Goal: Task Accomplishment & Management: Manage account settings

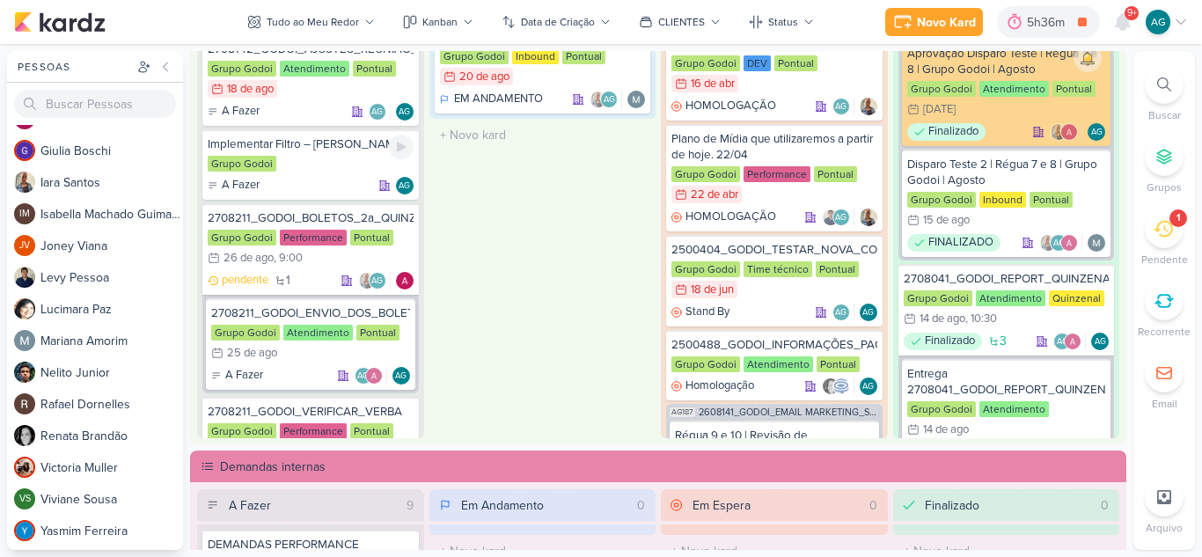
scroll to position [704, 0]
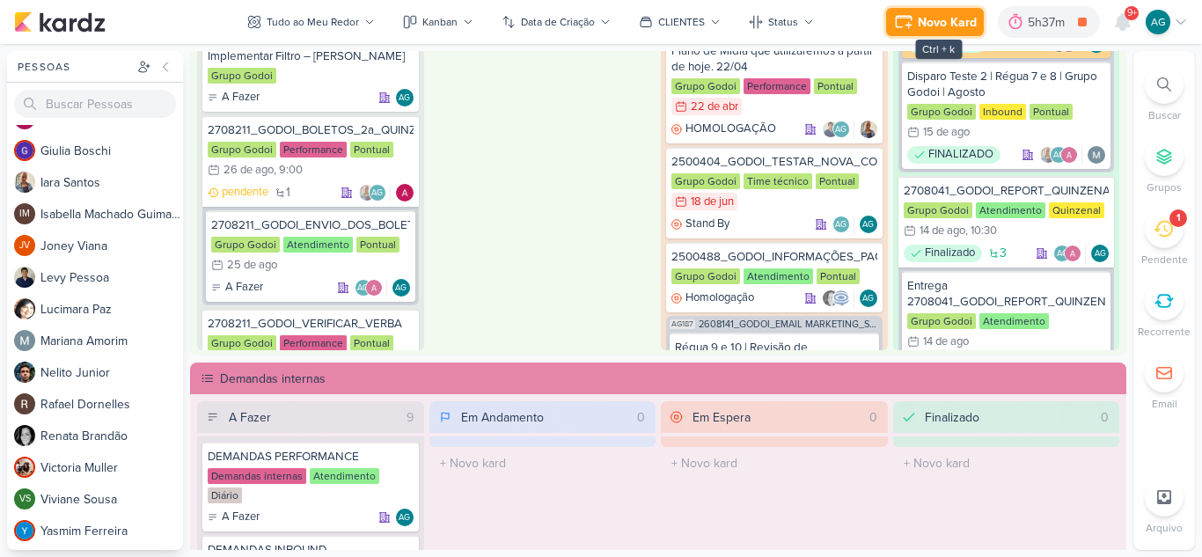
click at [944, 18] on div "Novo Kard" at bounding box center [947, 22] width 59 height 18
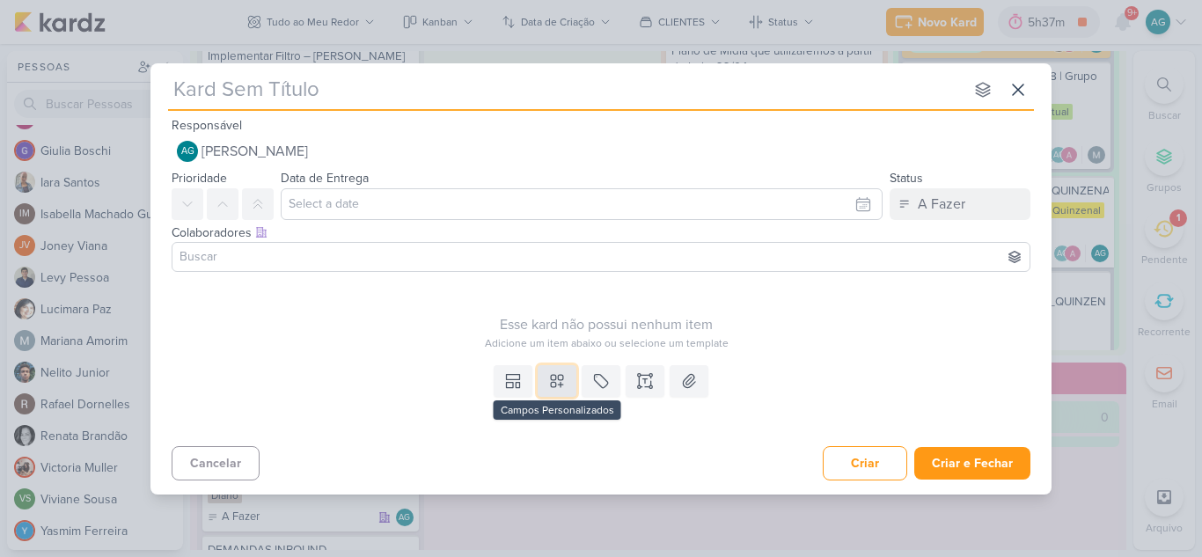
click at [553, 383] on icon at bounding box center [557, 381] width 18 height 18
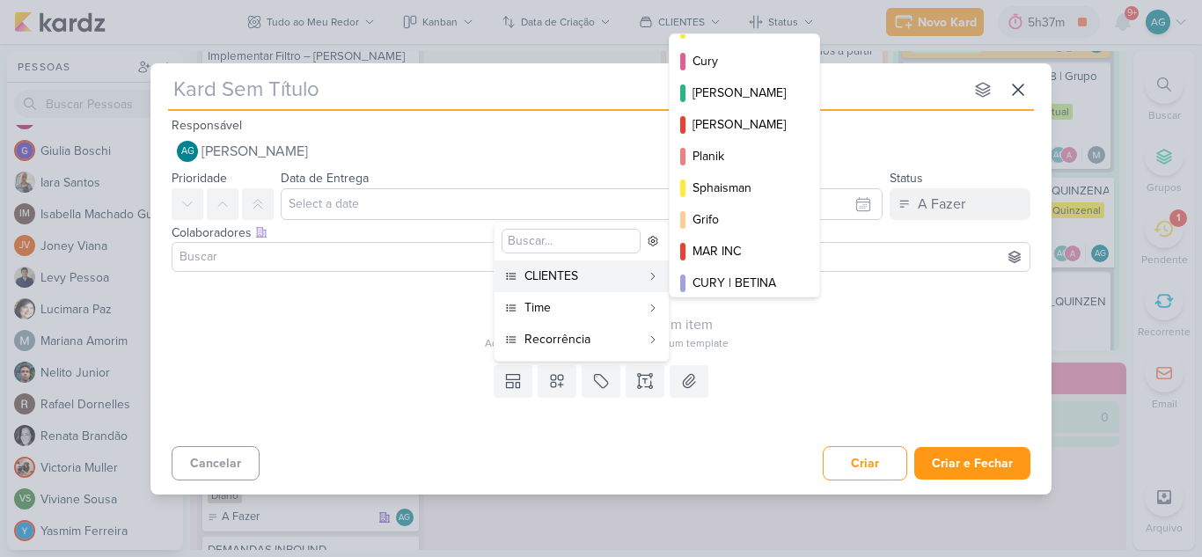
scroll to position [255, 0]
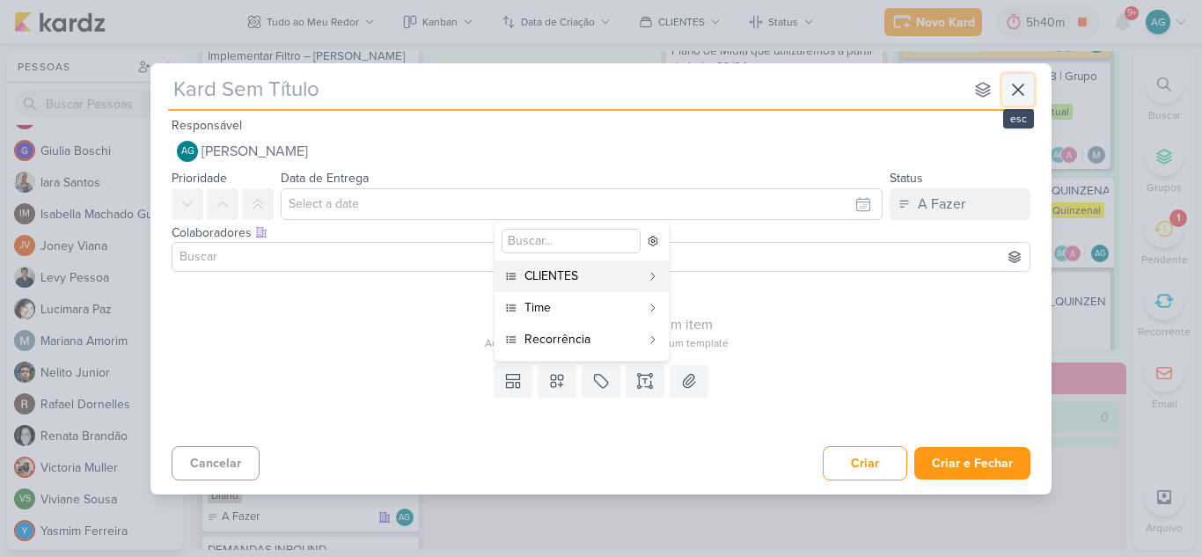
click at [1016, 94] on icon at bounding box center [1018, 89] width 21 height 21
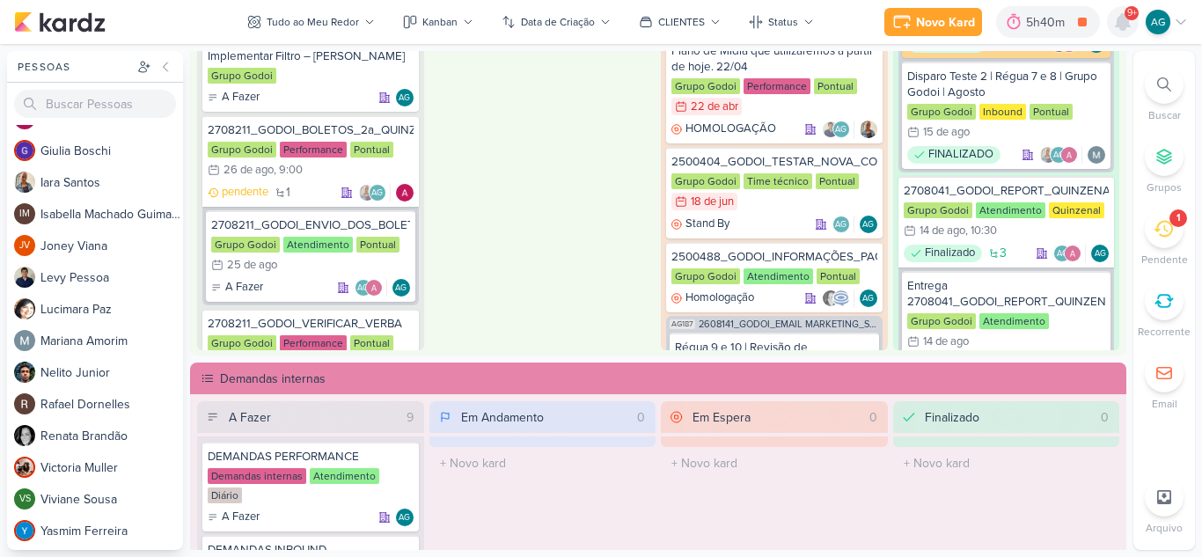
click at [1119, 28] on icon at bounding box center [1122, 21] width 21 height 21
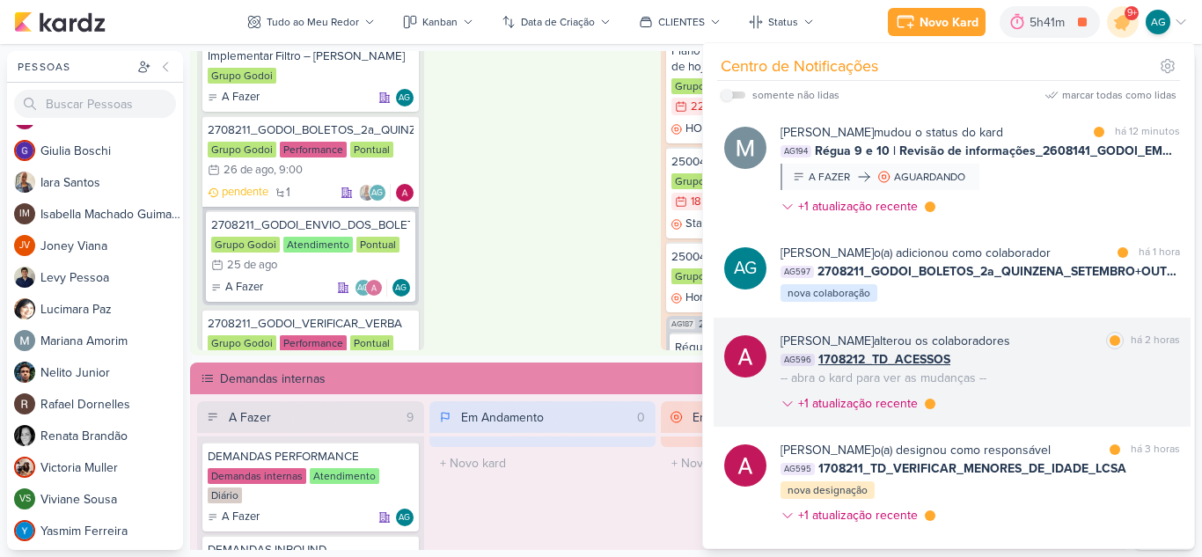
scroll to position [88, 0]
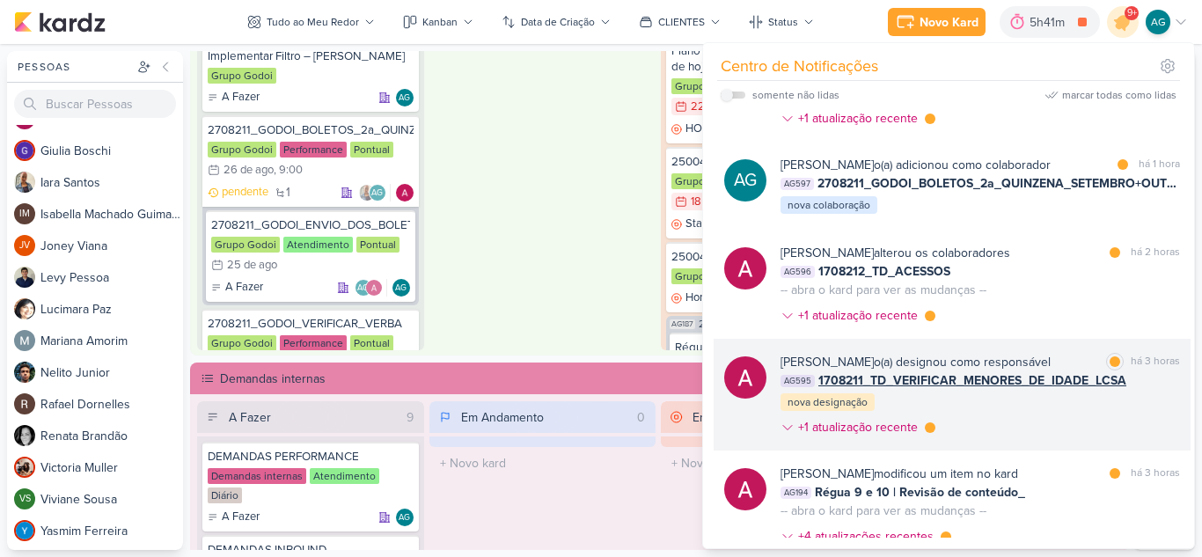
click at [1047, 406] on div "Alessandra Gomes o(a) designou como responsável marcar como lida há 3 horas AG5…" at bounding box center [981, 398] width 400 height 91
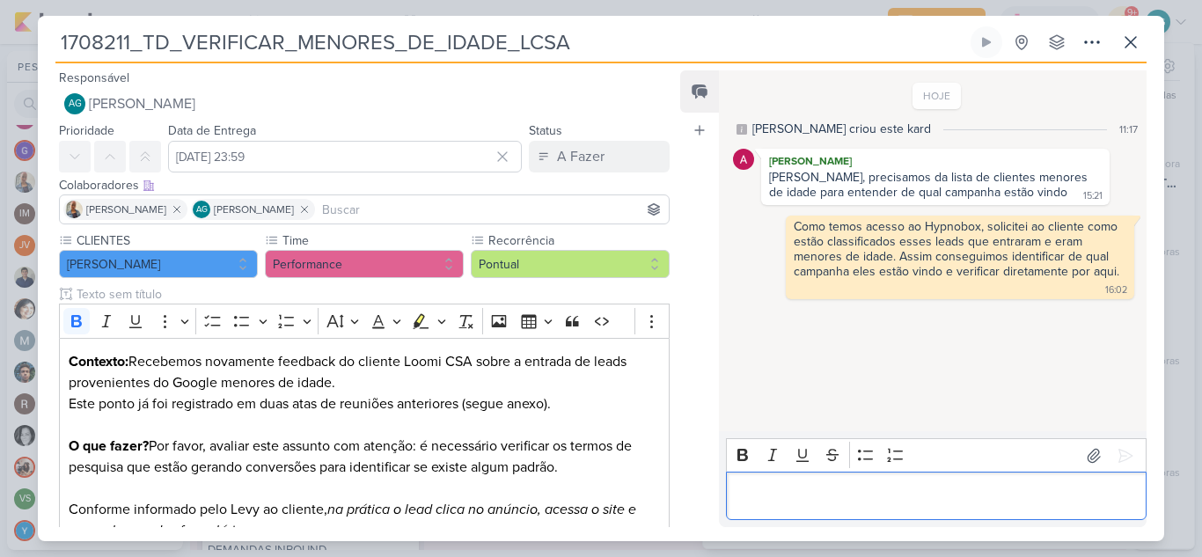
click at [847, 495] on p "Editor editing area: main" at bounding box center [936, 496] width 402 height 21
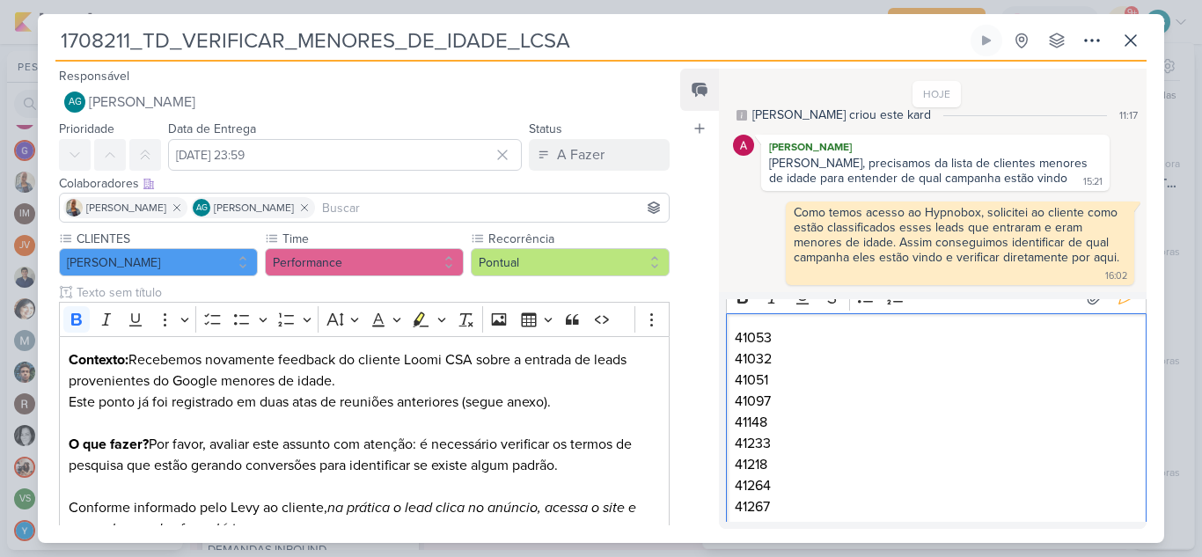
scroll to position [0, 0]
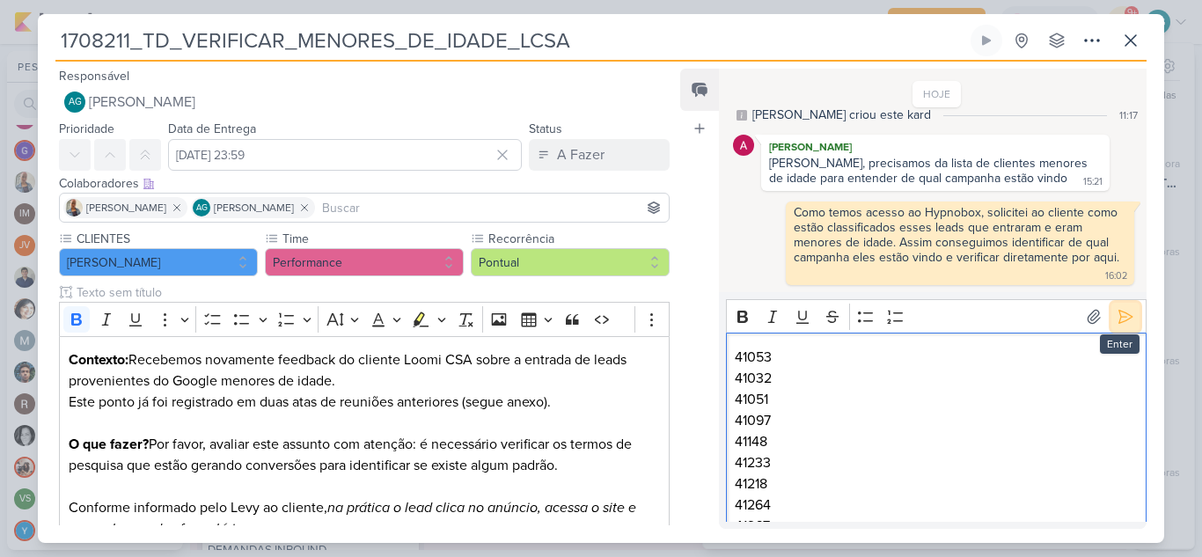
click at [1119, 321] on icon at bounding box center [1125, 316] width 13 height 13
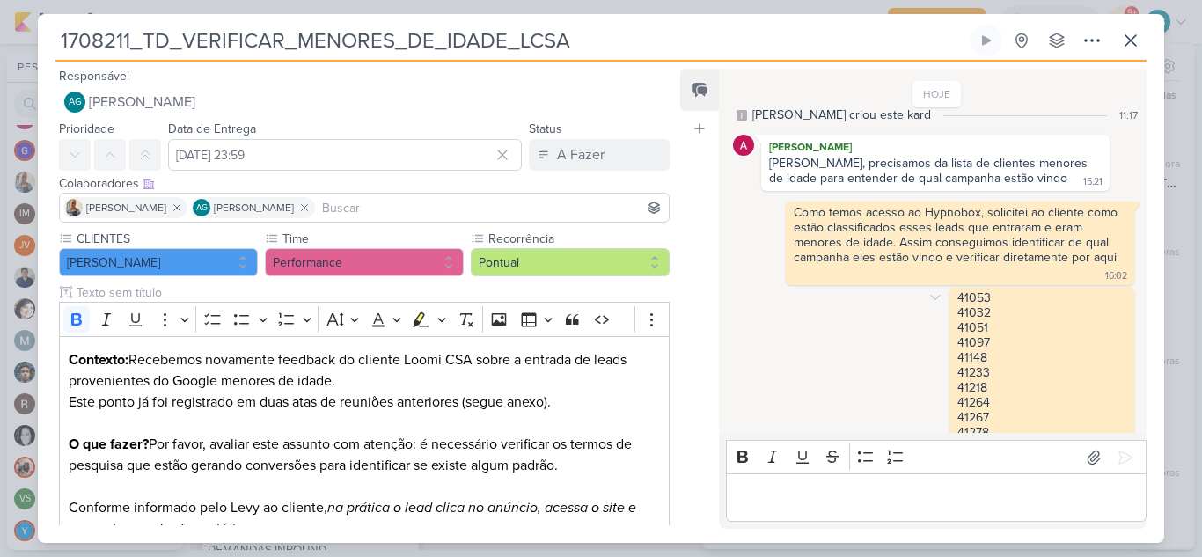
scroll to position [47, 0]
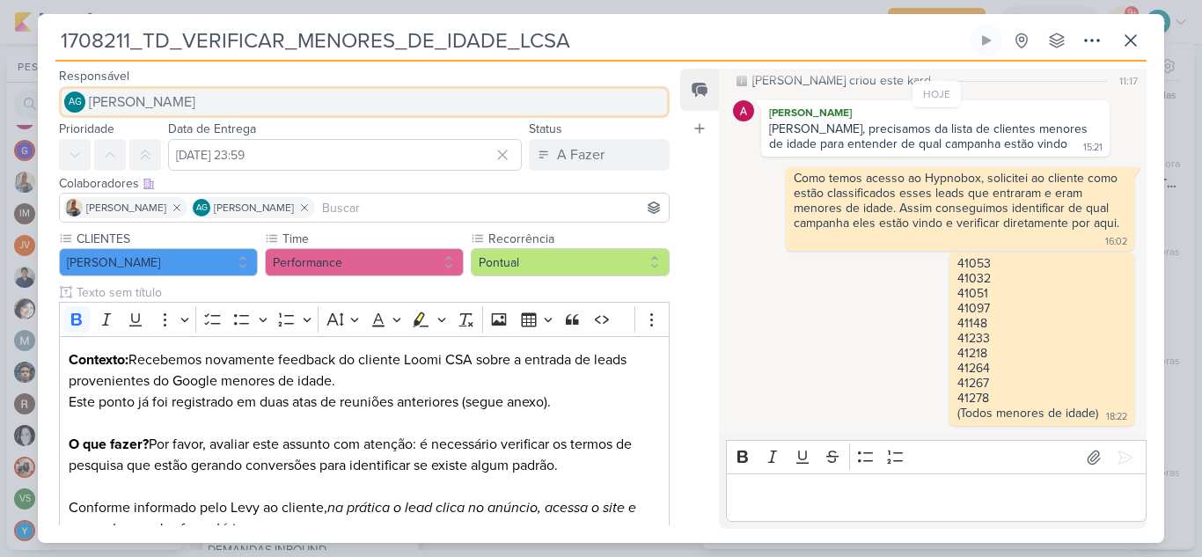
click at [292, 111] on button "AG Aline Gimenez Graciano" at bounding box center [364, 102] width 611 height 32
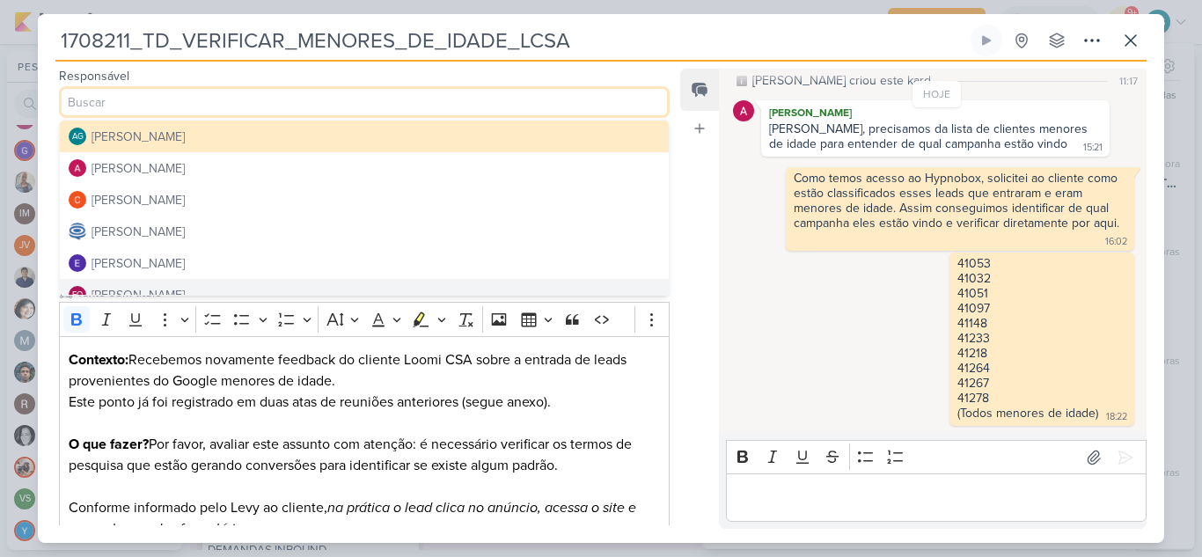
click at [764, 501] on p "Editor editing area: main" at bounding box center [936, 498] width 402 height 21
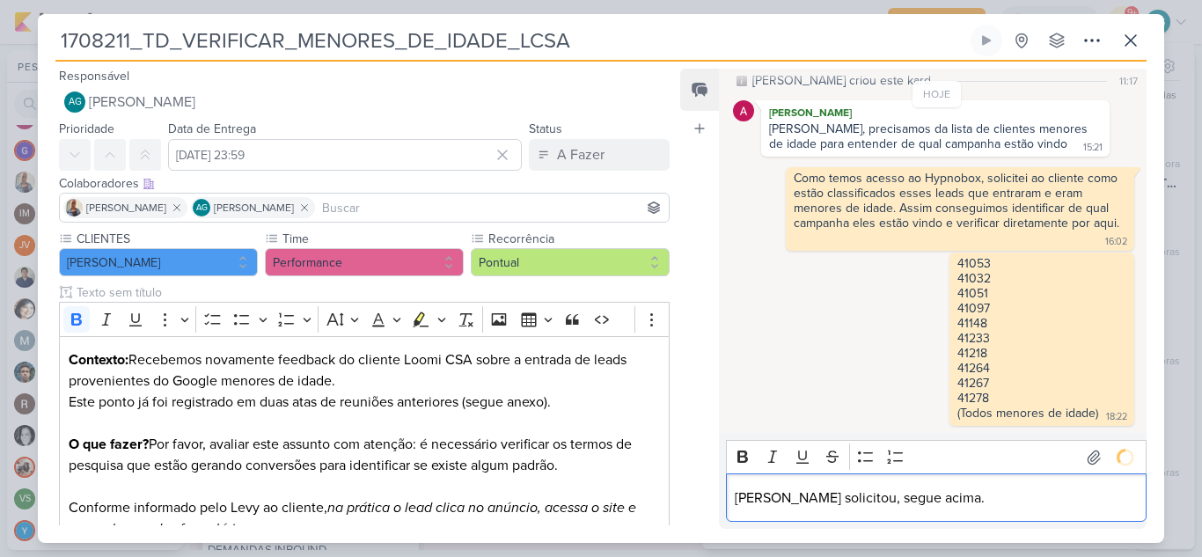
scroll to position [72, 0]
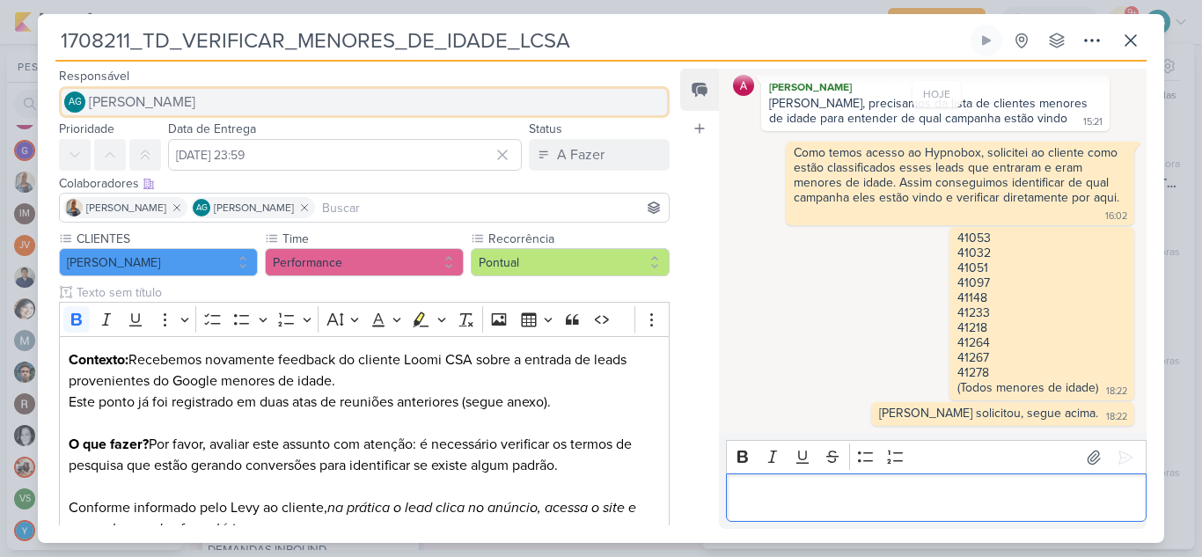
click at [263, 93] on button "AG Aline Gimenez Graciano" at bounding box center [364, 102] width 611 height 32
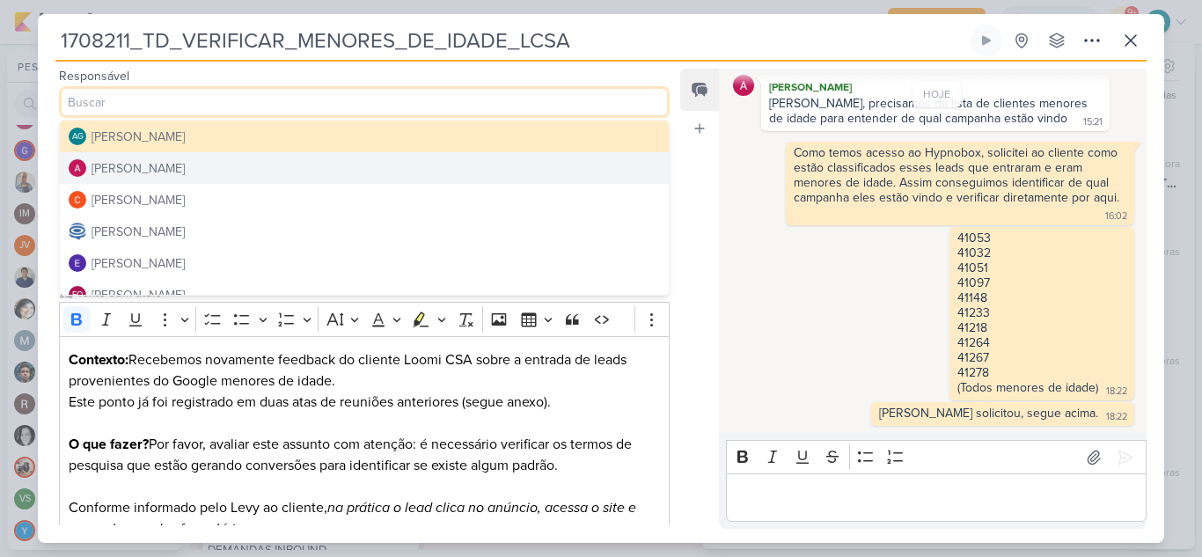
click at [216, 165] on button "[PERSON_NAME]" at bounding box center [364, 168] width 609 height 32
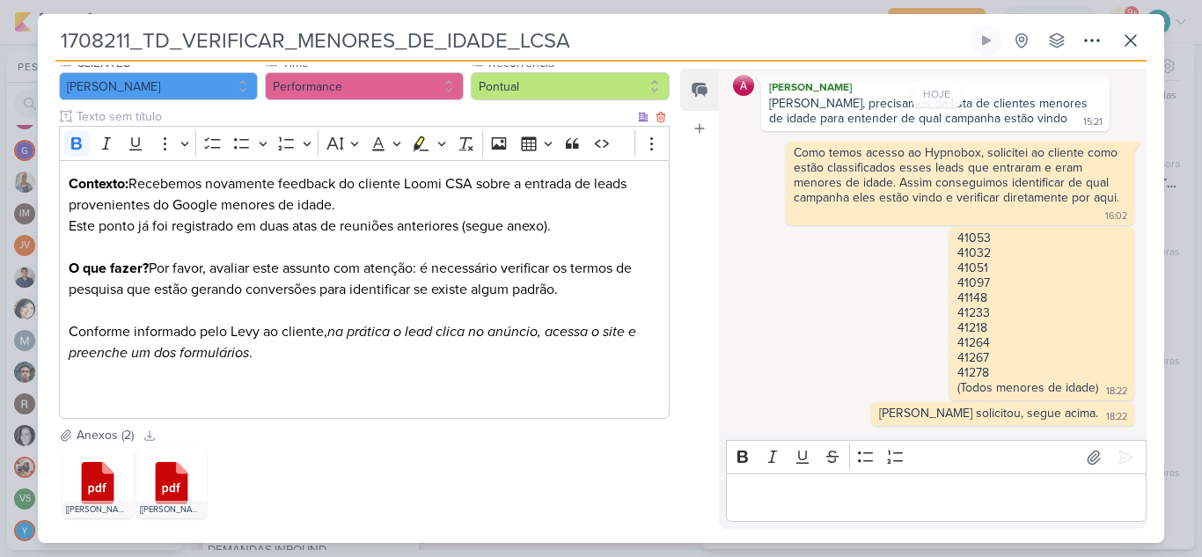
scroll to position [270, 0]
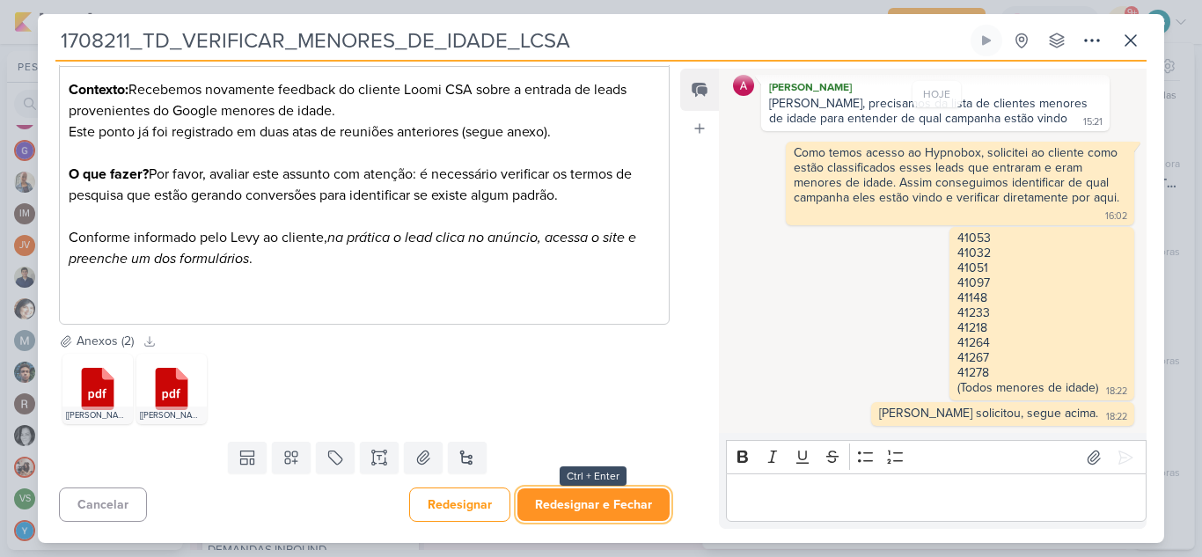
click at [598, 512] on button "Redesignar e Fechar" at bounding box center [593, 504] width 152 height 33
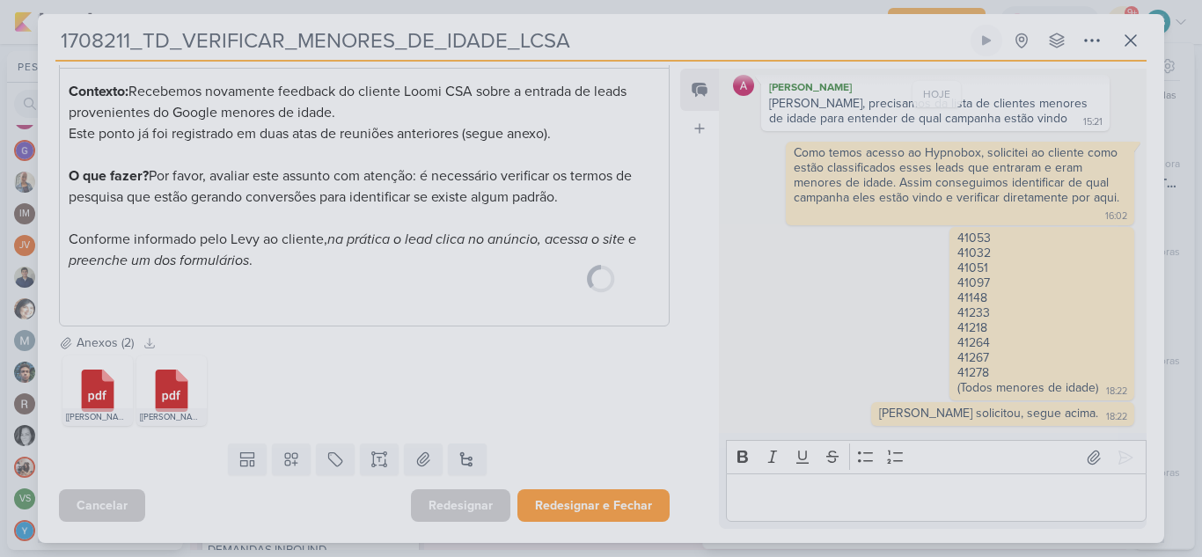
scroll to position [268, 0]
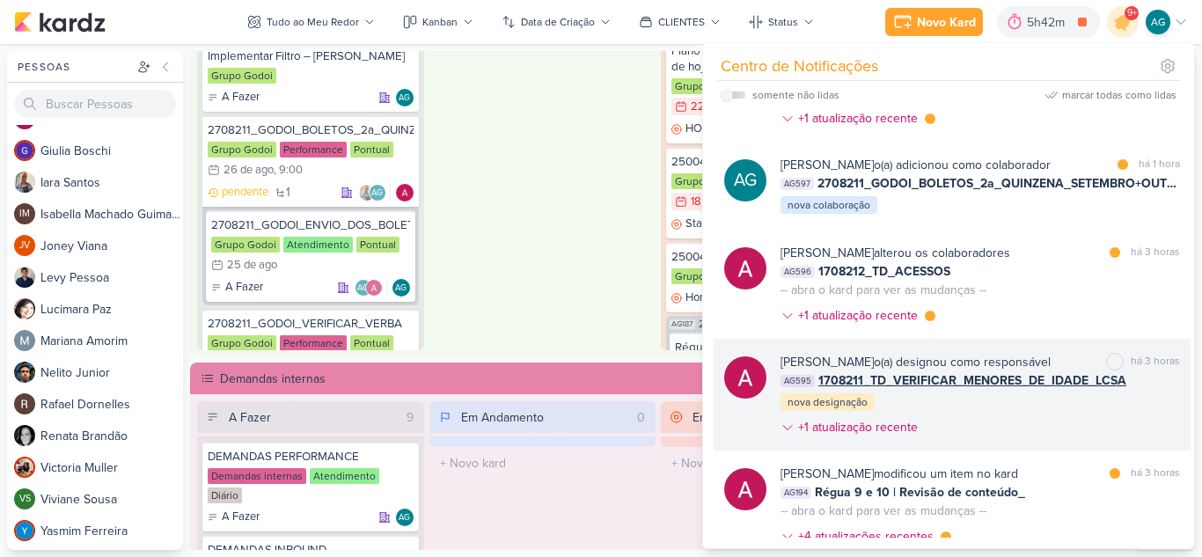
click at [1058, 403] on div "Alessandra Gomes o(a) designou como responsável marcar como não lida há 3 horas…" at bounding box center [981, 398] width 400 height 91
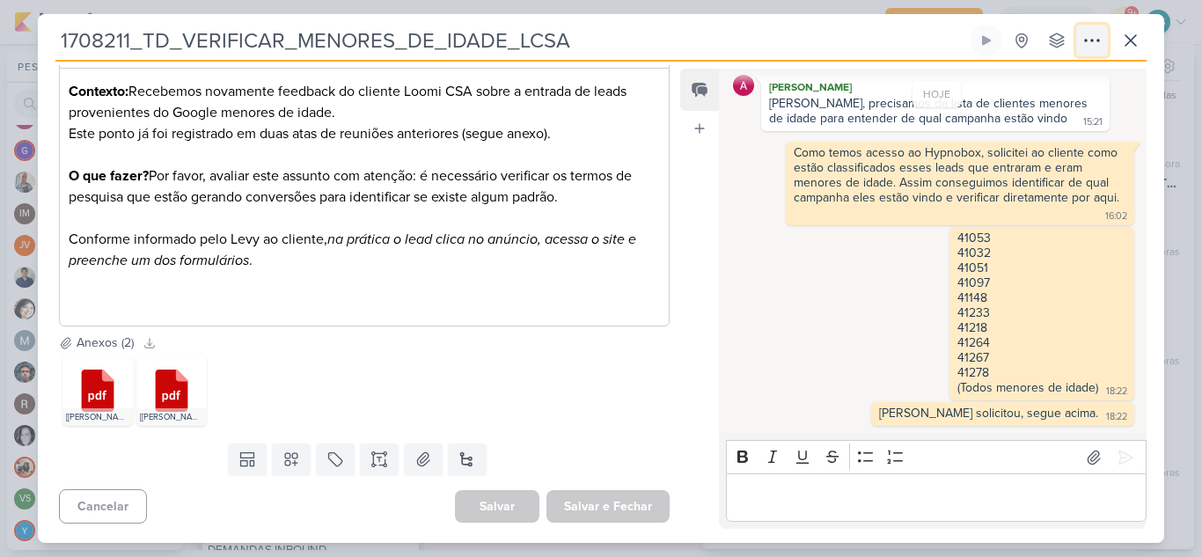
click at [1082, 43] on icon at bounding box center [1092, 40] width 21 height 21
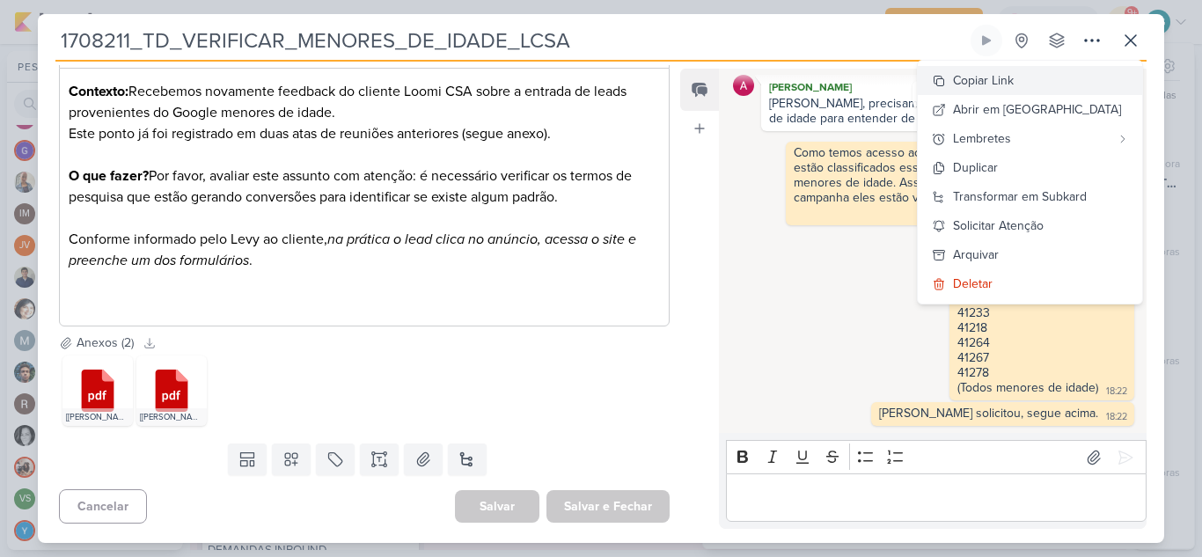
click at [1063, 77] on button "Copiar Link" at bounding box center [1030, 80] width 224 height 29
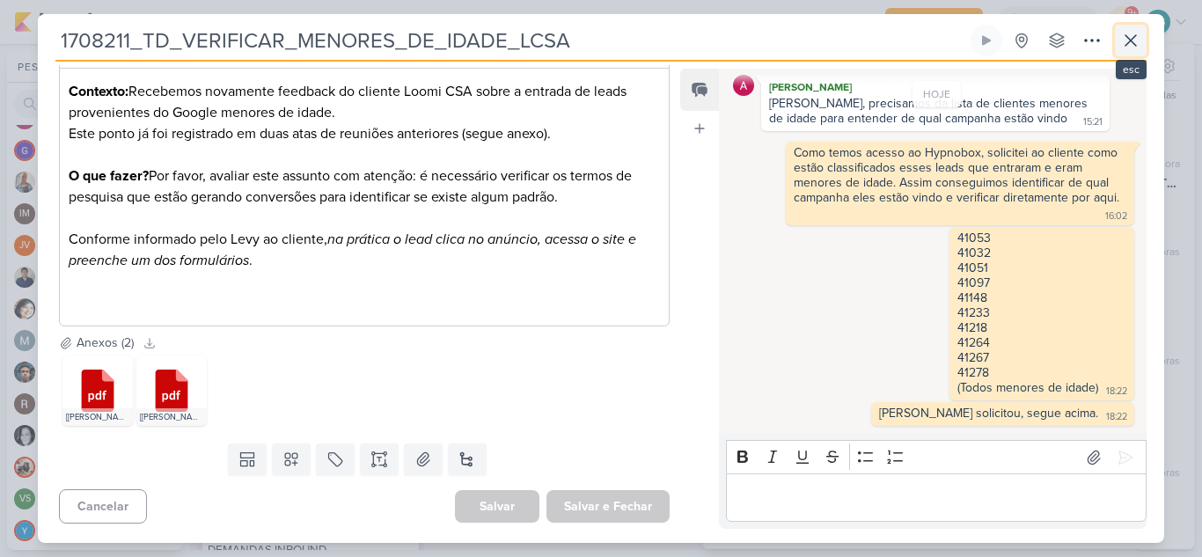
click at [1135, 38] on icon at bounding box center [1130, 40] width 21 height 21
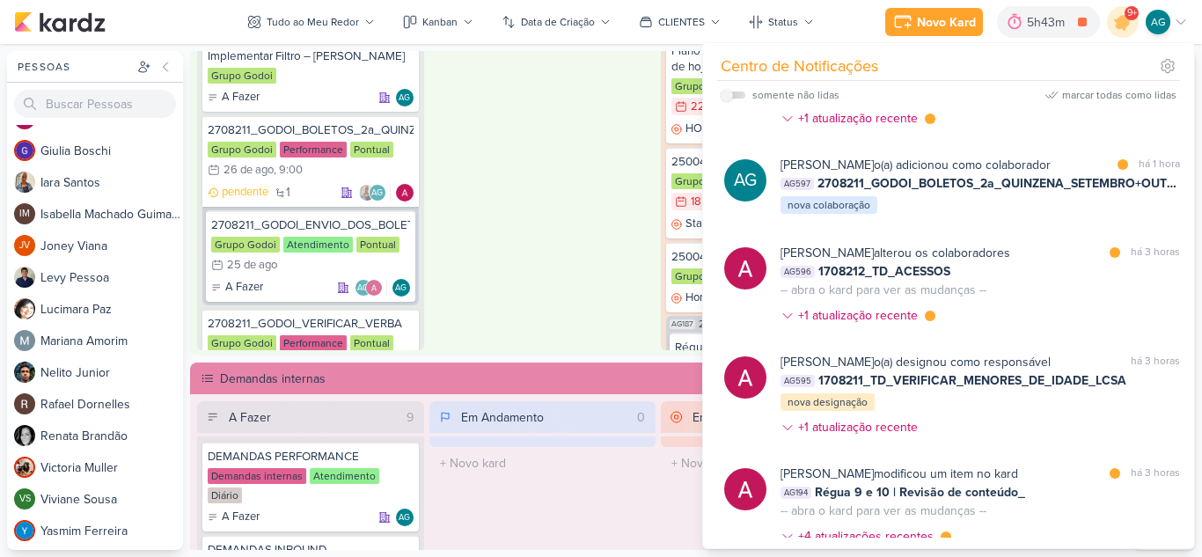
click at [612, 222] on div "Em Andamento 1 2608181_GODOI_MATRICULADOS_AGOSTO Grupo Godoi Inbound Pontual 20…" at bounding box center [542, 122] width 227 height 457
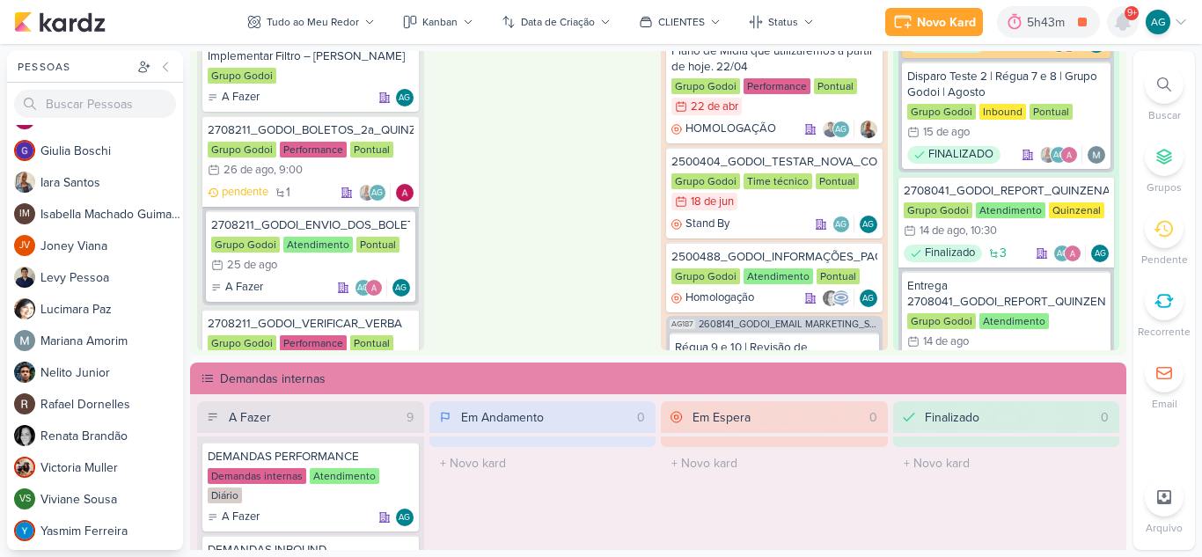
click at [1132, 24] on icon at bounding box center [1122, 21] width 21 height 21
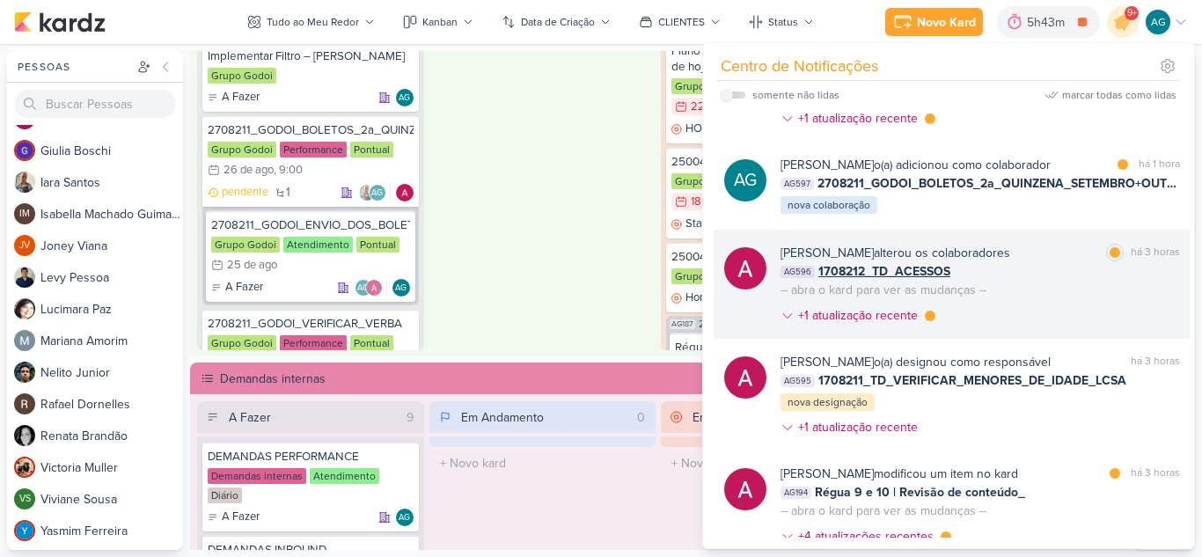
scroll to position [0, 0]
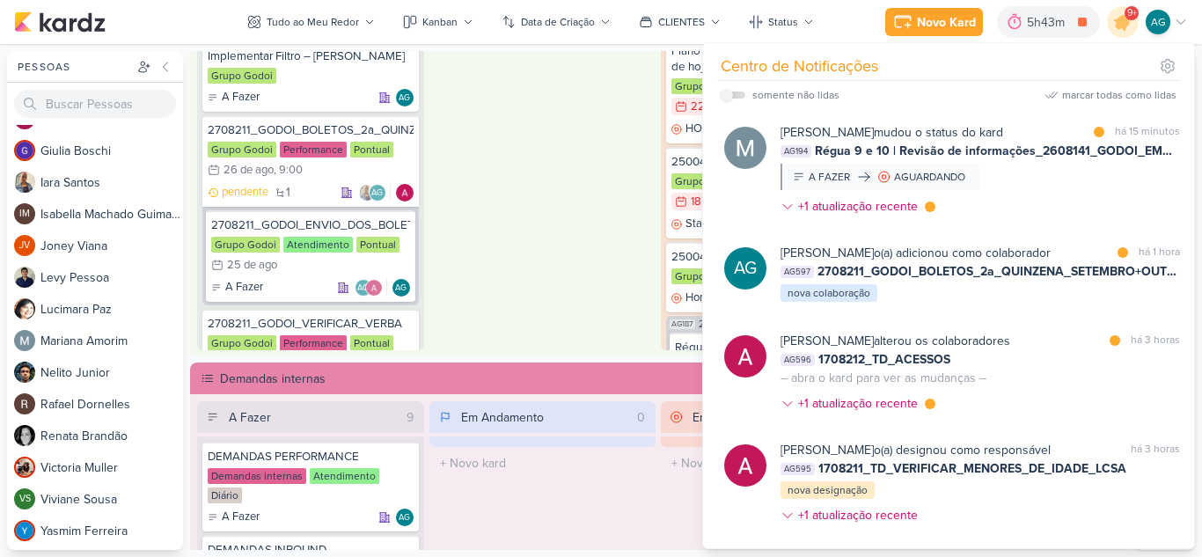
click at [593, 224] on div "Em Andamento 1 2608181_GODOI_MATRICULADOS_AGOSTO Grupo Godoi Inbound Pontual 20…" at bounding box center [542, 122] width 227 height 457
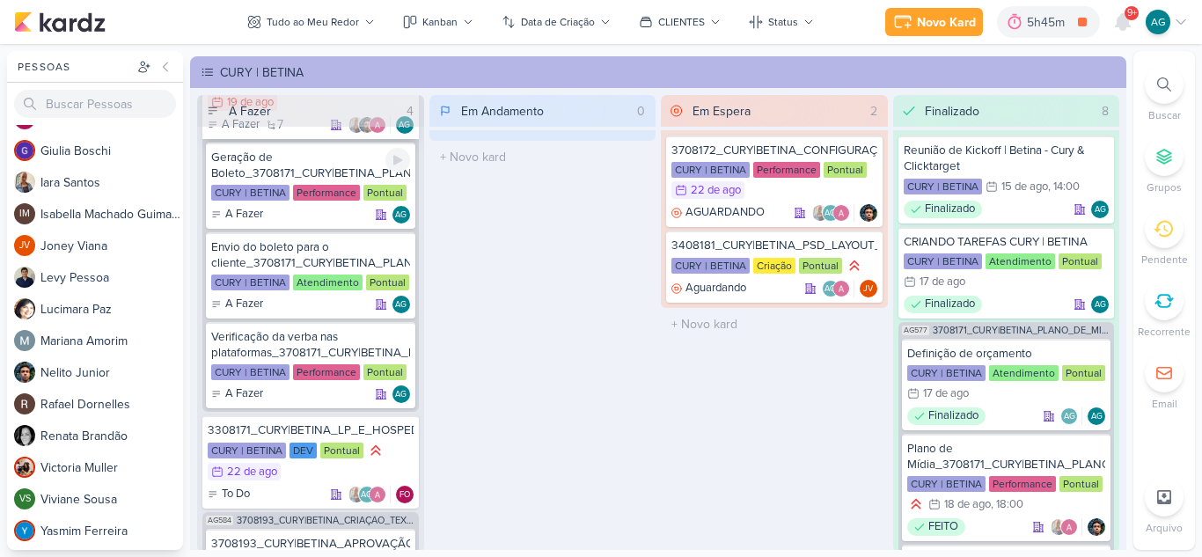
scroll to position [176, 0]
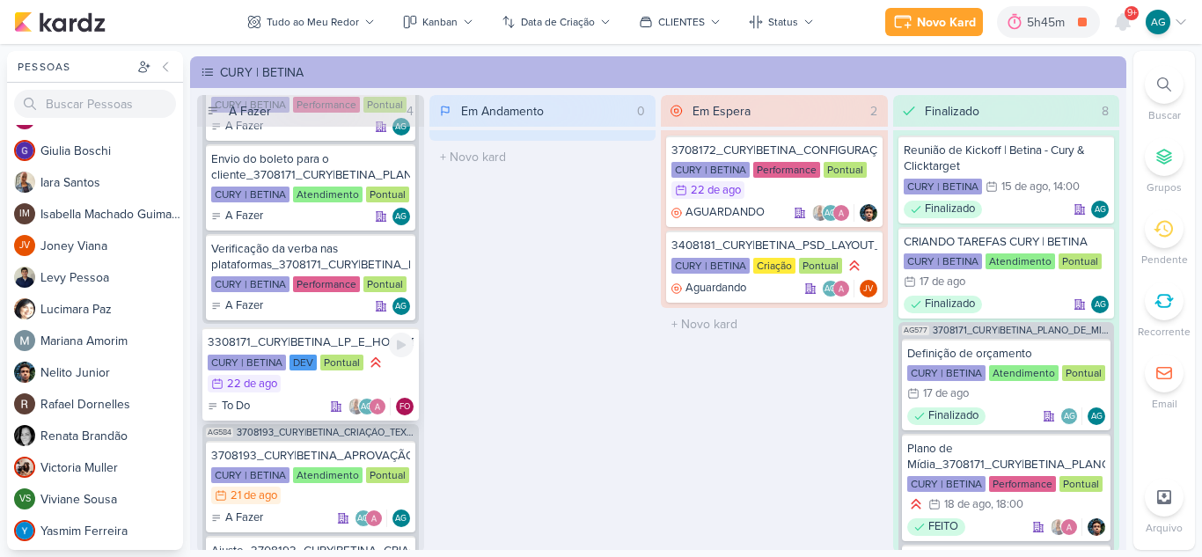
click at [334, 347] on div "3308171_CURY|BETINA_LP_E_HOSPEDAGEM" at bounding box center [311, 342] width 206 height 16
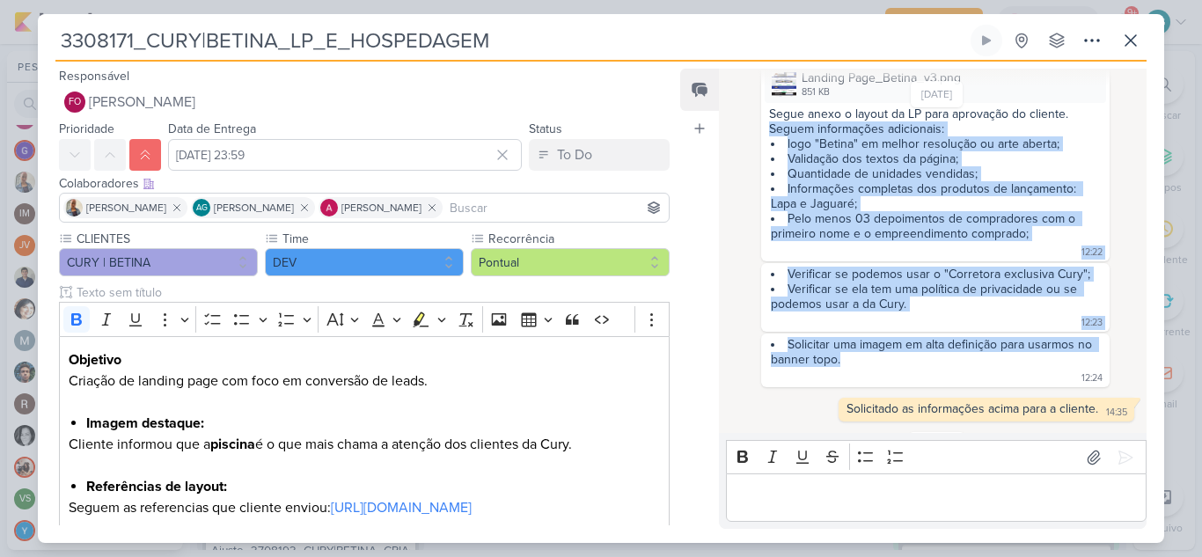
scroll to position [477, 0]
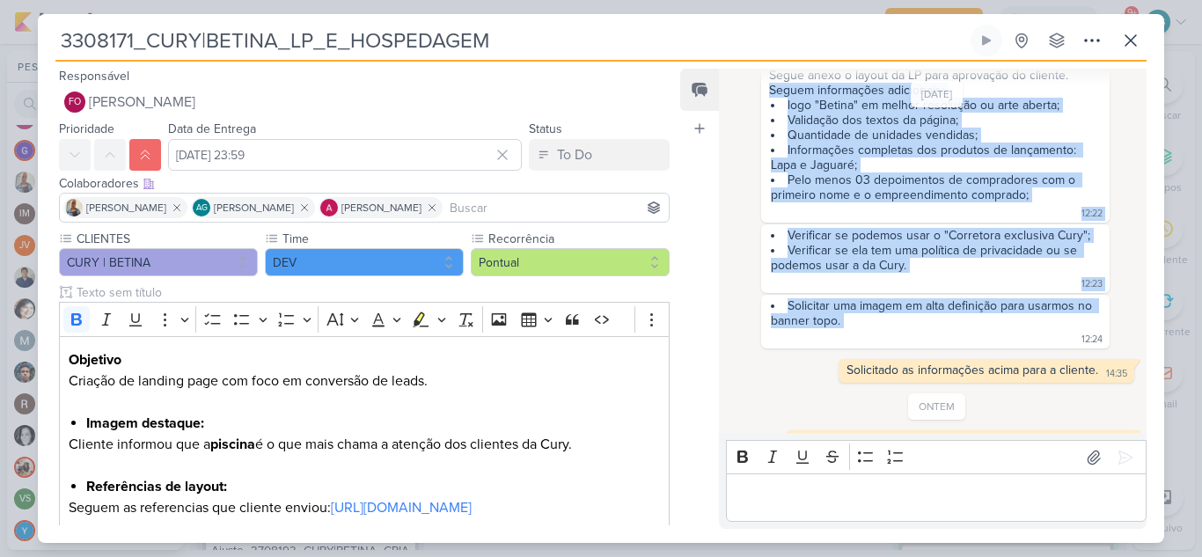
drag, startPoint x: 771, startPoint y: 207, endPoint x: 870, endPoint y: 361, distance: 183.3
click at [870, 361] on div "18/8/25 Alessandra Gomes Fábio, para as cores e fontes, vamos trabalhar o guide…" at bounding box center [937, 26] width 408 height 713
copy div "Seguem informações adicionais: logo "Betina" em melhor resolução ou arte aberta…"
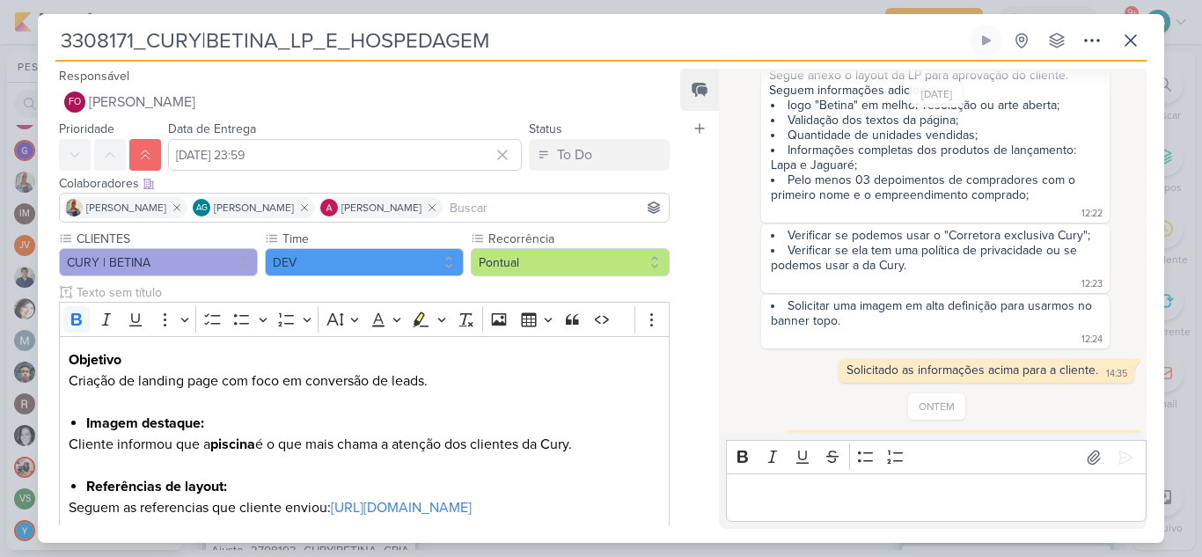
click at [856, 501] on p "Editor editing area: main" at bounding box center [936, 498] width 402 height 21
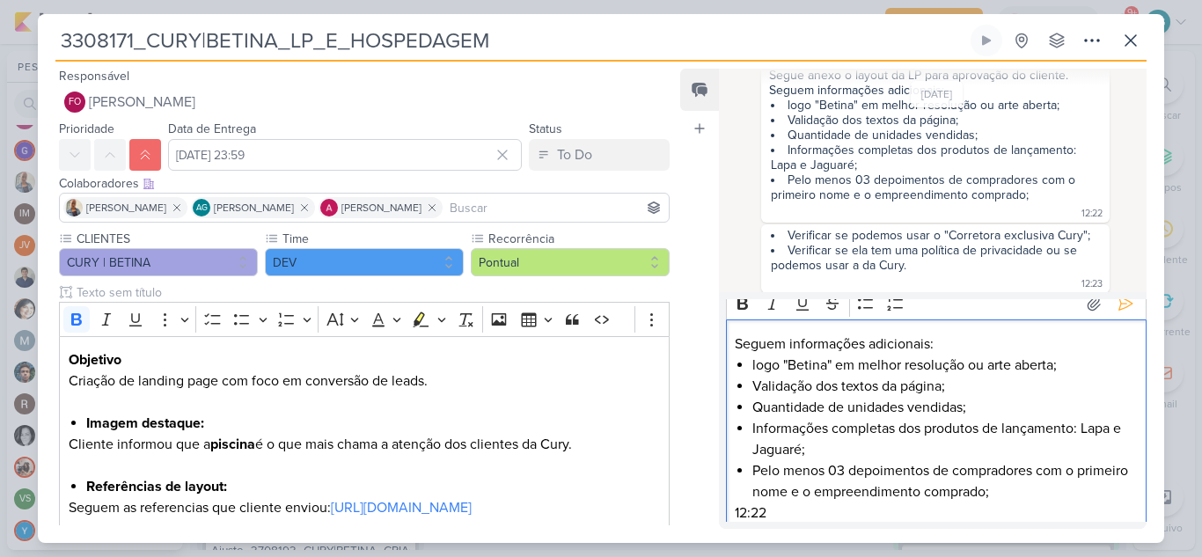
scroll to position [0, 0]
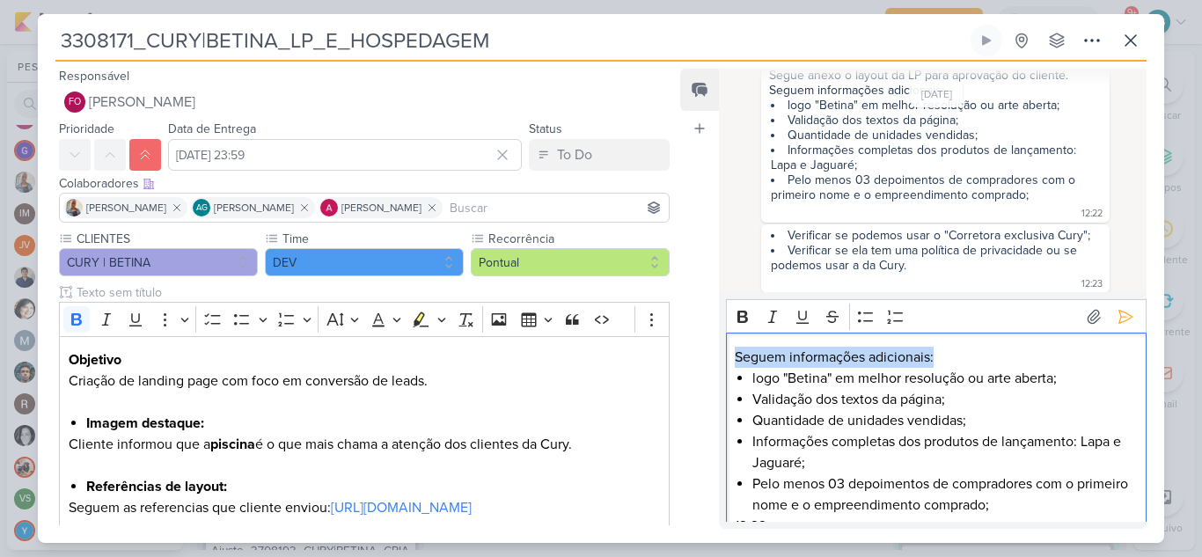
drag, startPoint x: 955, startPoint y: 354, endPoint x: 686, endPoint y: 352, distance: 268.4
click at [686, 352] on div "Feed Atrelar email Solte o email para atrelar ao kard 17/8/25 Aline criou este …" at bounding box center [913, 299] width 466 height 460
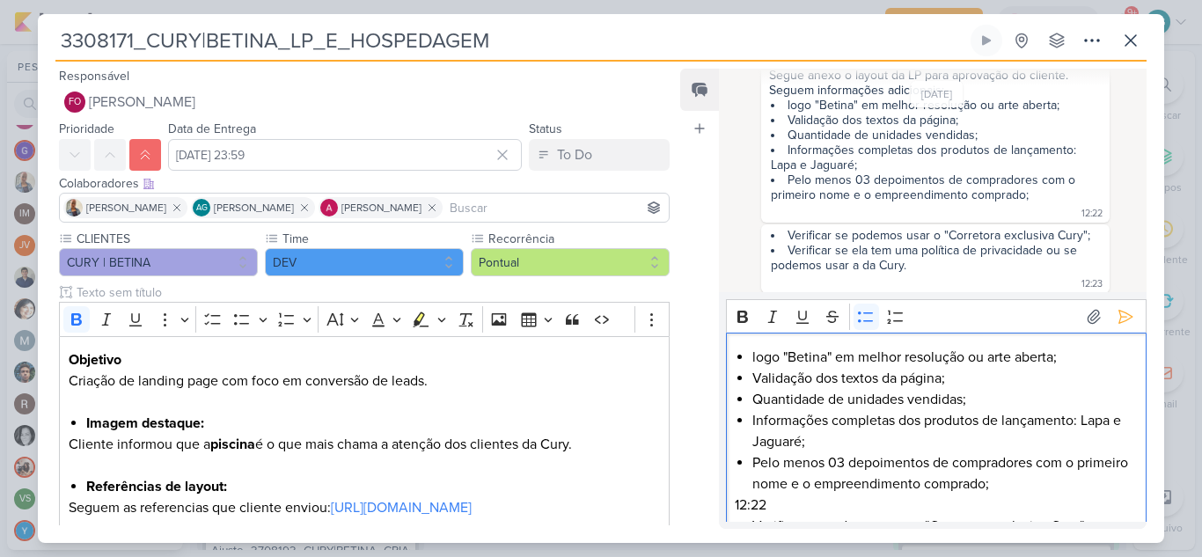
click at [1075, 355] on li "logo "Betina" em melhor resolução ou arte aberta;" at bounding box center [944, 357] width 385 height 21
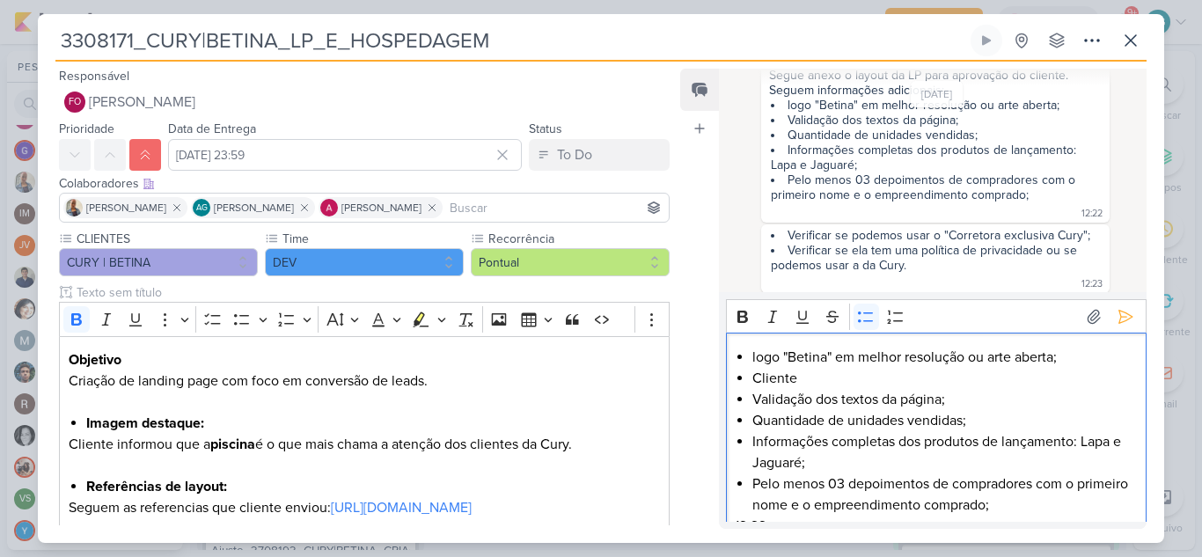
click at [748, 376] on div "logo "Betina" em melhor resolução ou arte aberta; Cliente Validação dos textos …" at bounding box center [936, 526] width 421 height 386
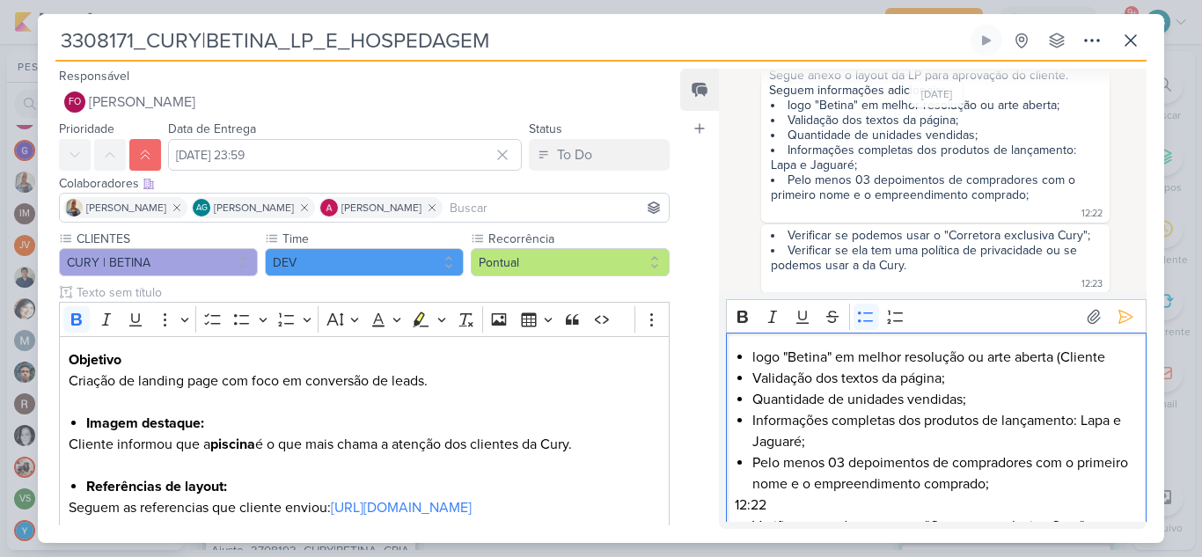
click at [1121, 363] on li "logo "Betina" em melhor resolução ou arte aberta (Cliente" at bounding box center [944, 357] width 385 height 21
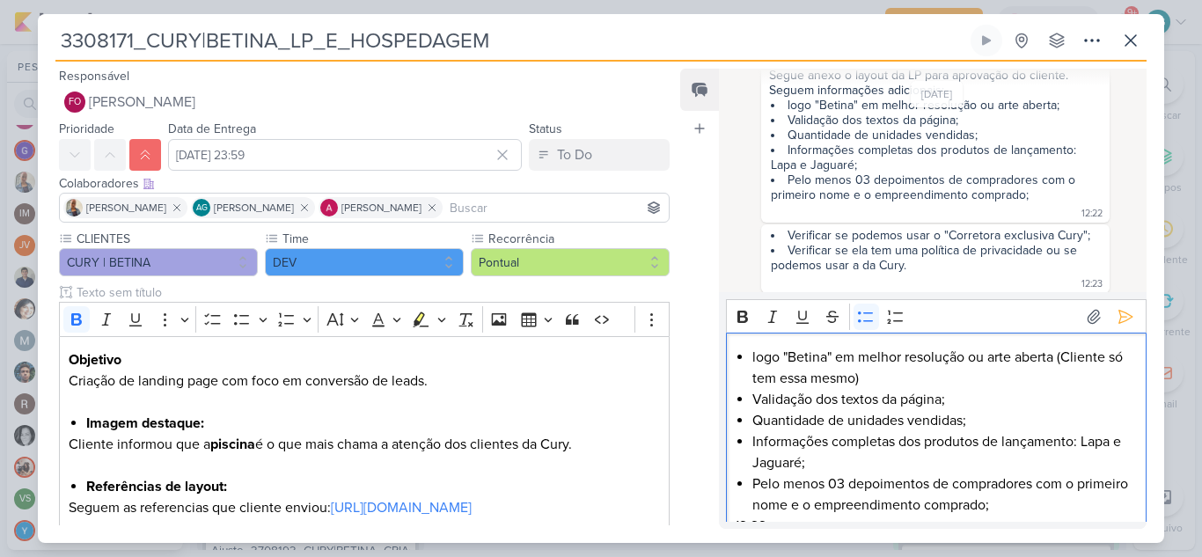
click at [979, 400] on li "Validação dos textos da página;" at bounding box center [944, 399] width 385 height 21
click at [975, 419] on li "Quantidade de unidades vendidas;" at bounding box center [944, 420] width 385 height 21
click at [890, 467] on li "Informações completas dos produtos de lançamento: Lapa e Jaguaré;" at bounding box center [944, 452] width 385 height 42
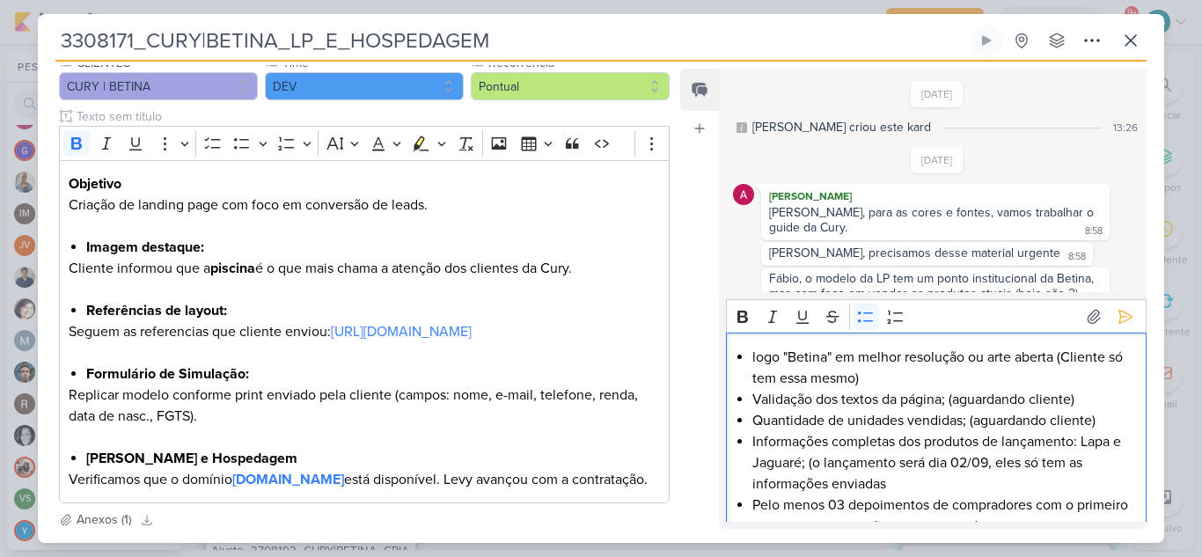
scroll to position [88, 0]
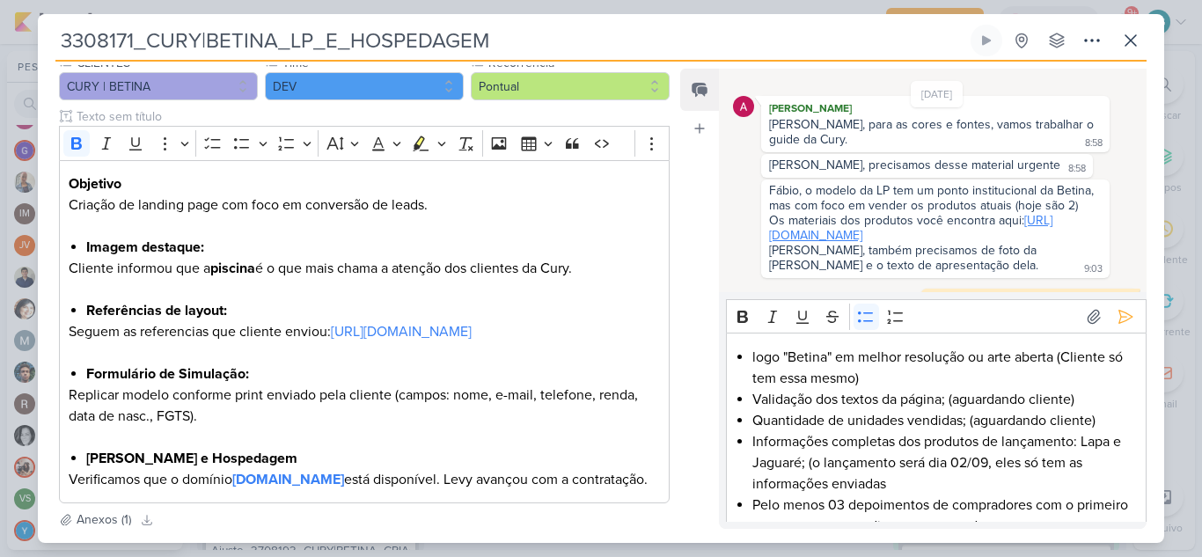
click at [891, 243] on link "https://drive.google.com/drive/folders/1mWMzHrRZqC-p-QjDH_v7YDz3XTgiMZhu" at bounding box center [910, 228] width 283 height 30
click at [950, 488] on li "Informações completas dos produtos de lançamento: Lapa e Jaguaré; (o lançamento…" at bounding box center [944, 462] width 385 height 63
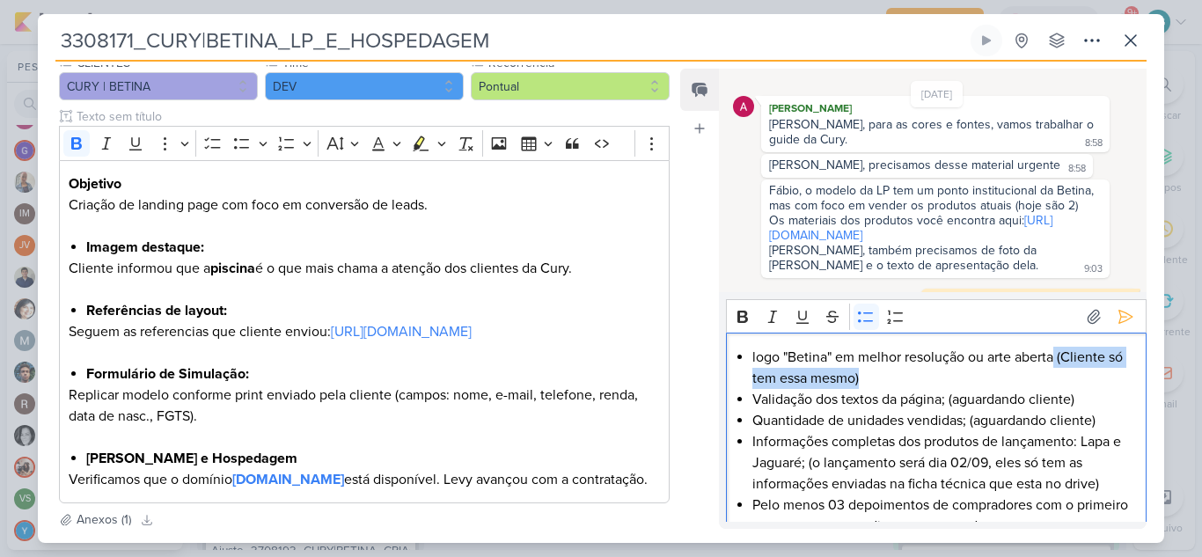
drag, startPoint x: 1058, startPoint y: 358, endPoint x: 1067, endPoint y: 372, distance: 16.6
click at [1067, 372] on li "logo "Betina" em melhor resolução ou arte aberta (Cliente só tem essa mesmo)" at bounding box center [944, 368] width 385 height 42
click at [744, 318] on icon "Editor toolbar" at bounding box center [743, 317] width 18 height 18
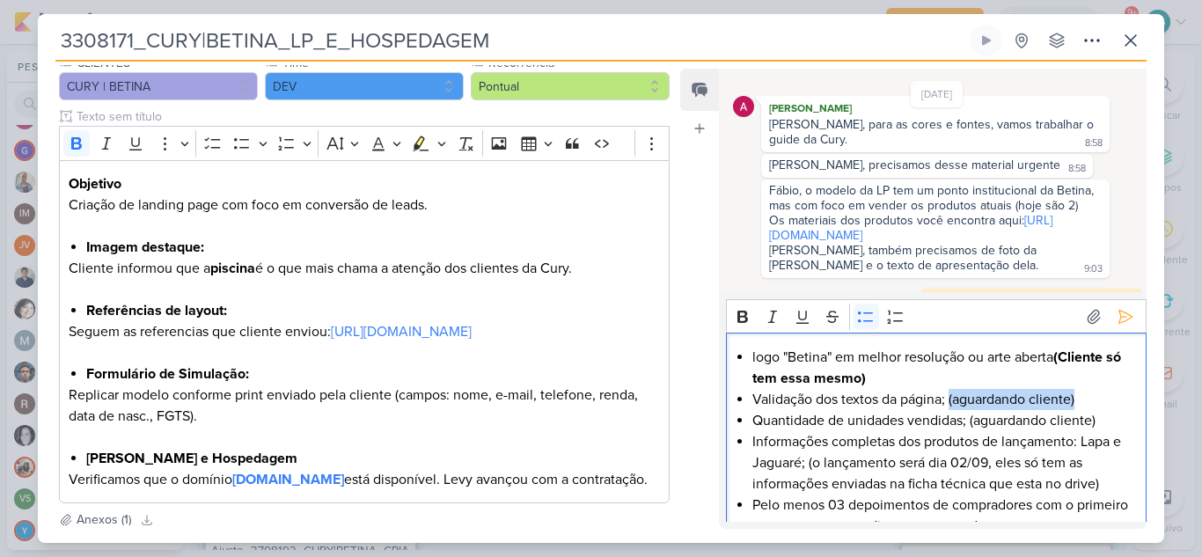
drag, startPoint x: 950, startPoint y: 401, endPoint x: 1102, endPoint y: 400, distance: 151.4
click at [1102, 400] on li "Validação dos textos da página; (aguardando cliente)" at bounding box center [944, 399] width 385 height 21
click at [740, 315] on icon "Editor toolbar" at bounding box center [743, 317] width 18 height 18
drag, startPoint x: 971, startPoint y: 426, endPoint x: 1114, endPoint y: 423, distance: 143.5
click at [1114, 423] on li "Quantidade de unidades vendidas; (aguardando cliente)" at bounding box center [944, 420] width 385 height 21
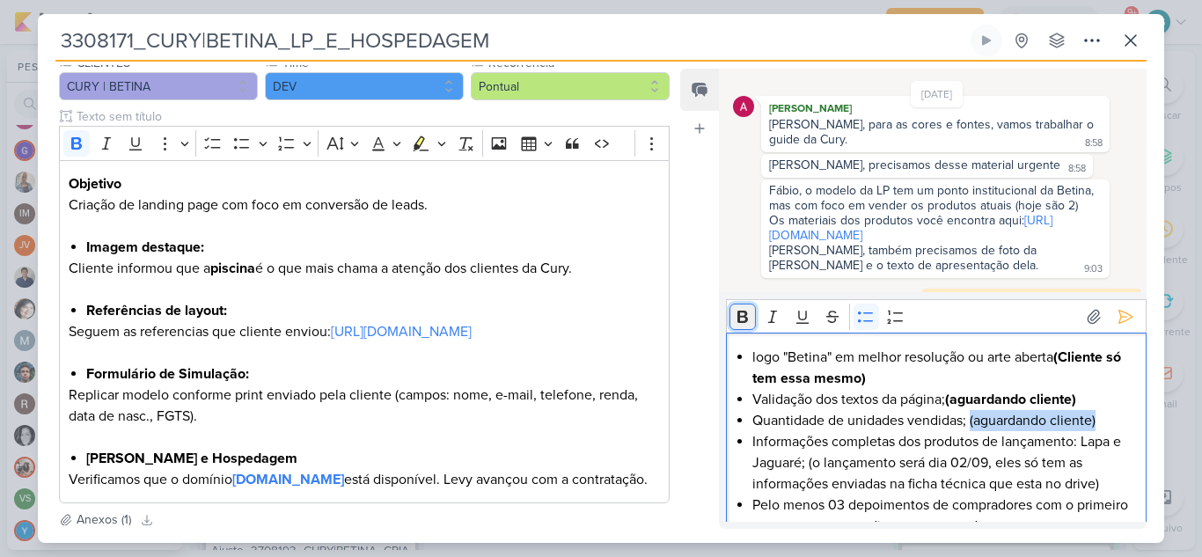
click at [748, 319] on icon "Editor toolbar" at bounding box center [743, 317] width 18 height 18
click at [1067, 363] on strong "(Cliente só tem essa mesmo)" at bounding box center [936, 367] width 369 height 39
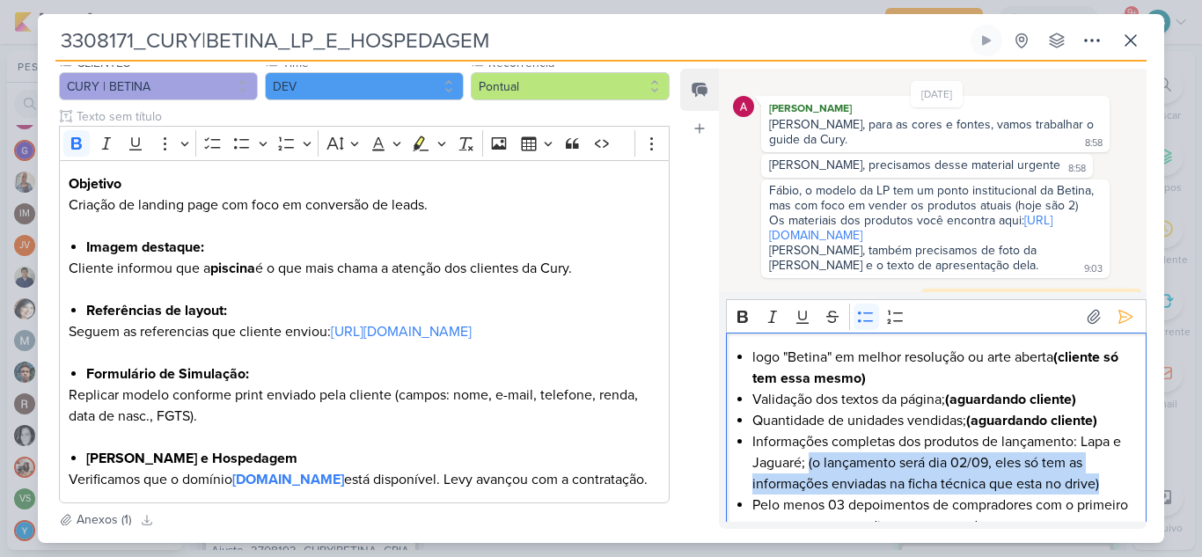
drag, startPoint x: 809, startPoint y: 461, endPoint x: 1118, endPoint y: 488, distance: 310.0
click at [1118, 488] on li "Informações completas dos produtos de lançamento: Lapa e Jaguaré; (o lançamento…" at bounding box center [944, 462] width 385 height 63
click at [741, 316] on icon "Editor toolbar" at bounding box center [742, 317] width 11 height 12
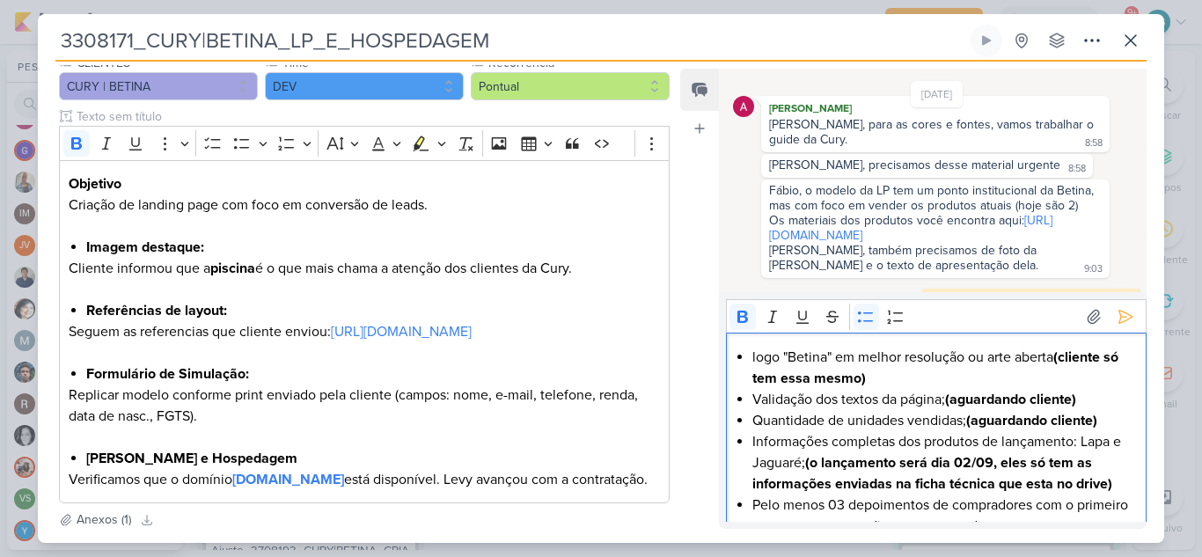
click at [1069, 471] on strong "(o lançamento será dia 02/09, eles só tem as informações enviadas na ficha técn…" at bounding box center [932, 473] width 360 height 39
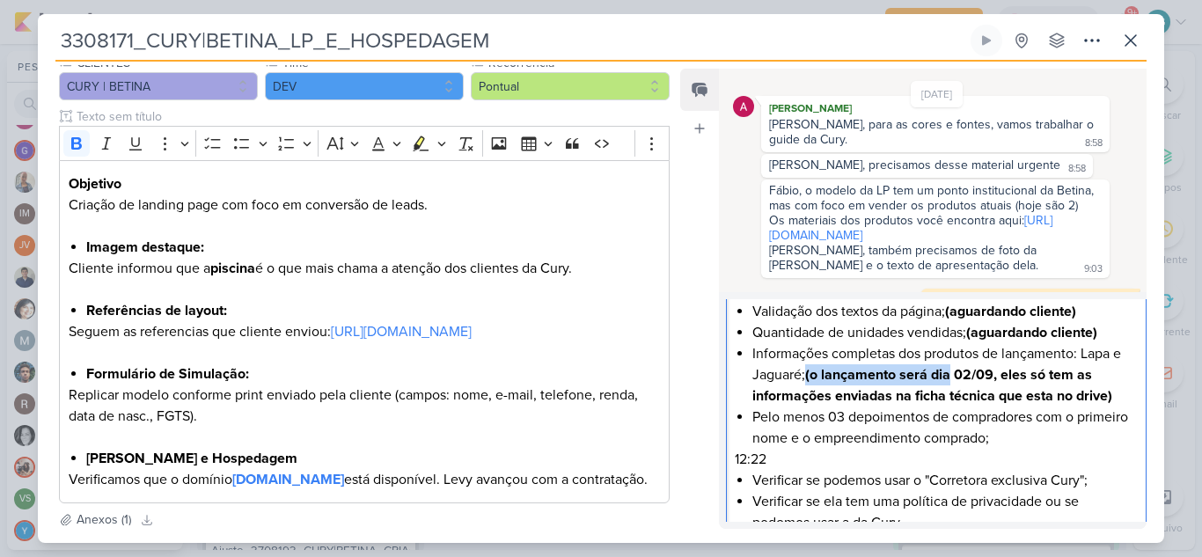
drag, startPoint x: 809, startPoint y: 379, endPoint x: 955, endPoint y: 378, distance: 146.1
click at [955, 378] on strong "(o lançamento será dia 02/09, eles só tem as informações enviadas na ficha técn…" at bounding box center [932, 385] width 360 height 39
click at [809, 458] on p "12:22" at bounding box center [936, 459] width 402 height 21
drag, startPoint x: 903, startPoint y: 462, endPoint x: 729, endPoint y: 461, distance: 174.2
click at [729, 461] on div "logo "Betina" em melhor resolução ou arte aberta (cliente só tem essa mesmo) Va…" at bounding box center [936, 448] width 421 height 407
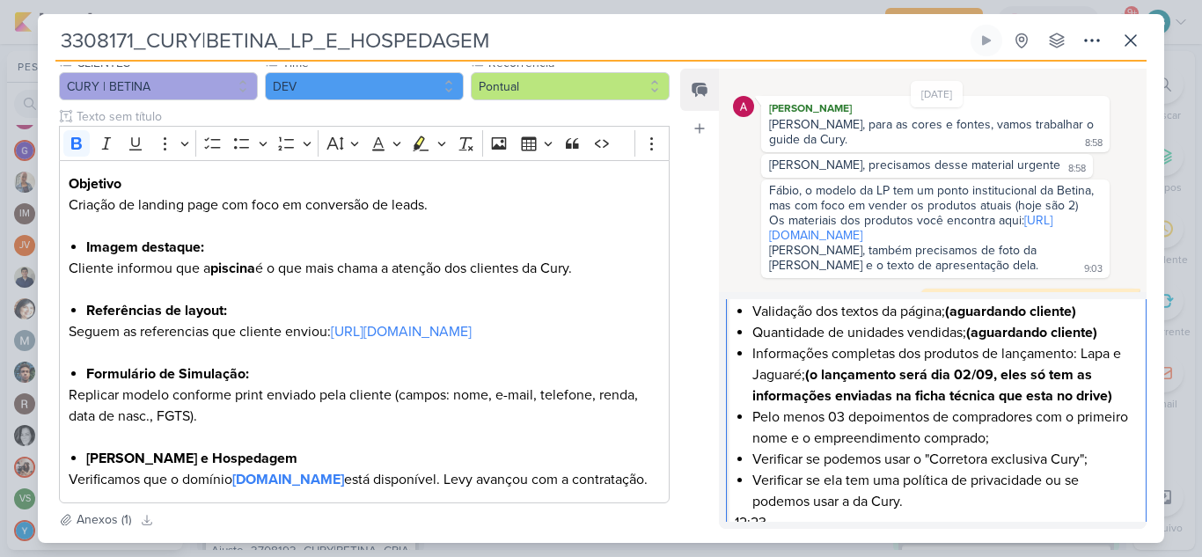
click at [1081, 438] on li "Pelo menos 03 depoimentos de compradores com o primeiro nome e o empreendimento…" at bounding box center [944, 428] width 385 height 42
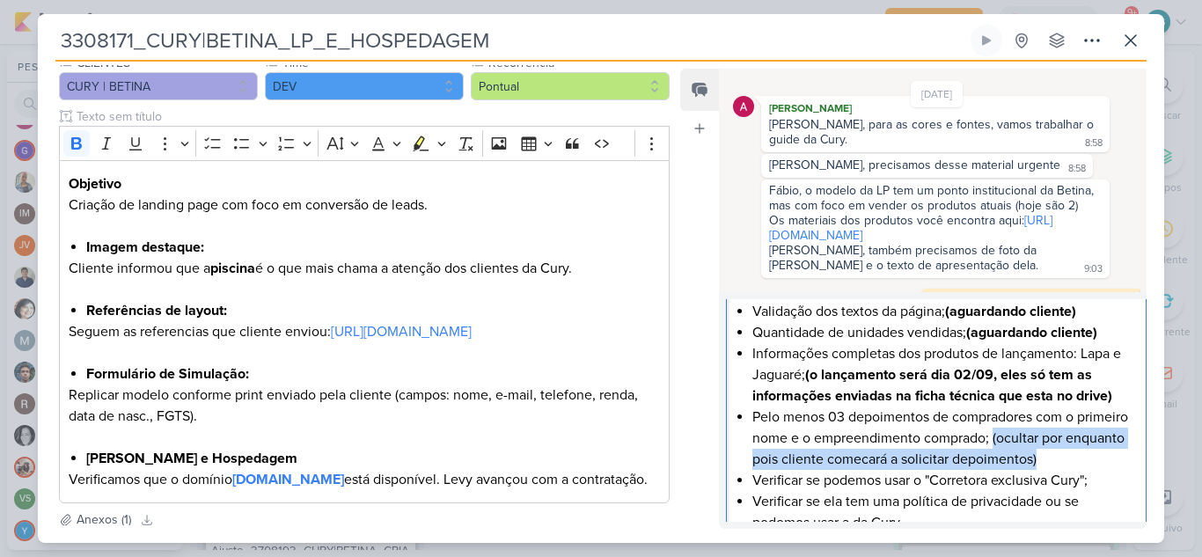
drag, startPoint x: 1048, startPoint y: 434, endPoint x: 1125, endPoint y: 460, distance: 81.0
click at [1125, 460] on li "Pelo menos 03 depoimentos de compradores com o primeiro nome e o empreendimento…" at bounding box center [944, 438] width 385 height 63
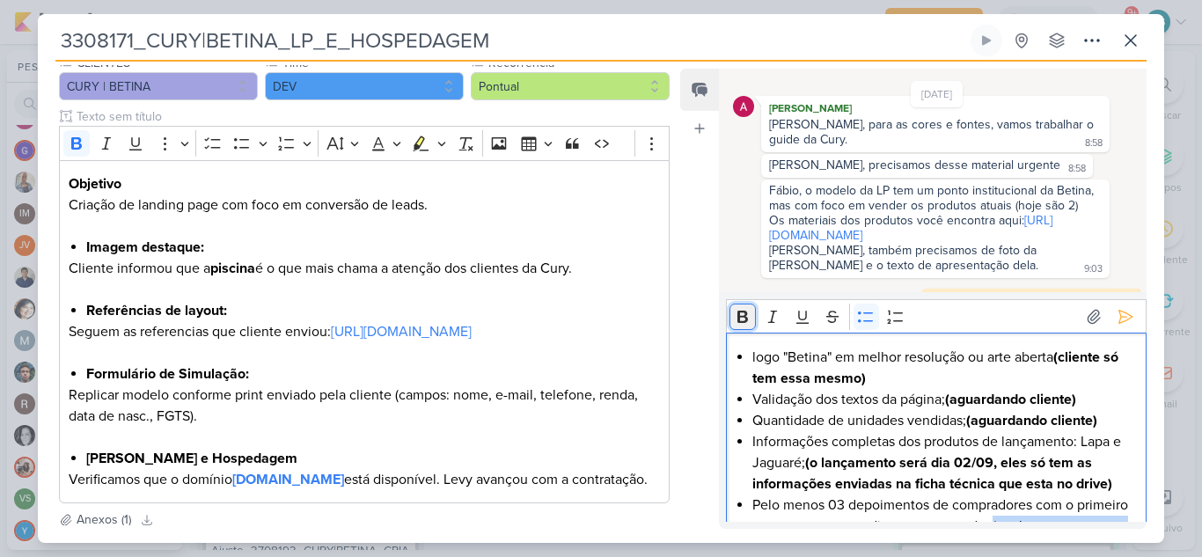
click at [744, 319] on icon "Editor toolbar" at bounding box center [743, 317] width 18 height 18
click at [898, 423] on li "Quantidade de unidades vendidas; (aguardando cliente)" at bounding box center [944, 420] width 385 height 21
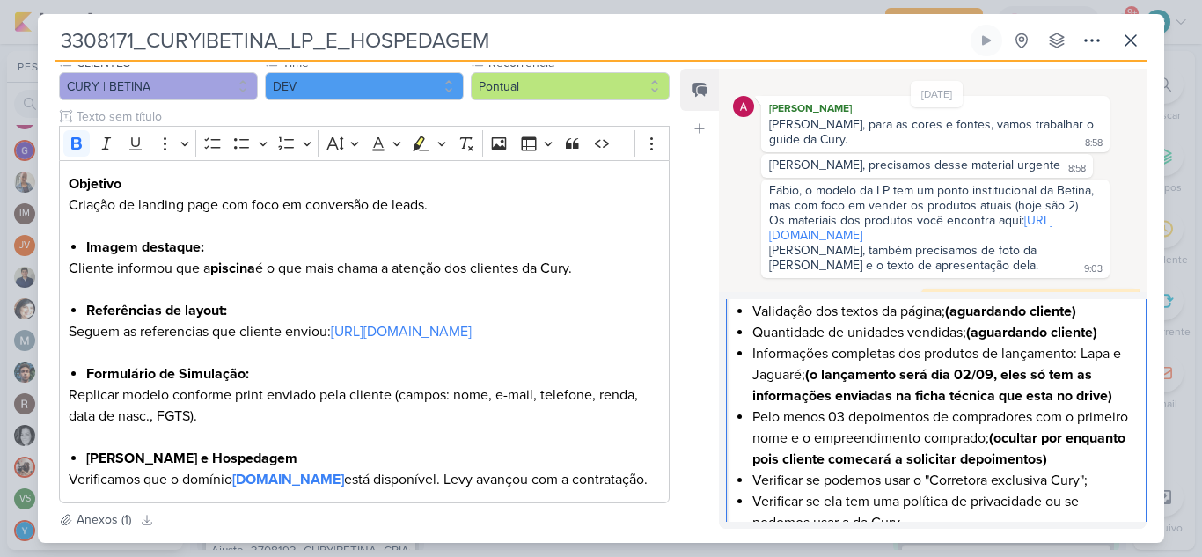
scroll to position [176, 0]
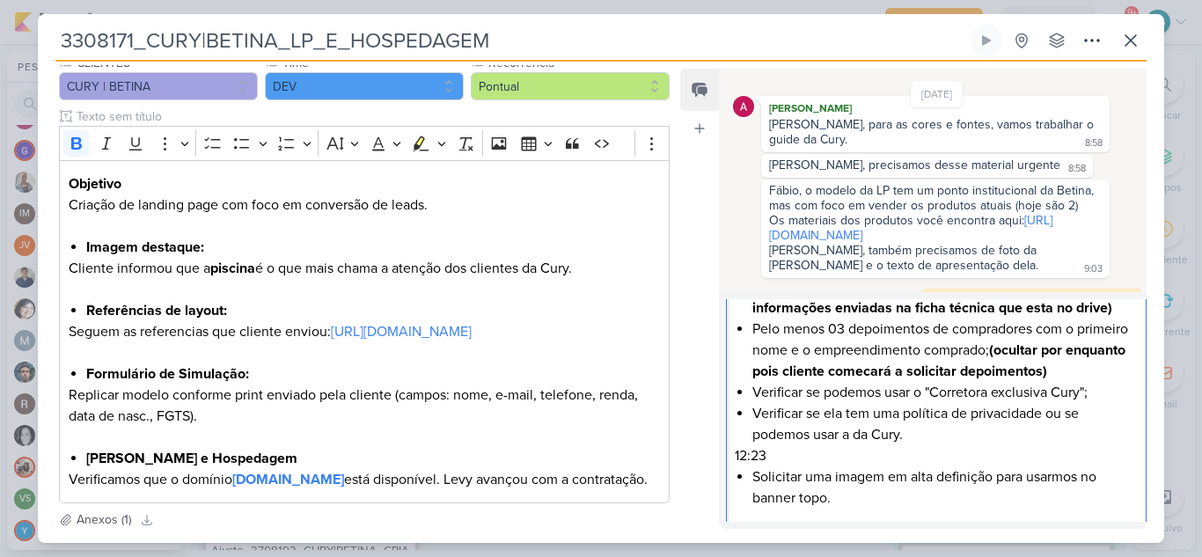
click at [1096, 389] on li "Verificar se podemos usar o "Corretora exclusiva Cury";" at bounding box center [944, 392] width 385 height 21
drag, startPoint x: 789, startPoint y: 413, endPoint x: 733, endPoint y: 412, distance: 56.3
click at [733, 412] on div "logo "Betina" em melhor resolução ou arte aberta (cliente só tem essa mesmo) Va…" at bounding box center [936, 360] width 421 height 407
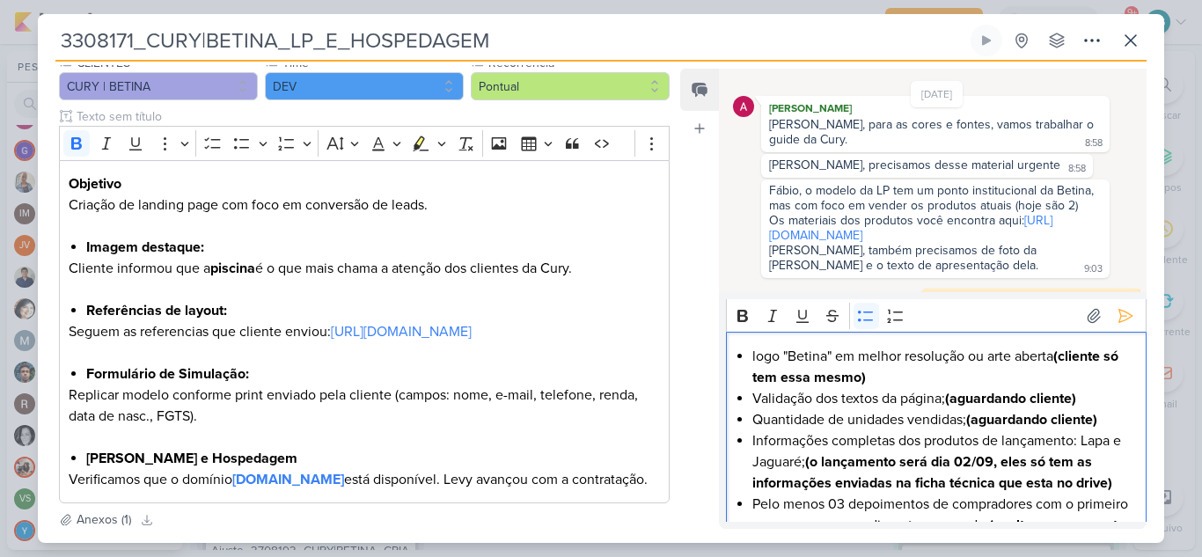
scroll to position [0, 0]
click at [742, 325] on icon "Editor toolbar" at bounding box center [743, 317] width 18 height 18
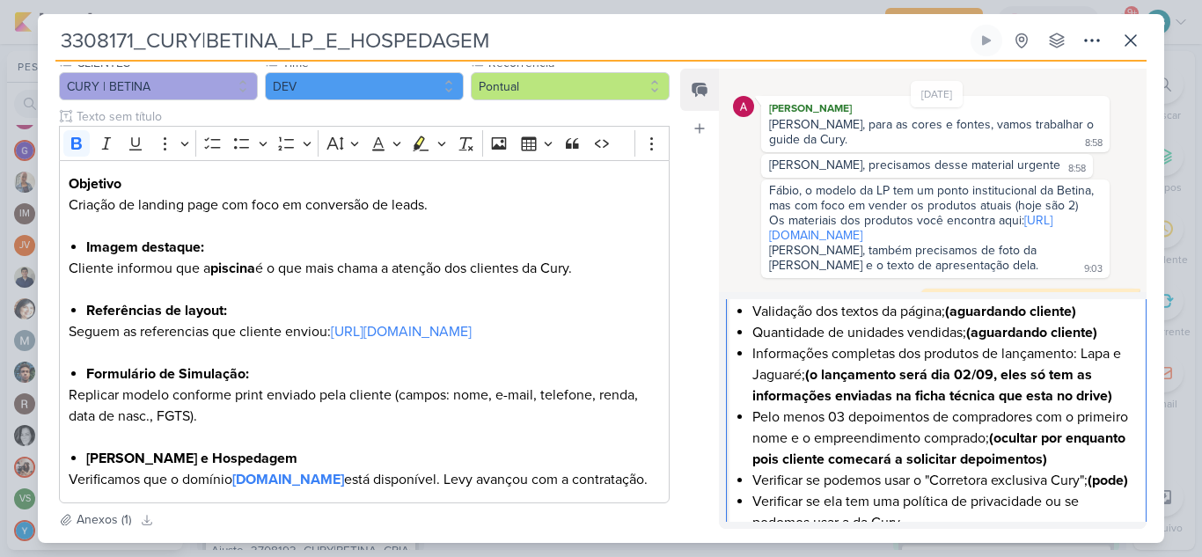
scroll to position [176, 0]
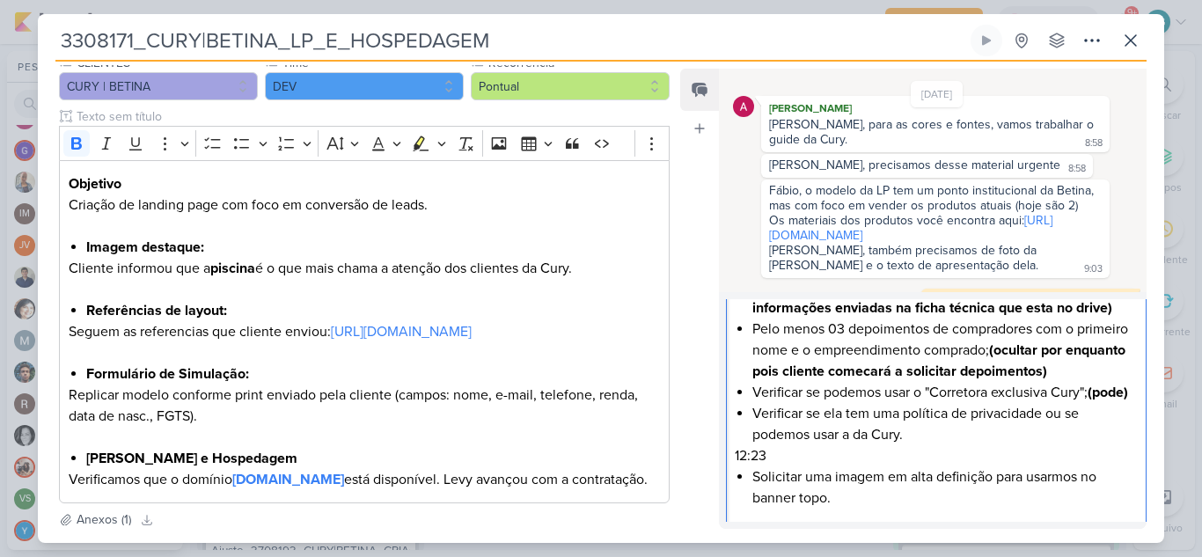
click at [960, 445] on li "Verificar se ela tem uma política de privacidade ou se podemos usar a da Cury." at bounding box center [944, 424] width 385 height 42
drag, startPoint x: 909, startPoint y: 453, endPoint x: 1082, endPoint y: 455, distance: 172.5
click at [1082, 445] on li "Verificar se ela tem uma política de privacidade ou se podemos usar a da Cury. …" at bounding box center [944, 424] width 385 height 42
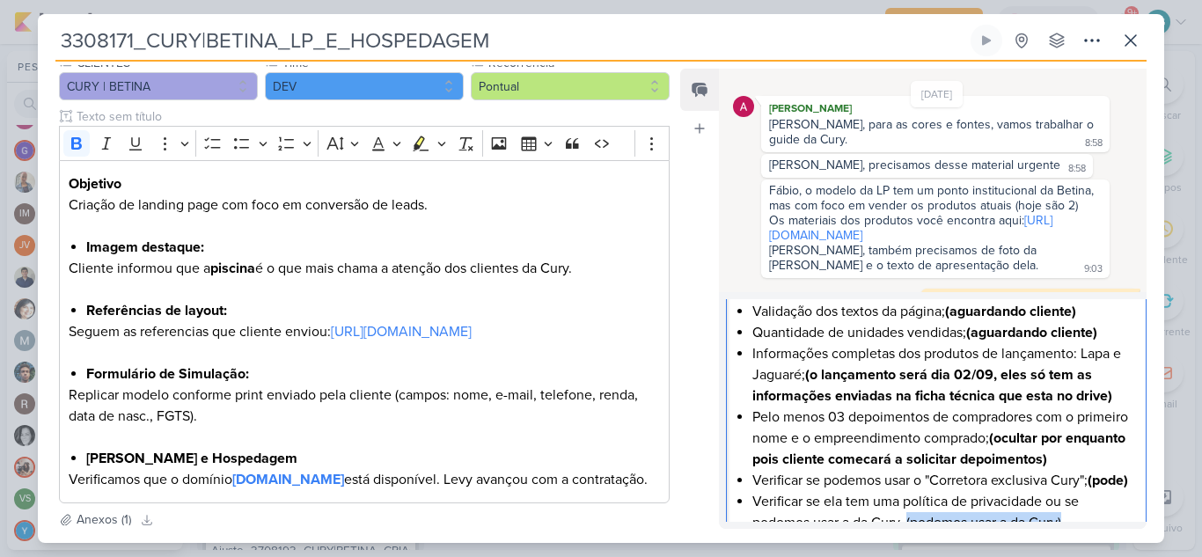
scroll to position [0, 0]
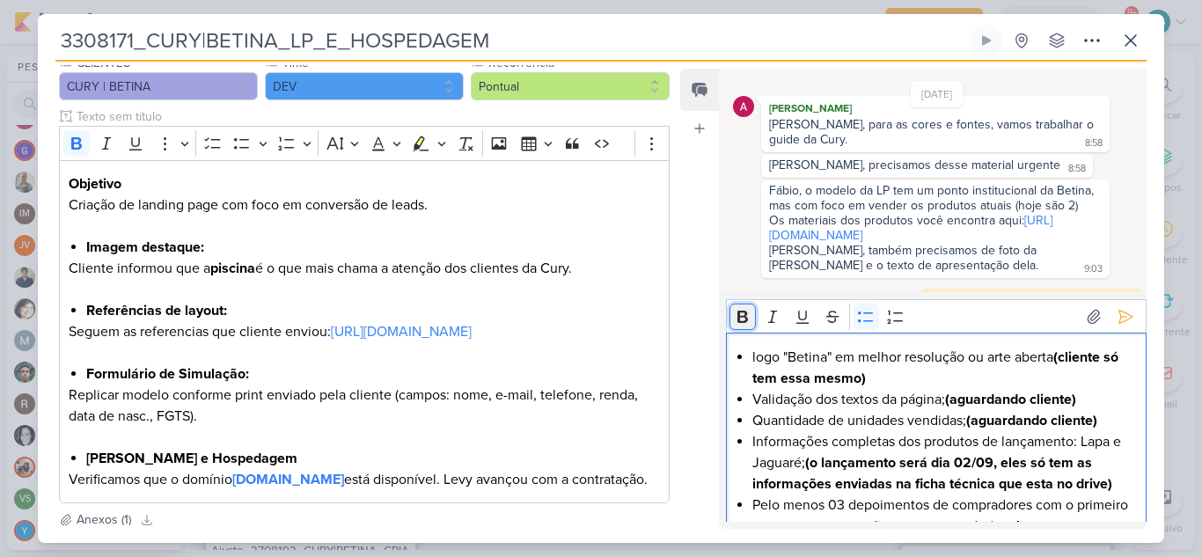
click at [744, 319] on icon "Editor toolbar" at bounding box center [743, 317] width 18 height 18
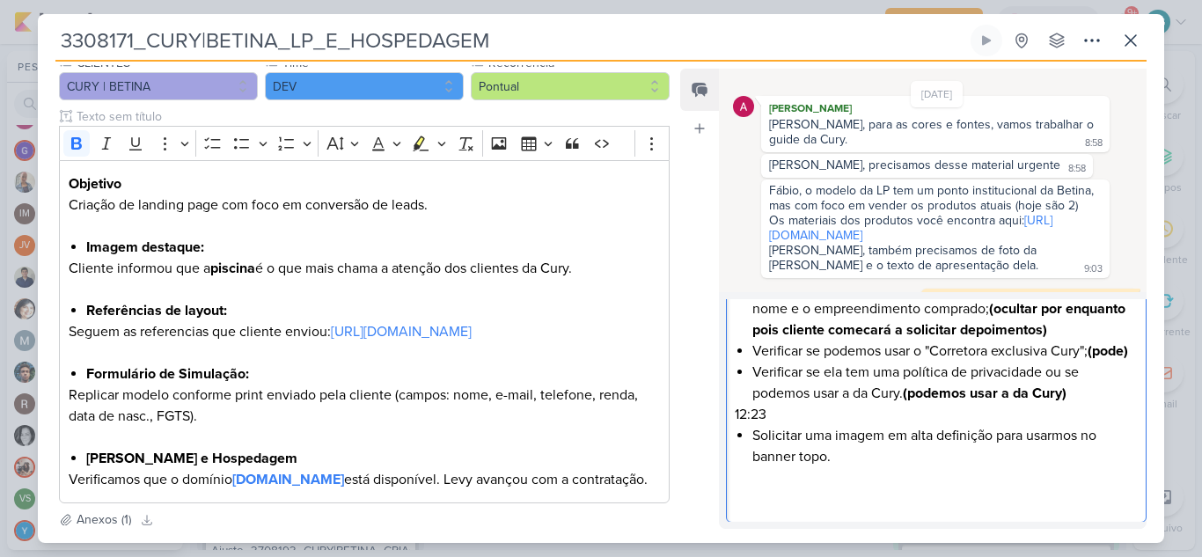
scroll to position [239, 0]
drag, startPoint x: 797, startPoint y: 419, endPoint x: 722, endPoint y: 414, distance: 75.0
click at [722, 414] on div "Rich Text Editor Bold Italic Underline Strikethrough Bulleted List Numbered Lis…" at bounding box center [933, 410] width 428 height 237
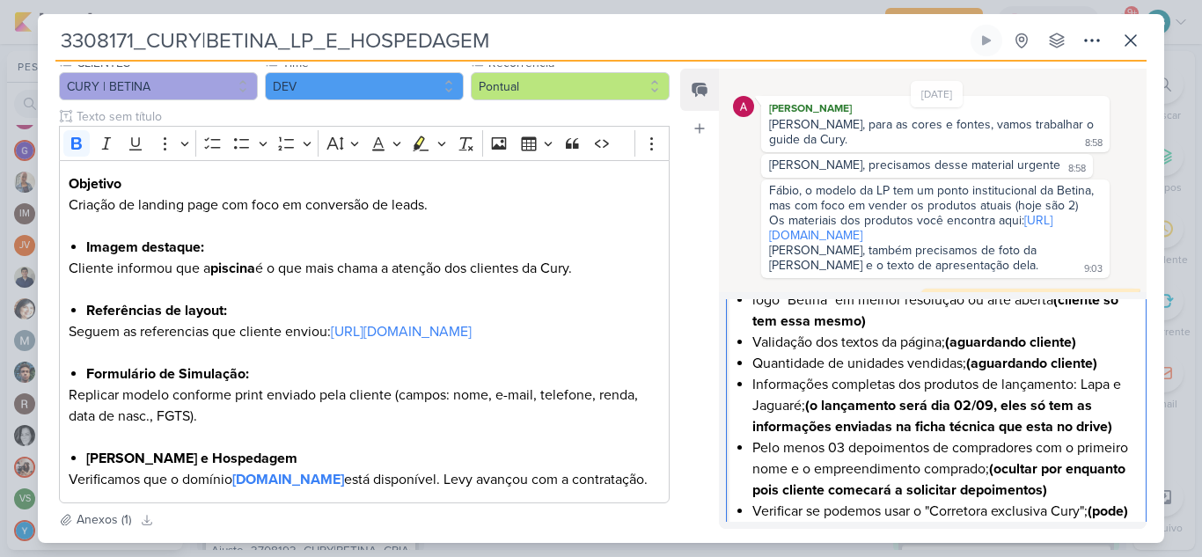
scroll to position [42, 0]
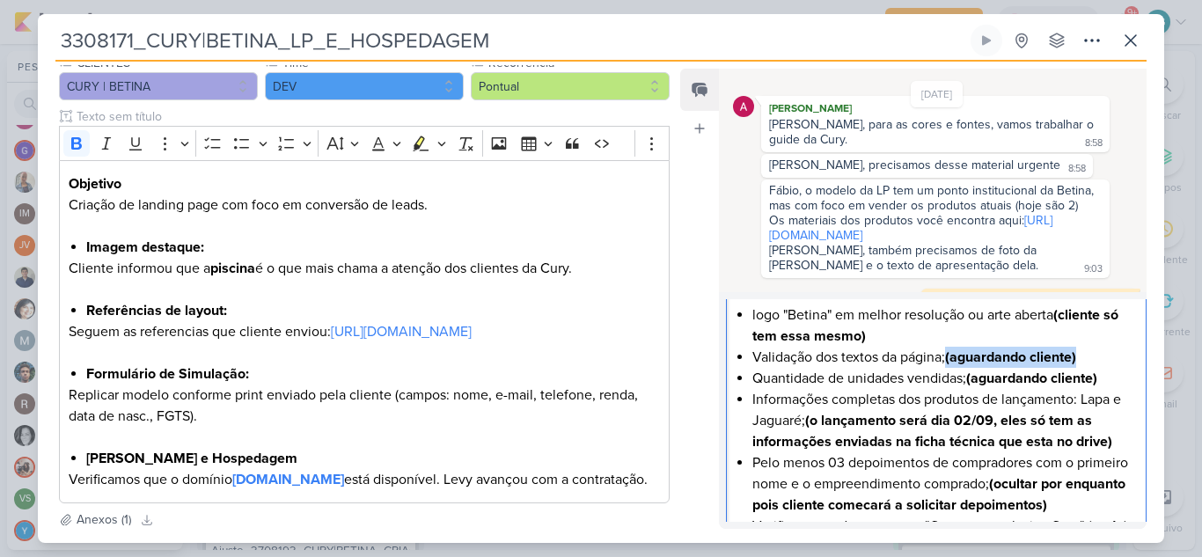
drag, startPoint x: 952, startPoint y: 356, endPoint x: 1102, endPoint y: 358, distance: 149.6
click at [1102, 358] on li "Validação dos textos da página; (aguardando cliente)" at bounding box center [944, 357] width 385 height 21
copy strong "(aguardando cliente)"
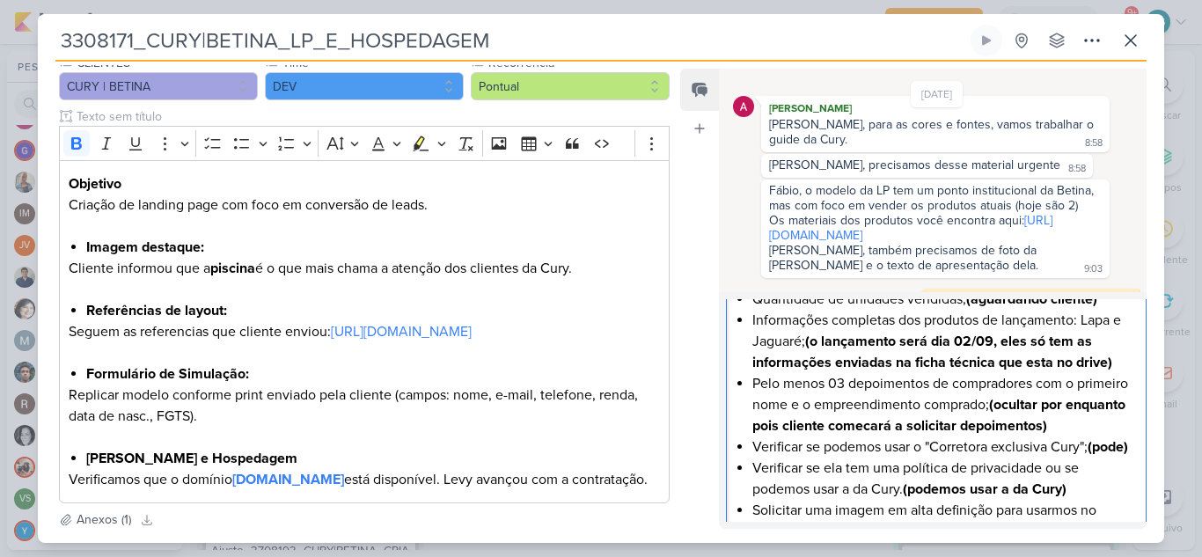
scroll to position [218, 0]
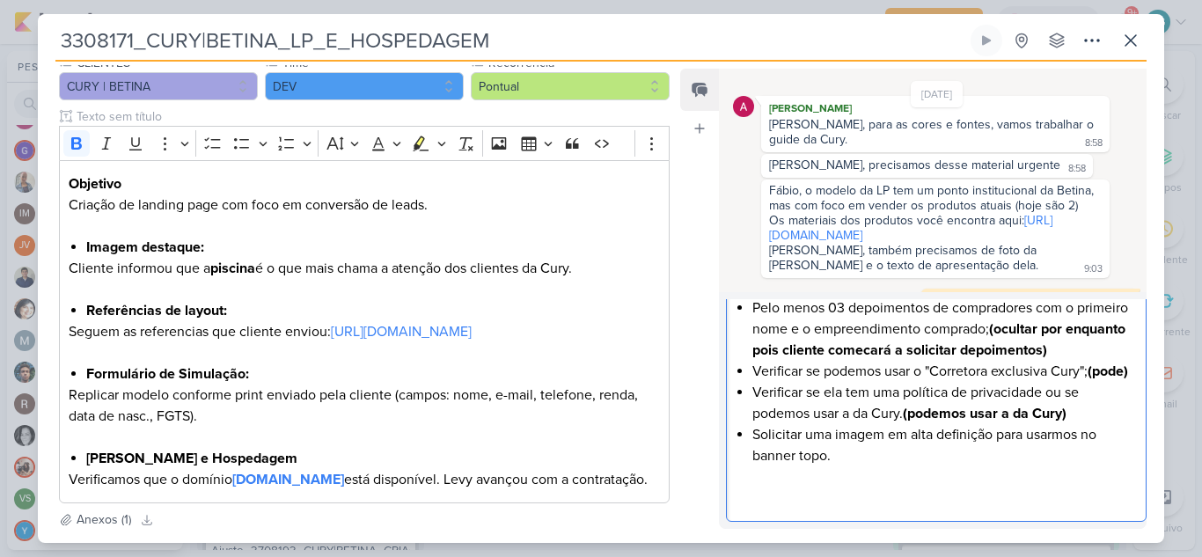
click at [869, 457] on li "Solicitar uma imagem em alta definição para usarmos no banner topo." at bounding box center [944, 445] width 385 height 42
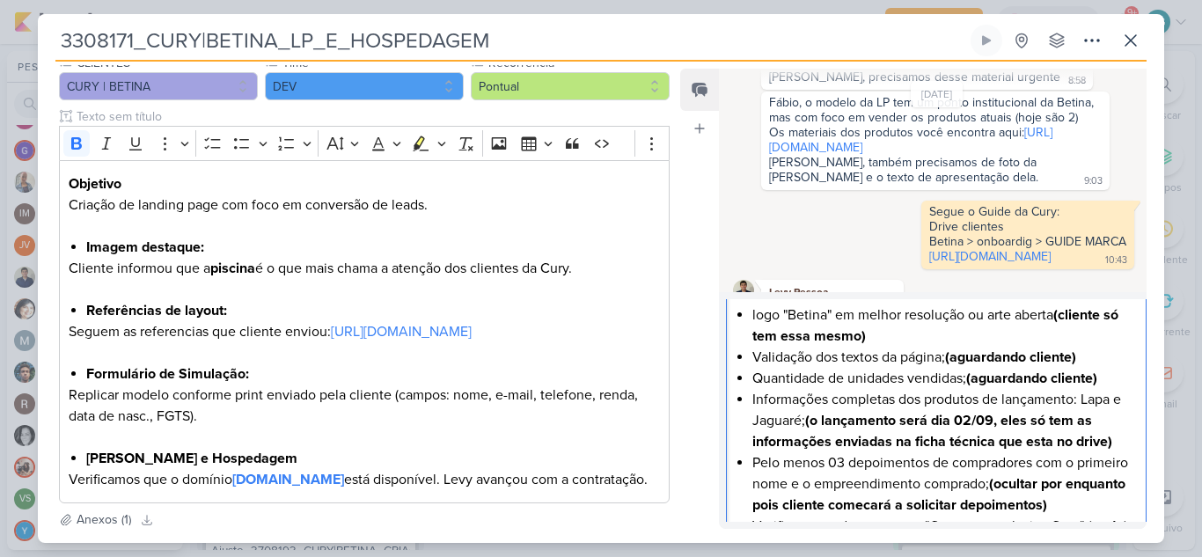
scroll to position [0, 0]
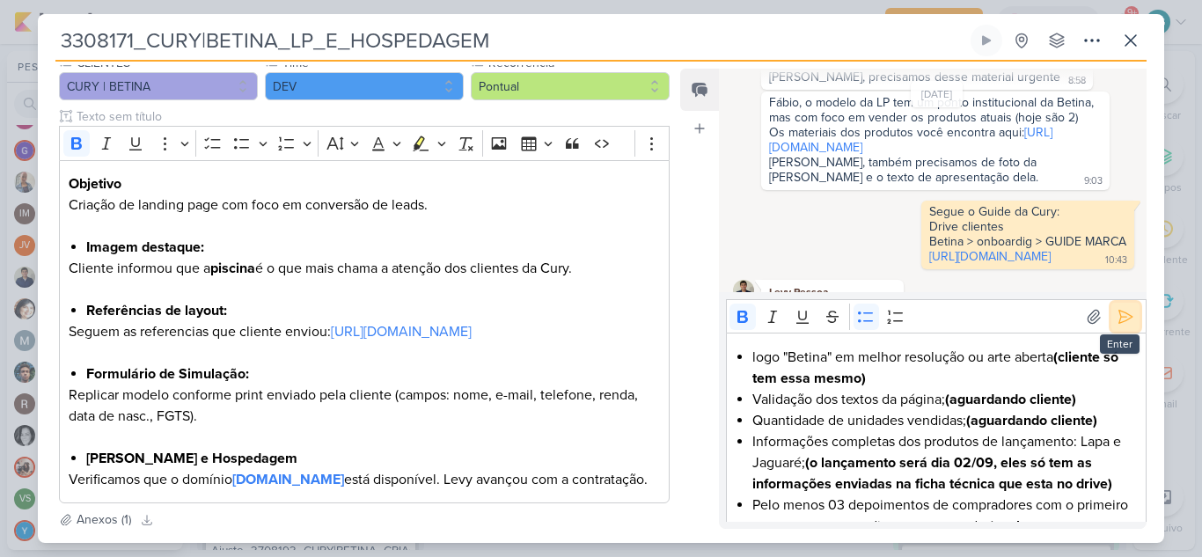
click at [1122, 318] on icon at bounding box center [1126, 317] width 18 height 18
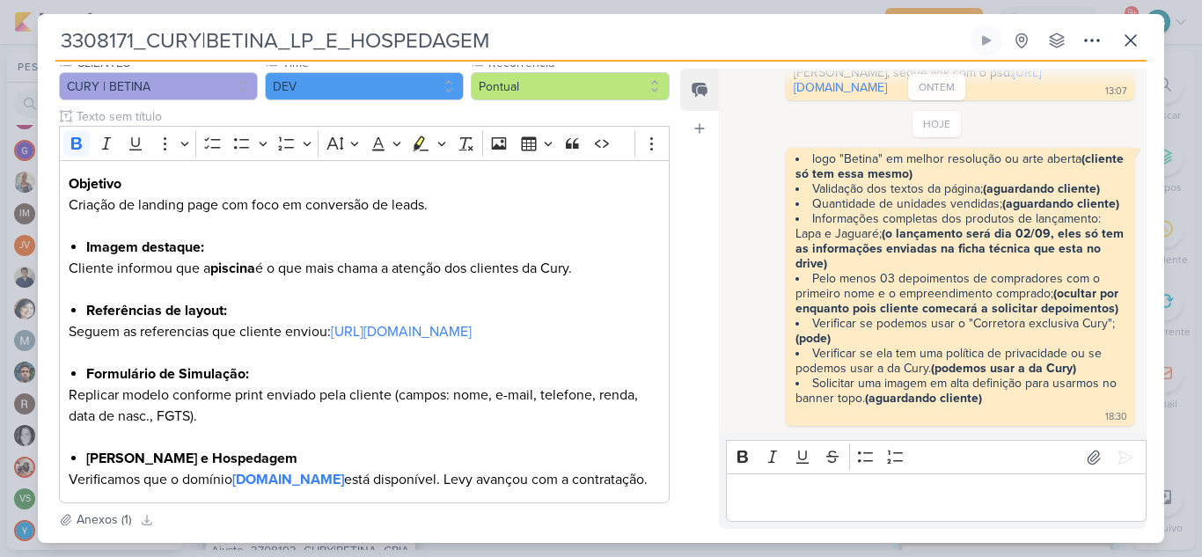
scroll to position [891, 0]
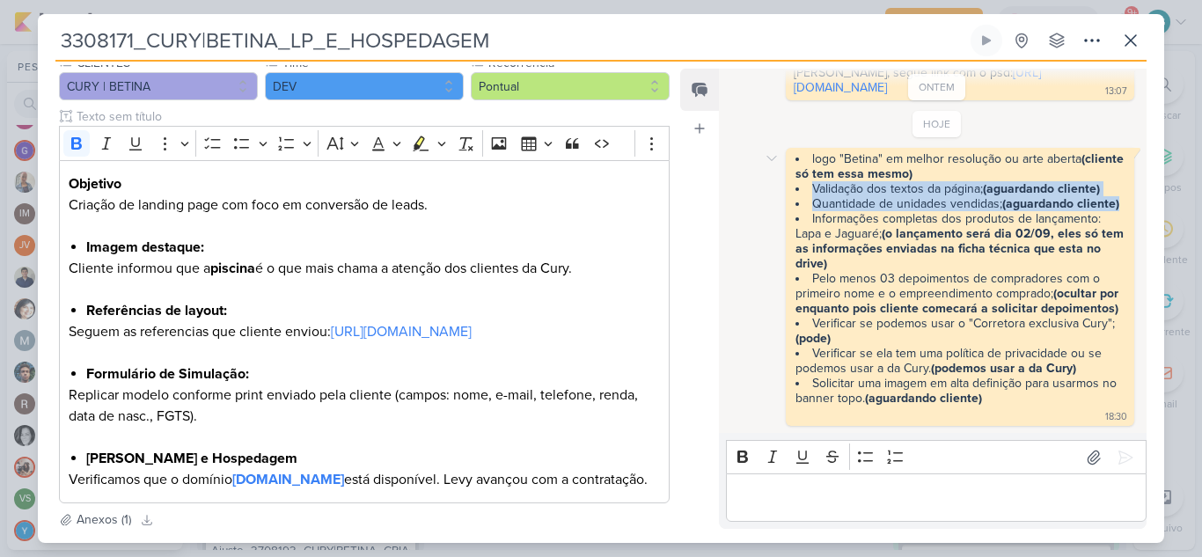
drag, startPoint x: 795, startPoint y: 188, endPoint x: 1121, endPoint y: 207, distance: 327.0
click at [1121, 207] on div "logo "Betina" em melhor resolução ou arte aberta (cliente só tem essa mesmo) Va…" at bounding box center [959, 286] width 341 height 271
copy ul "Validação dos textos da página; (aguardando cliente) Quantidade de unidades ven…"
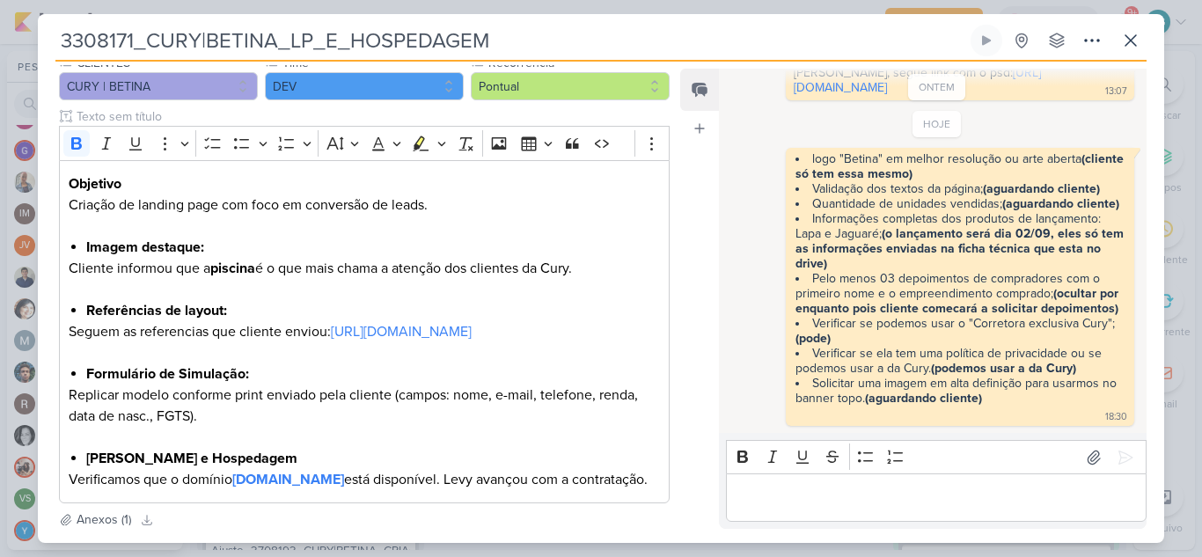
click at [901, 496] on p "Editor editing area: main" at bounding box center [936, 498] width 402 height 21
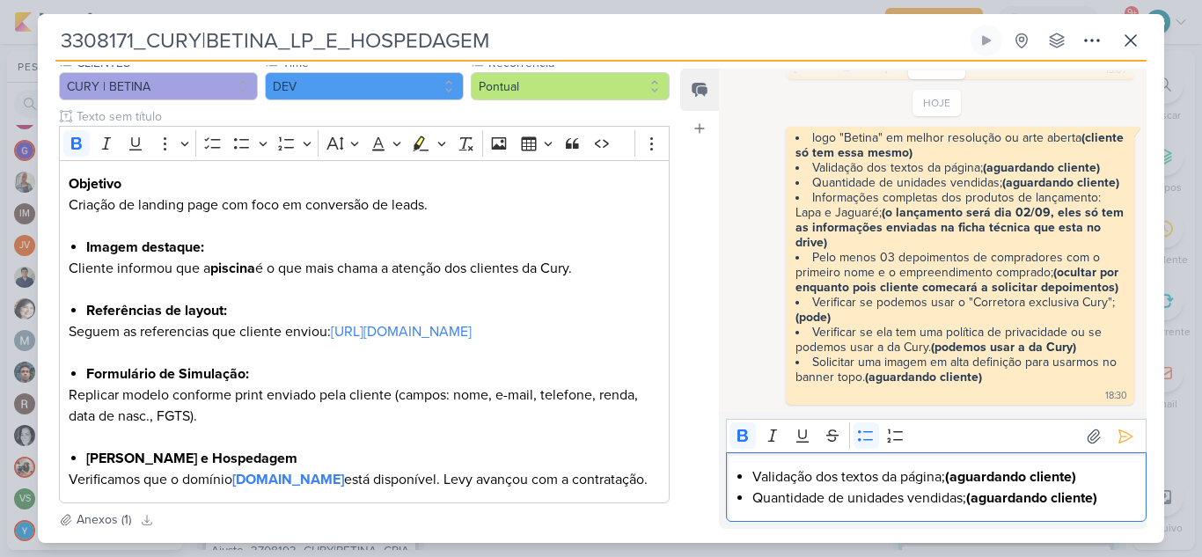
scroll to position [912, 0]
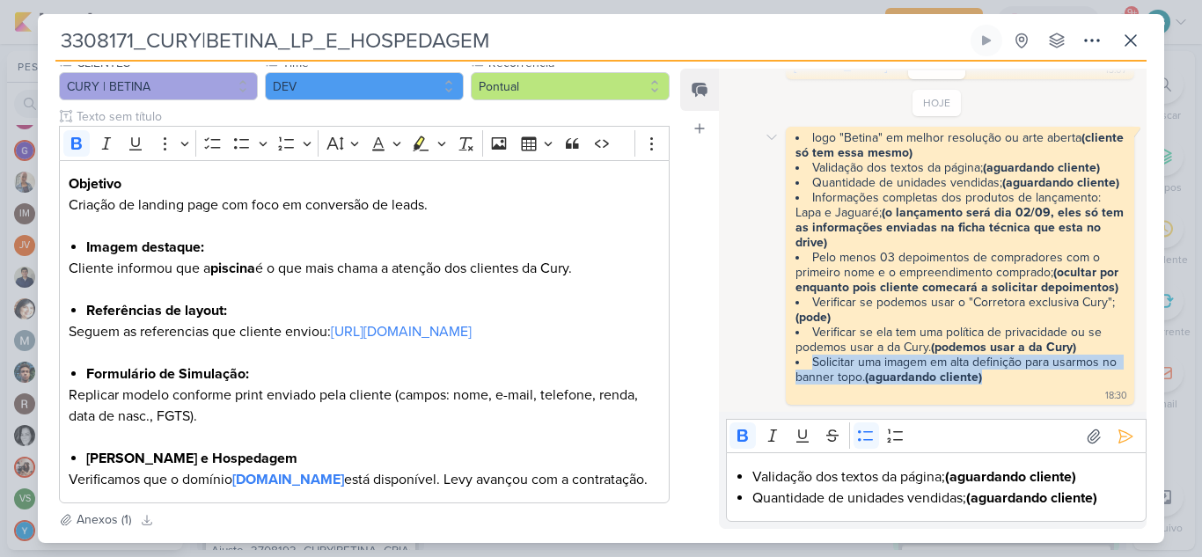
drag, startPoint x: 1011, startPoint y: 379, endPoint x: 789, endPoint y: 366, distance: 222.2
click at [789, 367] on div "logo "Betina" em melhor resolução ou arte aberta (cliente só tem essa mesmo) Va…" at bounding box center [959, 265] width 341 height 271
copy li "Solicitar uma imagem em alta definição para usarmos no banner topo. (aguardando…"
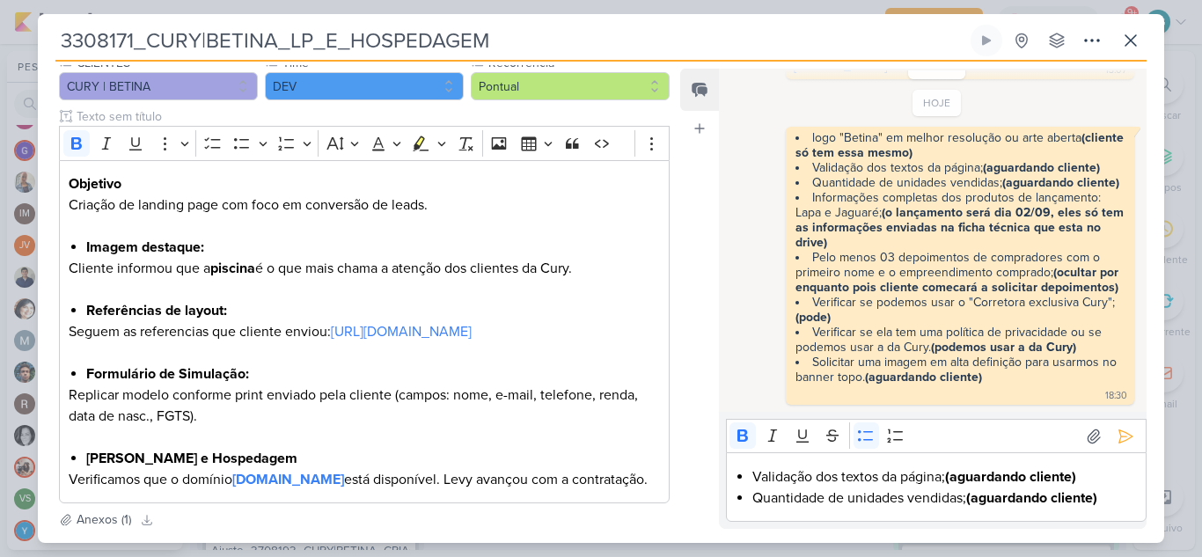
click at [770, 516] on div "Validação dos textos da página; (aguardando cliente) Quantidade de unidades ven…" at bounding box center [936, 487] width 421 height 70
click at [1107, 502] on li "Quantidade de unidades vendidas; (aguardando cliente)" at bounding box center [944, 498] width 385 height 21
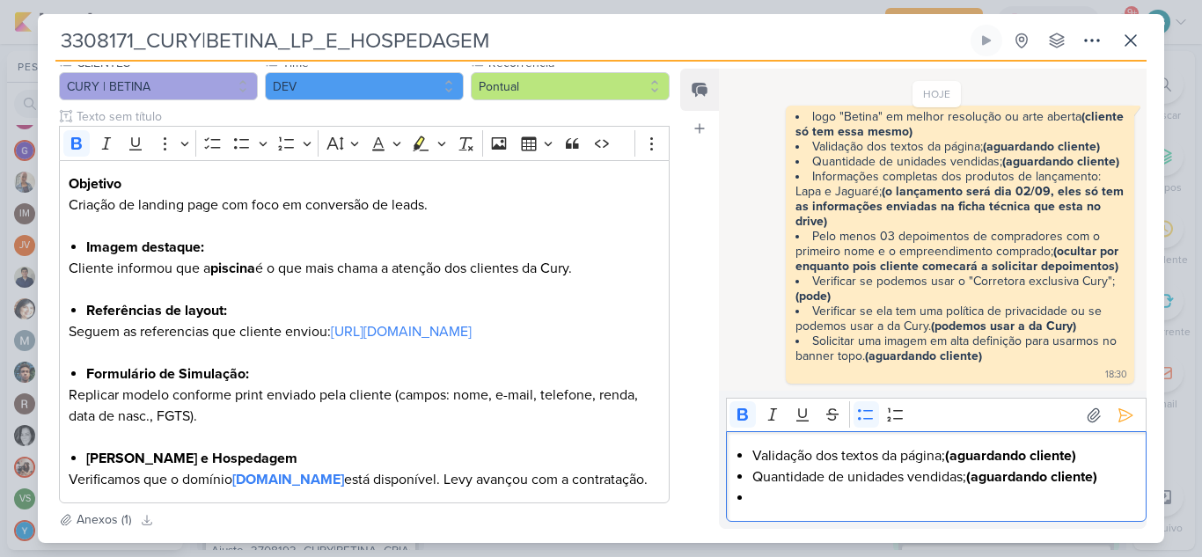
scroll to position [954, 0]
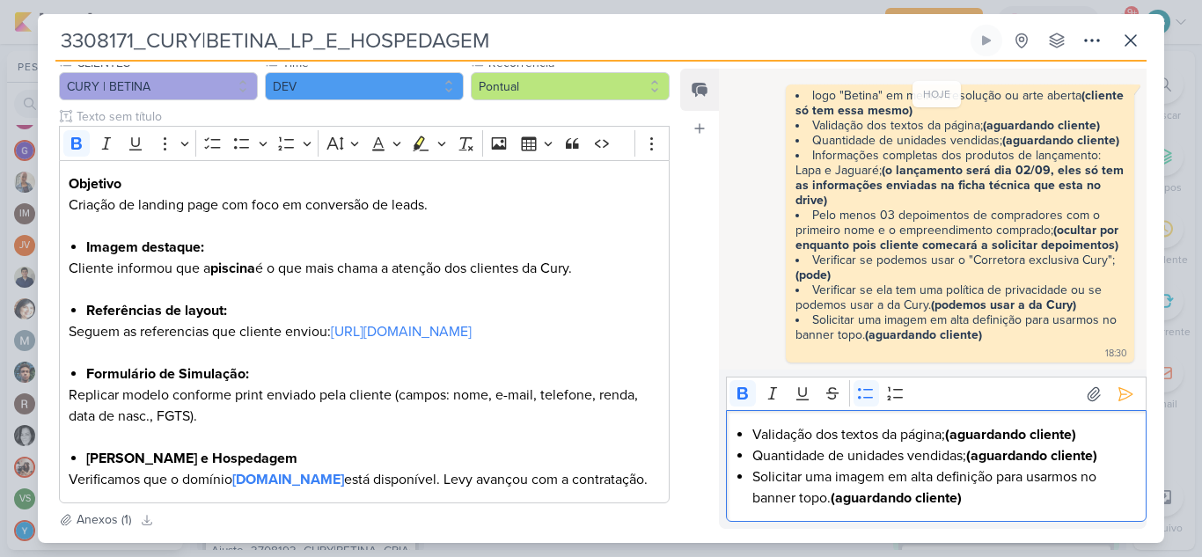
click at [752, 433] on li "Validação dos textos da página; (aguardando cliente)" at bounding box center [944, 434] width 385 height 21
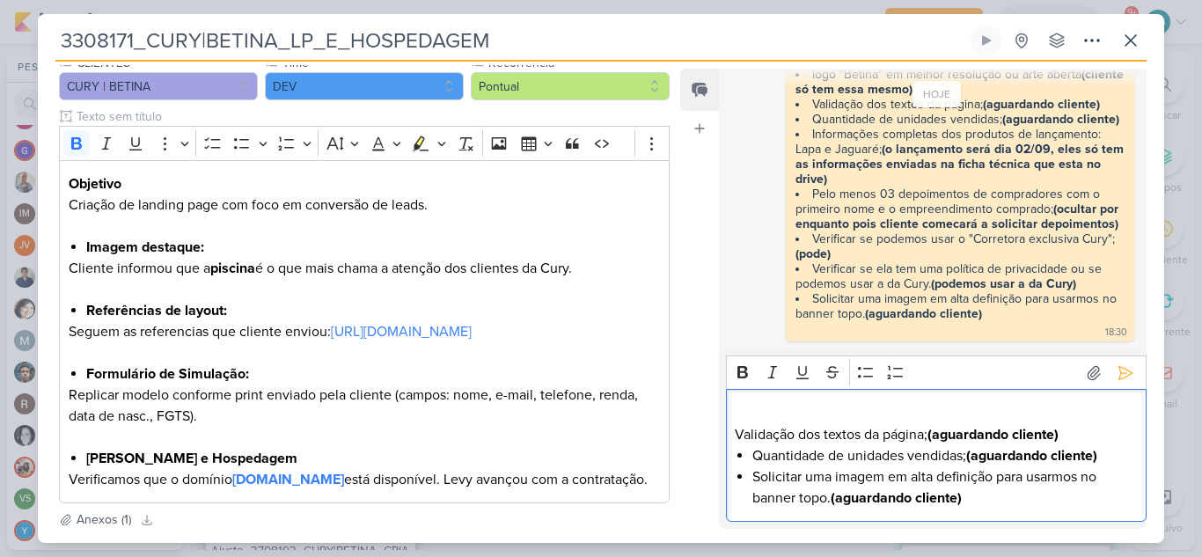
click at [760, 407] on p "Editor editing area: main" at bounding box center [936, 413] width 402 height 21
drag, startPoint x: 734, startPoint y: 436, endPoint x: 753, endPoint y: 424, distance: 22.5
click at [734, 435] on div "[Pendência cliente] Validação dos textos da página; (aguardando cliente) Quanti…" at bounding box center [936, 455] width 421 height 133
click at [859, 371] on icon "Editor toolbar" at bounding box center [866, 372] width 18 height 18
drag, startPoint x: 858, startPoint y: 414, endPoint x: 718, endPoint y: 408, distance: 140.0
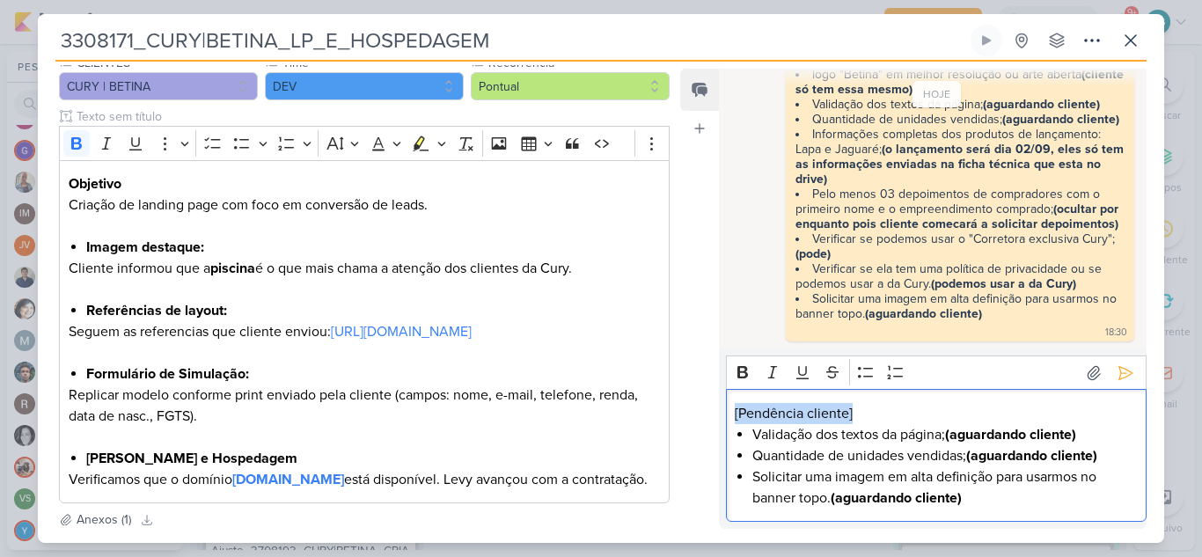
click at [719, 408] on div "Rich Text Editor Bold Italic Underline Strikethrough Bulleted List Numbered Lis…" at bounding box center [933, 438] width 428 height 180
click at [740, 371] on icon "Editor toolbar" at bounding box center [742, 372] width 11 height 12
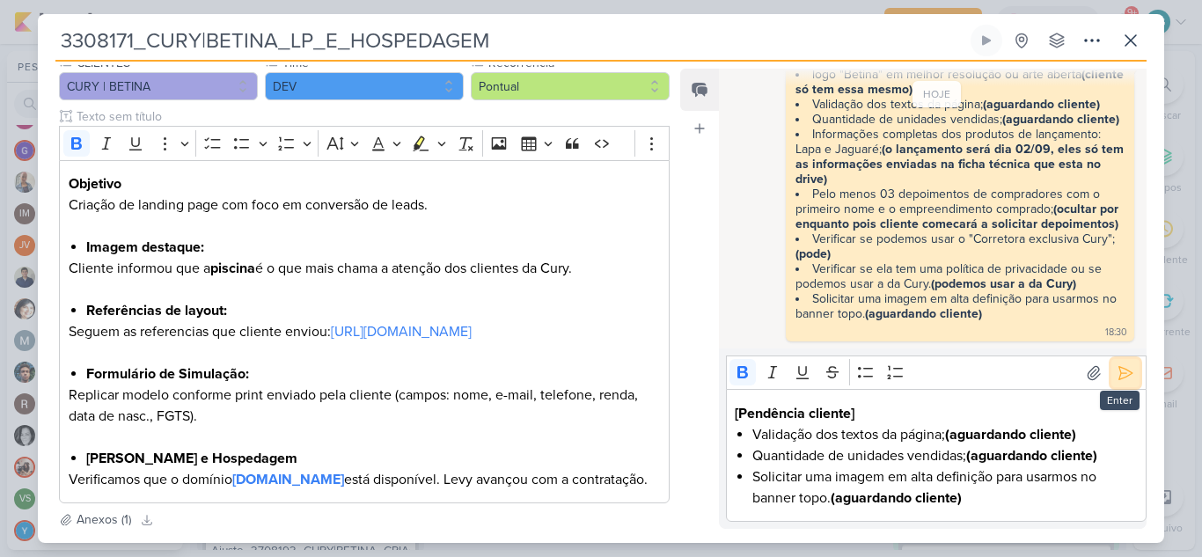
click at [1120, 365] on icon at bounding box center [1126, 373] width 18 height 18
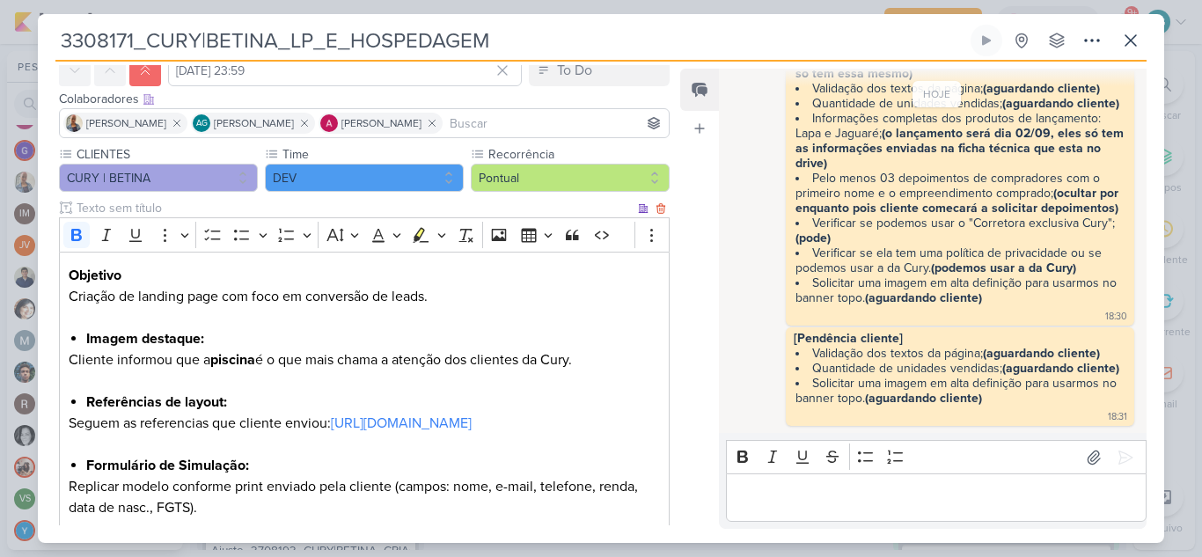
scroll to position [0, 0]
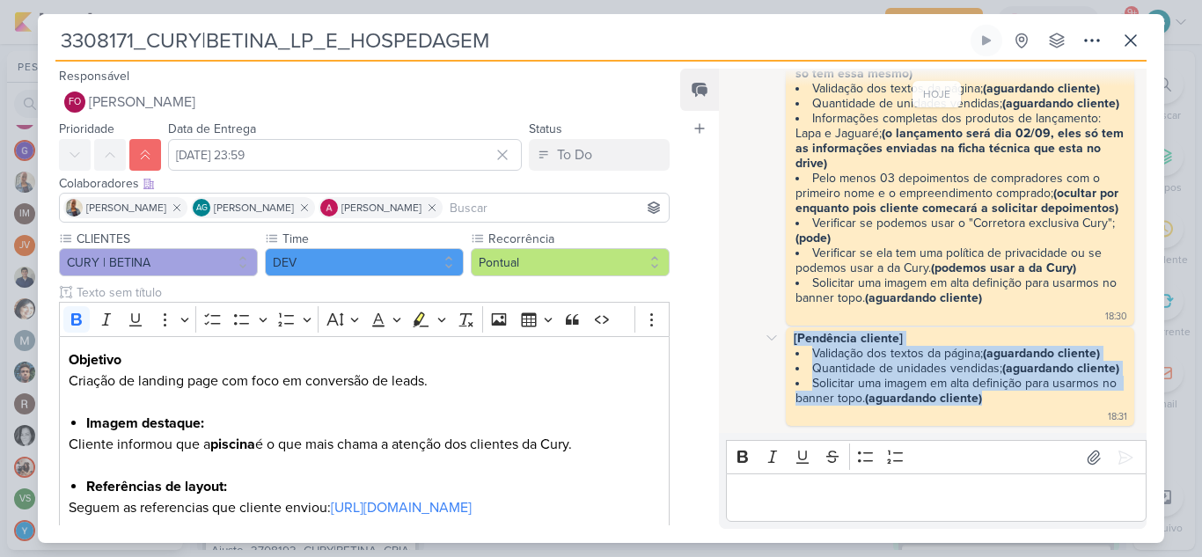
drag, startPoint x: 991, startPoint y: 401, endPoint x: 788, endPoint y: 339, distance: 211.8
click at [789, 339] on div "[Pendência cliente] Validação dos textos da página; (aguardando cliente) Quanti…" at bounding box center [959, 377] width 341 height 92
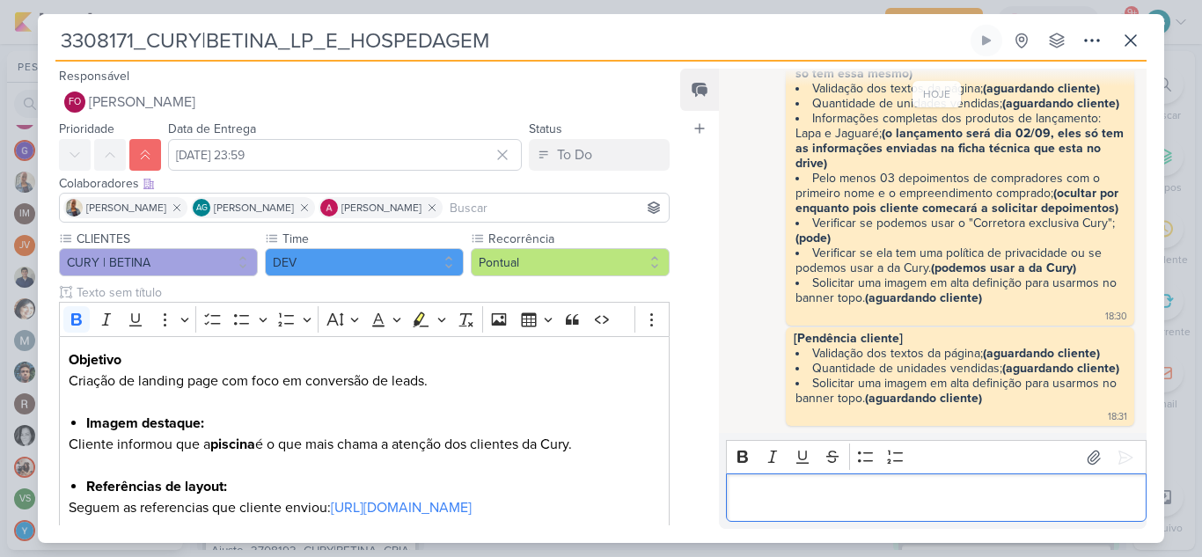
click at [879, 488] on p "Editor editing area: main" at bounding box center [936, 498] width 402 height 21
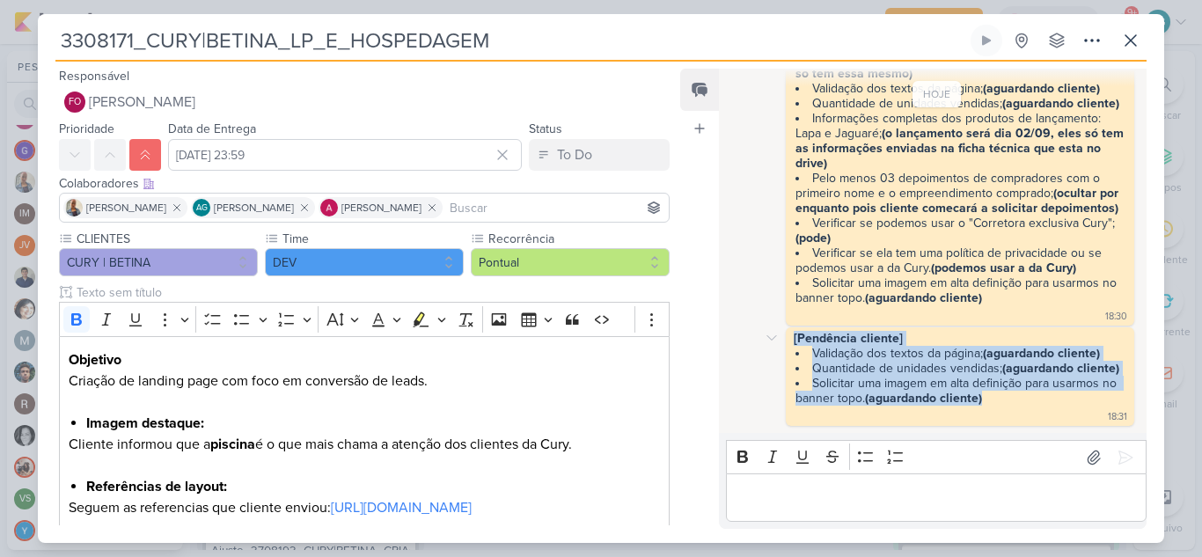
drag, startPoint x: 1010, startPoint y: 403, endPoint x: 785, endPoint y: 341, distance: 233.6
click at [786, 341] on div "[Pendência cliente] Validação dos textos da página; (aguardando cliente) Quanti…" at bounding box center [960, 376] width 348 height 99
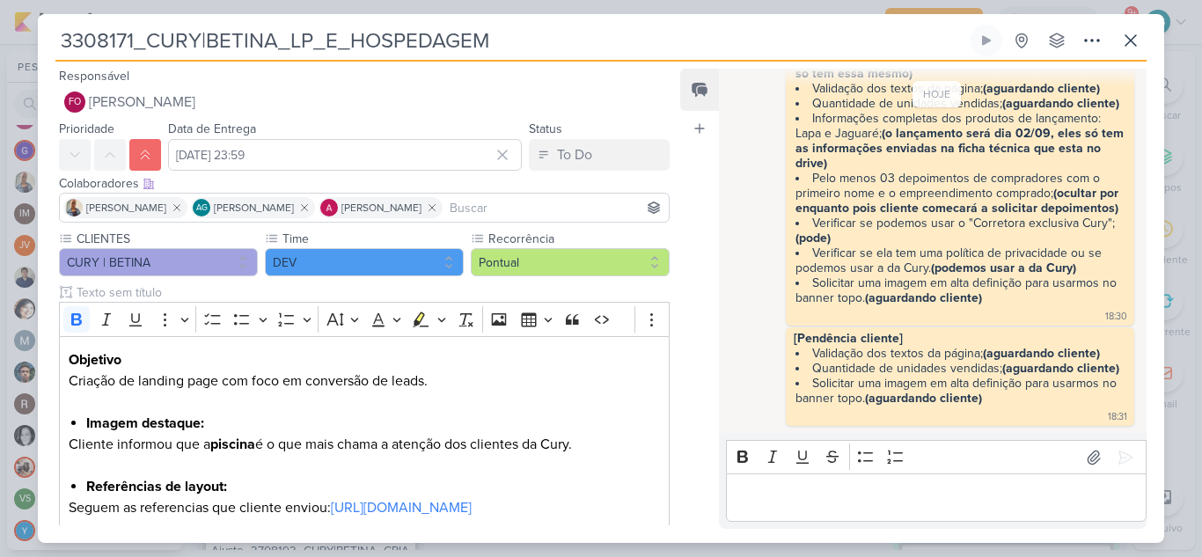
click at [858, 499] on p "Editor editing area: main" at bounding box center [936, 498] width 402 height 21
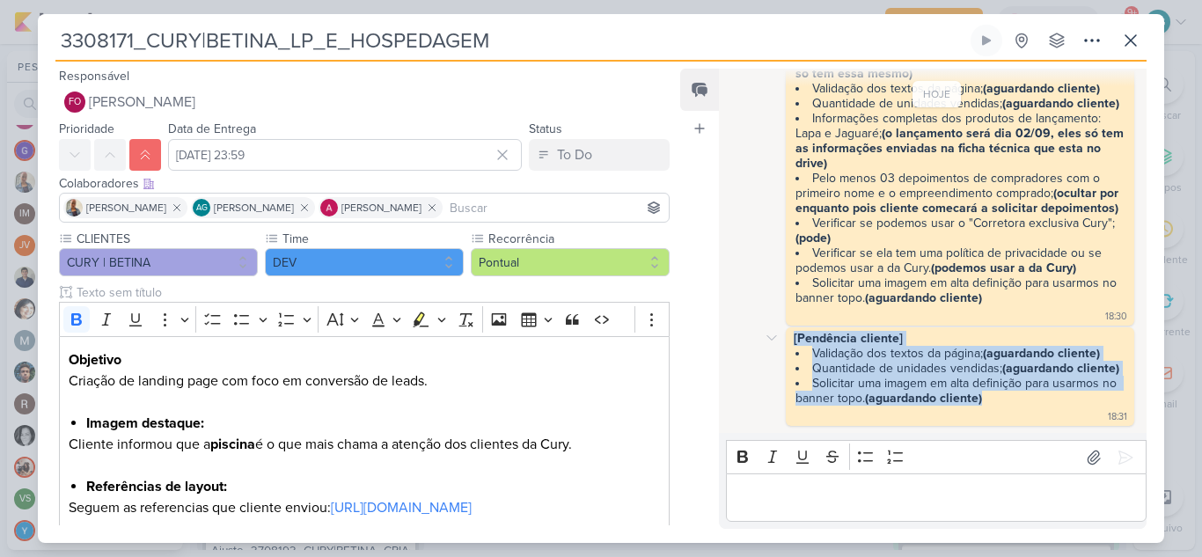
drag, startPoint x: 995, startPoint y: 398, endPoint x: 788, endPoint y: 337, distance: 215.5
click at [789, 337] on div "[Pendência cliente] Validação dos textos da página; (aguardando cliente) Quanti…" at bounding box center [959, 377] width 341 height 92
copy span "[Pendência cliente] Validação dos textos da página; (aguardando cliente) Quanti…"
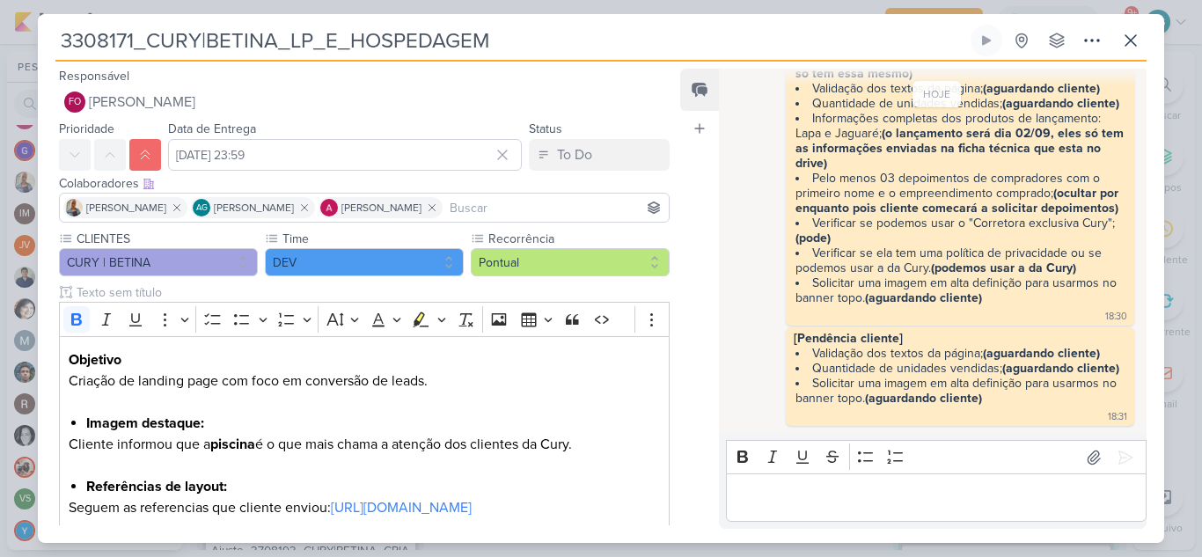
click at [842, 502] on p "Editor editing area: main" at bounding box center [936, 498] width 402 height 21
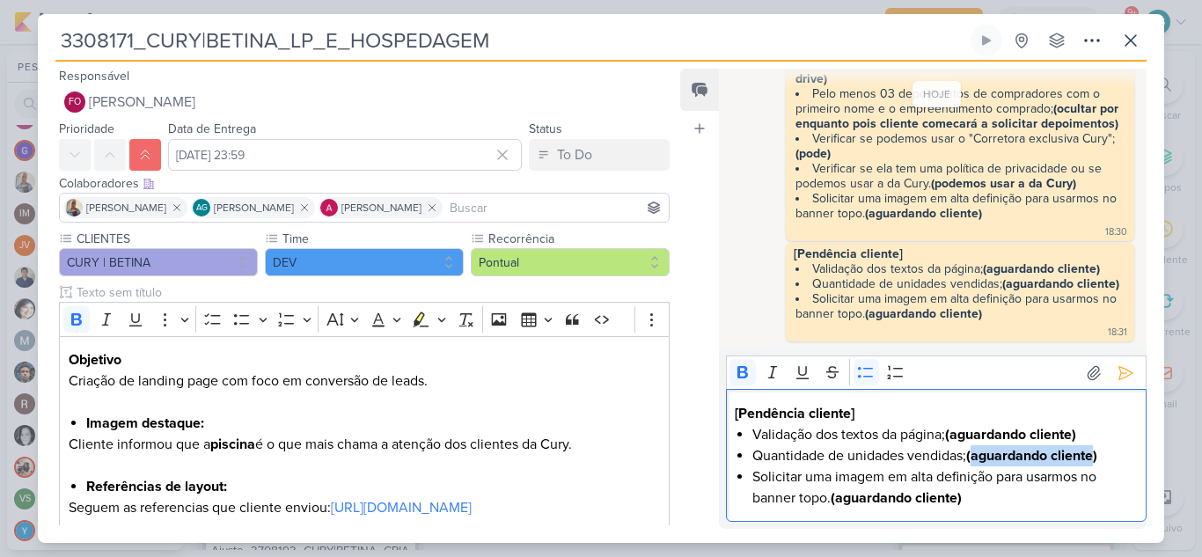
drag, startPoint x: 976, startPoint y: 455, endPoint x: 1099, endPoint y: 455, distance: 123.2
click at [1097, 455] on strong "(aguardando cliente)" at bounding box center [1031, 456] width 131 height 18
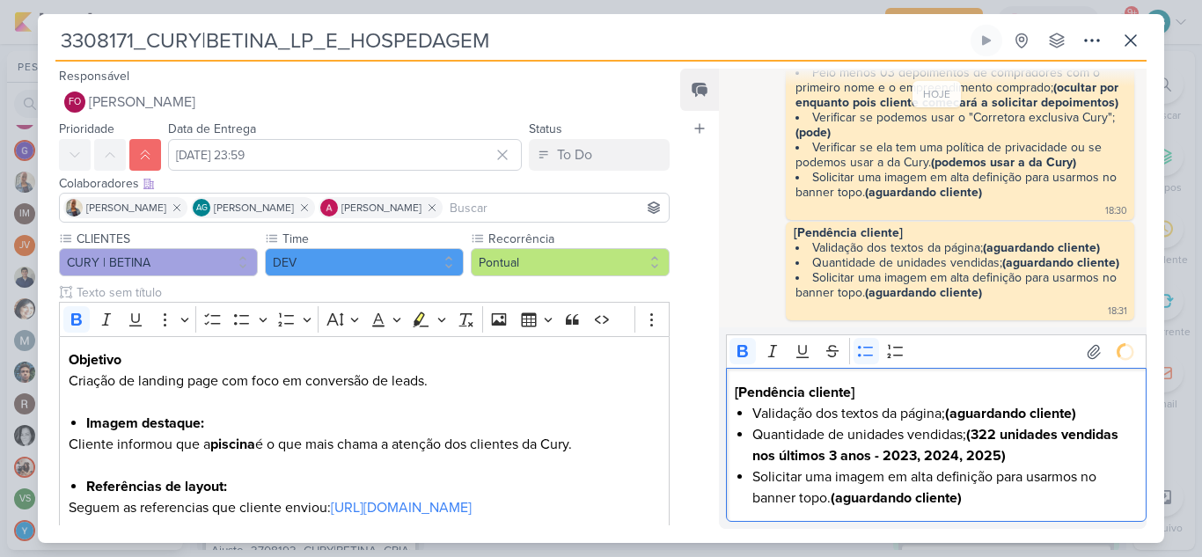
scroll to position [1106, 0]
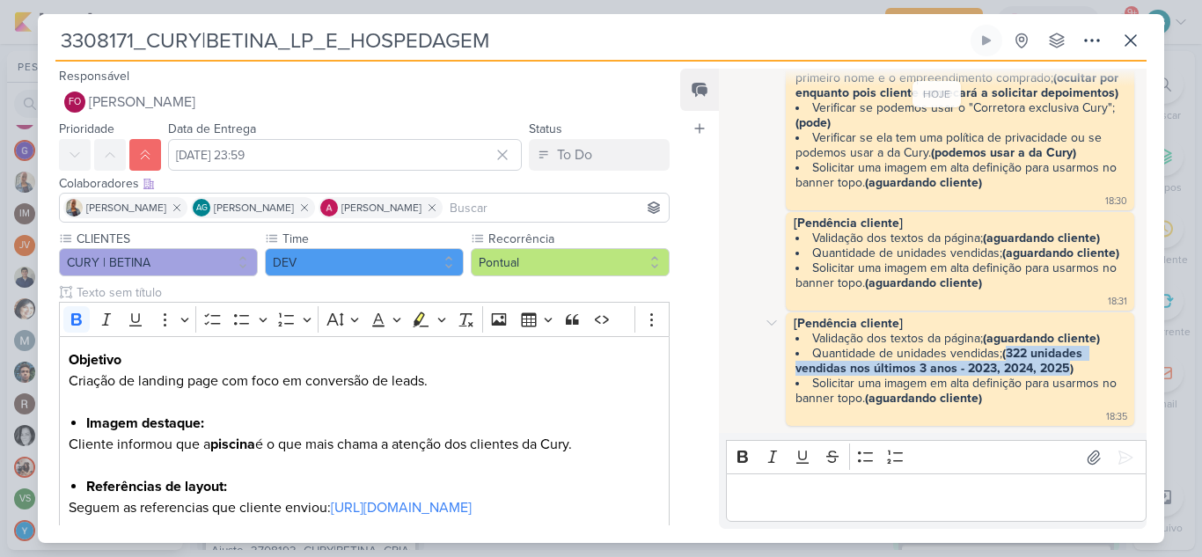
drag, startPoint x: 1007, startPoint y: 355, endPoint x: 1065, endPoint y: 367, distance: 59.4
click at [1065, 367] on strong "(322 unidades vendidas nos últimos 3 anos - 2023, 2024, 2025)" at bounding box center [941, 361] width 290 height 30
copy strong "322 unidades vendidas nos últimos 3 anos - 2023, 2024, 2025"
click at [1011, 416] on div "[Pendência cliente] Validação dos textos da página; (aguardando cliente) Quanti…" at bounding box center [959, 369] width 341 height 106
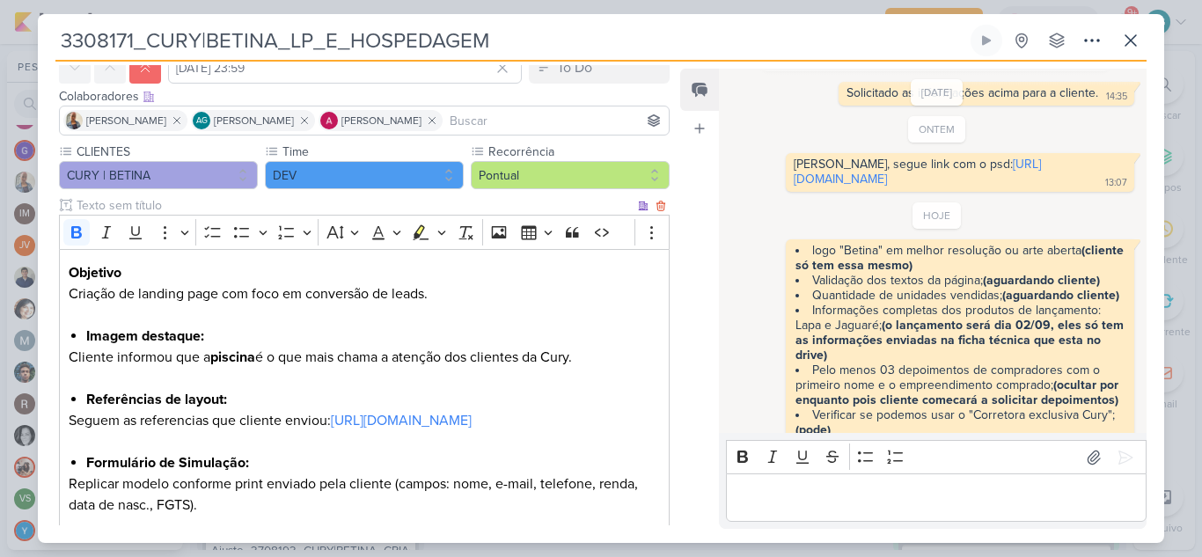
scroll to position [88, 0]
click at [1126, 41] on icon at bounding box center [1130, 40] width 21 height 21
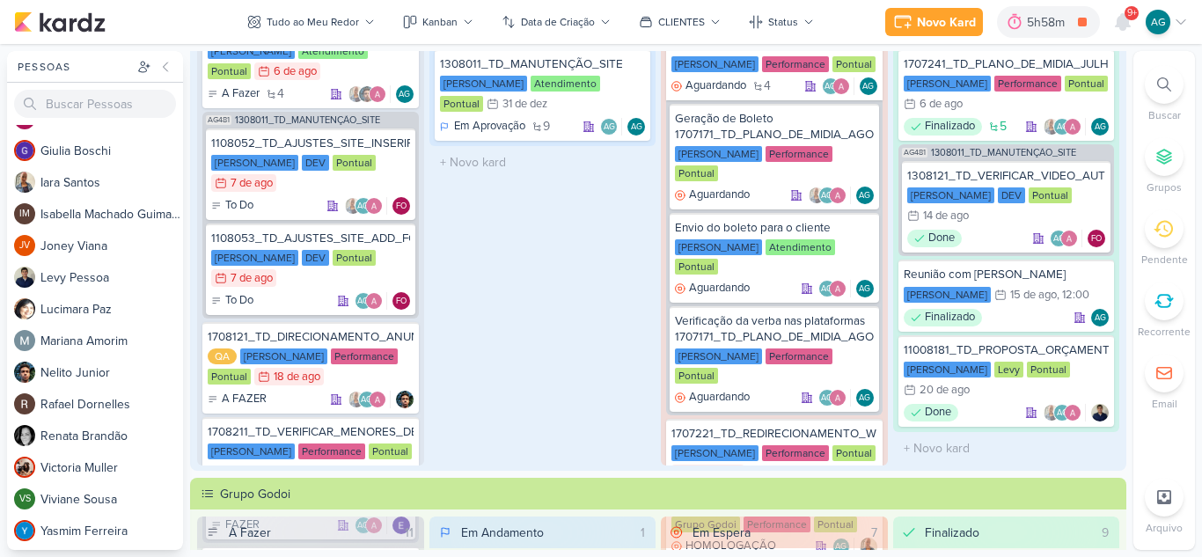
scroll to position [0, 0]
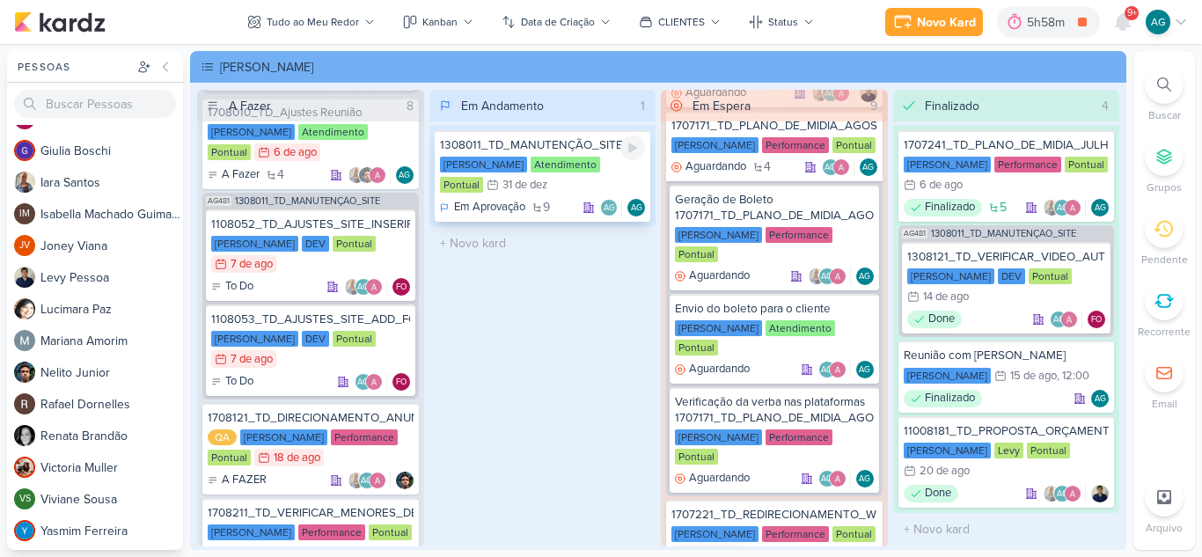
click at [559, 146] on div "1308011_TD_MANUTENÇÃO_SITE" at bounding box center [543, 145] width 206 height 16
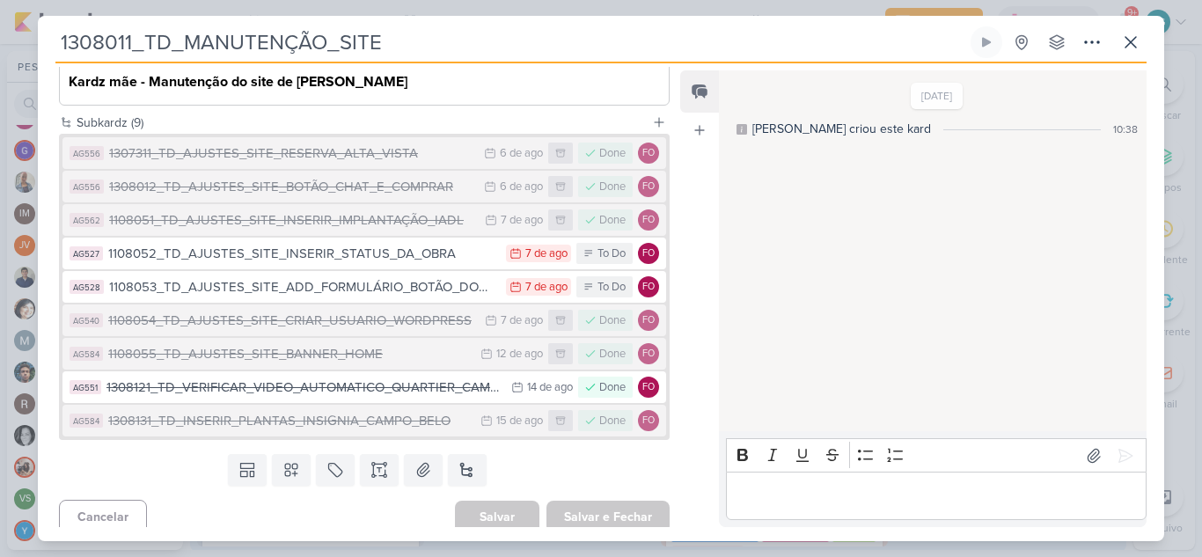
scroll to position [290, 0]
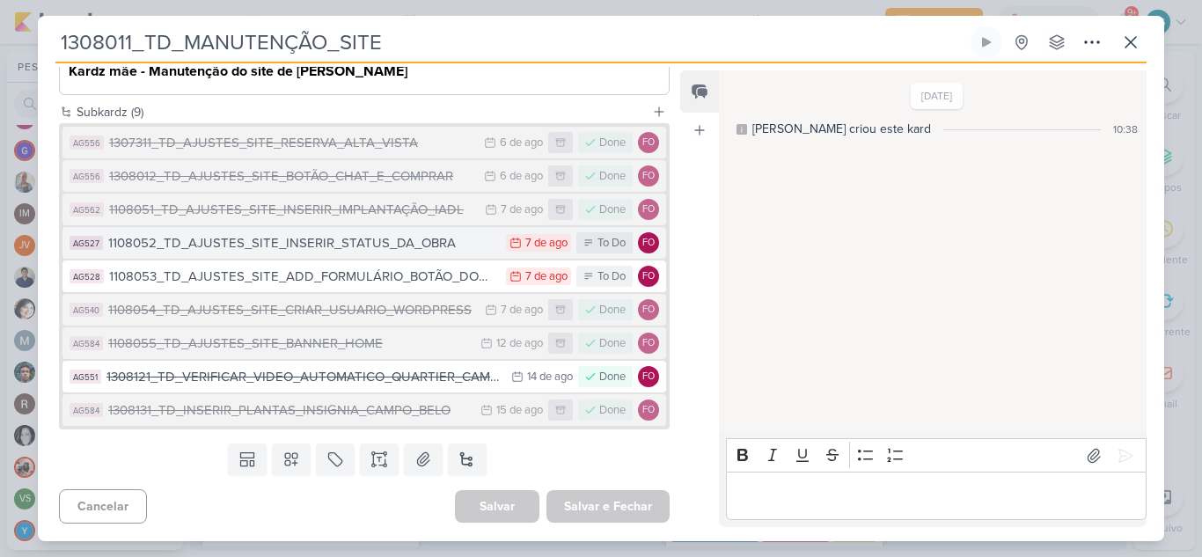
click at [415, 250] on div "1108052_TD_AJUSTES_SITE_INSERIR_STATUS_DA_OBRA" at bounding box center [302, 243] width 389 height 20
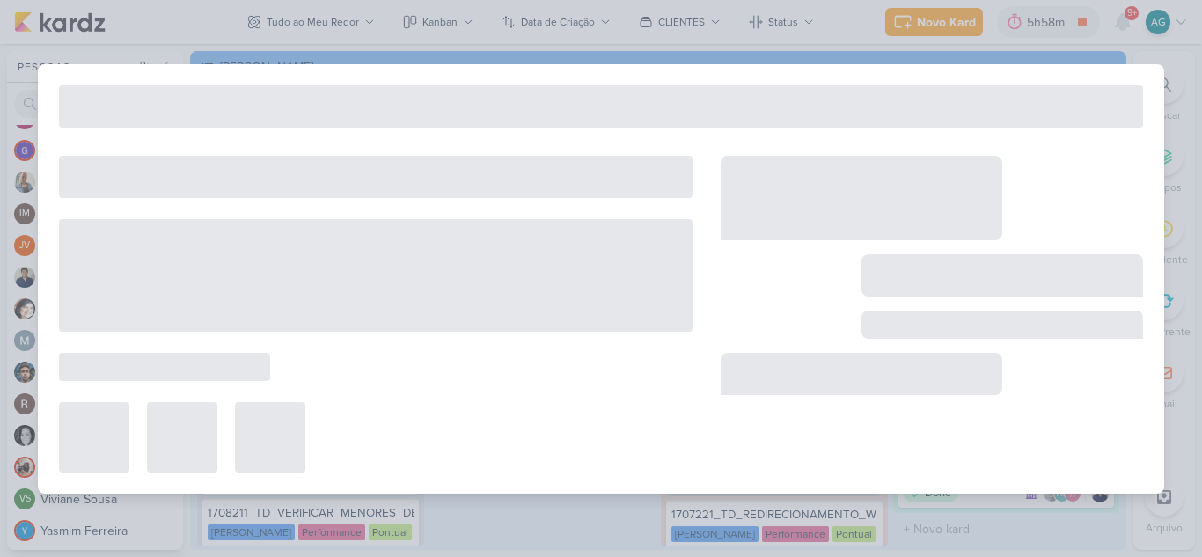
type input "1108052_TD_AJUSTES_SITE_INSERIR_STATUS_DA_OBRA"
type input "7 de agosto de 2025 às 23:59"
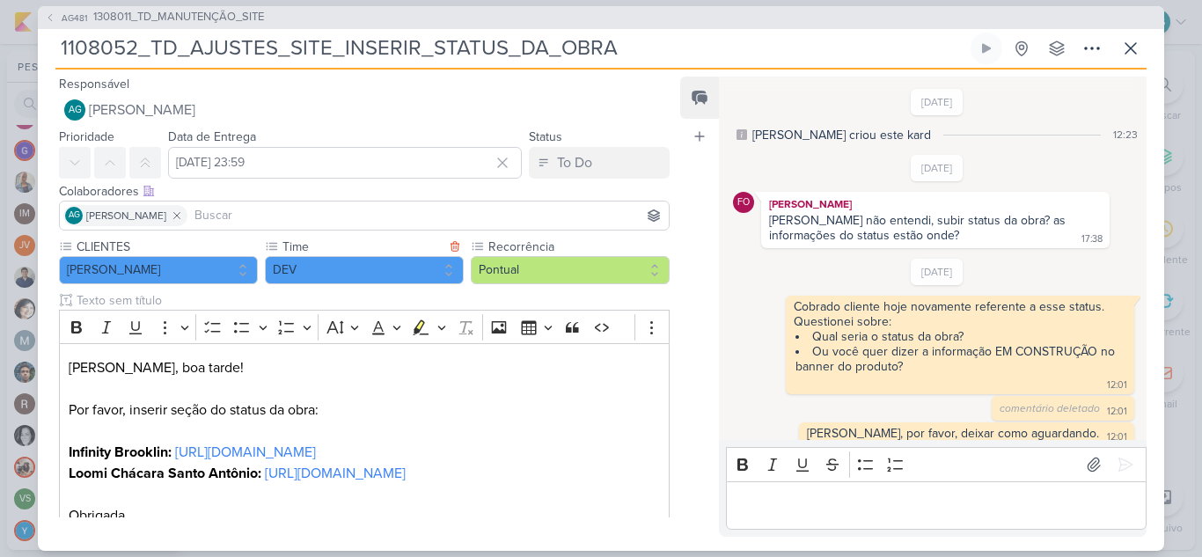
scroll to position [99, 0]
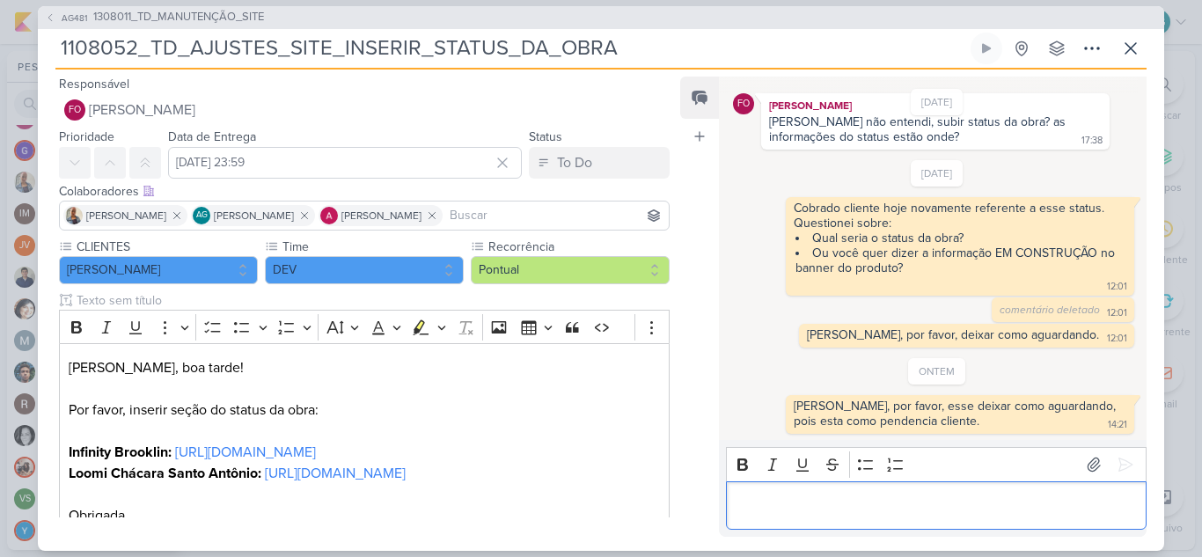
click at [846, 506] on p "Editor editing area: main" at bounding box center [936, 505] width 402 height 21
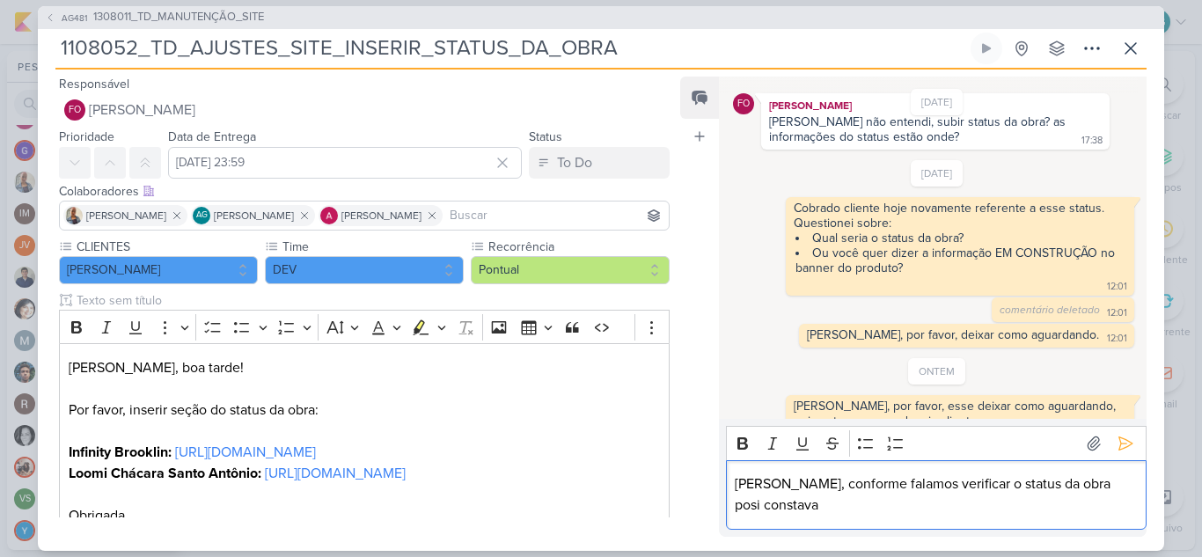
scroll to position [120, 0]
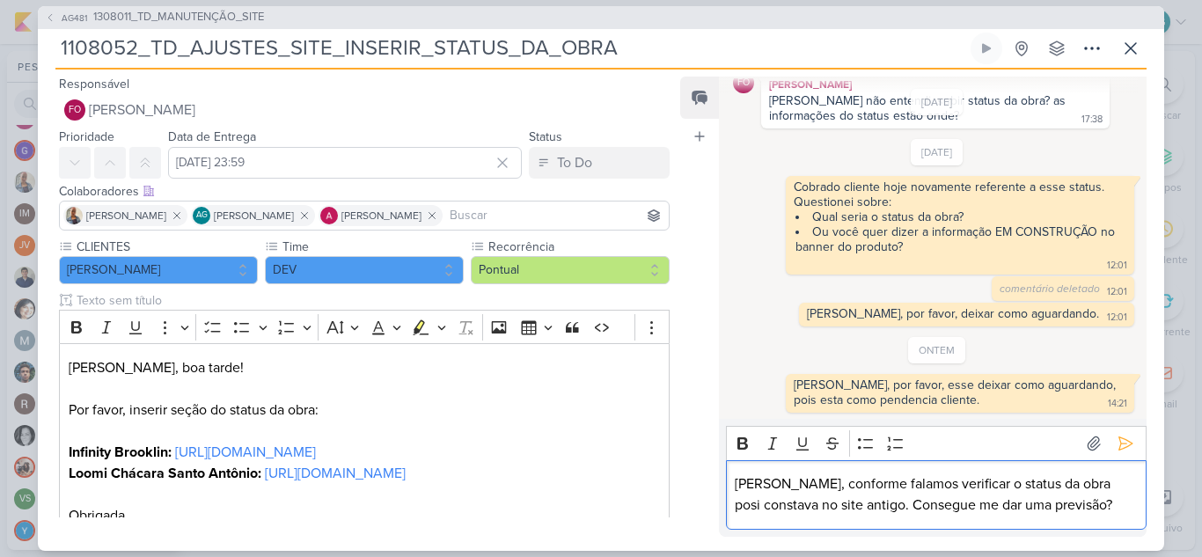
click at [953, 481] on p "Fabio, conforme falamos verificar o status da obra posi constava no site antigo…" at bounding box center [936, 494] width 402 height 42
click at [967, 492] on p "Fabio, conforme falamos verificar o status da obra posi constava no site antigo…" at bounding box center [936, 494] width 402 height 42
click at [954, 485] on p "Fabio, conforme falamos verificar o status da obra posi constava no site antigo…" at bounding box center [936, 494] width 402 height 42
click at [1044, 480] on p "Fabio, conforme falamos verificar o "status da obra posi constava no site antig…" at bounding box center [936, 494] width 402 height 42
click at [1091, 483] on p "Fabio, conforme falamos verificar o "status da obra" posi constava no site anti…" at bounding box center [936, 494] width 402 height 42
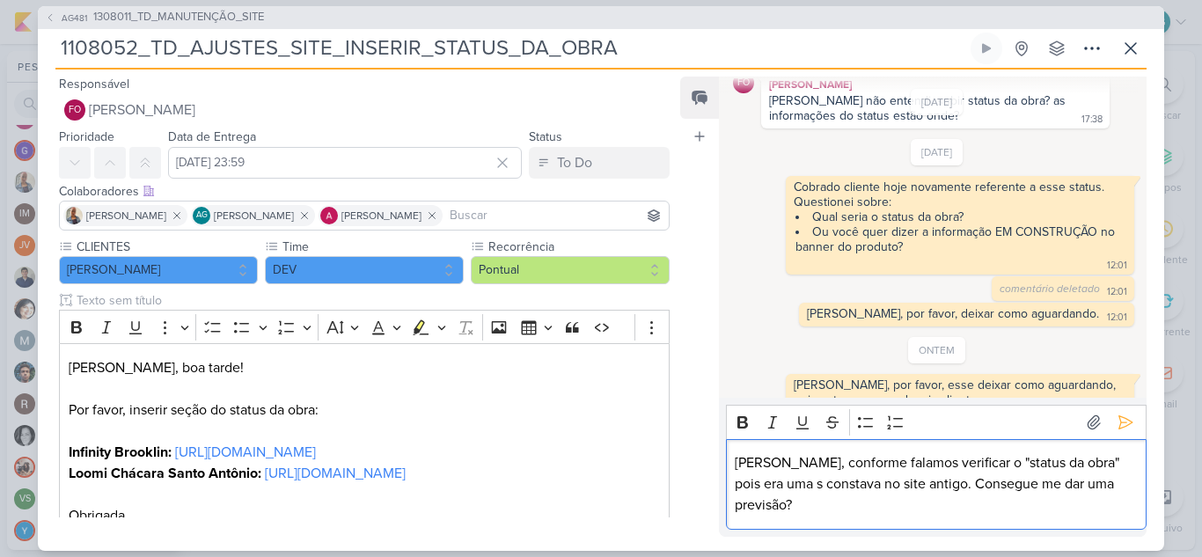
scroll to position [141, 0]
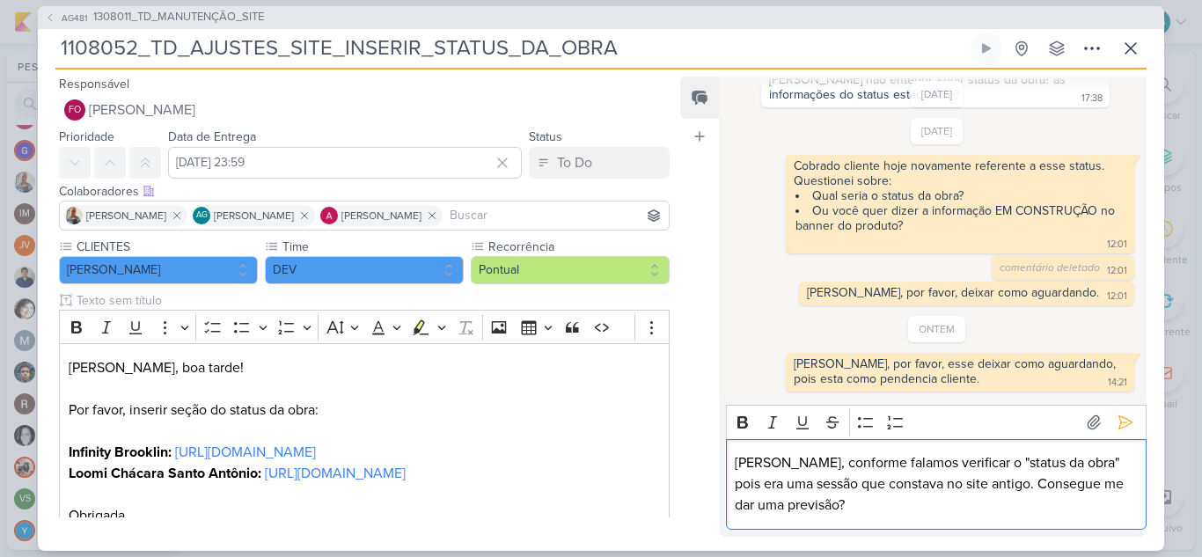
click at [793, 500] on p "Fabio, conforme falamos verificar o "status da obra" pois era uma sessão que co…" at bounding box center [936, 483] width 402 height 63
click at [788, 500] on p "Fabio, conforme falamos verificar o "status da obra" pois era uma sessão que co…" at bounding box center [936, 483] width 402 height 63
click at [1121, 420] on icon at bounding box center [1125, 422] width 13 height 13
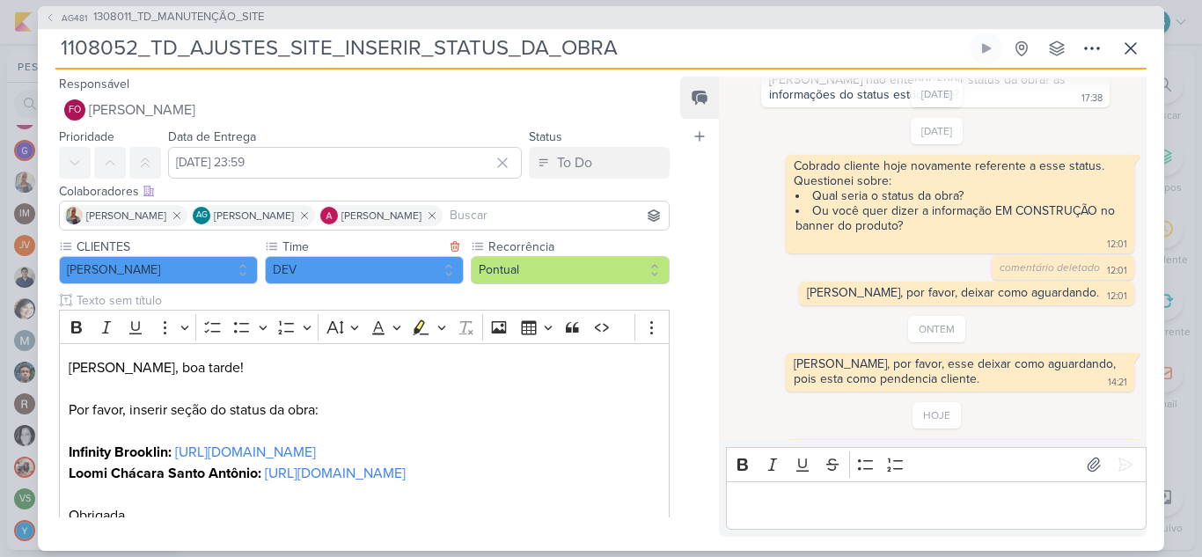
scroll to position [200, 0]
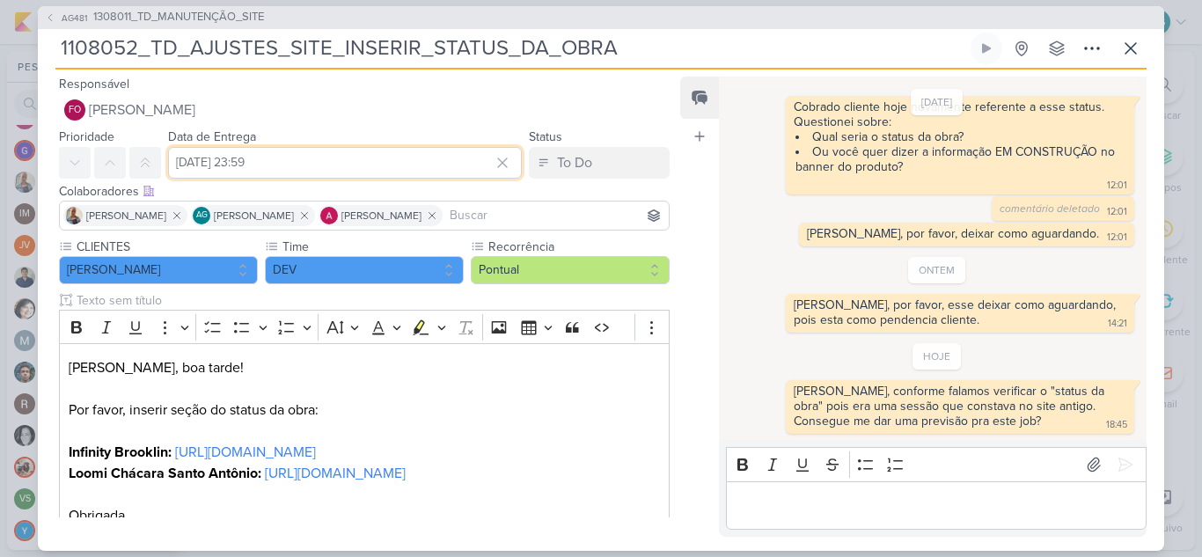
click at [390, 172] on input "7 de agosto de 2025 às 23:59" at bounding box center [345, 163] width 354 height 32
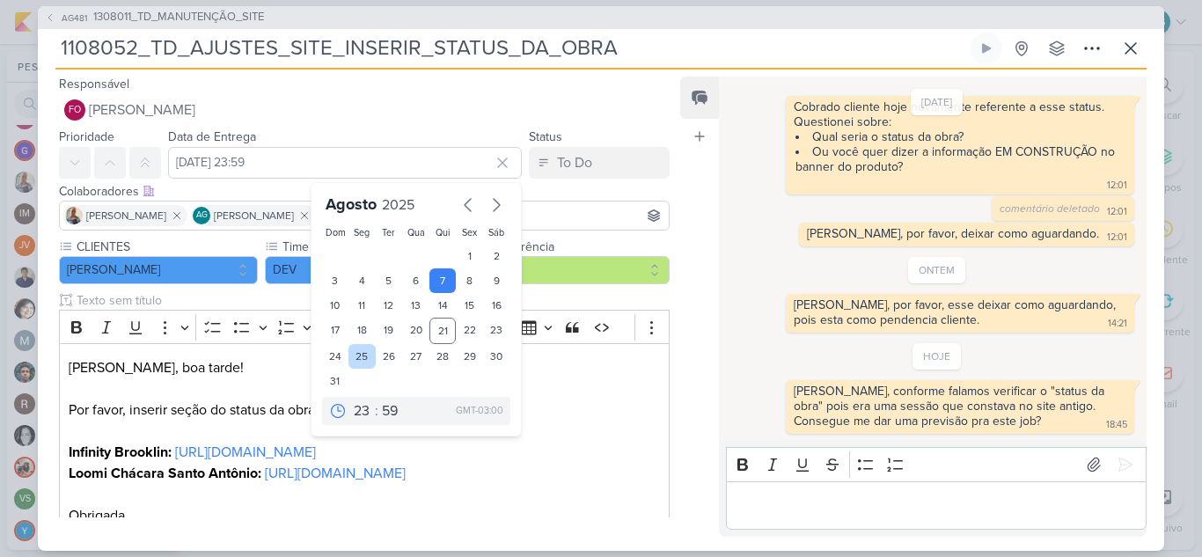
click at [361, 357] on div "25" at bounding box center [361, 356] width 27 height 25
type input "25 de agosto de 2025 às 23:59"
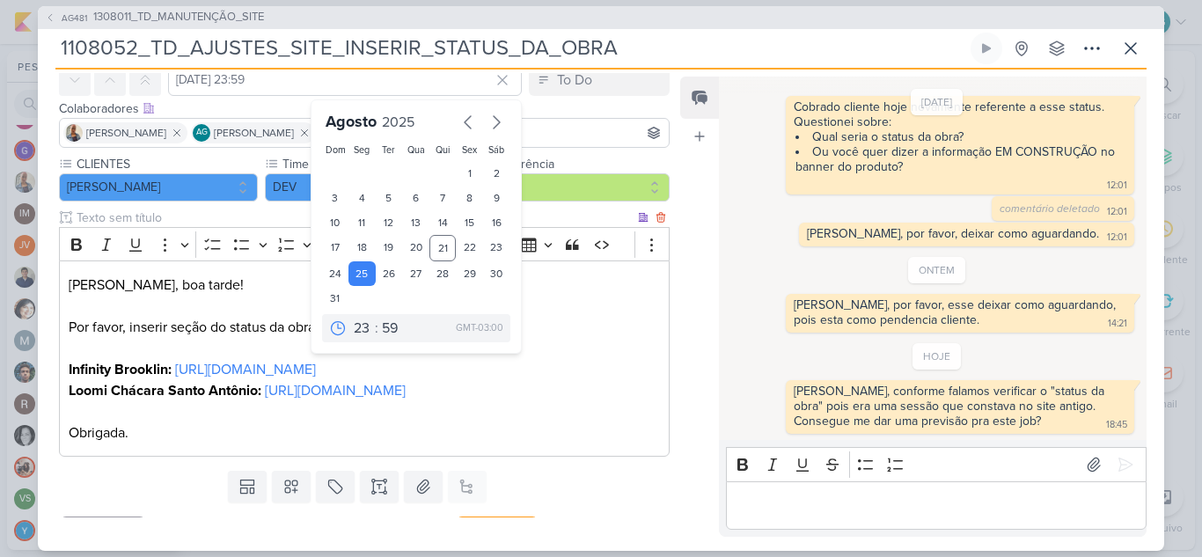
scroll to position [141, 0]
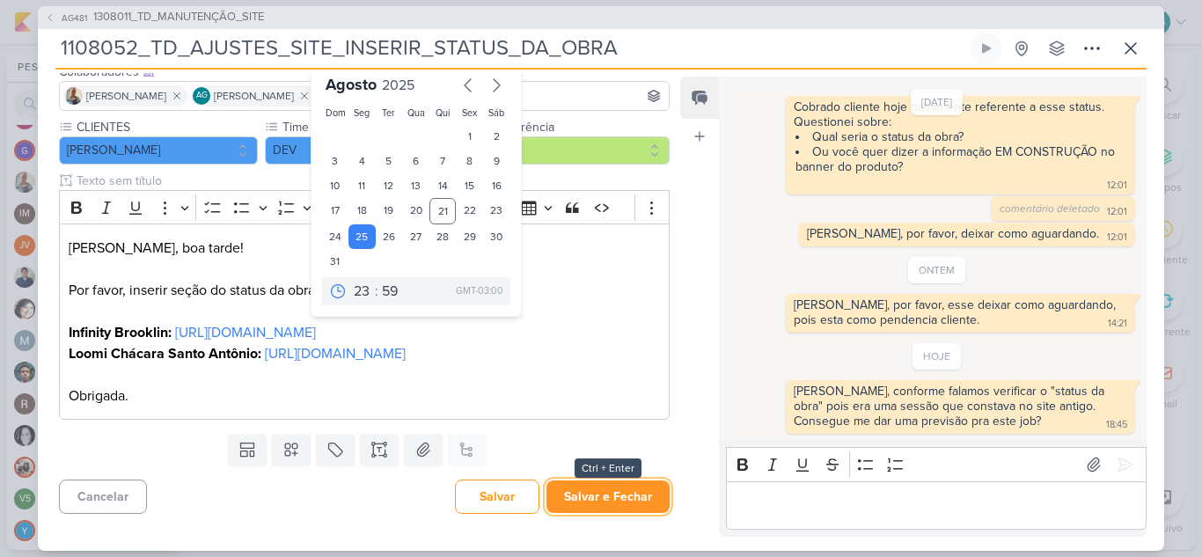
click at [613, 500] on button "Salvar e Fechar" at bounding box center [607, 496] width 123 height 33
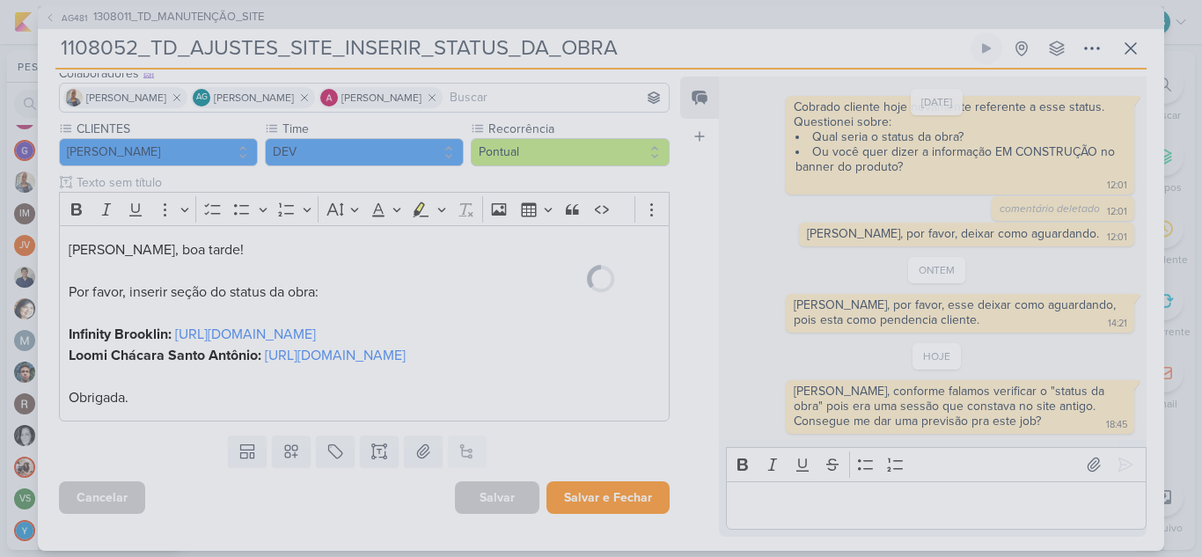
scroll to position [139, 0]
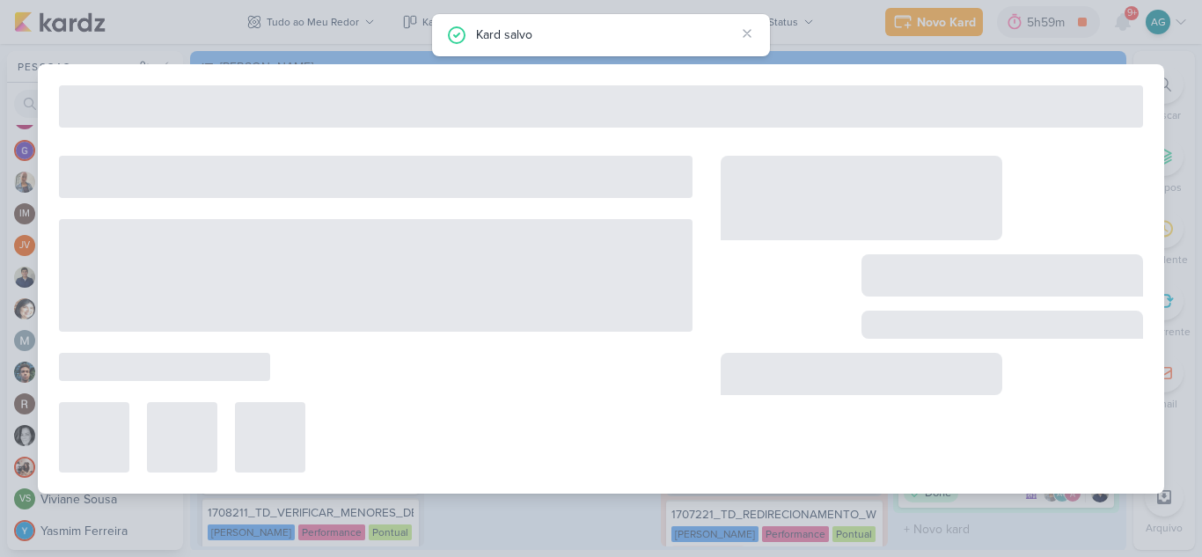
type input "1308011_TD_MANUTENÇÃO_SITE"
type input "31 de dezembro de 2025 às 23:59"
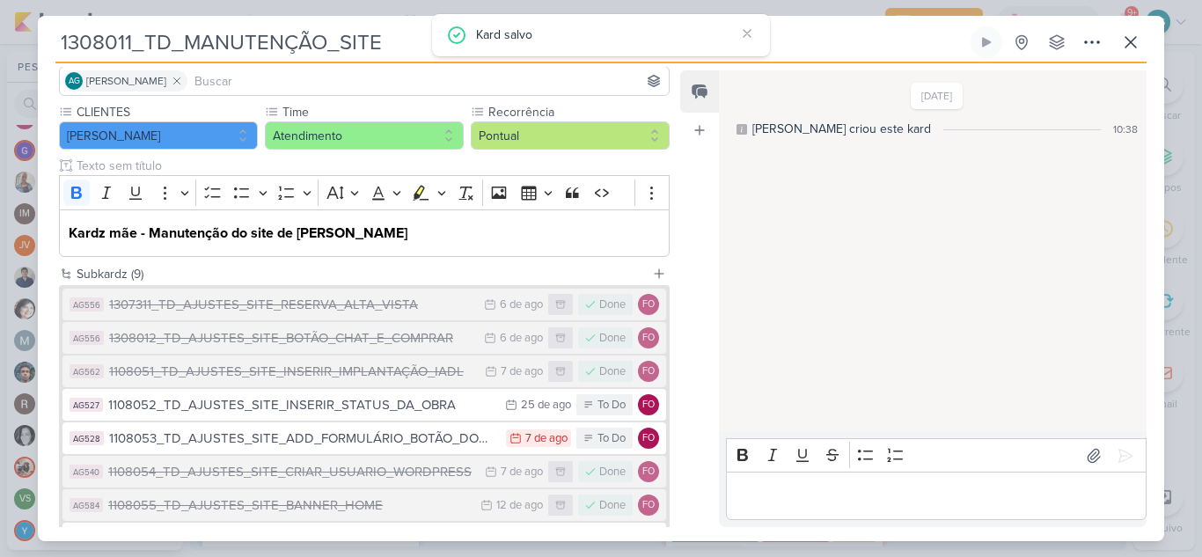
scroll to position [264, 0]
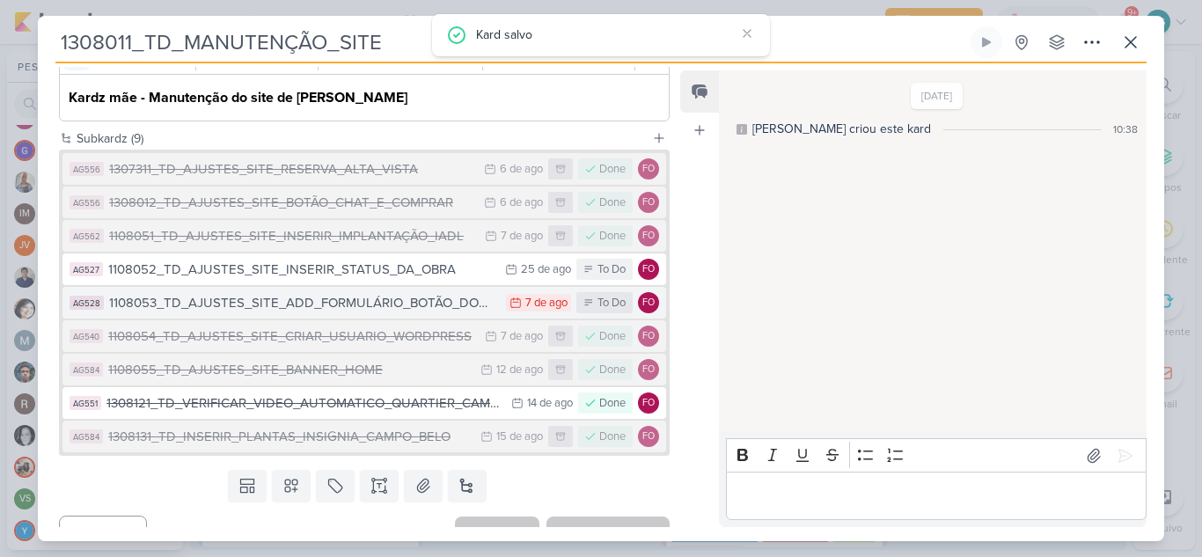
click at [379, 307] on div "1108053_TD_AJUSTES_SITE_ADD_FORMULÁRIO_BOTÃO_DOWNLOAD" at bounding box center [303, 303] width 388 height 20
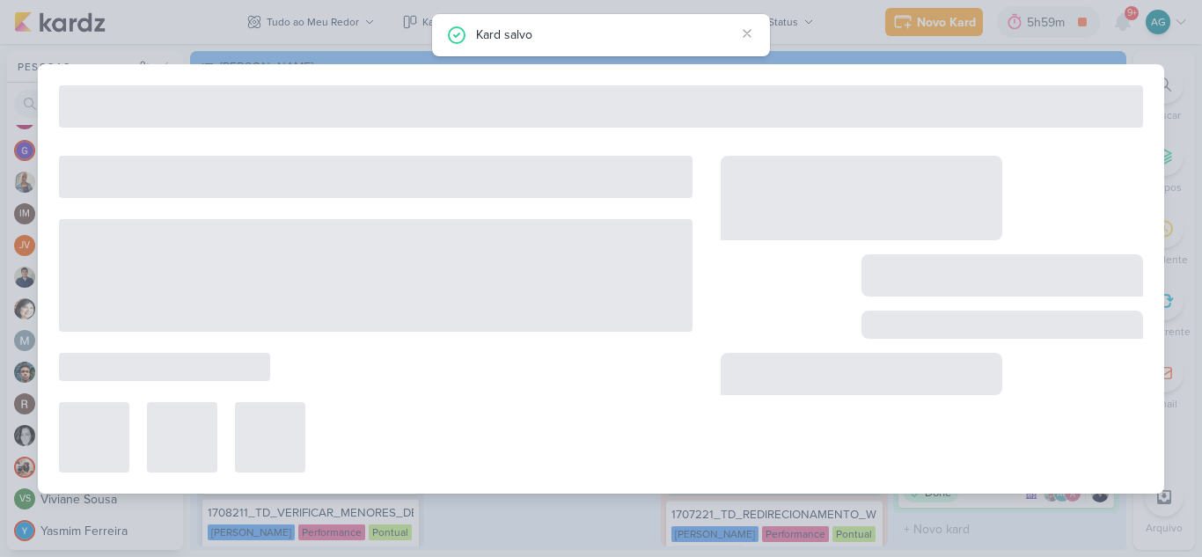
type input "1108053_TD_AJUSTES_SITE_ADD_FORMULÁRIO_BOTÃO_DOWNLOAD"
type input "7 de agosto de 2025 às 23:59"
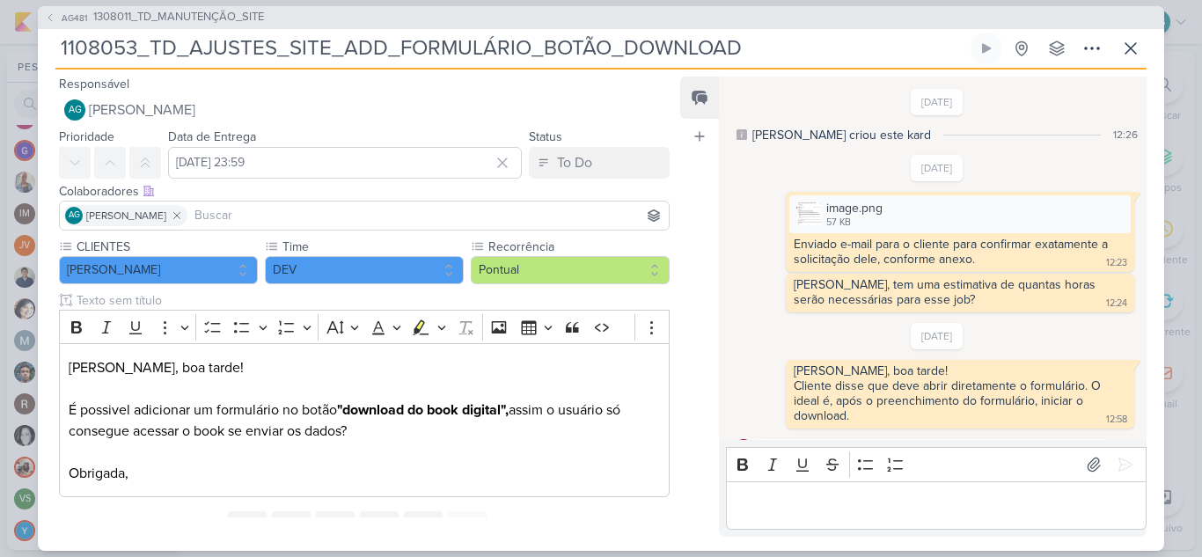
scroll to position [249, 0]
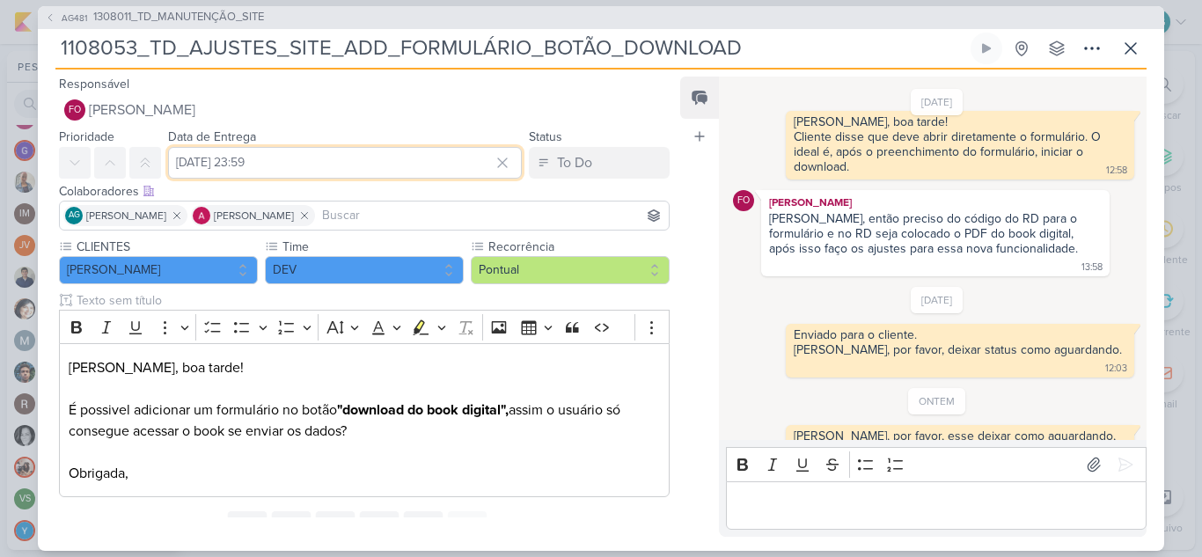
click at [378, 161] on input "7 de agosto de 2025 às 23:59" at bounding box center [345, 163] width 354 height 32
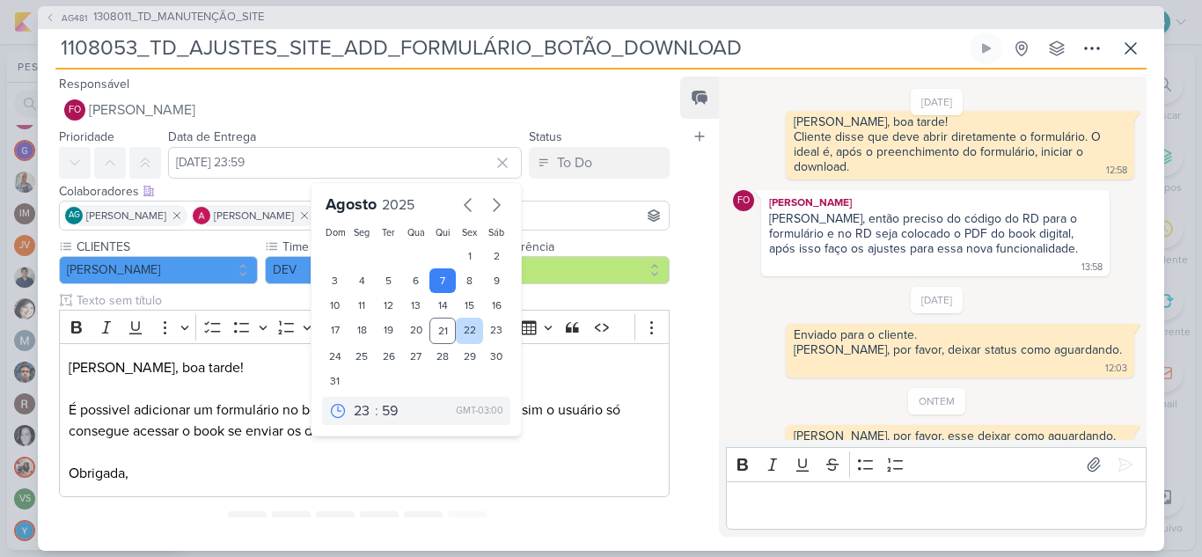
click at [462, 331] on div "22" at bounding box center [469, 331] width 27 height 26
type input "22 de agosto de 2025 às 23:59"
click at [781, 505] on p "Editor editing area: main" at bounding box center [936, 505] width 402 height 21
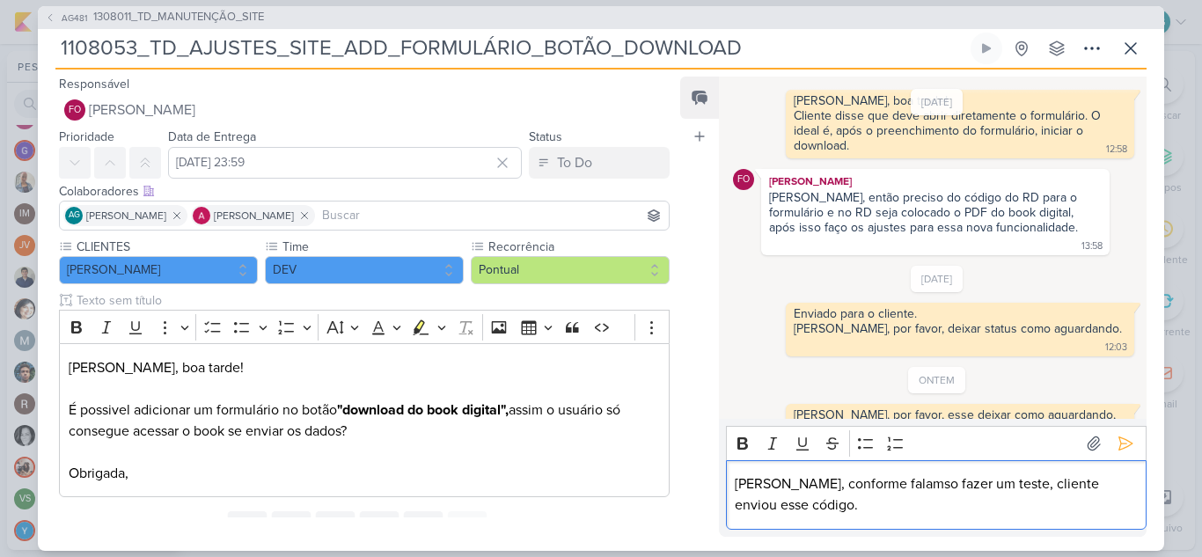
scroll to position [291, 0]
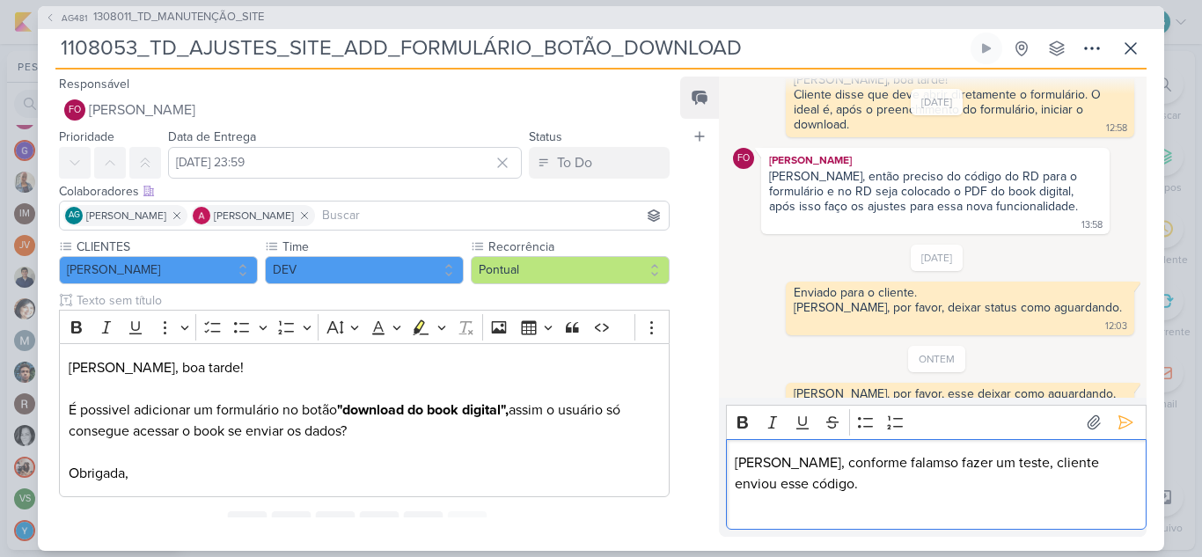
click at [808, 489] on p "Fabio, conforme falamso fazer um teste, cliente enviou esse código." at bounding box center [936, 473] width 402 height 42
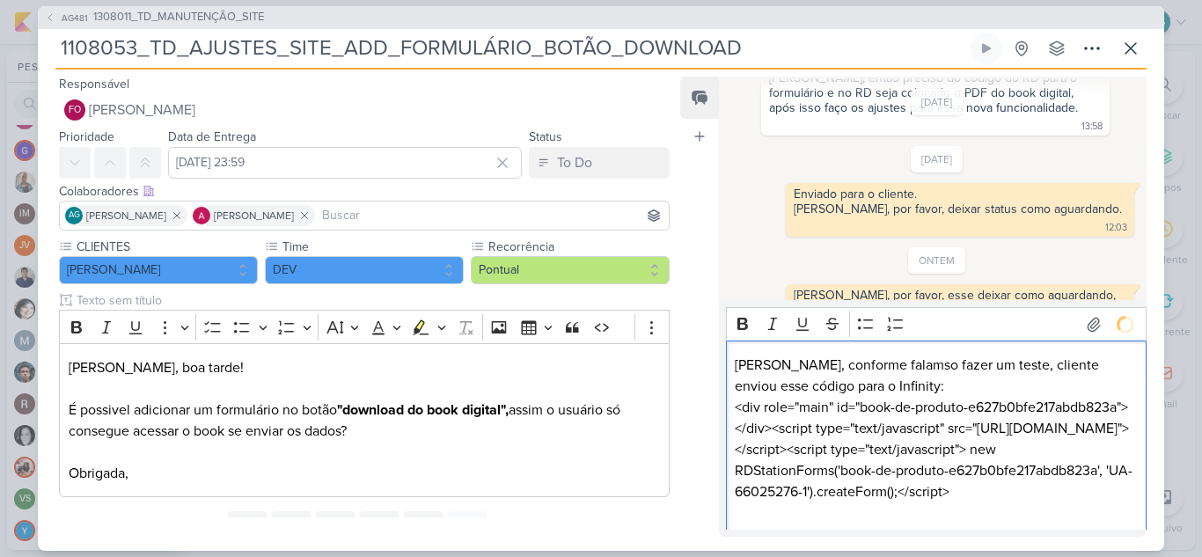
scroll to position [455, 0]
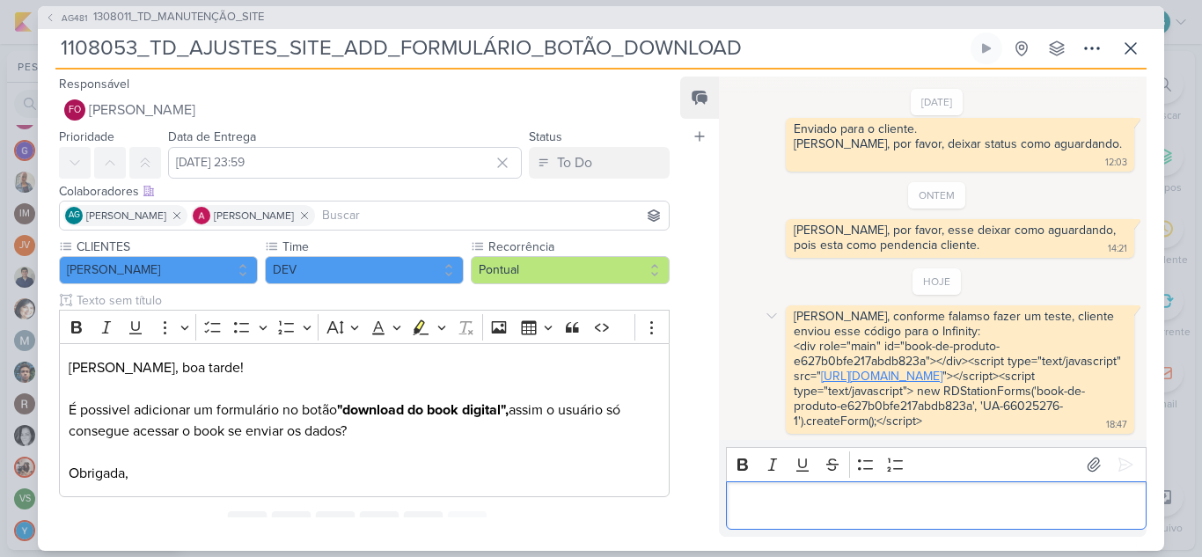
click at [863, 373] on link "https://d335luupugsy2.cloudfront.net/js/rdstation-forms/stable/rdstation-forms.…" at bounding box center [881, 376] width 121 height 15
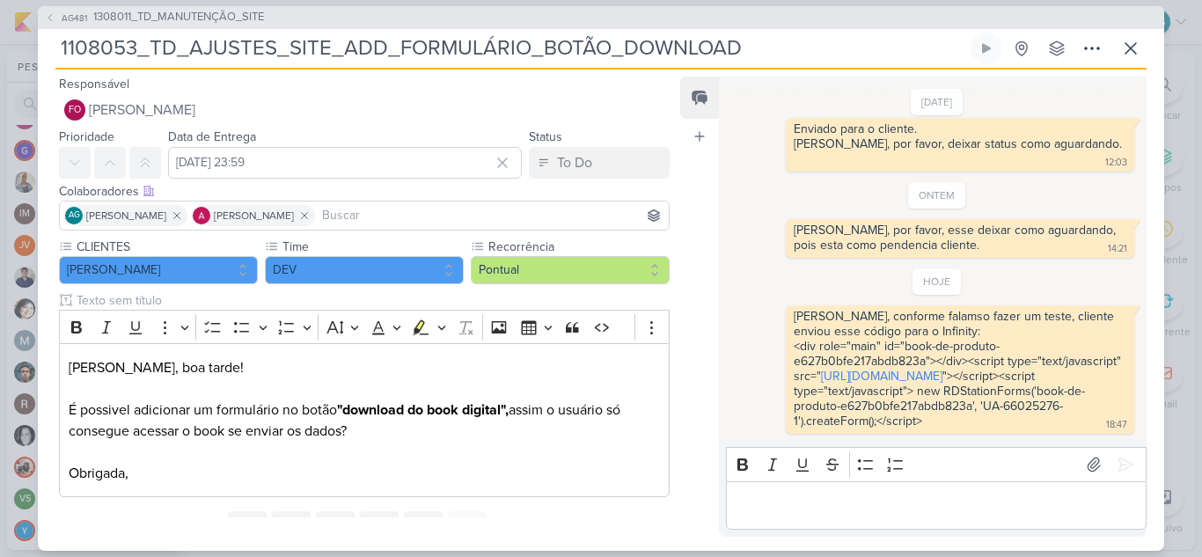
drag, startPoint x: 760, startPoint y: 48, endPoint x: 37, endPoint y: 51, distance: 723.4
click at [37, 51] on div "AG481 1308011_TD_MANUTENÇÃO_SITE 1108053_TD_AJUSTES_SITE_ADD_FORMULÁRIO_BOTÃO_D…" at bounding box center [601, 278] width 1202 height 557
click at [1134, 50] on icon at bounding box center [1130, 48] width 21 height 21
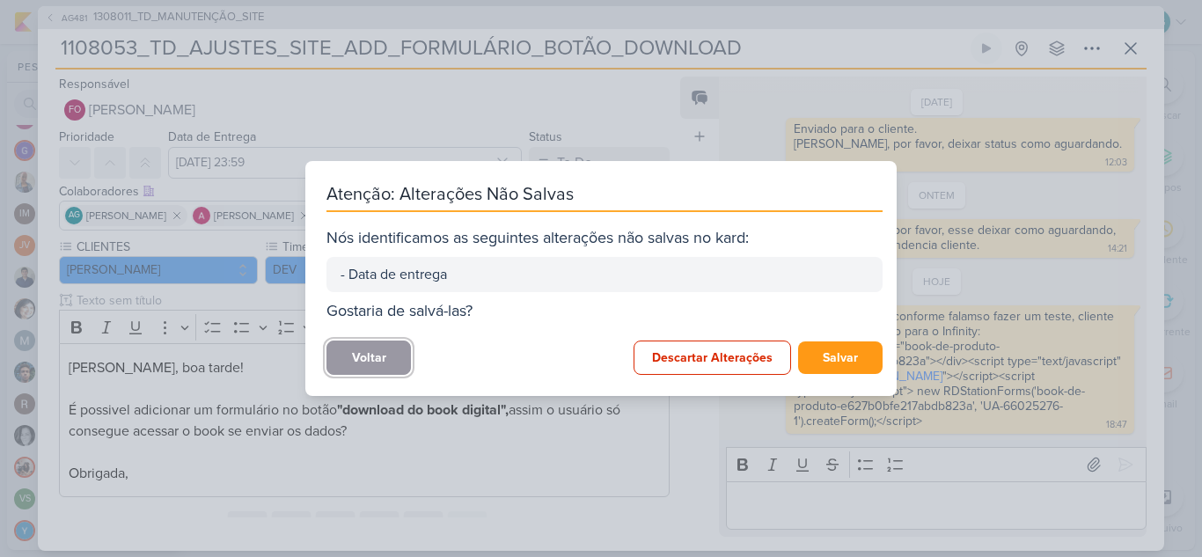
click at [385, 359] on button "Voltar" at bounding box center [368, 358] width 84 height 34
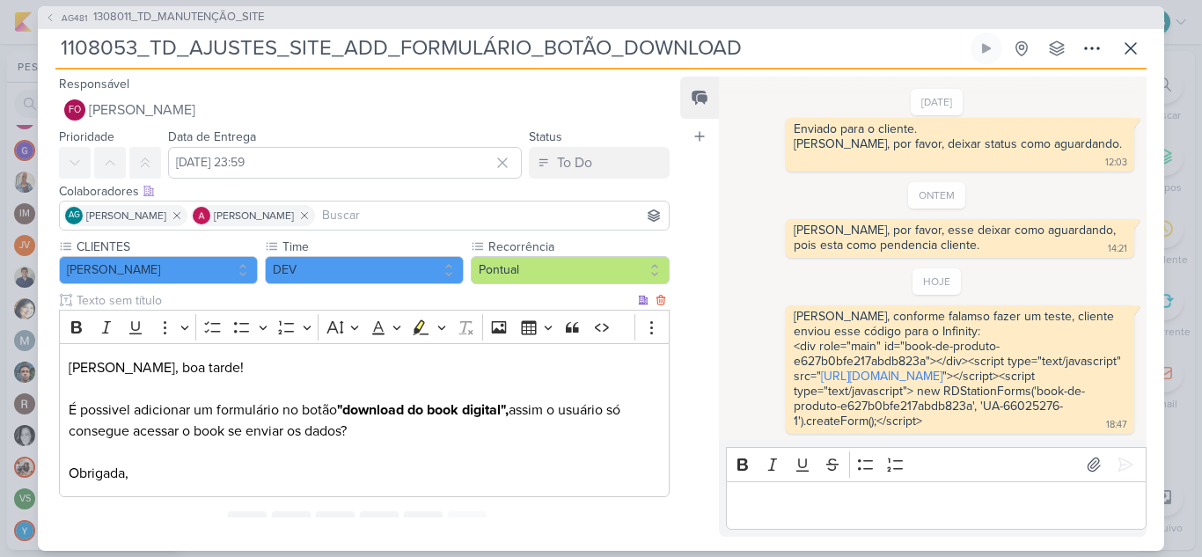
scroll to position [77, 0]
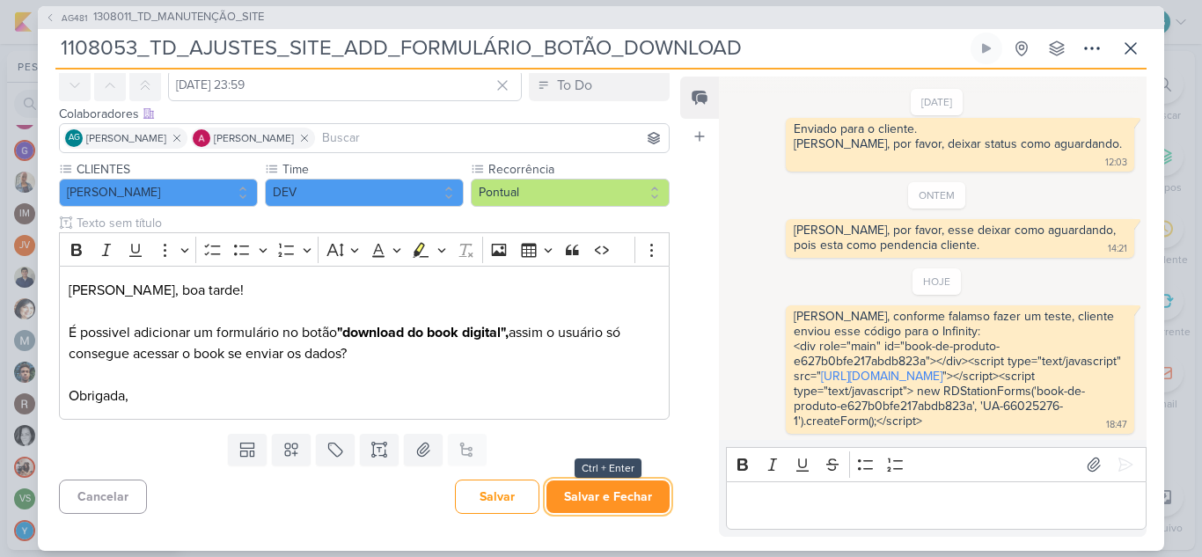
click at [605, 501] on button "Salvar e Fechar" at bounding box center [607, 496] width 123 height 33
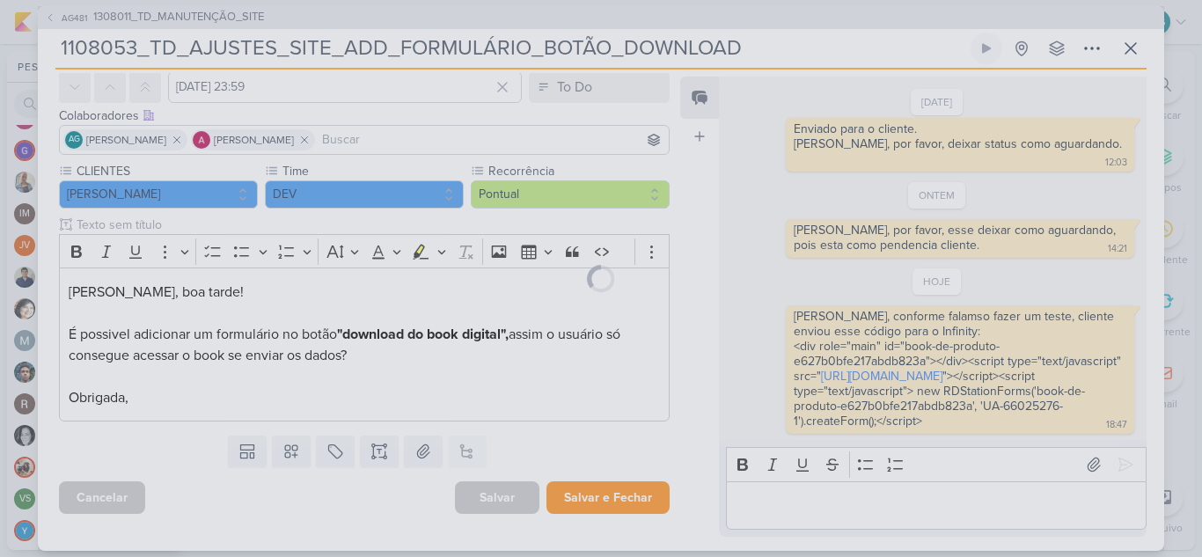
scroll to position [76, 0]
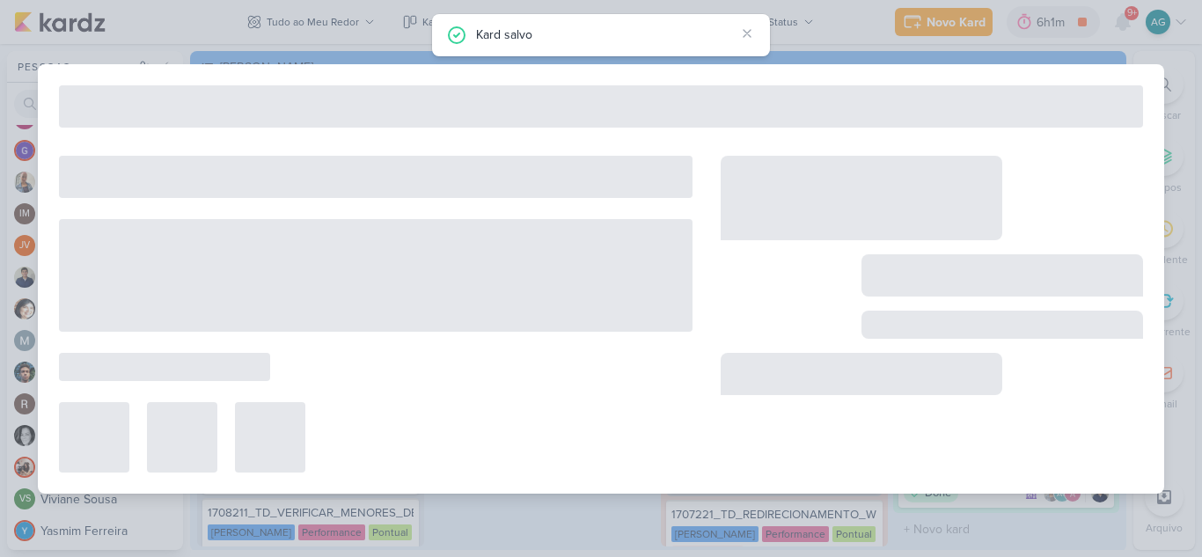
type input "1308011_TD_MANUTENÇÃO_SITE"
type input "31 de dezembro de 2025 às 23:59"
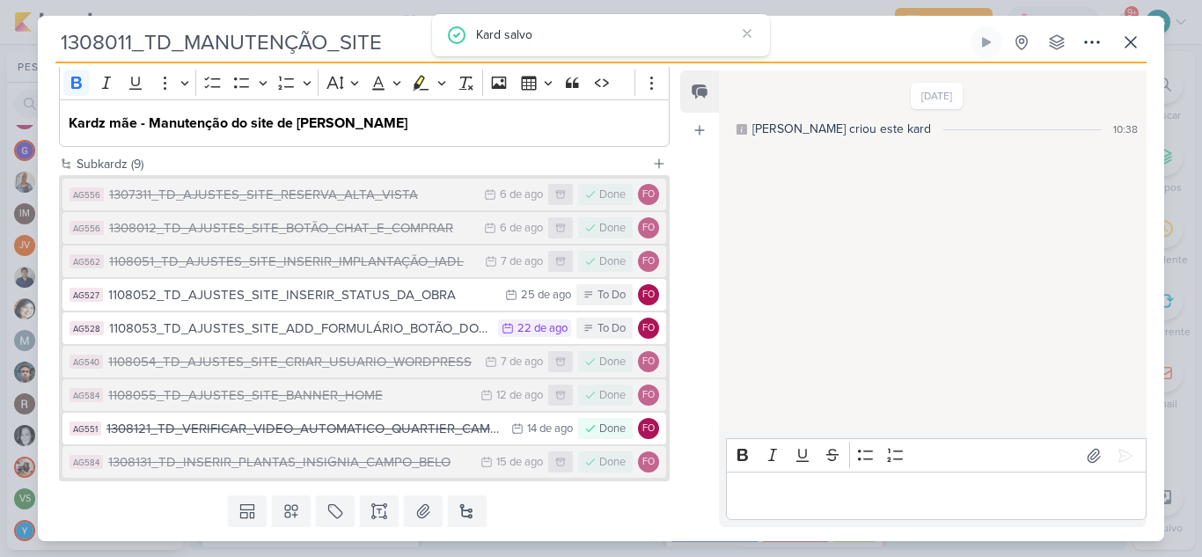
scroll to position [290, 0]
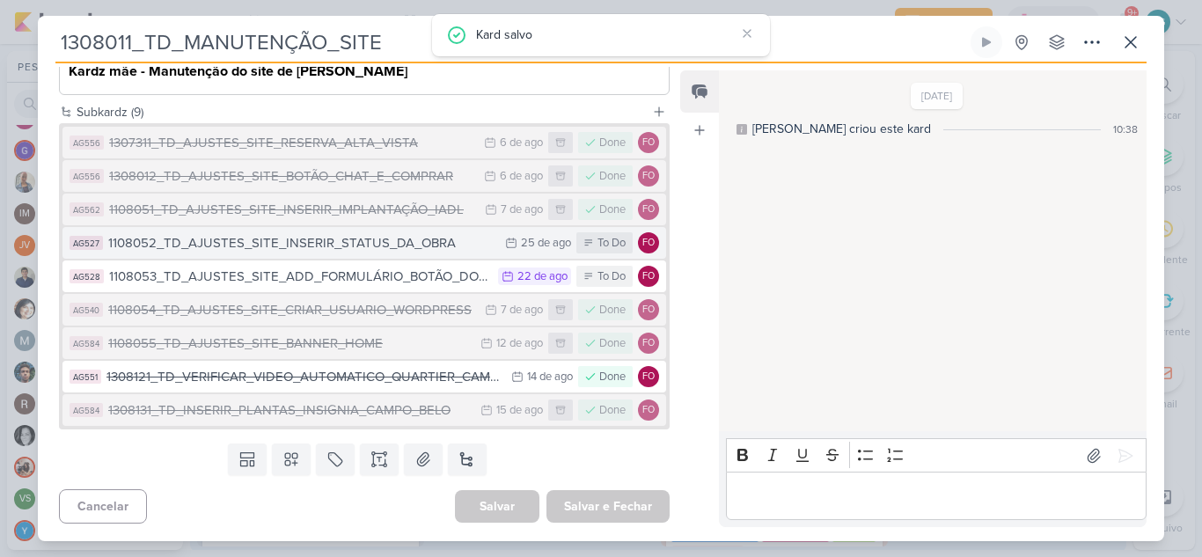
click at [401, 247] on div "1108052_TD_AJUSTES_SITE_INSERIR_STATUS_DA_OBRA" at bounding box center [302, 243] width 388 height 20
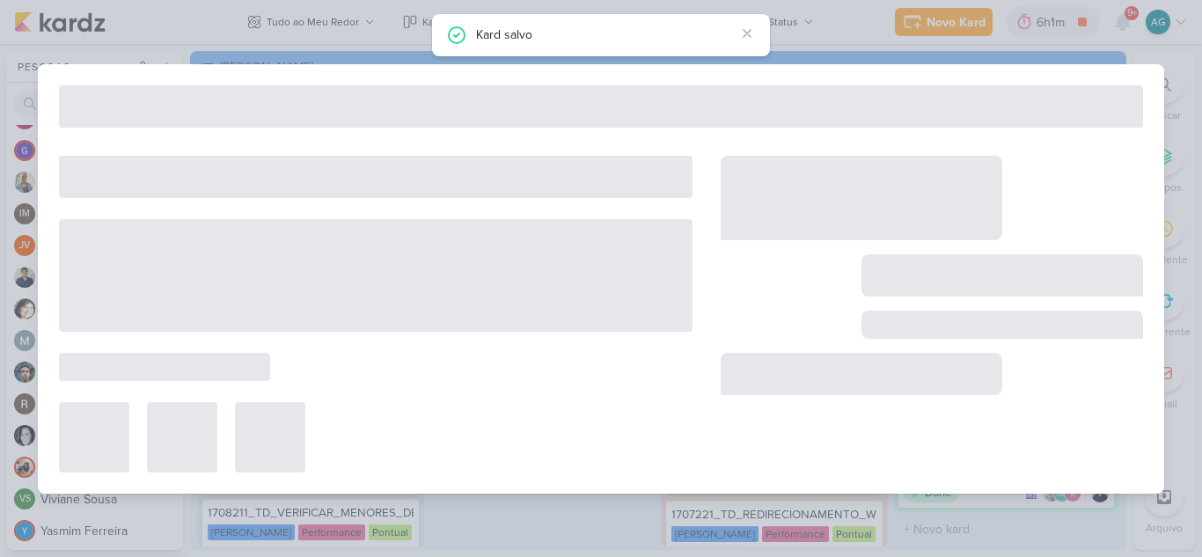
type input "1108052_TD_AJUSTES_SITE_INSERIR_STATUS_DA_OBRA"
type input "25 de agosto de 2025 às 23:59"
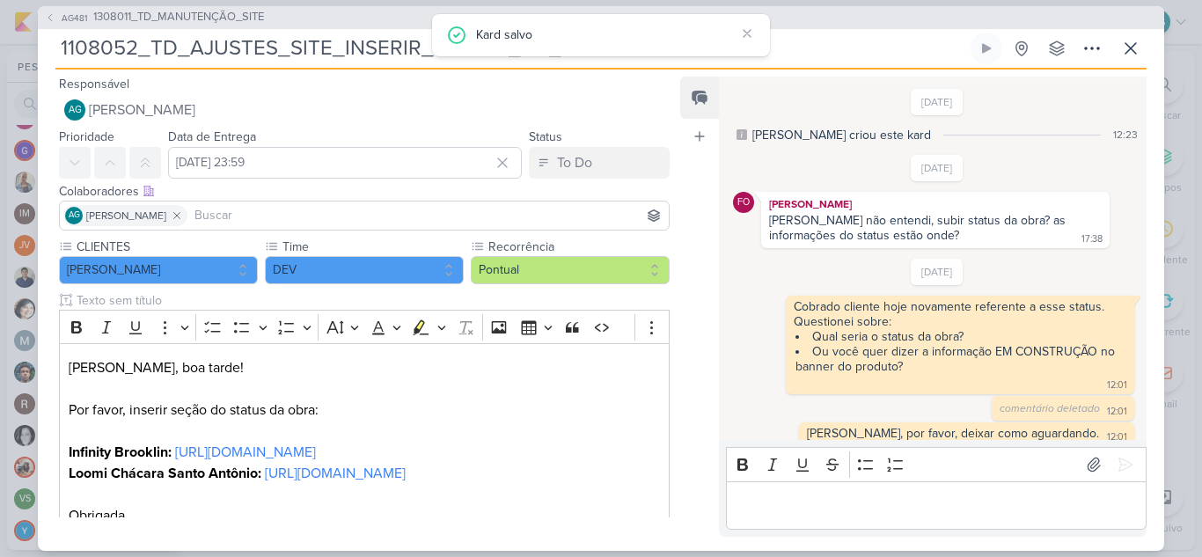
scroll to position [200, 0]
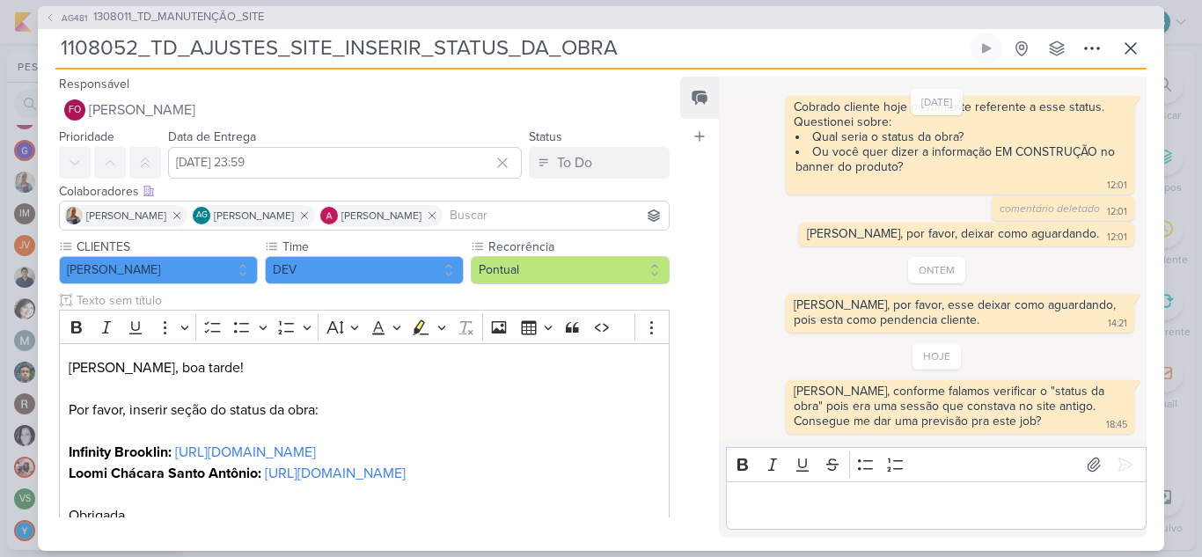
drag, startPoint x: 657, startPoint y: 48, endPoint x: 56, endPoint y: 56, distance: 601.1
click at [56, 56] on input "1108052_TD_AJUSTES_SITE_INSERIR_STATUS_DA_OBRA" at bounding box center [511, 49] width 912 height 32
click at [1128, 49] on icon at bounding box center [1130, 48] width 21 height 21
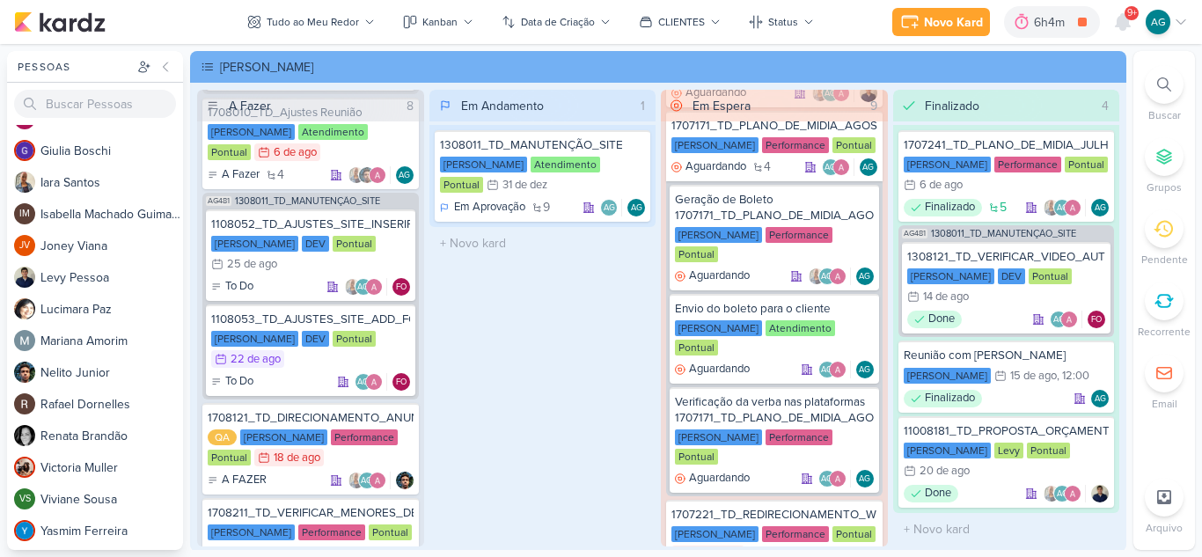
click at [1161, 94] on div at bounding box center [1164, 84] width 39 height 39
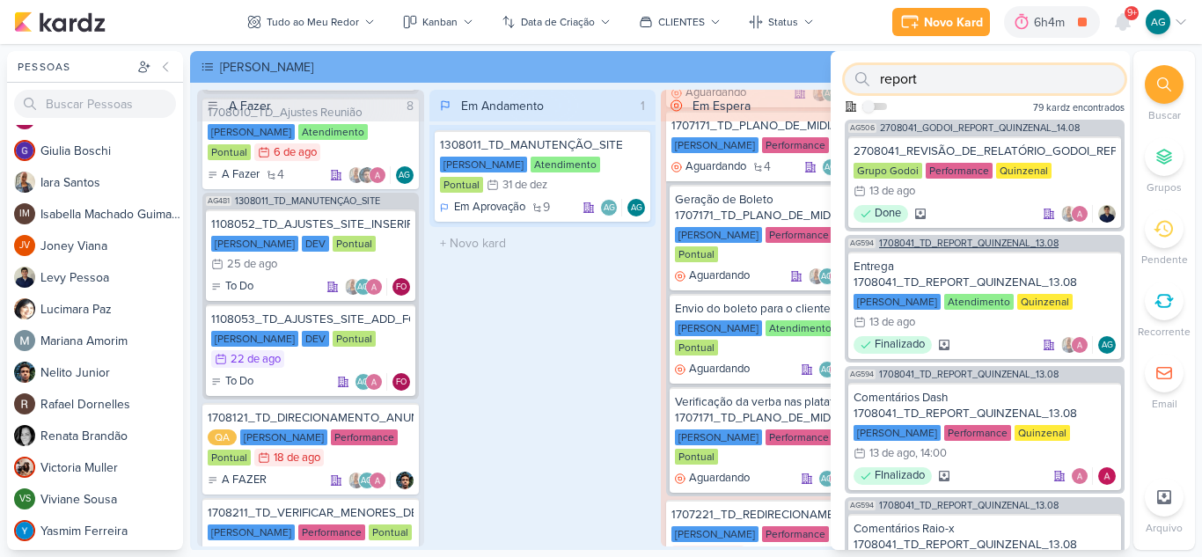
type input "report"
click at [994, 243] on span "1708041_TD_REPORT_QUINZENAL_13.08" at bounding box center [969, 243] width 180 height 10
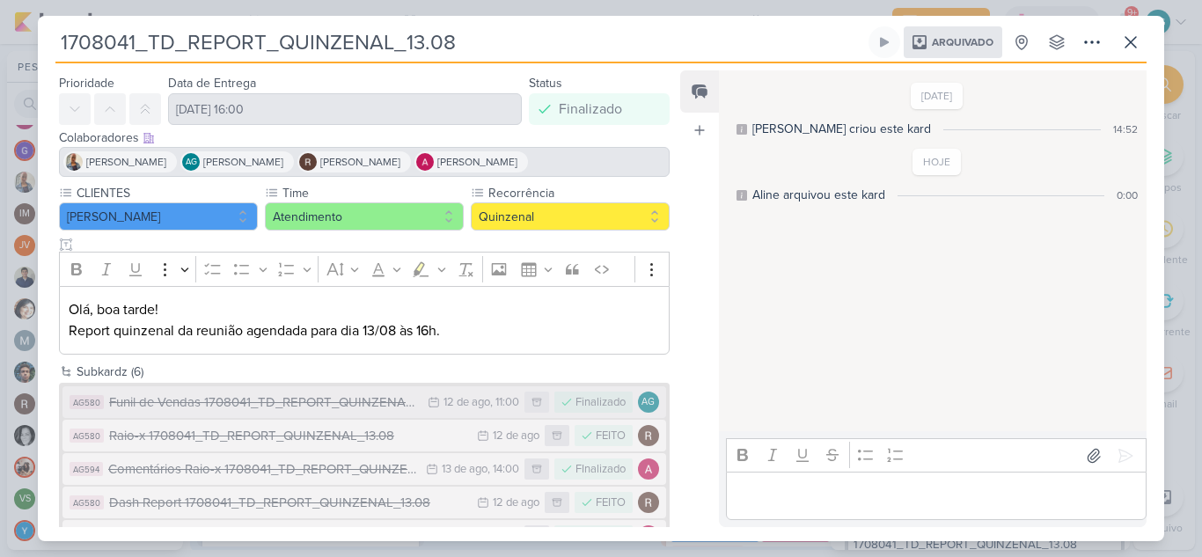
scroll to position [0, 0]
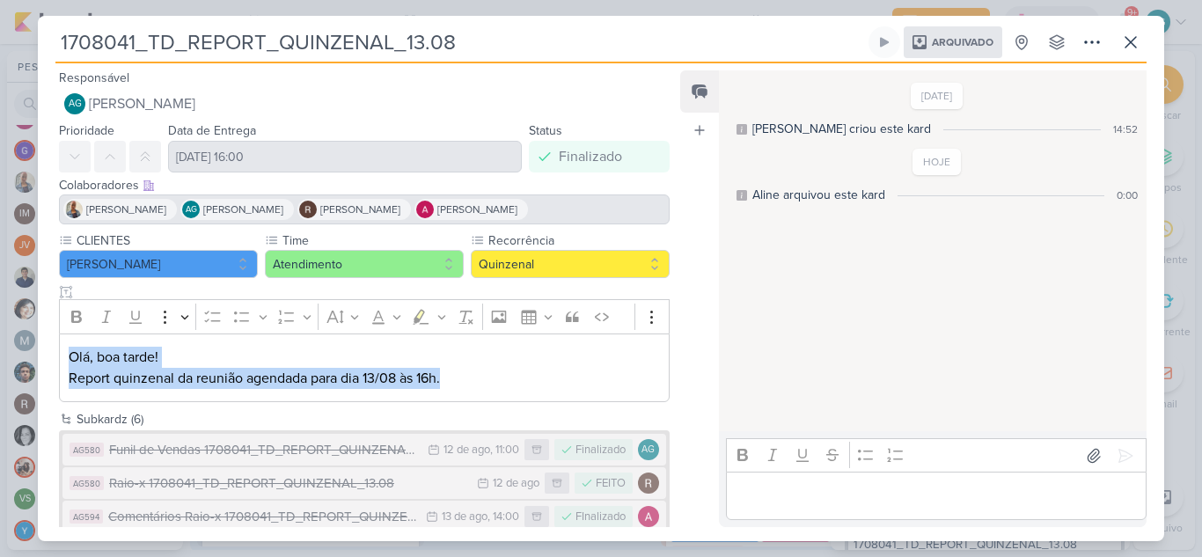
drag, startPoint x: 469, startPoint y: 377, endPoint x: 72, endPoint y: 362, distance: 397.2
click at [72, 362] on p "Olá, boa tarde! Report quinzenal da reunião agendada para dia 13/08 às 16h." at bounding box center [364, 368] width 591 height 42
copy p "Olá, boa tarde! Report quinzenal da reunião agendada para dia 13/08 às 16h."
click at [1125, 49] on icon at bounding box center [1130, 42] width 21 height 21
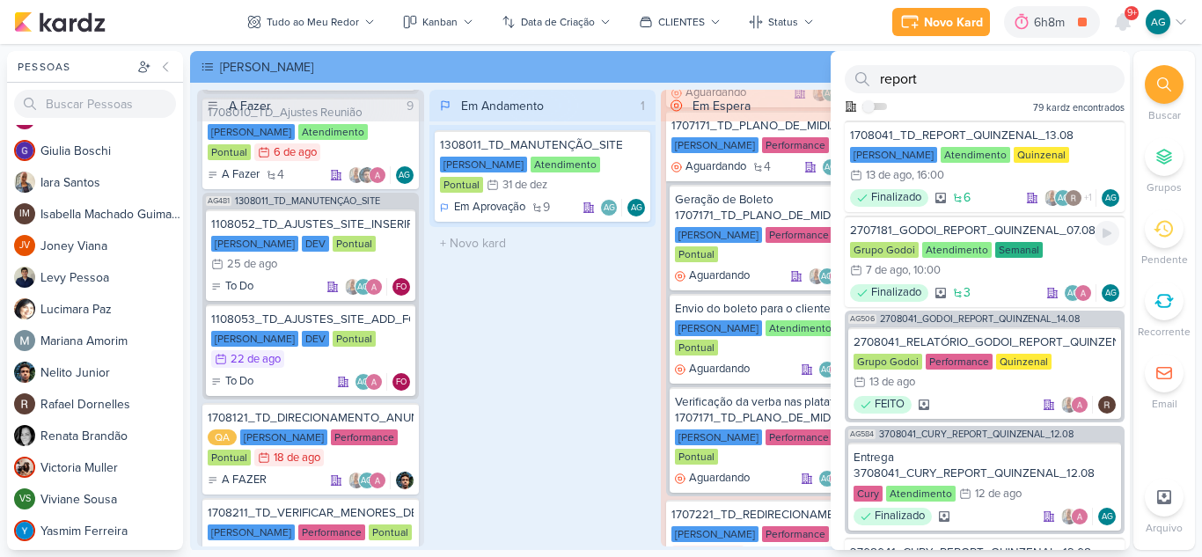
scroll to position [528, 0]
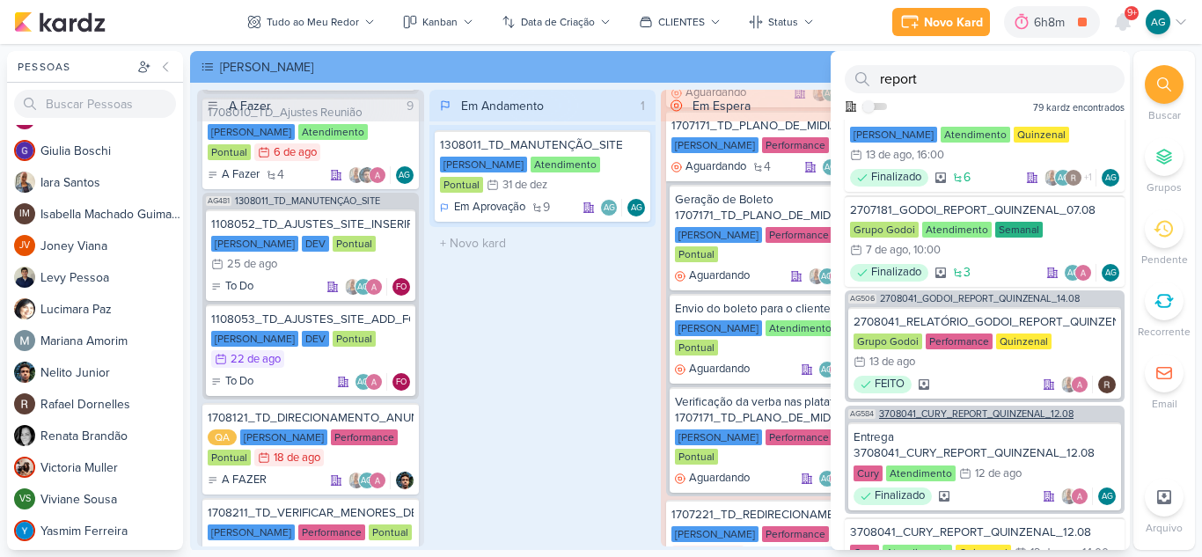
click at [996, 414] on span "3708041_CURY_REPORT_QUINZENAL_12.08" at bounding box center [976, 414] width 194 height 10
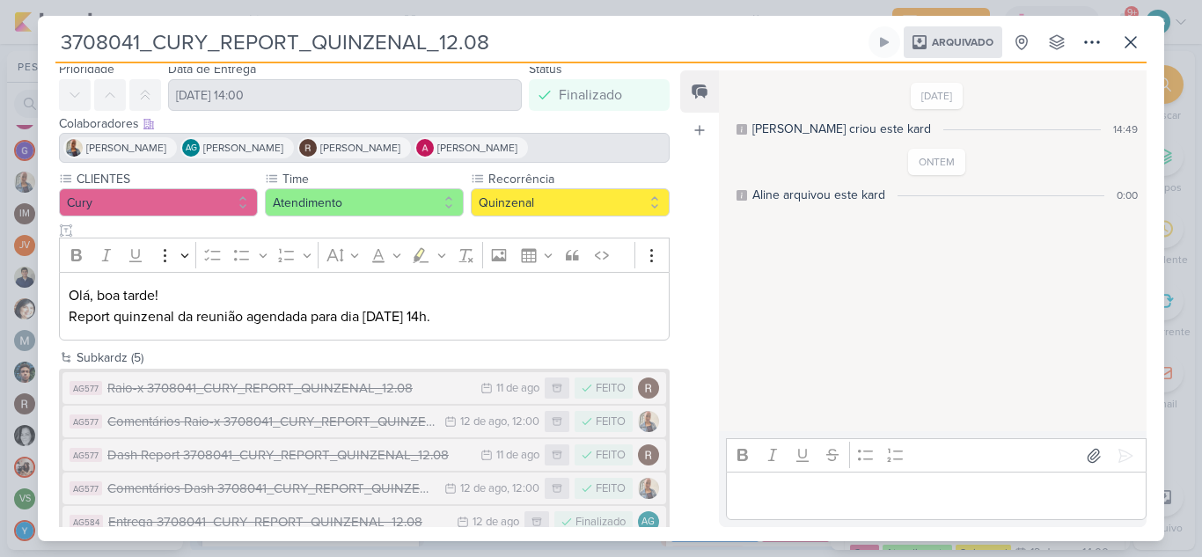
scroll to position [93, 0]
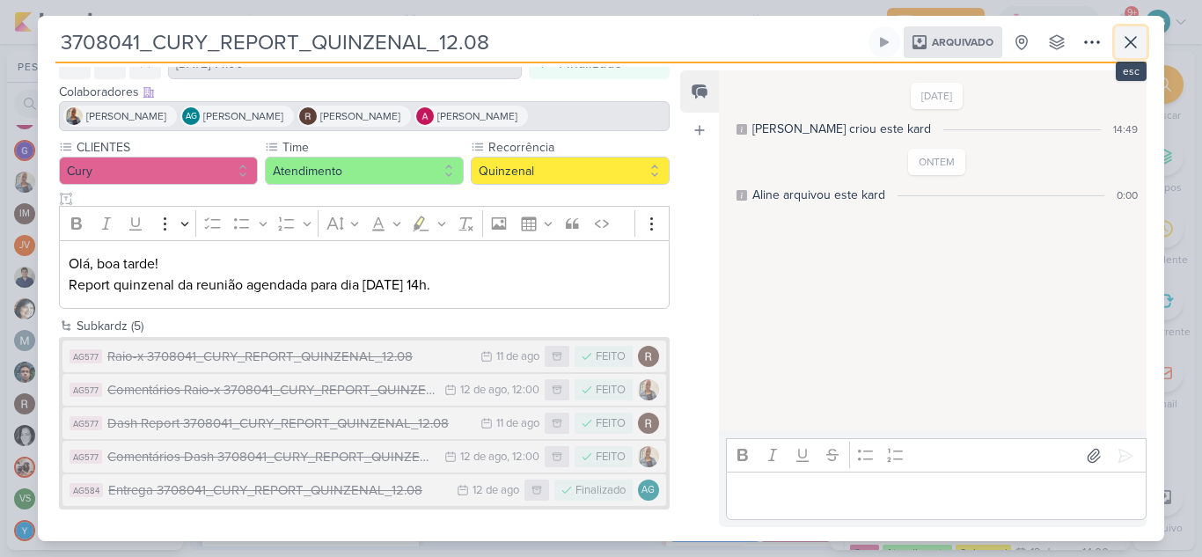
click at [1138, 44] on icon at bounding box center [1130, 42] width 21 height 21
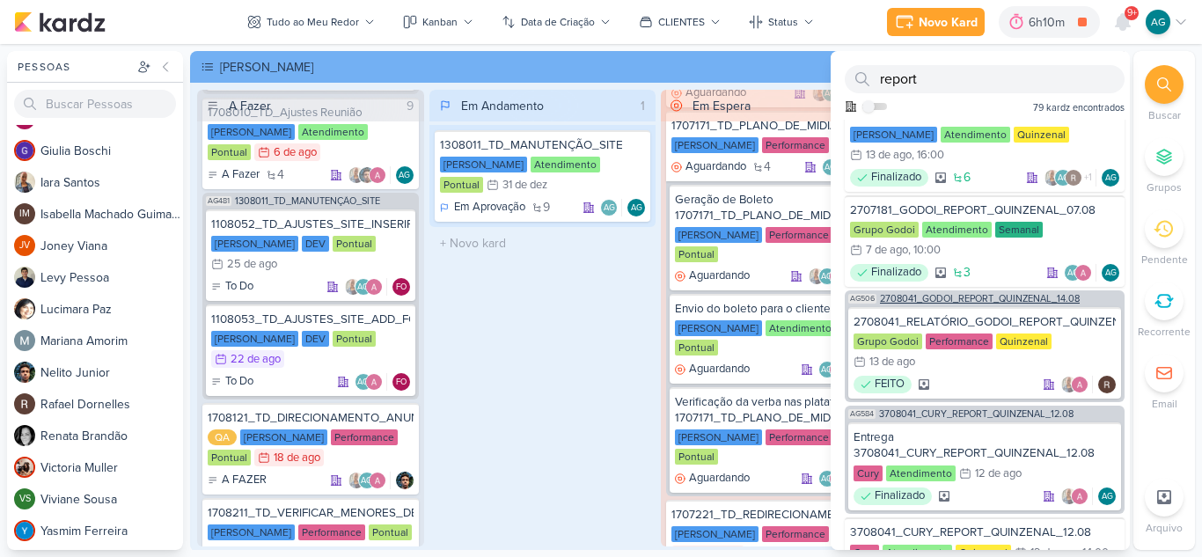
click at [979, 298] on span "2708041_GODOI_REPORT_QUINZENAL_14.08" at bounding box center [980, 299] width 200 height 10
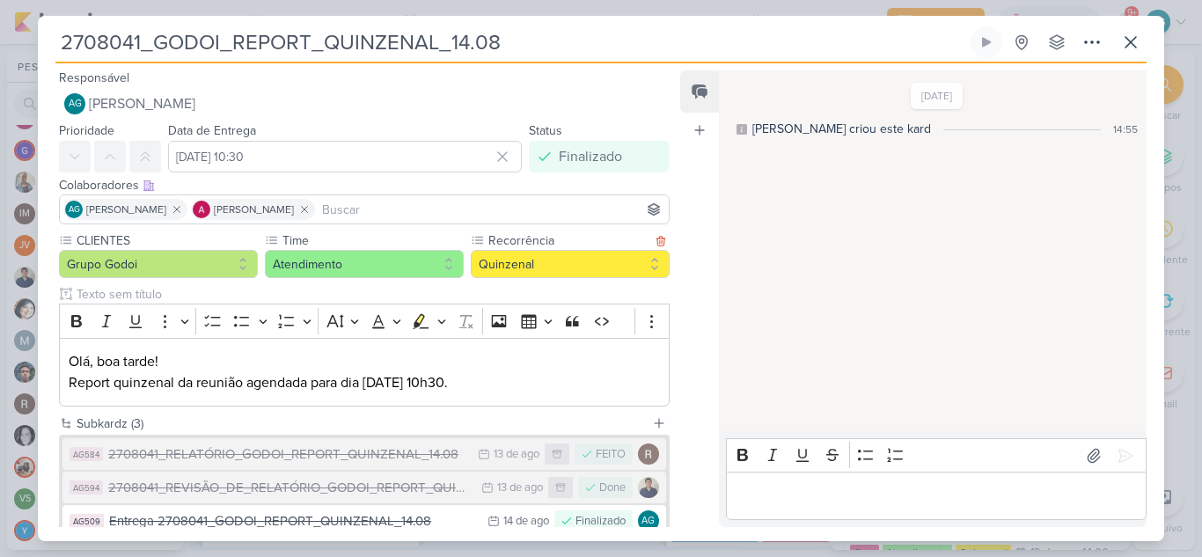
scroll to position [88, 0]
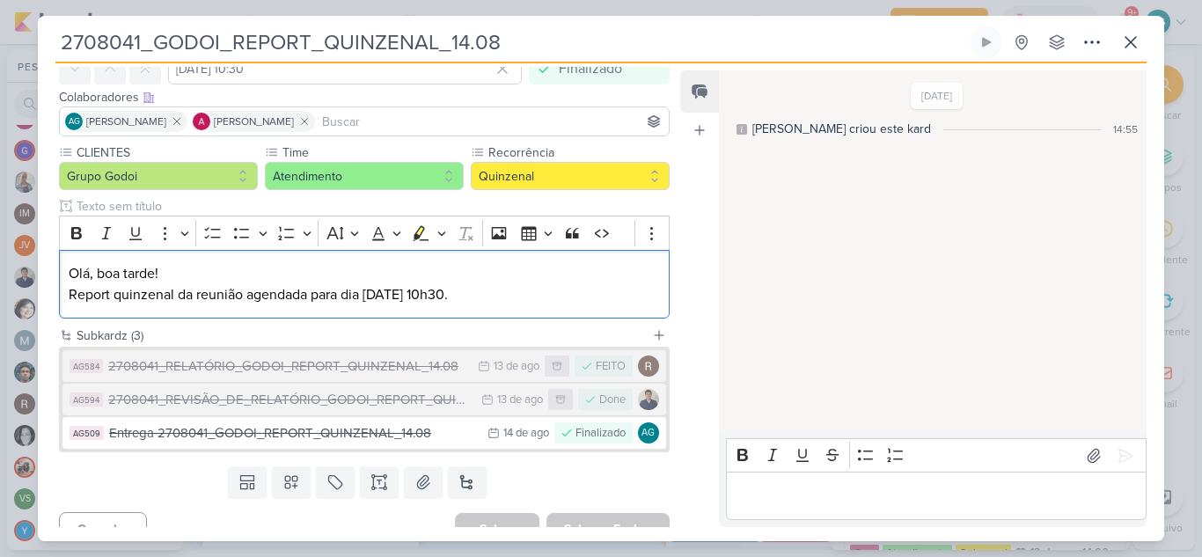
drag, startPoint x: 488, startPoint y: 296, endPoint x: 55, endPoint y: 266, distance: 434.9
click at [55, 266] on div "CLIENTES Grupo Godoi Time" at bounding box center [357, 234] width 639 height 182
copy p "Olá, boa tarde! Report quinzenal da reunião agendada para dia 14/08 às 10h30."
click at [1131, 47] on icon at bounding box center [1130, 42] width 21 height 21
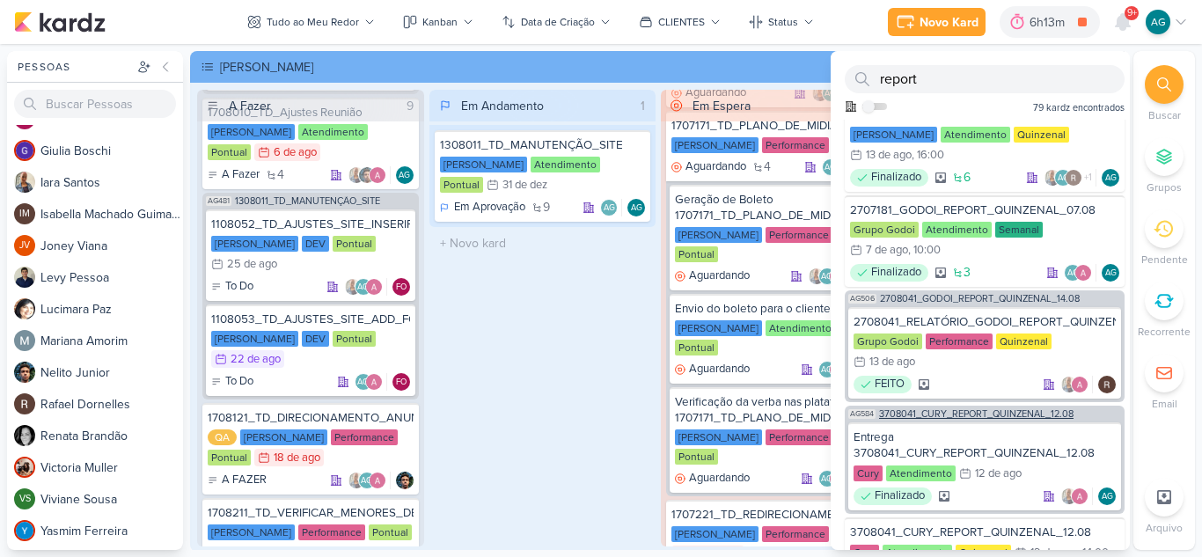
click at [1024, 414] on span "3708041_CURY_REPORT_QUINZENAL_12.08" at bounding box center [976, 414] width 194 height 10
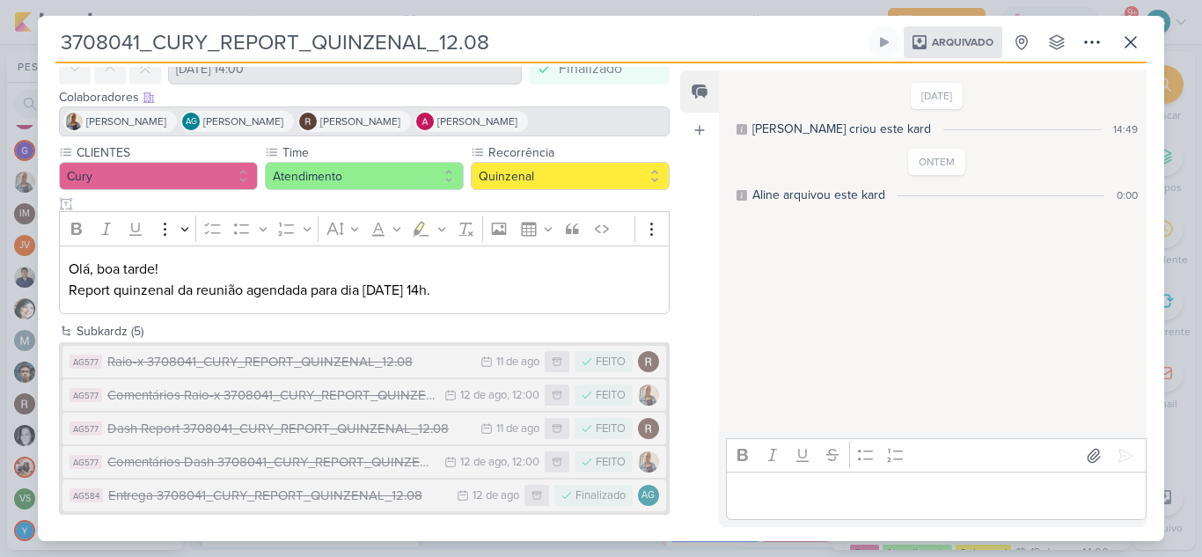
scroll to position [93, 0]
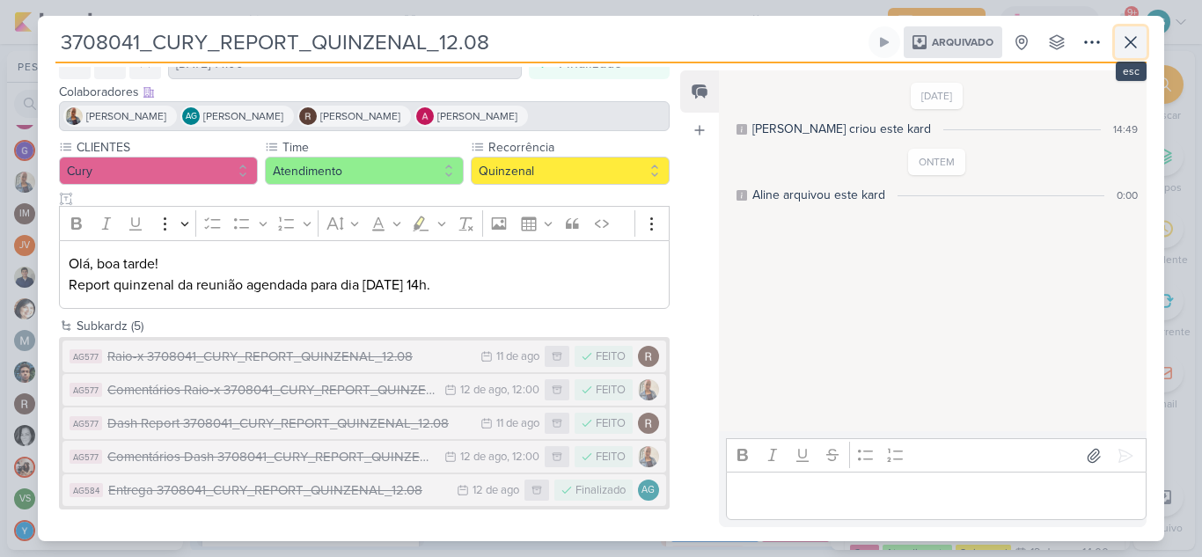
click at [1128, 44] on icon at bounding box center [1130, 42] width 21 height 21
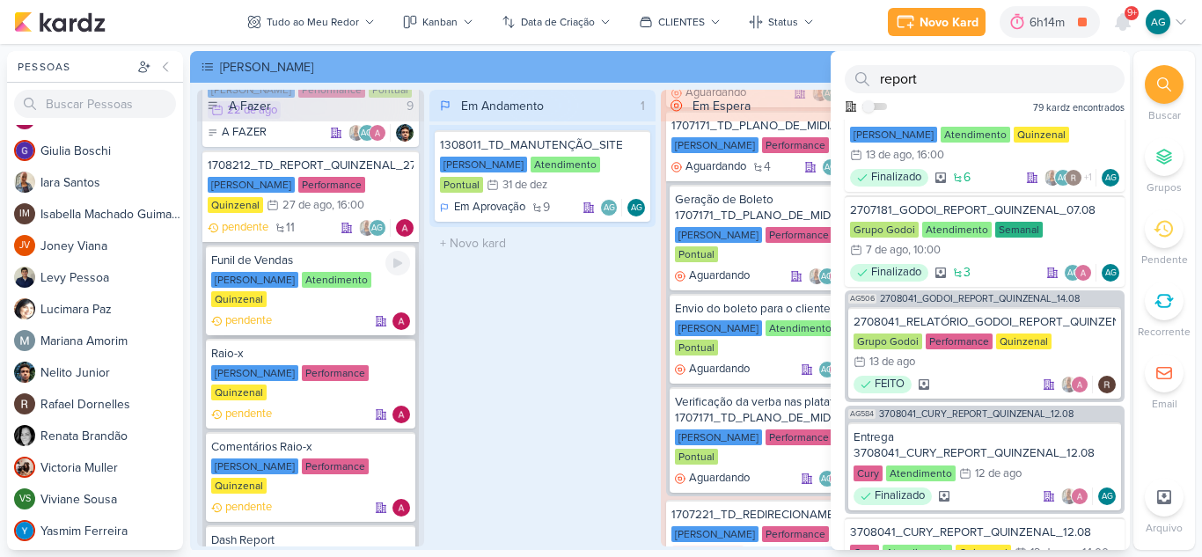
scroll to position [968, 0]
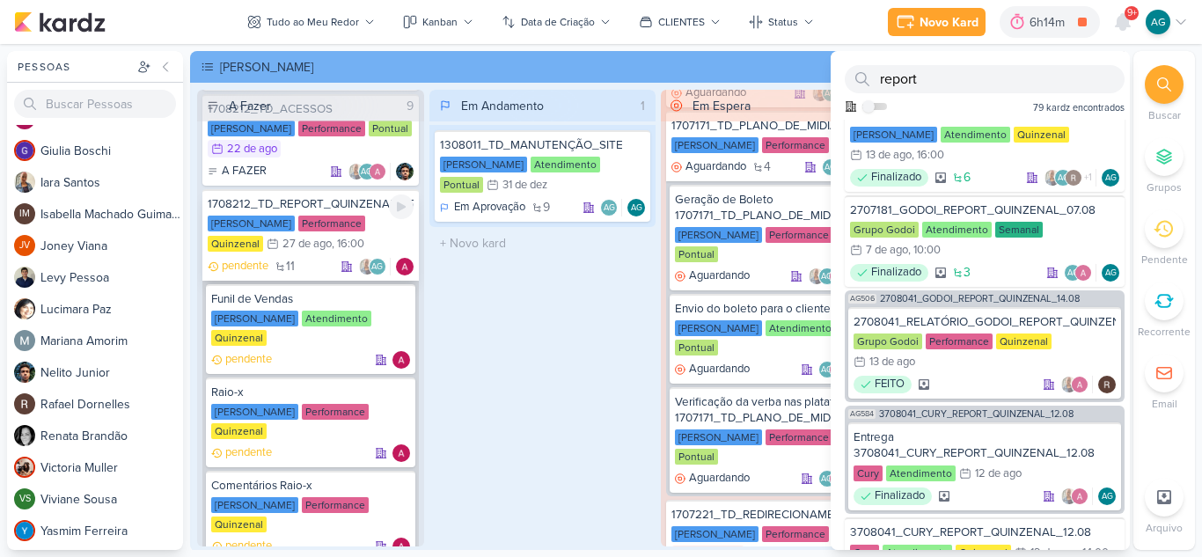
click at [328, 204] on div "1708212_TD_REPORT_QUINZENAL_27.08" at bounding box center [311, 204] width 206 height 16
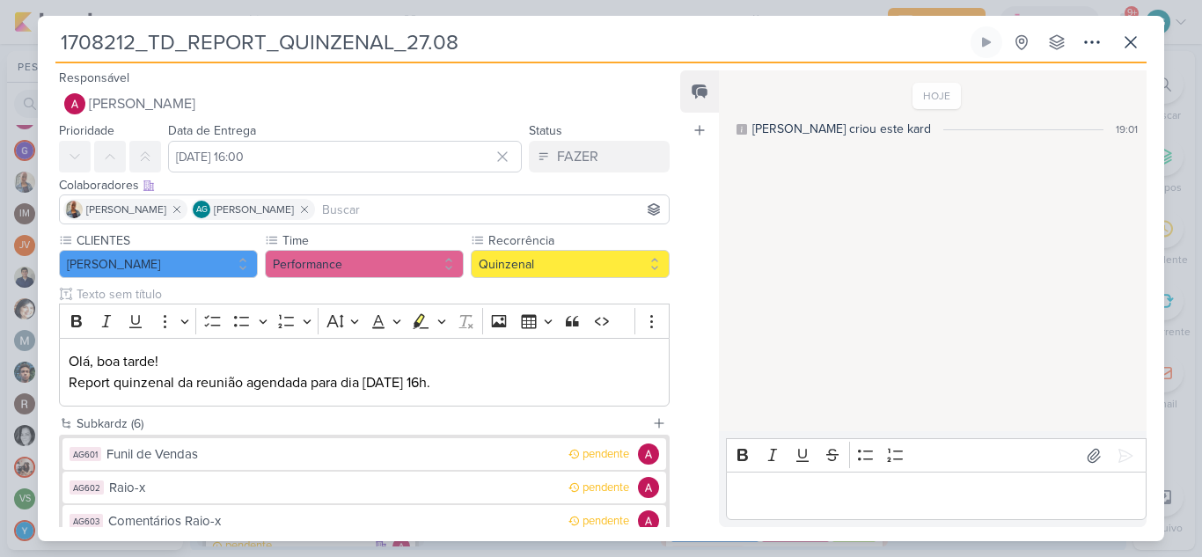
drag, startPoint x: 150, startPoint y: 49, endPoint x: 34, endPoint y: 49, distance: 115.3
click at [34, 49] on div "1708212_TD_REPORT_QUINZENAL_27.08 Criado por mim" at bounding box center [601, 278] width 1202 height 557
drag, startPoint x: 173, startPoint y: 40, endPoint x: 0, endPoint y: 45, distance: 173.4
click at [0, 45] on div "1708212_TD_REPORT_QUINZENAL_27.08 Criado por mim" at bounding box center [601, 278] width 1202 height 557
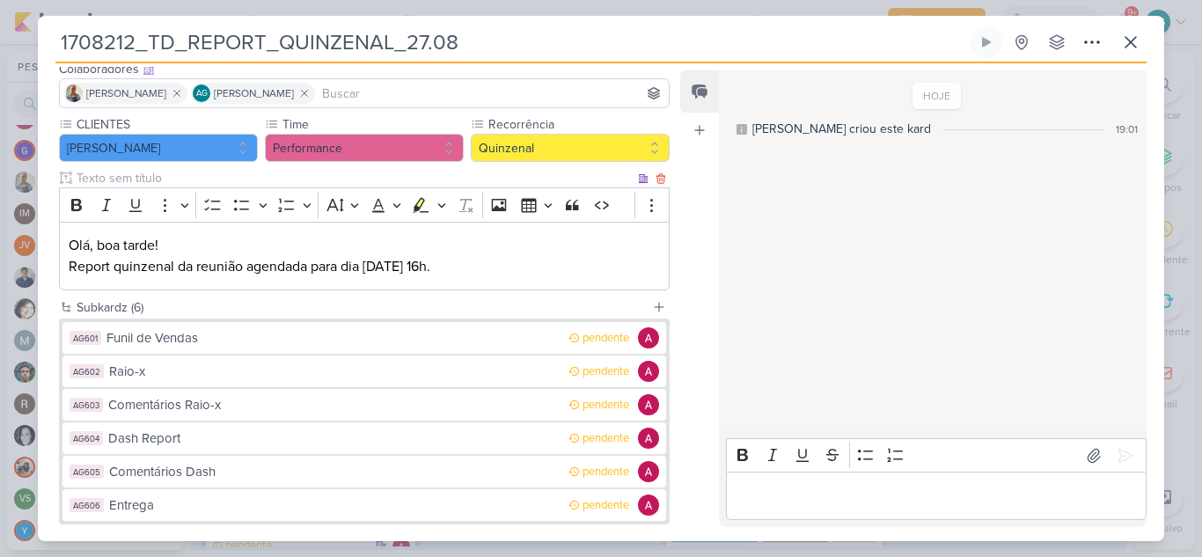
scroll to position [176, 0]
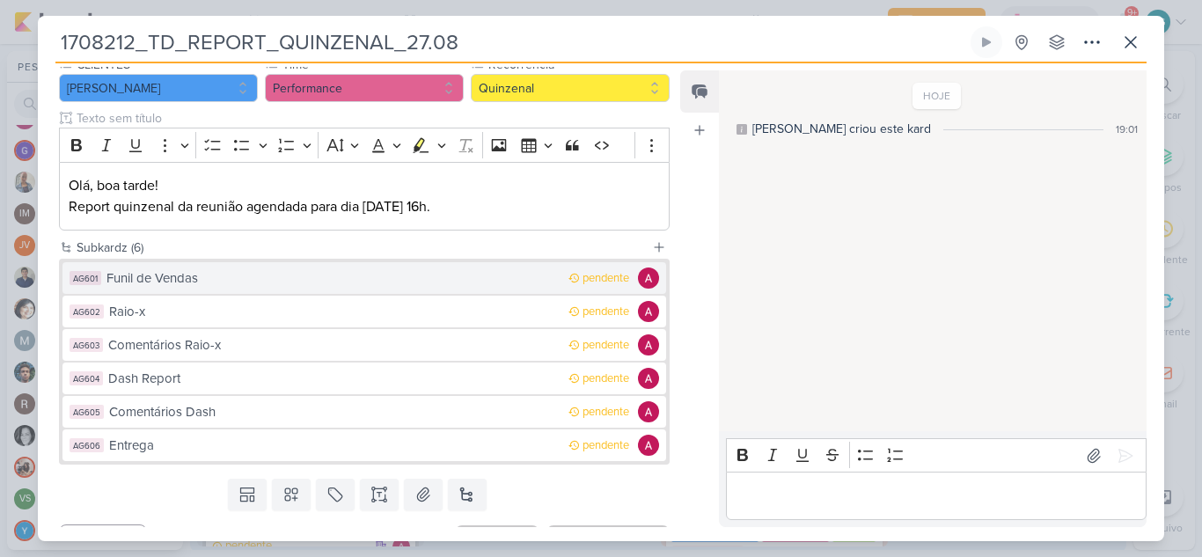
click at [130, 282] on div "Funil de Vendas" at bounding box center [332, 278] width 453 height 20
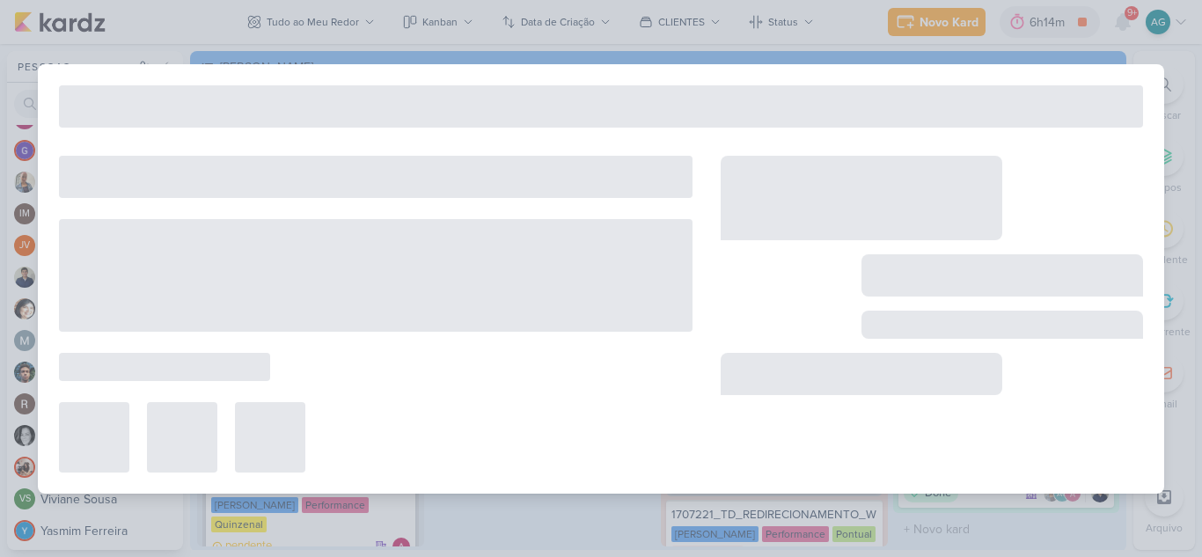
type input "Funil de Vendas"
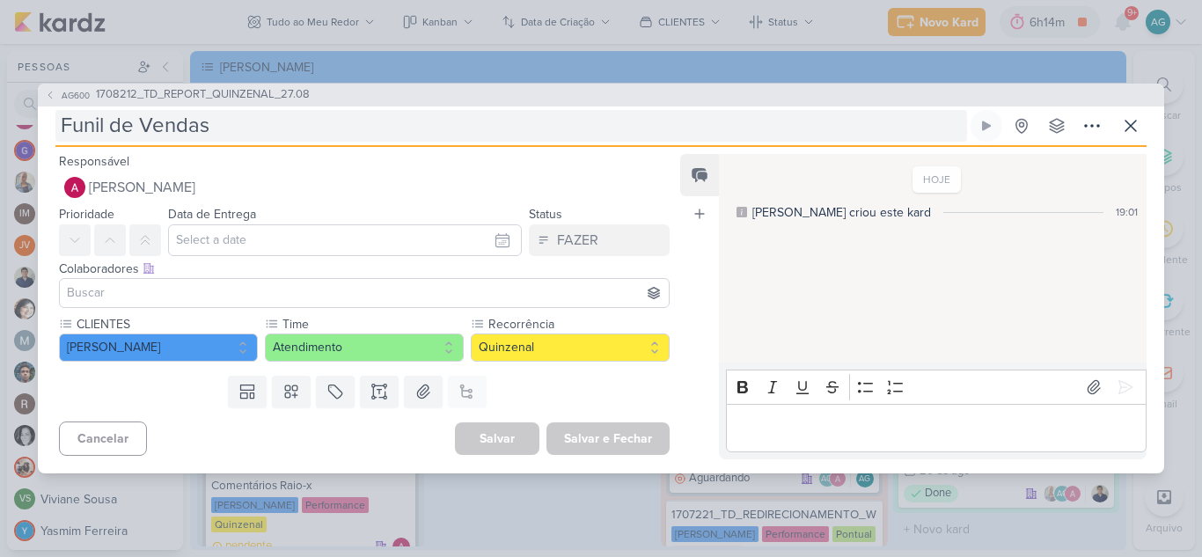
click at [62, 120] on input "Funil de Vendas" at bounding box center [511, 126] width 912 height 32
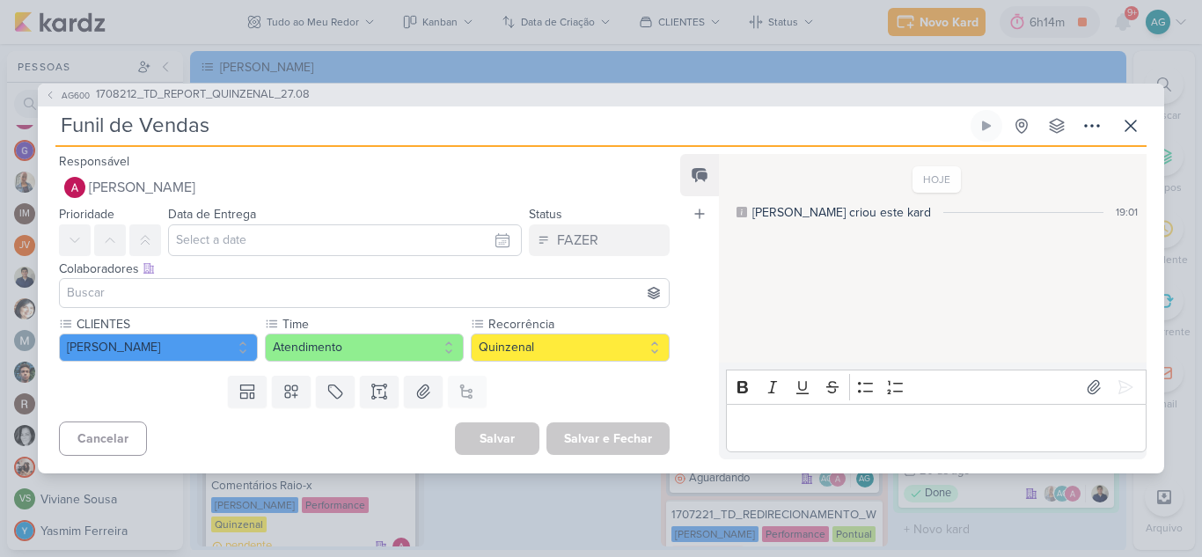
paste input "1708212_TD"
type input "1708212_TDFunil de Vendas"
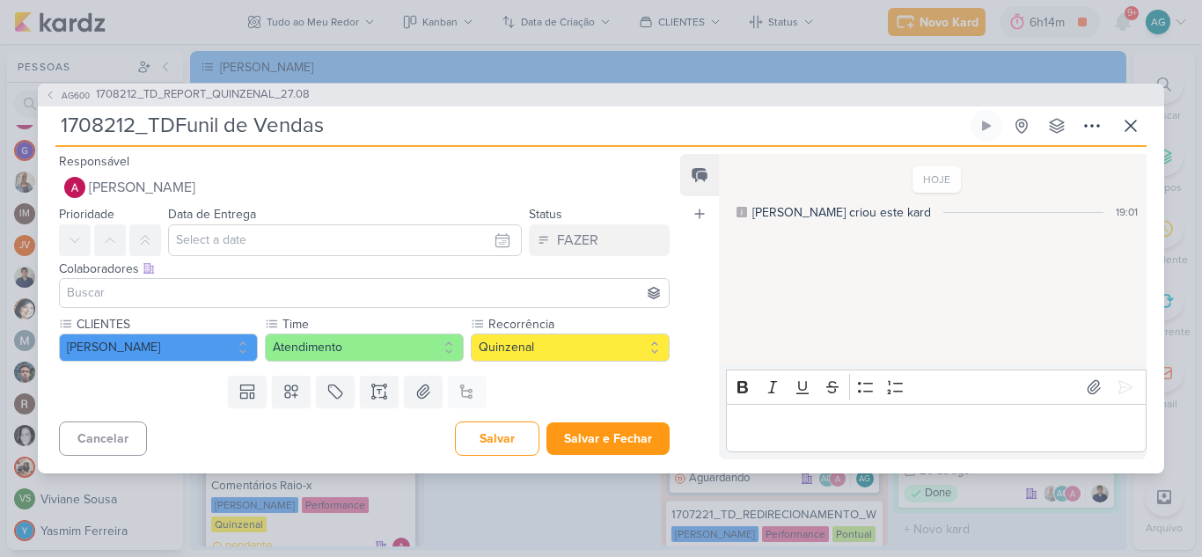
type input "1708212_TD_Funil de Vendas"
drag, startPoint x: 187, startPoint y: 128, endPoint x: 28, endPoint y: 132, distance: 159.3
click at [28, 132] on div "AG600 1708212_TD_REPORT_QUINZENAL_27.08 1708212_TD_Funil de Vendas" at bounding box center [601, 278] width 1202 height 557
click at [631, 443] on button "Salvar e Fechar" at bounding box center [607, 438] width 123 height 33
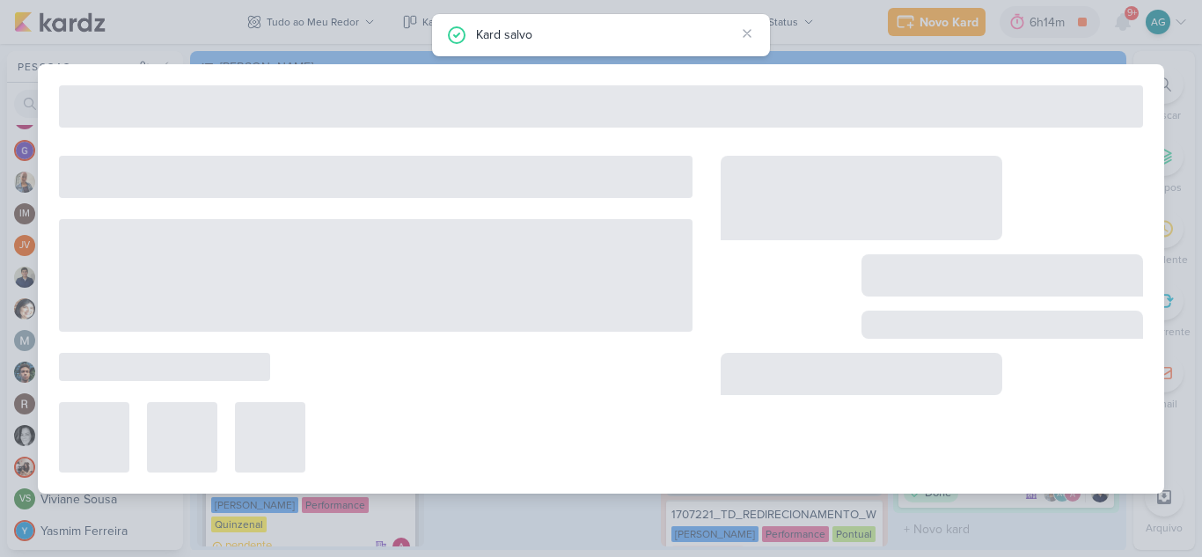
type input "1708212_TD_REPORT_QUINZENAL_27.08"
type input "27 de agosto de 2025 às 16:00"
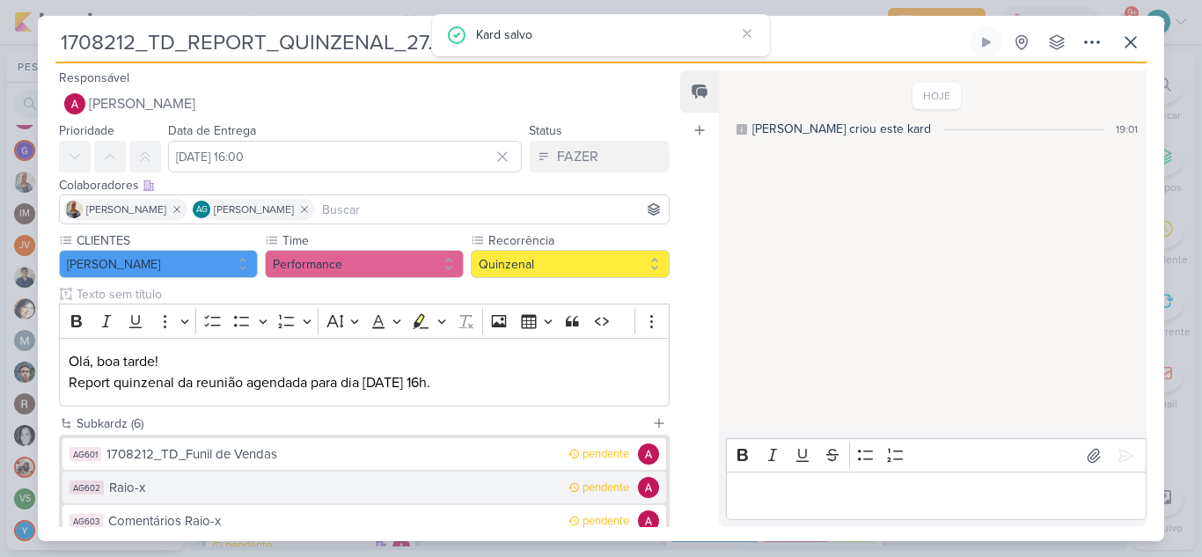
click at [220, 490] on div "Raio-x" at bounding box center [334, 488] width 451 height 20
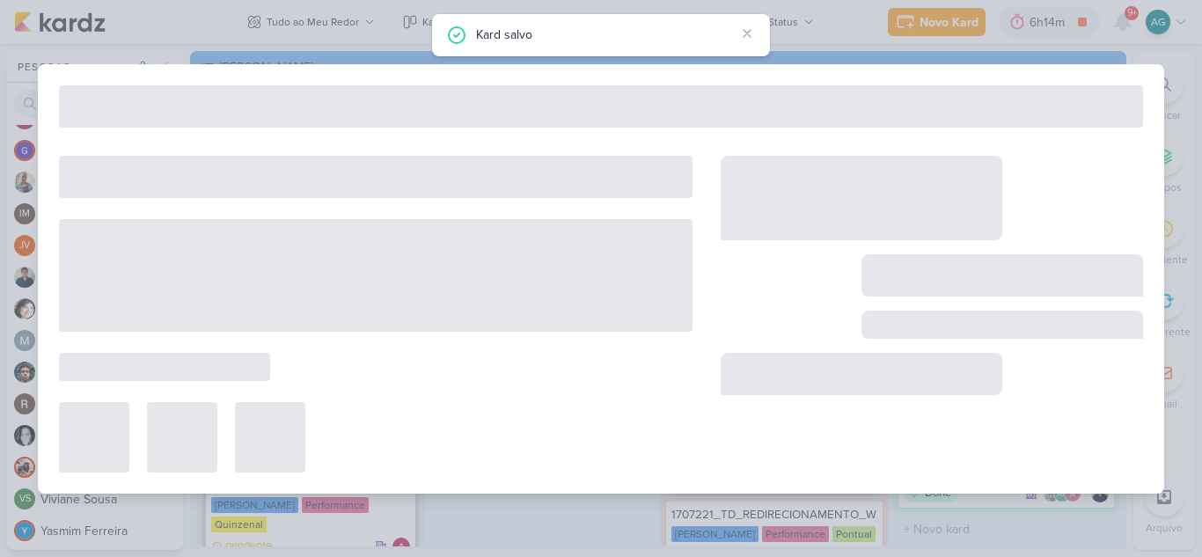
type input "Raio-x"
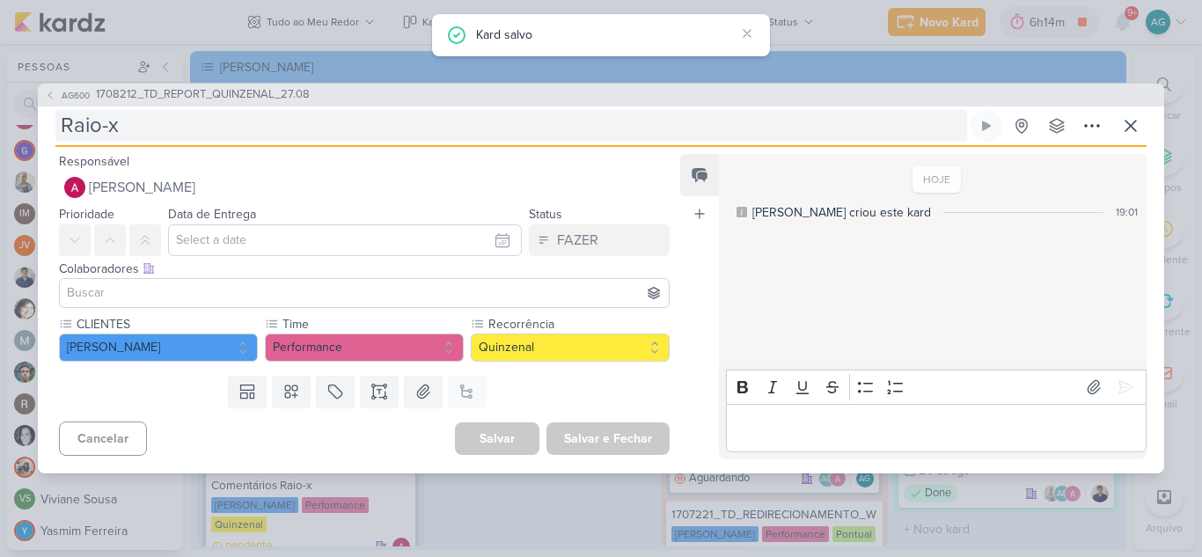
click at [62, 130] on input "Raio-x" at bounding box center [511, 126] width 912 height 32
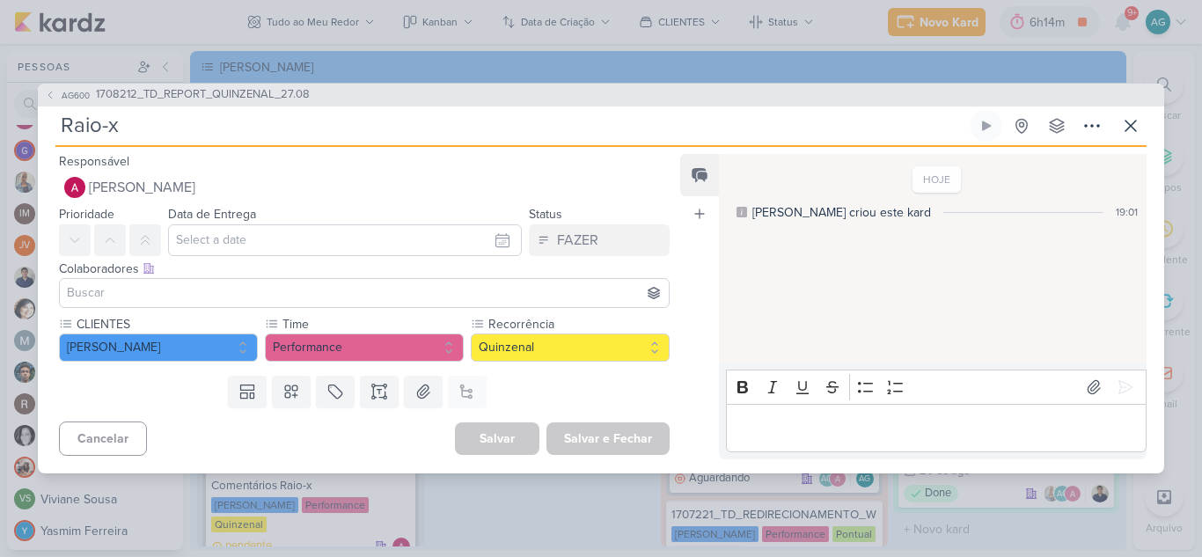
paste input "1708212_TD_"
type input "1708212_TD_Raio-x"
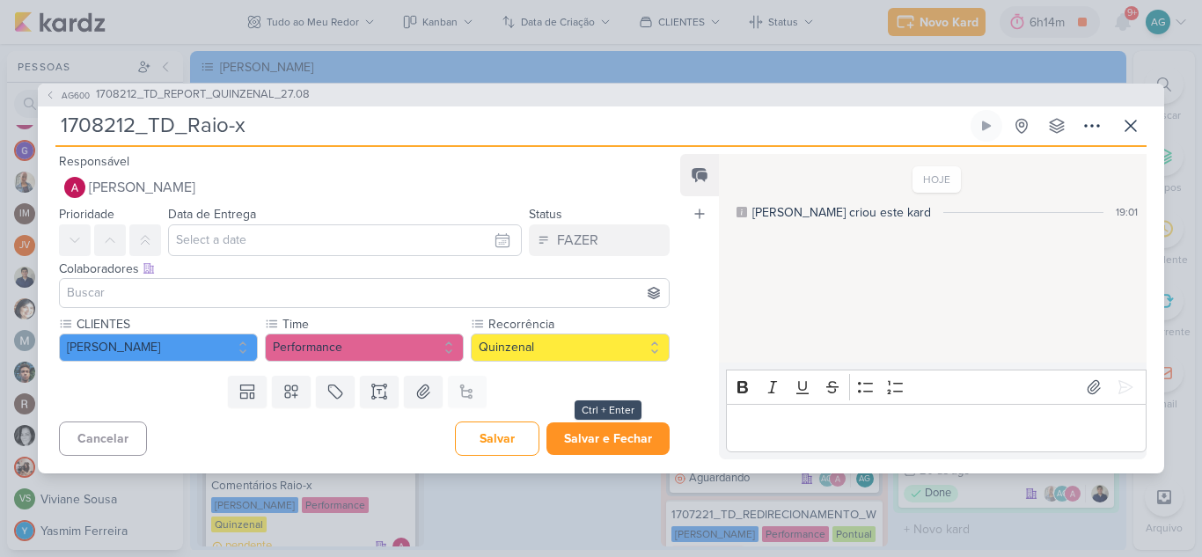
type input "1708212_TD_Raio-x"
click at [600, 447] on button "Salvar e Fechar" at bounding box center [607, 438] width 123 height 33
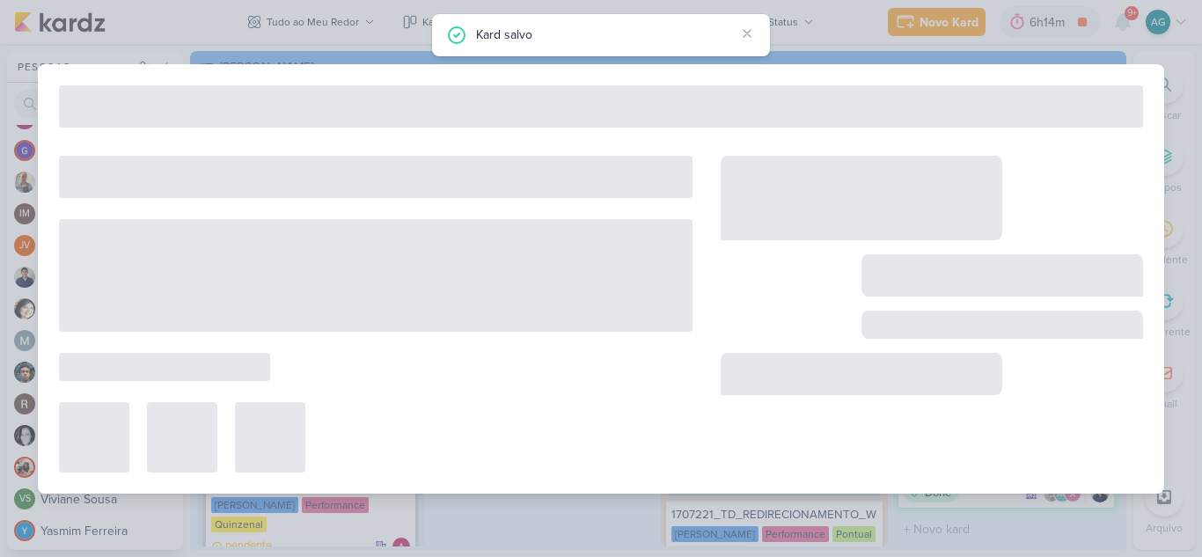
type input "1708212_TD_REPORT_QUINZENAL_27.08"
type input "27 de agosto de 2025 às 16:00"
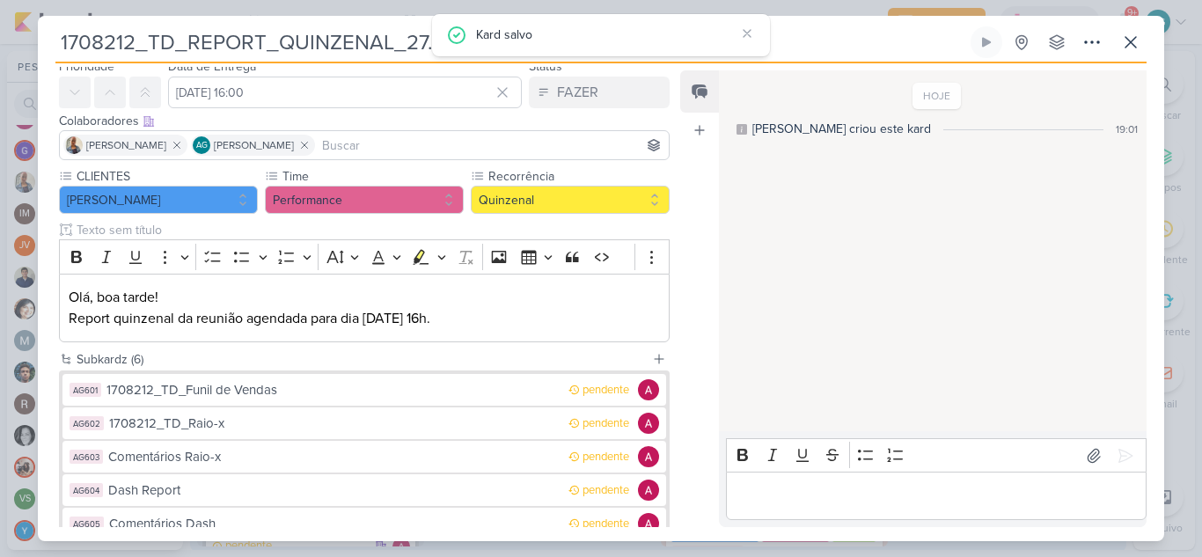
scroll to position [88, 0]
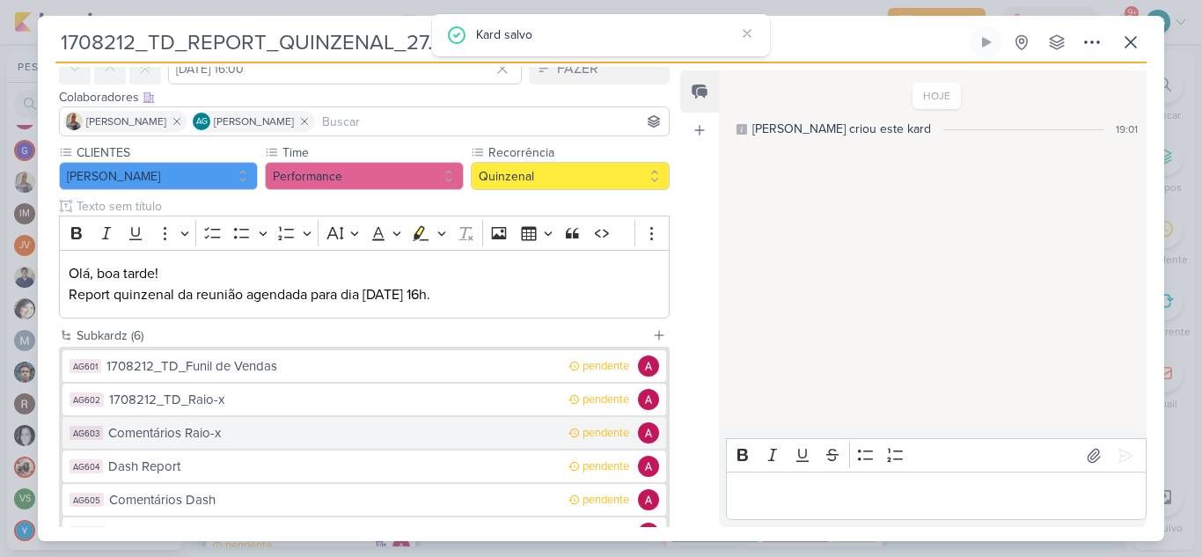
click at [174, 442] on div "Comentários Raio-x" at bounding box center [333, 433] width 451 height 20
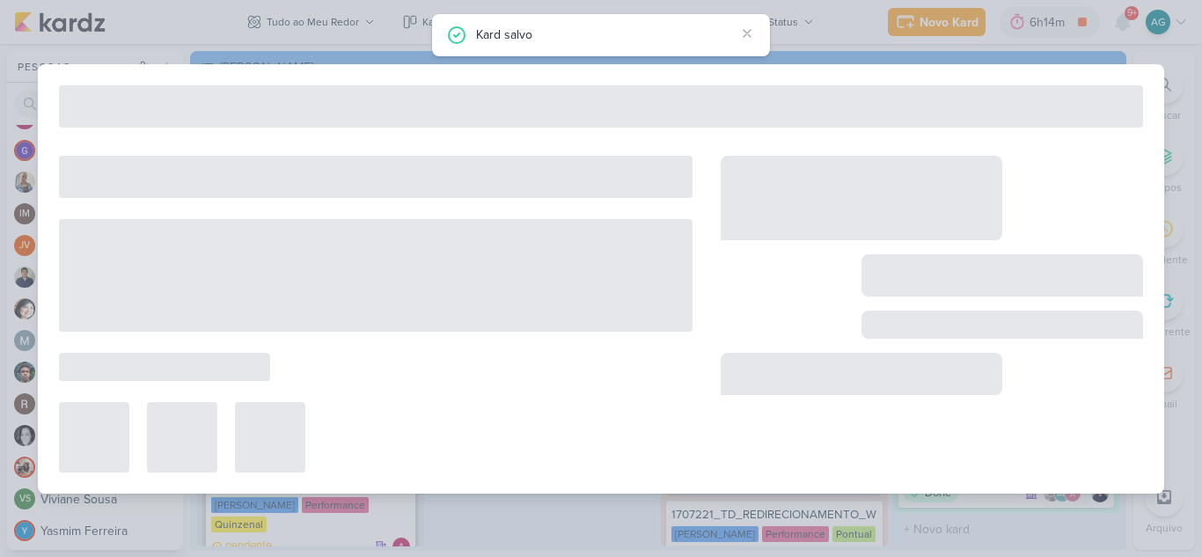
type input "Comentários Raio-x"
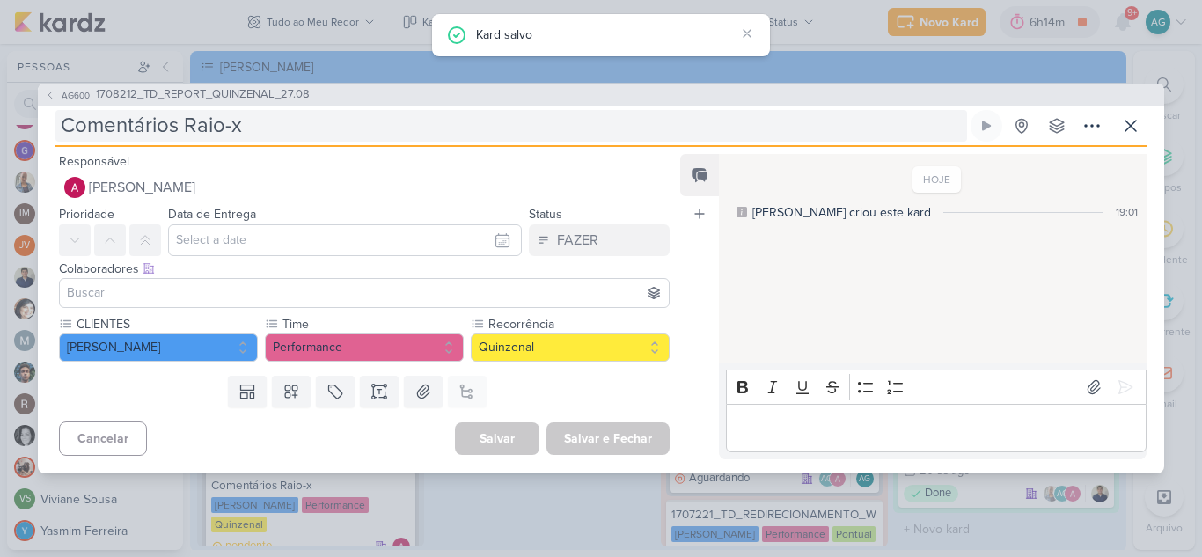
click at [65, 126] on input "Comentários Raio-x" at bounding box center [511, 126] width 912 height 32
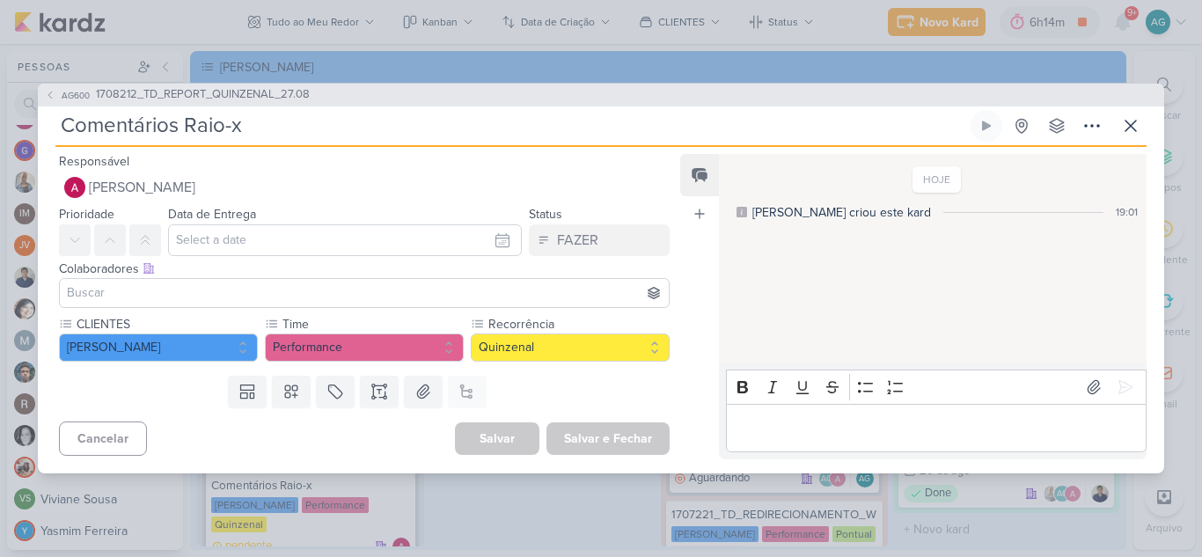
paste input "1708212_TD_"
type input "1708212_TD_Comentários Raio-x"
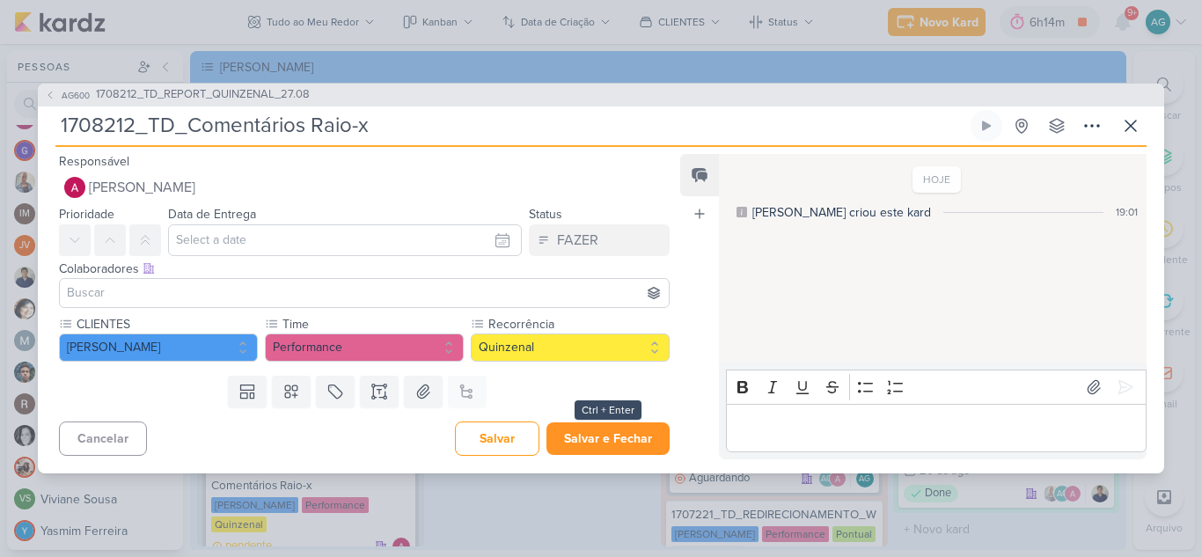
type input "1708212_TD_Comentários Raio-x"
click at [589, 437] on button "Salvar e Fechar" at bounding box center [607, 438] width 123 height 33
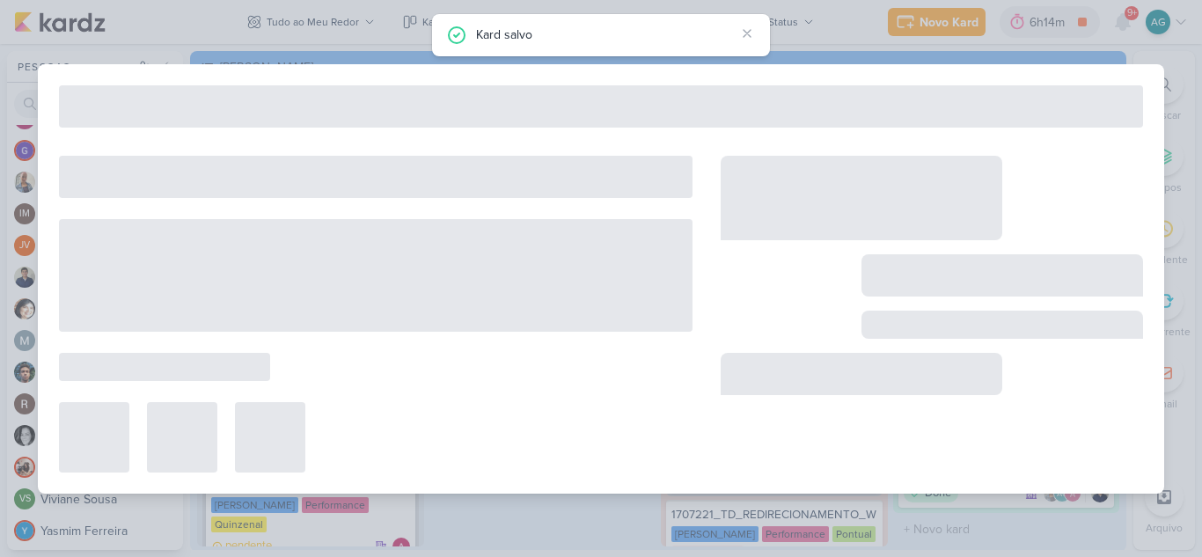
type input "1708212_TD_REPORT_QUINZENAL_27.08"
type input "27 de agosto de 2025 às 16:00"
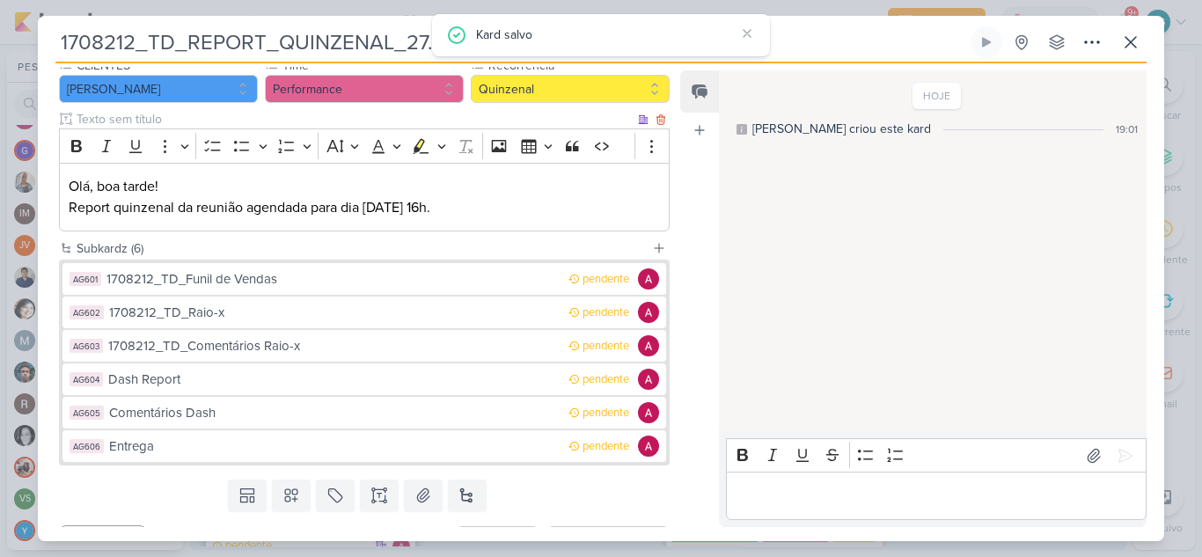
scroll to position [176, 0]
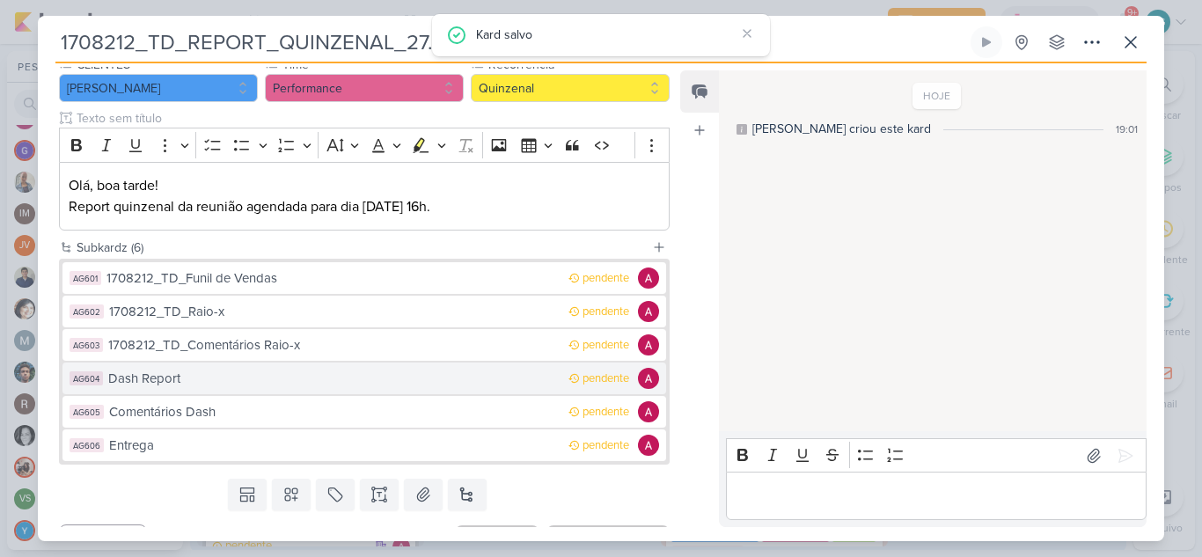
click at [194, 387] on div "Dash Report" at bounding box center [333, 379] width 451 height 20
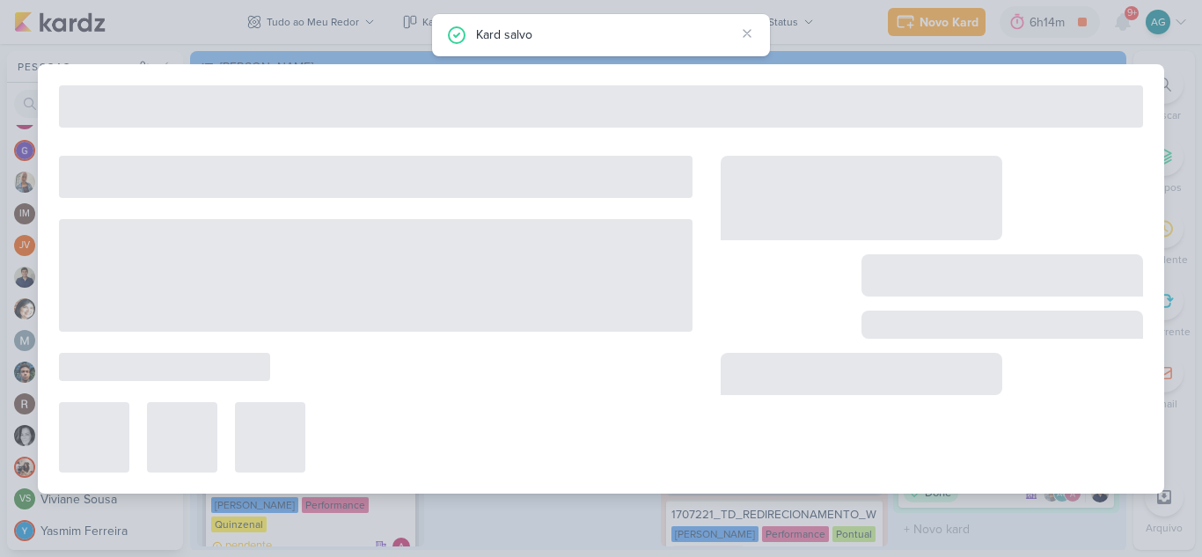
type input "Dash Report"
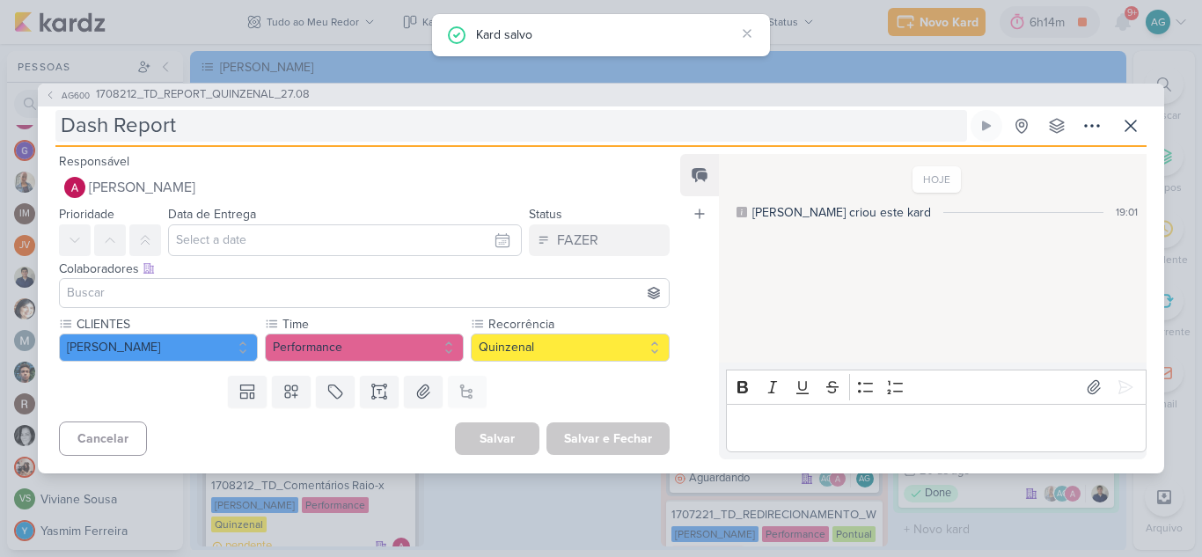
click at [62, 123] on input "Dash Report" at bounding box center [511, 126] width 912 height 32
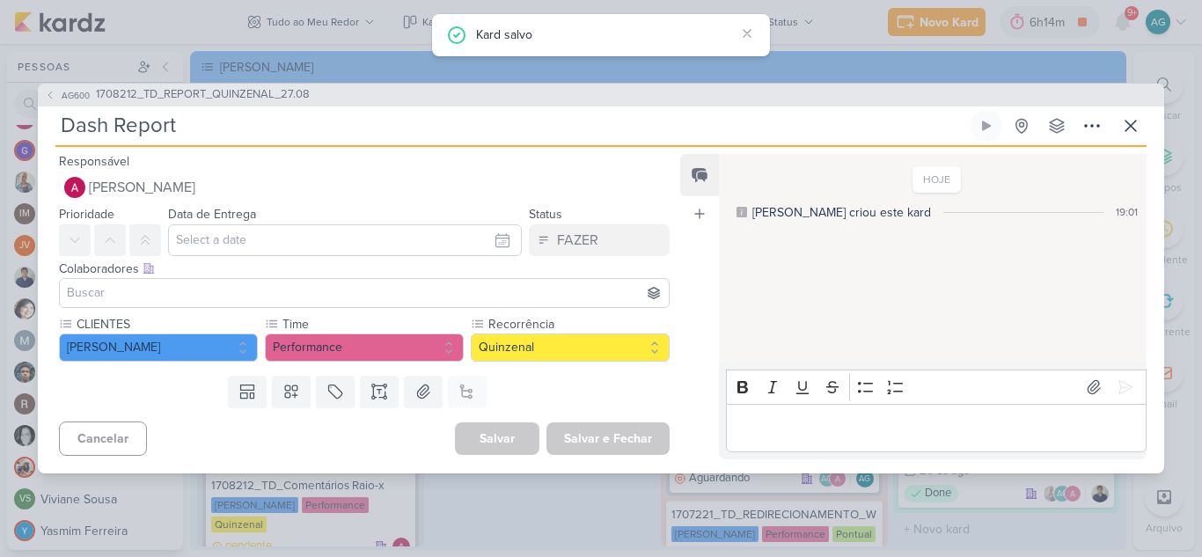
paste input "1708212_TD_"
type input "1708212_TD_Dash Report"
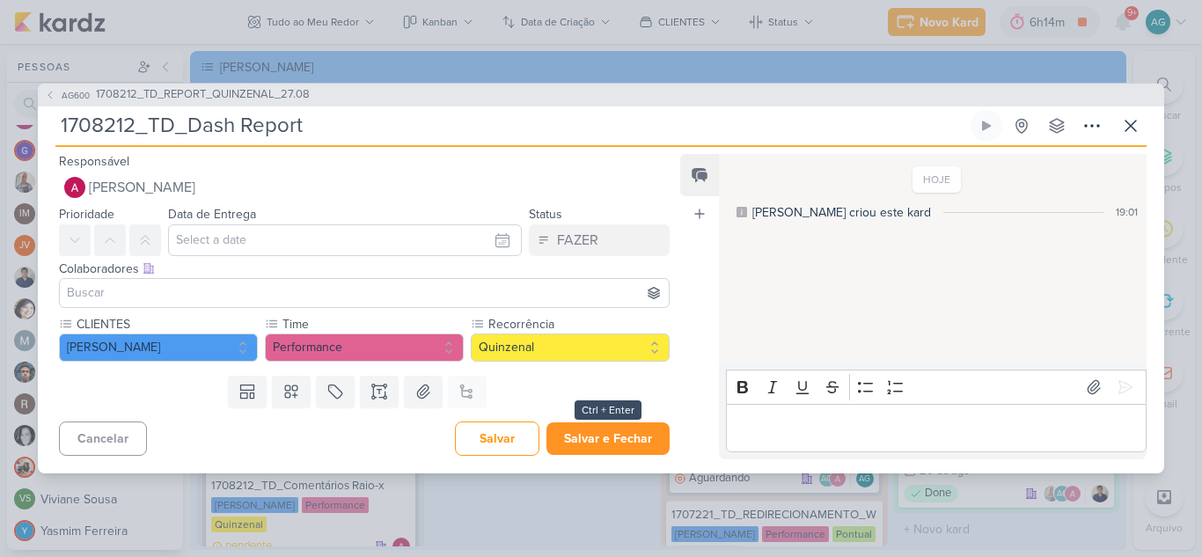
type input "1708212_TD_Dash Report"
click at [587, 434] on button "Salvar e Fechar" at bounding box center [607, 438] width 123 height 33
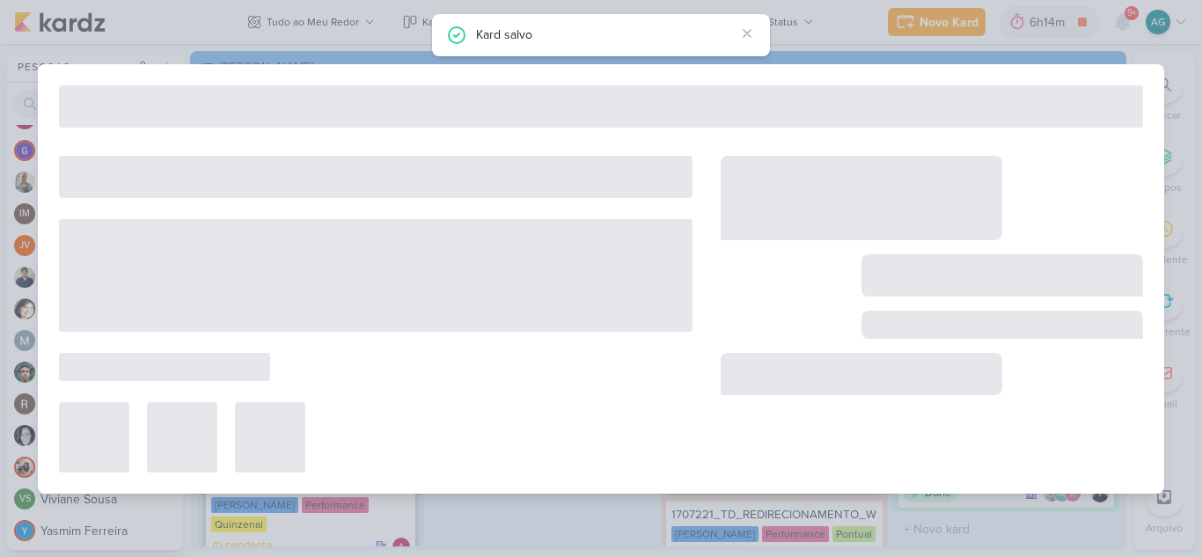
type input "1708212_TD_REPORT_QUINZENAL_27.08"
type input "27 de agosto de 2025 às 16:00"
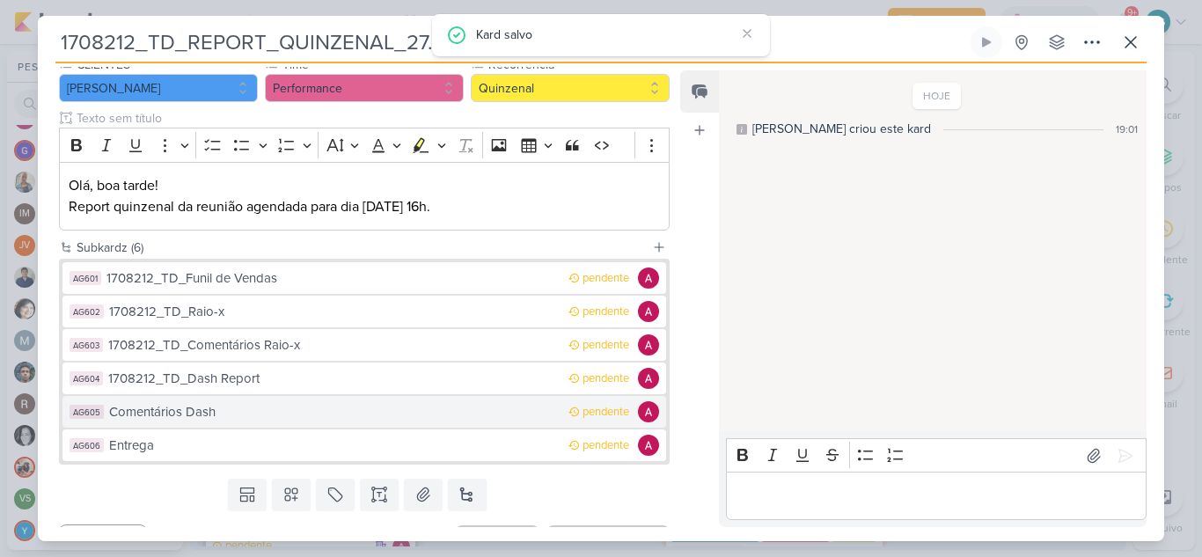
click at [225, 412] on div "Comentários Dash" at bounding box center [334, 412] width 451 height 20
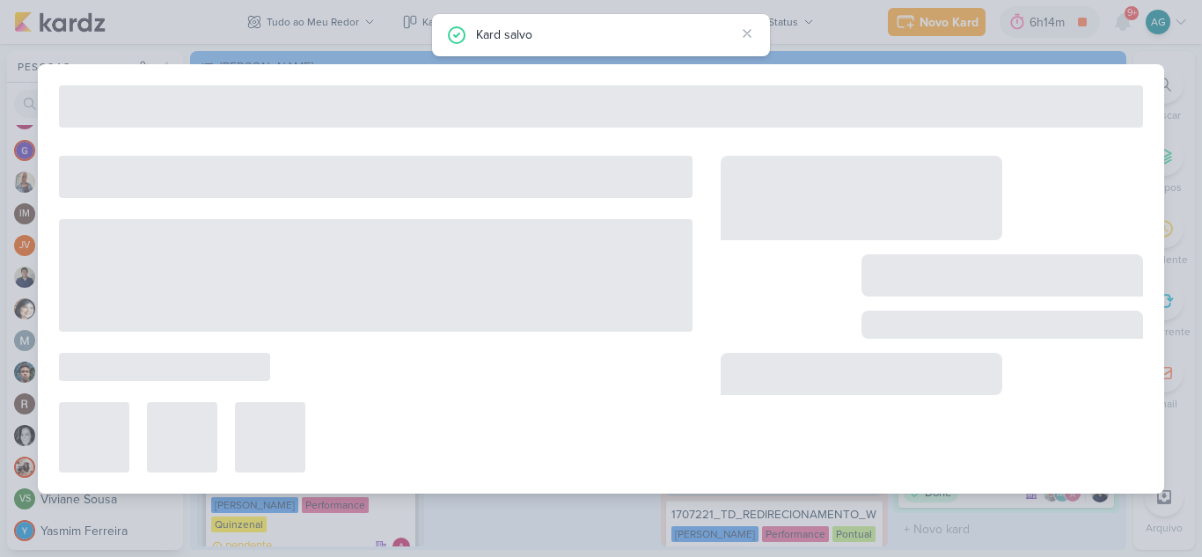
type input "Comentários Dash"
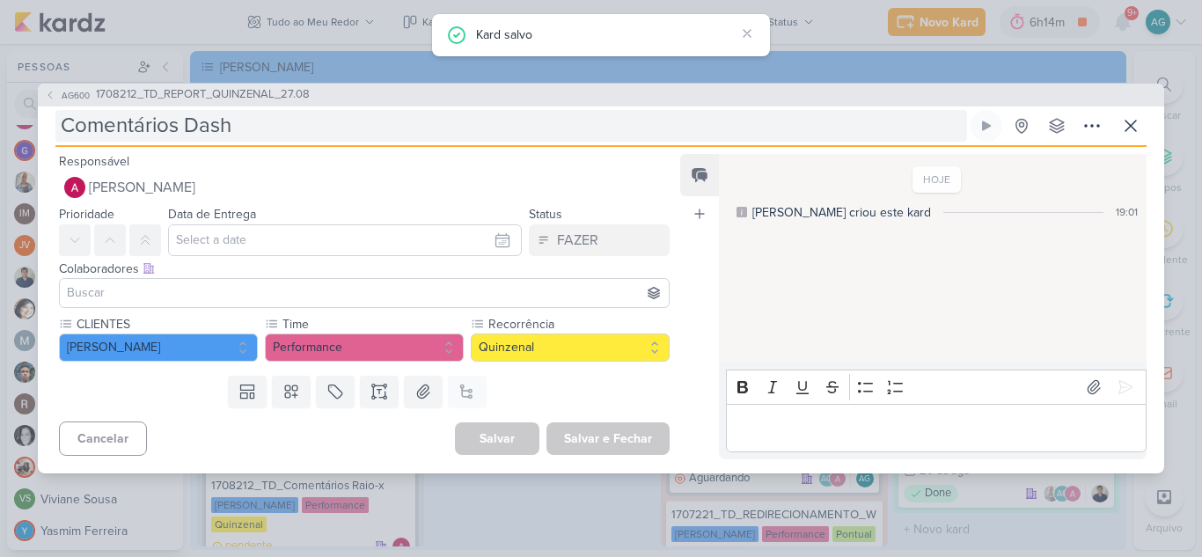
click at [66, 122] on input "Comentários Dash" at bounding box center [511, 126] width 912 height 32
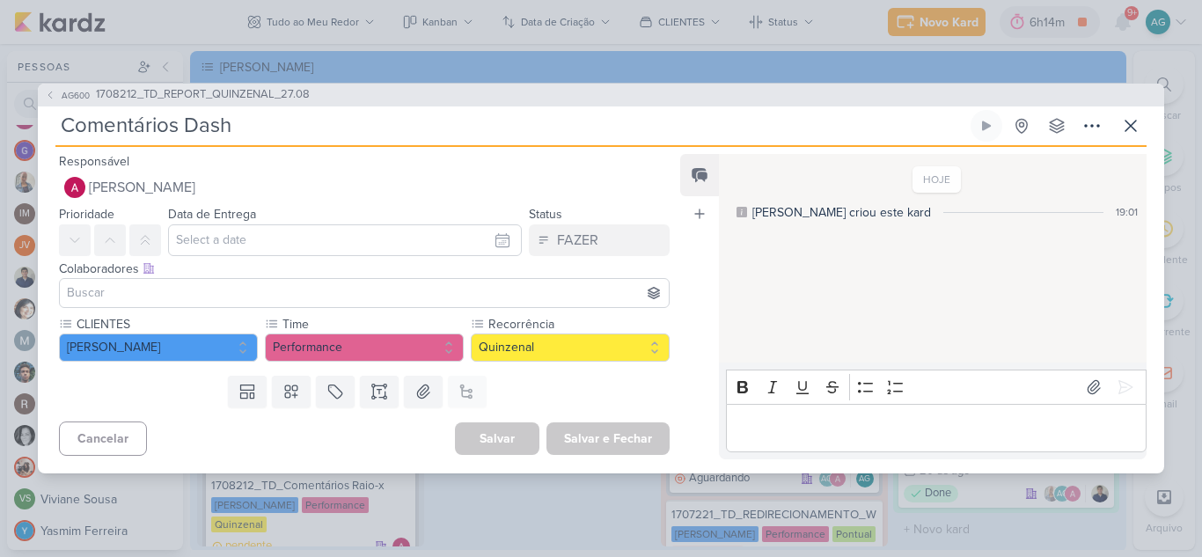
paste input "1708212_TD_"
type input "1708212_TD_Comentários Dash"
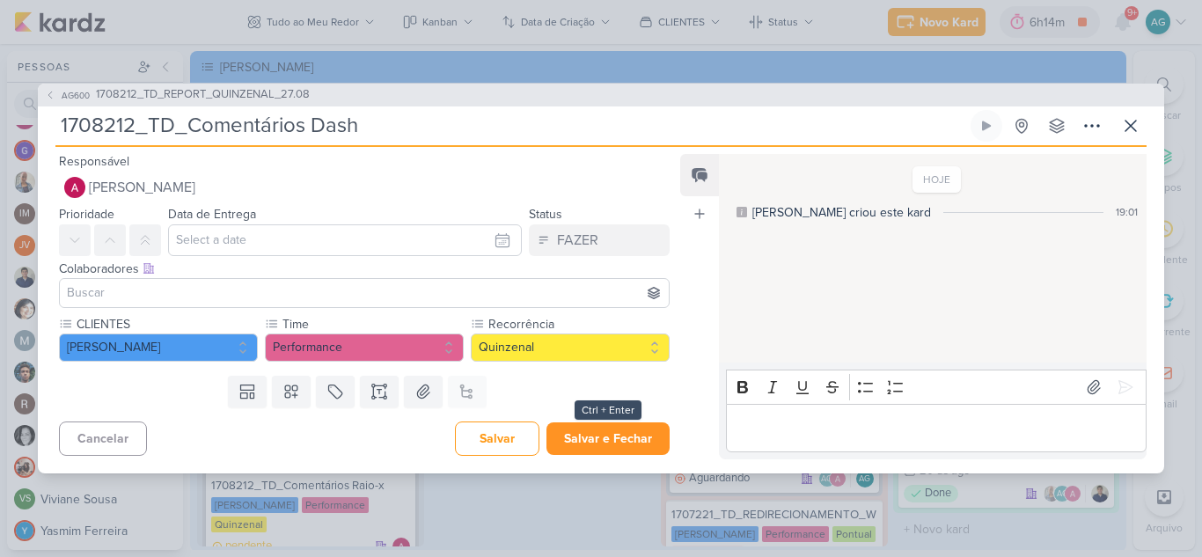
type input "1708212_TD_Comentários Dash"
click at [575, 443] on button "Salvar e Fechar" at bounding box center [607, 438] width 123 height 33
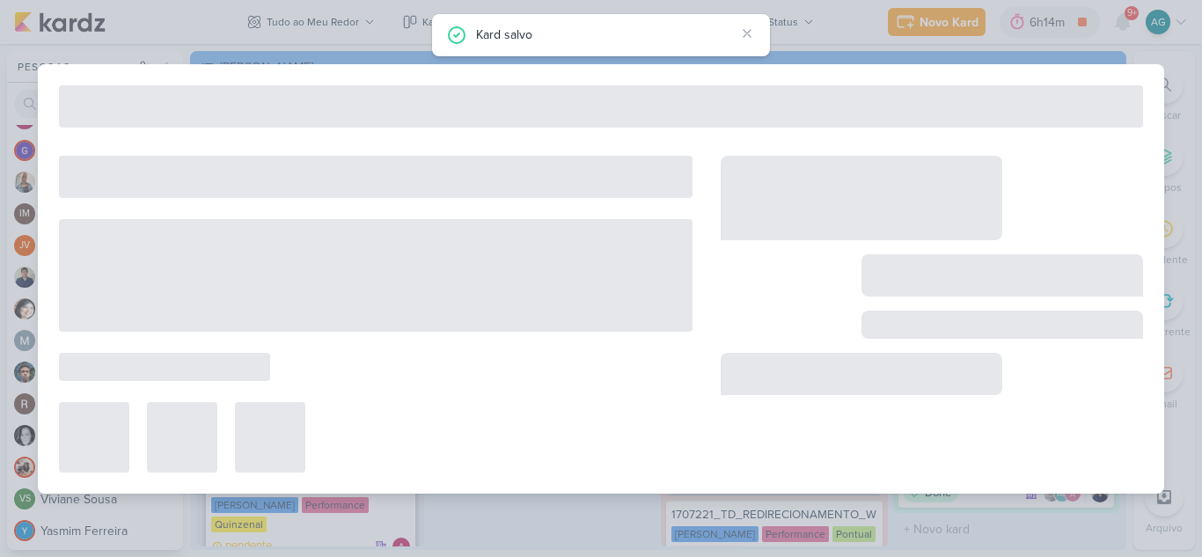
type input "1708212_TD_REPORT_QUINZENAL_27.08"
type input "27 de agosto de 2025 às 16:00"
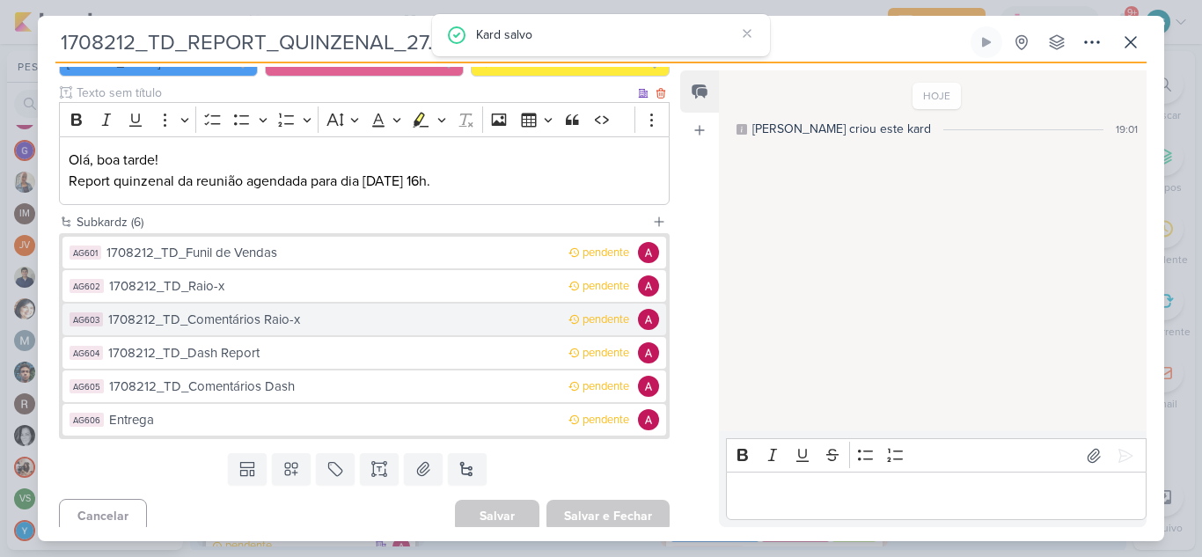
scroll to position [211, 0]
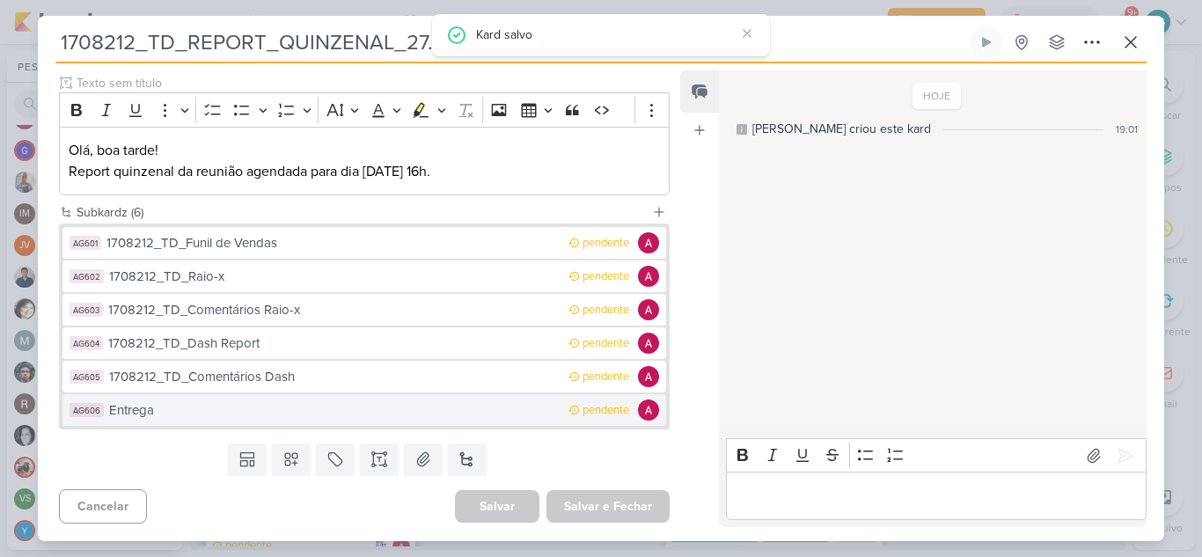
click at [131, 410] on div "Entrega" at bounding box center [334, 410] width 451 height 20
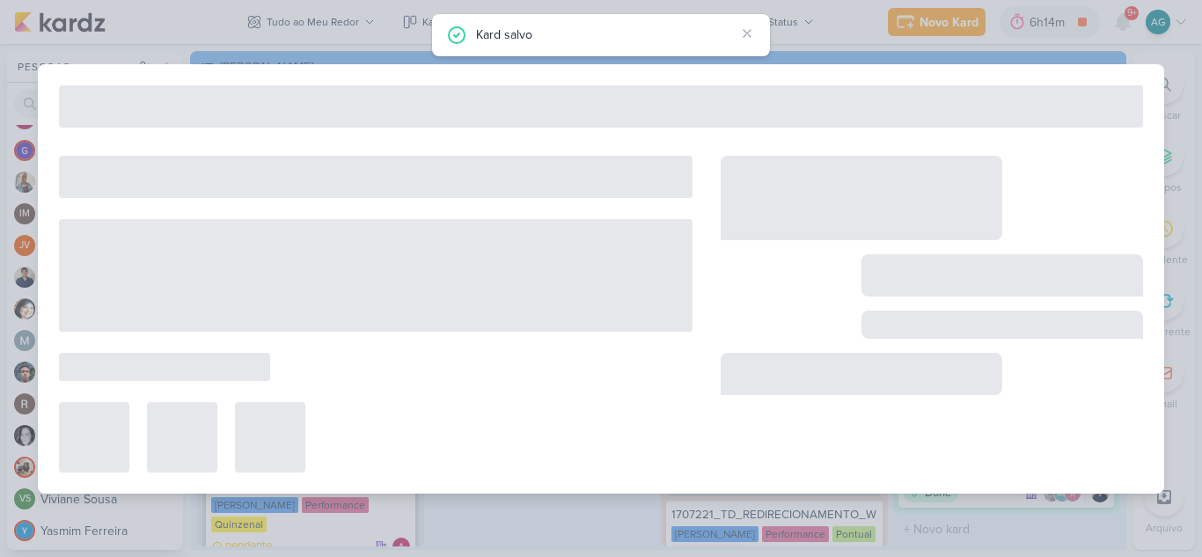
type input "Entrega"
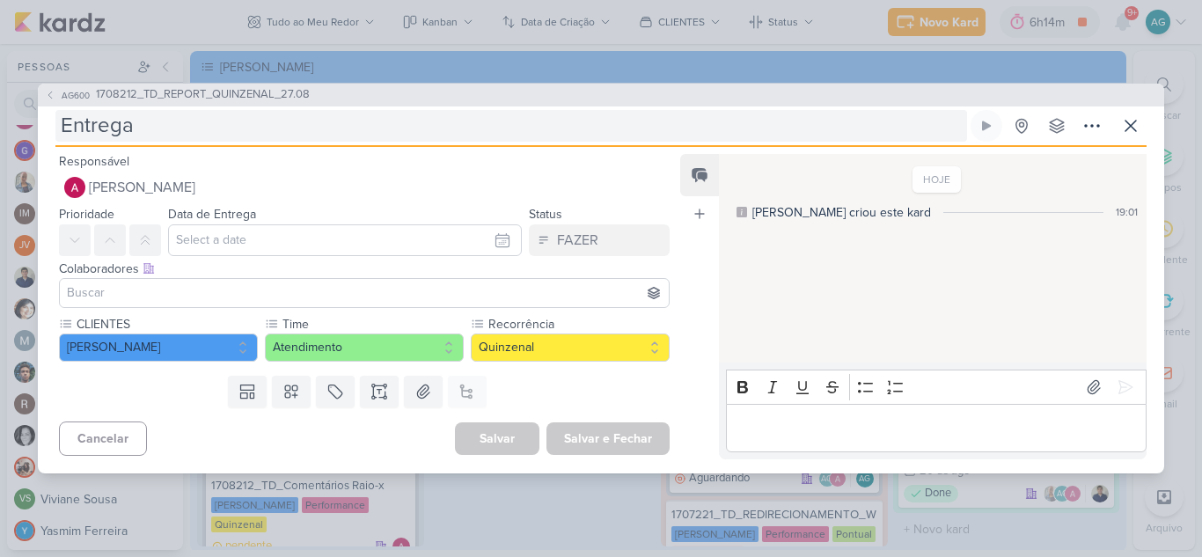
click at [62, 127] on input "Entrega" at bounding box center [511, 126] width 912 height 32
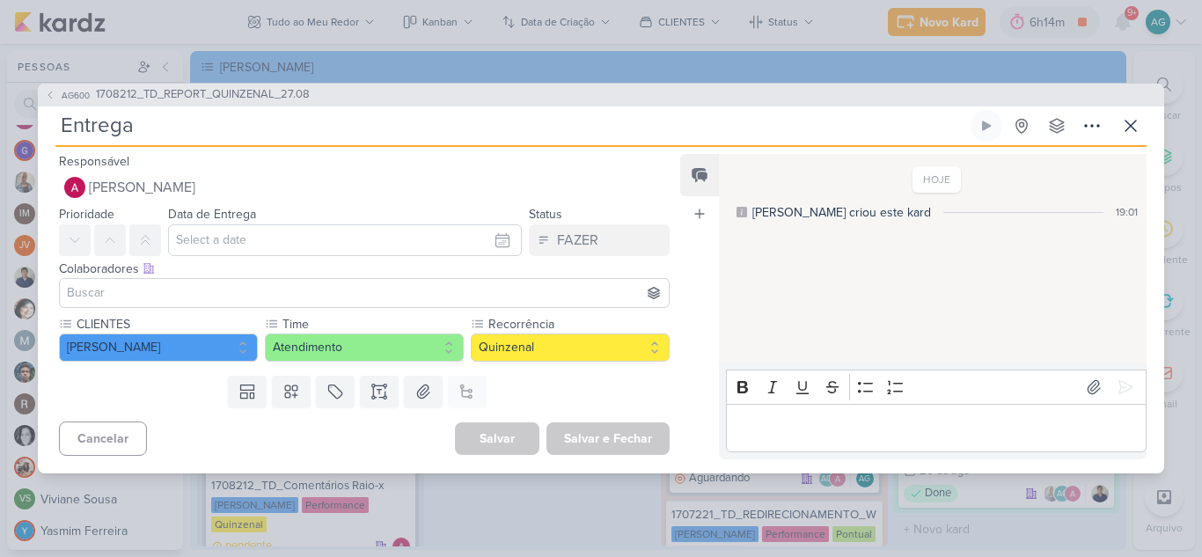
paste input "1708212_TD_"
type input "1708212_TD_Entrega"
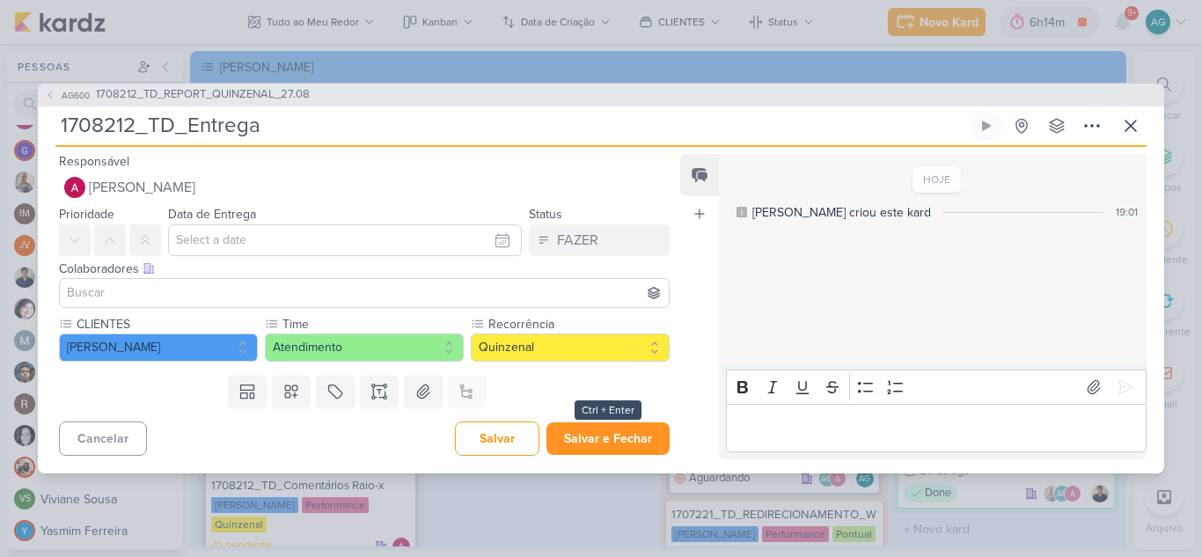
type input "1708212_TD_Entrega"
click at [602, 444] on button "Salvar e Fechar" at bounding box center [607, 438] width 123 height 33
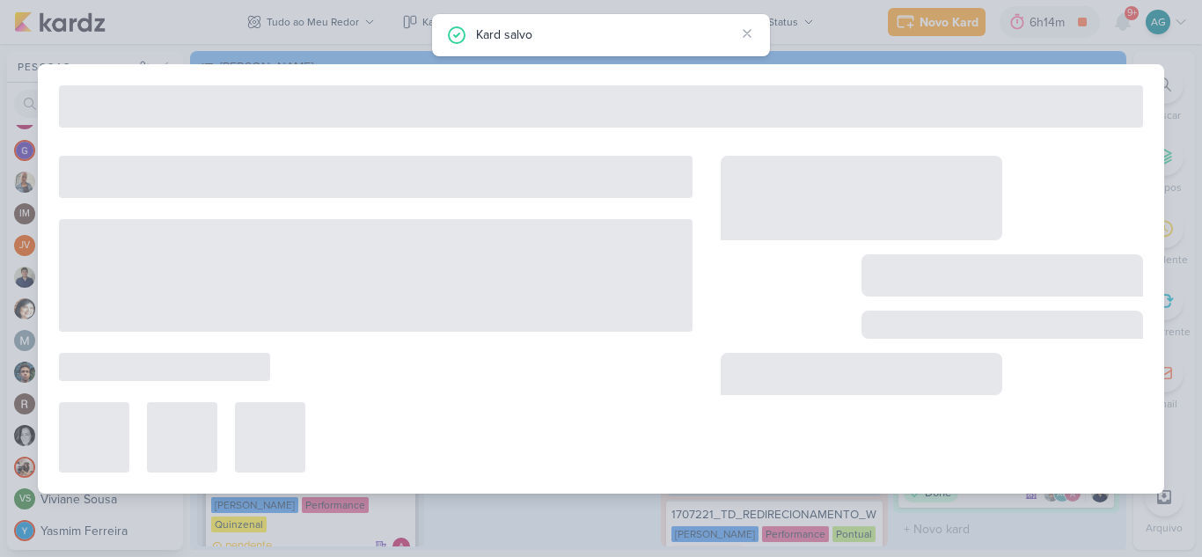
type input "1708212_TD_REPORT_QUINZENAL_27.08"
type input "27 de agosto de 2025 às 16:00"
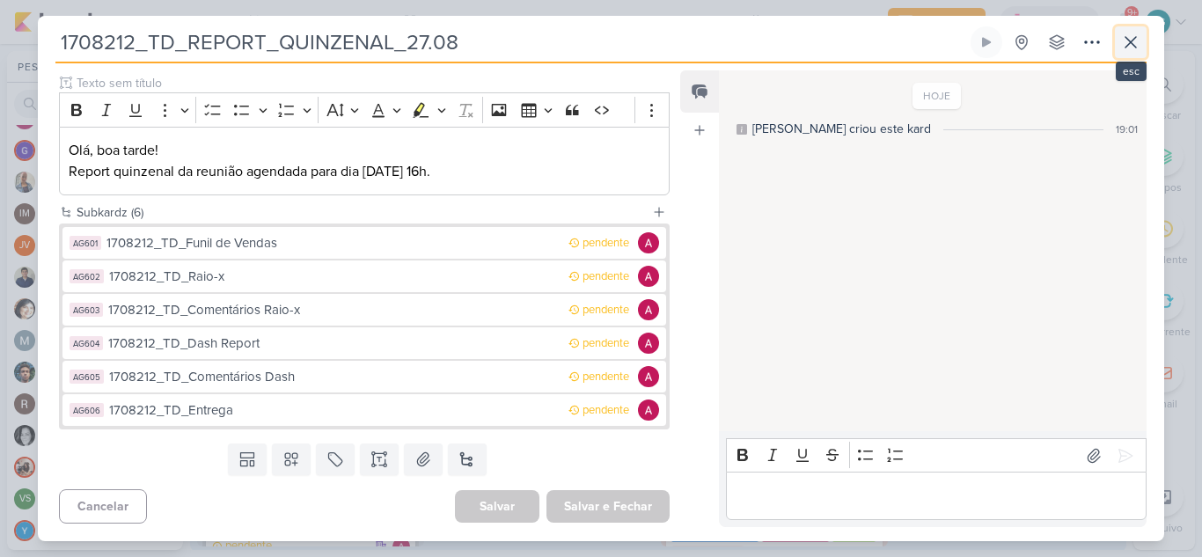
click at [1126, 44] on icon at bounding box center [1130, 42] width 21 height 21
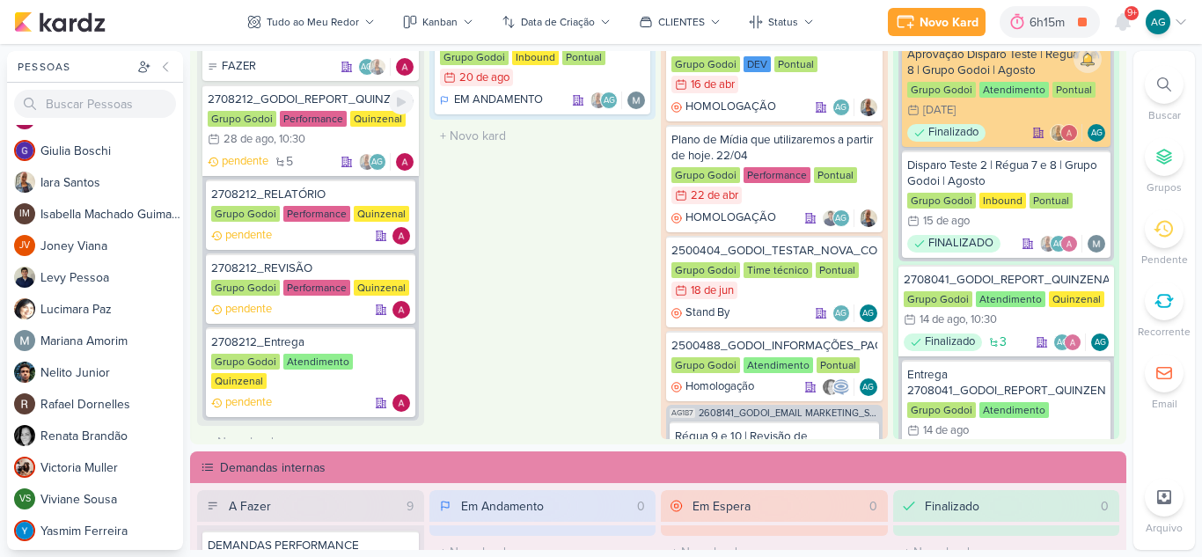
scroll to position [616, 0]
click at [298, 105] on div "2708212_GODOI_REPORT_QUINZENAL_28.08" at bounding box center [311, 99] width 206 height 16
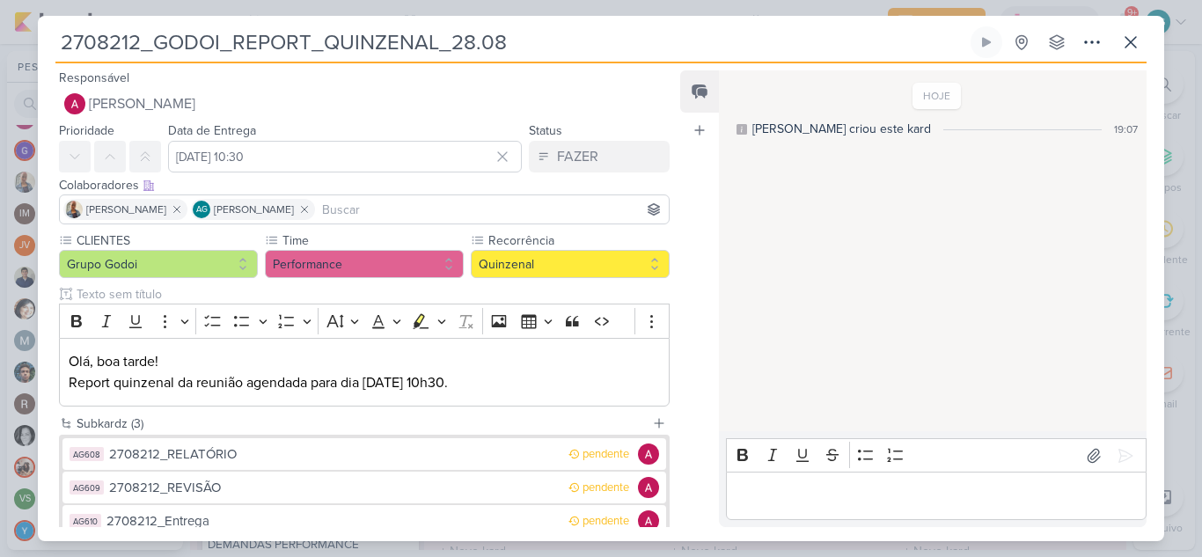
drag, startPoint x: 238, startPoint y: 41, endPoint x: 52, endPoint y: 43, distance: 185.7
click at [52, 43] on div "2708212_GODOI_REPORT_QUINZENAL_28.08 Criado por mim nenhum grupo disponível" at bounding box center [601, 283] width 1126 height 515
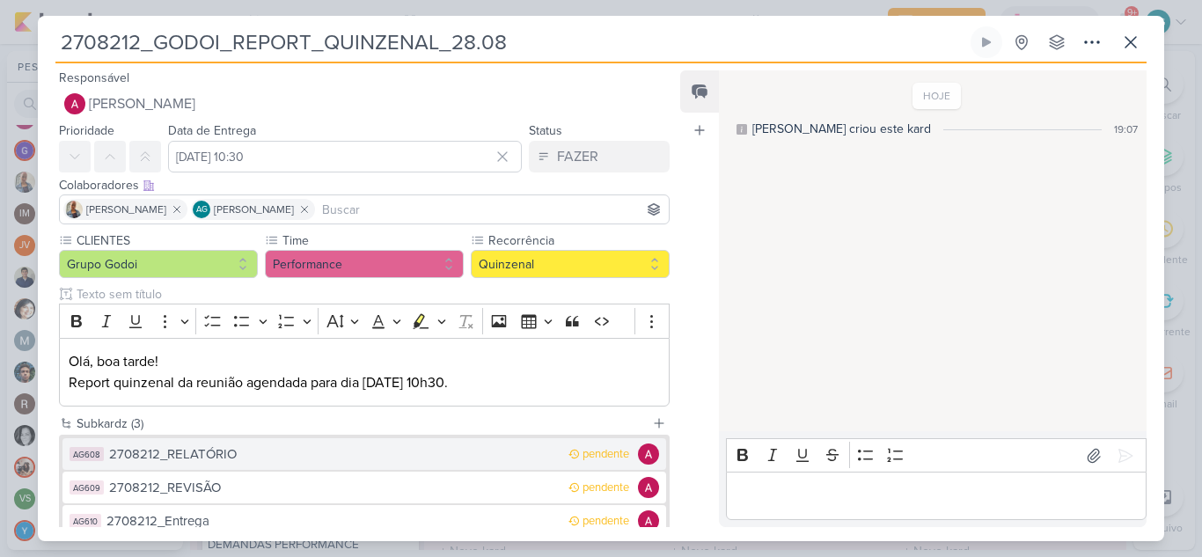
click at [243, 458] on div "2708212_RELATÓRIO" at bounding box center [334, 454] width 451 height 20
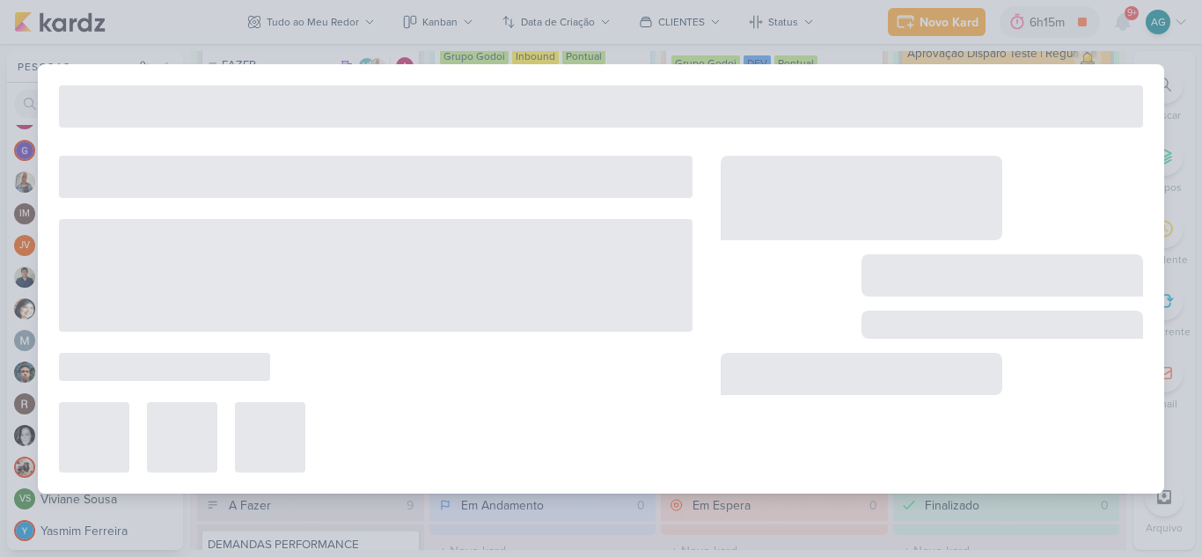
type input "2708212_RELATÓRIO"
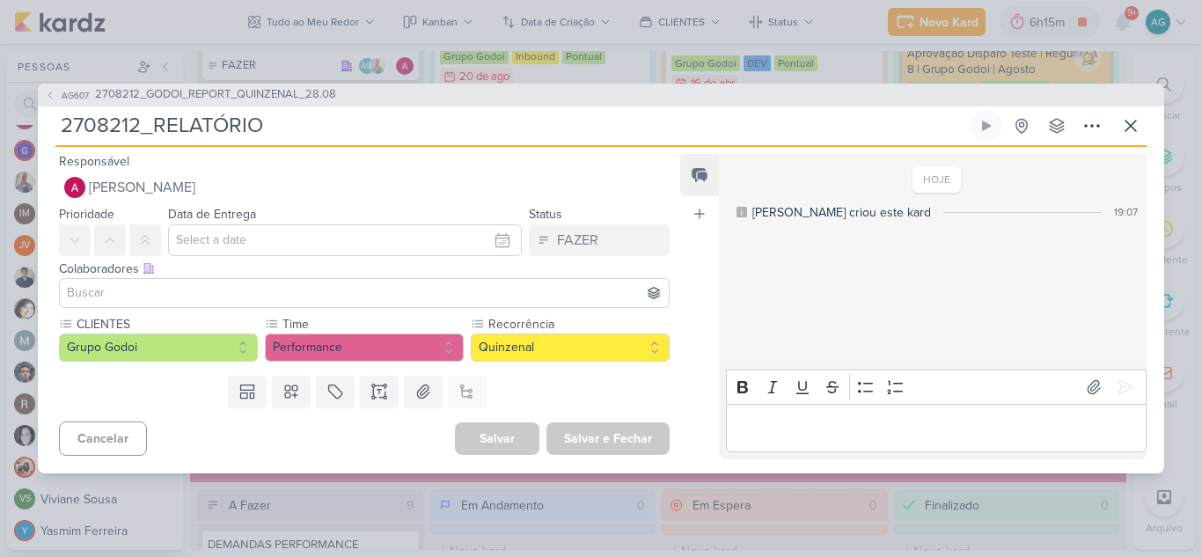
drag, startPoint x: 152, startPoint y: 126, endPoint x: 18, endPoint y: 125, distance: 134.6
click at [18, 125] on div "AG607 2708212_GODOI_REPORT_QUINZENAL_28.08 2708212_RELATÓRIO" at bounding box center [601, 278] width 1202 height 557
paste input "GODOI_"
type input "2708212_GODOI_RELATÓRIO"
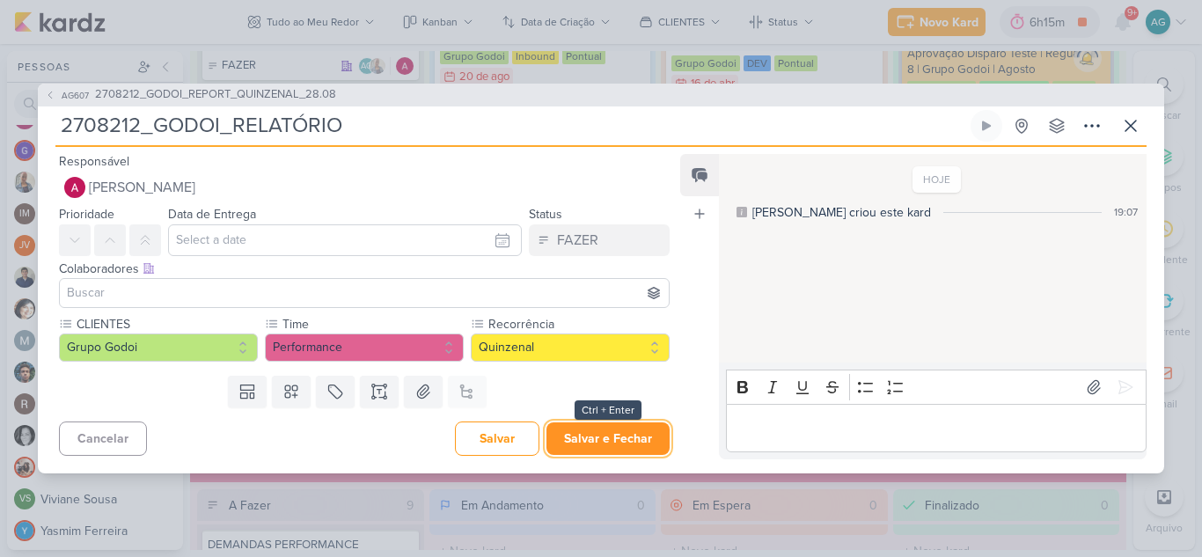
click at [629, 444] on button "Salvar e Fechar" at bounding box center [607, 438] width 123 height 33
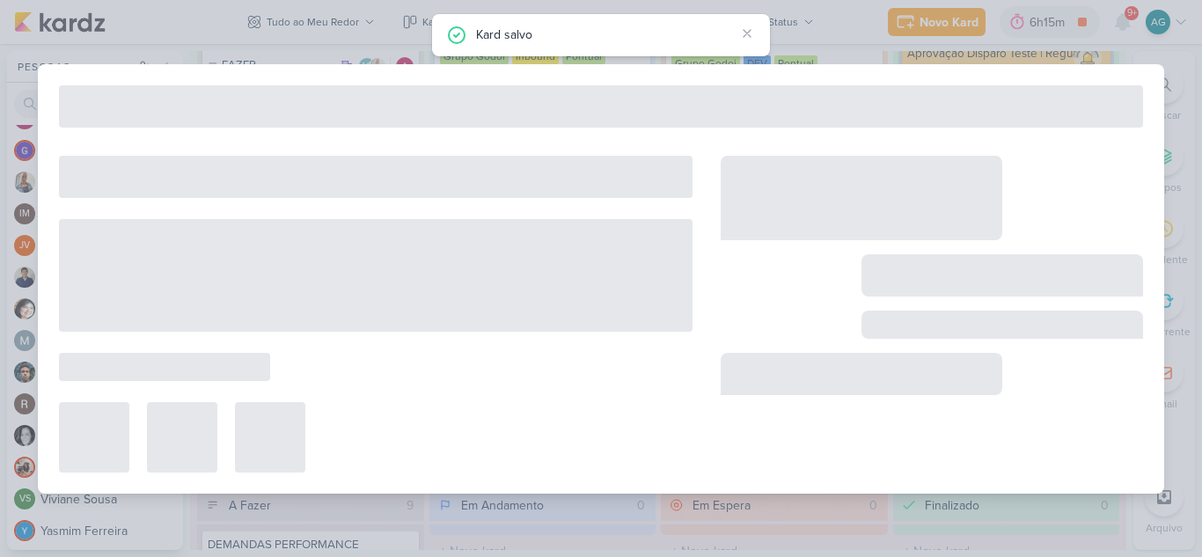
type input "2708212_GODOI_REPORT_QUINZENAL_28.08"
type input "28 de agosto de 2025 às 10:30"
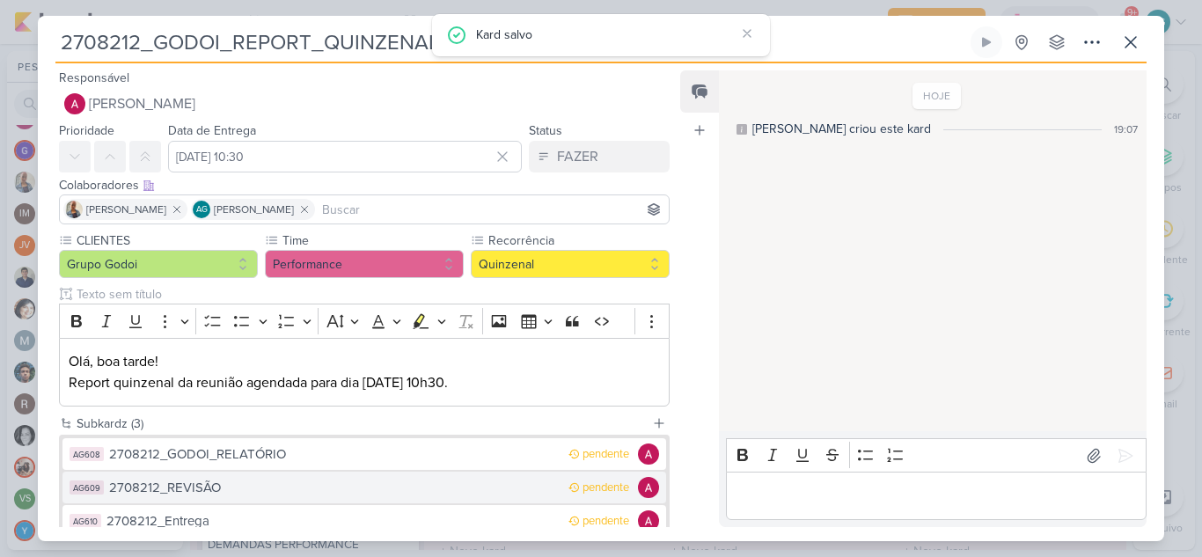
click at [210, 499] on button "AG609 2708212_REVISÃO pendente" at bounding box center [364, 488] width 604 height 32
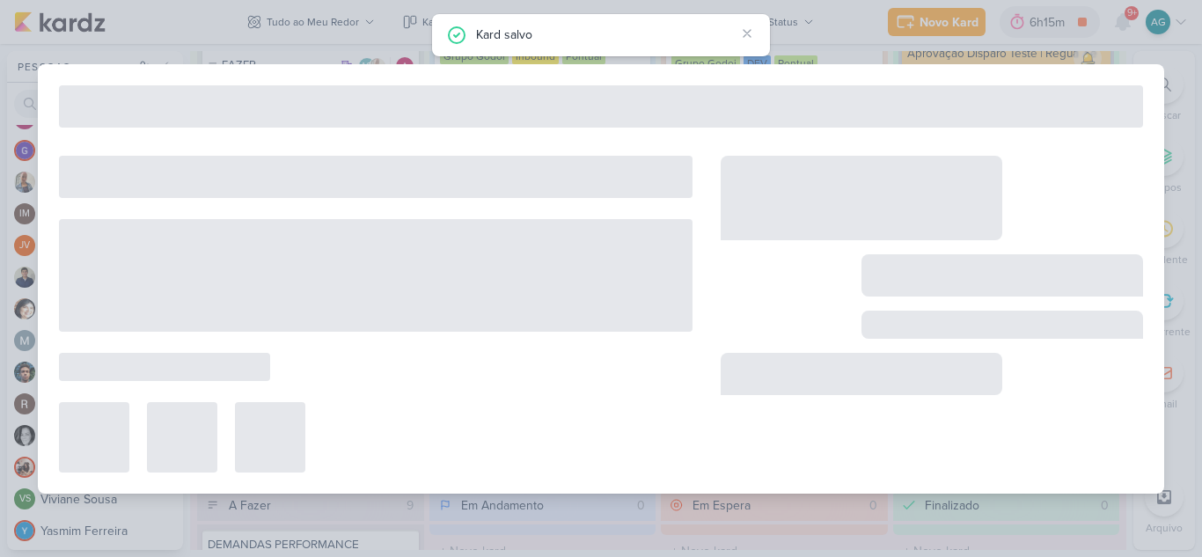
type input "2708212_REVISÃO"
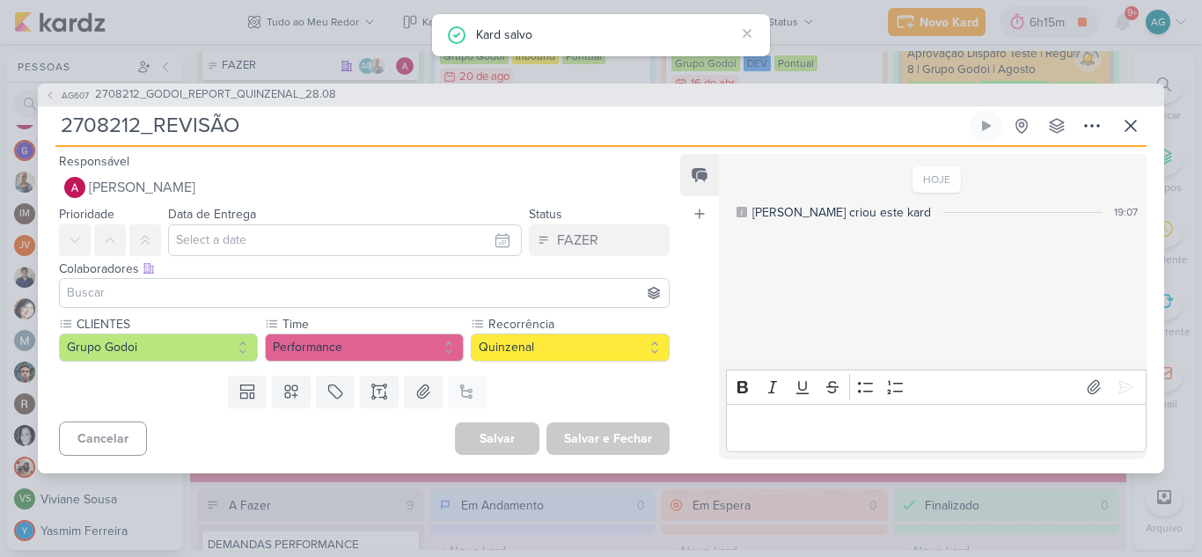
drag, startPoint x: 152, startPoint y: 130, endPoint x: 0, endPoint y: 124, distance: 152.4
click at [0, 124] on div "AG607 2708212_GODOI_REPORT_QUINZENAL_28.08 2708212_REVISÃO" at bounding box center [601, 278] width 1202 height 557
paste input "GODOI_"
type input "2708212_GODOI_REVISÃO"
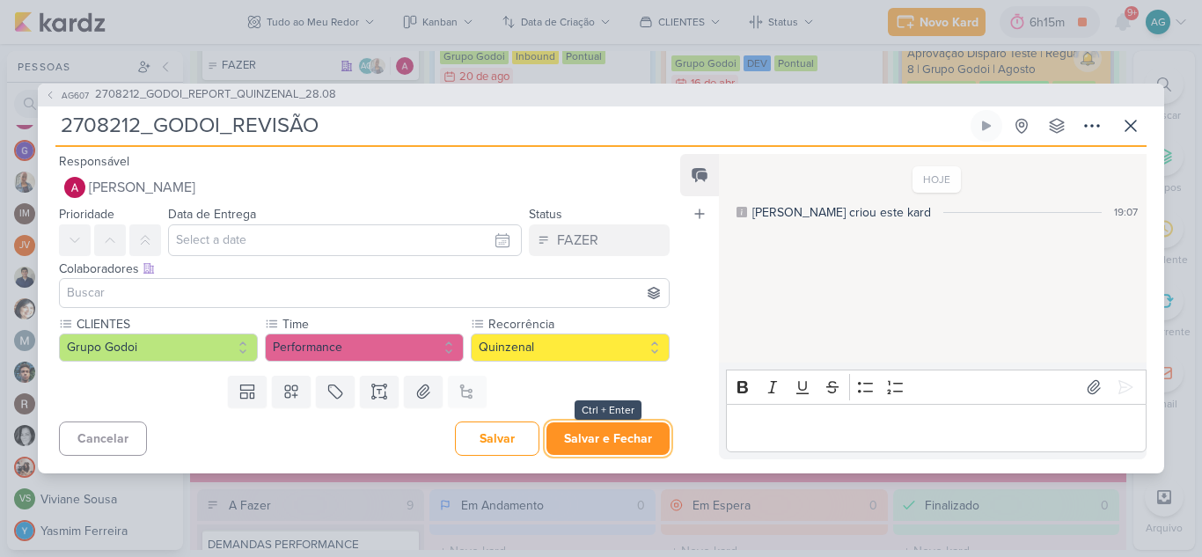
click at [628, 447] on button "Salvar e Fechar" at bounding box center [607, 438] width 123 height 33
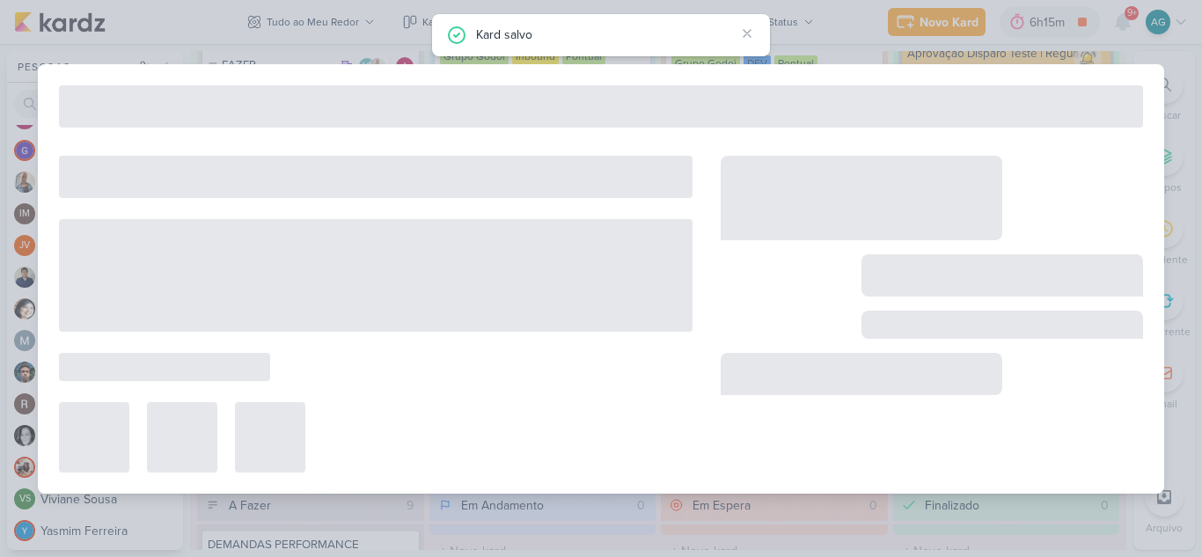
type input "2708212_GODOI_REPORT_QUINZENAL_28.08"
type input "28 de agosto de 2025 às 10:30"
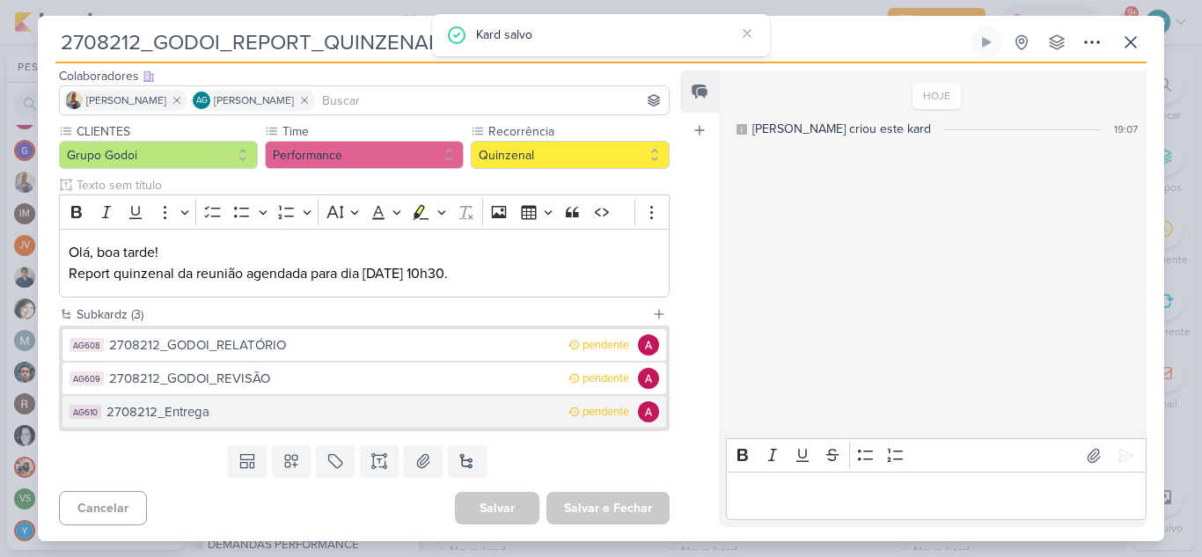
scroll to position [111, 0]
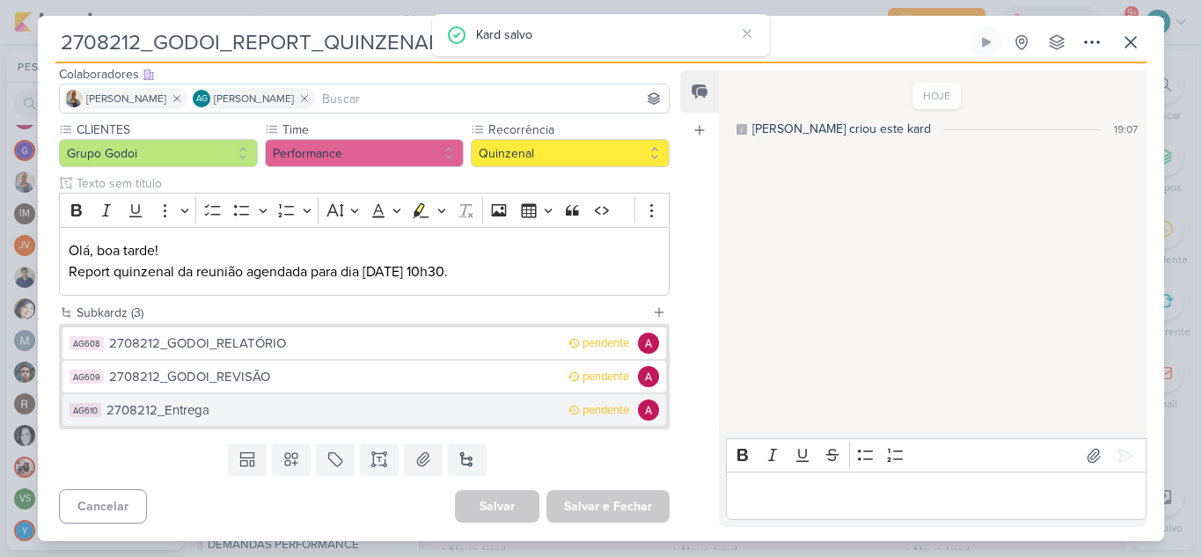
click at [178, 412] on div "2708212_Entrega" at bounding box center [332, 410] width 453 height 20
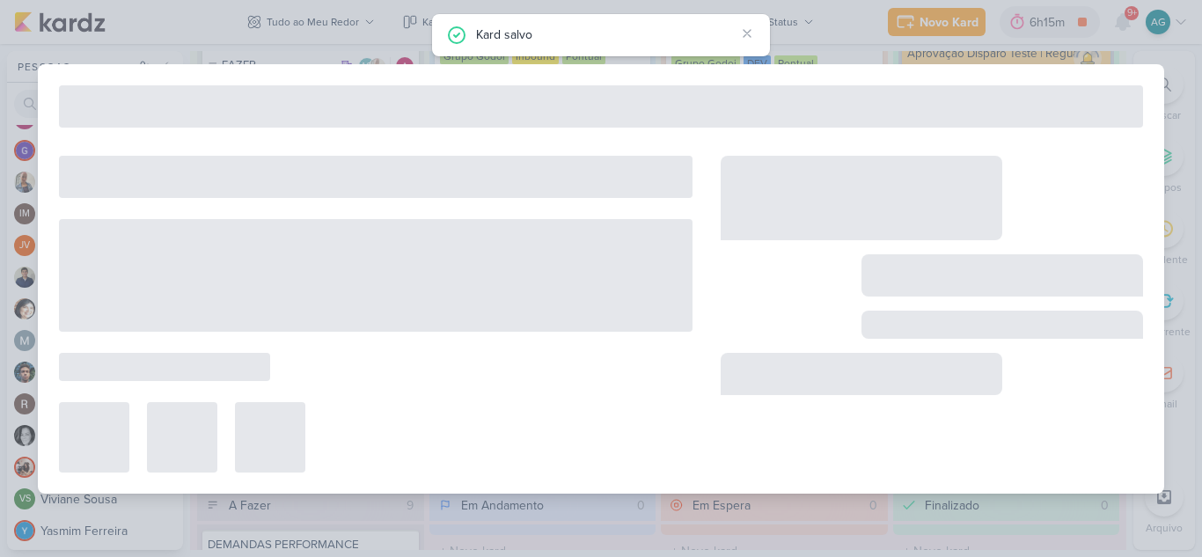
type input "2708212_Entrega"
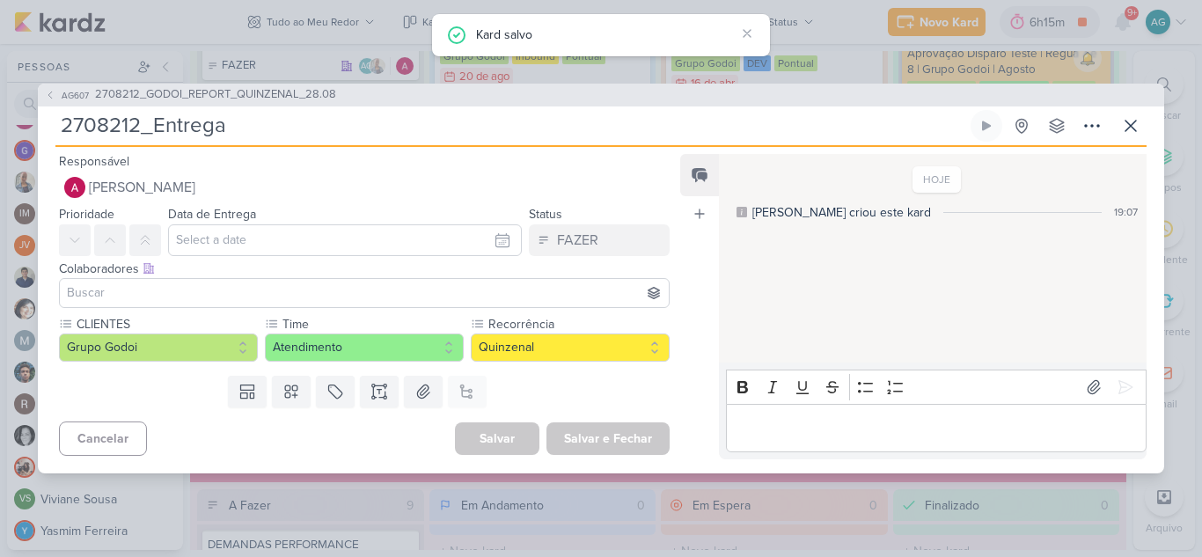
drag, startPoint x: 158, startPoint y: 124, endPoint x: 0, endPoint y: 121, distance: 158.4
click at [0, 121] on div "AG607 2708212_GODOI_REPORT_QUINZENAL_28.08 2708212_Entrega" at bounding box center [601, 278] width 1202 height 557
paste input "GODOI_"
type input "2708212_GODOI_Entrega"
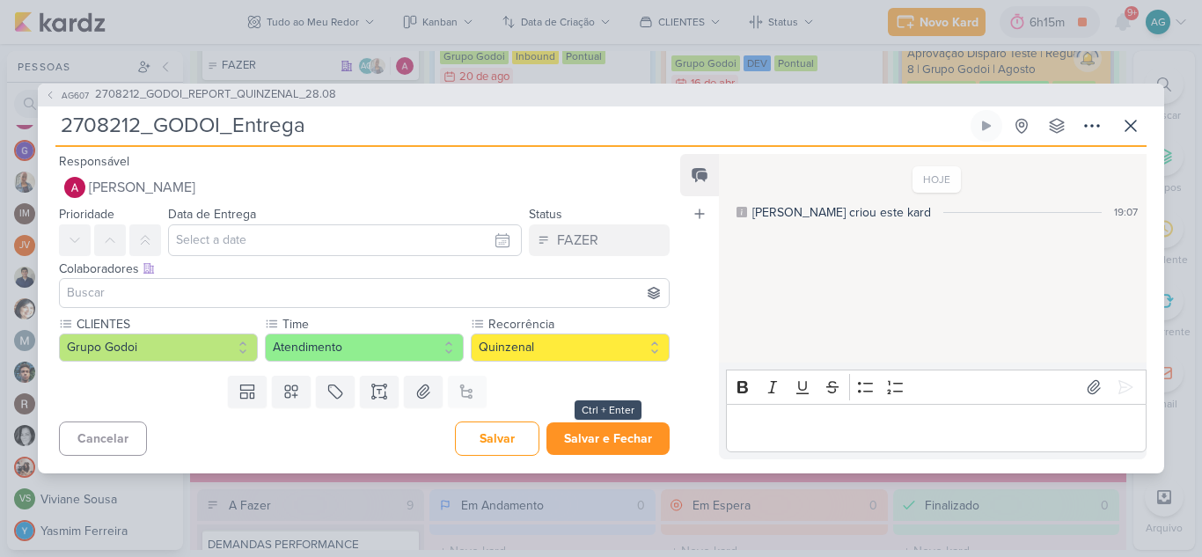
type input "2708212_GODOI_Entrega"
click at [605, 439] on button "Salvar e Fechar" at bounding box center [607, 438] width 123 height 33
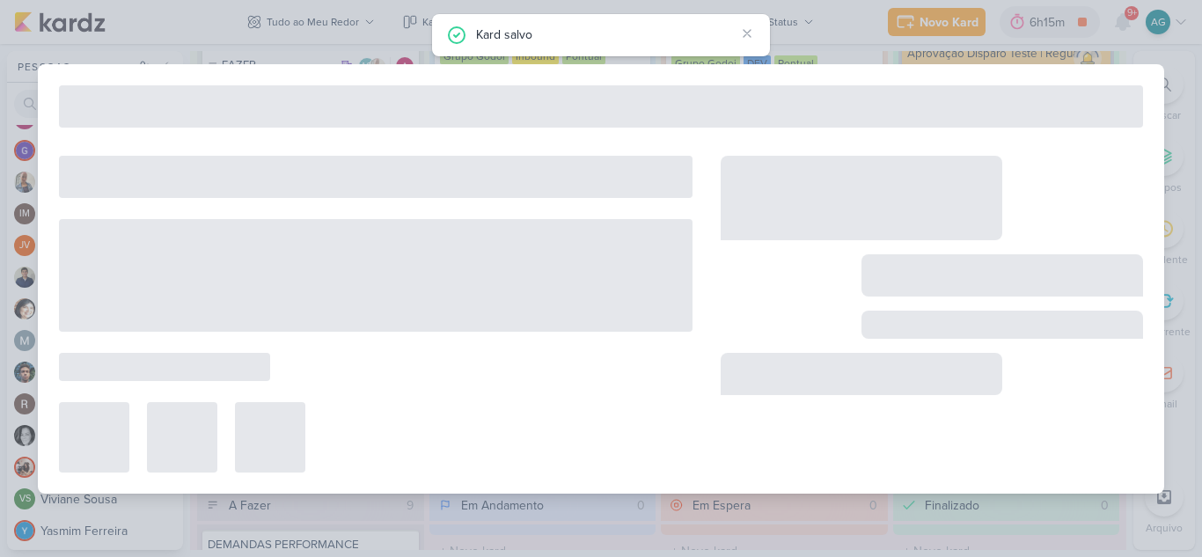
type input "2708212_GODOI_REPORT_QUINZENAL_28.08"
type input "28 de agosto de 2025 às 10:30"
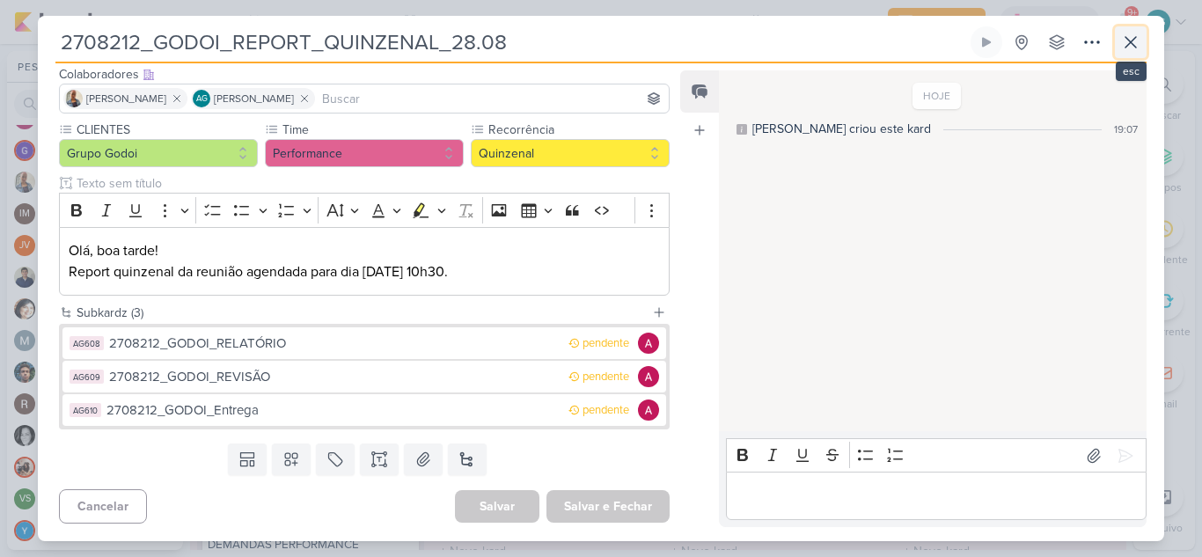
click at [1133, 42] on icon at bounding box center [1130, 42] width 21 height 21
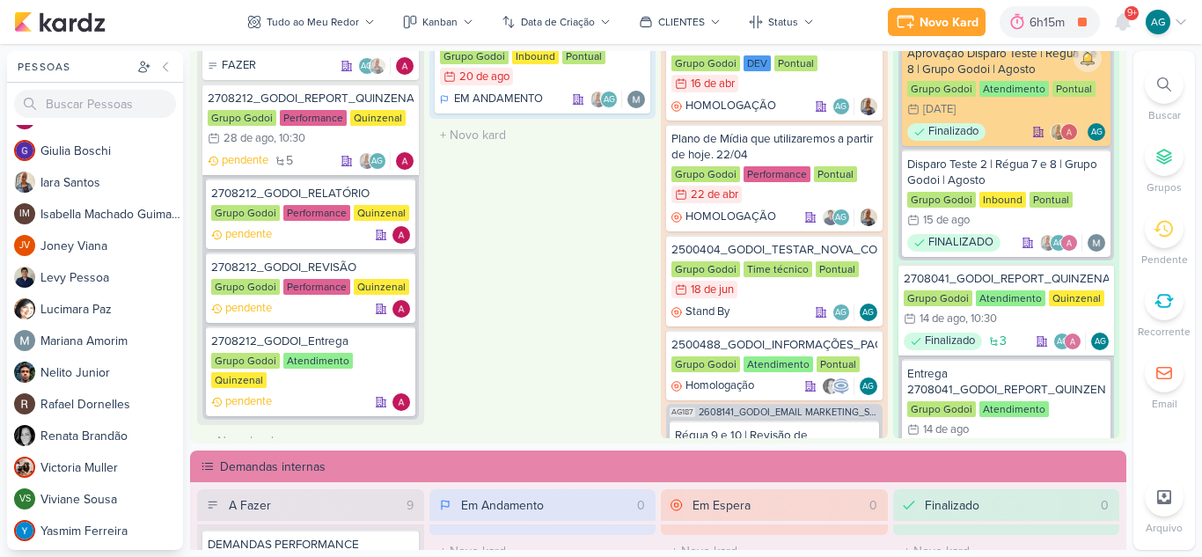
click at [1159, 96] on div at bounding box center [1164, 84] width 39 height 39
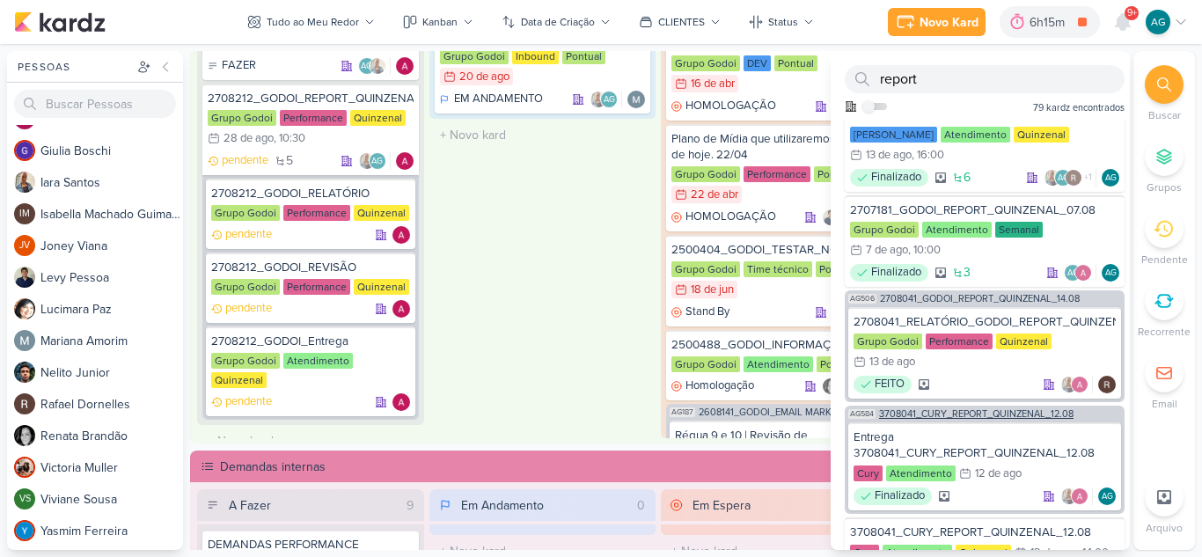
click at [970, 414] on span "3708041_CURY_REPORT_QUINZENAL_12.08" at bounding box center [976, 414] width 194 height 10
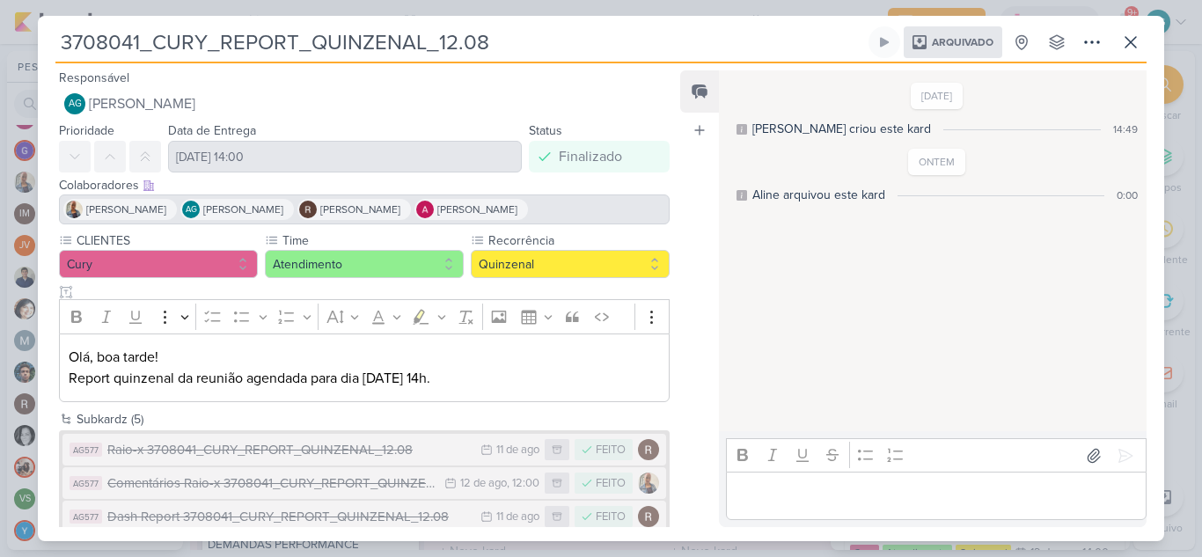
scroll to position [88, 0]
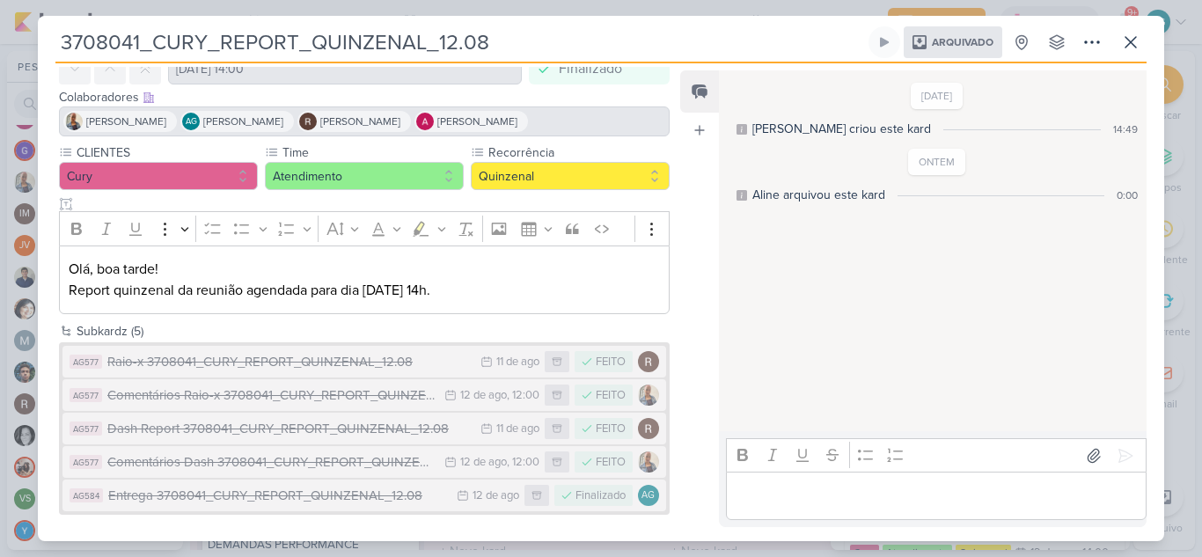
drag, startPoint x: 457, startPoint y: 291, endPoint x: 58, endPoint y: 264, distance: 399.6
click at [58, 264] on div "CLIENTES Cury Time Atendimento" at bounding box center [357, 232] width 639 height 178
copy p "Olá, boa tarde! Report quinzenal da reunião agendada para dia 12/08 às 14h."
click at [1138, 48] on icon at bounding box center [1130, 42] width 21 height 21
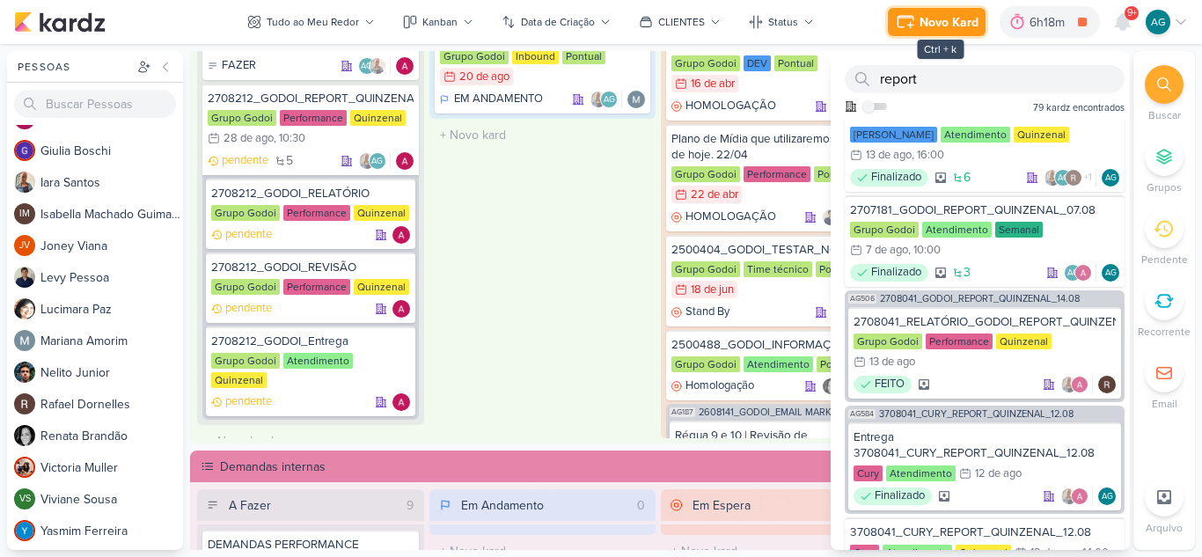
click at [939, 22] on div "Novo Kard" at bounding box center [949, 22] width 59 height 18
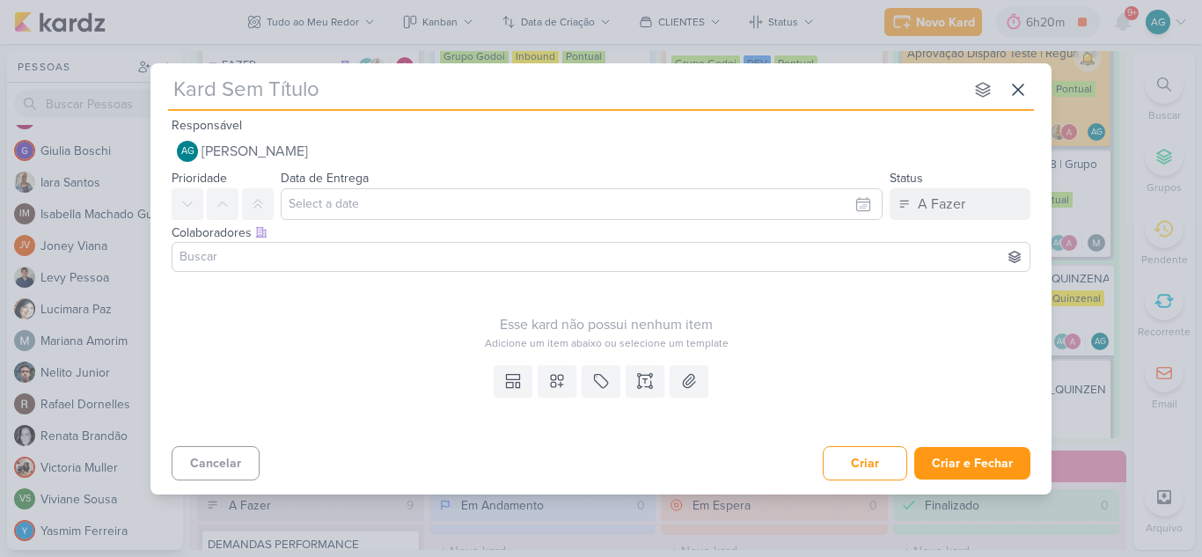
click at [266, 96] on input "text" at bounding box center [566, 90] width 796 height 32
paste input "3708214_CURY_LEVANTAMENTO_PERFORMANCE_CRIATIVOS_1A_EDICAO_SP"
type input "3708214_CURY_LEVANTAMENTO_PERFORMANCE_CRIATIVOS_1A_EDICAO_SP"
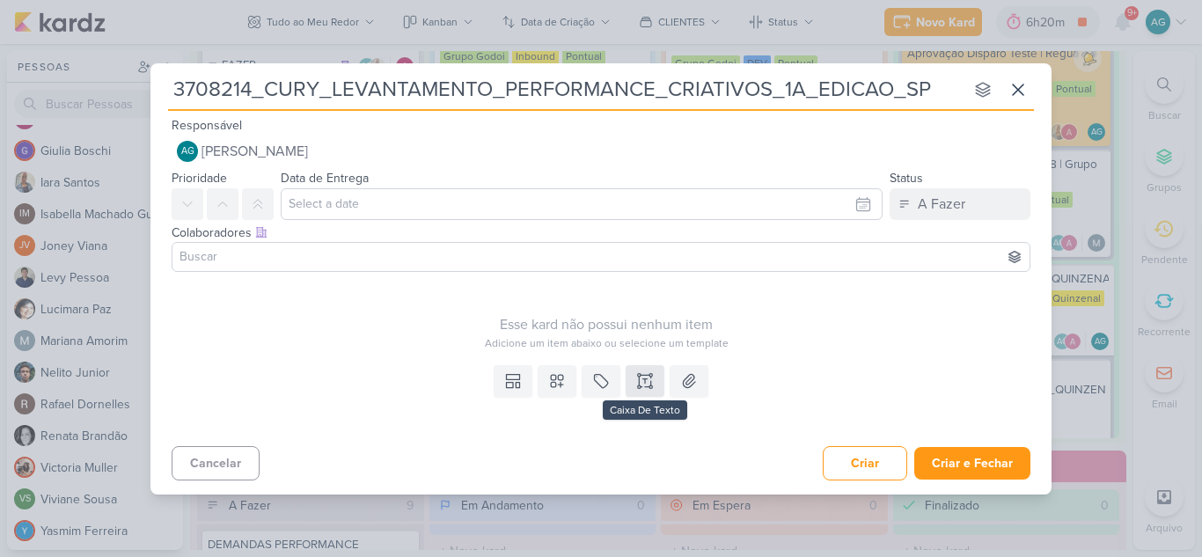
type input "3708214_CURY_LEVANTAMENTO_PERFORMANCE_CRIATIVOS_1A_EDICAO_SP"
click at [639, 384] on icon at bounding box center [639, 381] width 0 height 9
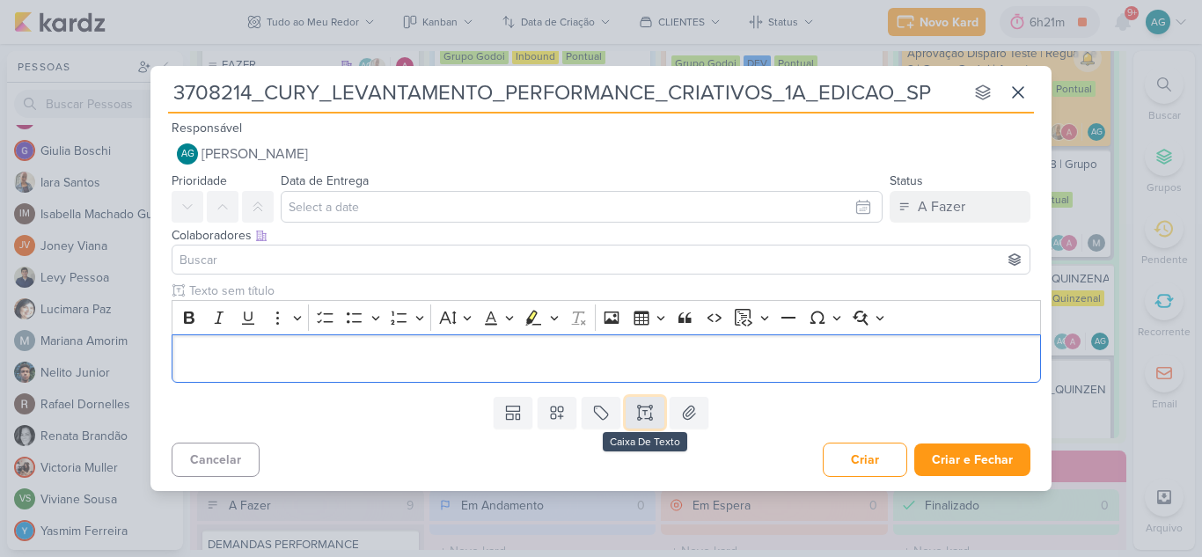
click at [655, 416] on button at bounding box center [645, 413] width 39 height 32
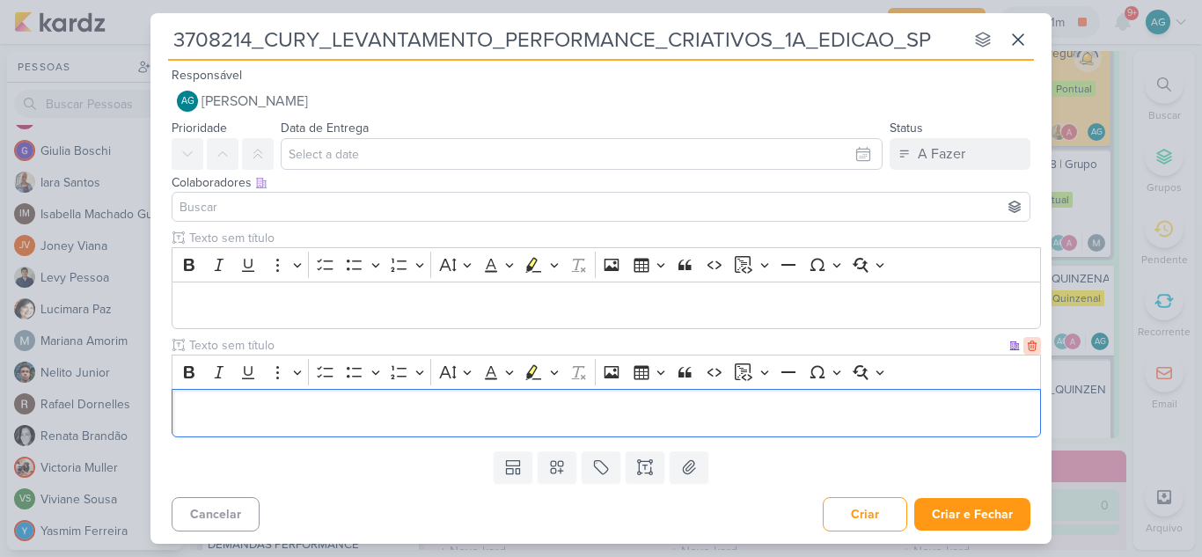
click at [1028, 341] on icon at bounding box center [1032, 346] width 8 height 10
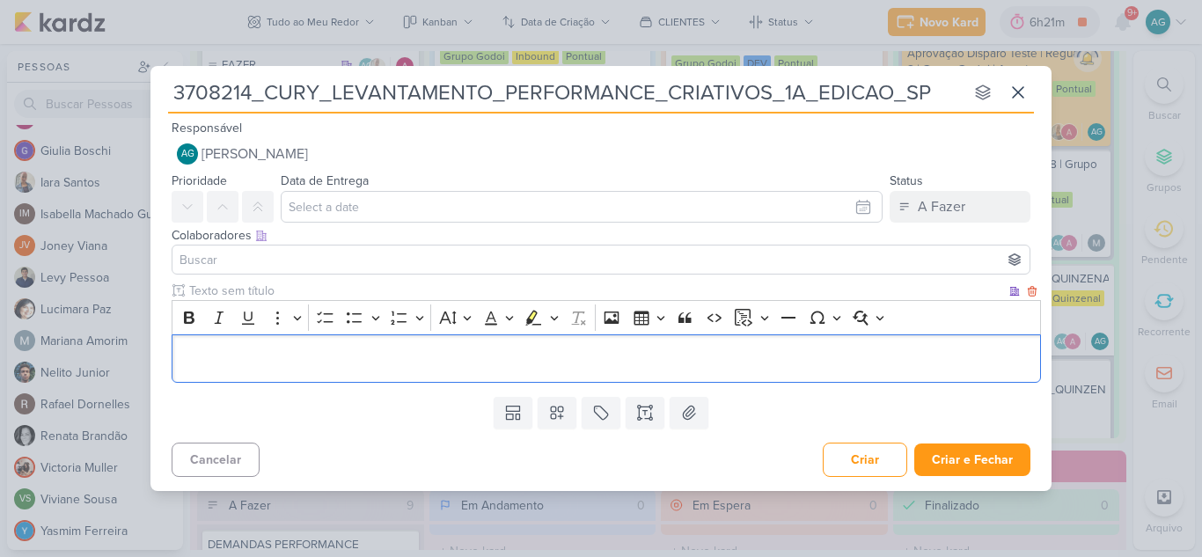
click at [425, 358] on p "Editor editing area: main" at bounding box center [606, 358] width 851 height 21
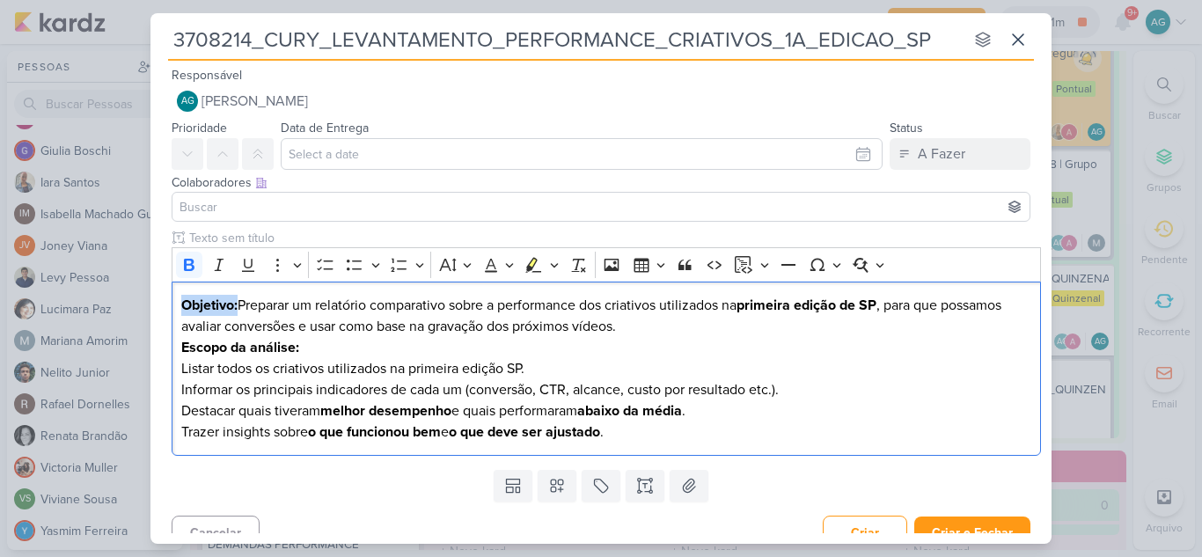
drag, startPoint x: 238, startPoint y: 304, endPoint x: 155, endPoint y: 293, distance: 84.3
click at [149, 300] on div "3708214_CURY_LEVANTAMENTO_PERFORMANCE_CRIATIVOS_1A_EDICAO_SP nenhum grupo dispo…" at bounding box center [601, 278] width 1202 height 557
click at [886, 306] on p "Por favo, preparar um relatório comparativo sobre a performance dos criativos u…" at bounding box center [606, 316] width 851 height 42
click at [910, 302] on strong "primeira edição de SP do DIA C"" at bounding box center [839, 306] width 204 height 18
drag, startPoint x: 852, startPoint y: 304, endPoint x: 889, endPoint y: 304, distance: 37.0
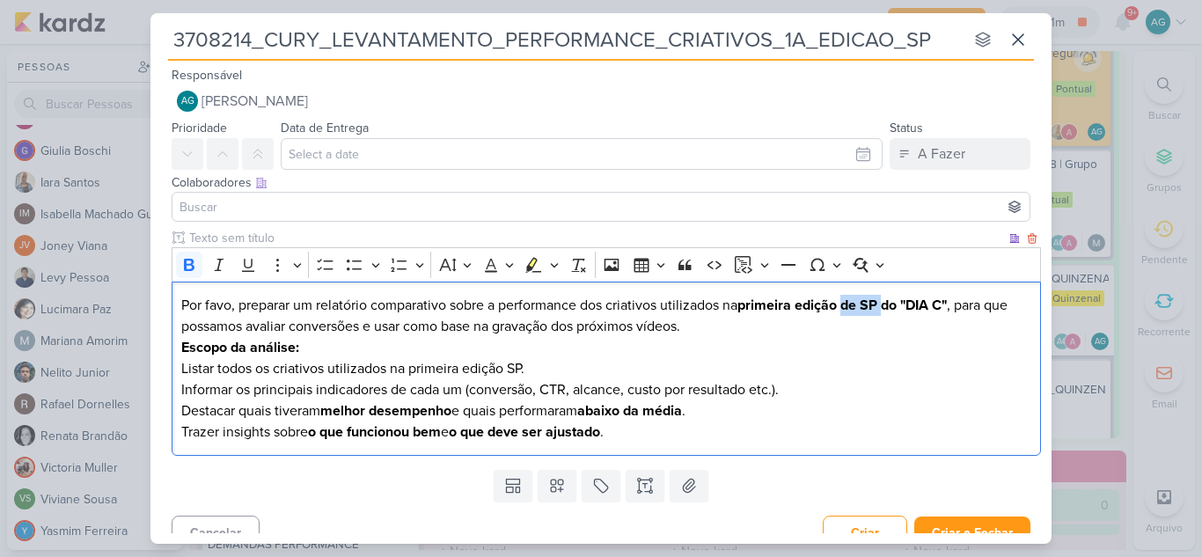
click at [889, 304] on strong "primeira edição de SP do "DIA C"" at bounding box center [841, 306] width 209 height 18
click at [887, 304] on strong "primeira edição "DIA C"" at bounding box center [812, 306] width 150 height 18
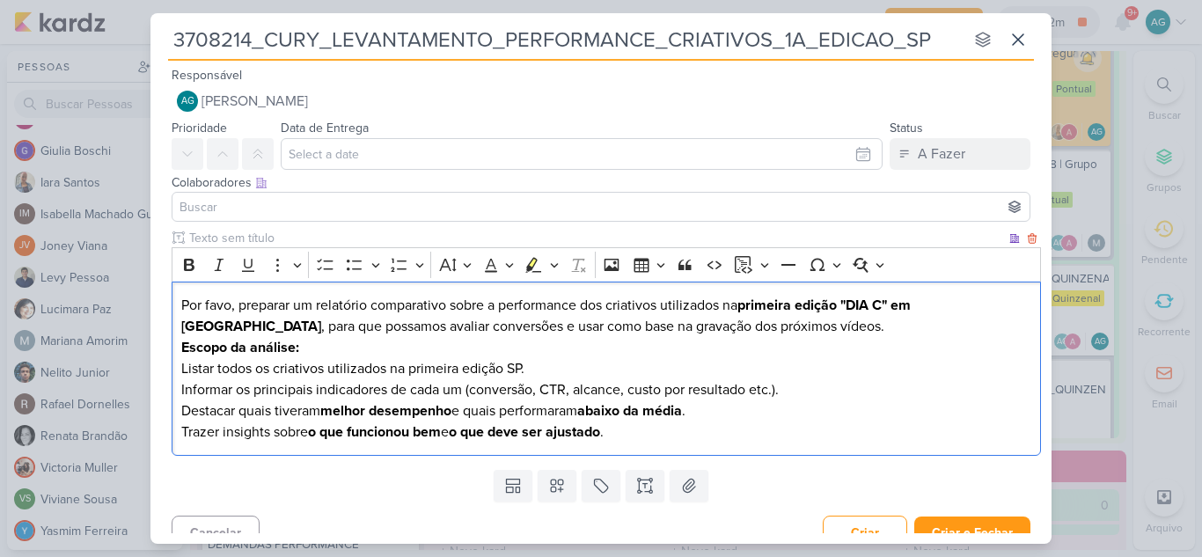
click at [751, 329] on p "Por favo, preparar um relatório comparativo sobre a performance dos criativos u…" at bounding box center [606, 316] width 851 height 42
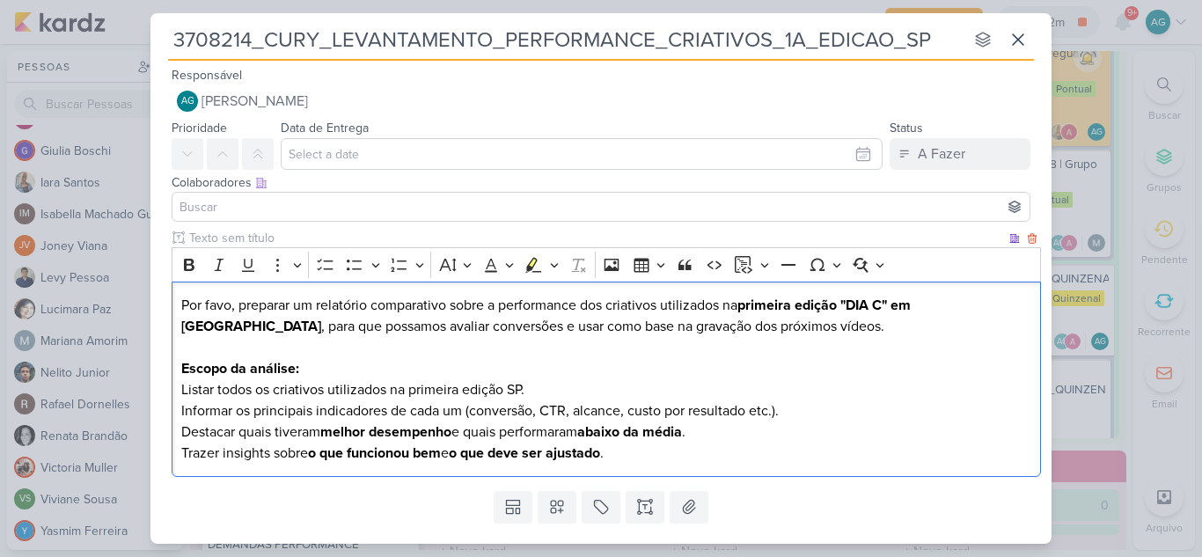
click at [708, 328] on p "Por favo, preparar um relatório comparativo sobre a performance dos criativos u…" at bounding box center [606, 326] width 851 height 63
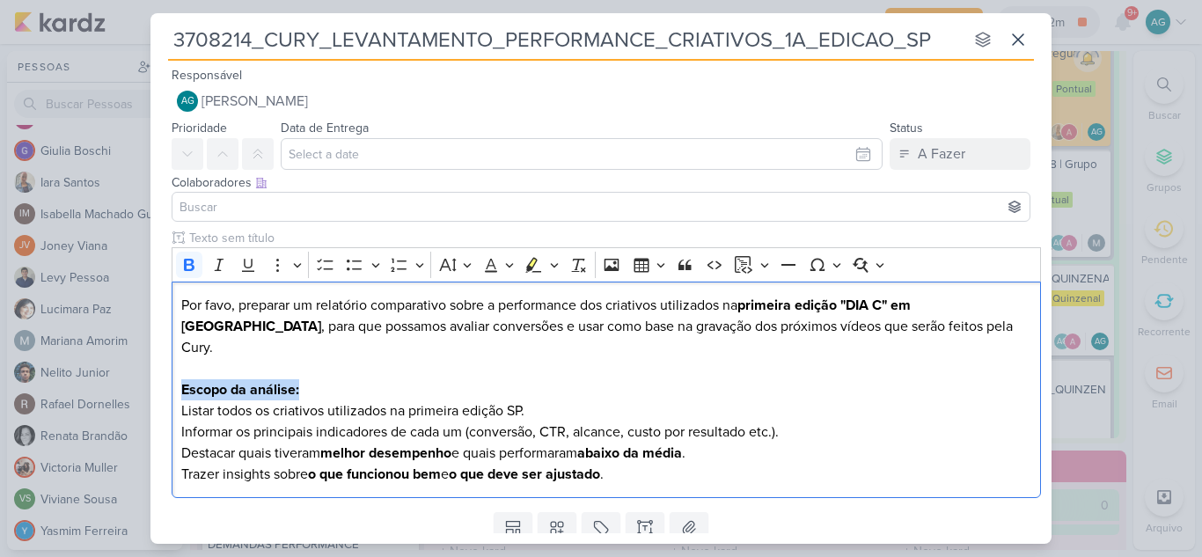
drag, startPoint x: 306, startPoint y: 369, endPoint x: 147, endPoint y: 363, distance: 159.4
click at [147, 363] on div "3708214_CURY_LEVANTAMENTO_PERFORMANCE_CRIATIVOS_1A_EDICAO_SP nenhum grupo dispo…" at bounding box center [601, 278] width 1202 height 557
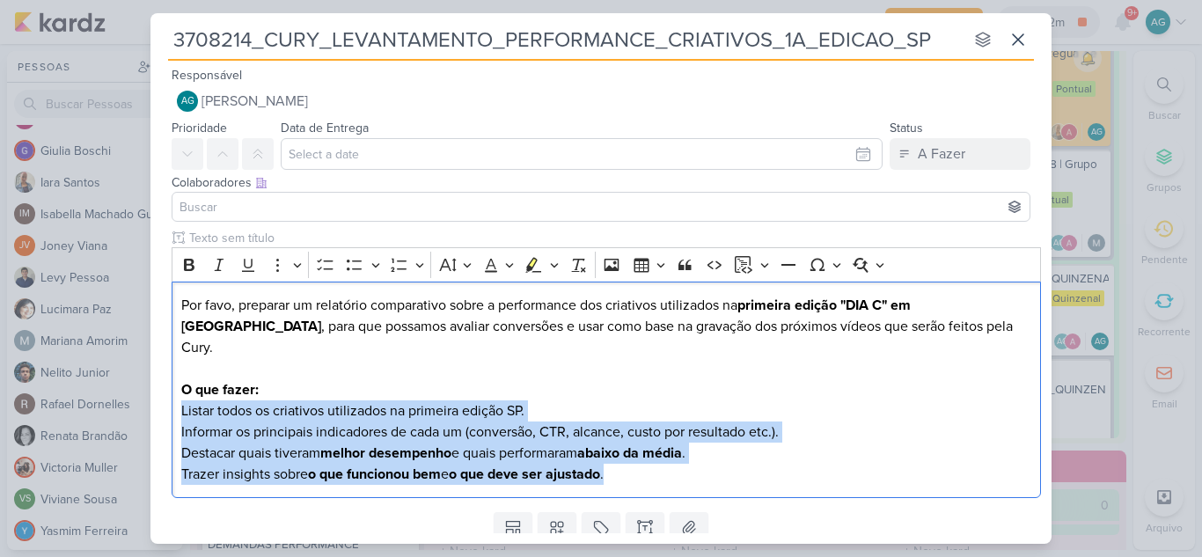
drag, startPoint x: 652, startPoint y: 457, endPoint x: 168, endPoint y: 392, distance: 488.3
click at [168, 392] on div "Clique para deixar o item visível somente à membros da sua organização Rich Tex…" at bounding box center [600, 367] width 901 height 276
click at [360, 268] on icon "Editor toolbar" at bounding box center [355, 265] width 18 height 18
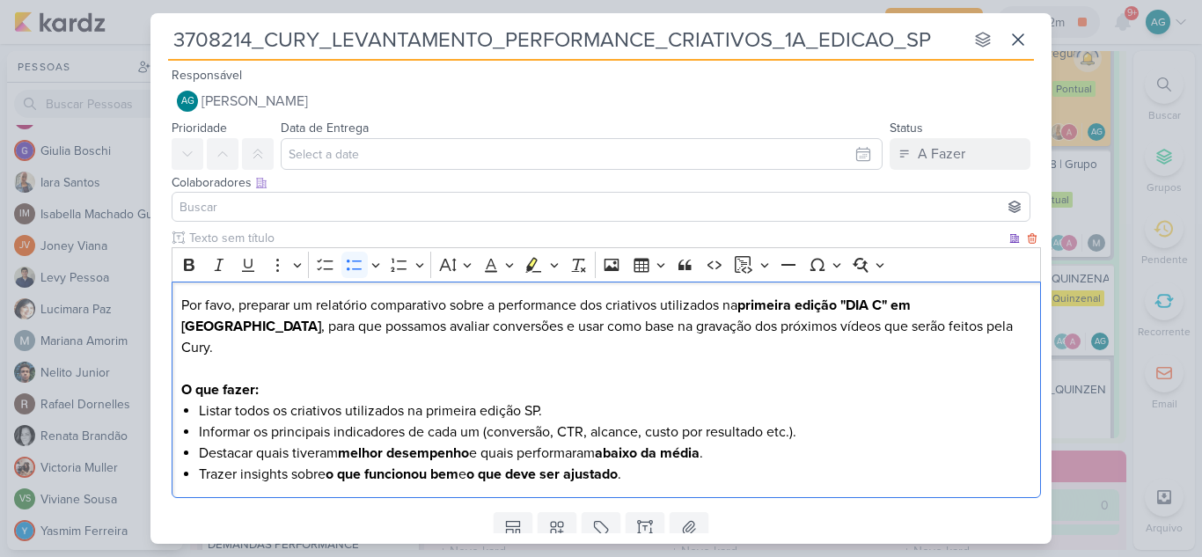
click at [605, 379] on p "O que fazer:" at bounding box center [606, 389] width 851 height 21
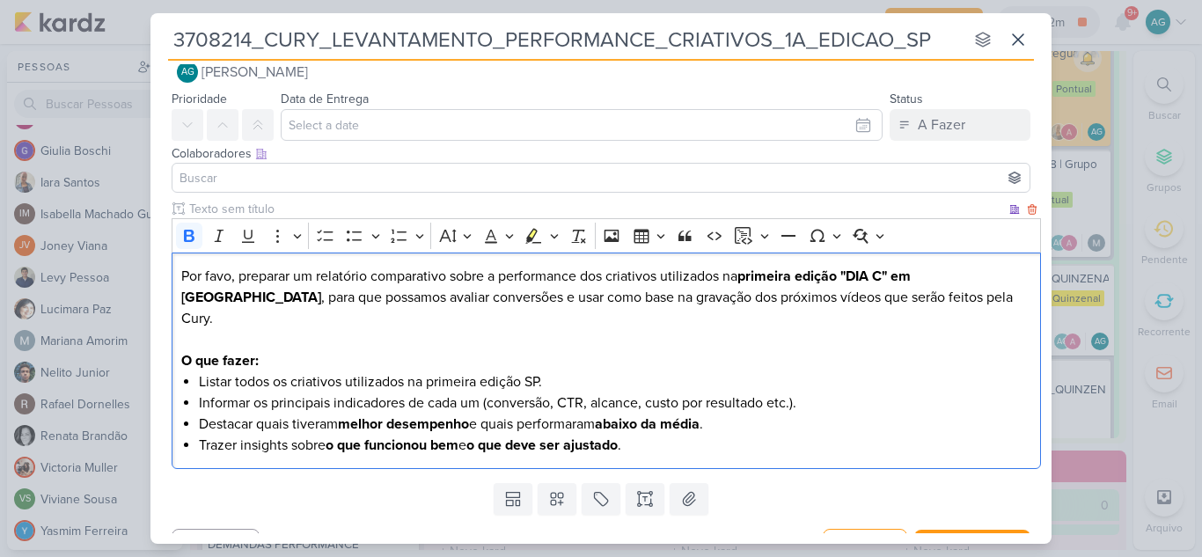
scroll to position [41, 0]
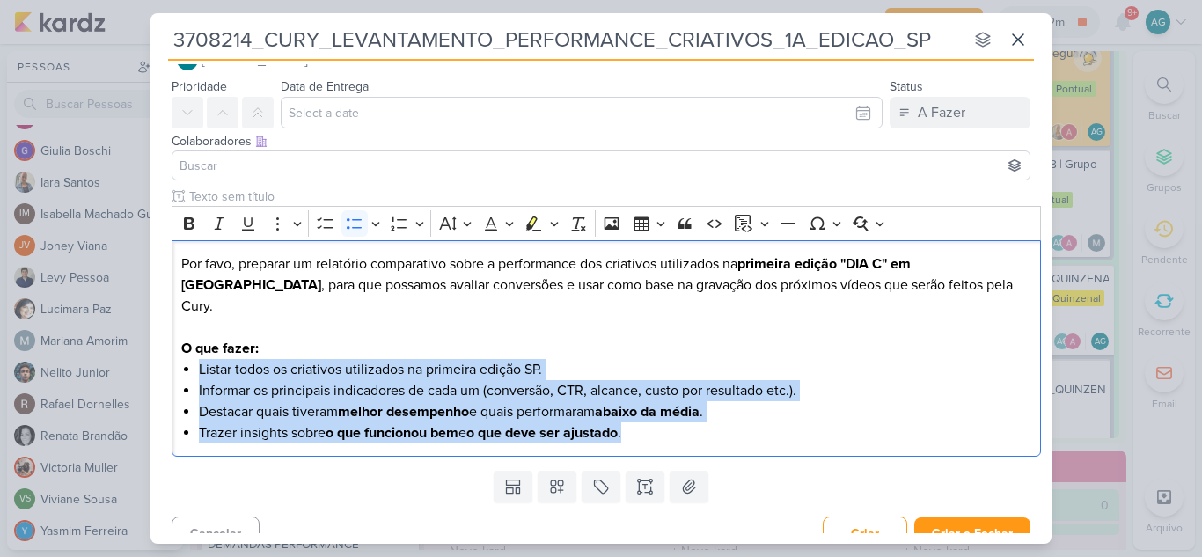
drag, startPoint x: 610, startPoint y: 417, endPoint x: 169, endPoint y: 346, distance: 446.6
click at [169, 346] on div "Clique para deixar o item visível somente à membros da sua organização Rich Tex…" at bounding box center [600, 325] width 901 height 276
click at [191, 224] on icon "Editor toolbar" at bounding box center [189, 223] width 11 height 12
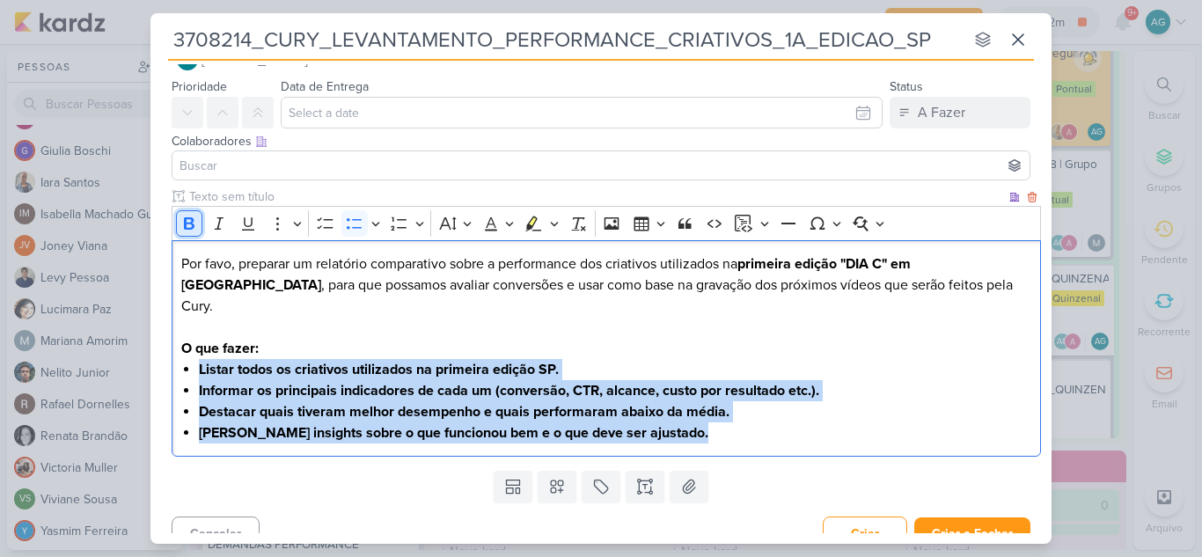
click at [191, 224] on icon "Editor toolbar" at bounding box center [189, 223] width 11 height 12
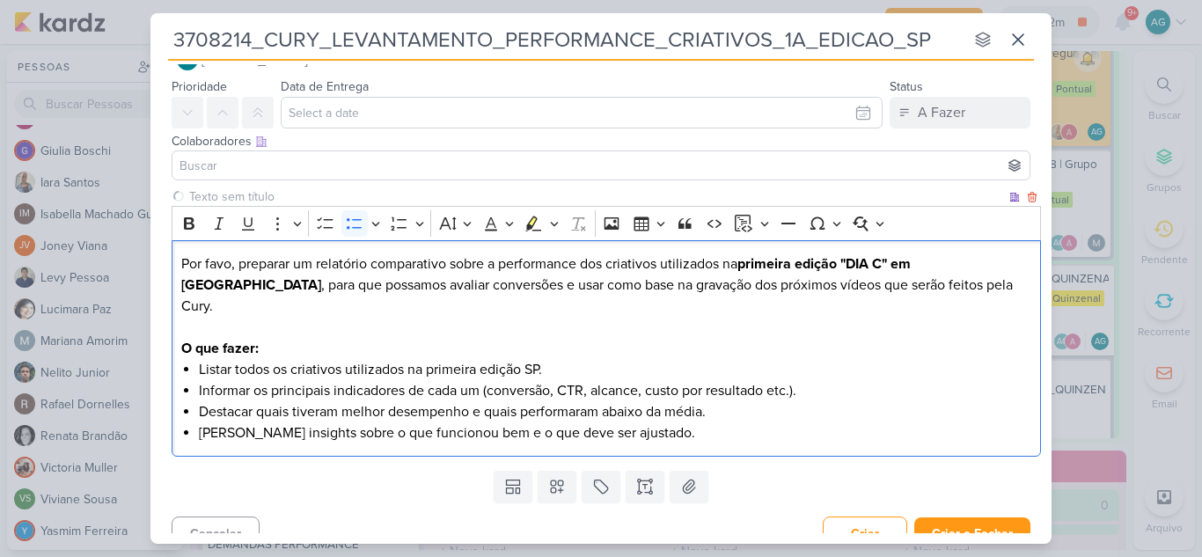
click at [324, 338] on p "O que fazer:" at bounding box center [606, 348] width 851 height 21
click at [231, 263] on p "Por favo, preparar um relatório comparativo sobre a performance dos criativos u…" at bounding box center [606, 295] width 851 height 84
drag, startPoint x: 181, startPoint y: 286, endPoint x: 285, endPoint y: 290, distance: 103.9
click at [285, 290] on p "Por favor, preparar um relatório comparativo sobre a performance dos criativos …" at bounding box center [606, 295] width 851 height 84
click at [298, 338] on p "O que fazer:" at bounding box center [606, 348] width 851 height 21
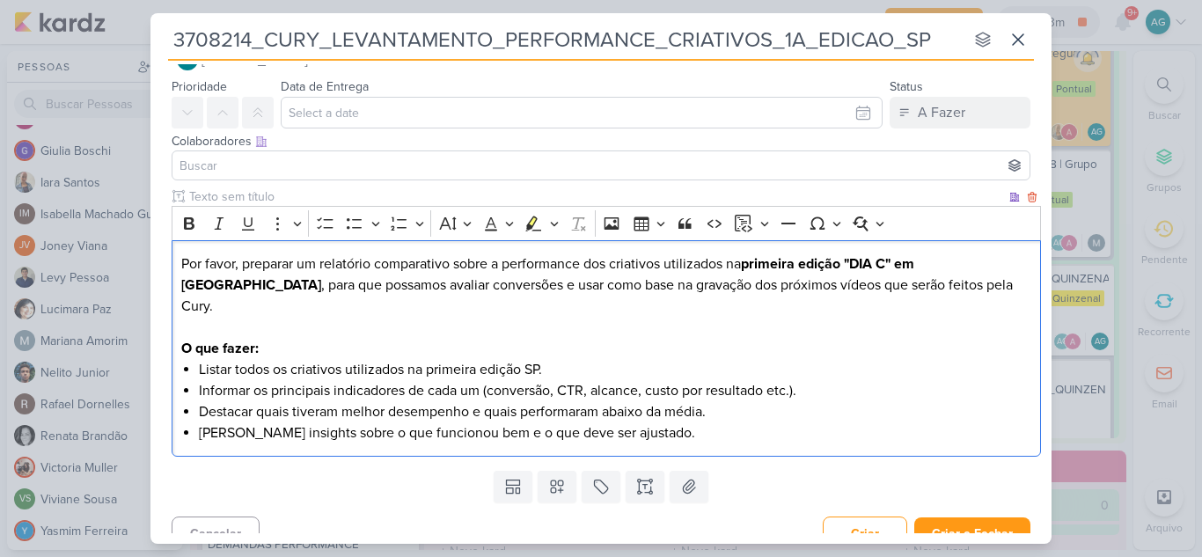
click at [179, 266] on div "Por favor, preparar um relatório comparativo sobre a performance dos criativos …" at bounding box center [606, 348] width 869 height 217
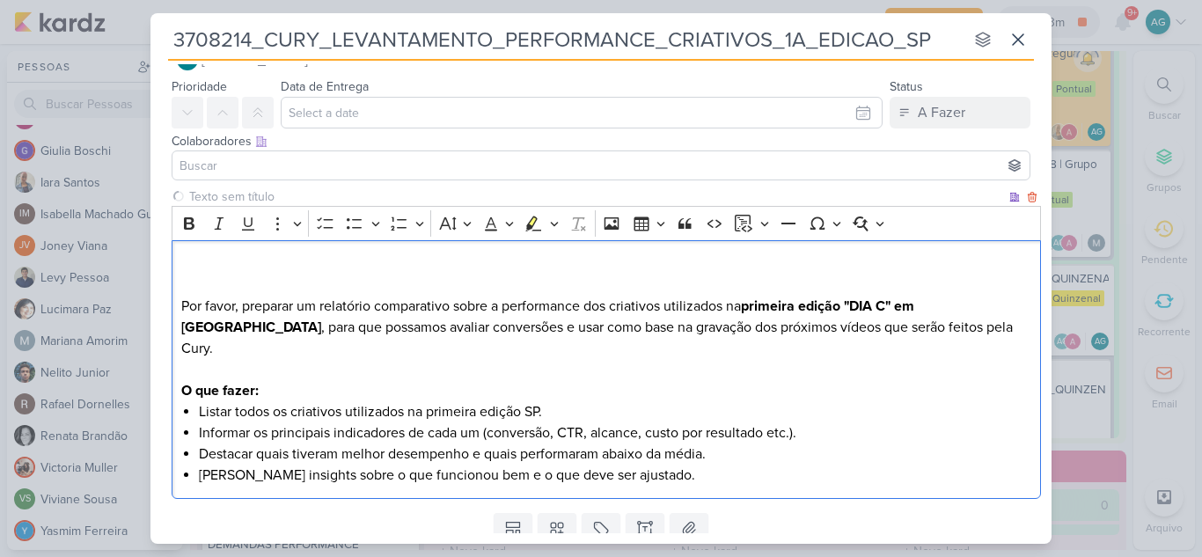
click at [181, 266] on p "Por favor, preparar um relatório comparativo sobre a performance dos criativos …" at bounding box center [606, 316] width 851 height 127
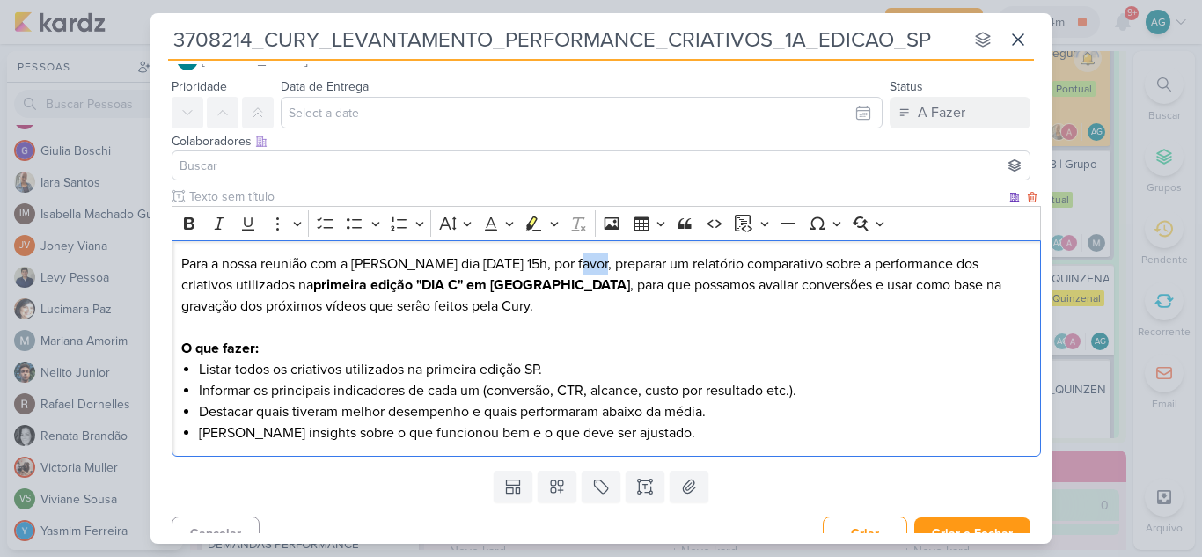
drag, startPoint x: 561, startPoint y: 265, endPoint x: 586, endPoint y: 267, distance: 25.6
click at [586, 267] on p "⁠⁠⁠⁠⁠⁠⁠Para a nossa reunião com a Carol dia 25/08 às 15h, por favor, preparar u…" at bounding box center [606, 295] width 851 height 84
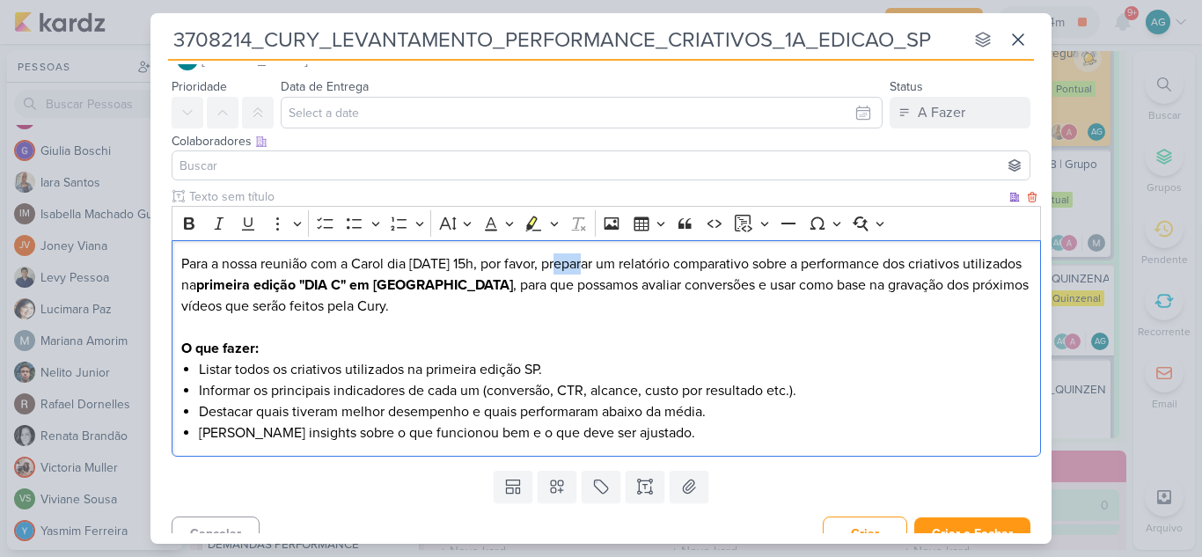
click at [543, 285] on p "Para a nossa reunião com a Carol dia 25/08 às 15h, por favor, preparar um relat…" at bounding box center [606, 295] width 851 height 84
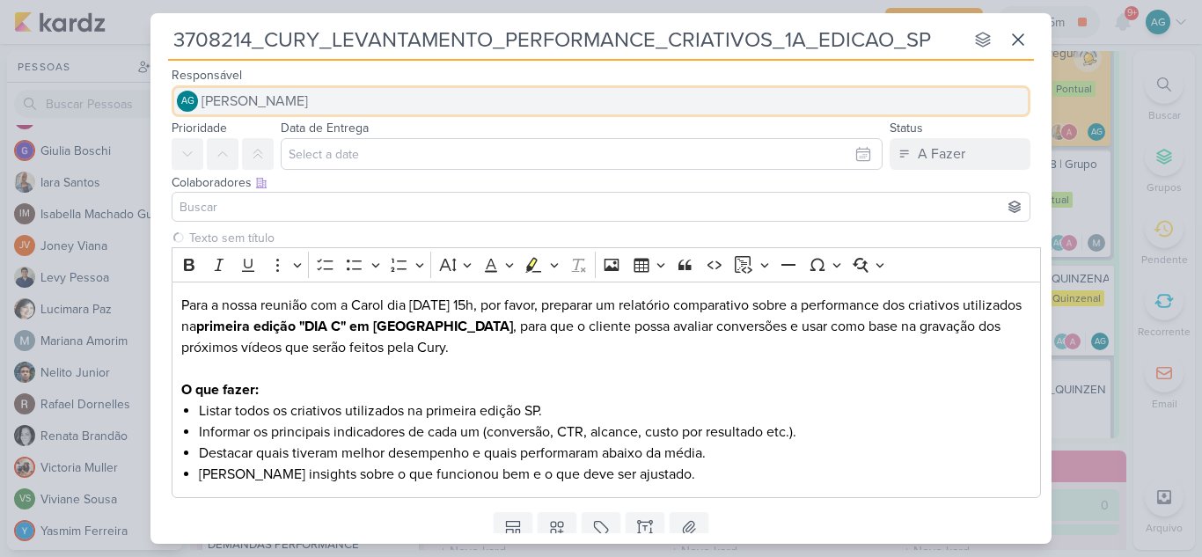
click at [308, 100] on span "[PERSON_NAME]" at bounding box center [255, 101] width 106 height 21
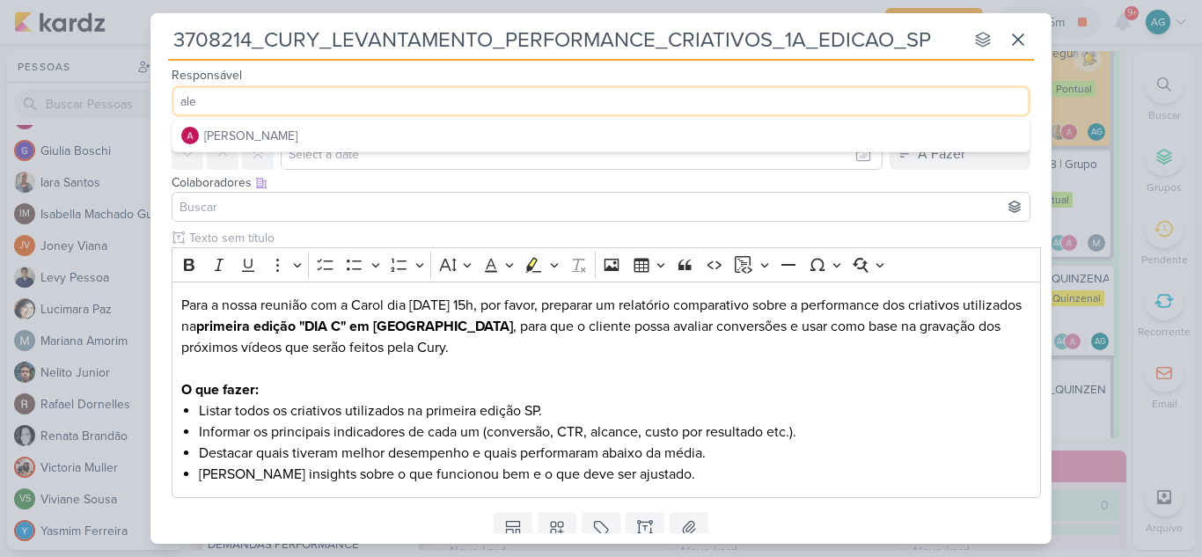
type input "ale"
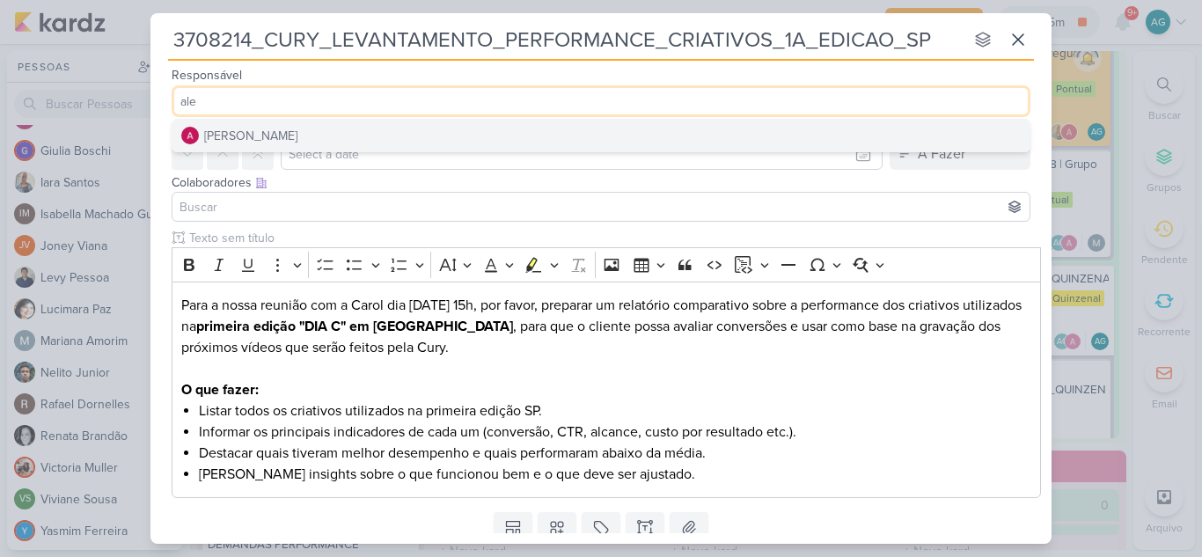
click at [291, 127] on div "[PERSON_NAME]" at bounding box center [250, 136] width 93 height 18
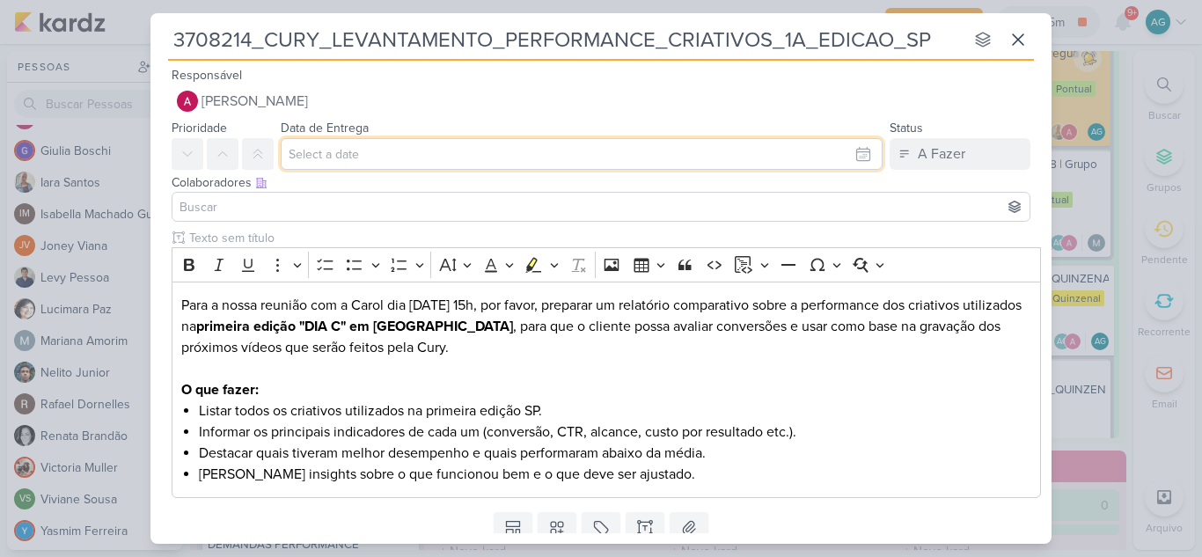
click at [324, 155] on input "text" at bounding box center [582, 154] width 602 height 32
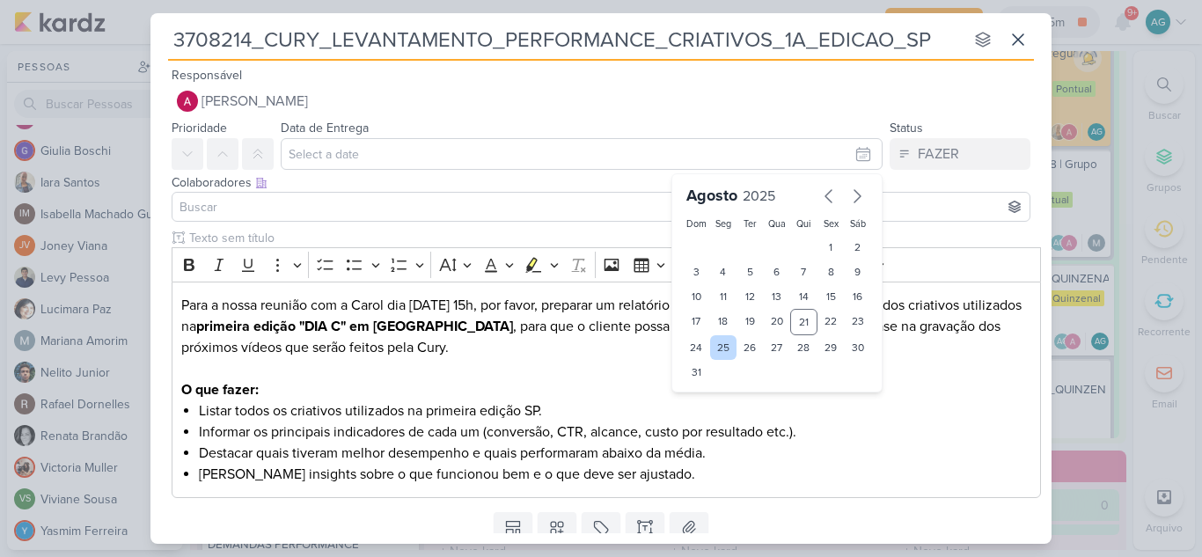
click at [721, 351] on div "25" at bounding box center [723, 347] width 27 height 25
type input "25 de agosto de 2025 às 23:59"
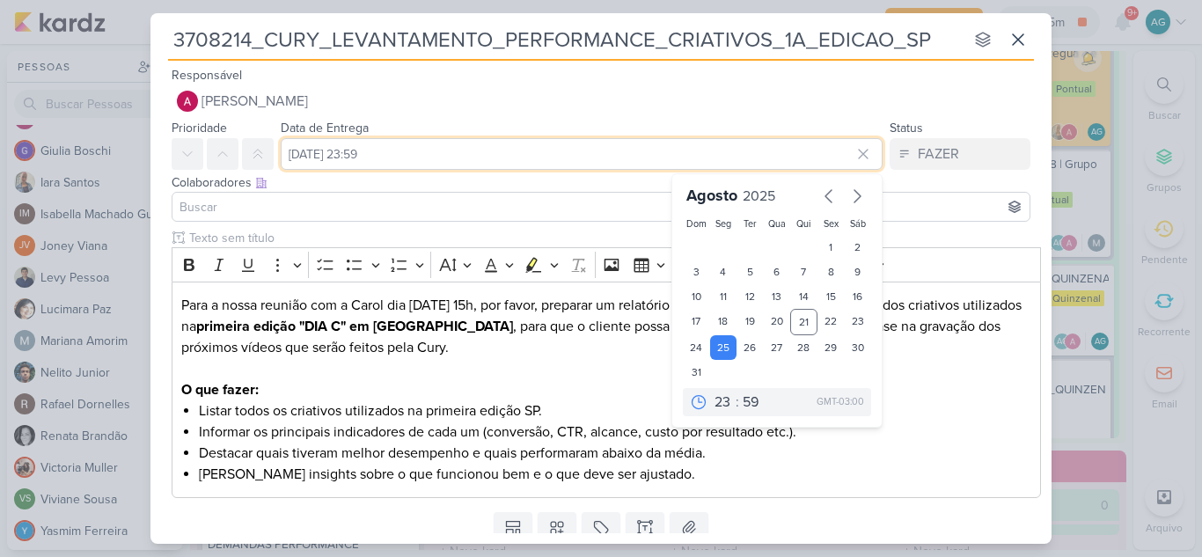
click at [437, 151] on input "25 de agosto de 2025 às 23:59" at bounding box center [582, 154] width 602 height 32
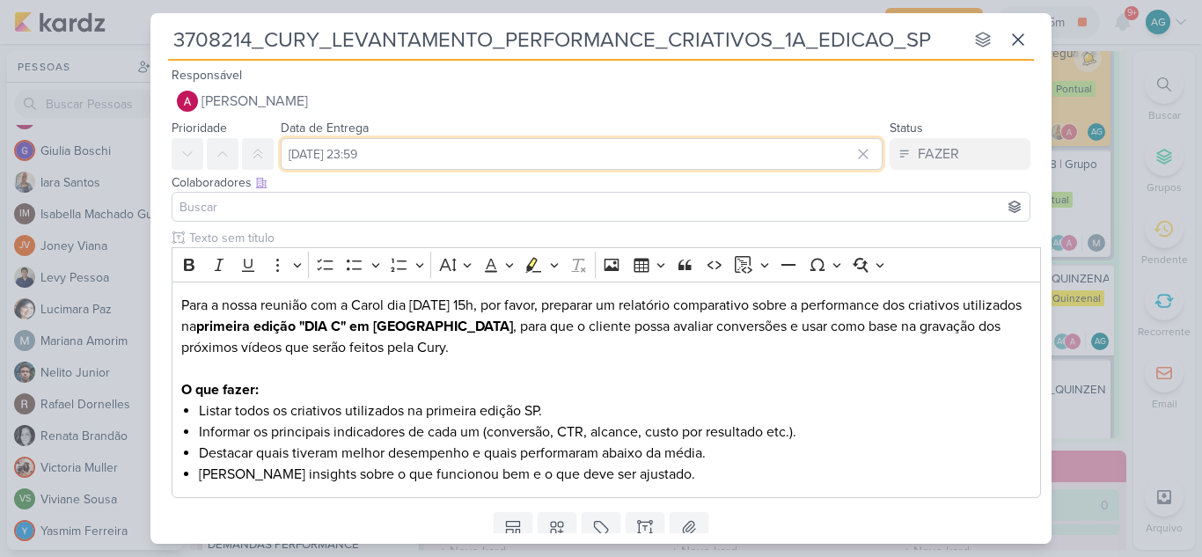
click at [440, 155] on input "25 de agosto de 2025 às 23:59" at bounding box center [582, 154] width 602 height 32
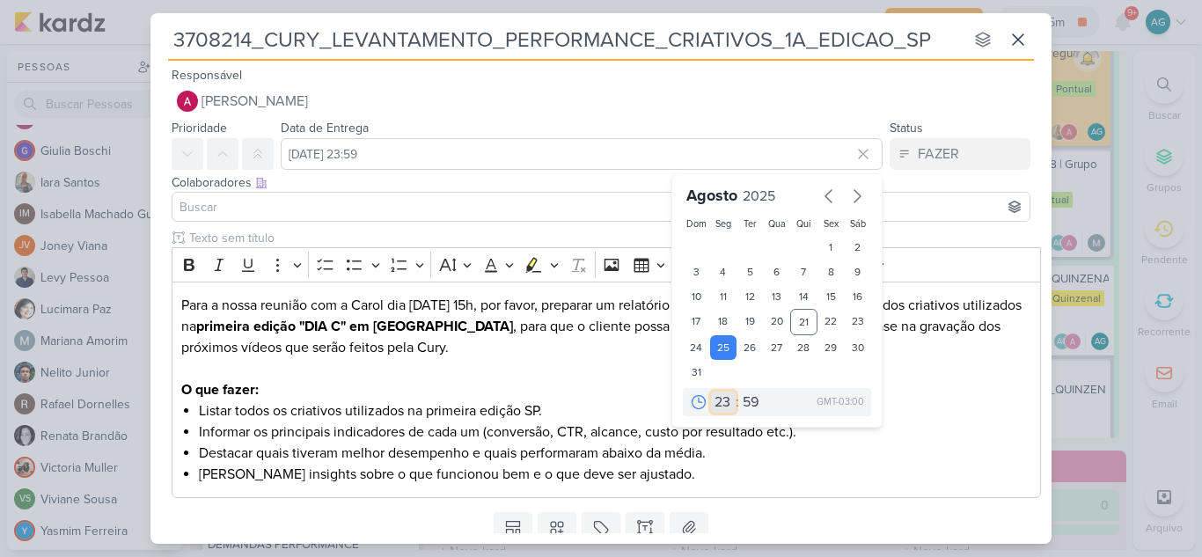
click at [711, 400] on select "00 01 02 03 04 05 06 07 08 09 10 11 12 13 14 15 16 17 18 19 20 21 22 23" at bounding box center [723, 402] width 25 height 21
select select "15"
click at [711, 392] on select "00 01 02 03 04 05 06 07 08 09 10 11 12 13 14 15 16 17 18 19 20 21 22 23" at bounding box center [723, 402] width 25 height 21
type input "25 de agosto de 2025 às 15:59"
drag, startPoint x: 742, startPoint y: 408, endPoint x: 742, endPoint y: 392, distance: 15.8
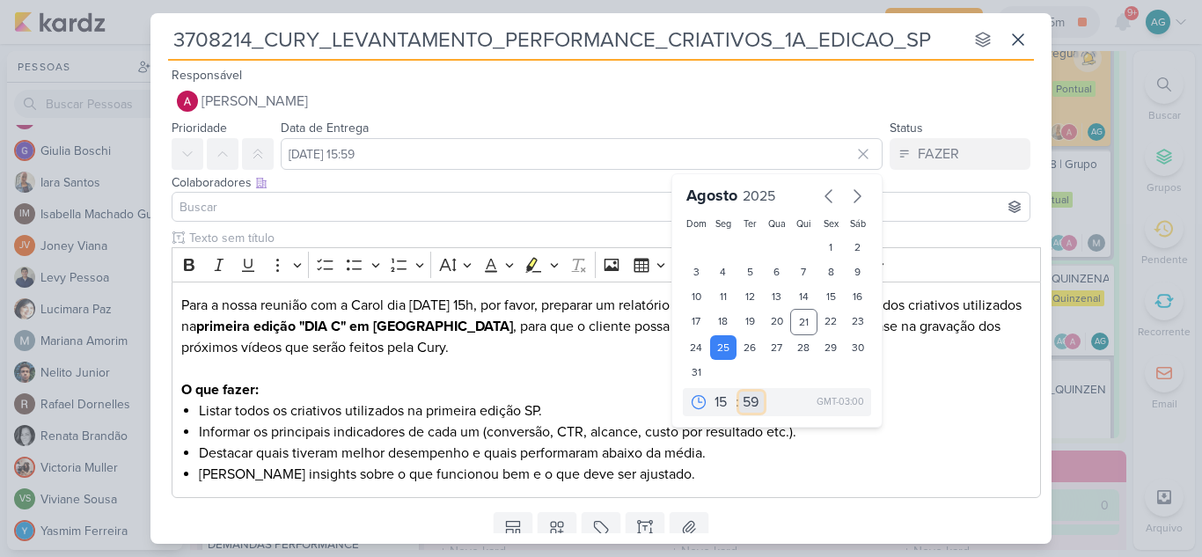
click at [742, 408] on select "00 05 10 15 20 25 30 35 40 45 50 55 59" at bounding box center [751, 402] width 25 height 21
select select "0"
click at [739, 392] on select "00 05 10 15 20 25 30 35 40 45 50 55 59" at bounding box center [751, 402] width 25 height 21
type input "25 de agosto de 2025 às 15:00"
click at [499, 203] on input at bounding box center [601, 206] width 850 height 21
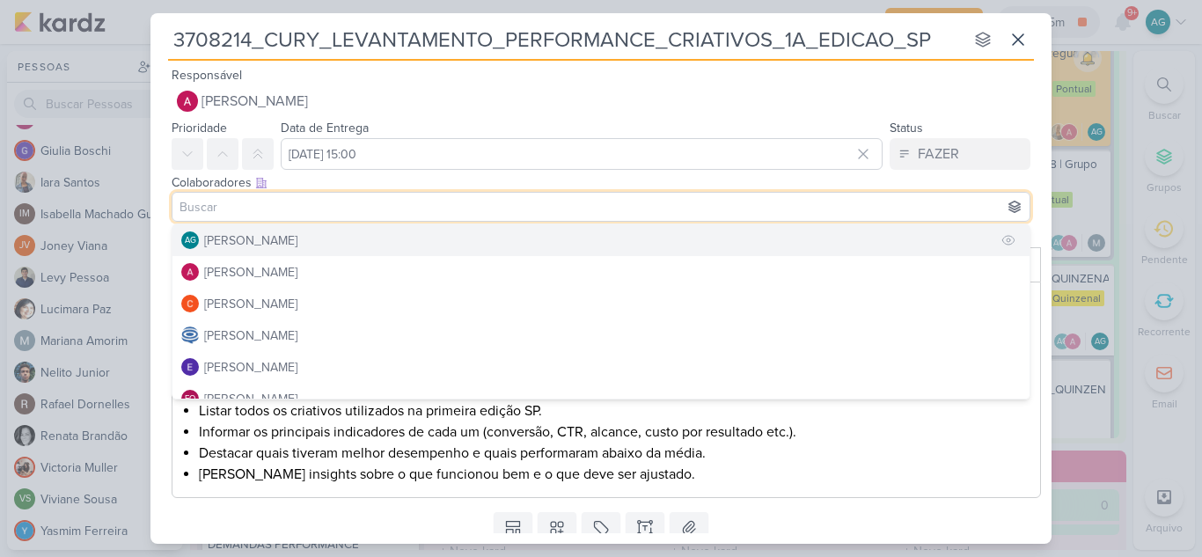
click at [427, 242] on button "AG Aline Gimenez Graciano" at bounding box center [600, 240] width 857 height 32
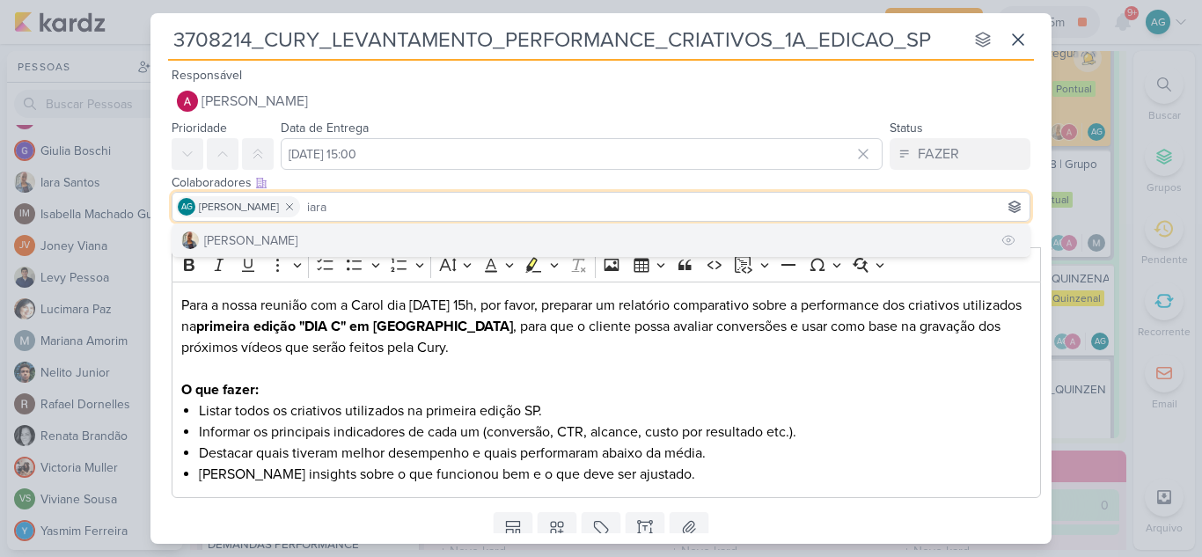
type input "iara"
click at [378, 236] on button "Iara Santos" at bounding box center [600, 240] width 857 height 32
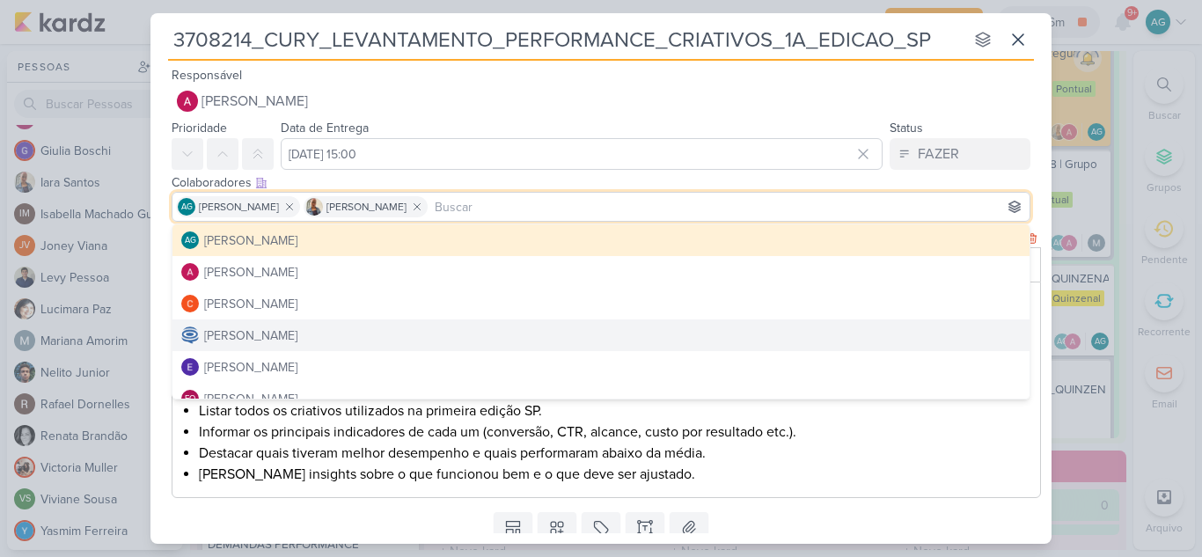
click at [866, 475] on li "Trazer insights sobre o que funcionou bem e o que deve ser ajustado." at bounding box center [615, 474] width 833 height 21
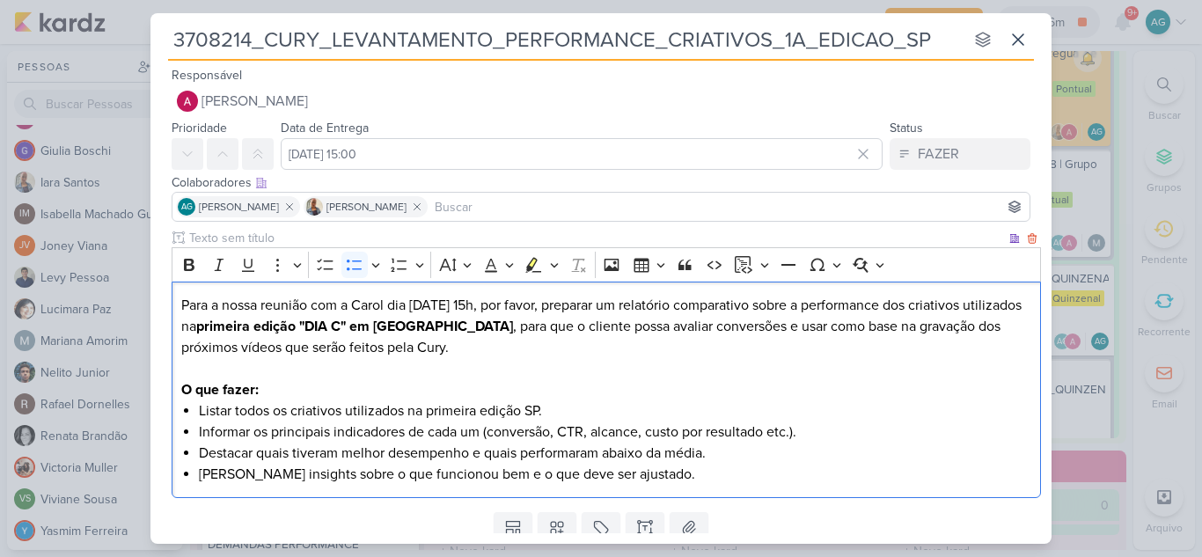
scroll to position [62, 0]
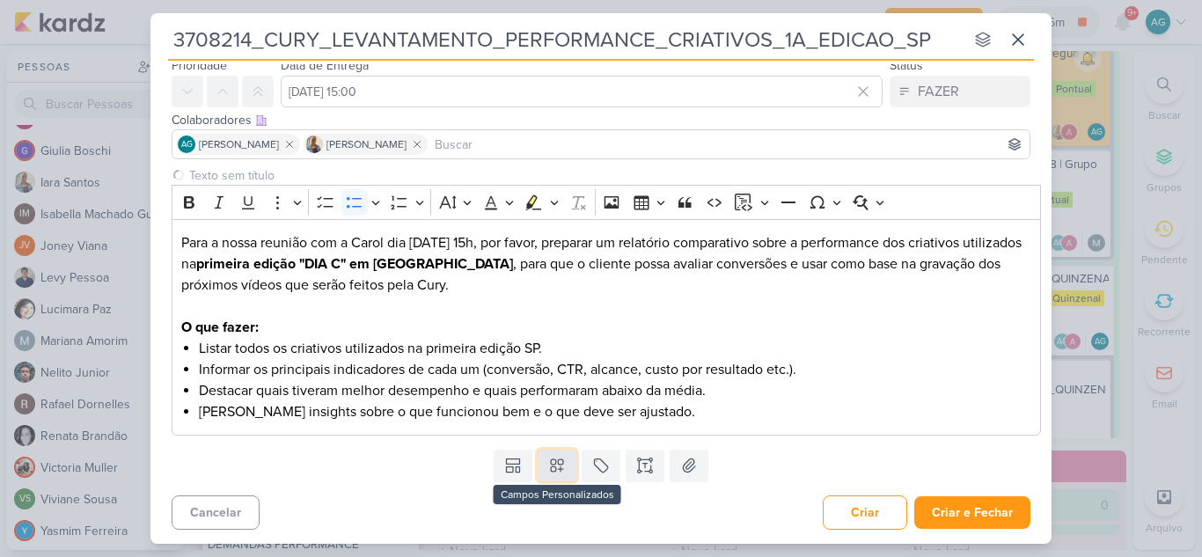
click at [559, 470] on icon at bounding box center [557, 466] width 12 height 12
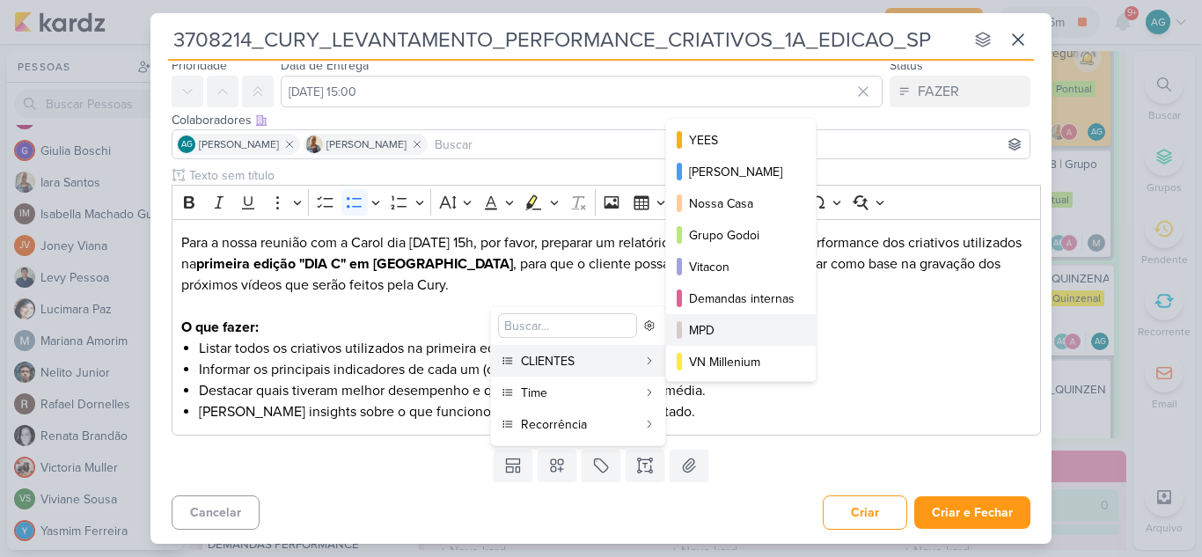
scroll to position [88, 0]
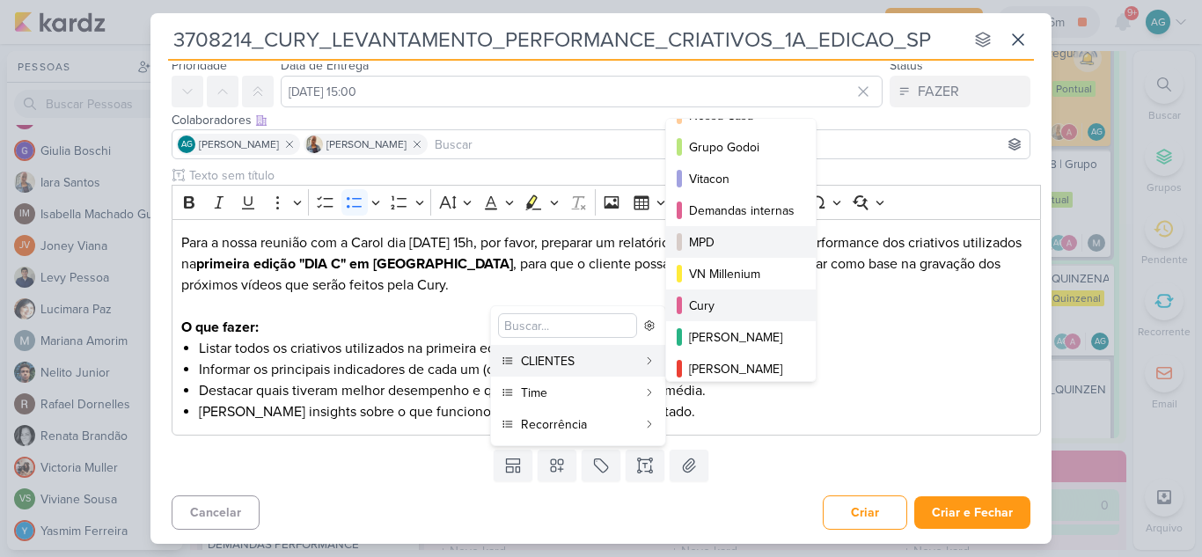
click at [727, 314] on div "Cury" at bounding box center [742, 306] width 106 height 18
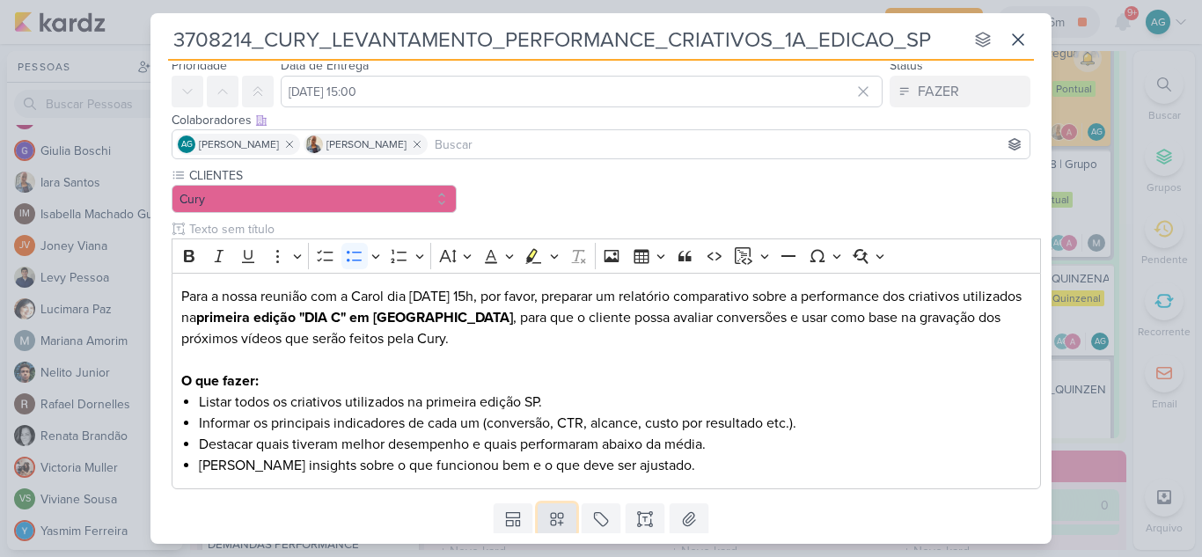
click at [558, 521] on icon at bounding box center [557, 519] width 18 height 18
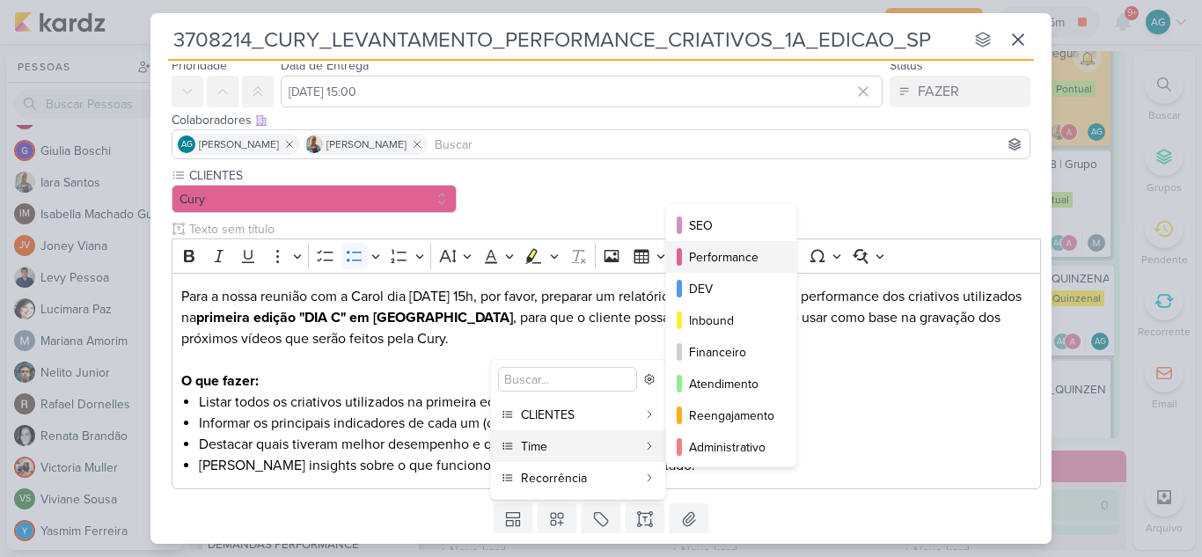
click at [733, 257] on div "Performance" at bounding box center [732, 257] width 86 height 18
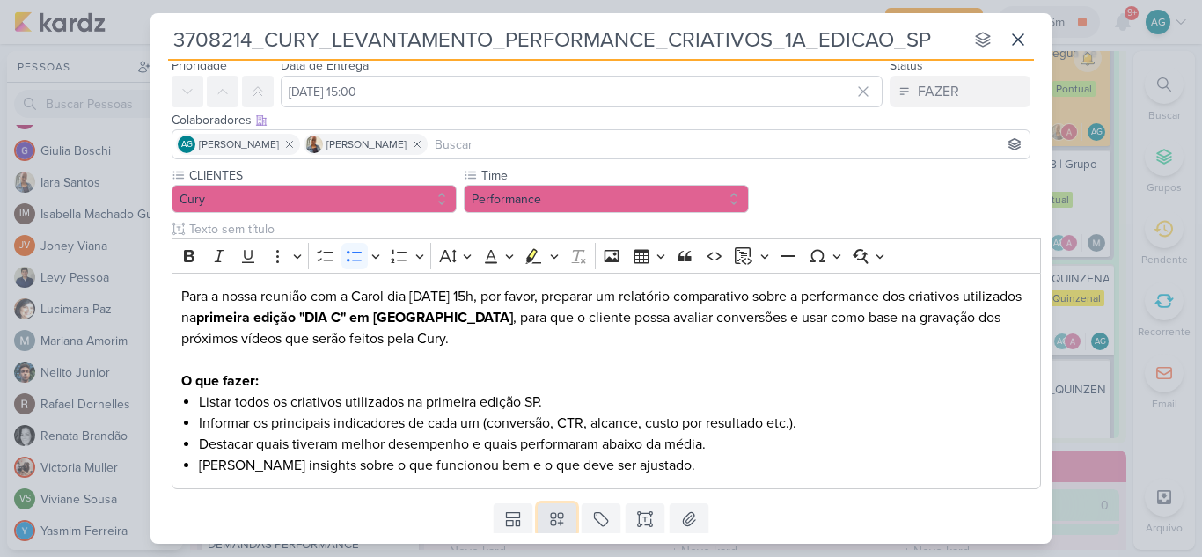
click at [557, 524] on icon at bounding box center [557, 520] width 12 height 12
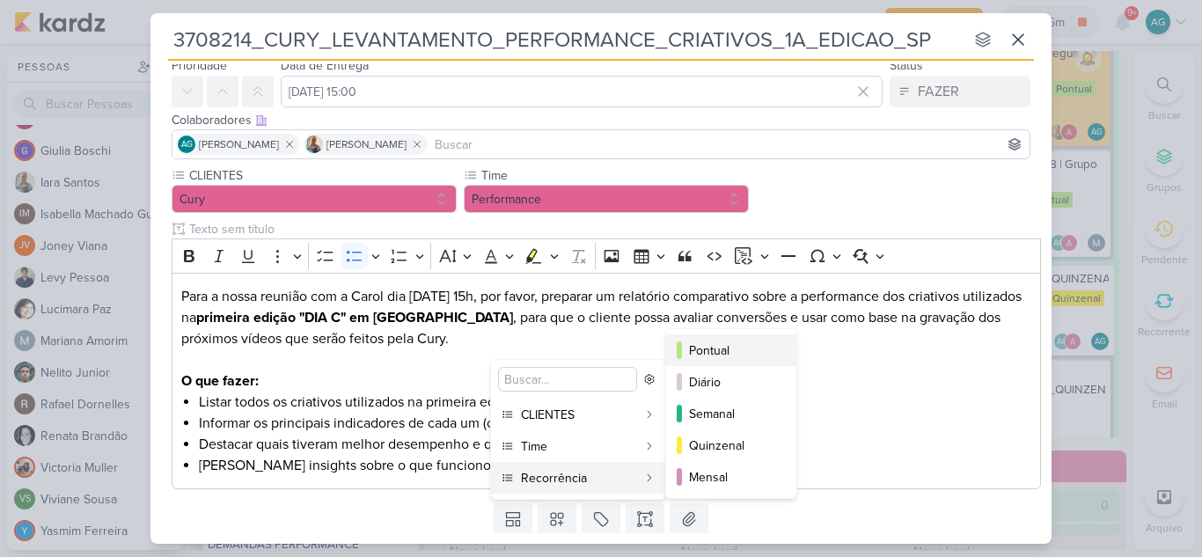
click at [741, 351] on div "Pontual" at bounding box center [732, 350] width 86 height 18
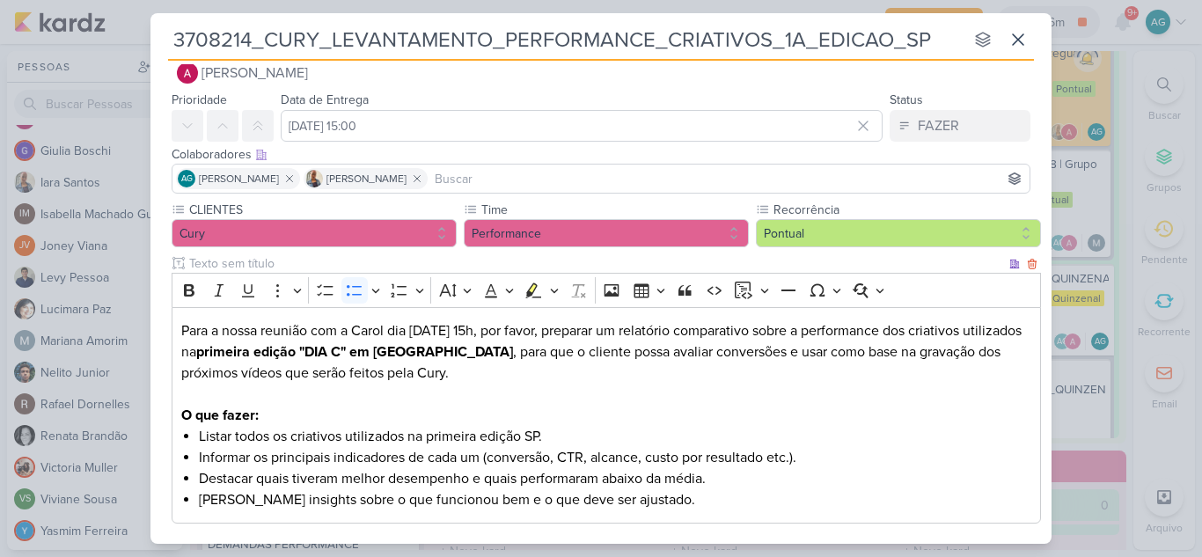
scroll to position [0, 0]
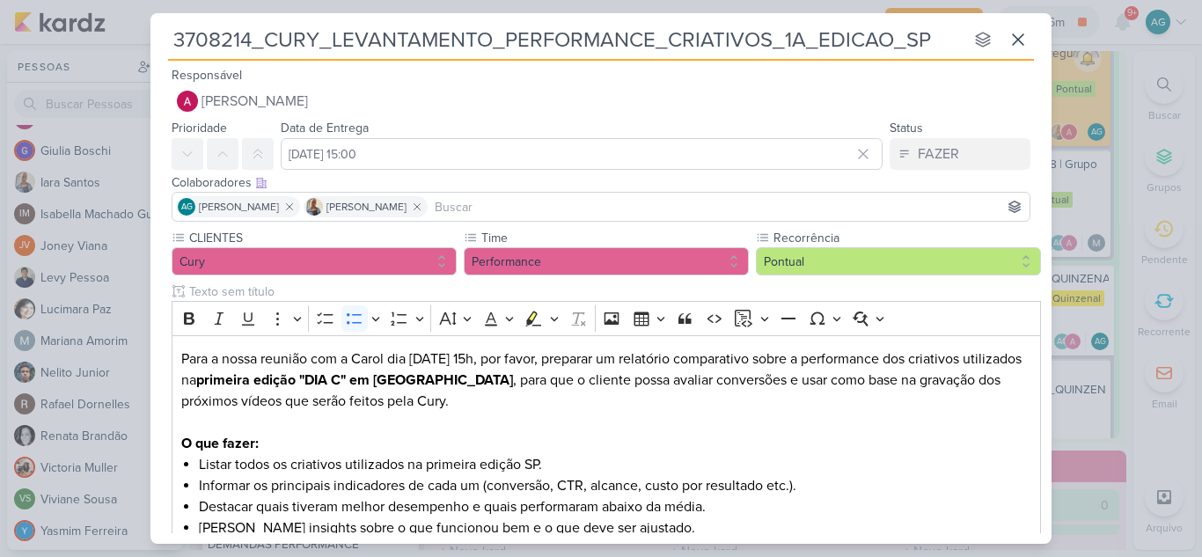
click at [493, 209] on input at bounding box center [728, 206] width 595 height 21
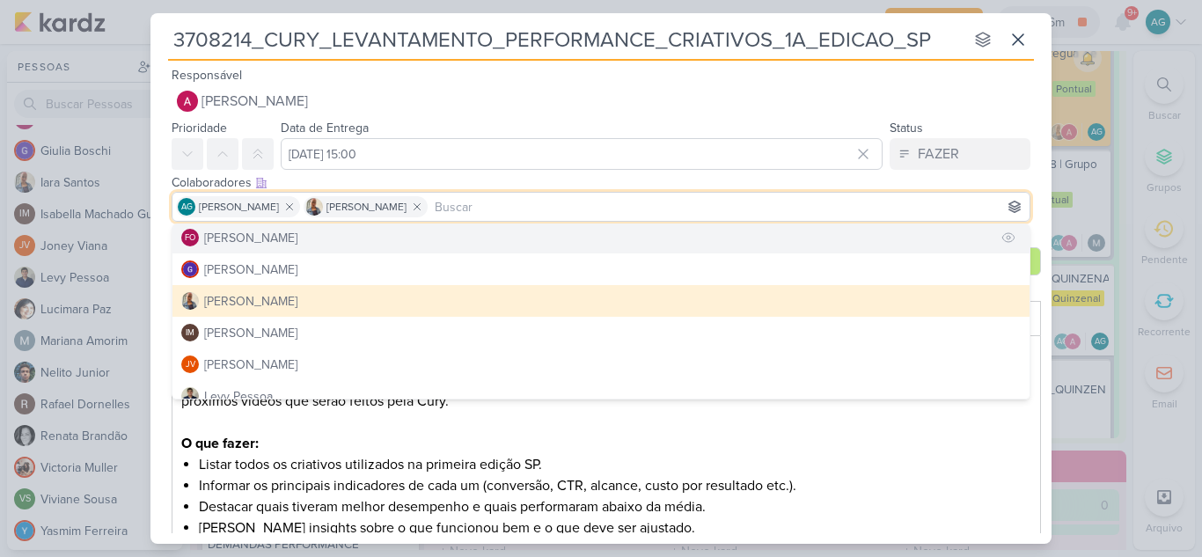
scroll to position [176, 0]
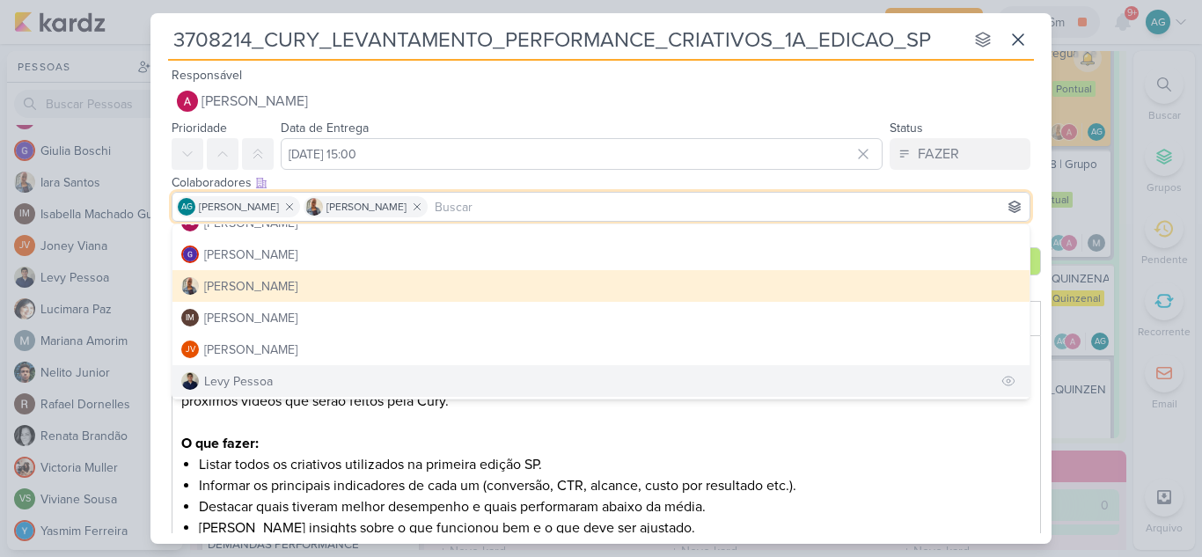
click at [265, 376] on div "Levy Pessoa" at bounding box center [238, 381] width 69 height 18
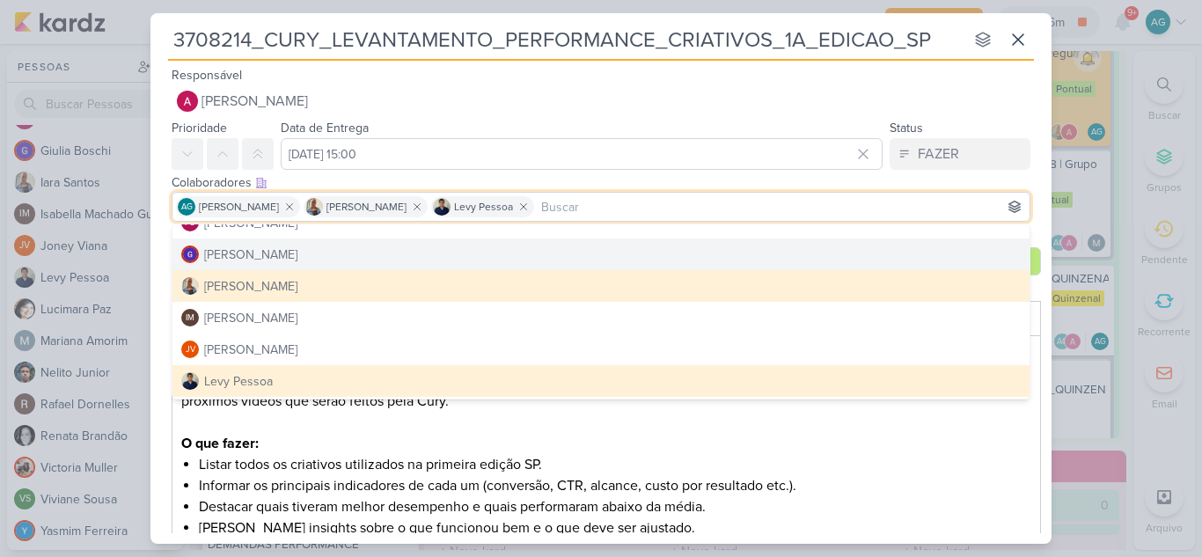
click at [718, 51] on input "3708214_CURY_LEVANTAMENTO_PERFORMANCE_CRIATIVOS_1A_EDICAO_SP" at bounding box center [566, 40] width 796 height 32
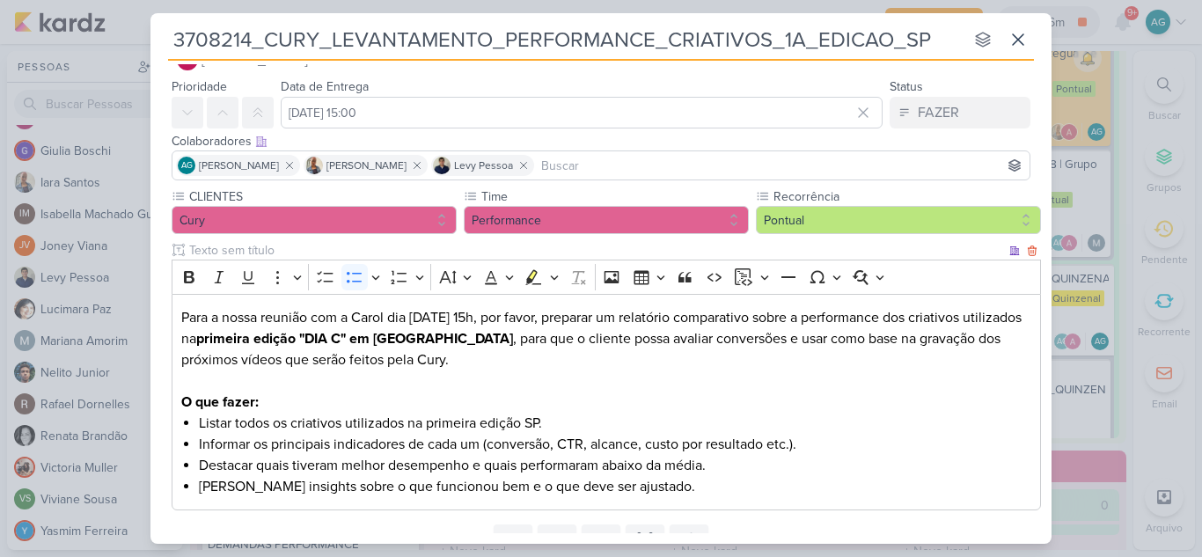
scroll to position [0, 0]
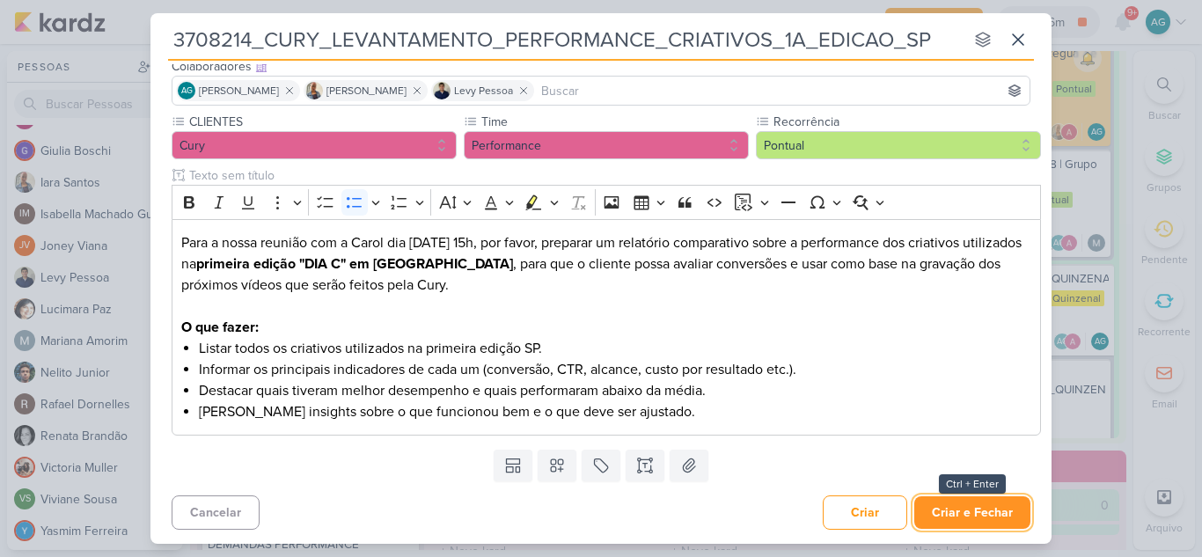
click at [962, 512] on button "Criar e Fechar" at bounding box center [972, 512] width 116 height 33
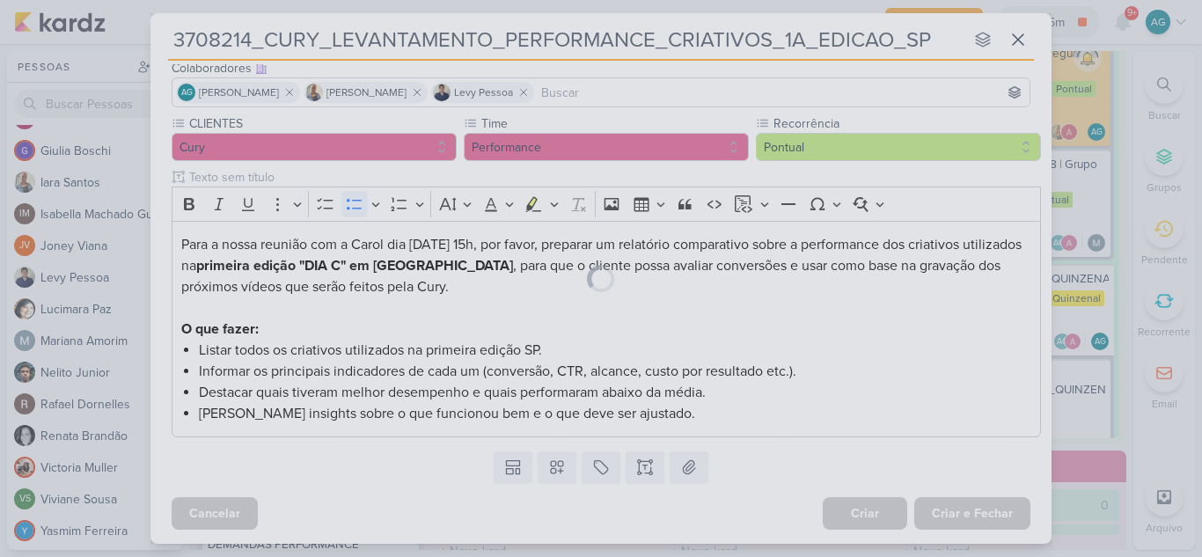
scroll to position [114, 0]
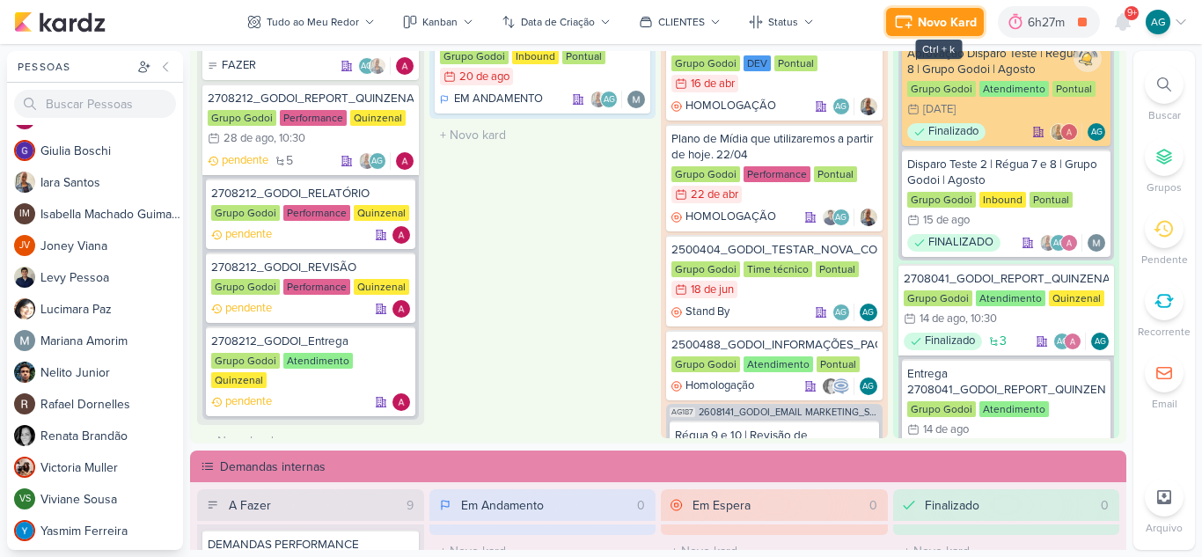
click at [921, 14] on div "Novo Kard" at bounding box center [947, 22] width 59 height 18
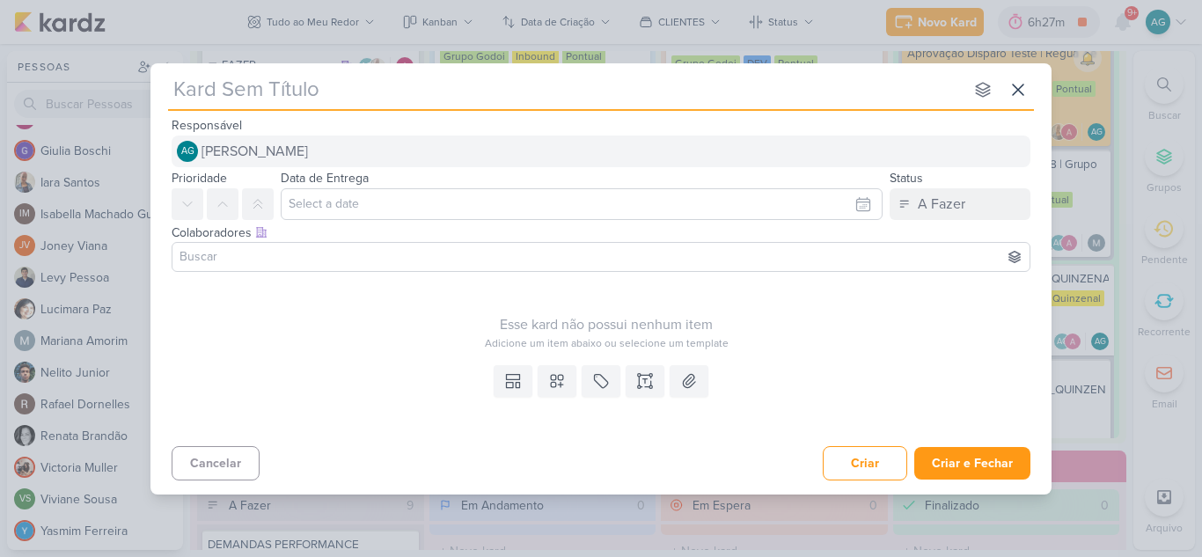
type input "3708213_CURY|BETINA_REPORT_QUINZENAL_03.09"
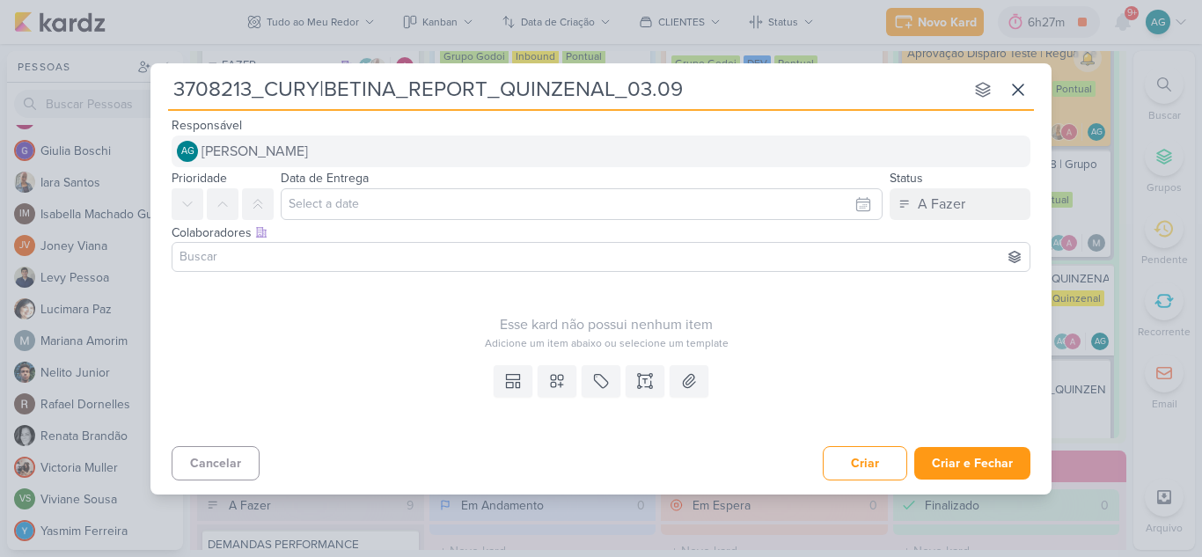
type input "3708213_CURY|BETINA_REPORT_QUINZENAL_03.09"
click at [485, 150] on button "AG Aline Gimenez Graciano" at bounding box center [601, 152] width 859 height 32
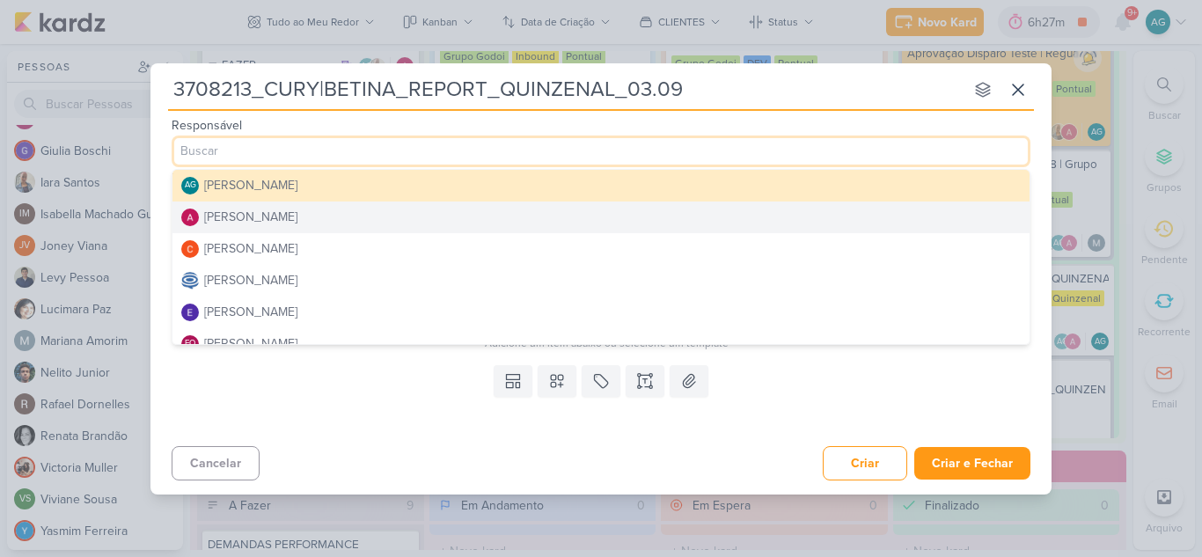
click at [373, 216] on button "[PERSON_NAME]" at bounding box center [600, 218] width 857 height 32
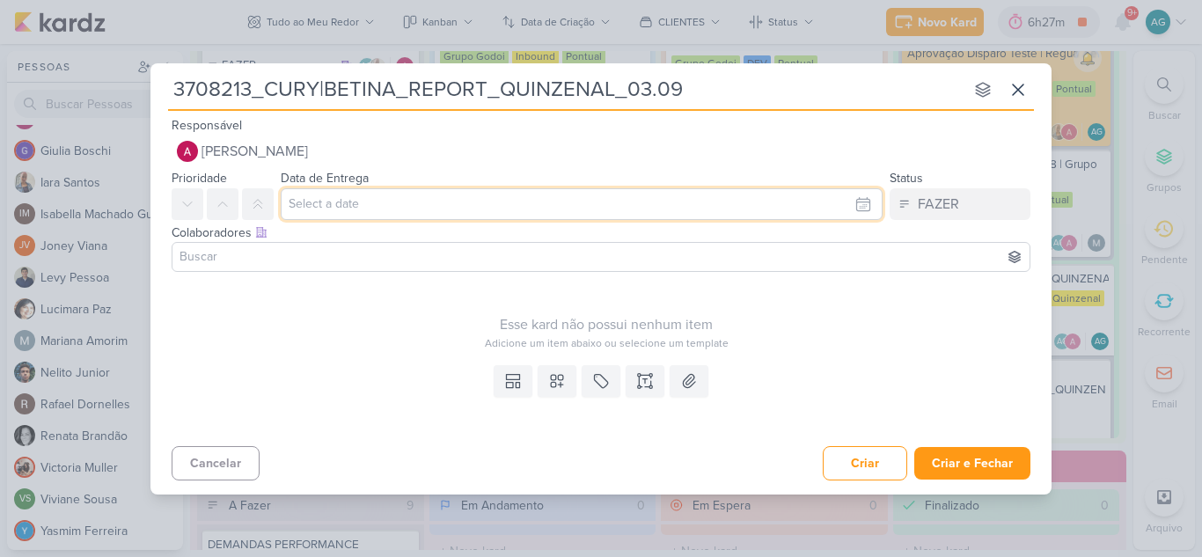
click at [385, 207] on input "text" at bounding box center [582, 204] width 602 height 32
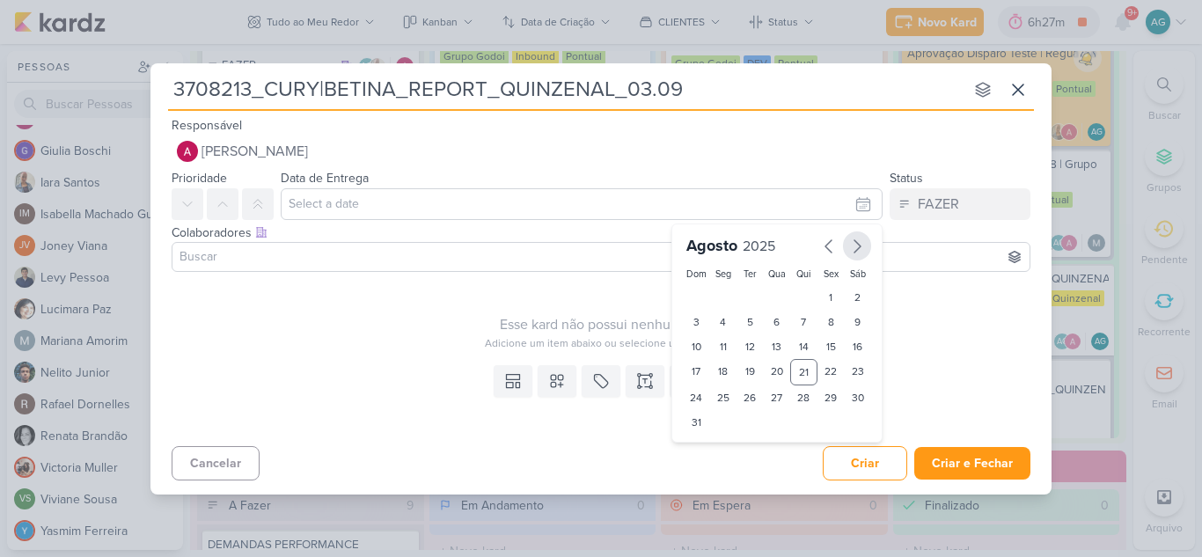
click at [854, 246] on icon "button" at bounding box center [857, 246] width 21 height 21
click at [780, 300] on div "3" at bounding box center [777, 297] width 27 height 25
type input "3 de setembro de 2025 às 23:59"
click at [726, 425] on select "00 01 02 03 04 05 06 07 08 09 10 11 12 13 14 15 16 17 18 19 20 21 22 23" at bounding box center [723, 425] width 25 height 21
select select "11"
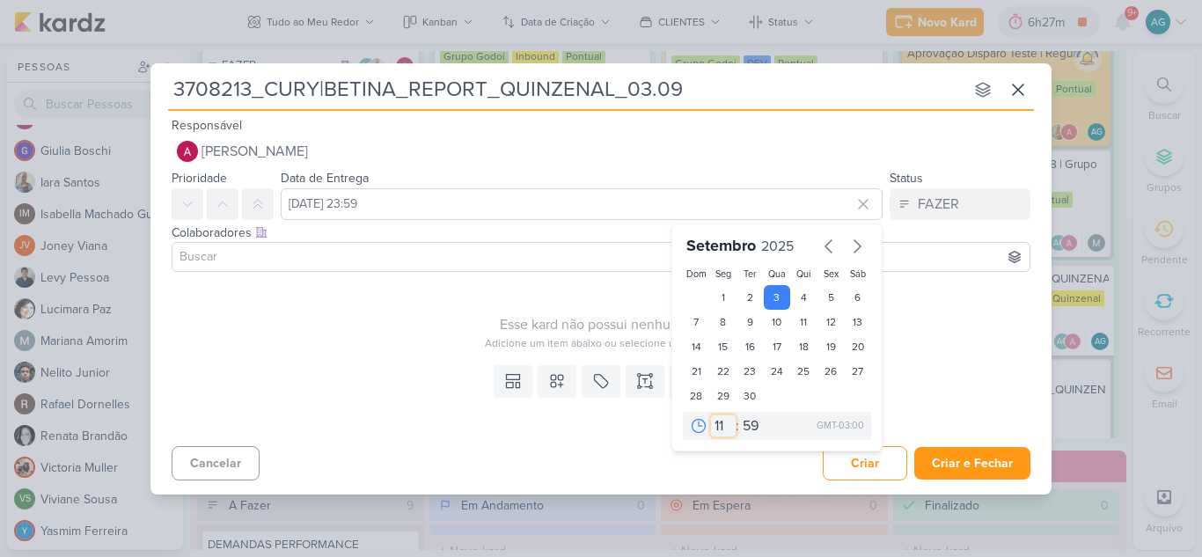
click at [711, 415] on select "00 01 02 03 04 05 06 07 08 09 10 11 12 13 14 15 16 17 18 19 20 21 22 23" at bounding box center [723, 425] width 25 height 21
type input "3 de setembro de 2025 às 11:59"
click at [758, 427] on select "00 05 10 15 20 25 30 35 40 45 50 55 59" at bounding box center [751, 425] width 25 height 21
select select "30"
click at [739, 415] on select "00 05 10 15 20 25 30 35 40 45 50 55 59" at bounding box center [751, 425] width 25 height 21
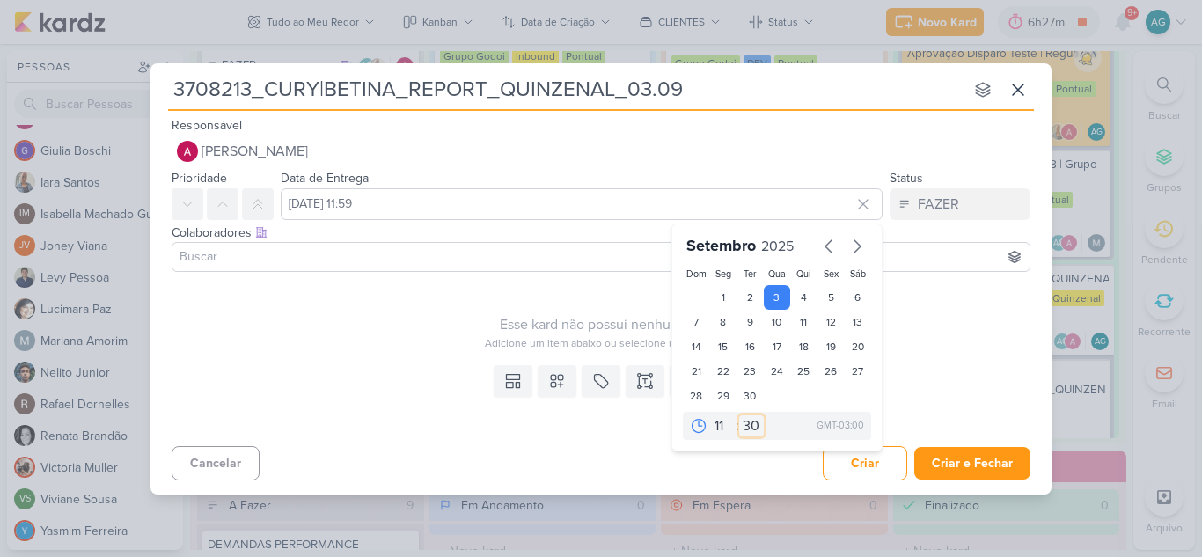
type input "3 de setembro de 2025 às 11:30"
click at [752, 465] on div "Cancelar Criar Criar e Fechar Ctrl + Enter" at bounding box center [600, 461] width 901 height 45
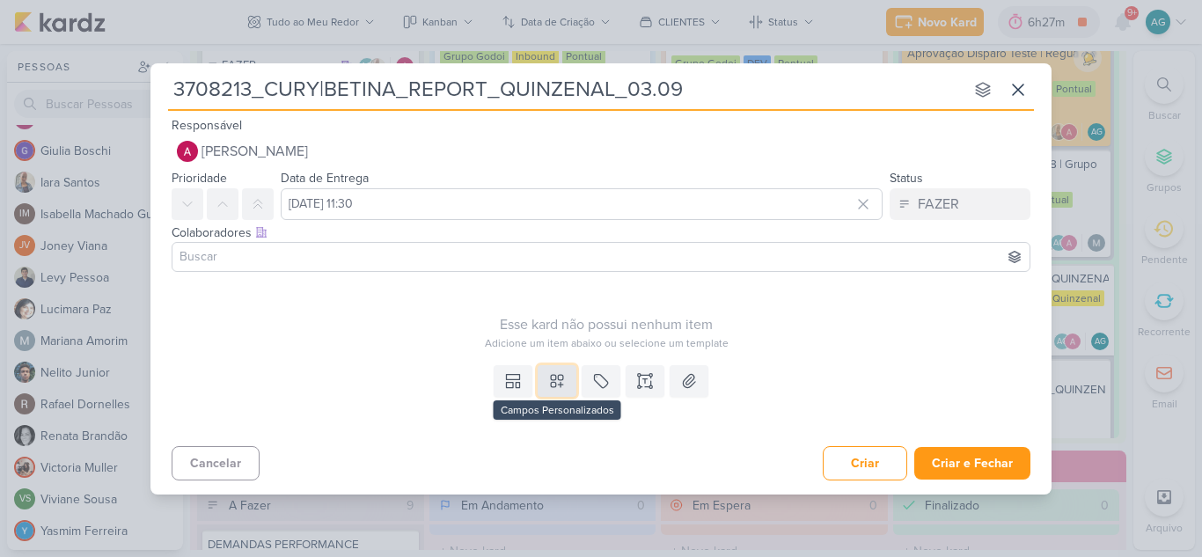
click at [557, 381] on icon at bounding box center [557, 381] width 18 height 18
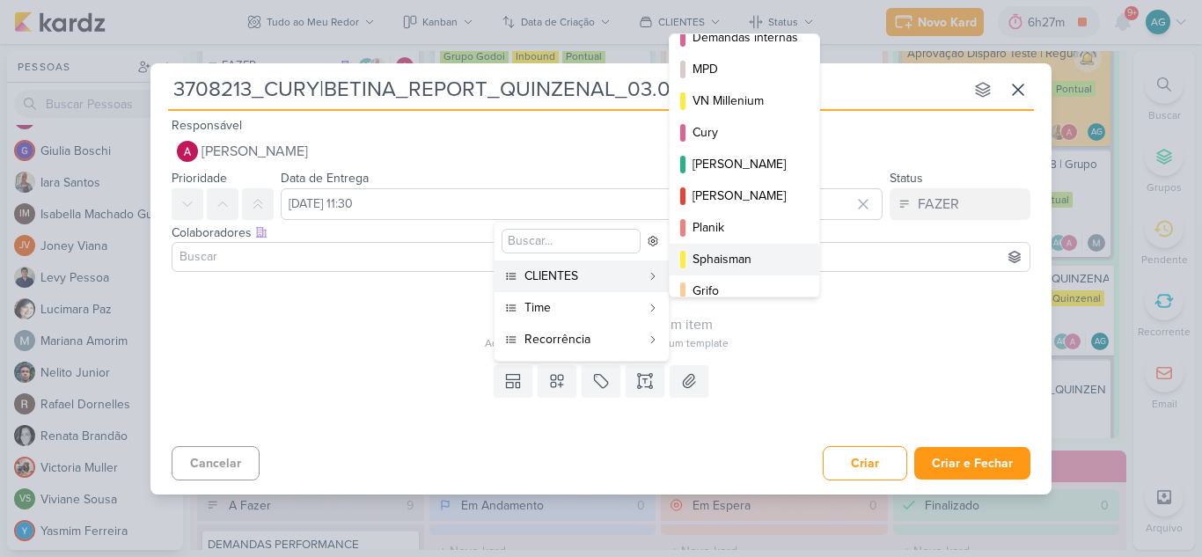
scroll to position [255, 0]
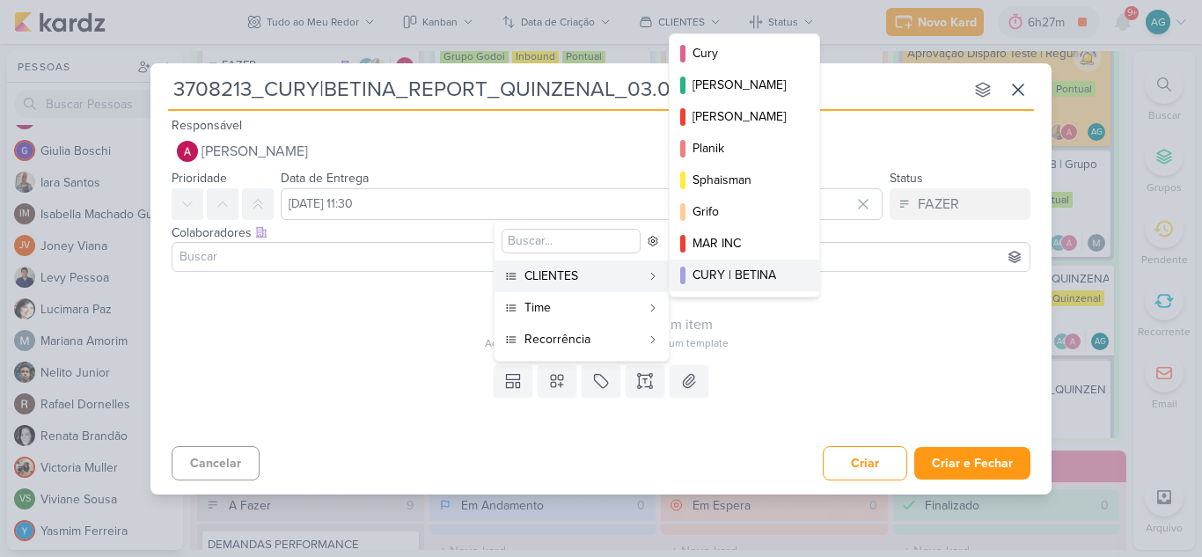
click at [748, 278] on div "CURY | BETINA" at bounding box center [746, 275] width 106 height 18
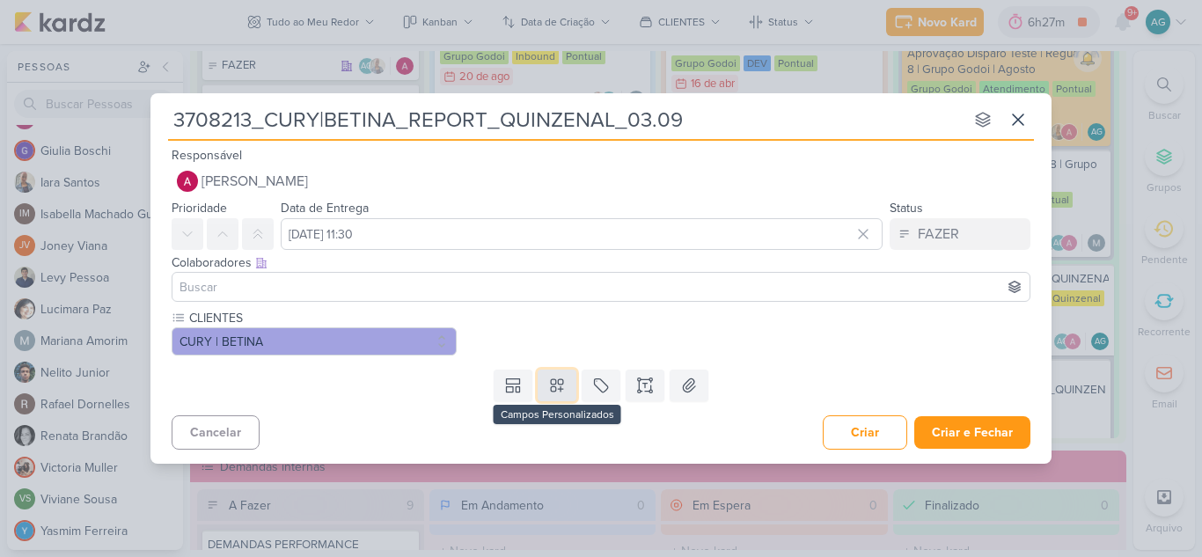
click at [563, 395] on button at bounding box center [557, 386] width 39 height 32
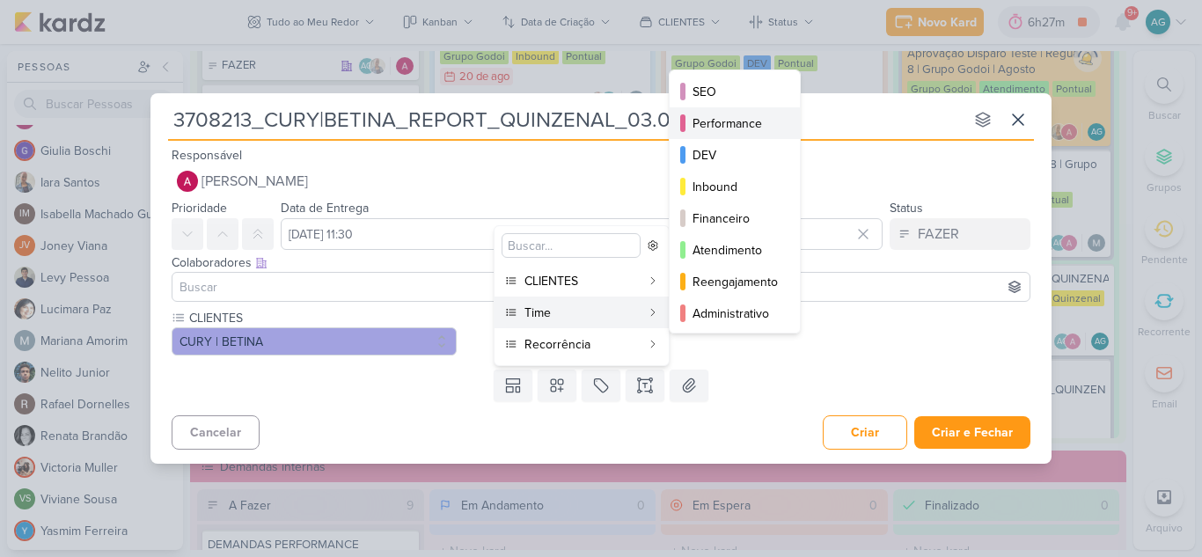
click at [756, 129] on div "Performance" at bounding box center [736, 123] width 86 height 18
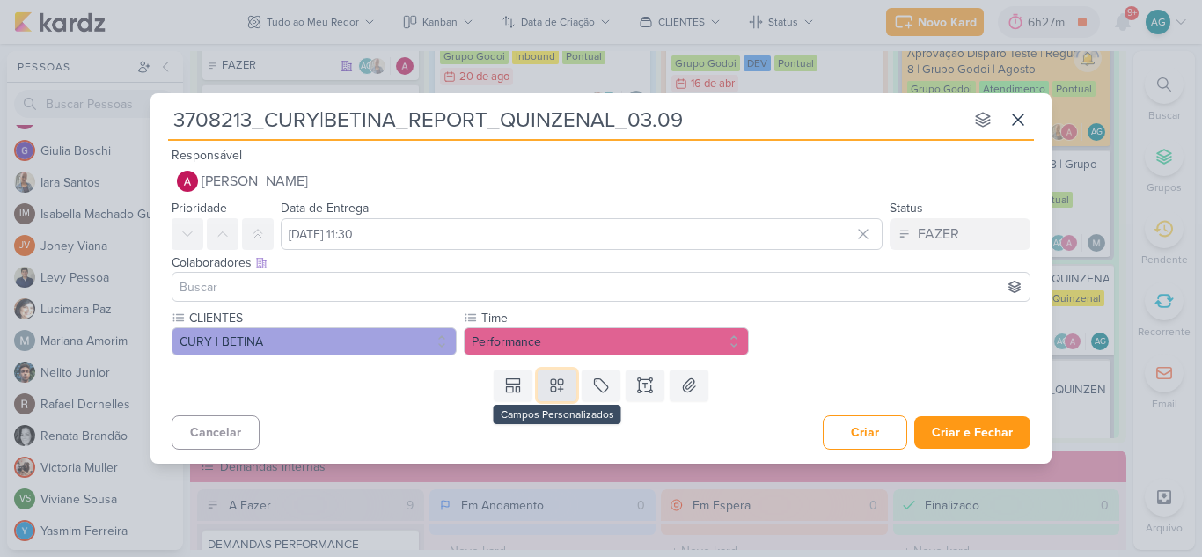
click at [561, 393] on icon at bounding box center [557, 386] width 18 height 18
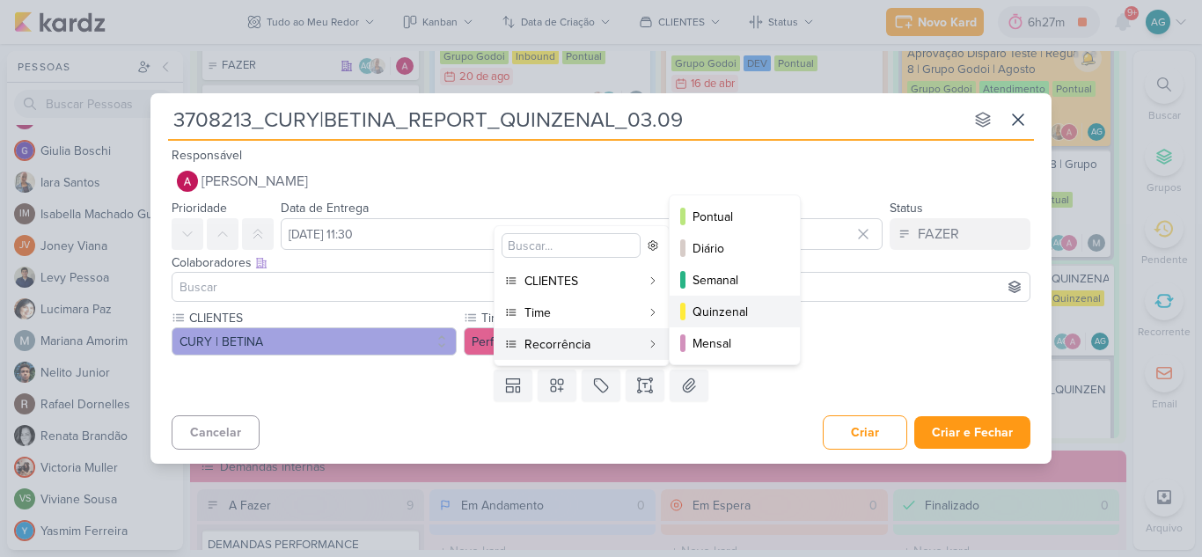
click at [746, 312] on div "Quinzenal" at bounding box center [736, 312] width 86 height 18
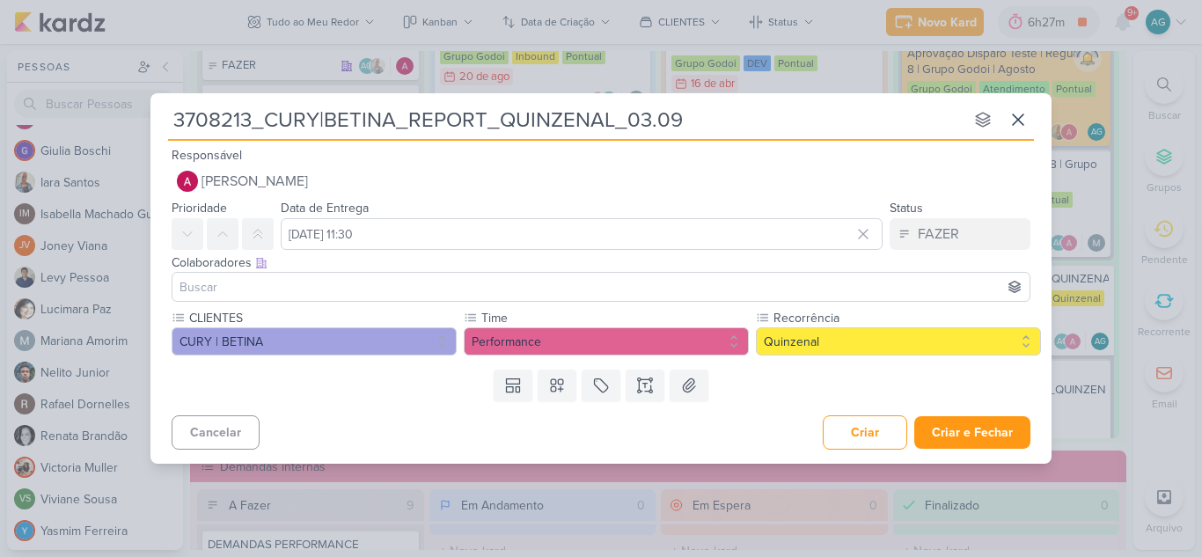
click at [510, 286] on input at bounding box center [601, 286] width 850 height 21
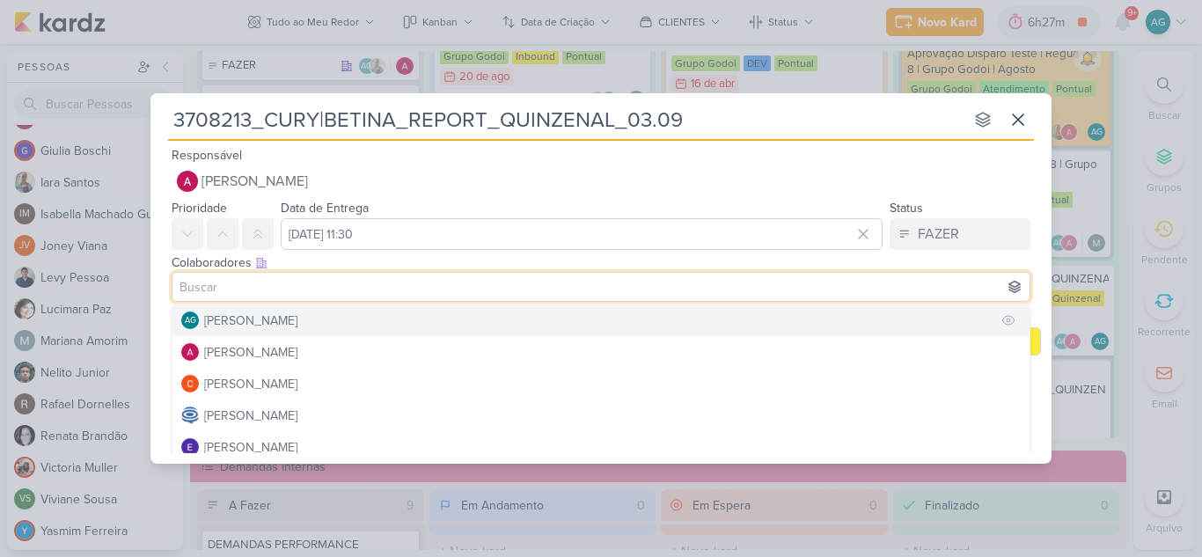
click at [429, 326] on button "AG Aline Gimenez Graciano" at bounding box center [600, 320] width 857 height 32
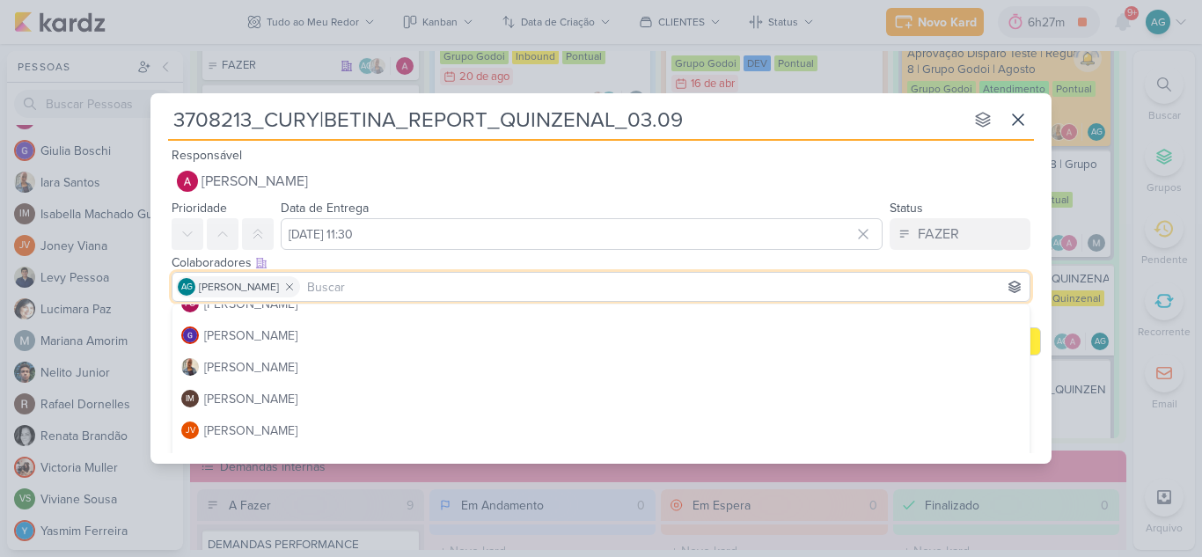
scroll to position [176, 0]
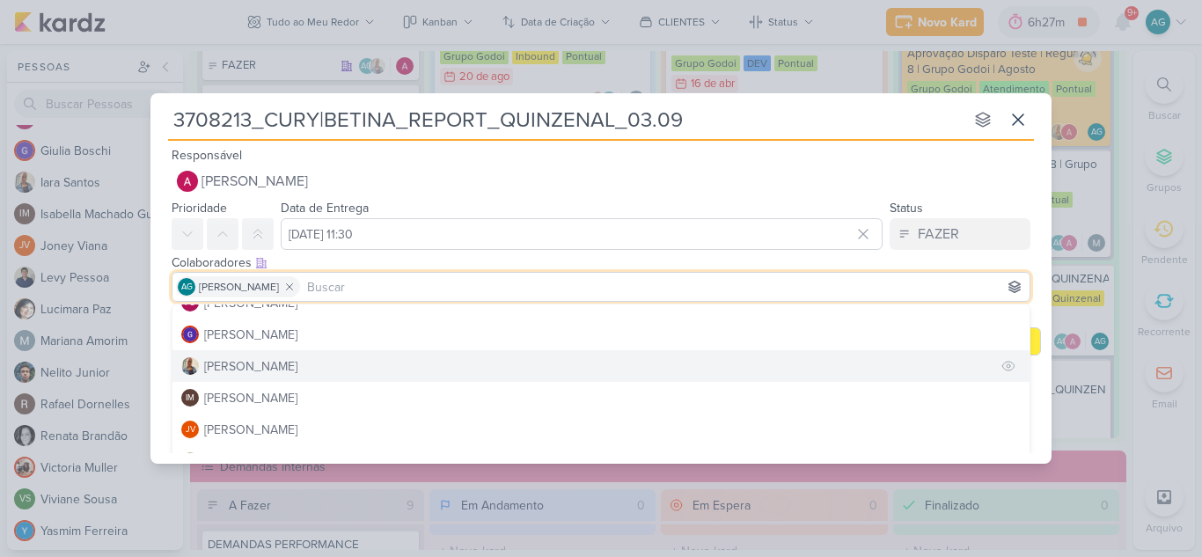
click at [273, 367] on button "Iara Santos" at bounding box center [600, 366] width 857 height 32
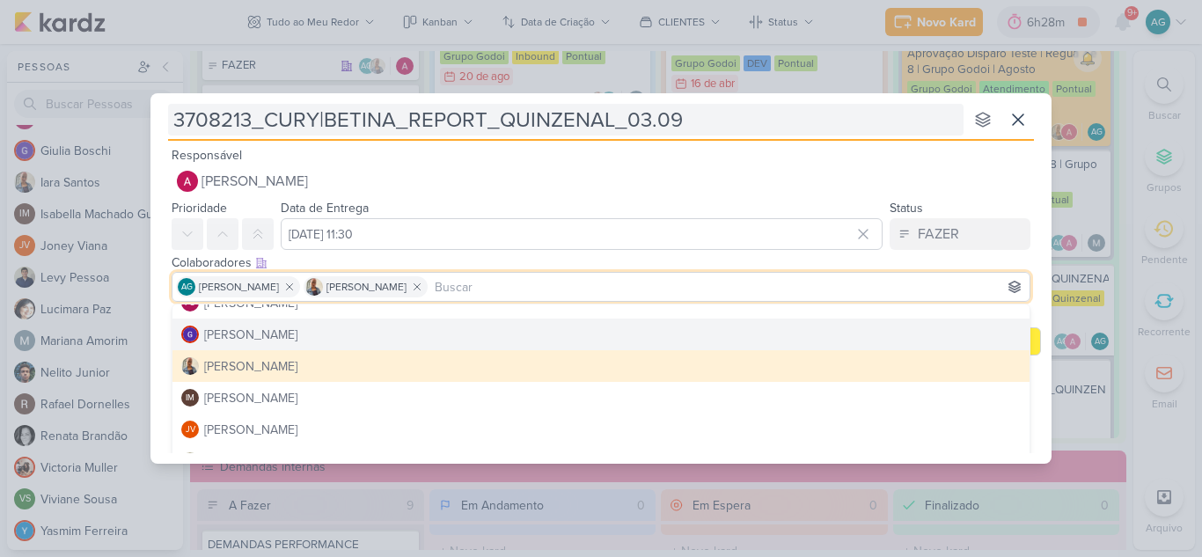
click at [796, 126] on input "3708213_CURY|BETINA_REPORT_QUINZENAL_03.09" at bounding box center [566, 120] width 796 height 32
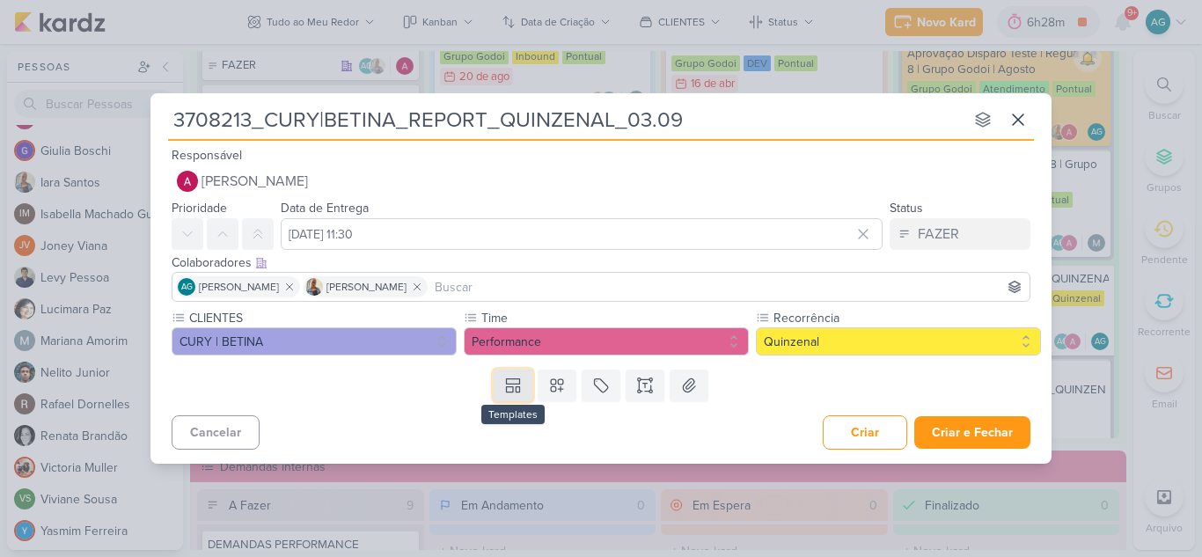
click at [524, 389] on button at bounding box center [513, 386] width 39 height 32
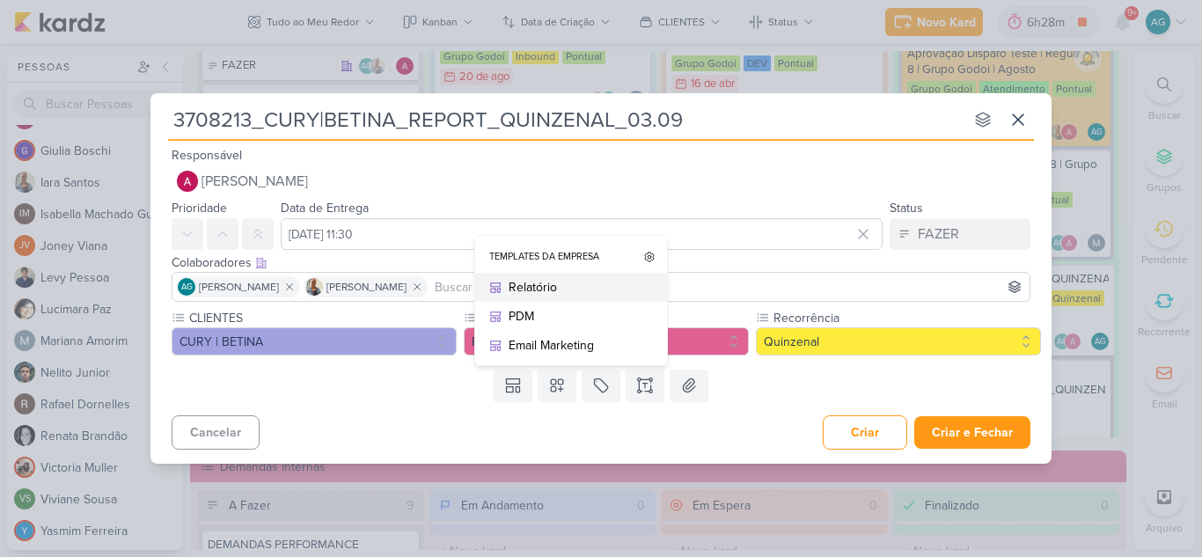
click at [548, 290] on div "Relatório" at bounding box center [577, 287] width 137 height 18
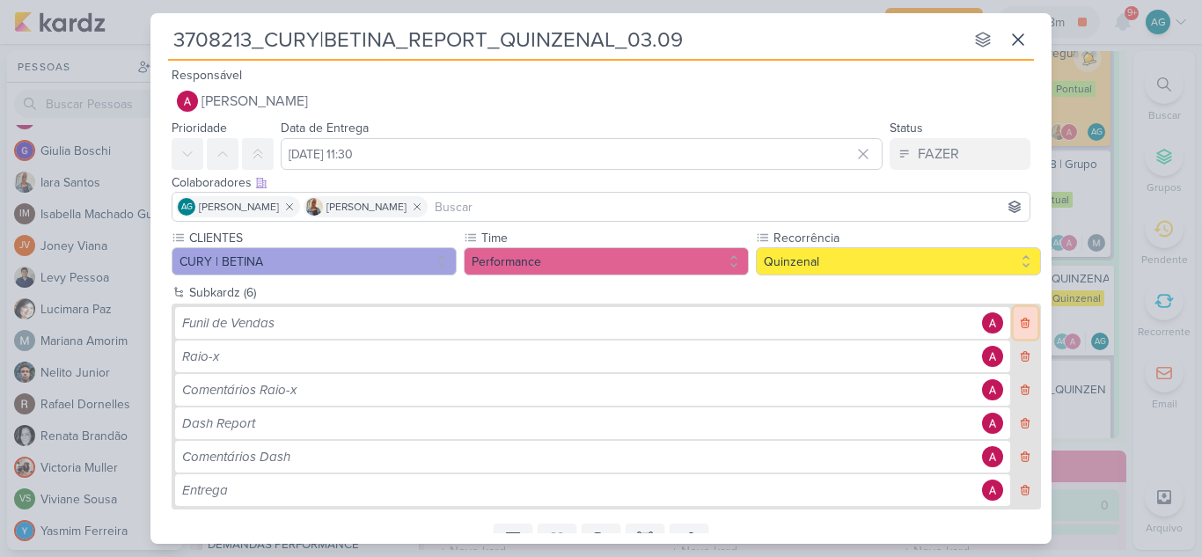
click at [1019, 325] on icon at bounding box center [1025, 323] width 12 height 12
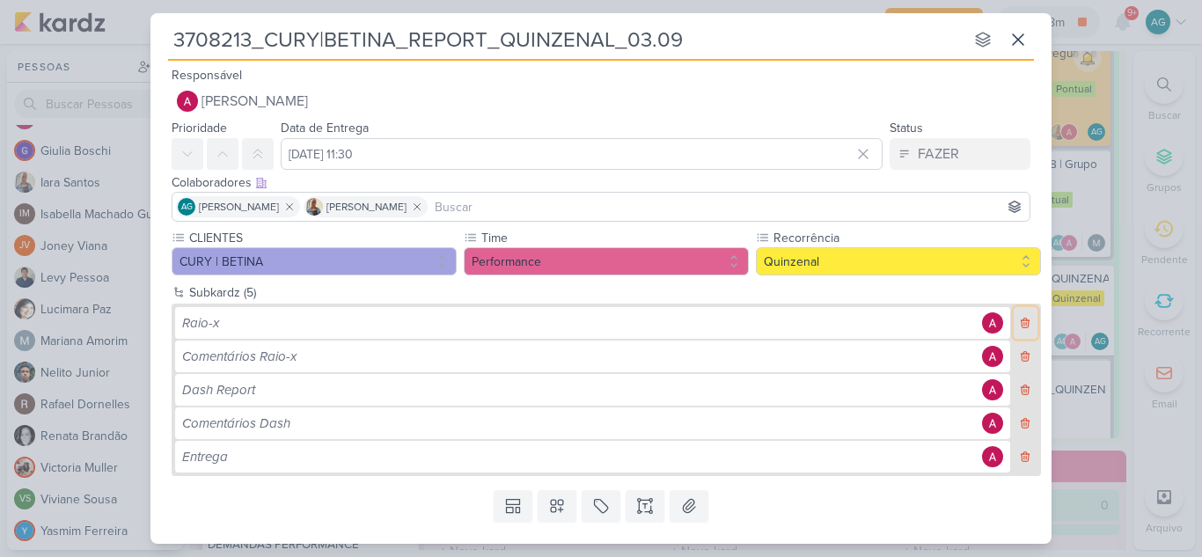
click at [1019, 325] on icon at bounding box center [1025, 323] width 12 height 12
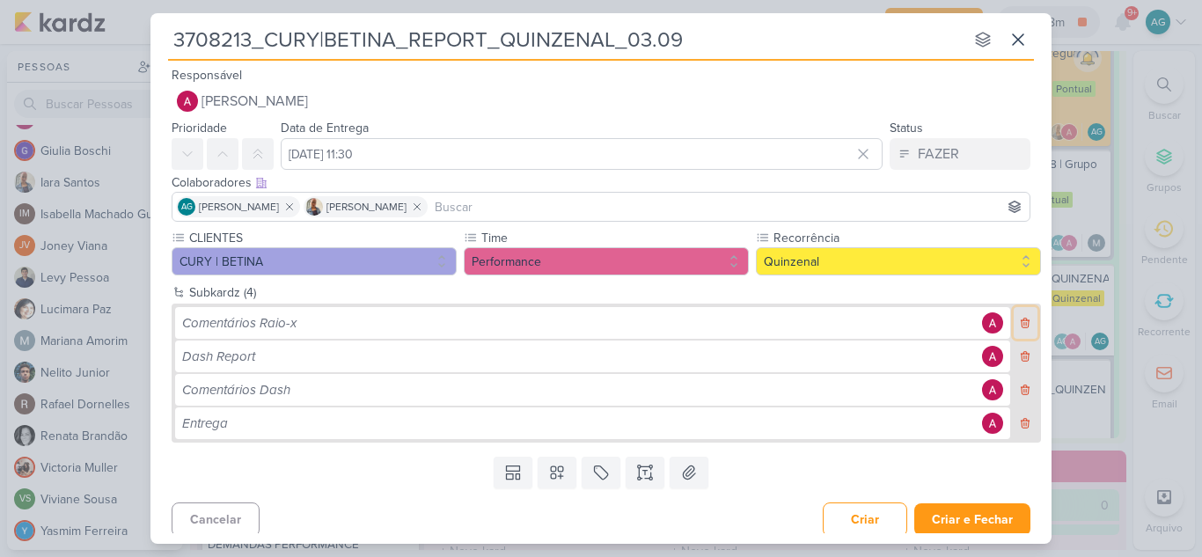
click at [1019, 325] on icon at bounding box center [1025, 323] width 12 height 12
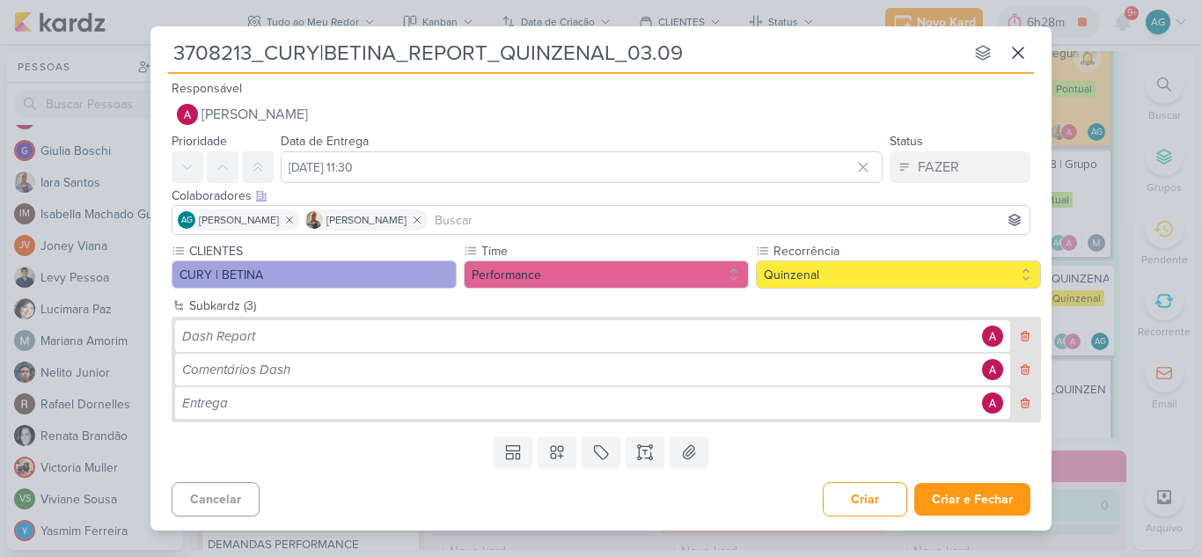
drag, startPoint x: 407, startPoint y: 57, endPoint x: 146, endPoint y: 58, distance: 260.5
click at [146, 58] on div "3708213_CURY|BETINA_REPORT_QUINZENAL_03.09 nenhum grupo disponível esc Responsá…" at bounding box center [601, 278] width 1202 height 557
click at [656, 452] on button at bounding box center [645, 452] width 39 height 32
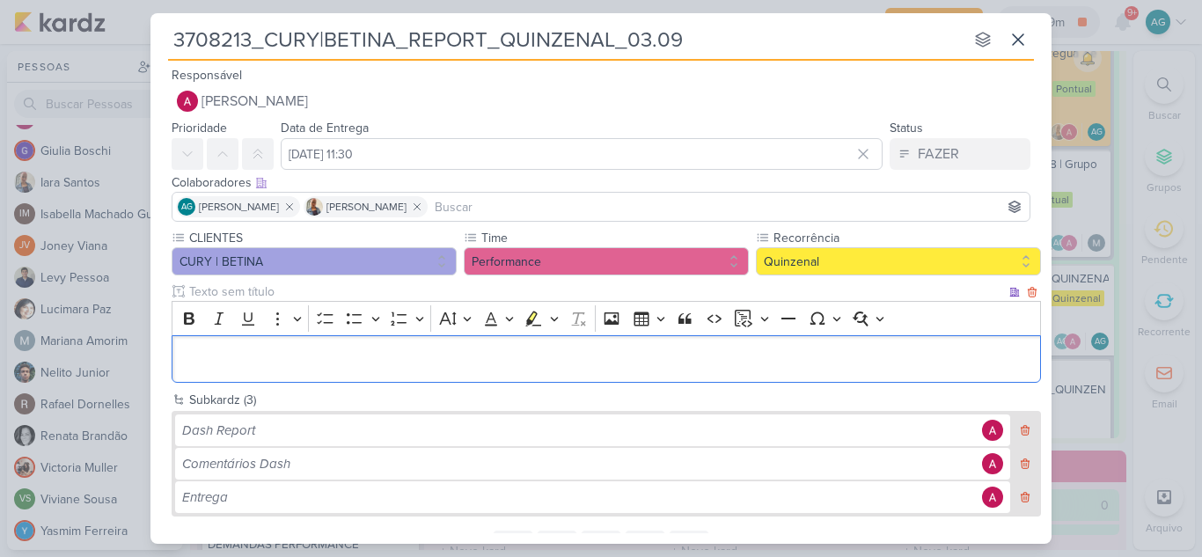
click at [296, 363] on p "Editor editing area: main" at bounding box center [606, 358] width 851 height 21
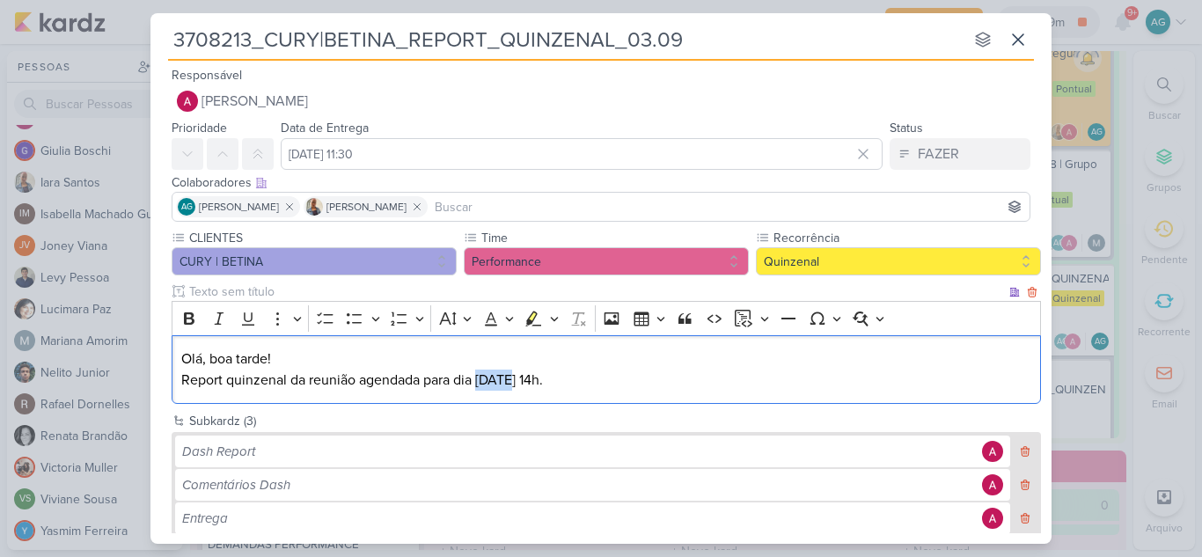
drag, startPoint x: 479, startPoint y: 380, endPoint x: 514, endPoint y: 378, distance: 35.2
click at [514, 378] on p "Olá, boa tarde! Report quinzenal da reunião agendada para dia 26/08 às 14h." at bounding box center [606, 369] width 851 height 42
click at [550, 379] on p "Olá, boa tarde! Report quinzenal da reunião agendada para dia 03/09 às 14h." at bounding box center [606, 369] width 851 height 42
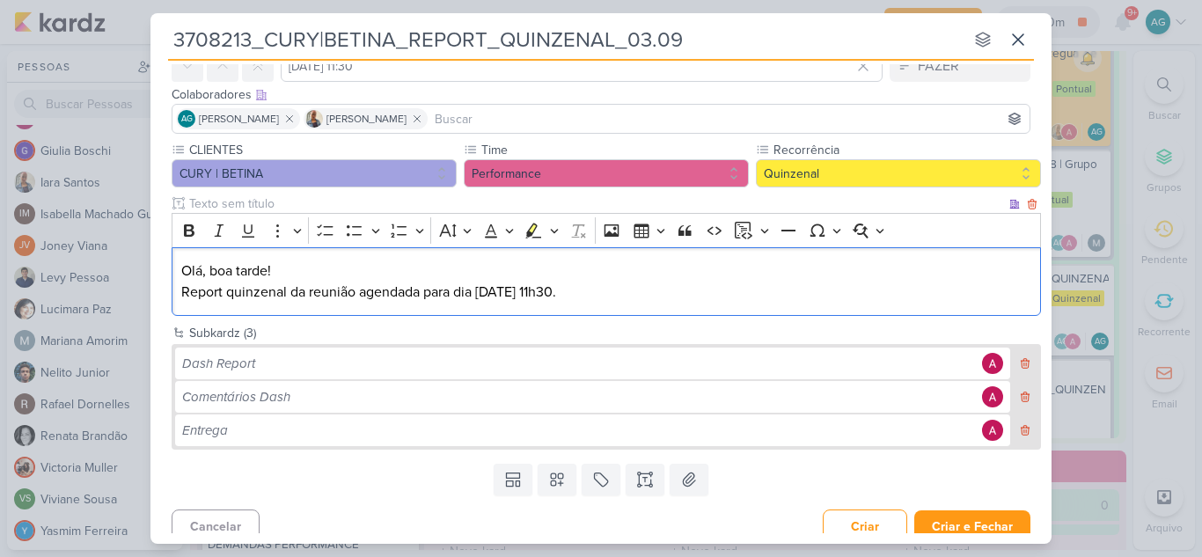
click at [607, 292] on p "Olá, boa tarde! Report quinzenal da reunião agendada para dia 03/09 às 11h30." at bounding box center [606, 281] width 851 height 42
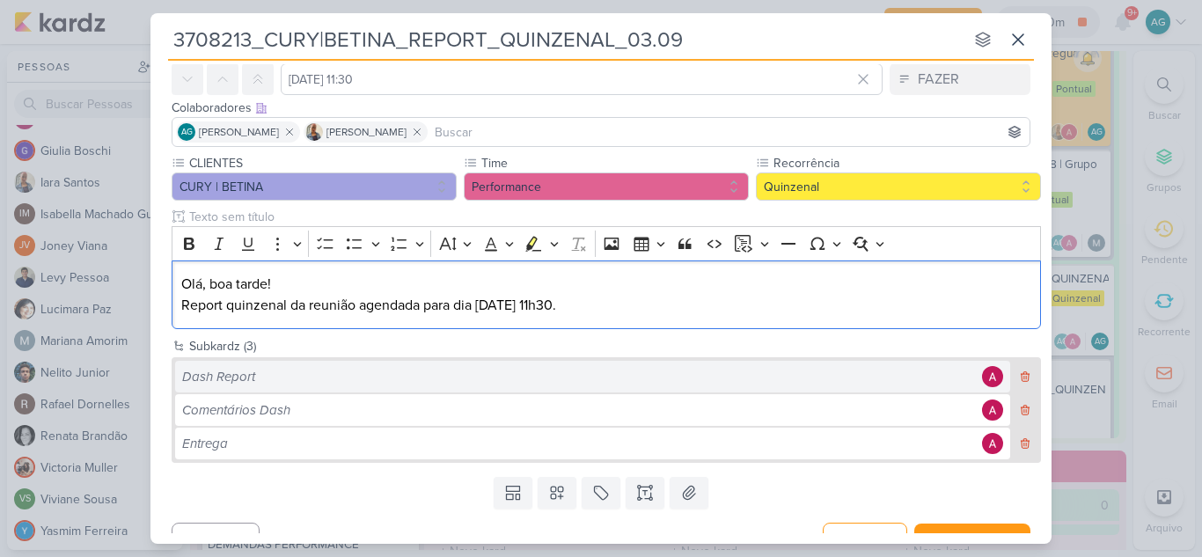
scroll to position [102, 0]
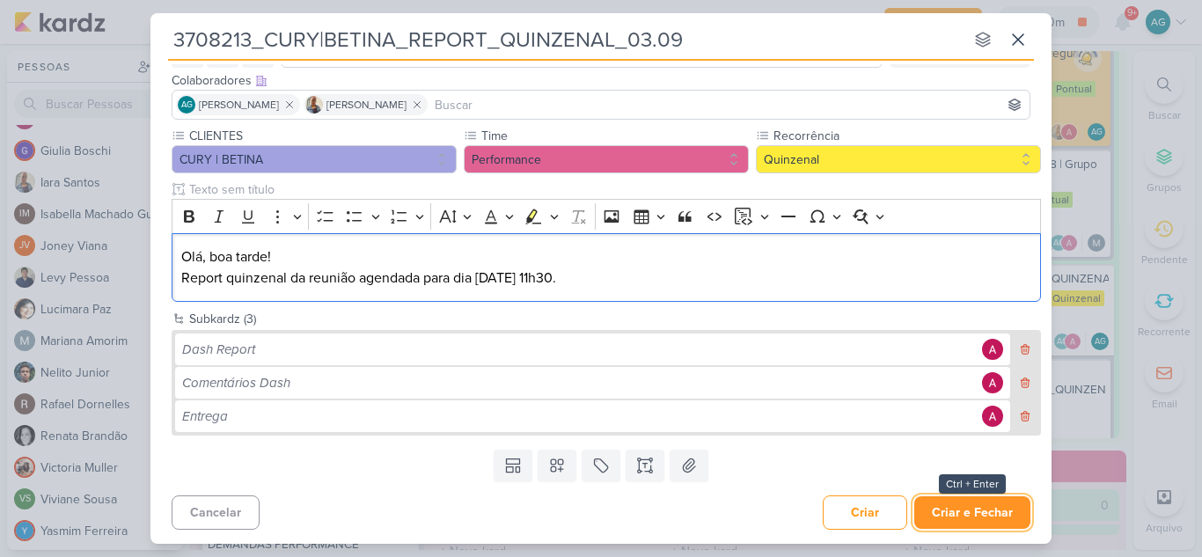
click at [955, 517] on button "Criar e Fechar" at bounding box center [972, 512] width 116 height 33
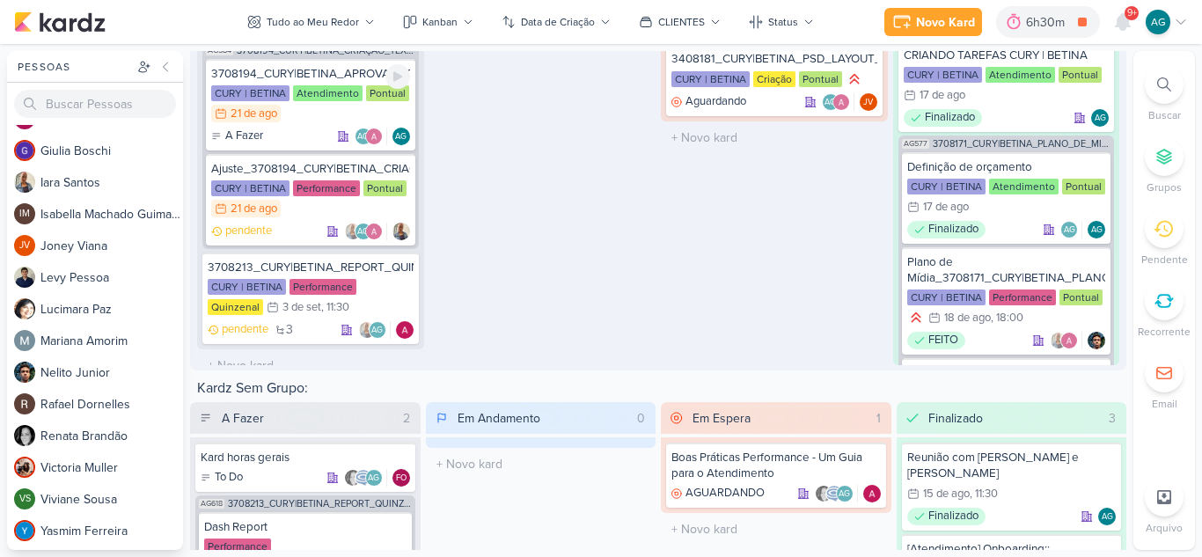
scroll to position [598, 0]
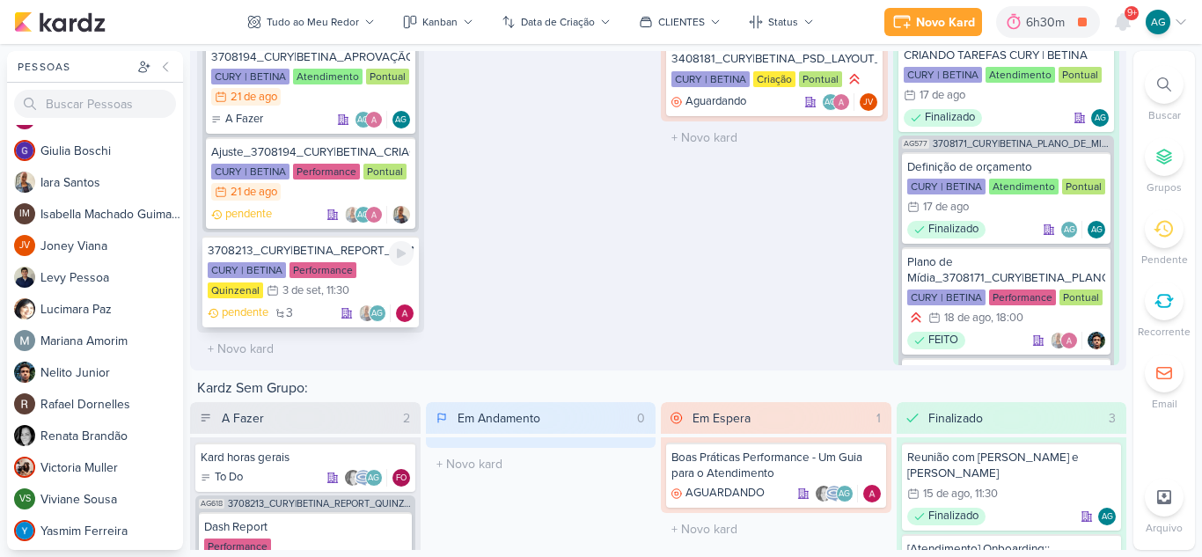
click at [321, 253] on div "3708213_CURY|BETINA_REPORT_QUINZENAL_03.09" at bounding box center [311, 251] width 206 height 16
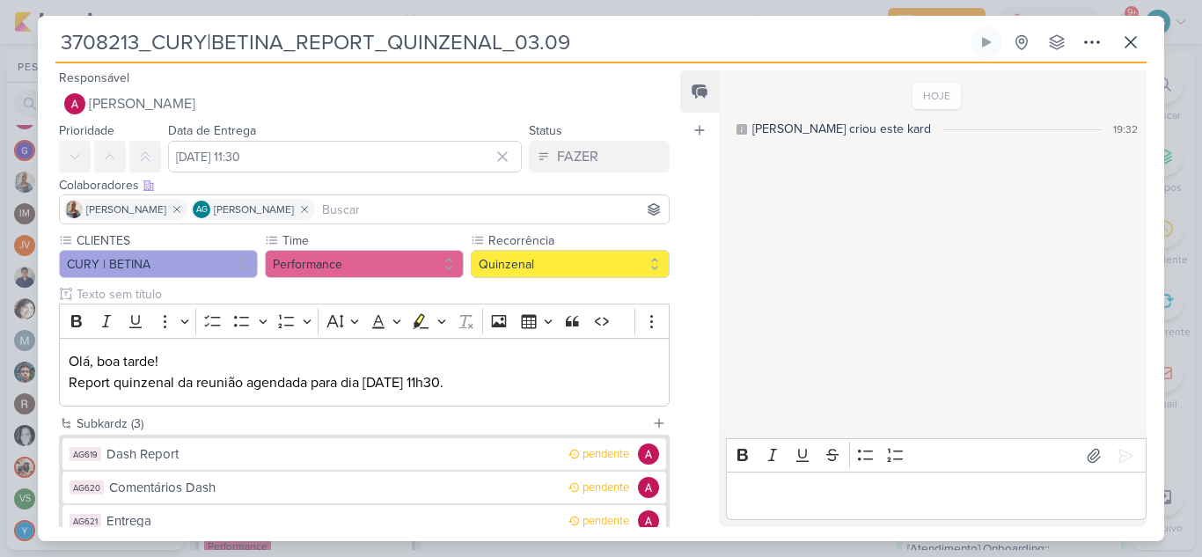
drag, startPoint x: 296, startPoint y: 42, endPoint x: 0, endPoint y: 55, distance: 296.0
click at [0, 55] on div "3708213_CURY|BETINA_REPORT_QUINZENAL_03.09 Criado por mim" at bounding box center [601, 278] width 1202 height 557
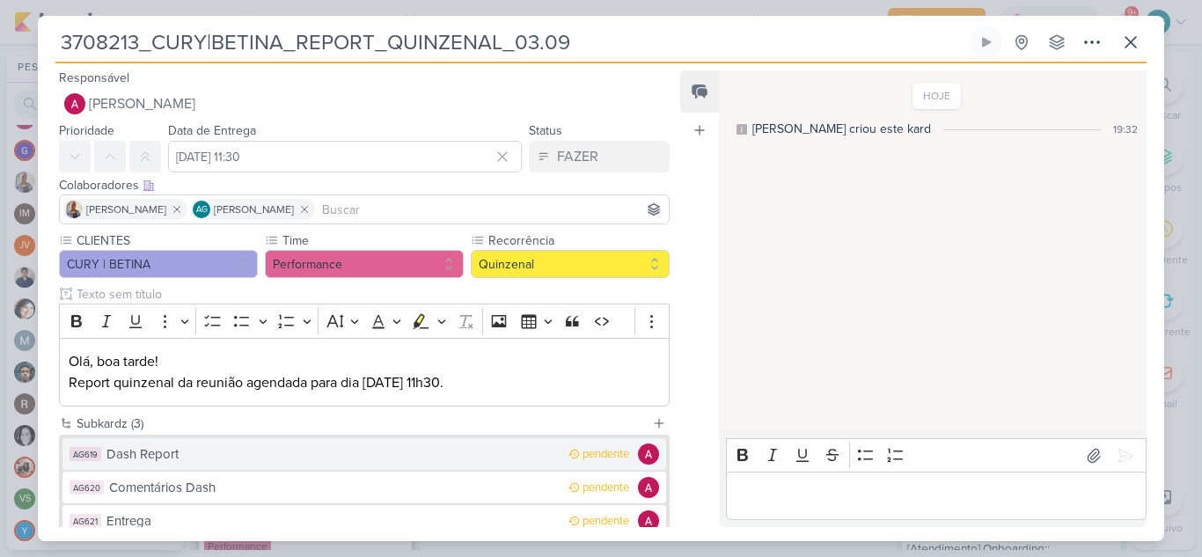
click at [155, 456] on div "Dash Report" at bounding box center [332, 454] width 453 height 20
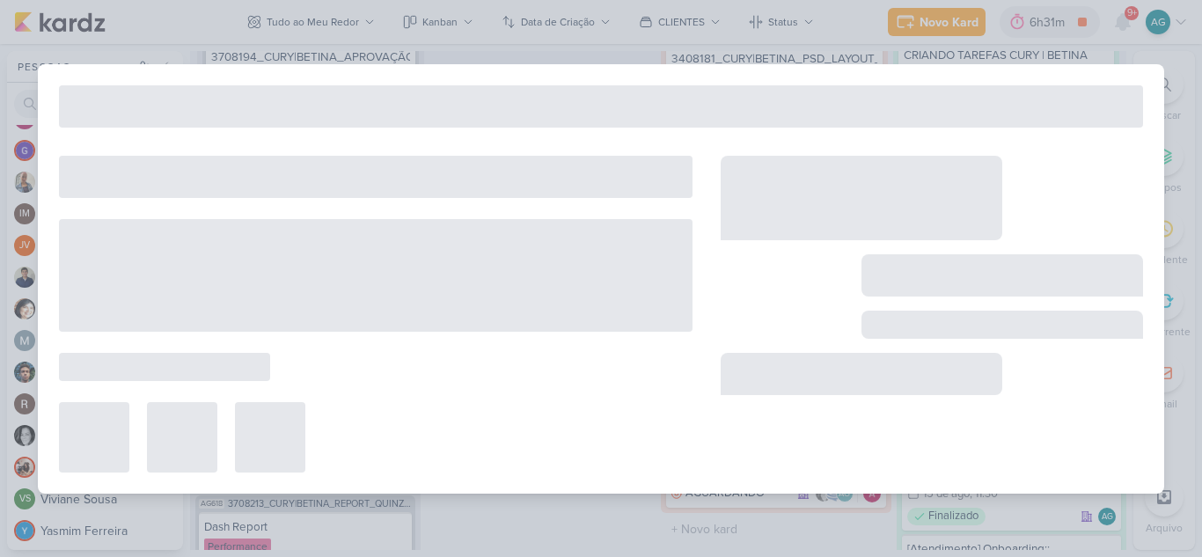
type input "Dash Report"
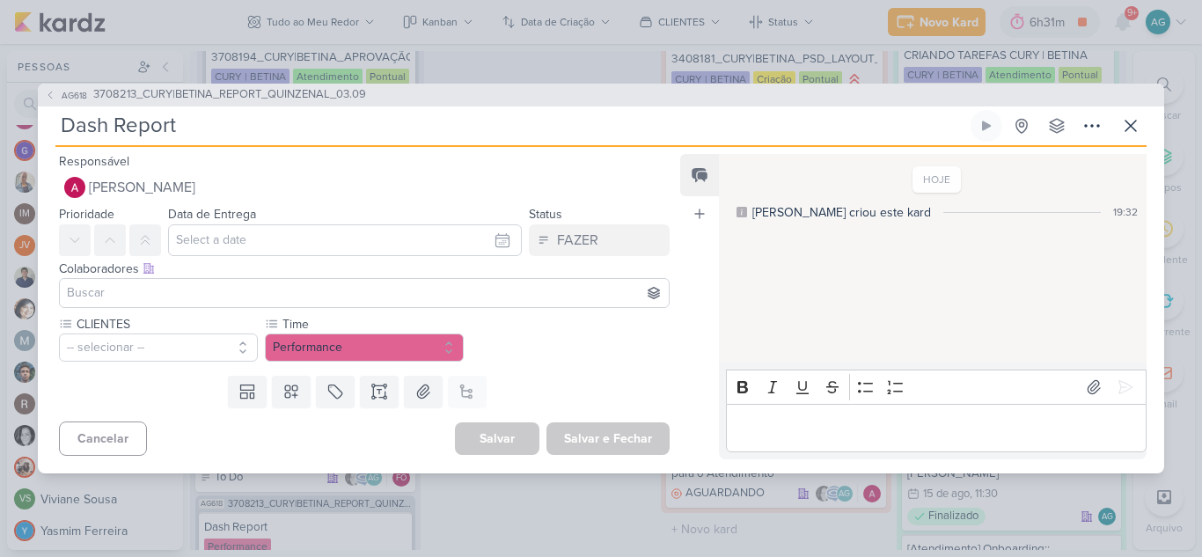
click at [63, 125] on input "Dash Report" at bounding box center [511, 126] width 912 height 32
paste input "3708213_CURY|BETINA_"
type input "3708213_CURY|BETINA_Dash Report"
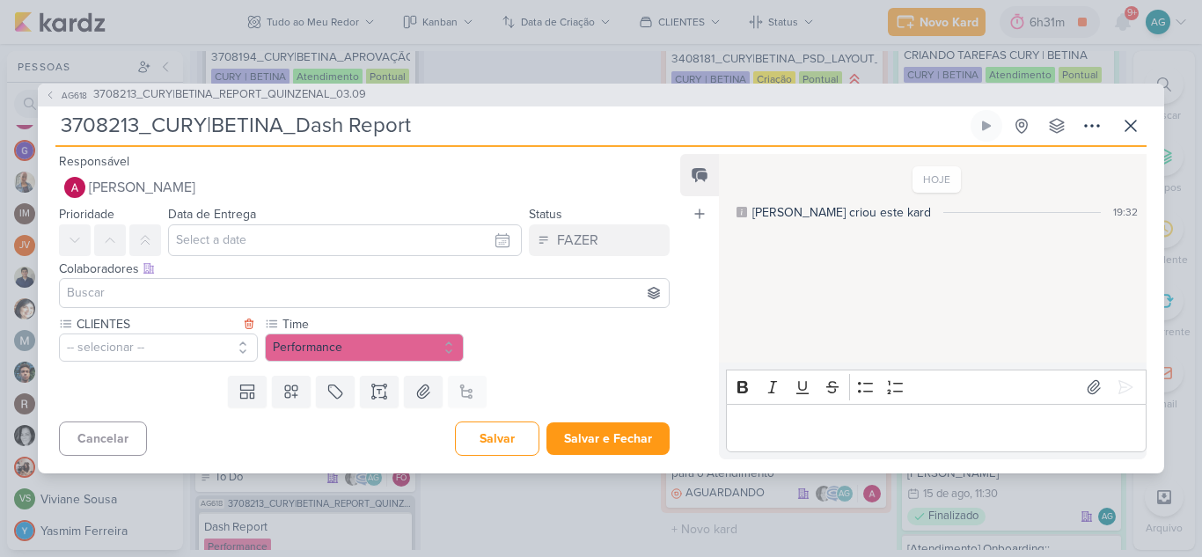
type input "3708213_CURY|BETINA_Dash Report"
click at [175, 354] on button "-- selecionar --" at bounding box center [158, 348] width 199 height 28
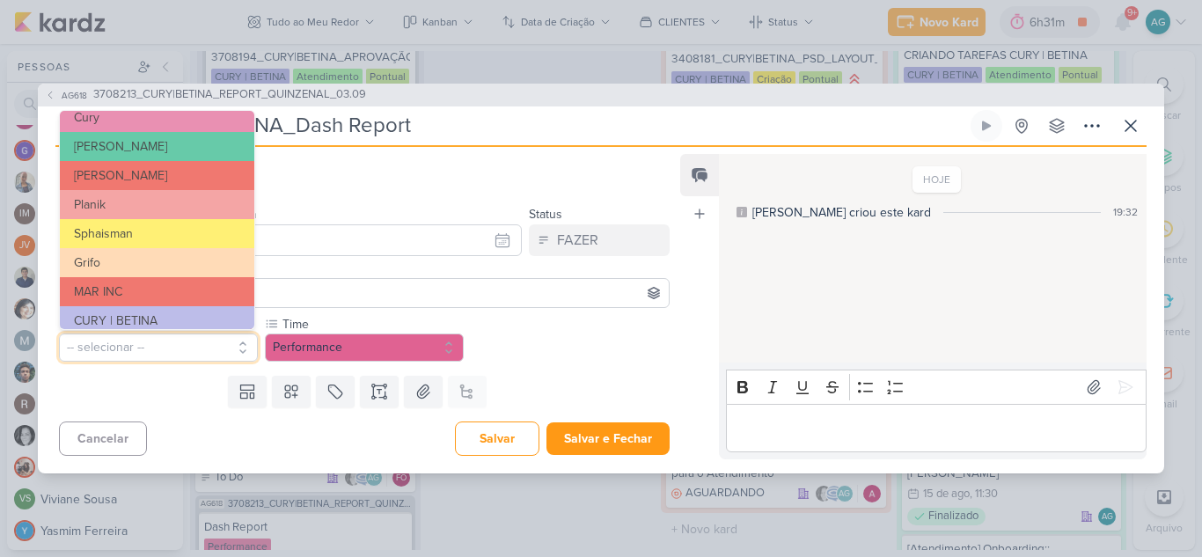
scroll to position [286, 0]
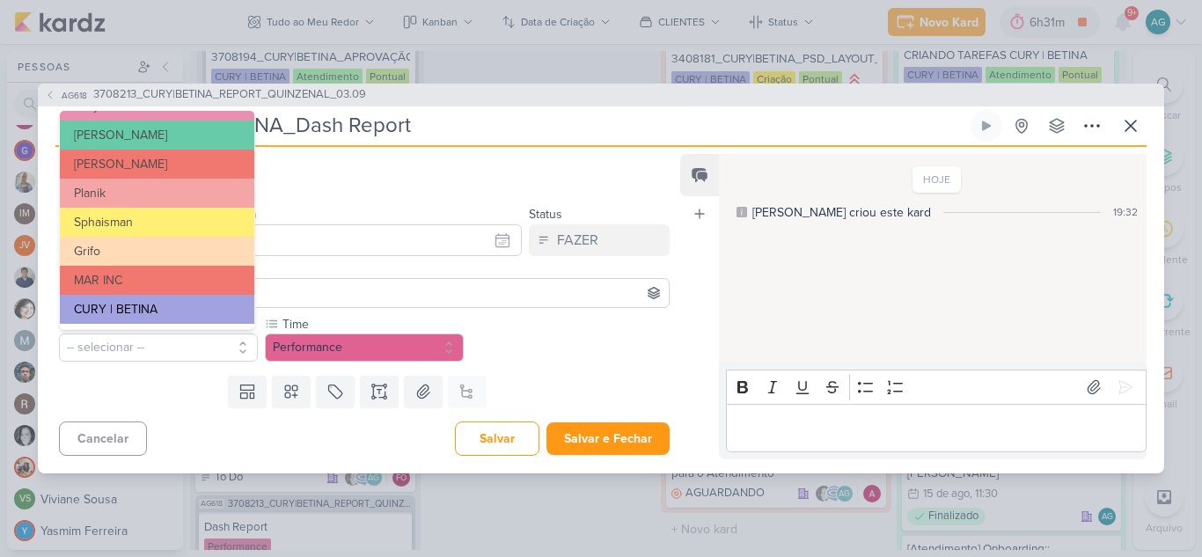
click at [158, 304] on button "CURY | BETINA" at bounding box center [157, 309] width 194 height 29
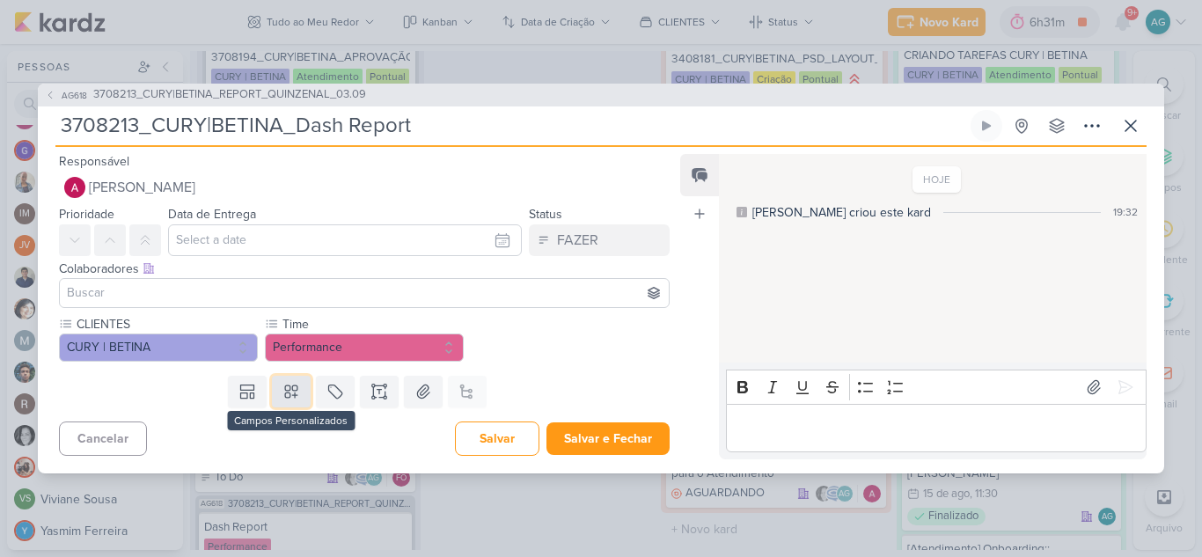
click at [294, 398] on icon at bounding box center [291, 392] width 18 height 18
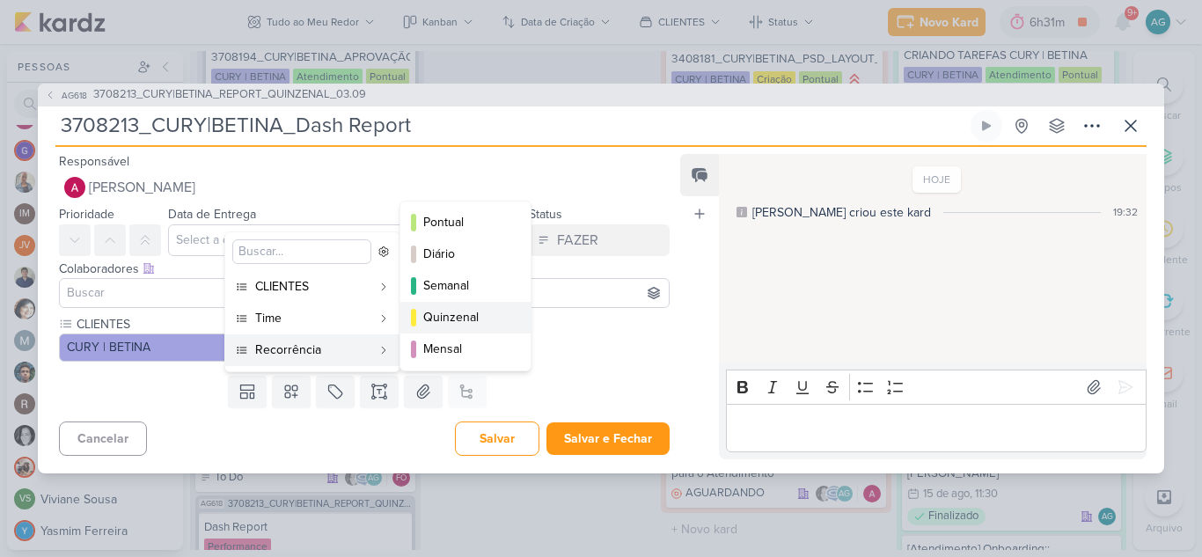
click at [452, 322] on div "Quinzenal" at bounding box center [466, 317] width 86 height 18
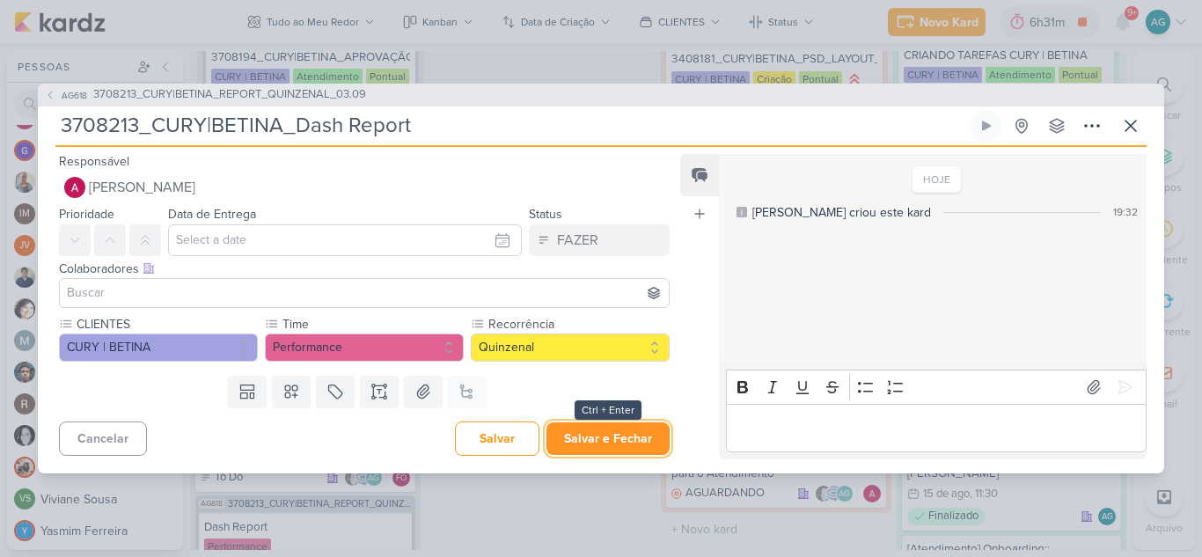
click at [643, 447] on button "Salvar e Fechar" at bounding box center [607, 438] width 123 height 33
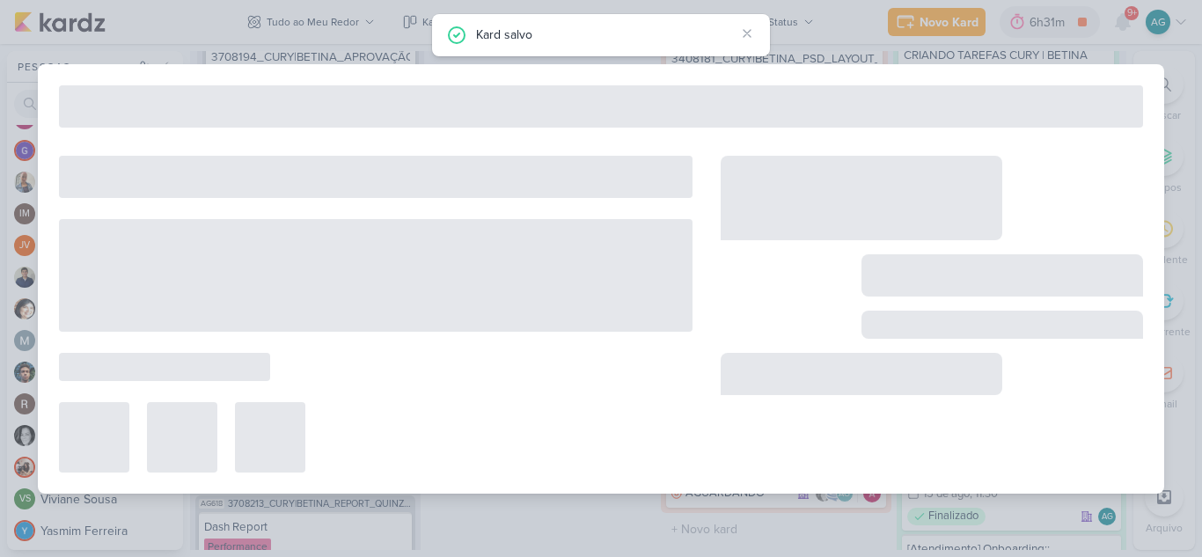
type input "3708213_CURY|BETINA_REPORT_QUINZENAL_03.09"
type input "3 de setembro de 2025 às 11:30"
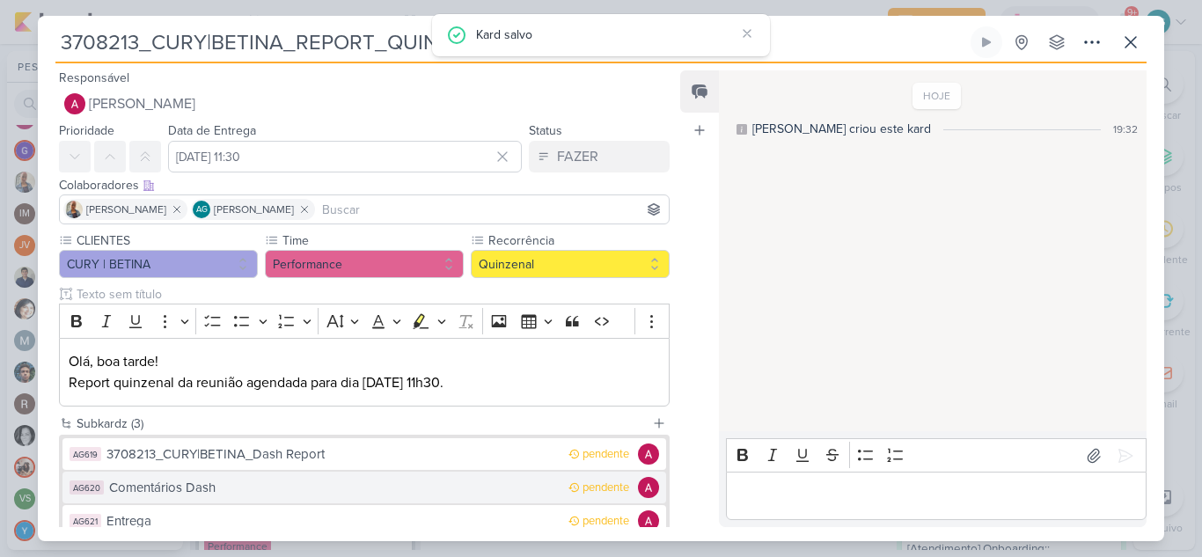
click at [219, 494] on div "Comentários Dash" at bounding box center [334, 488] width 451 height 20
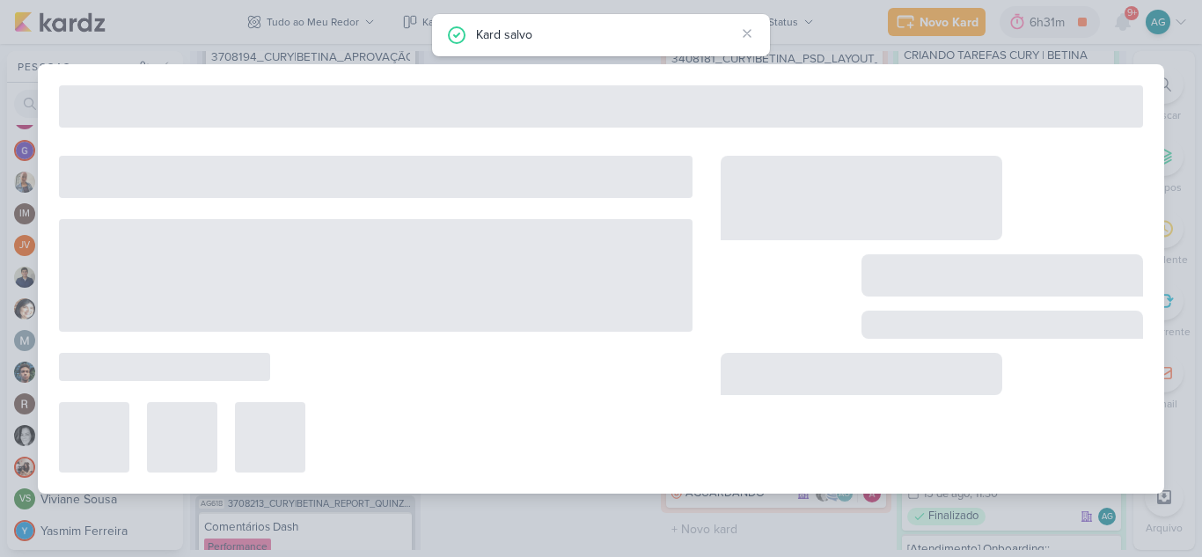
type input "Comentários Dash"
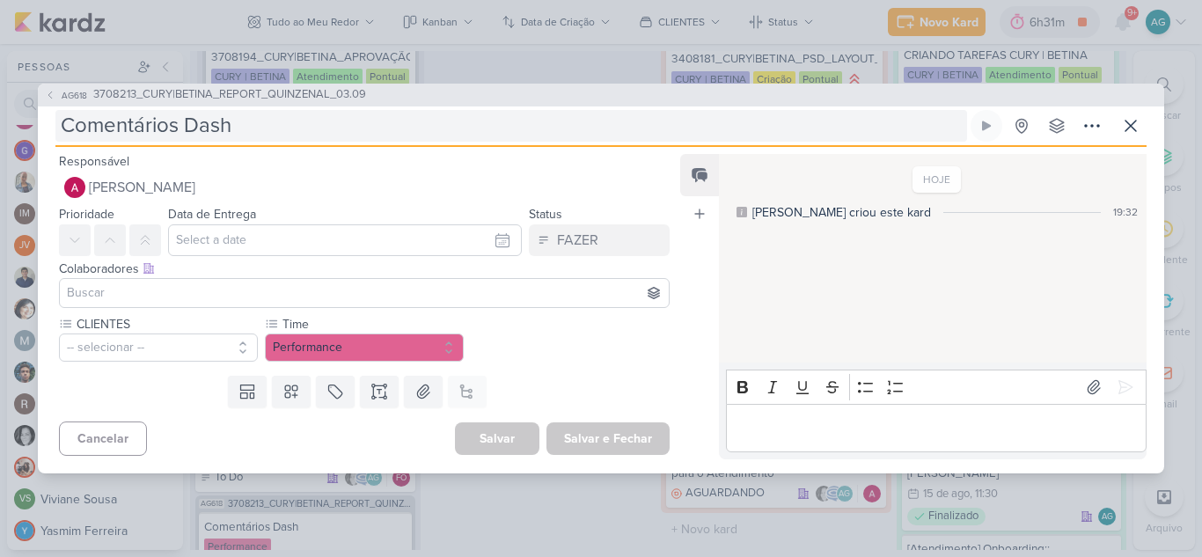
click at [62, 121] on input "Comentários Dash" at bounding box center [511, 126] width 912 height 32
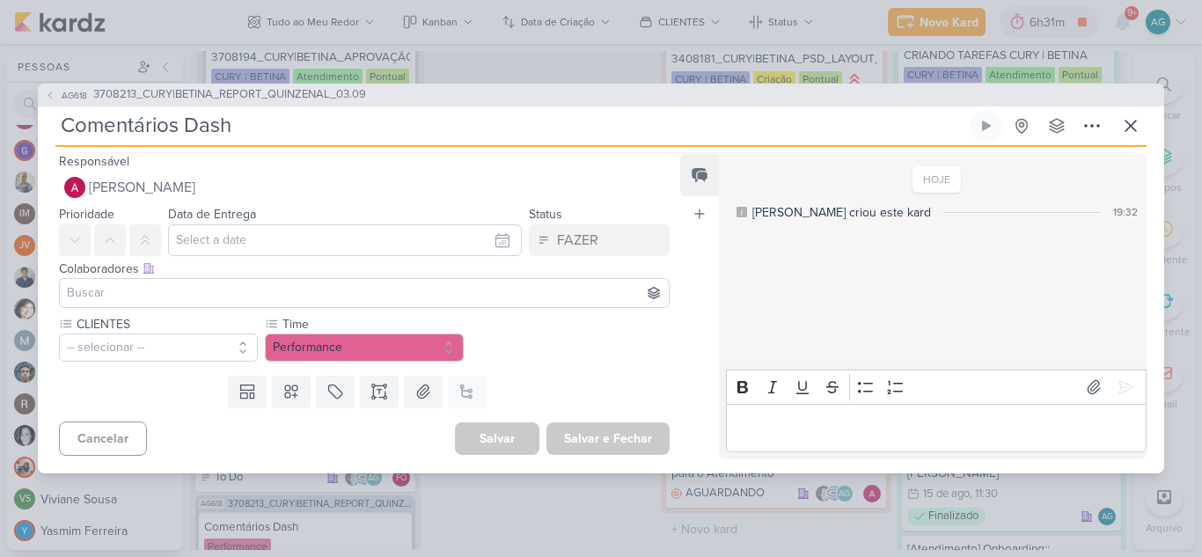
paste input "3708213_CURY|BETINA_"
type input "3708213_CURY|BETINA_Comentários Dash"
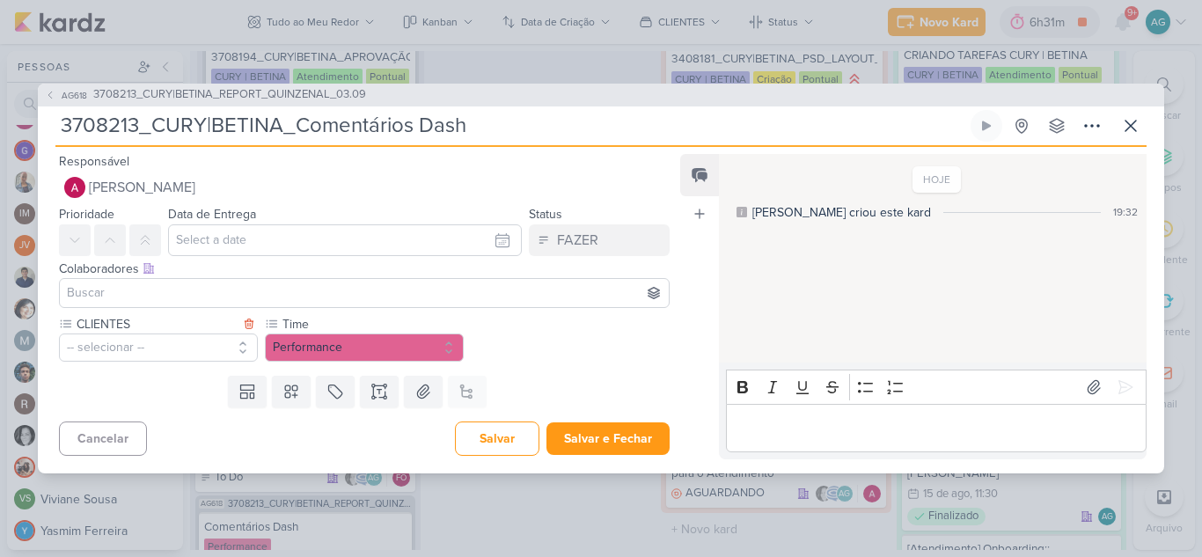
type input "3708213_CURY|BETINA_Comentários Dash"
click at [216, 354] on button "-- selecionar --" at bounding box center [158, 348] width 199 height 28
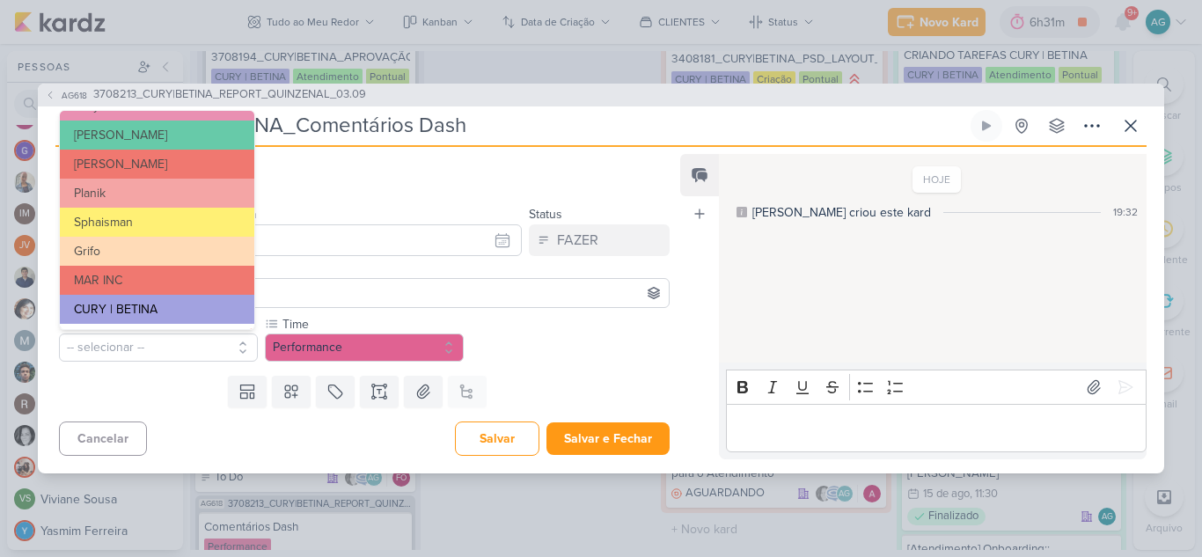
click at [158, 306] on button "CURY | BETINA" at bounding box center [157, 309] width 194 height 29
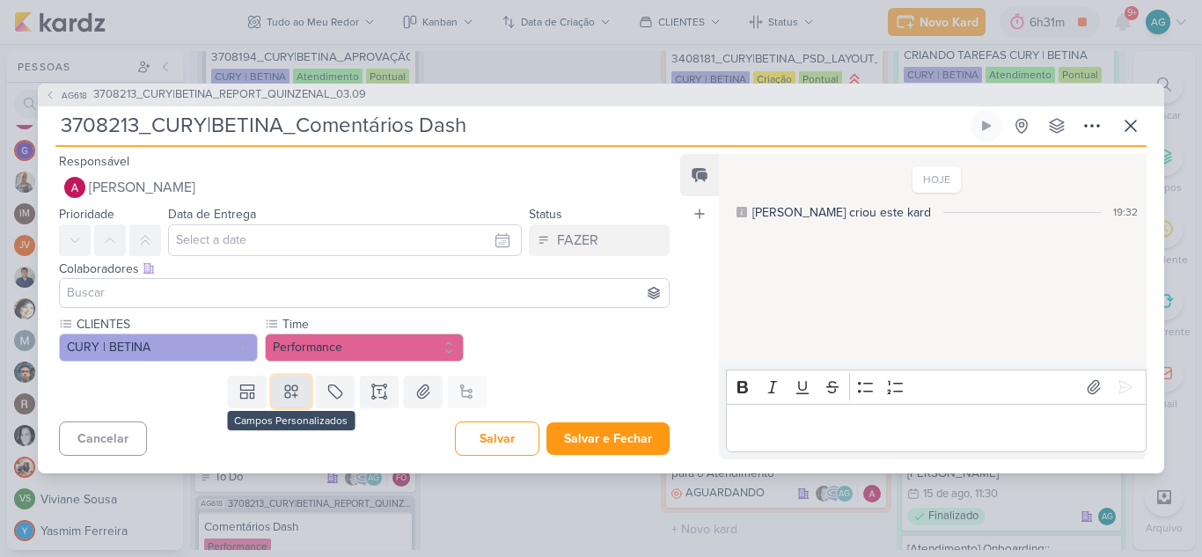
click at [286, 392] on icon at bounding box center [291, 391] width 12 height 12
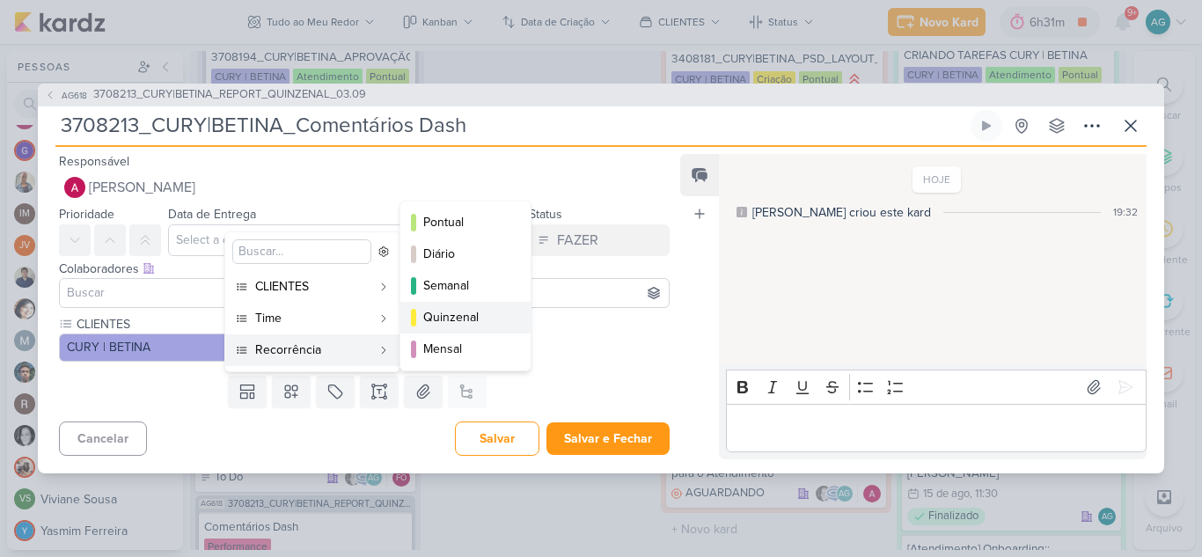
click at [485, 317] on div "Quinzenal" at bounding box center [466, 317] width 86 height 18
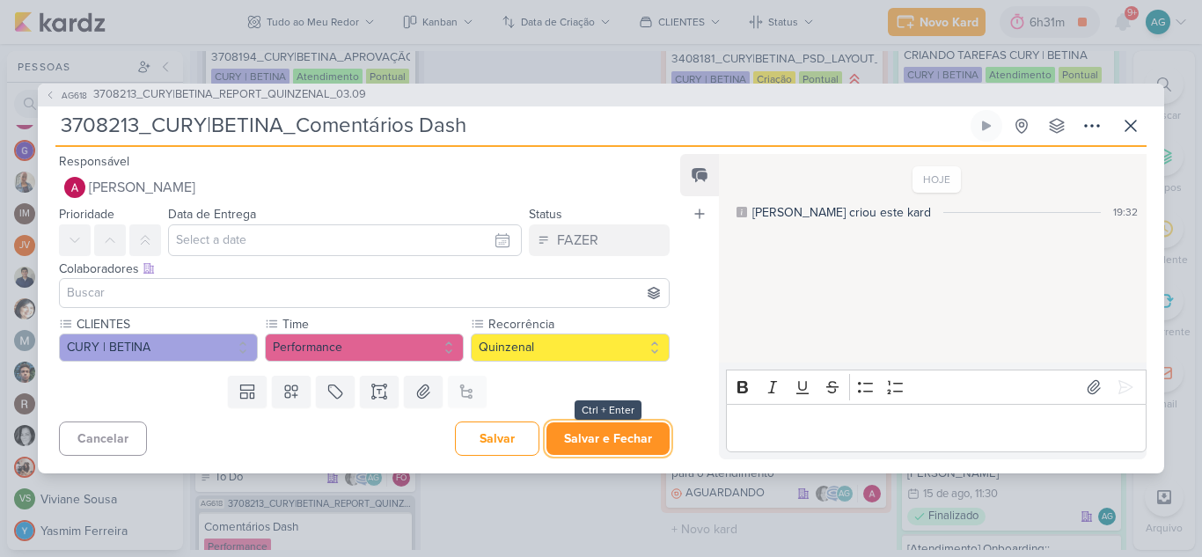
click at [610, 444] on button "Salvar e Fechar" at bounding box center [607, 438] width 123 height 33
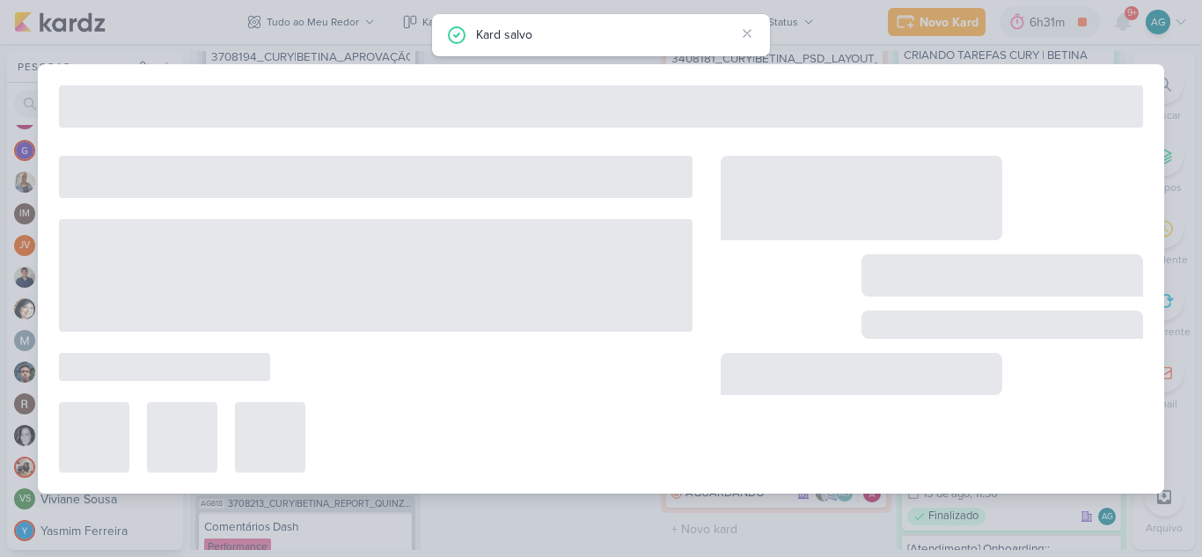
type input "3708213_CURY|BETINA_REPORT_QUINZENAL_03.09"
type input "3 de setembro de 2025 às 11:30"
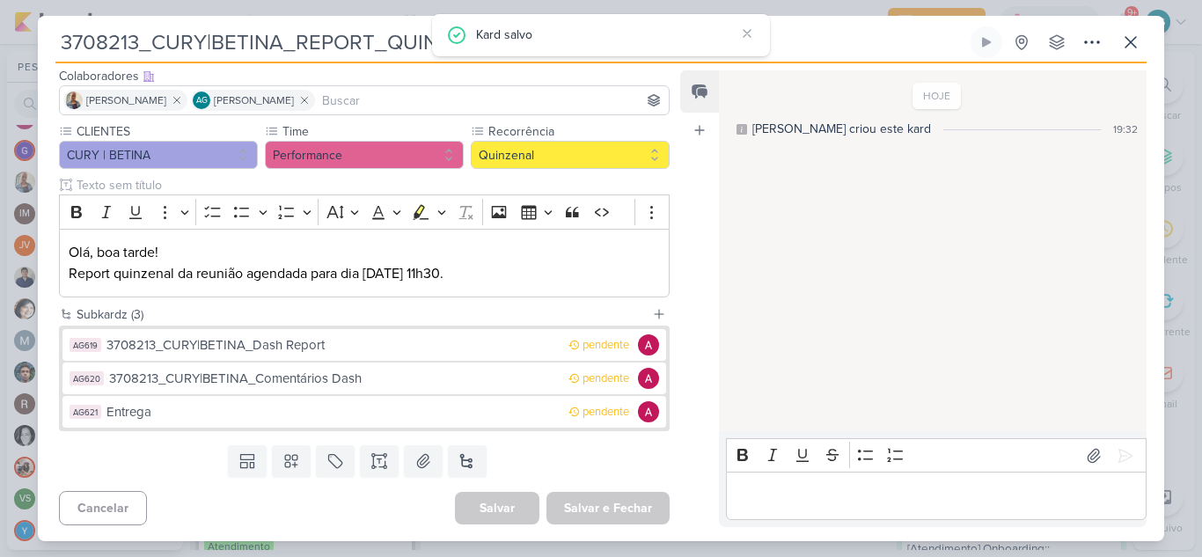
scroll to position [111, 0]
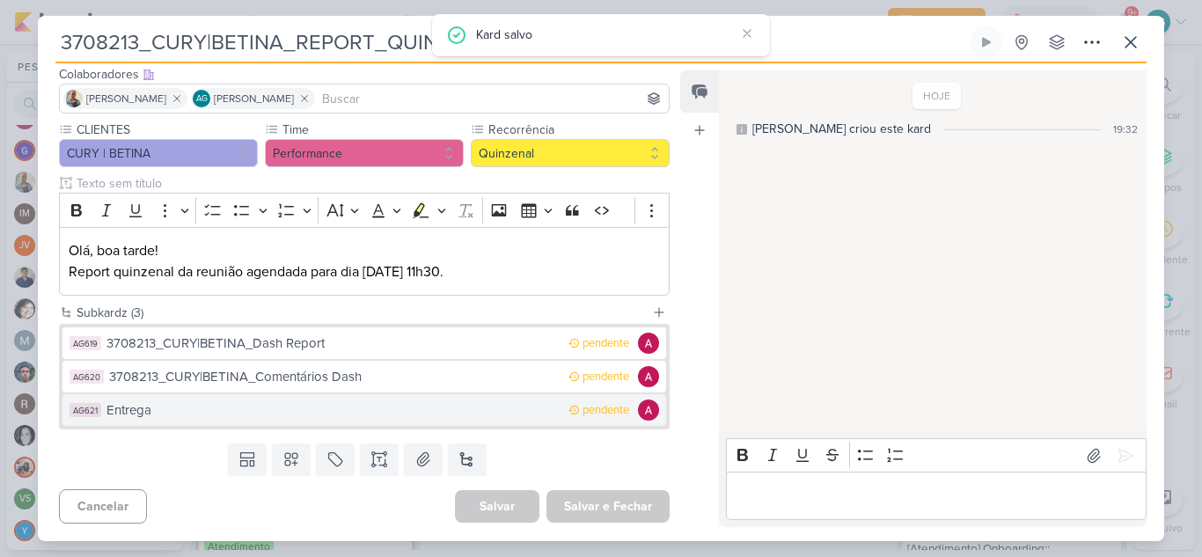
click at [192, 412] on div "Entrega" at bounding box center [332, 410] width 453 height 20
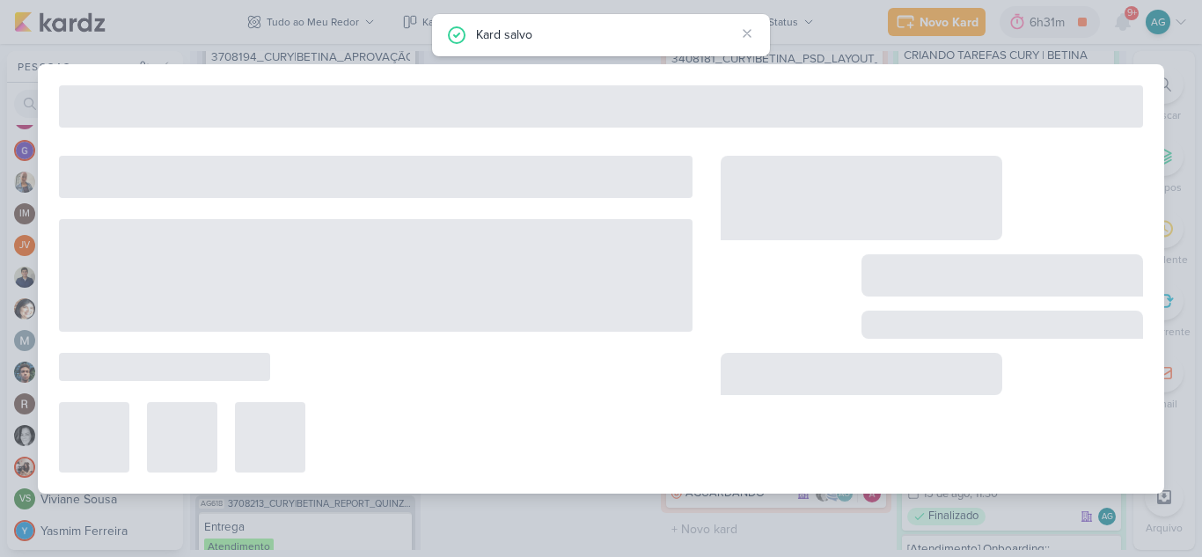
type input "Entrega"
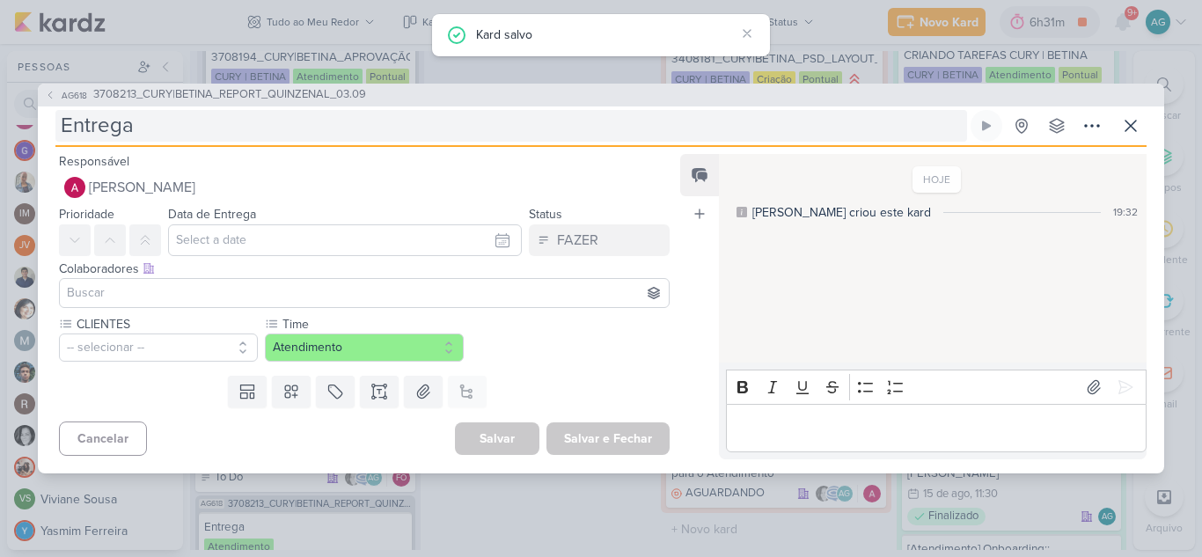
click at [62, 128] on input "Entrega" at bounding box center [511, 126] width 912 height 32
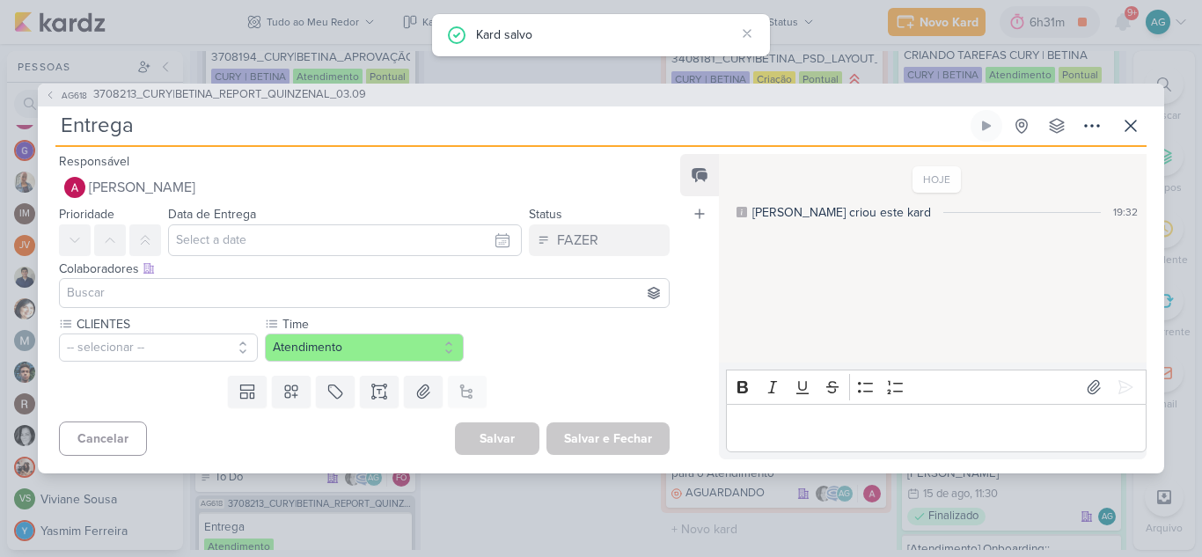
paste input "3708213_CURY|BETINA_"
type input "3708213_CURY|BETINA_Entrega"
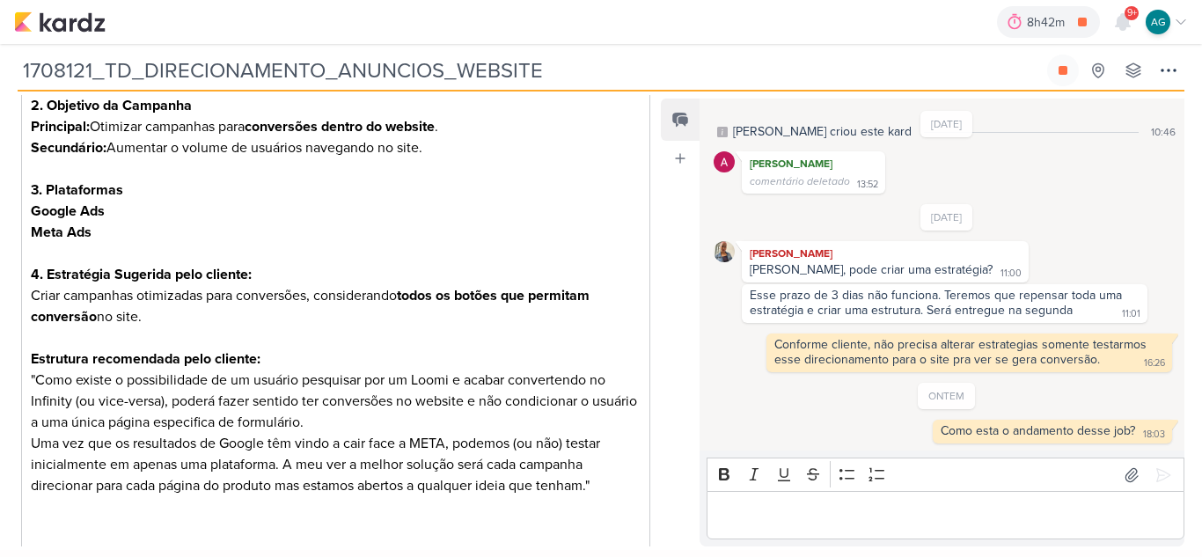
scroll to position [528, 0]
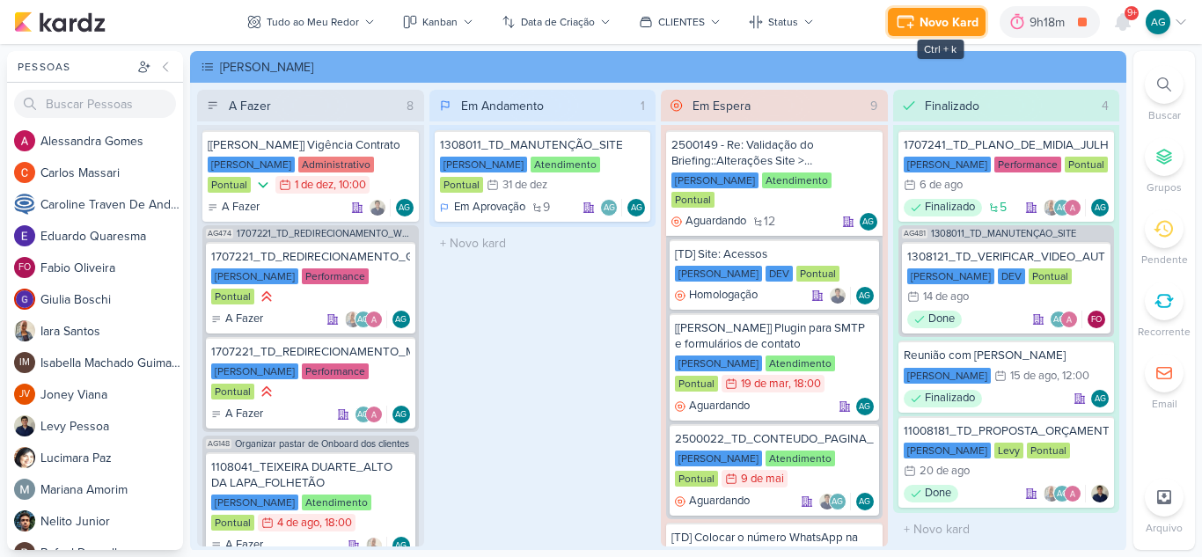
click at [936, 26] on div "Novo Kard" at bounding box center [949, 22] width 59 height 18
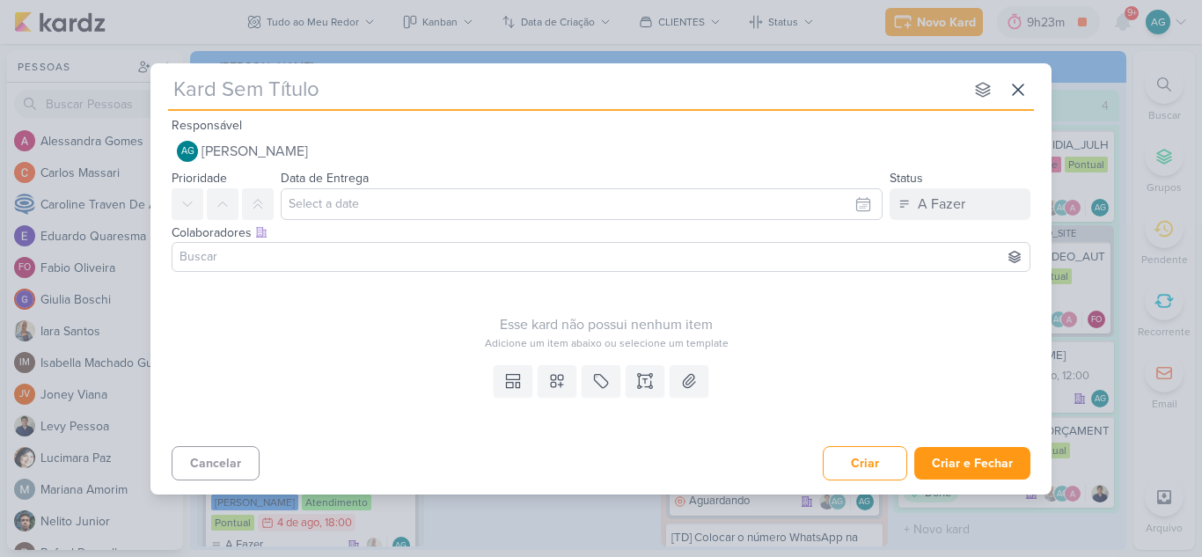
click at [429, 92] on input "text" at bounding box center [566, 90] width 796 height 32
paste input "1708212_TD_REPORT_QUINZENAL_27.08"
type input "1708212_TD_REPORT_QUINZENAL_27.08"
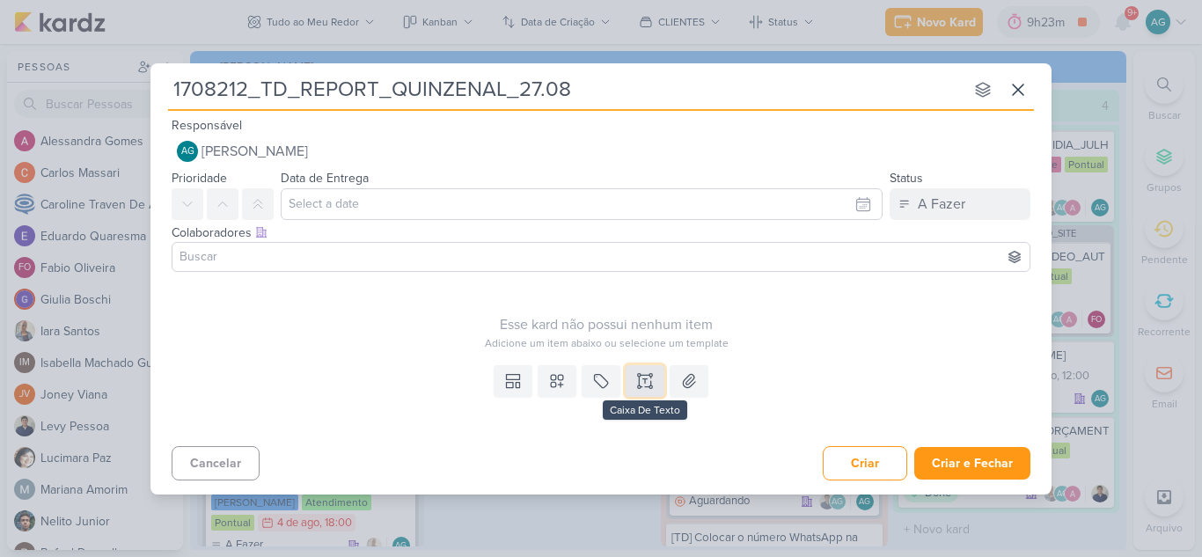
click at [649, 388] on icon at bounding box center [645, 381] width 18 height 18
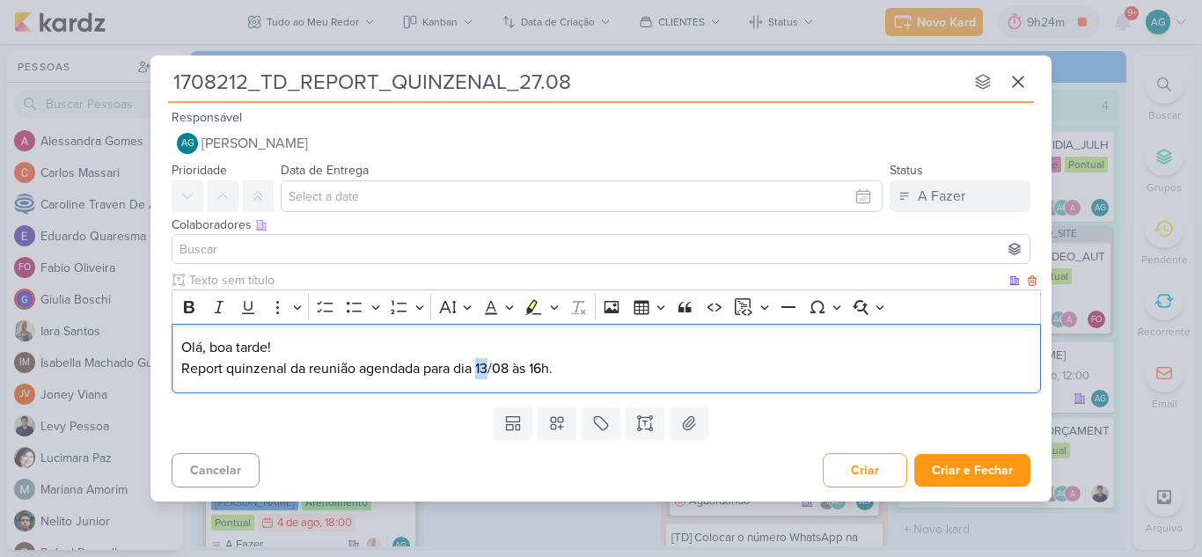
drag, startPoint x: 480, startPoint y: 370, endPoint x: 492, endPoint y: 371, distance: 12.4
click at [492, 371] on p "Olá, boa tarde! Report quinzenal da reunião agendada para dia 13/08 às 16h." at bounding box center [606, 358] width 851 height 42
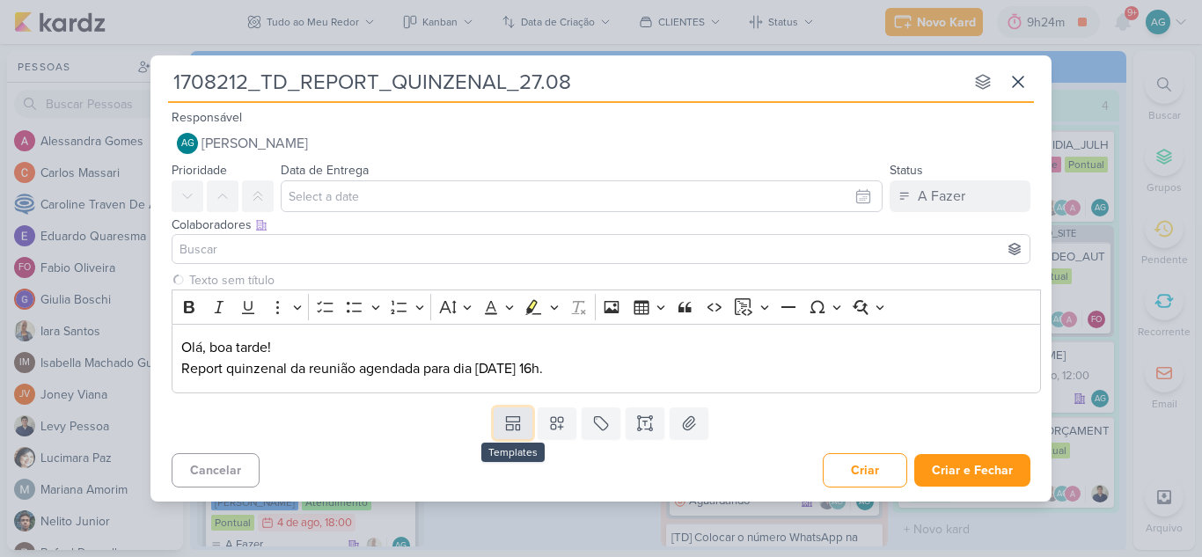
click at [510, 424] on icon at bounding box center [510, 426] width 7 height 5
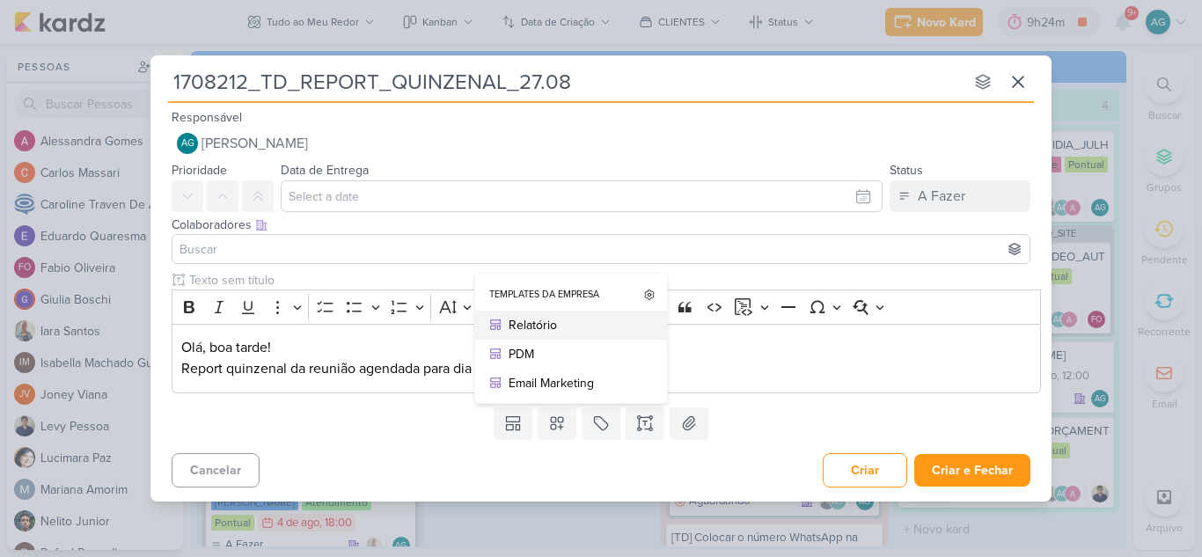
click at [539, 329] on div "Relatório" at bounding box center [577, 325] width 137 height 18
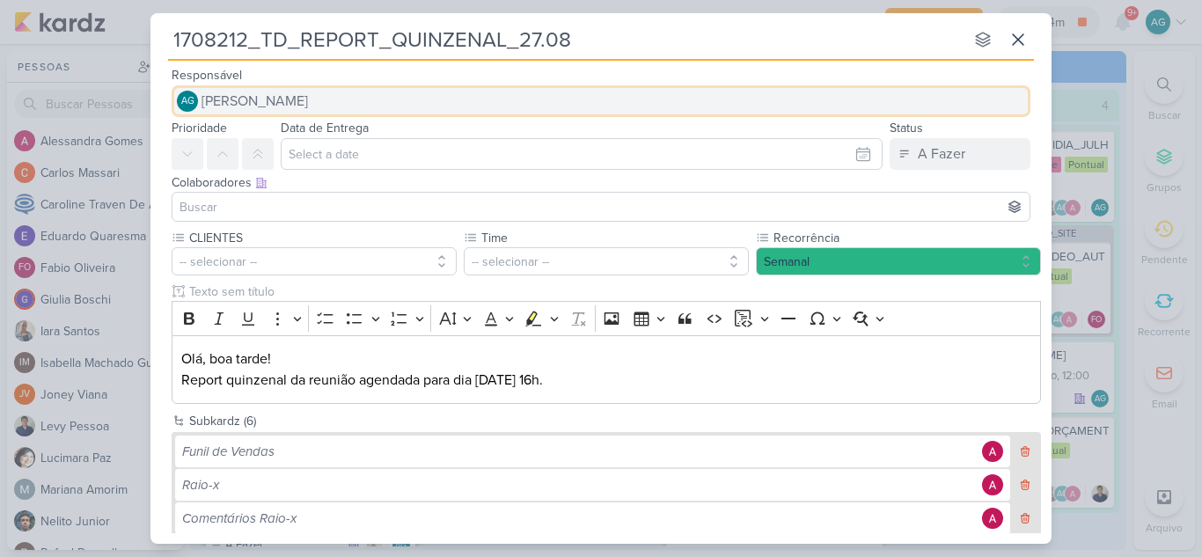
click at [407, 95] on button "AG Aline Gimenez Graciano" at bounding box center [601, 101] width 859 height 32
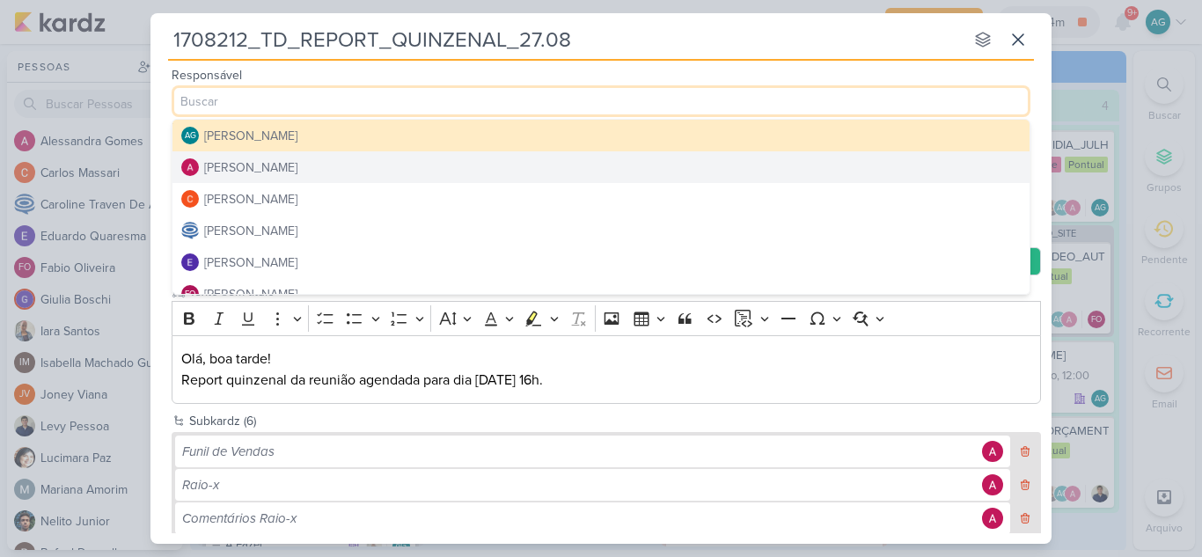
click at [347, 169] on button "[PERSON_NAME]" at bounding box center [600, 167] width 857 height 32
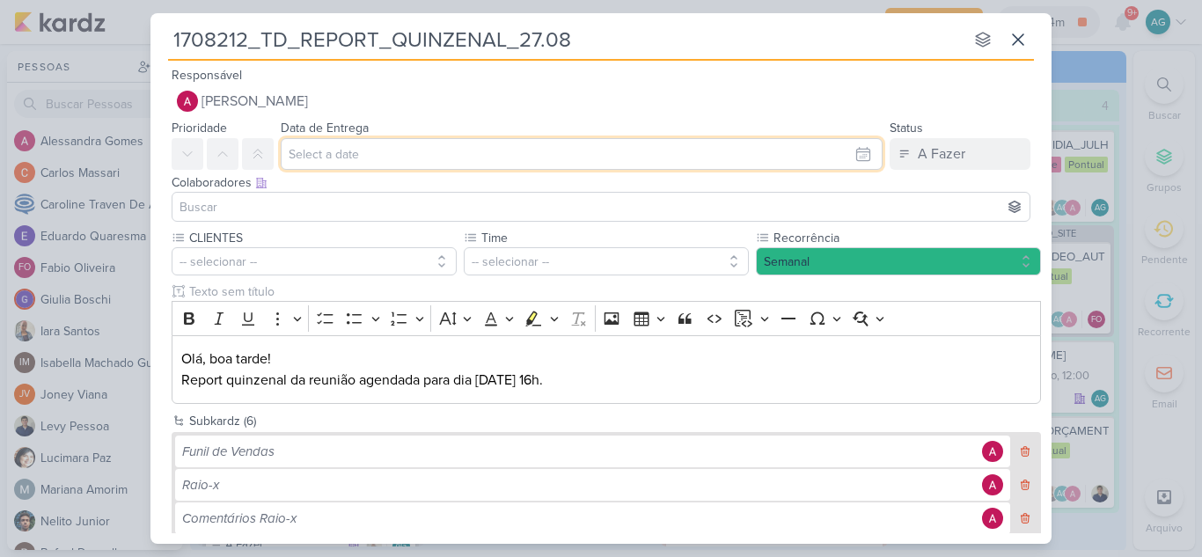
click at [392, 153] on input "text" at bounding box center [582, 154] width 602 height 32
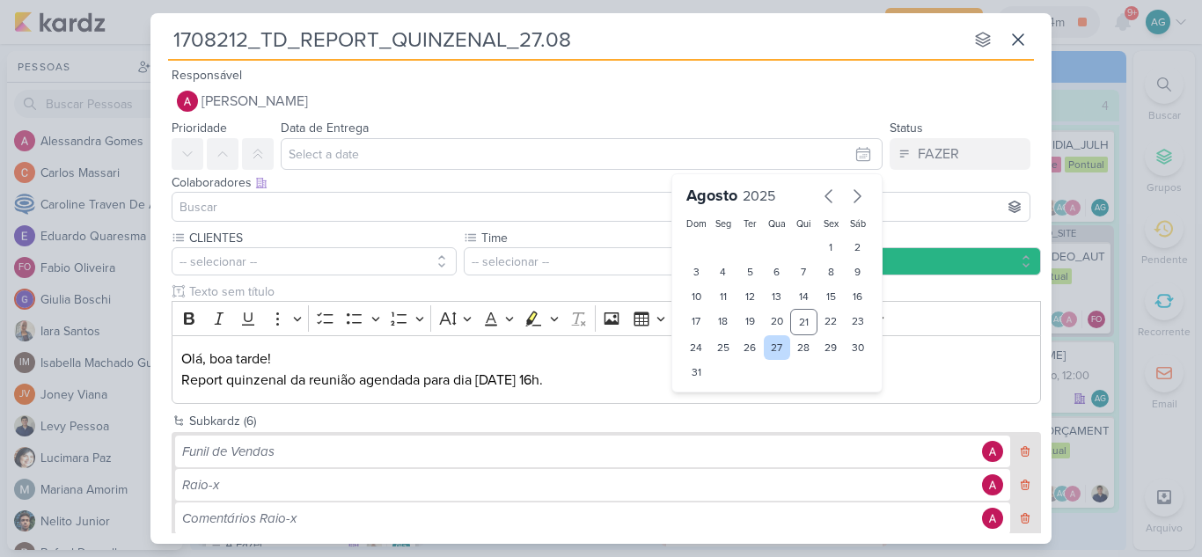
click at [764, 348] on div "27" at bounding box center [777, 347] width 27 height 25
type input "27 de agosto de 2025 às 23:59"
click at [362, 207] on input at bounding box center [601, 206] width 850 height 21
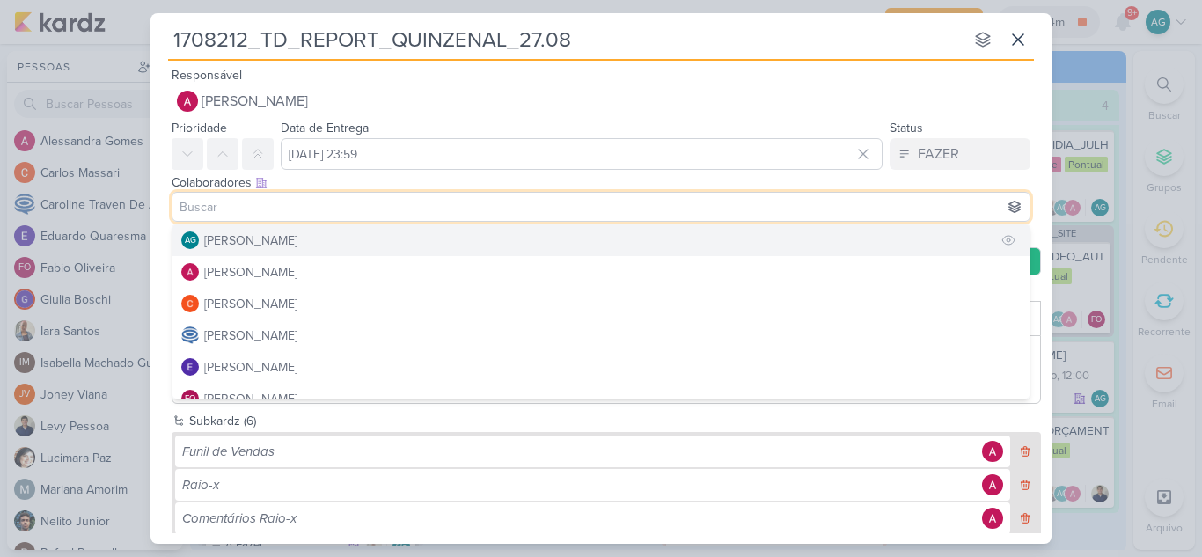
click at [348, 239] on button "AG Aline Gimenez Graciano" at bounding box center [600, 240] width 857 height 32
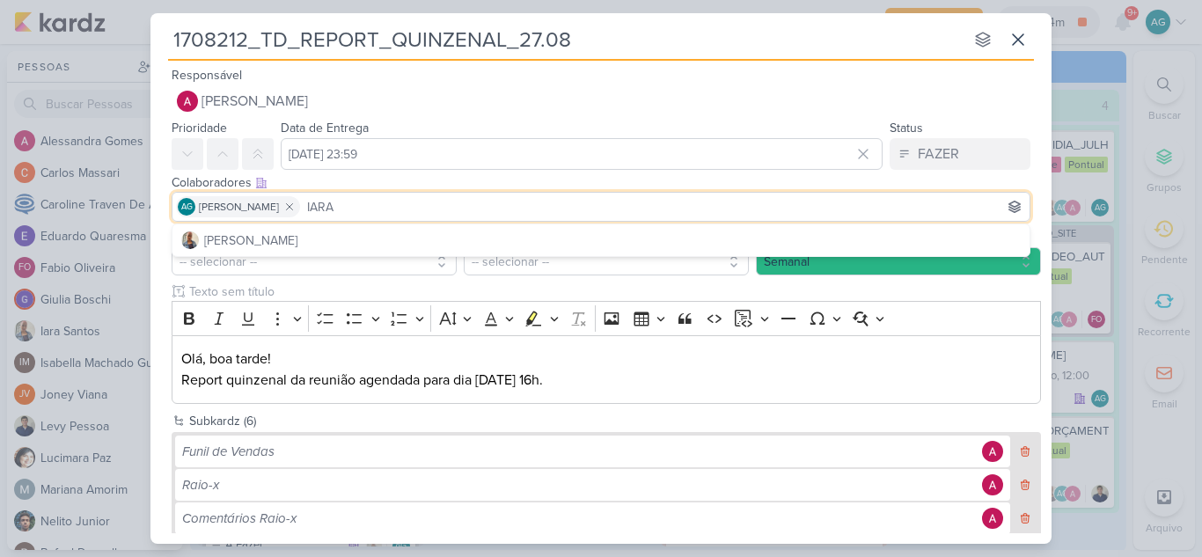
type input "IARA"
click at [354, 235] on button "[PERSON_NAME]" at bounding box center [600, 240] width 857 height 32
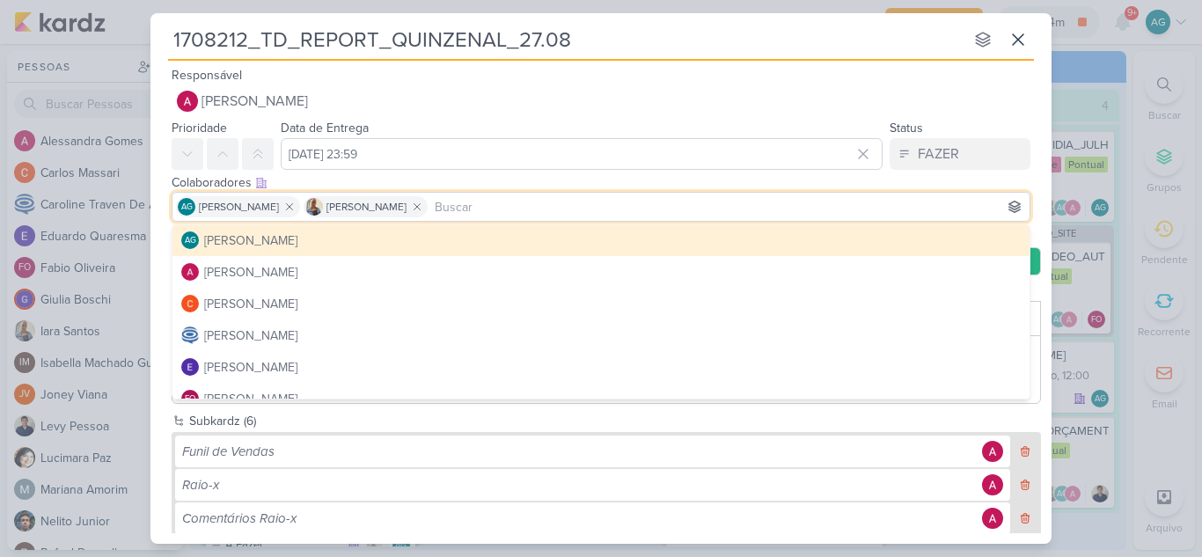
click at [635, 51] on input "1708212_TD_REPORT_QUINZENAL_27.08" at bounding box center [566, 40] width 796 height 32
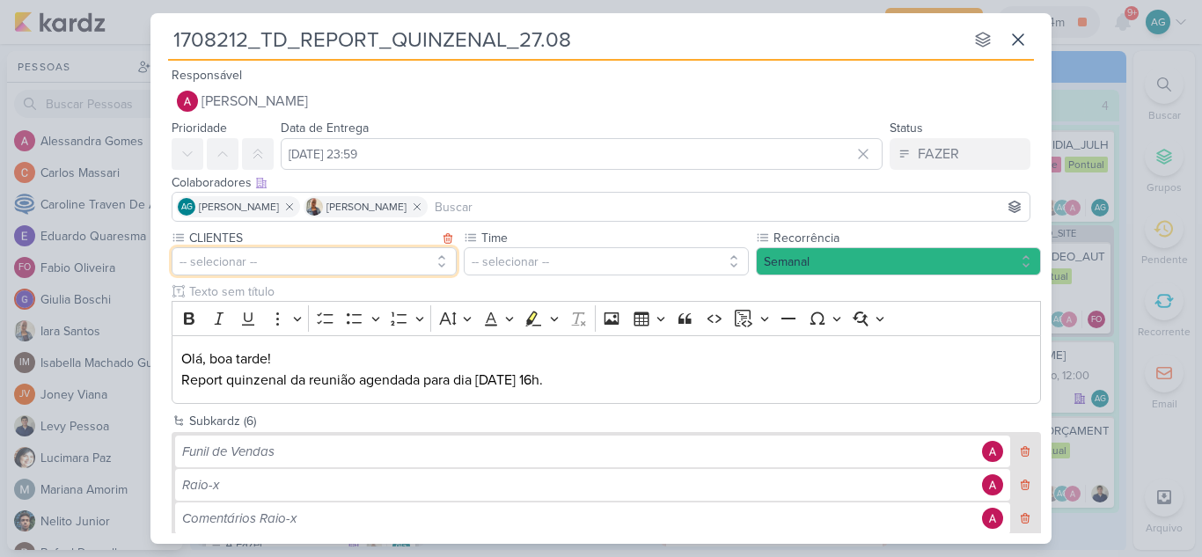
click at [369, 260] on button "-- selecionar --" at bounding box center [314, 261] width 285 height 28
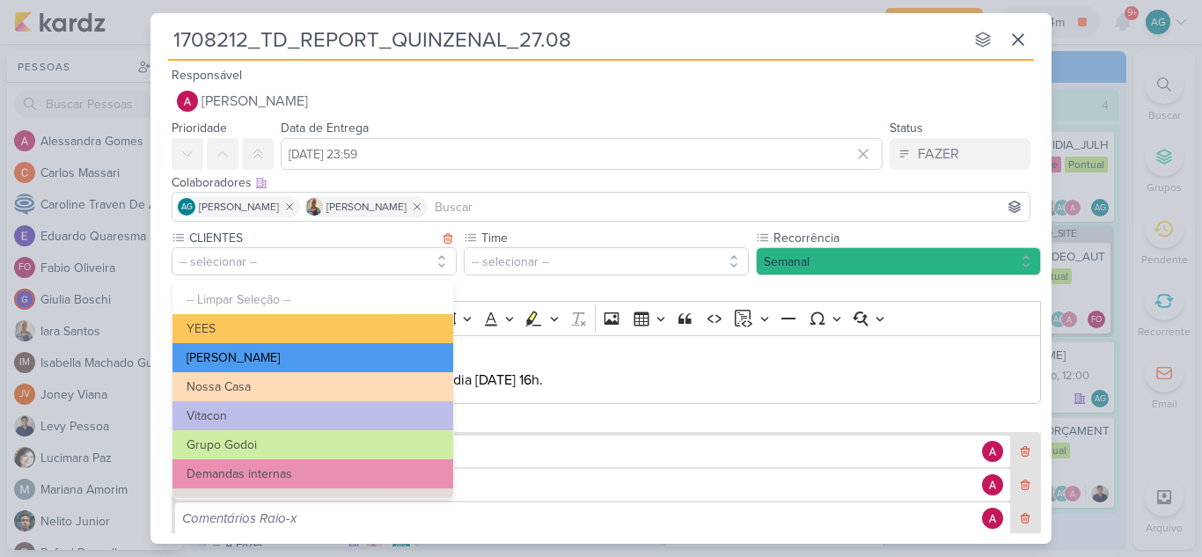
click at [293, 362] on button "[PERSON_NAME]" at bounding box center [312, 357] width 281 height 29
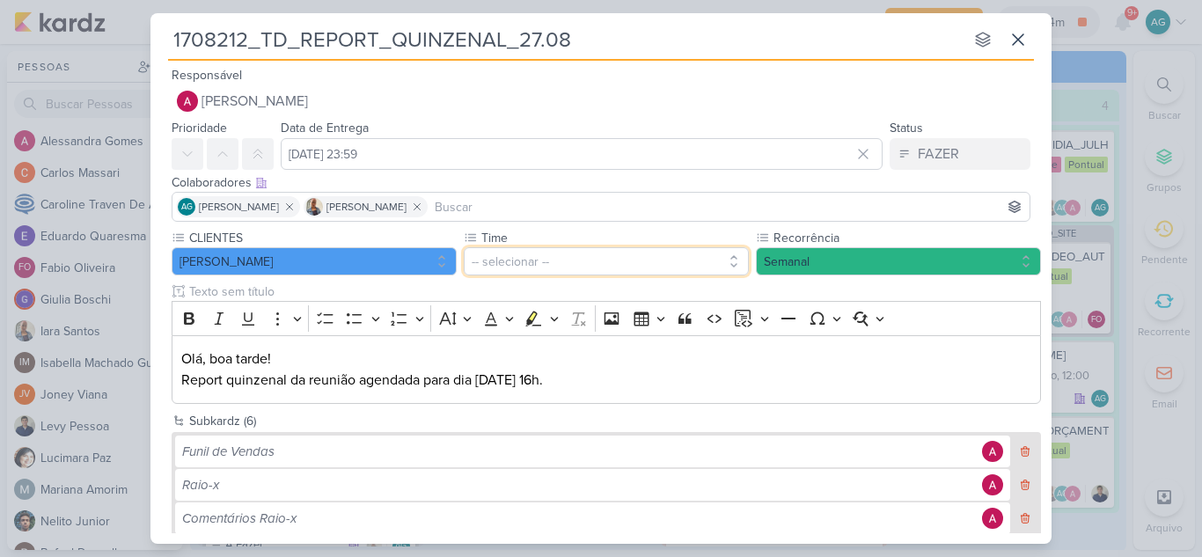
click at [534, 270] on button "-- selecionar --" at bounding box center [606, 261] width 285 height 28
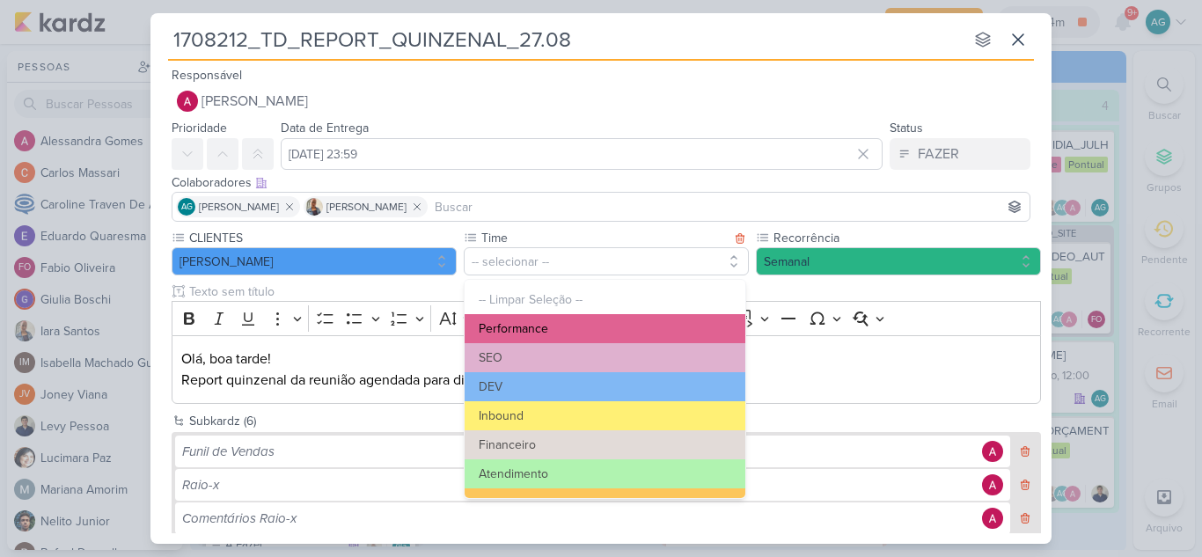
click at [548, 328] on button "Performance" at bounding box center [605, 328] width 281 height 29
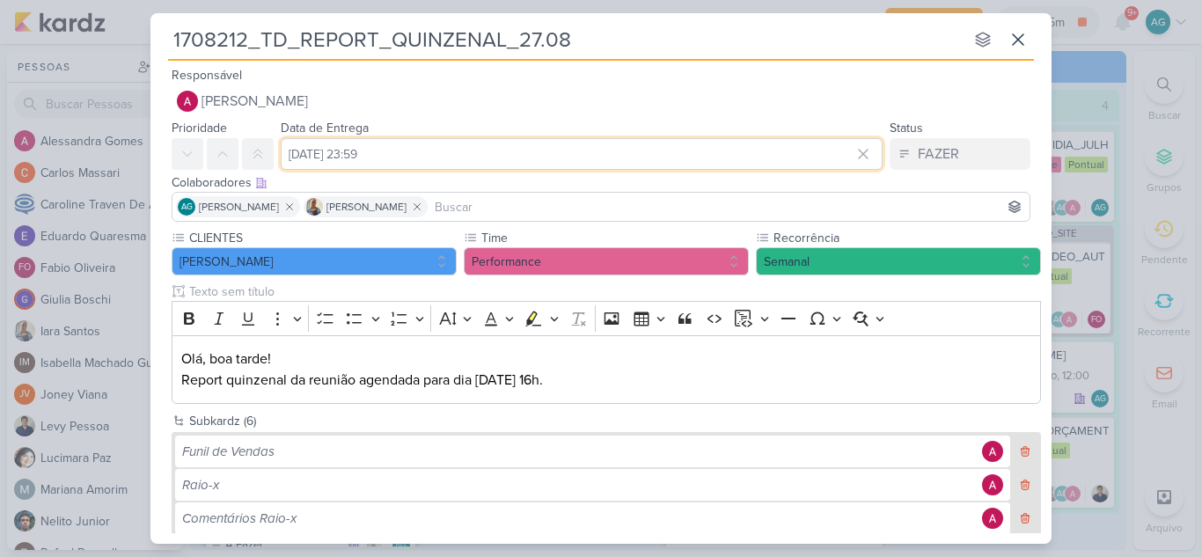
click at [441, 152] on input "27 de agosto de 2025 às 23:59" at bounding box center [582, 154] width 602 height 32
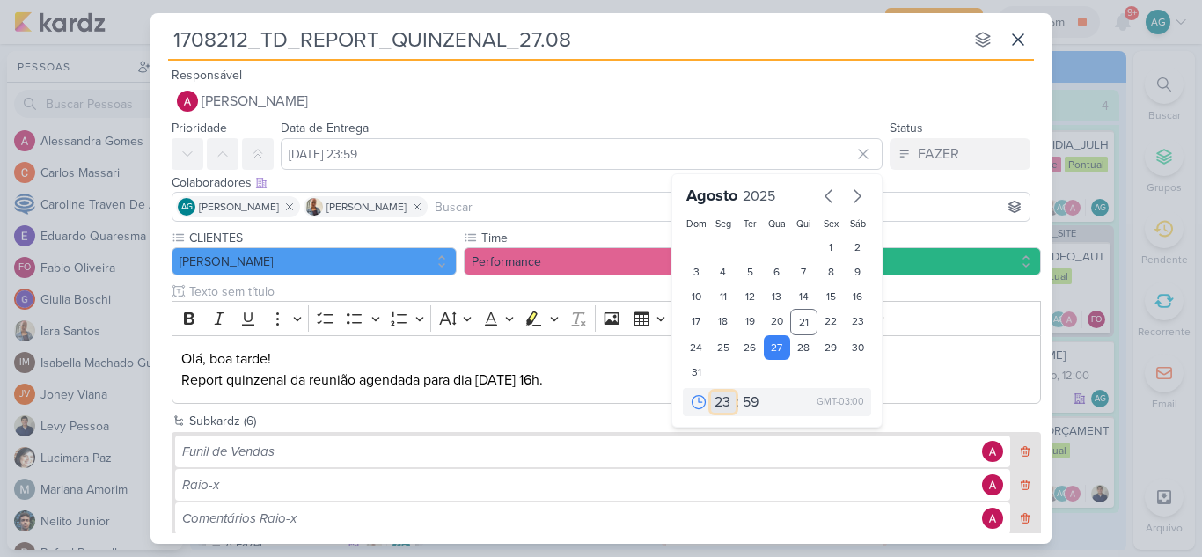
click at [716, 404] on select "00 01 02 03 04 05 06 07 08 09 10 11 12 13 14 15 16 17 18 19 20 21 22 23" at bounding box center [723, 402] width 25 height 21
select select "16"
click at [711, 392] on select "00 01 02 03 04 05 06 07 08 09 10 11 12 13 14 15 16 17 18 19 20 21 22 23" at bounding box center [723, 402] width 25 height 21
type input "27 de agosto de 2025 às 16:59"
click at [746, 400] on select "00 05 10 15 20 25 30 35 40 45 50 55 59" at bounding box center [751, 402] width 25 height 21
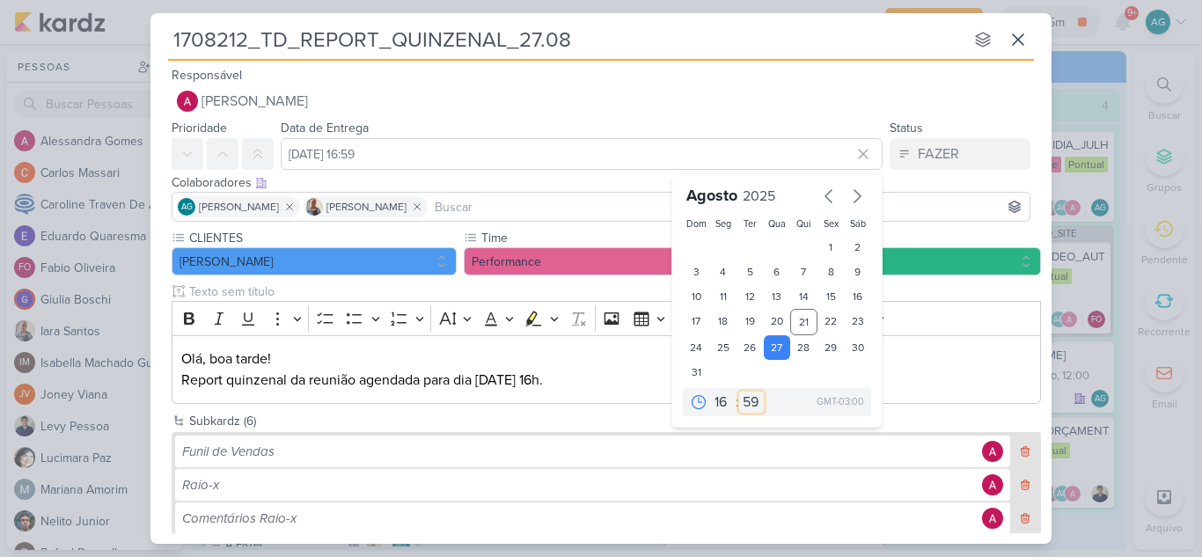
select select "0"
click at [739, 392] on select "00 05 10 15 20 25 30 35 40 45 50 55 59" at bounding box center [751, 402] width 25 height 21
type input "27 de agosto de 2025 às 16:00"
click at [748, 26] on input "1708212_TD_REPORT_QUINZENAL_27.08" at bounding box center [566, 40] width 796 height 32
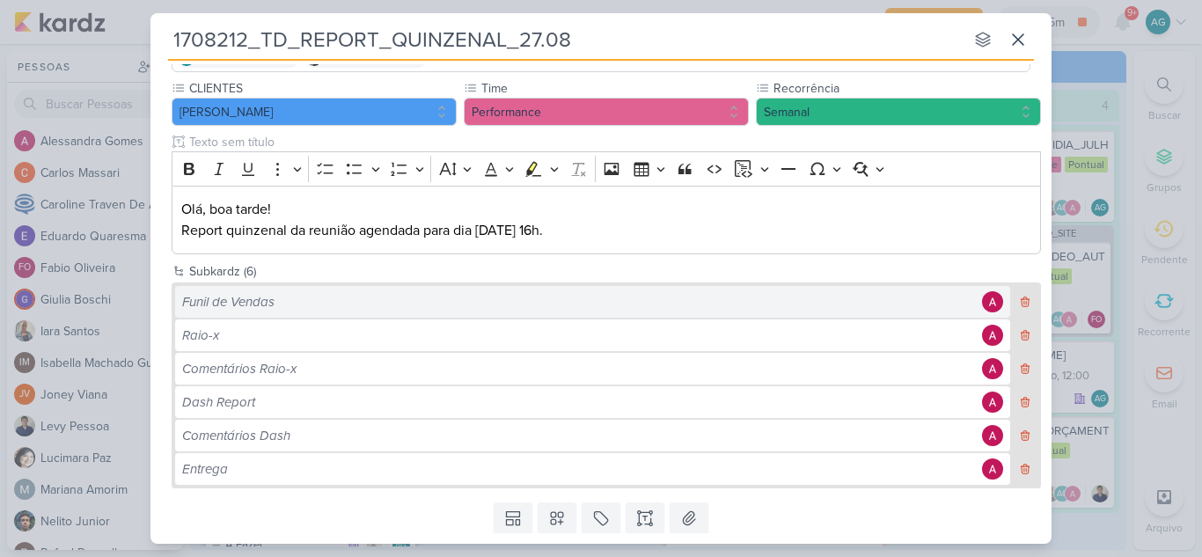
scroll to position [202, 0]
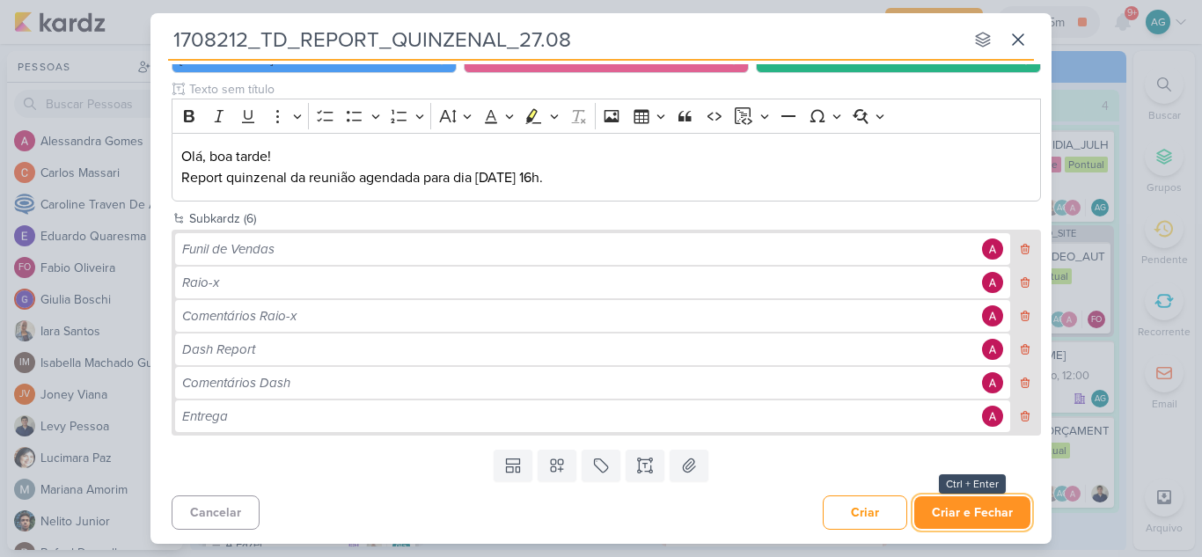
click at [945, 514] on button "Criar e Fechar" at bounding box center [972, 512] width 116 height 33
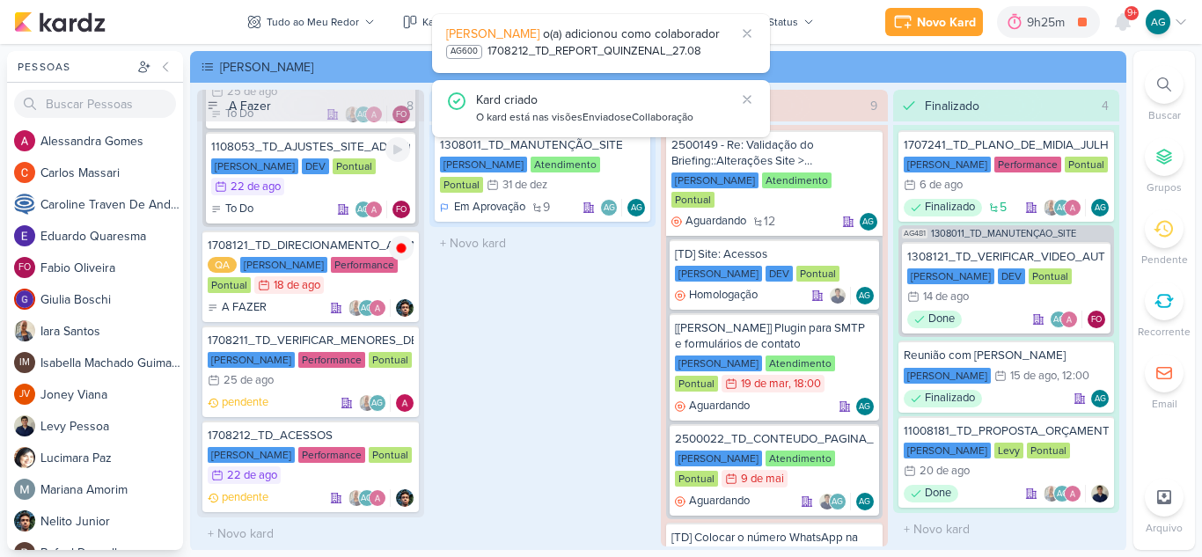
scroll to position [645, 0]
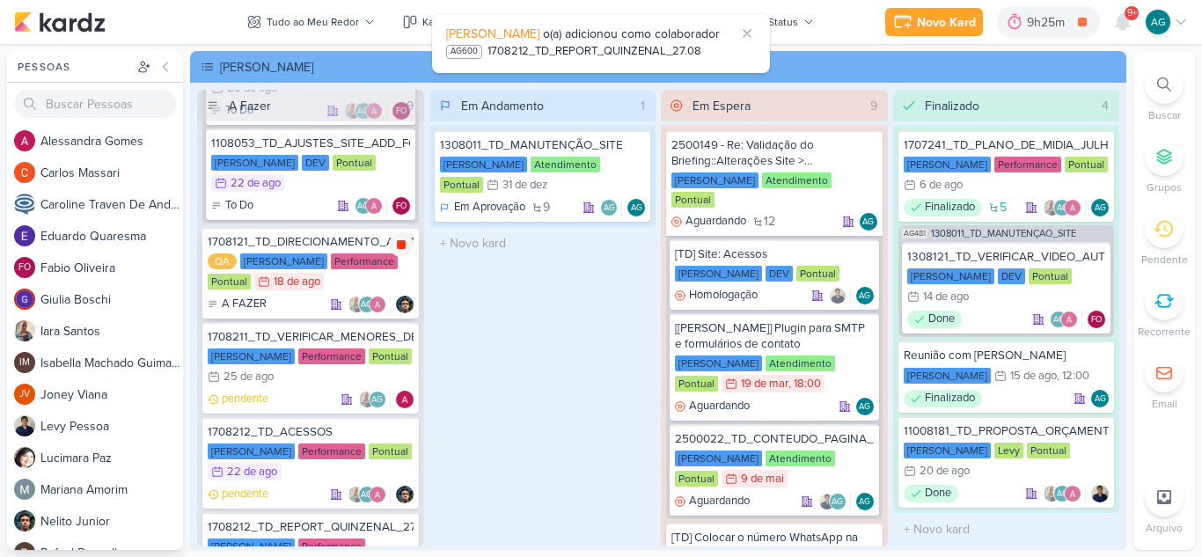
click at [400, 243] on icon at bounding box center [401, 244] width 9 height 9
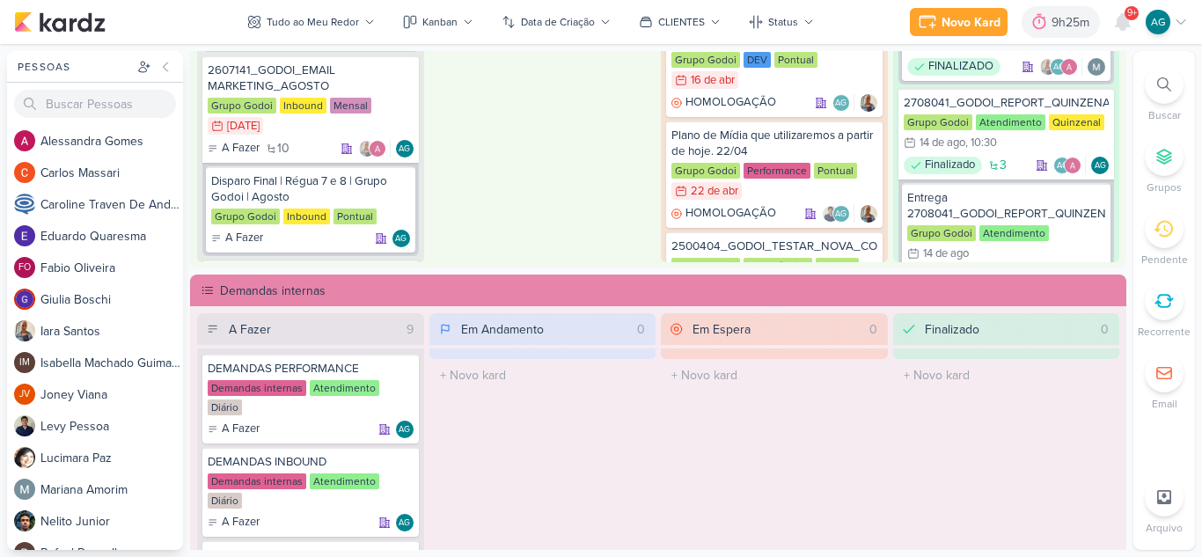
scroll to position [1056, 0]
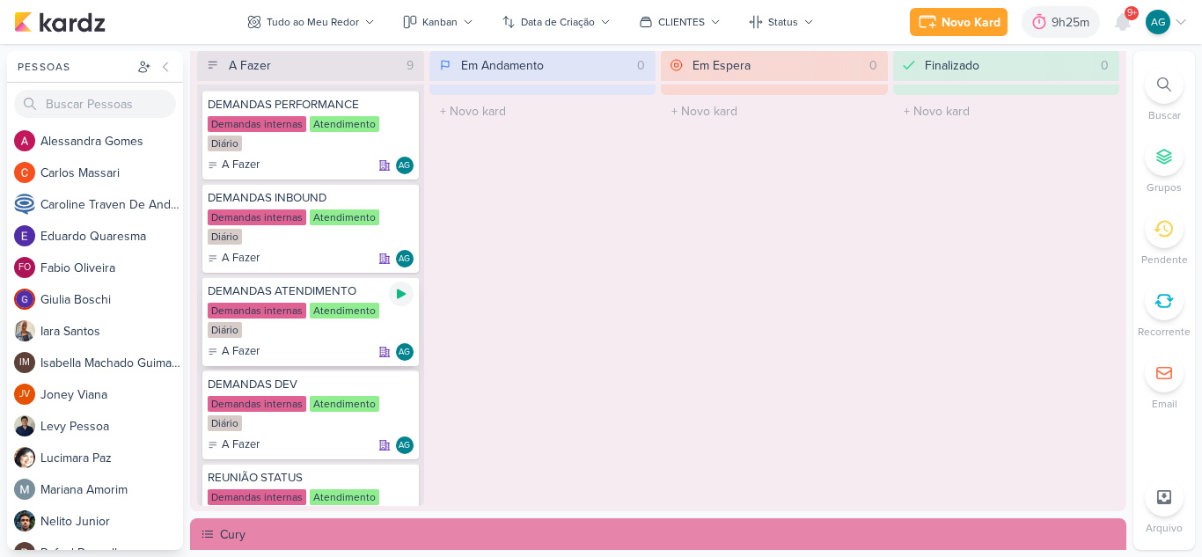
click at [398, 291] on icon at bounding box center [401, 295] width 9 height 10
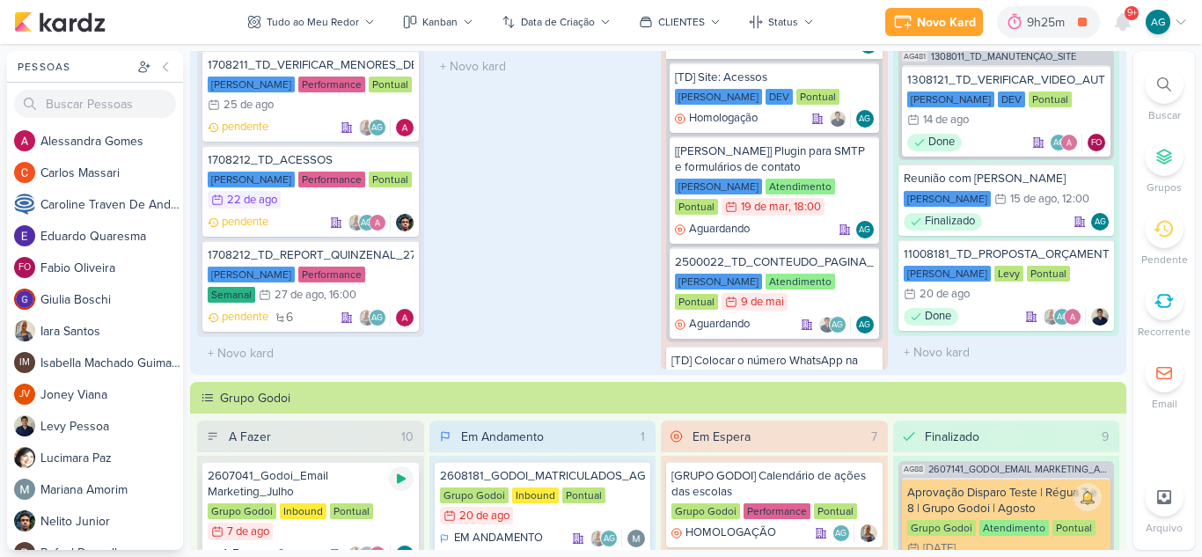
scroll to position [176, 0]
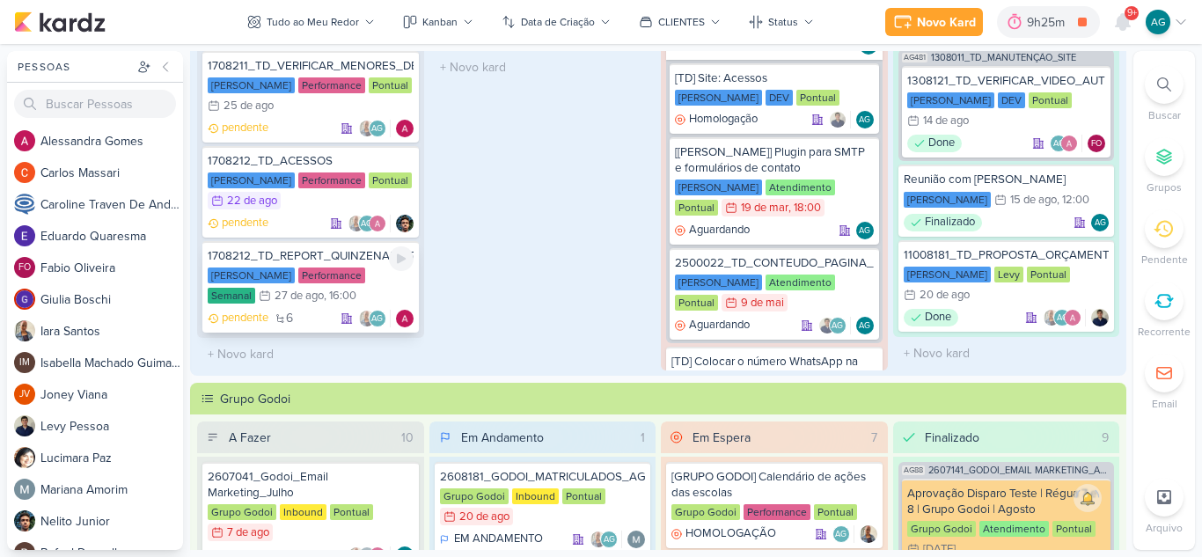
click at [354, 258] on div "1708212_TD_REPORT_QUINZENAL_27.08" at bounding box center [311, 256] width 206 height 16
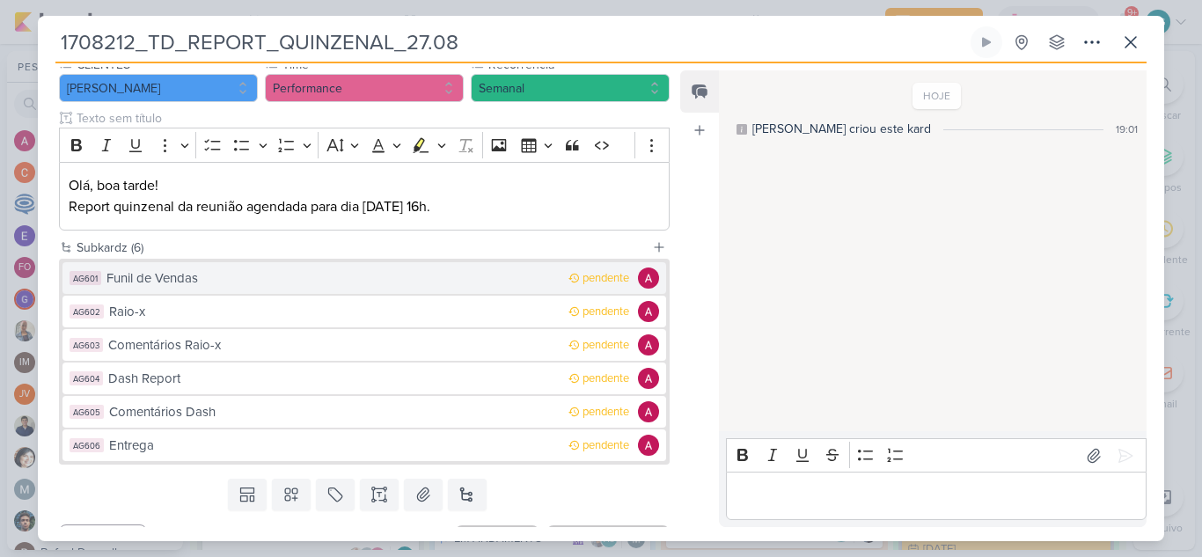
click at [282, 290] on button "AG601 Funil de Vendas pendente" at bounding box center [364, 278] width 604 height 32
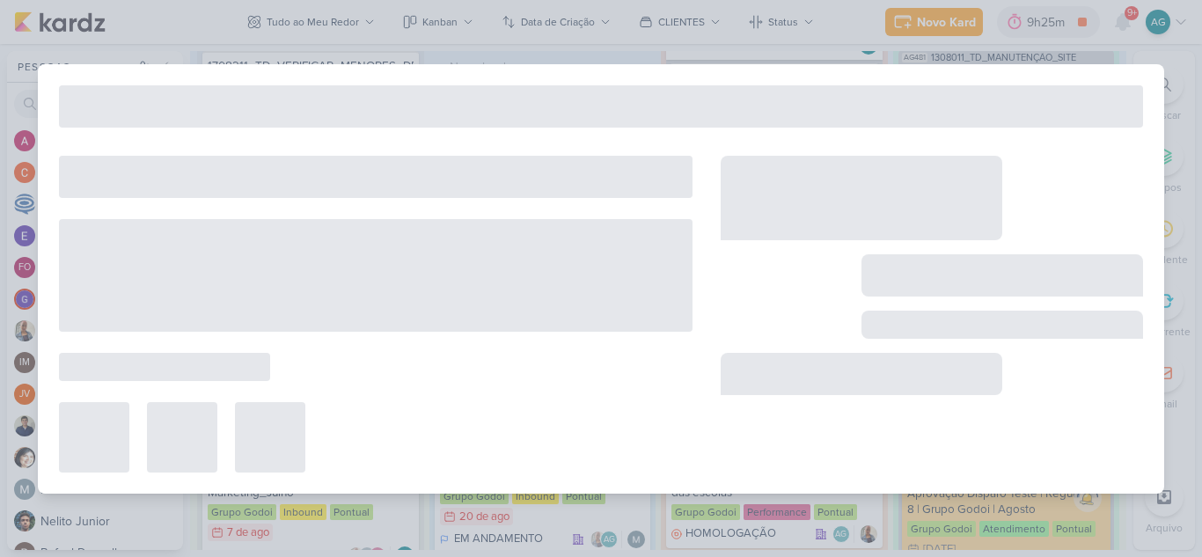
type input "Funil de Vendas"
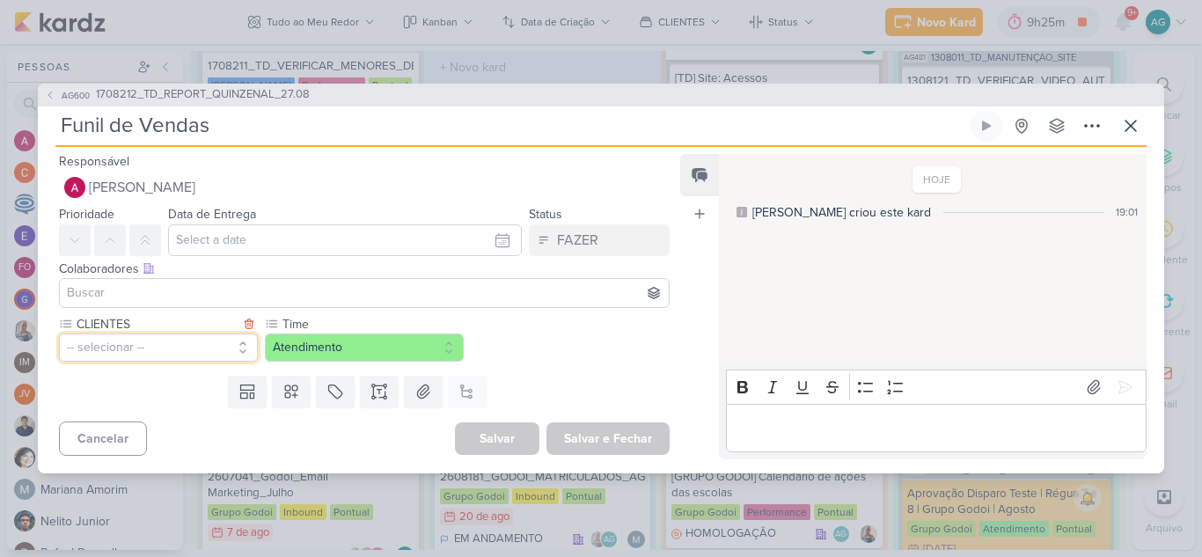
click at [199, 347] on button "-- selecionar --" at bounding box center [158, 348] width 199 height 28
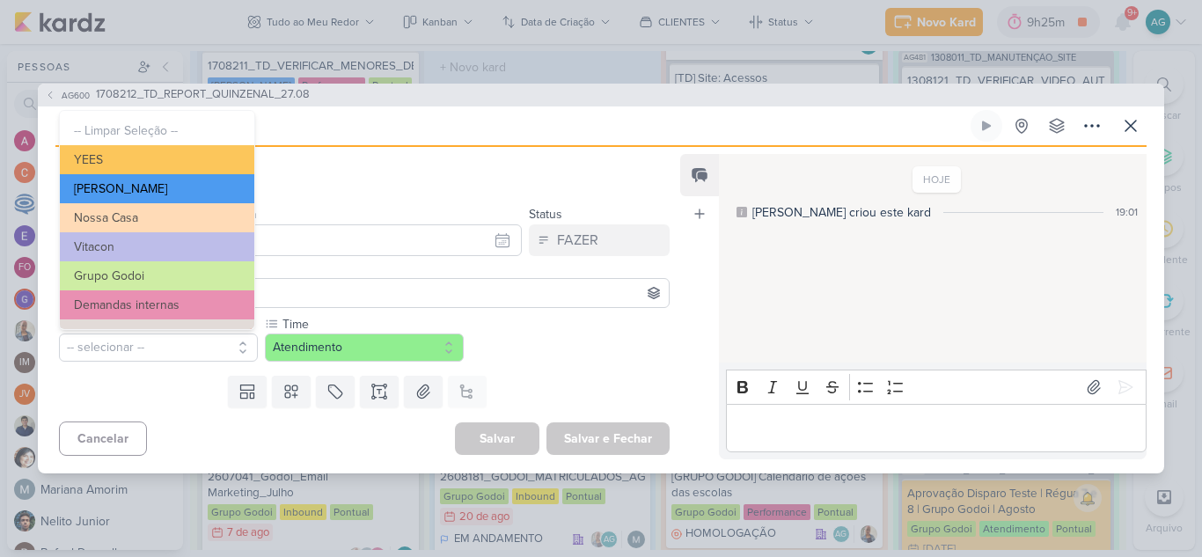
click at [172, 194] on button "[PERSON_NAME]" at bounding box center [157, 188] width 194 height 29
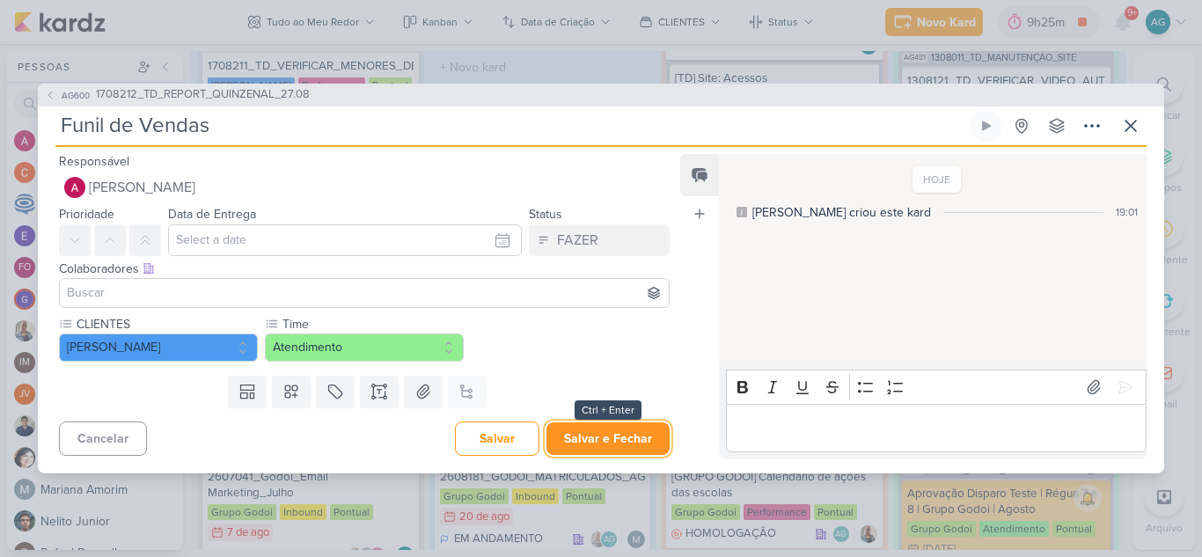
click at [611, 443] on button "Salvar e Fechar" at bounding box center [607, 438] width 123 height 33
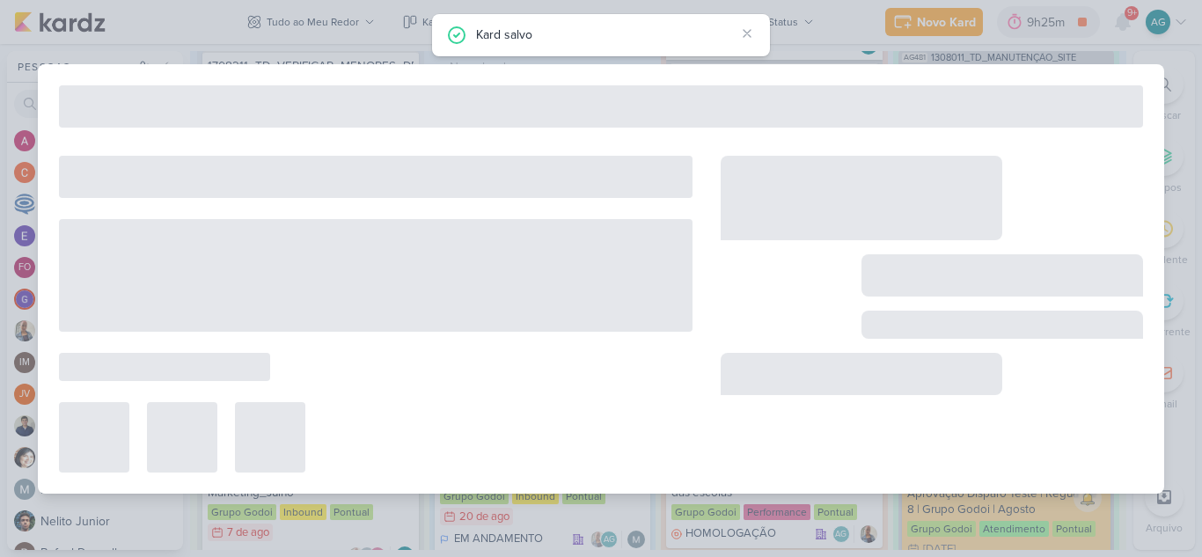
type input "1708212_TD_REPORT_QUINZENAL_27.08"
type input "27 de agosto de 2025 às 16:00"
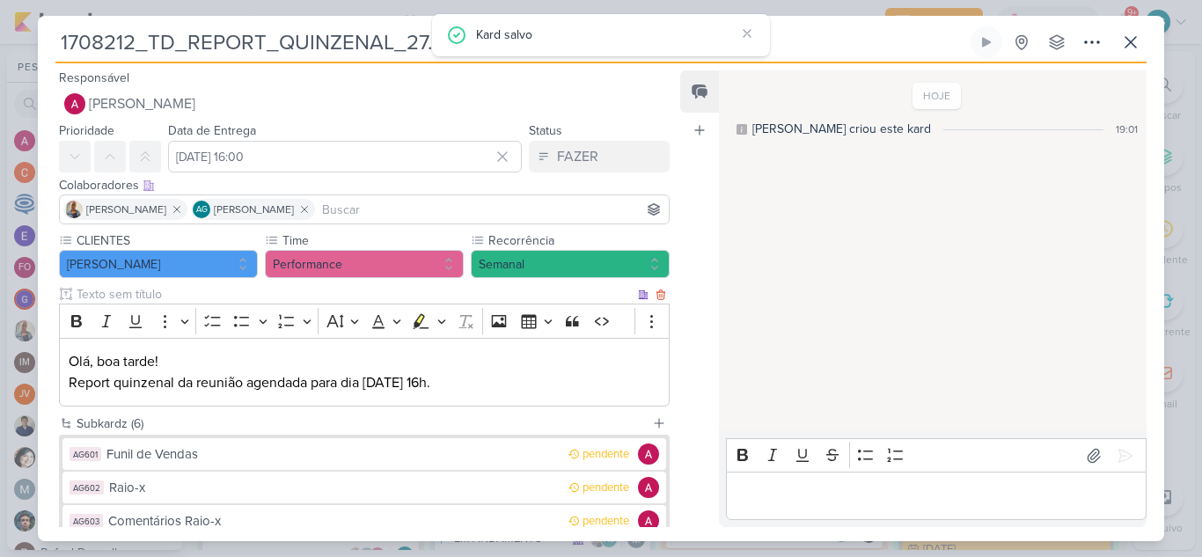
scroll to position [88, 0]
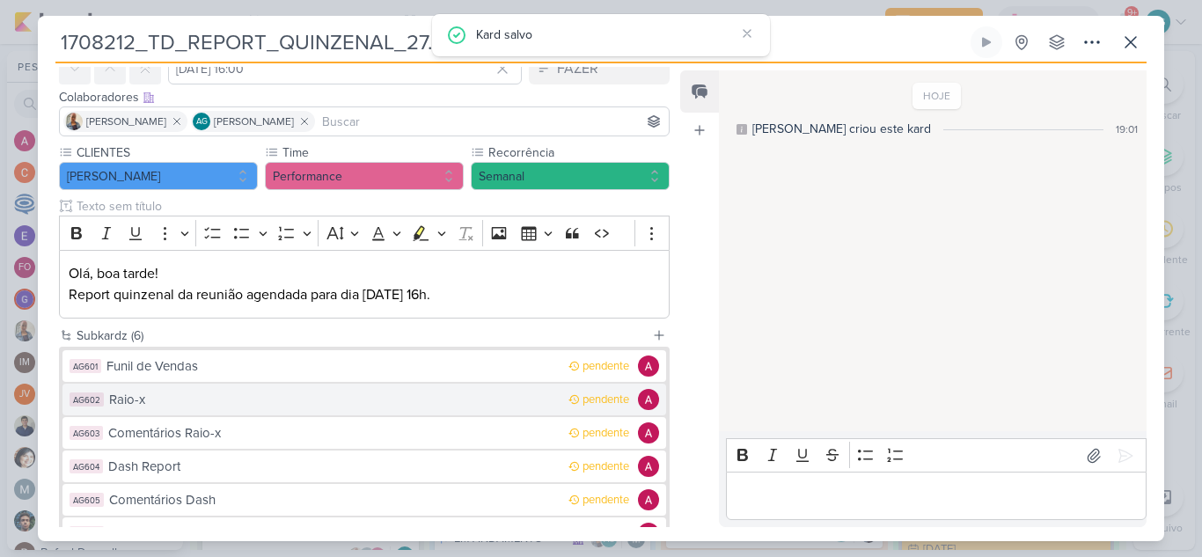
click at [211, 412] on button "AG602 Raio-x pendente" at bounding box center [364, 400] width 604 height 32
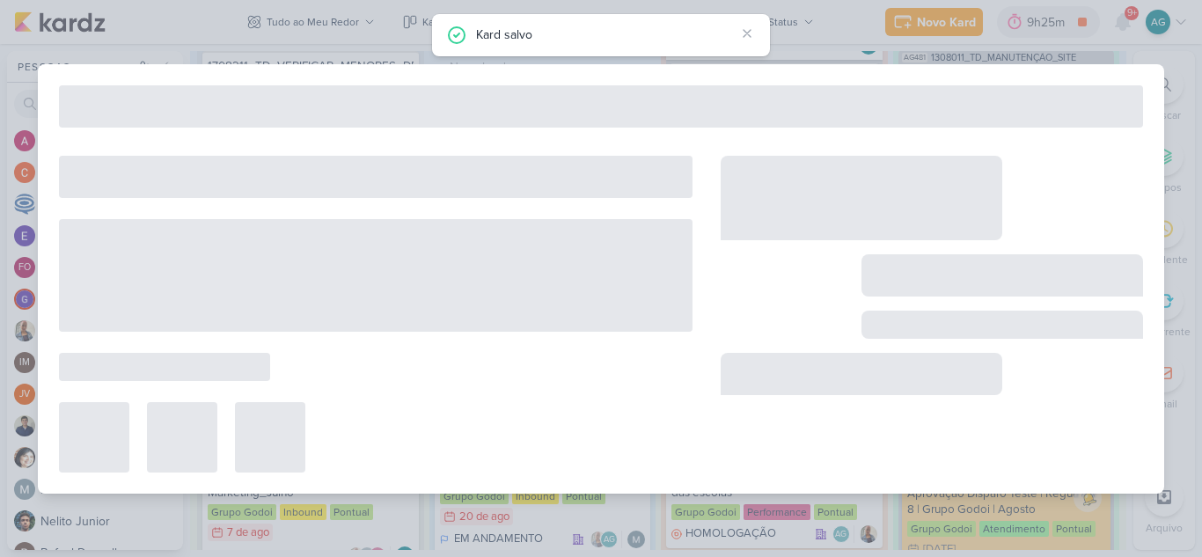
type input "Raio-x"
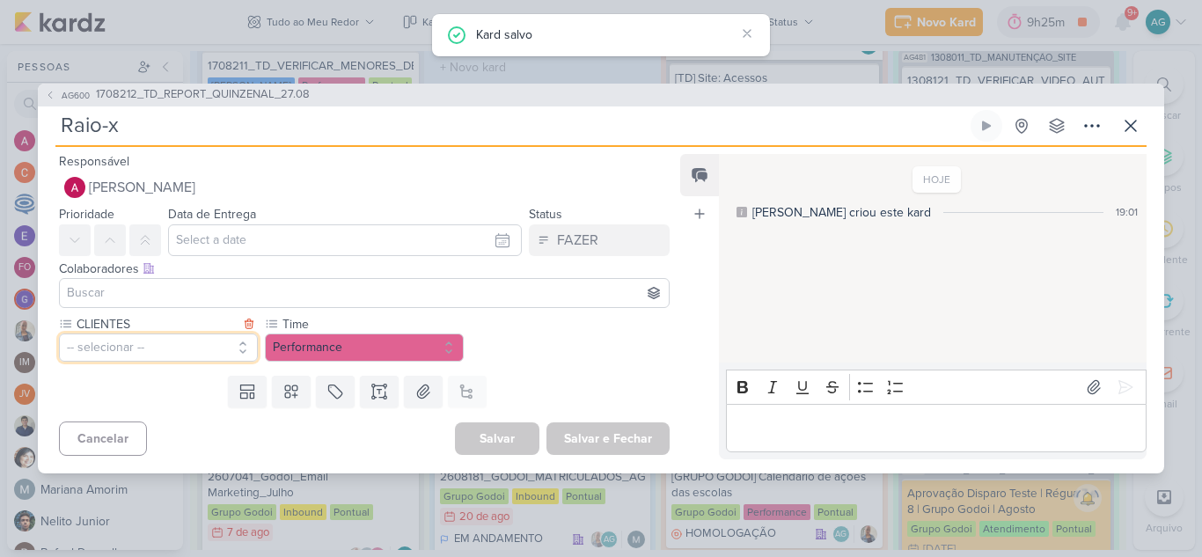
click at [180, 343] on button "-- selecionar --" at bounding box center [158, 348] width 199 height 28
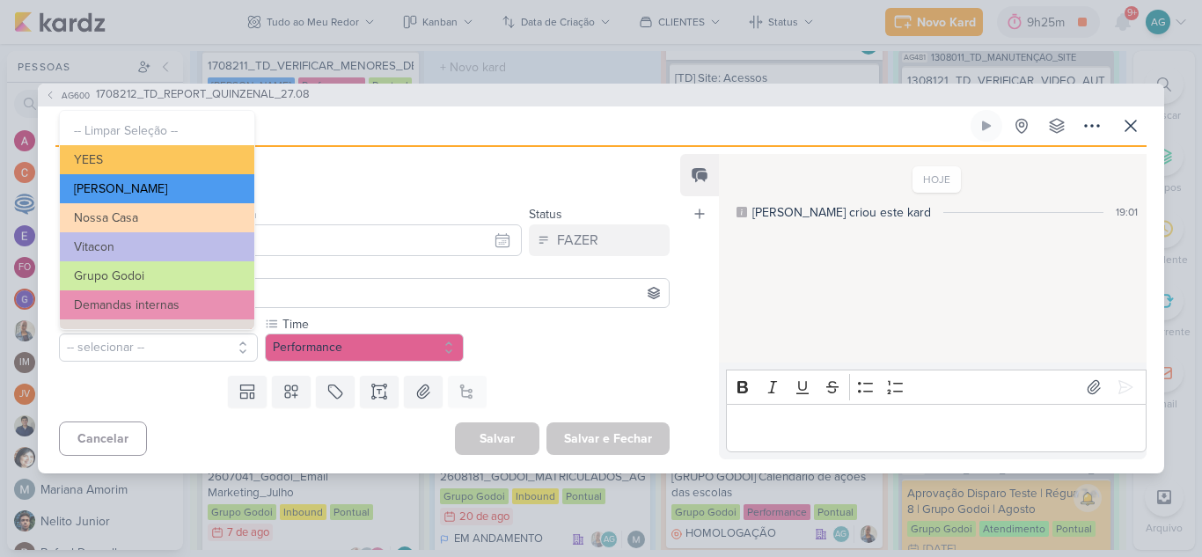
click at [158, 189] on button "[PERSON_NAME]" at bounding box center [157, 188] width 194 height 29
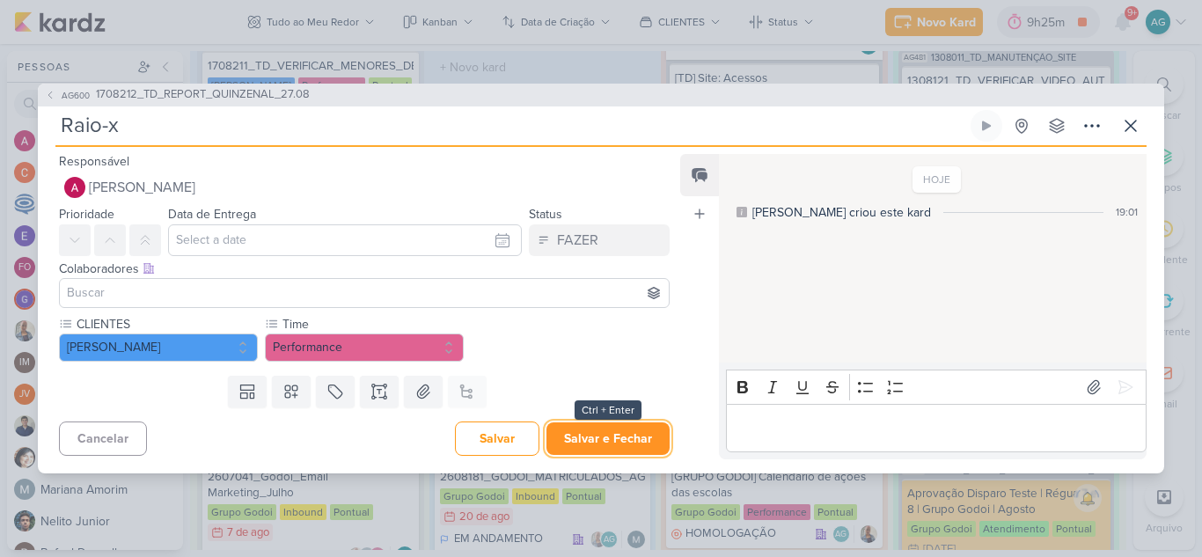
click at [619, 442] on button "Salvar e Fechar" at bounding box center [607, 438] width 123 height 33
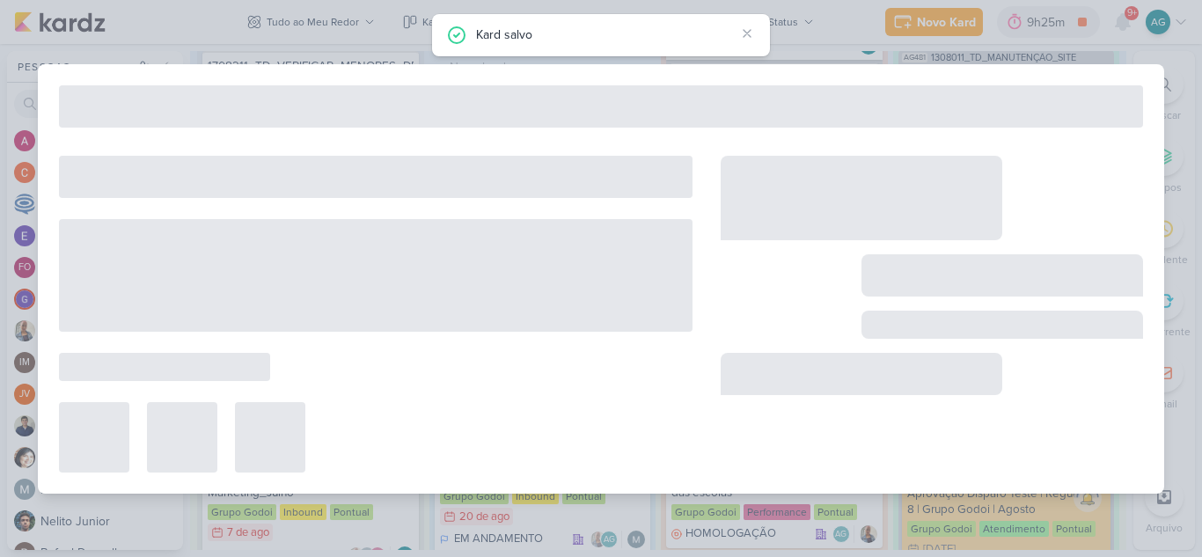
type input "1708212_TD_REPORT_QUINZENAL_27.08"
type input "27 de agosto de 2025 às 16:00"
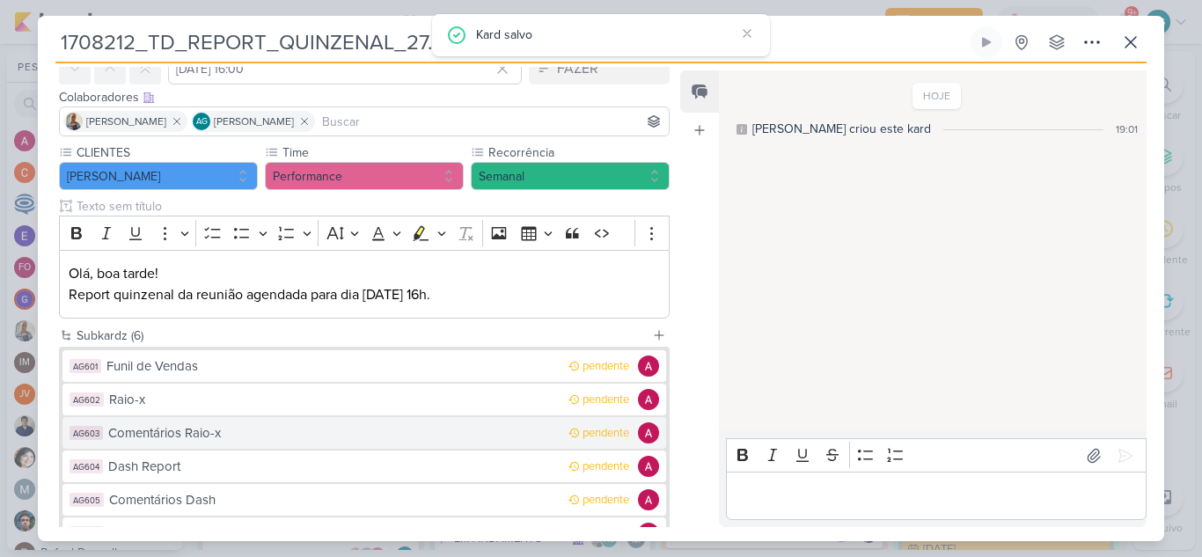
click at [209, 429] on div "Comentários Raio-x" at bounding box center [333, 433] width 451 height 20
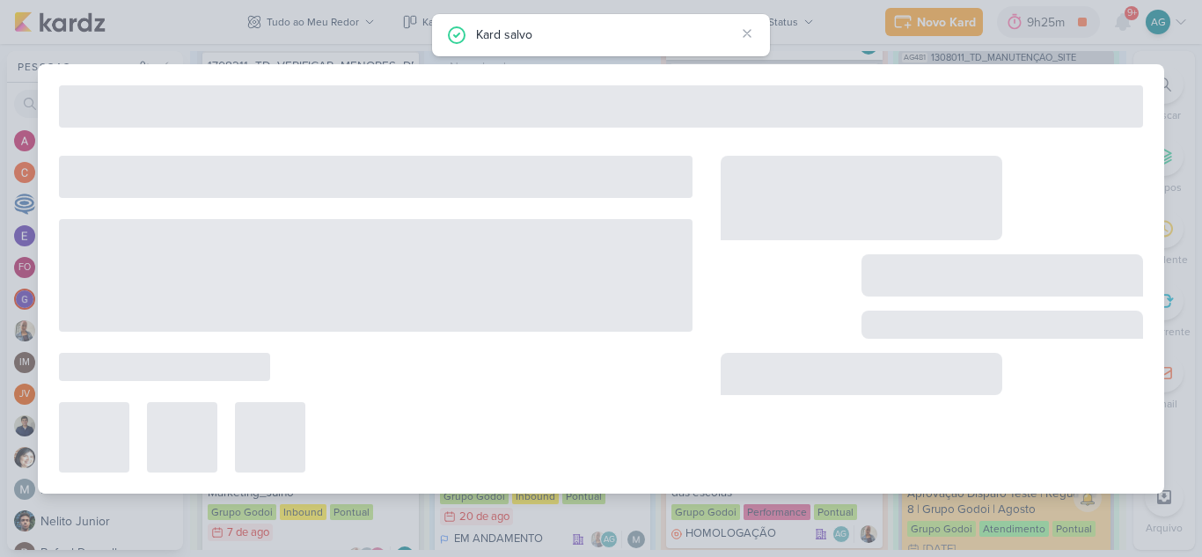
type input "Comentários Raio-x"
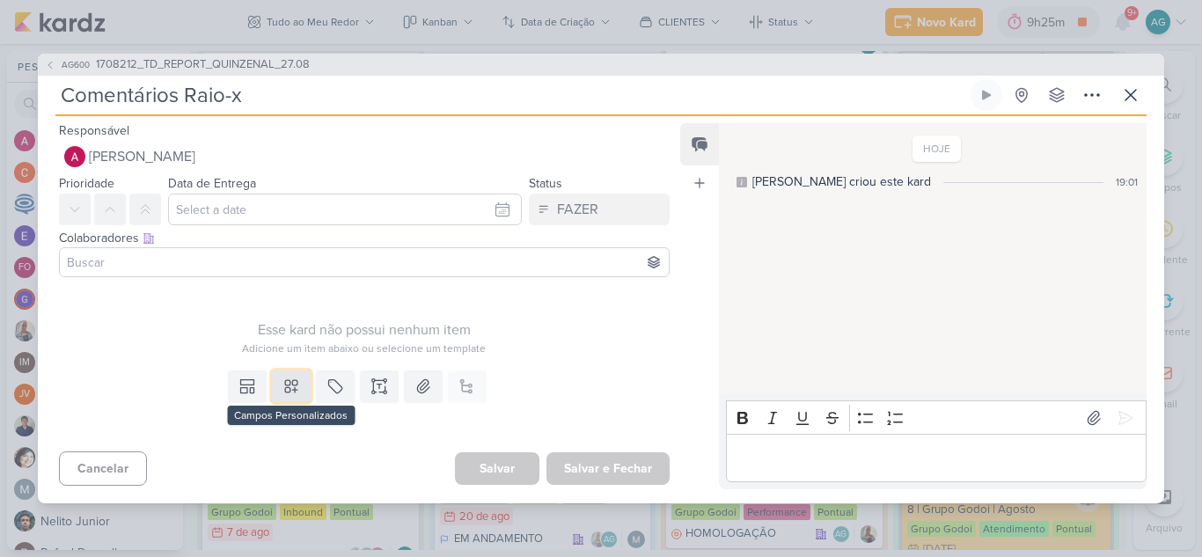
click at [296, 388] on icon at bounding box center [291, 387] width 18 height 18
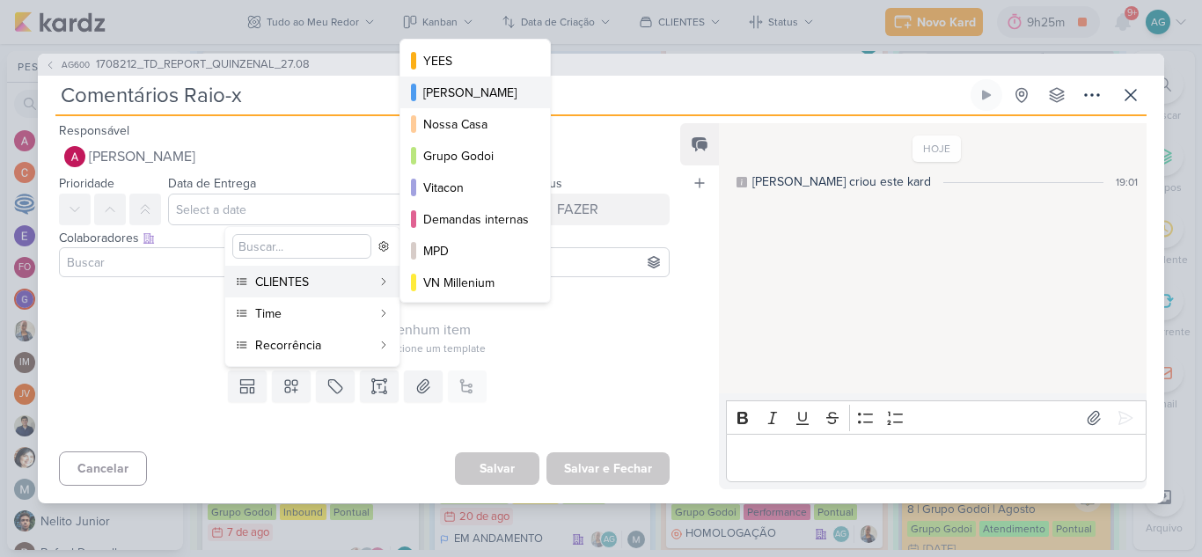
click at [476, 94] on div "[PERSON_NAME]" at bounding box center [476, 93] width 106 height 18
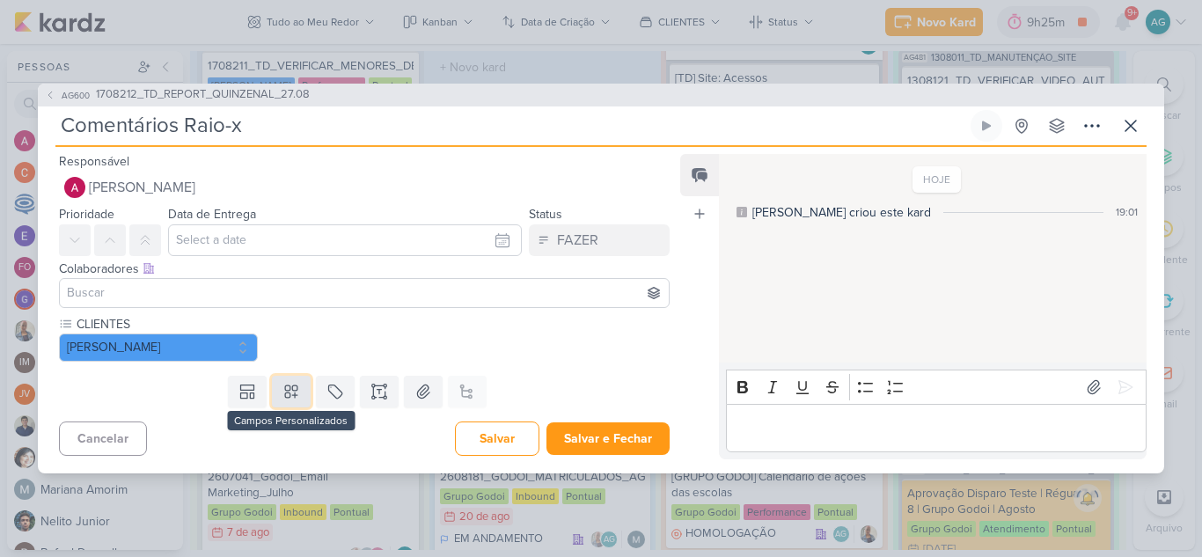
click at [292, 398] on icon at bounding box center [291, 392] width 18 height 18
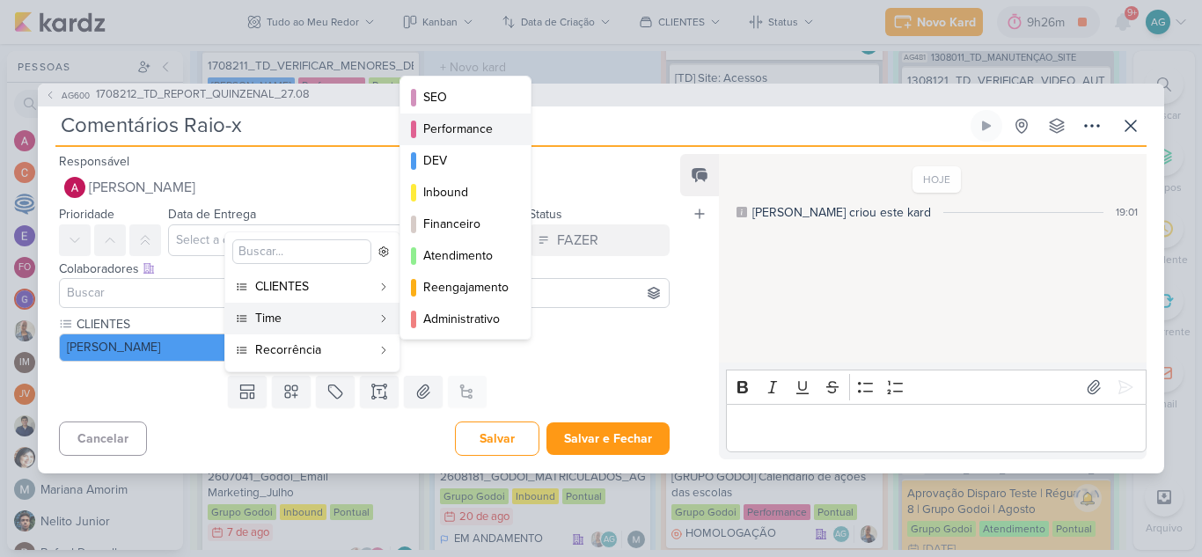
click at [480, 128] on div "Performance" at bounding box center [466, 129] width 86 height 18
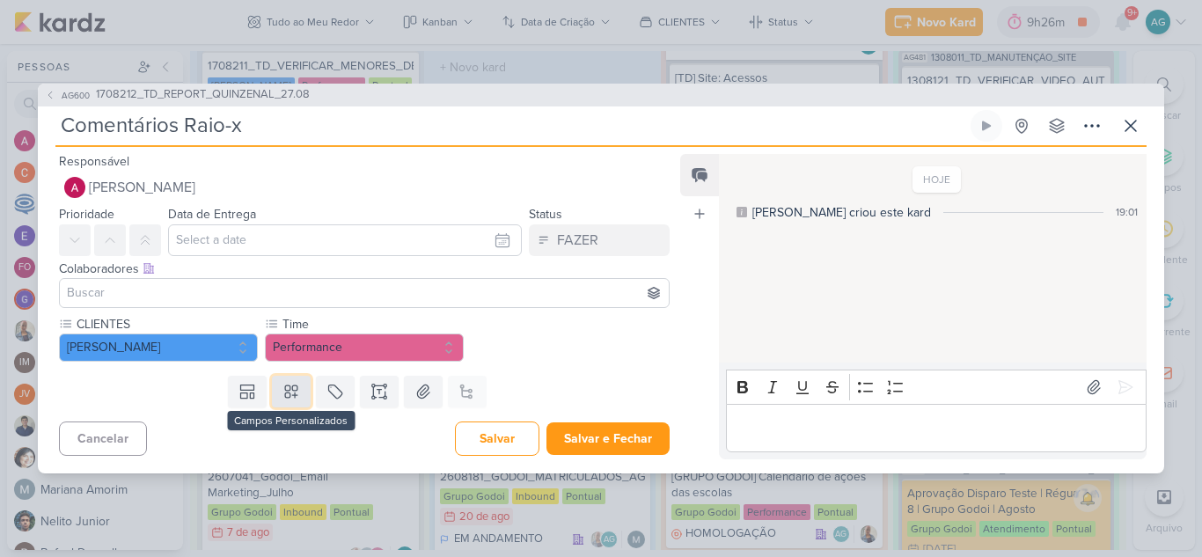
click at [294, 395] on icon at bounding box center [291, 391] width 12 height 12
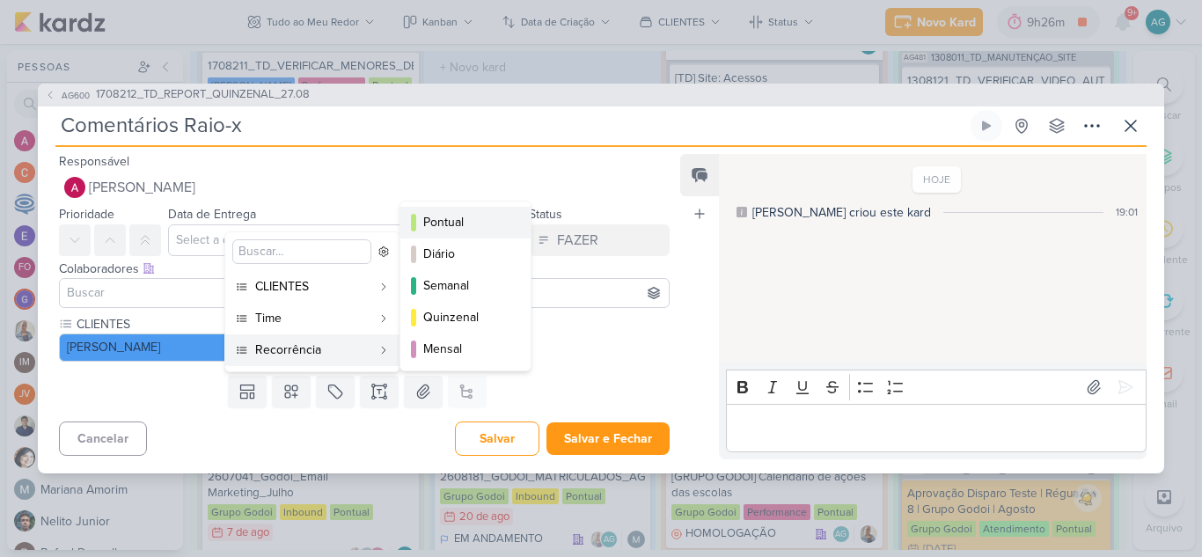
click at [454, 224] on div "Pontual" at bounding box center [466, 222] width 86 height 18
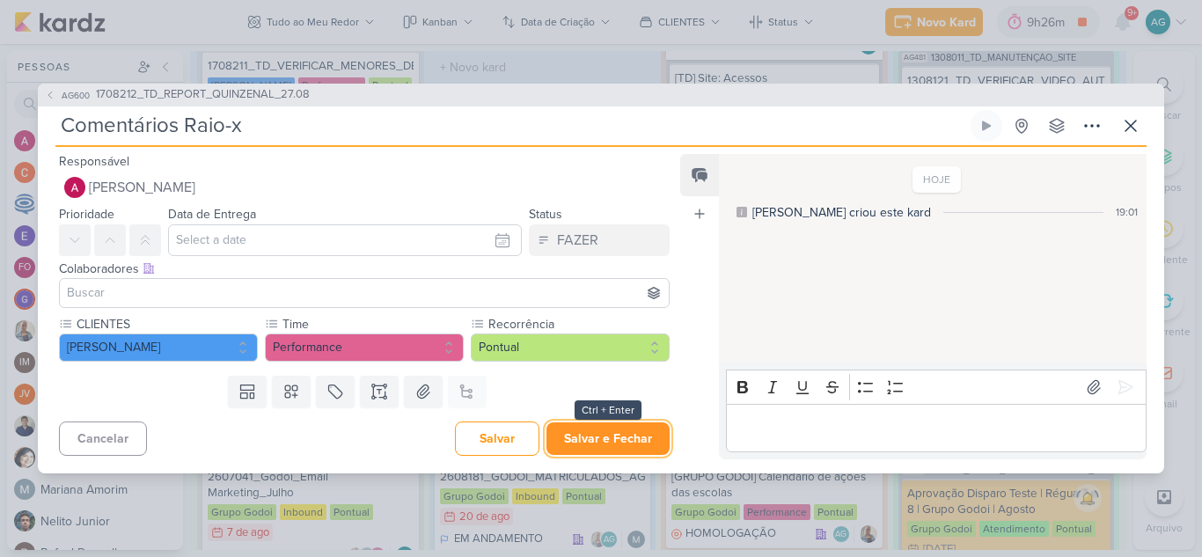
click at [598, 437] on button "Salvar e Fechar" at bounding box center [607, 438] width 123 height 33
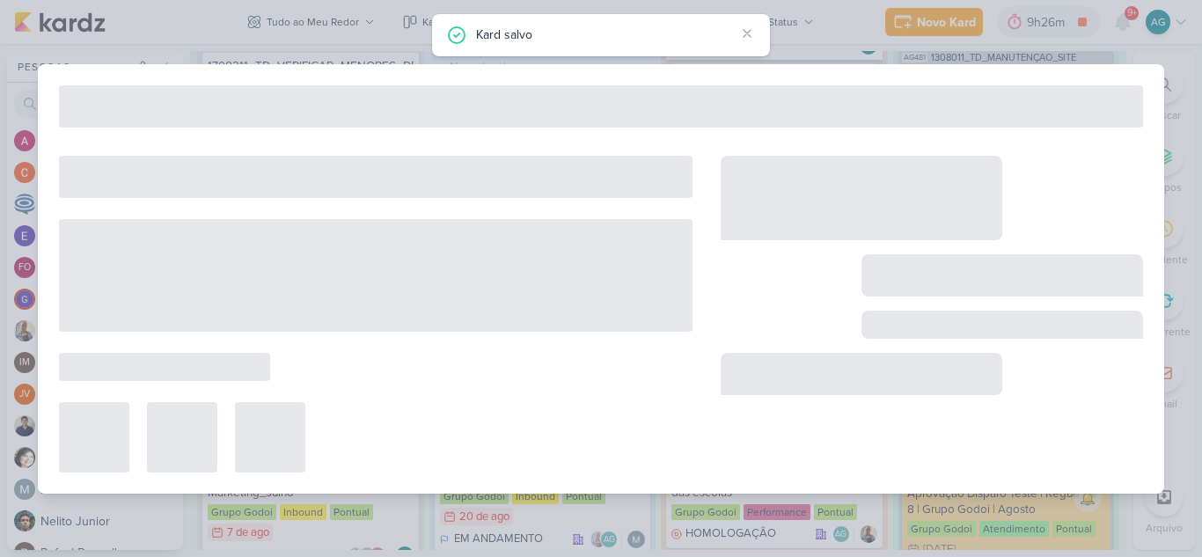
type input "1708212_TD_REPORT_QUINZENAL_27.08"
type input "27 de agosto de 2025 às 16:00"
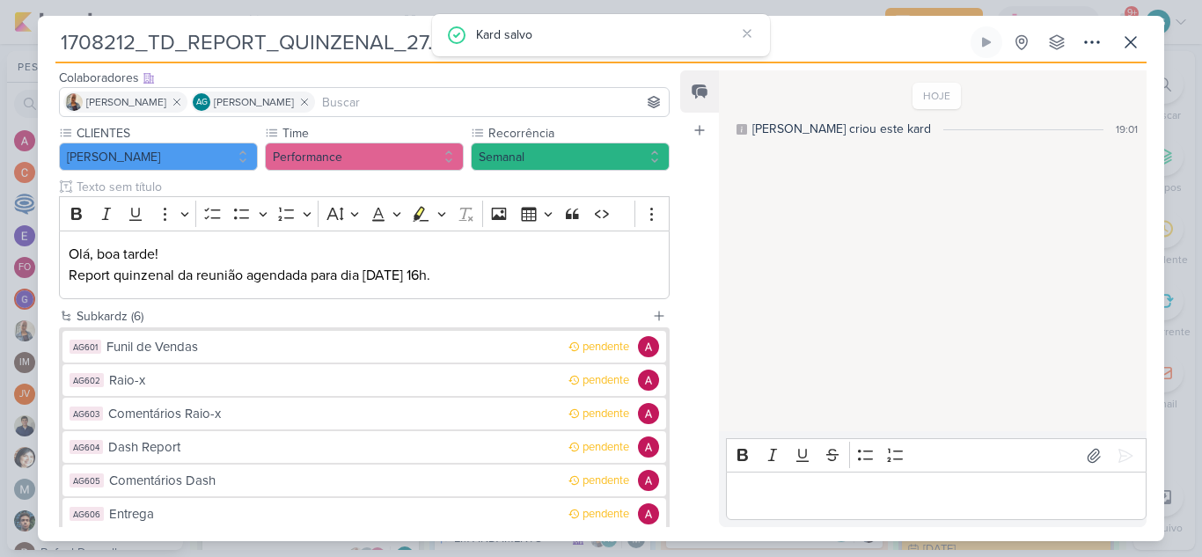
scroll to position [176, 0]
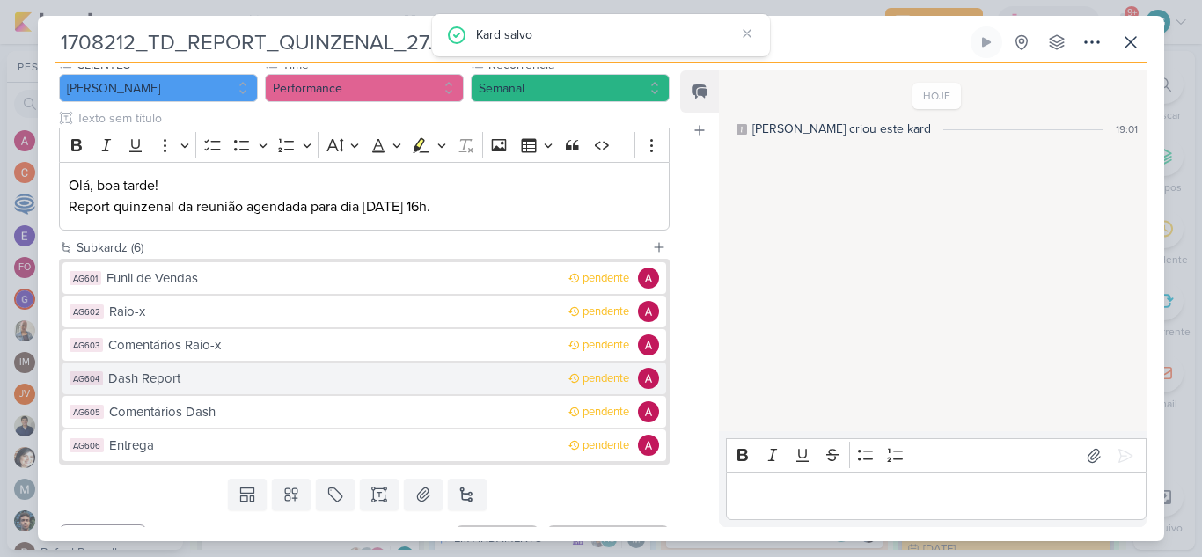
click at [145, 385] on div "Dash Report" at bounding box center [333, 379] width 451 height 20
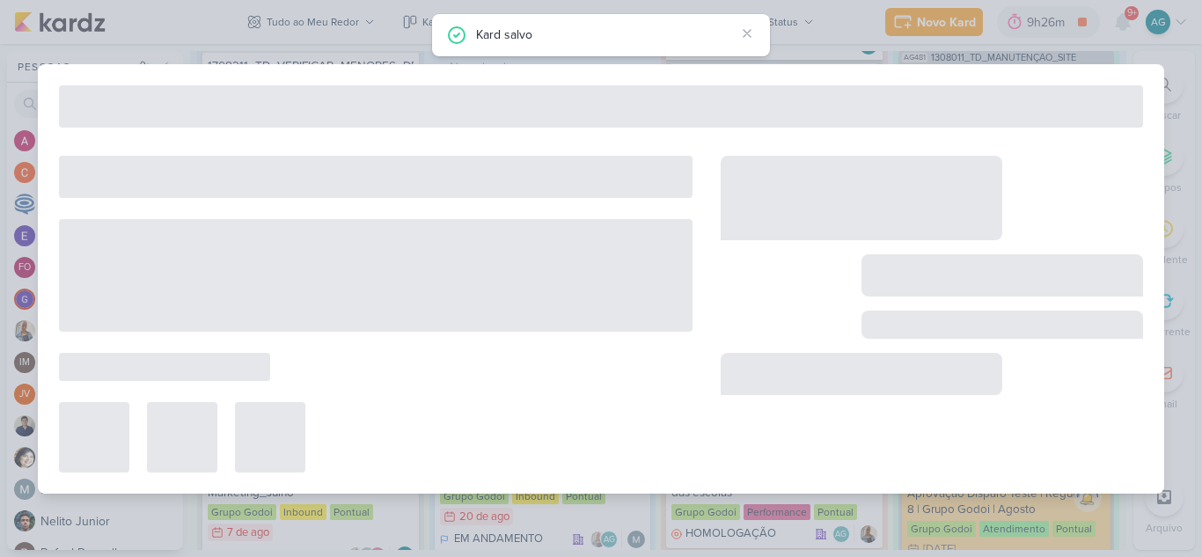
type input "Dash Report"
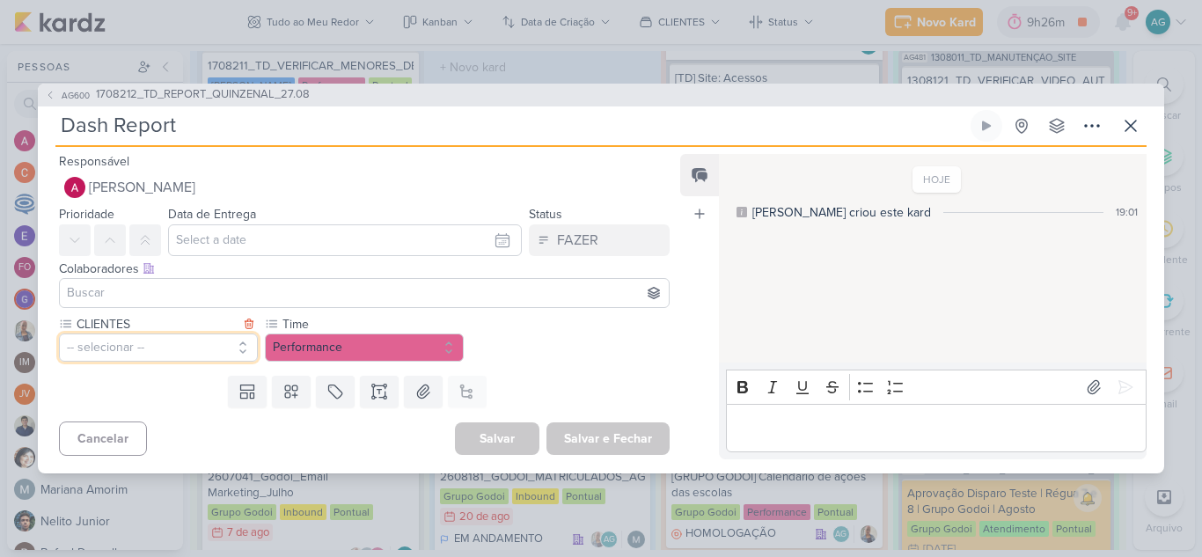
click at [197, 341] on button "-- selecionar --" at bounding box center [158, 348] width 199 height 28
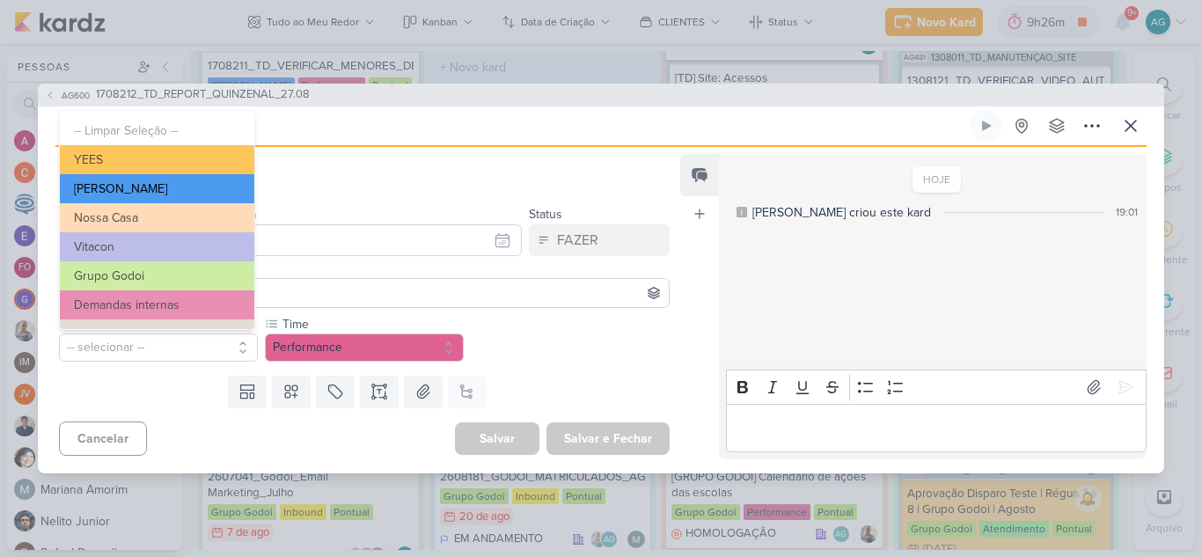
click at [172, 187] on button "[PERSON_NAME]" at bounding box center [157, 188] width 194 height 29
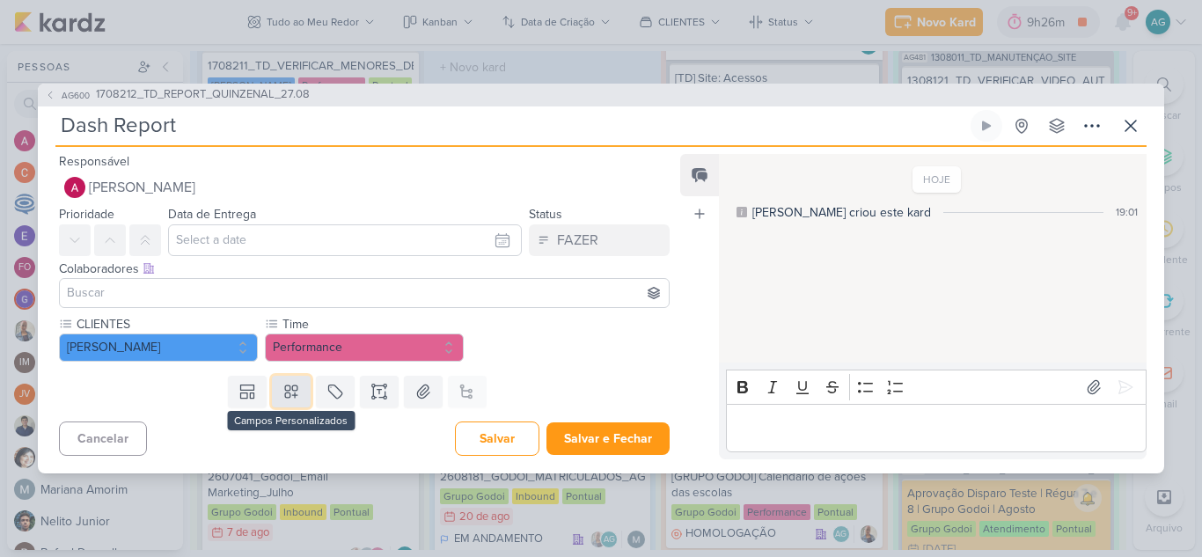
click at [297, 400] on button at bounding box center [291, 392] width 39 height 32
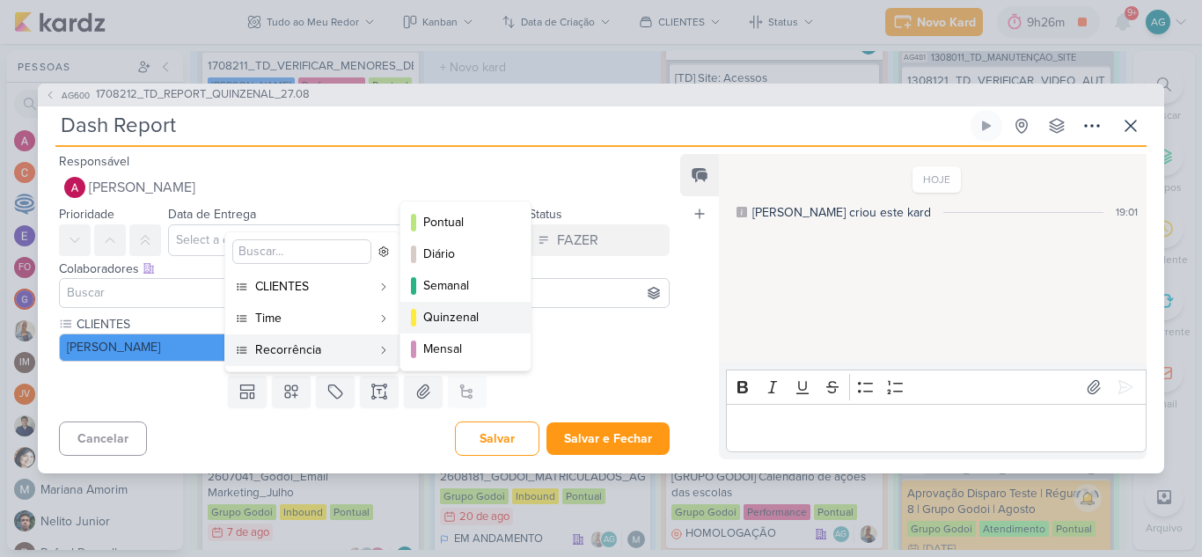
click at [480, 322] on div "Quinzenal" at bounding box center [466, 317] width 86 height 18
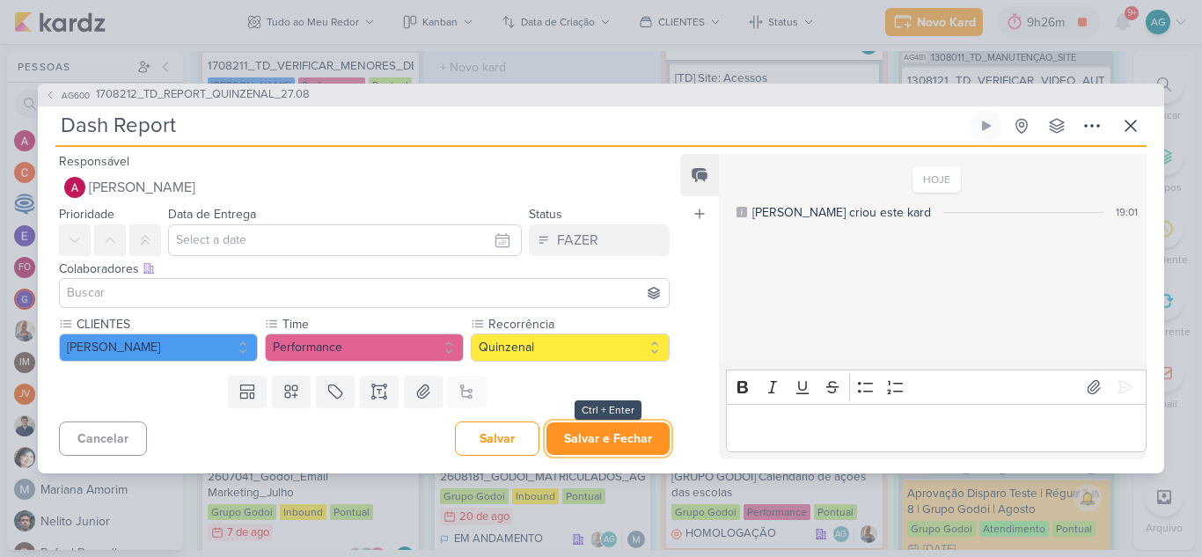
click at [583, 441] on button "Salvar e Fechar" at bounding box center [607, 438] width 123 height 33
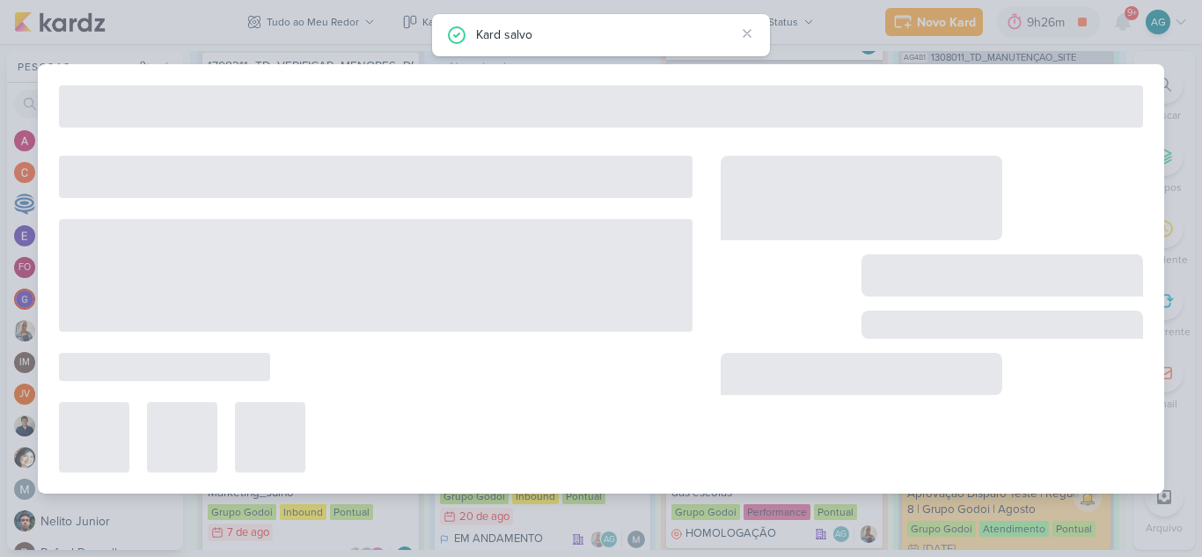
type input "1708212_TD_REPORT_QUINZENAL_27.08"
type input "27 de agosto de 2025 às 16:00"
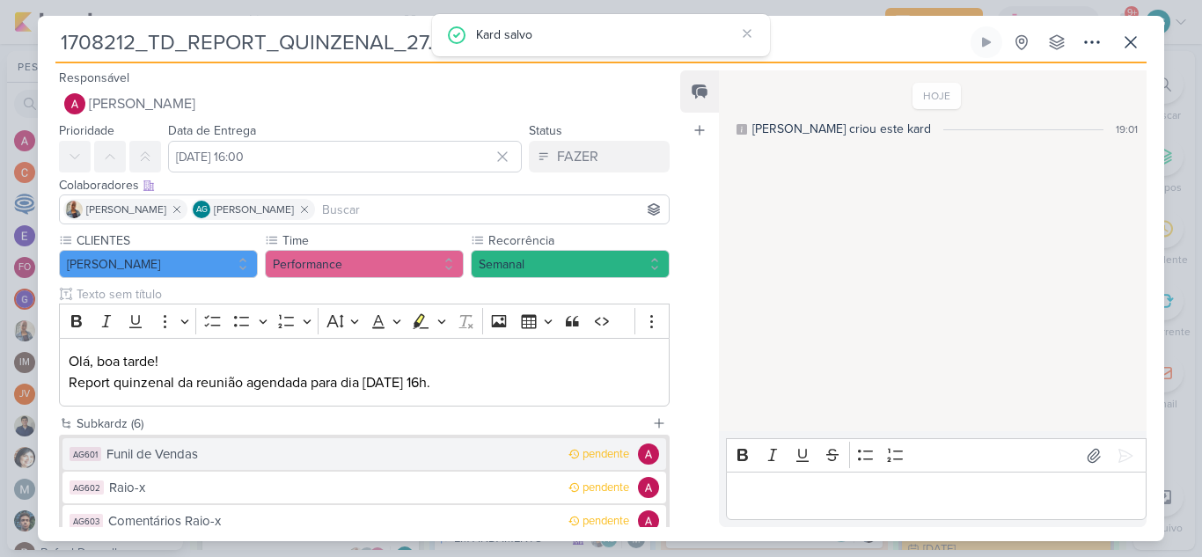
click at [216, 458] on div "Funil de Vendas" at bounding box center [332, 454] width 453 height 20
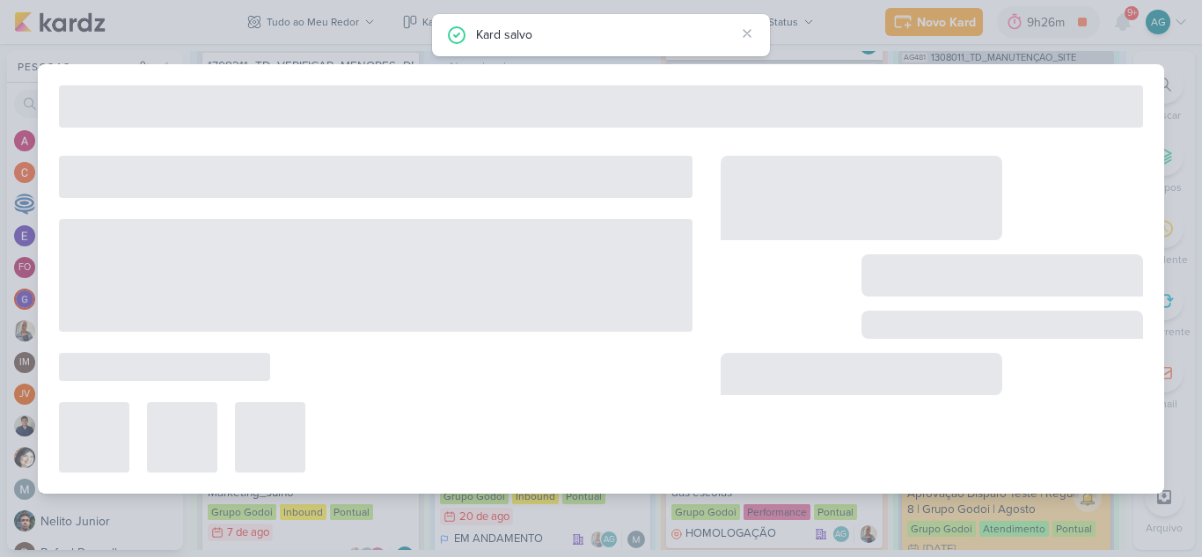
type input "Funil de Vendas"
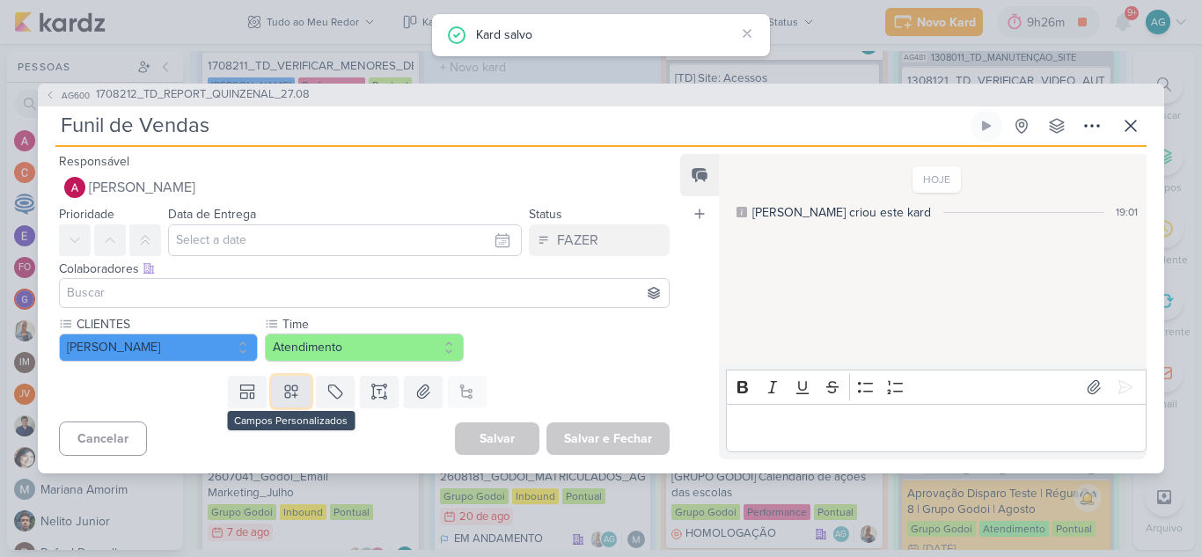
click at [272, 394] on button at bounding box center [291, 392] width 39 height 32
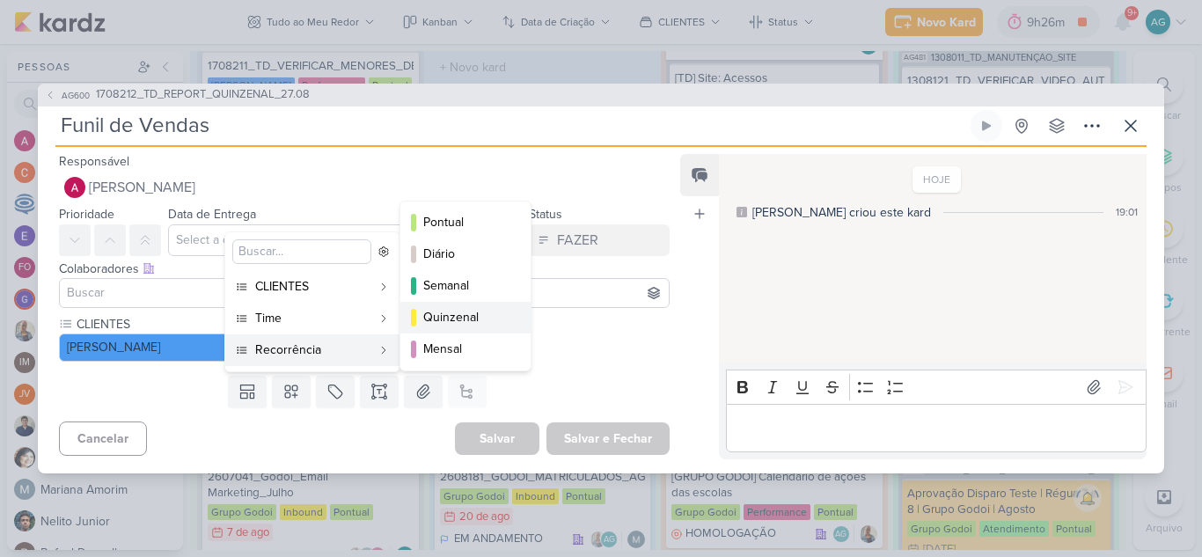
click at [485, 325] on div "Quinzenal" at bounding box center [466, 317] width 86 height 18
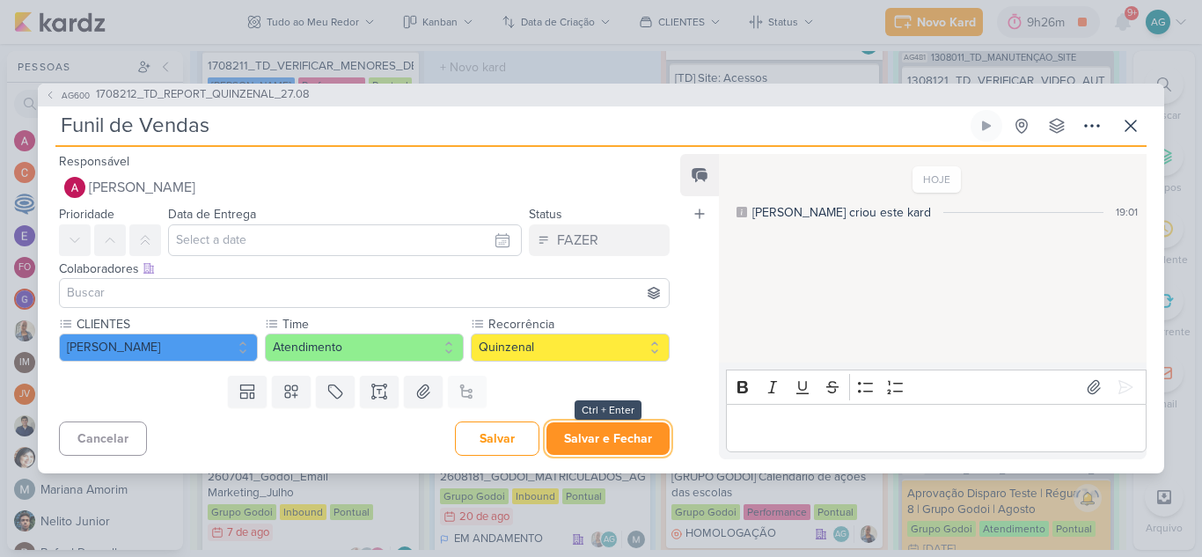
click at [588, 434] on button "Salvar e Fechar" at bounding box center [607, 438] width 123 height 33
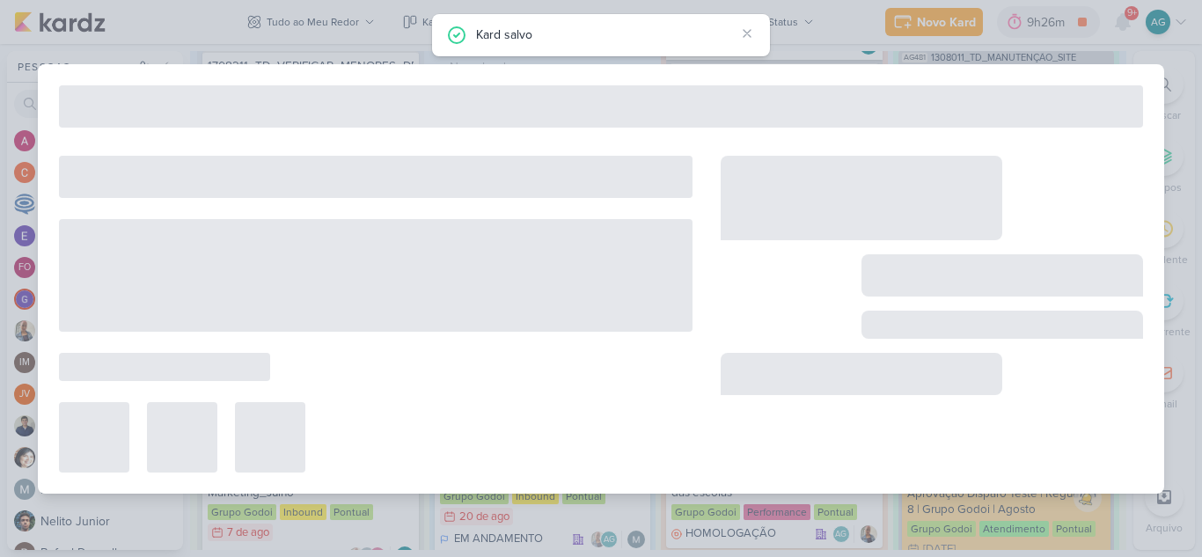
type input "1708212_TD_REPORT_QUINZENAL_27.08"
type input "27 de agosto de 2025 às 16:00"
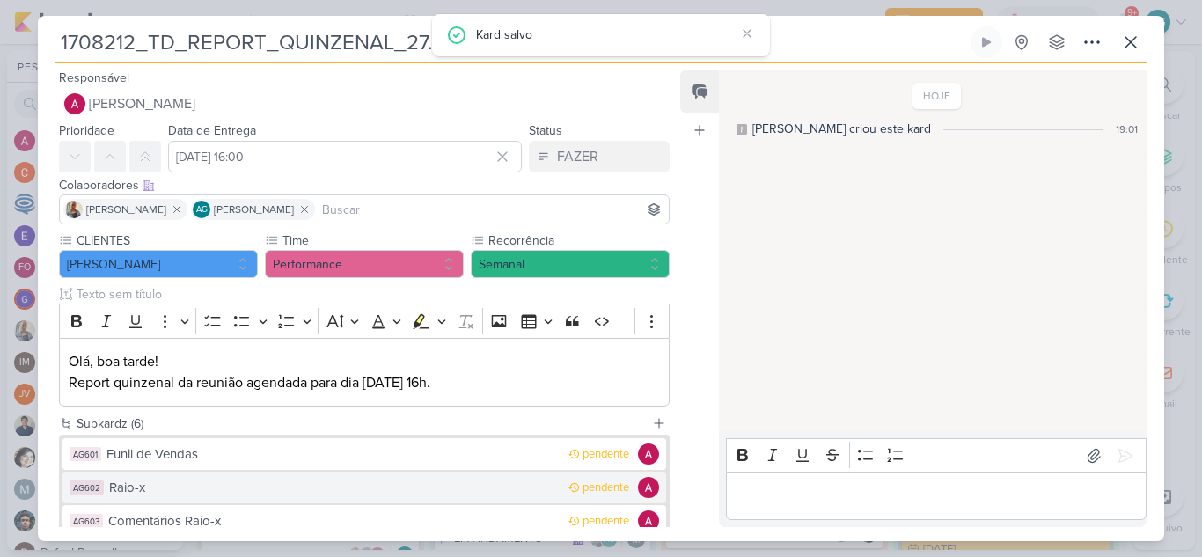
click at [169, 488] on div "Raio-x" at bounding box center [334, 488] width 451 height 20
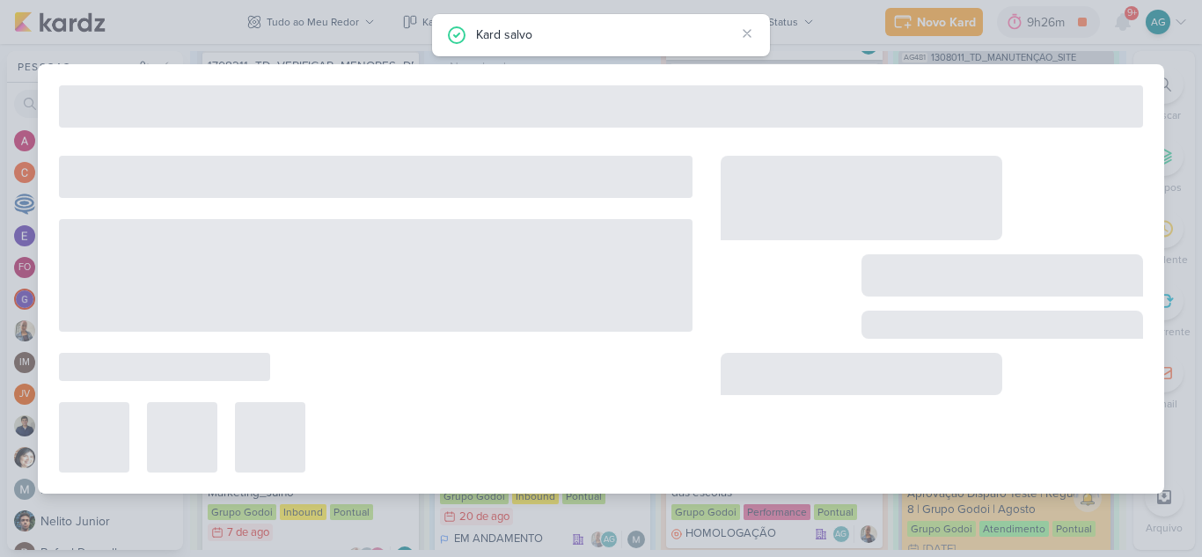
type input "Raio-x"
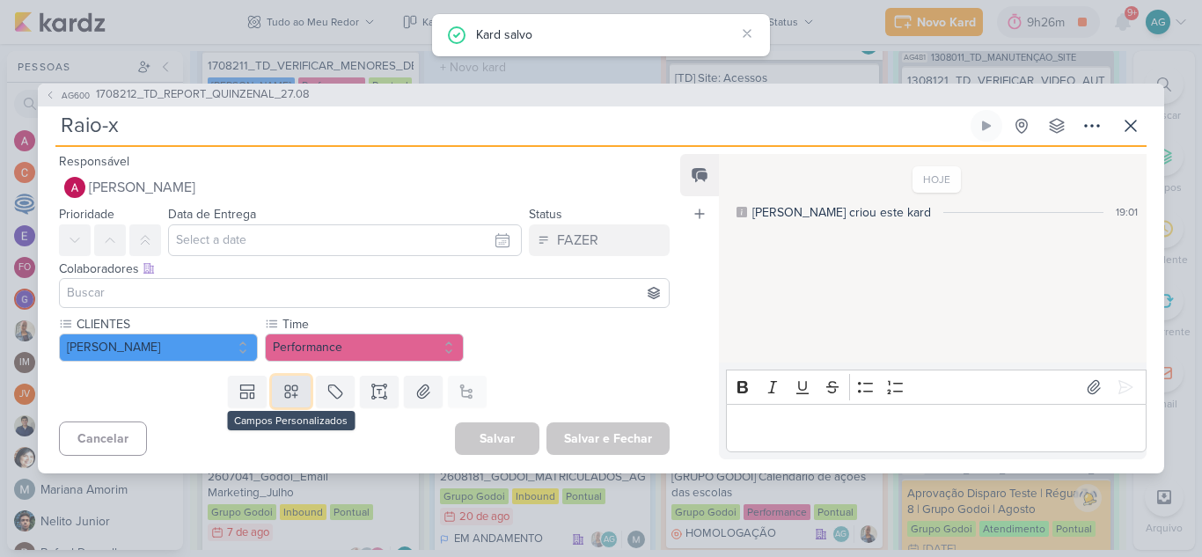
click at [297, 396] on button at bounding box center [291, 392] width 39 height 32
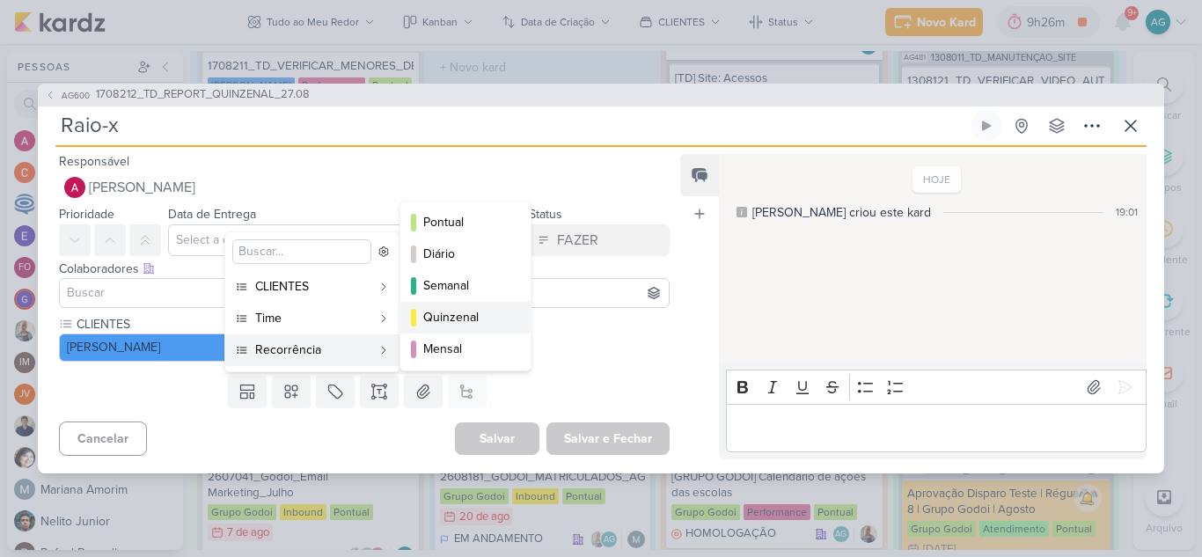
click at [484, 314] on div "Quinzenal" at bounding box center [466, 317] width 86 height 18
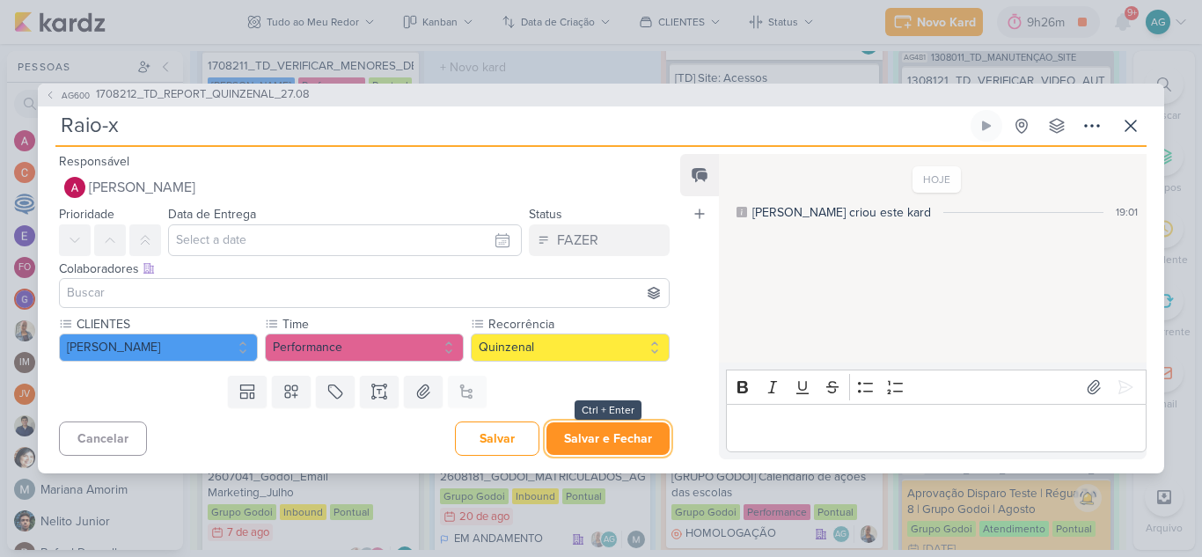
click at [608, 442] on button "Salvar e Fechar" at bounding box center [607, 438] width 123 height 33
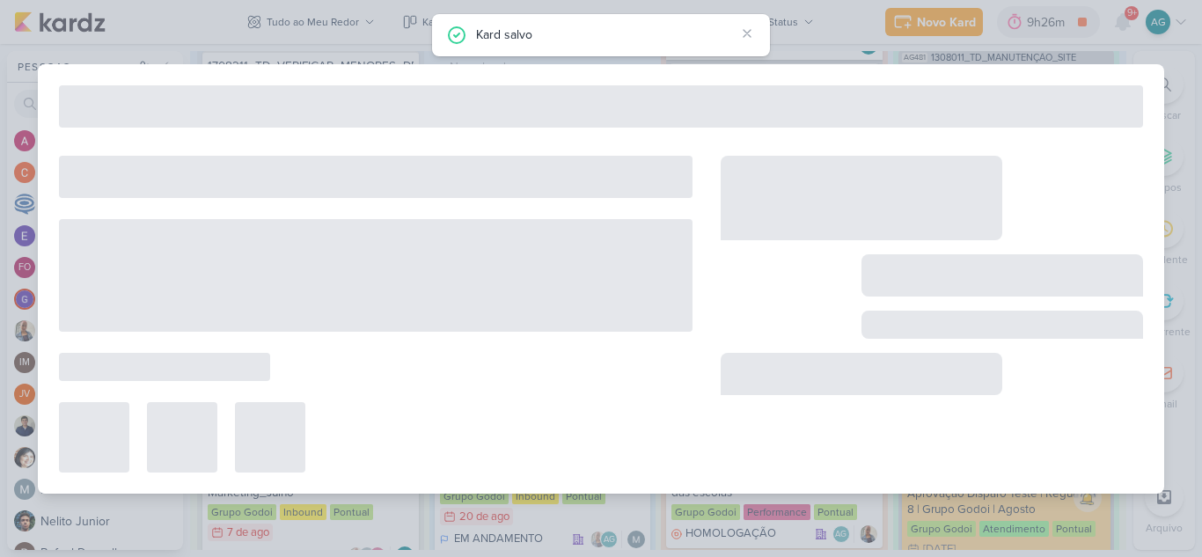
type input "1708212_TD_REPORT_QUINZENAL_27.08"
type input "27 de agosto de 2025 às 16:00"
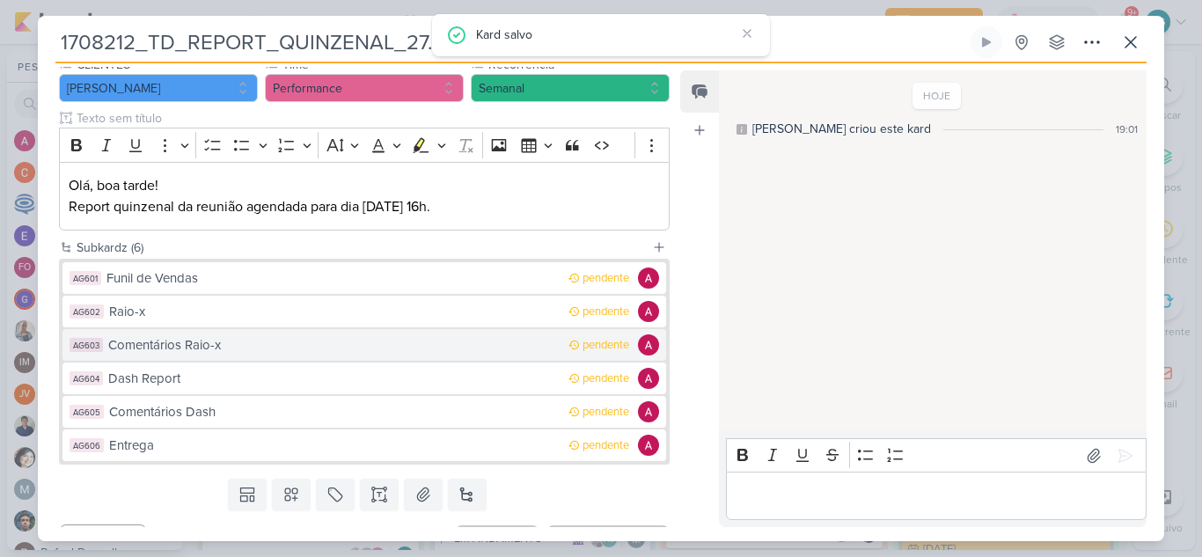
click at [197, 348] on div "Comentários Raio-x" at bounding box center [333, 345] width 451 height 20
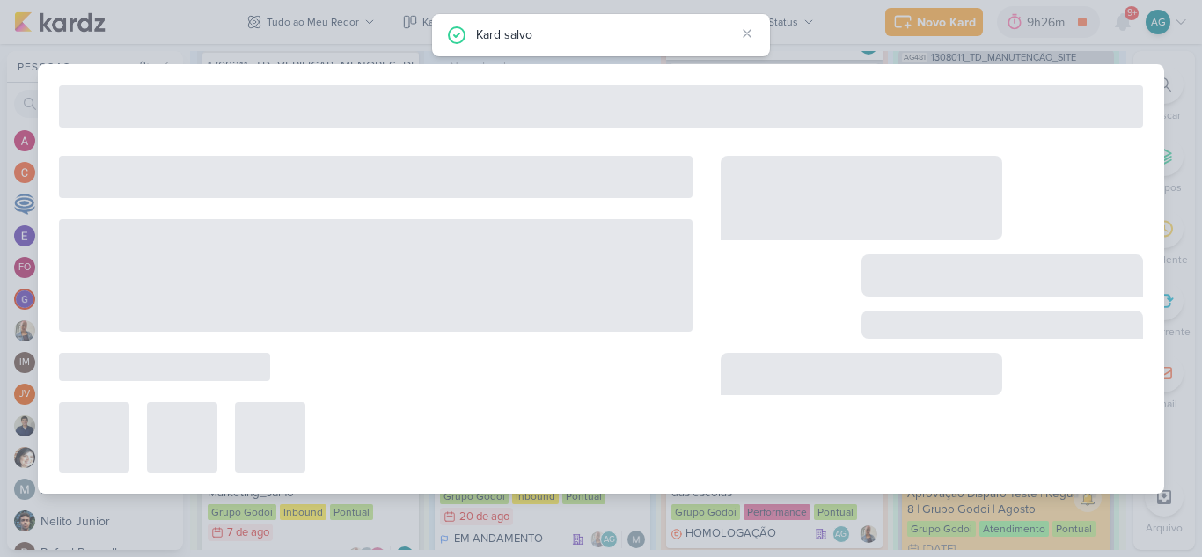
type input "Comentários Raio-x"
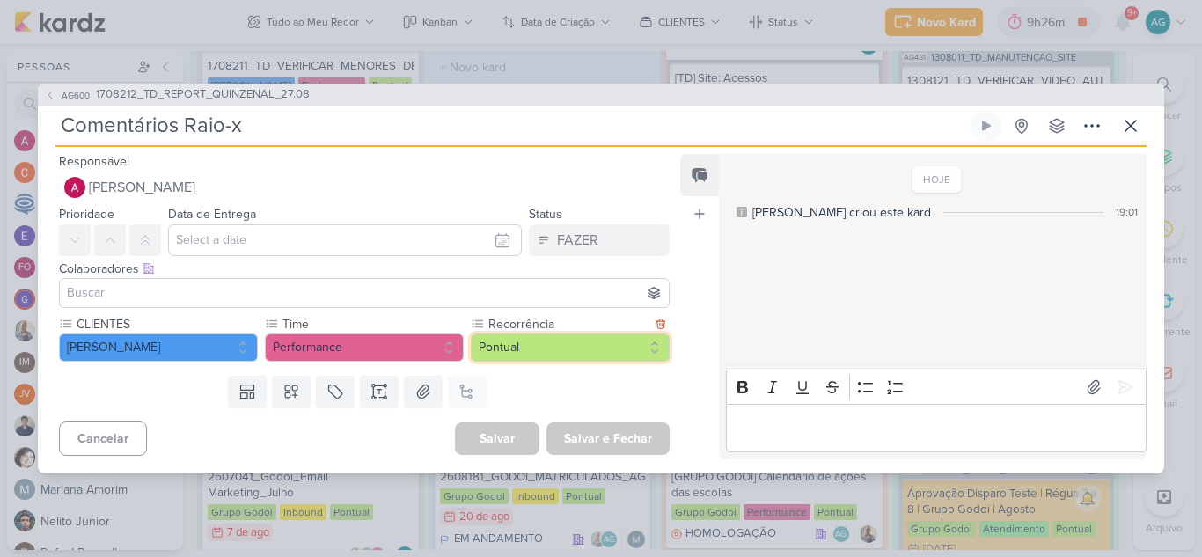
click at [546, 347] on button "Pontual" at bounding box center [570, 348] width 199 height 28
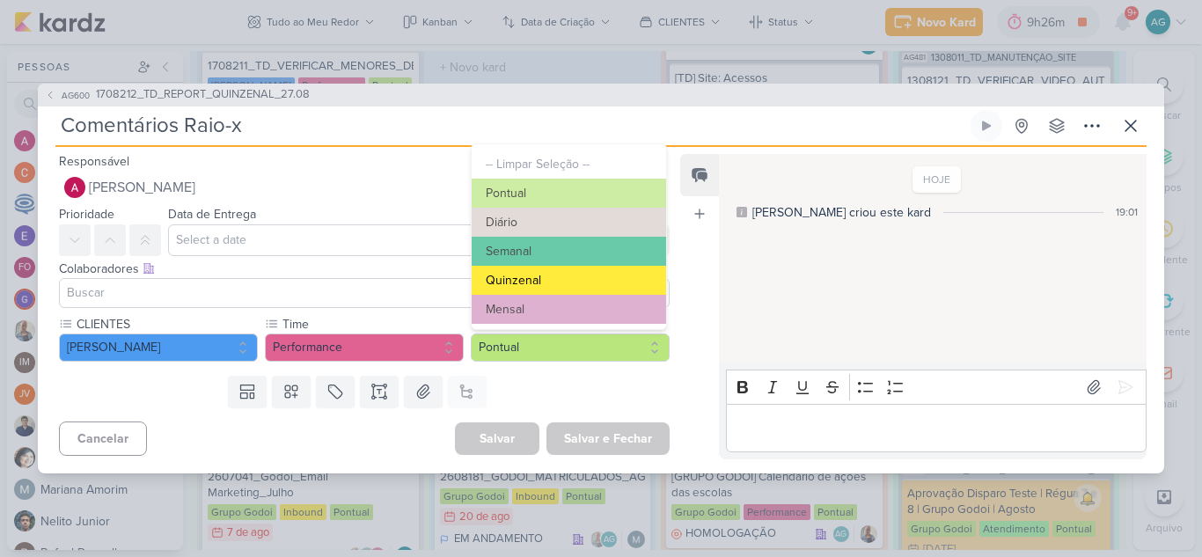
click at [532, 284] on button "Quinzenal" at bounding box center [569, 280] width 194 height 29
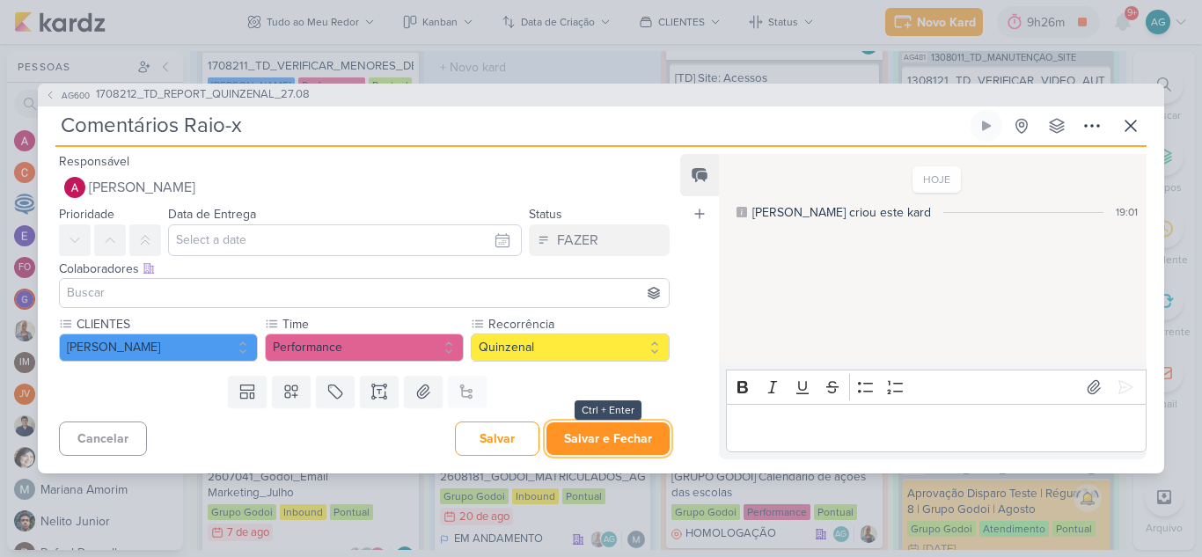
click at [605, 451] on button "Salvar e Fechar" at bounding box center [607, 438] width 123 height 33
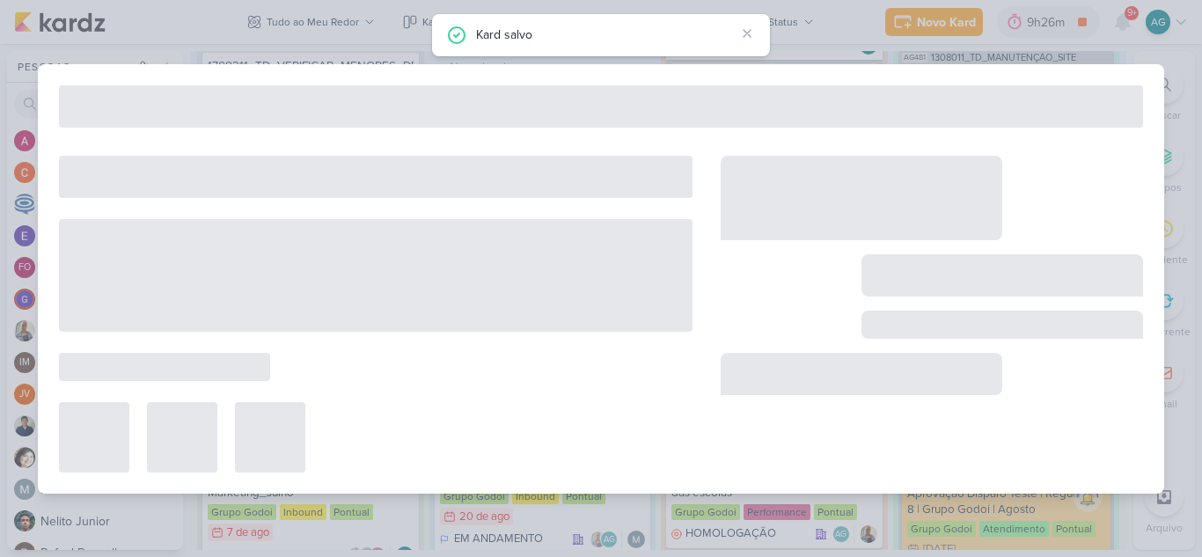
type input "1708212_TD_REPORT_QUINZENAL_27.08"
type input "27 de agosto de 2025 às 16:00"
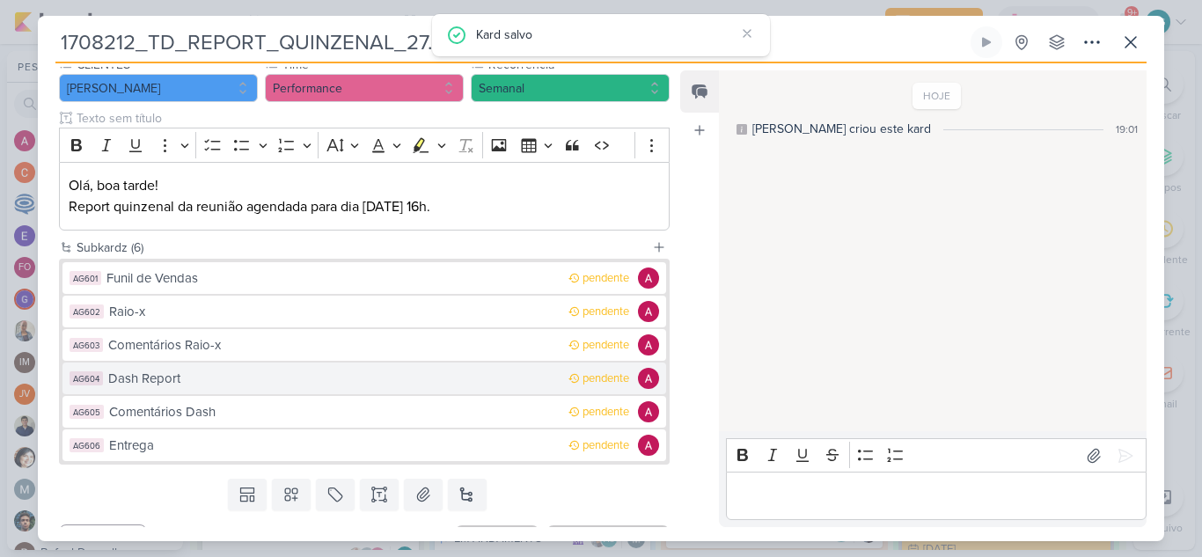
click at [180, 380] on div "Dash Report" at bounding box center [333, 379] width 451 height 20
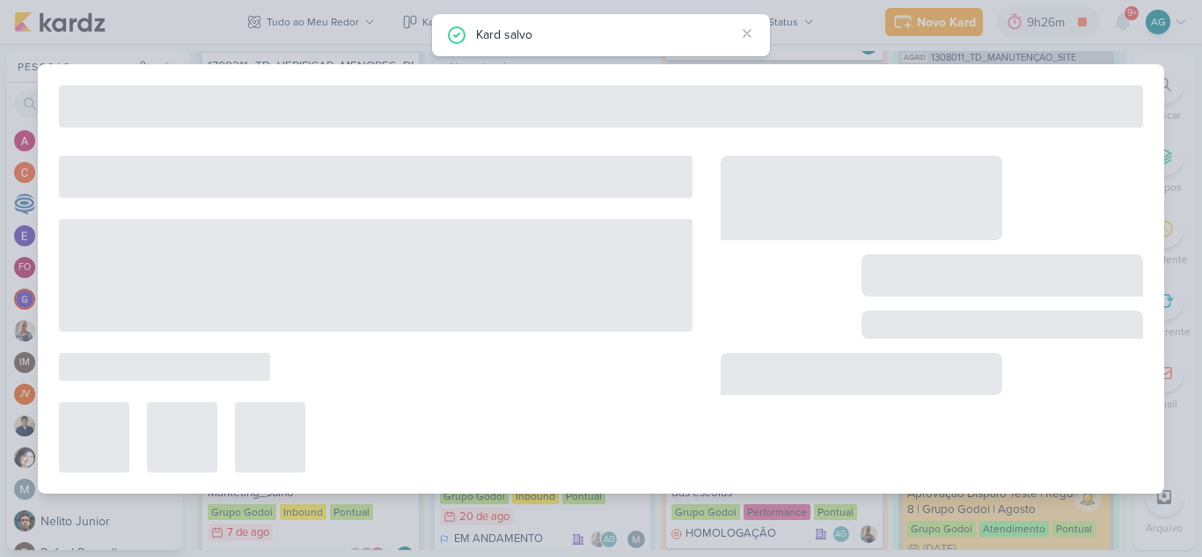
type input "Dash Report"
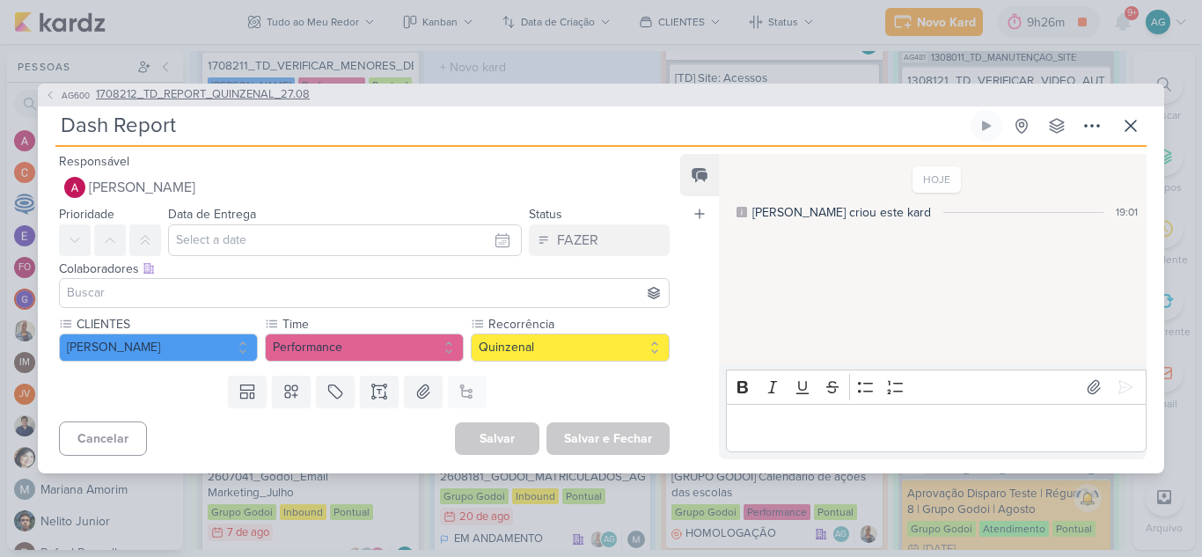
click at [277, 94] on span "1708212_TD_REPORT_QUINZENAL_27.08" at bounding box center [203, 95] width 214 height 18
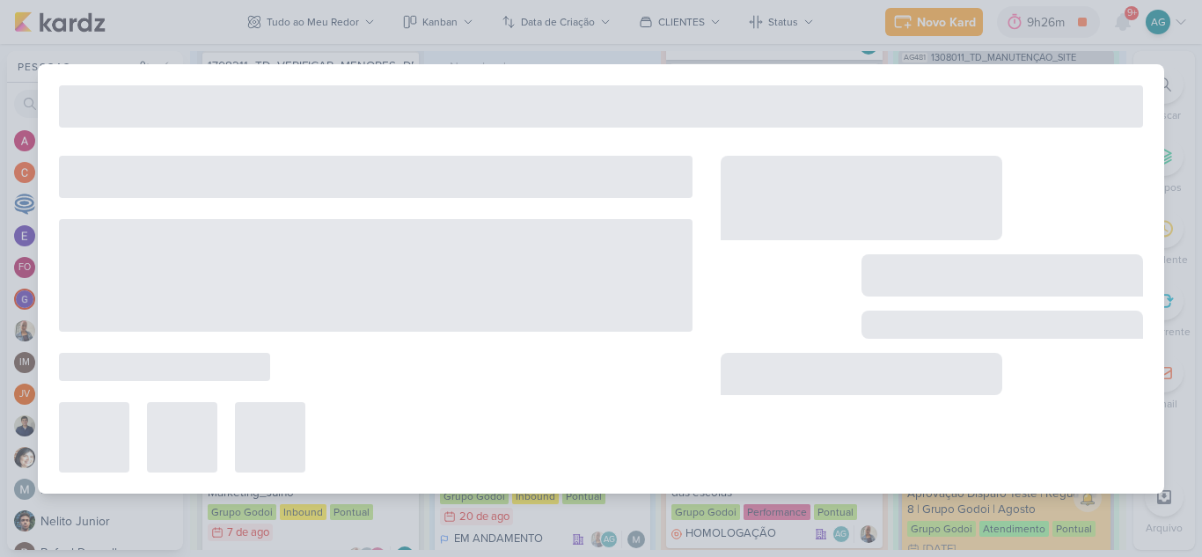
type input "1708212_TD_REPORT_QUINZENAL_27.08"
type input "27 de agosto de 2025 às 16:00"
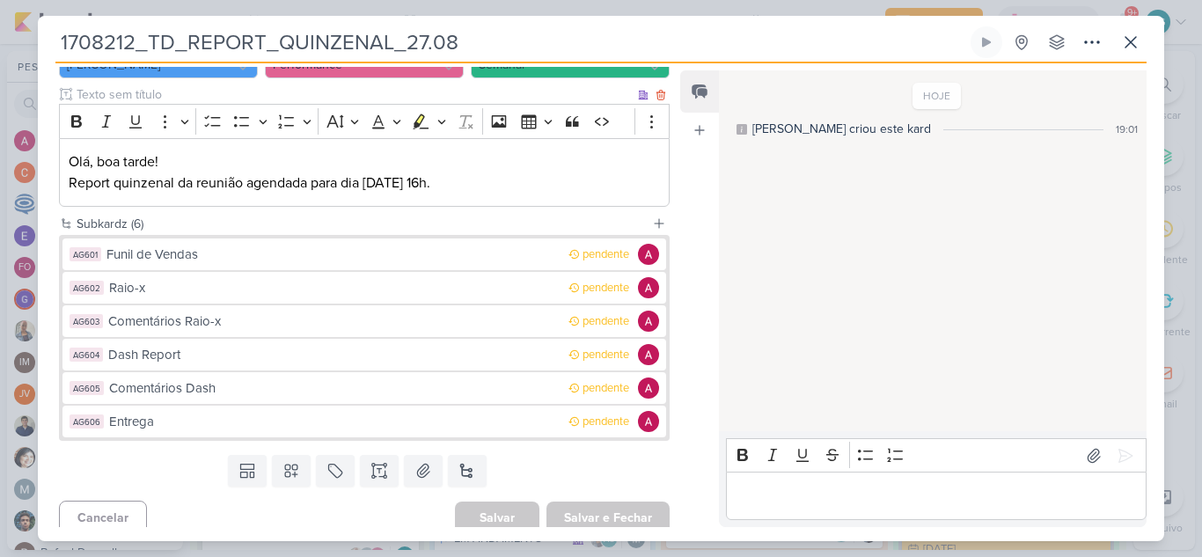
scroll to position [211, 0]
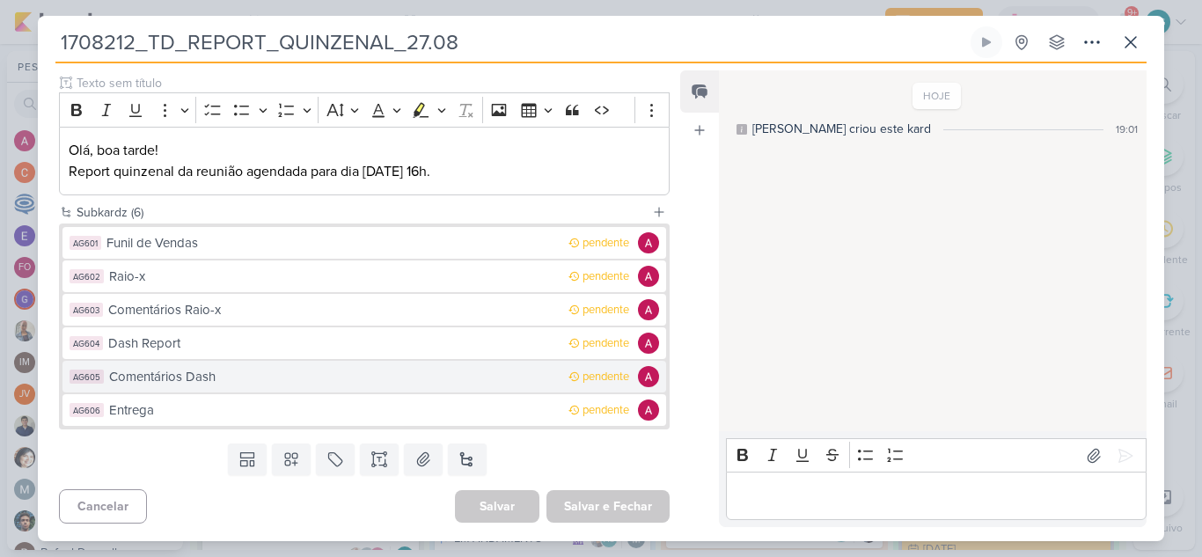
click at [202, 381] on div "Comentários Dash" at bounding box center [334, 377] width 451 height 20
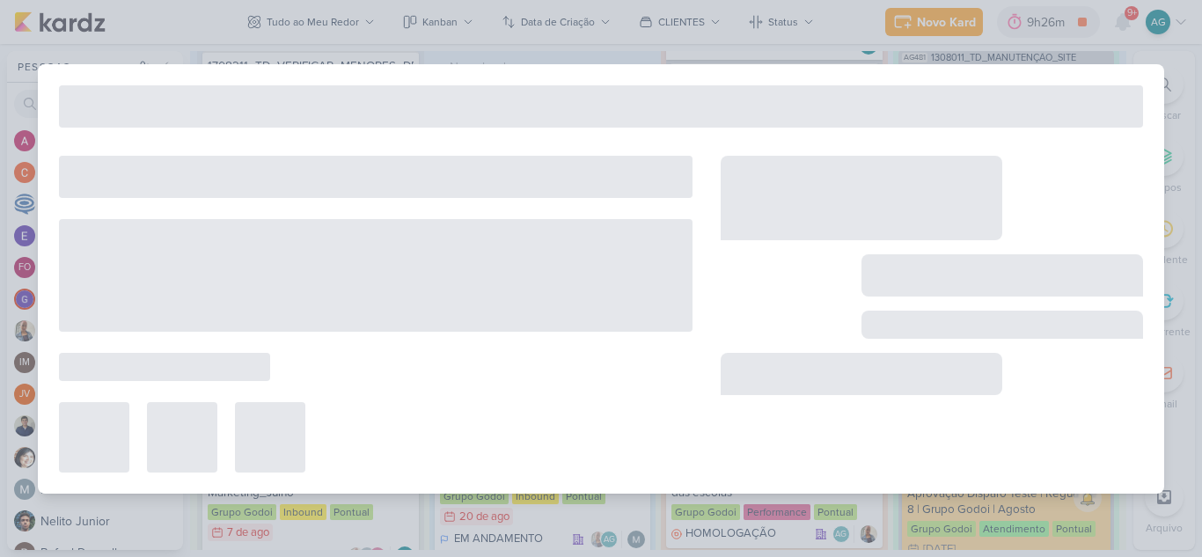
type input "Comentários Dash"
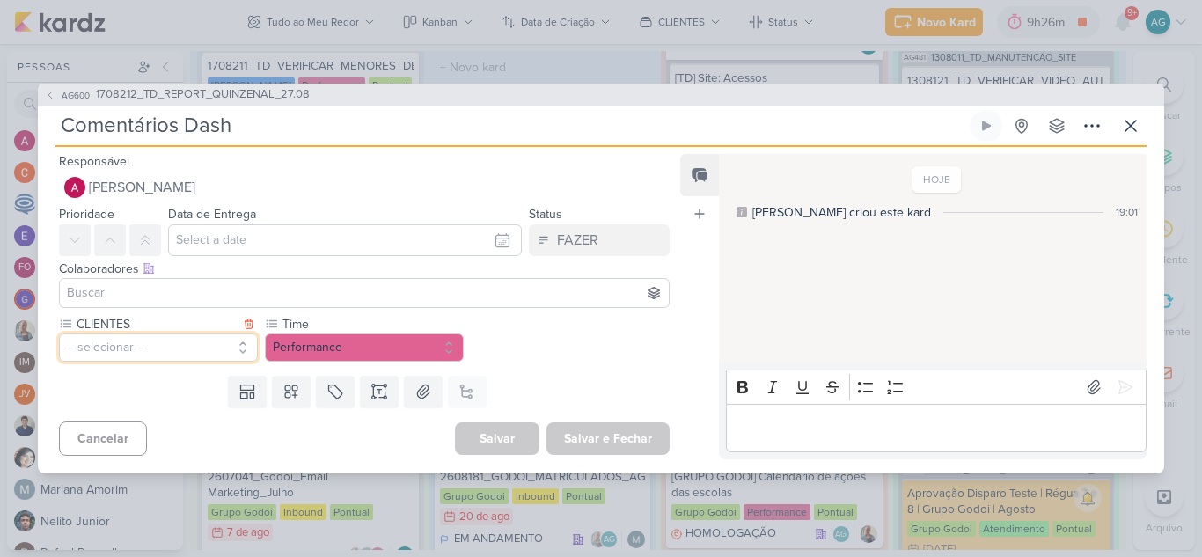
click at [161, 346] on button "-- selecionar --" at bounding box center [158, 348] width 199 height 28
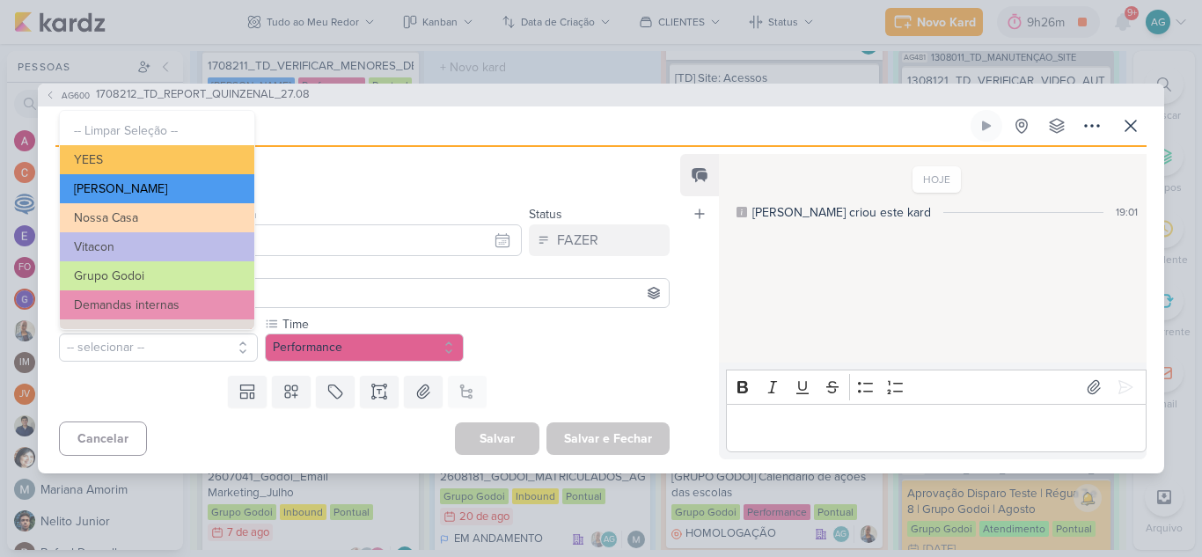
click at [142, 193] on button "[PERSON_NAME]" at bounding box center [157, 188] width 194 height 29
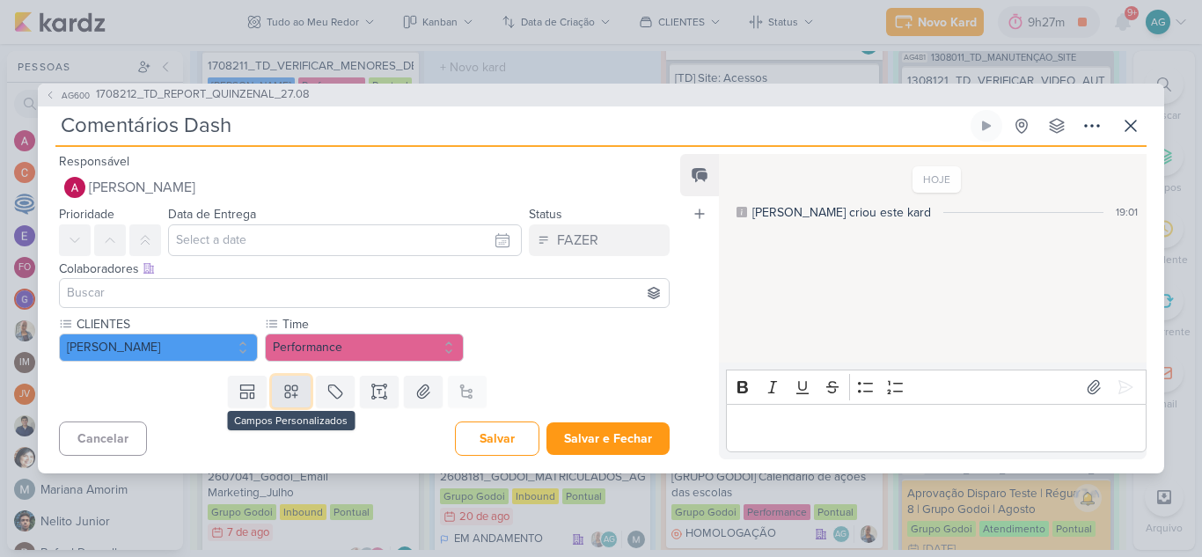
click at [302, 391] on button at bounding box center [291, 392] width 39 height 32
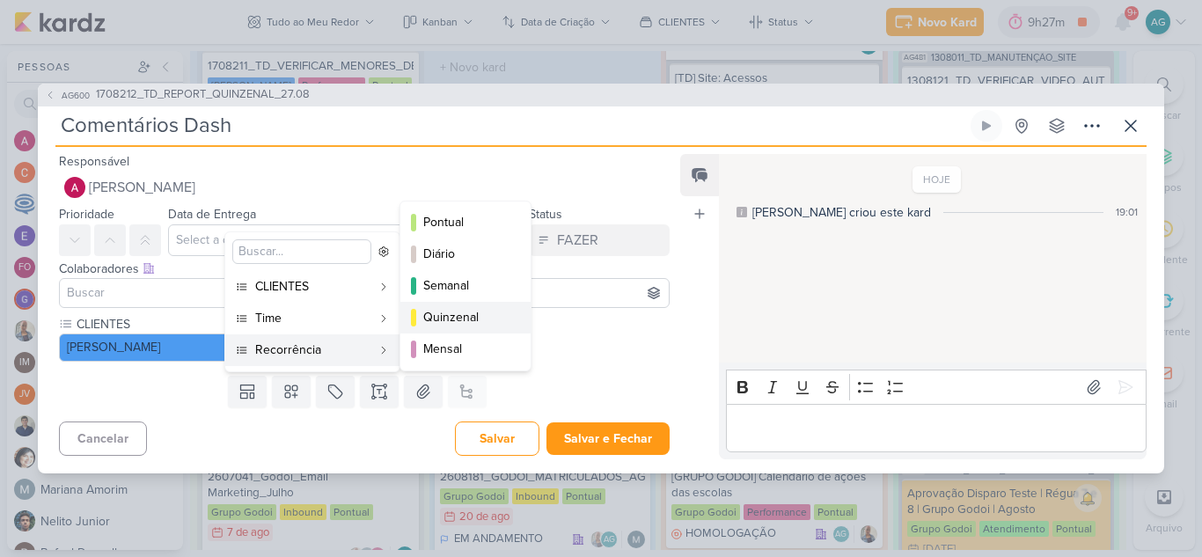
click at [477, 316] on div "Quinzenal" at bounding box center [466, 317] width 86 height 18
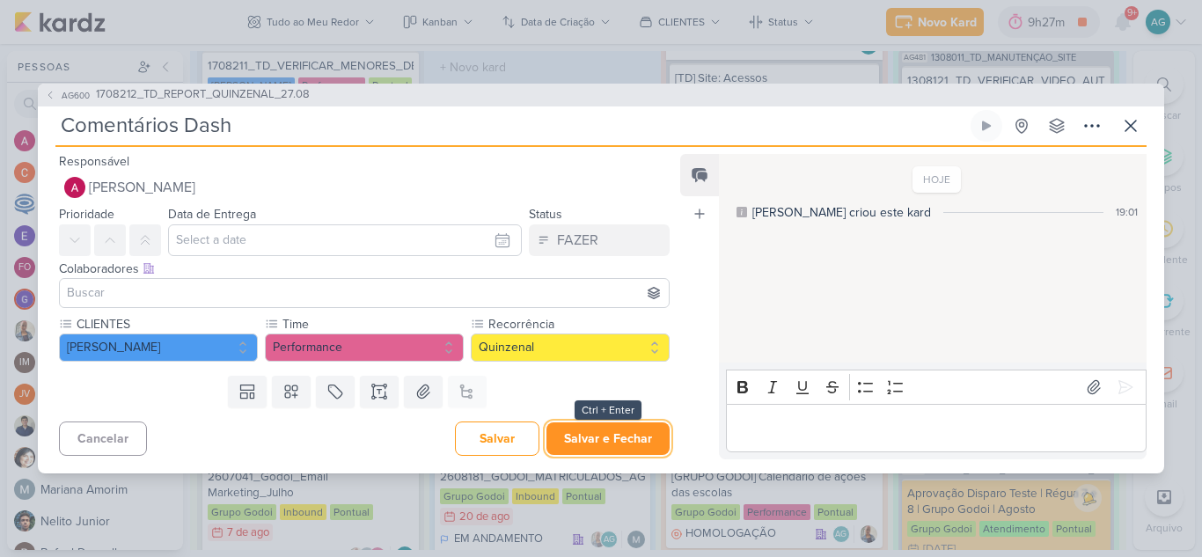
click at [568, 434] on button "Salvar e Fechar" at bounding box center [607, 438] width 123 height 33
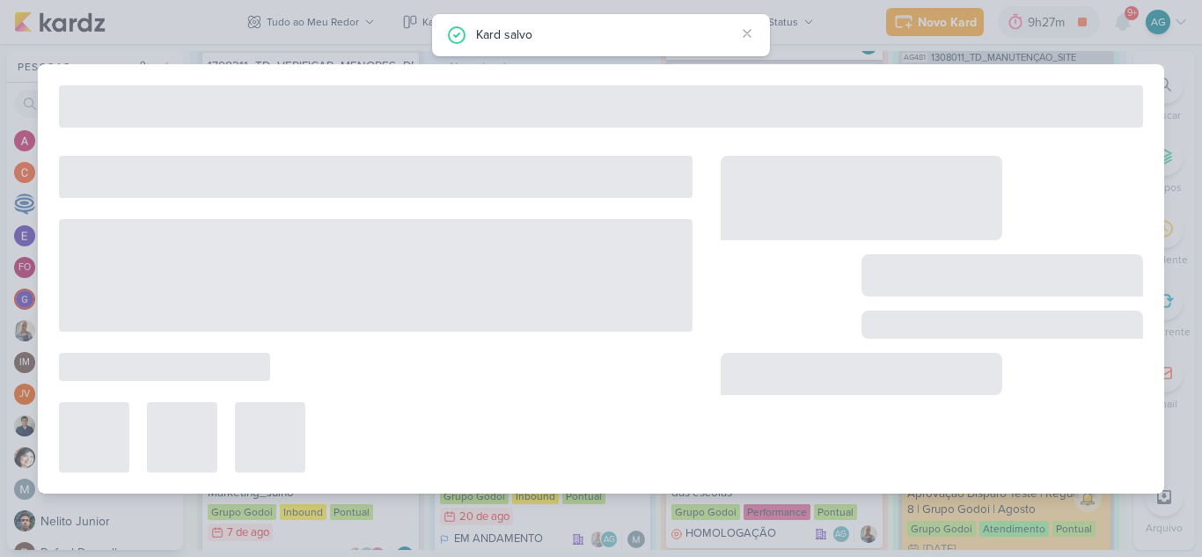
type input "1708212_TD_REPORT_QUINZENAL_27.08"
type input "27 de agosto de 2025 às 16:00"
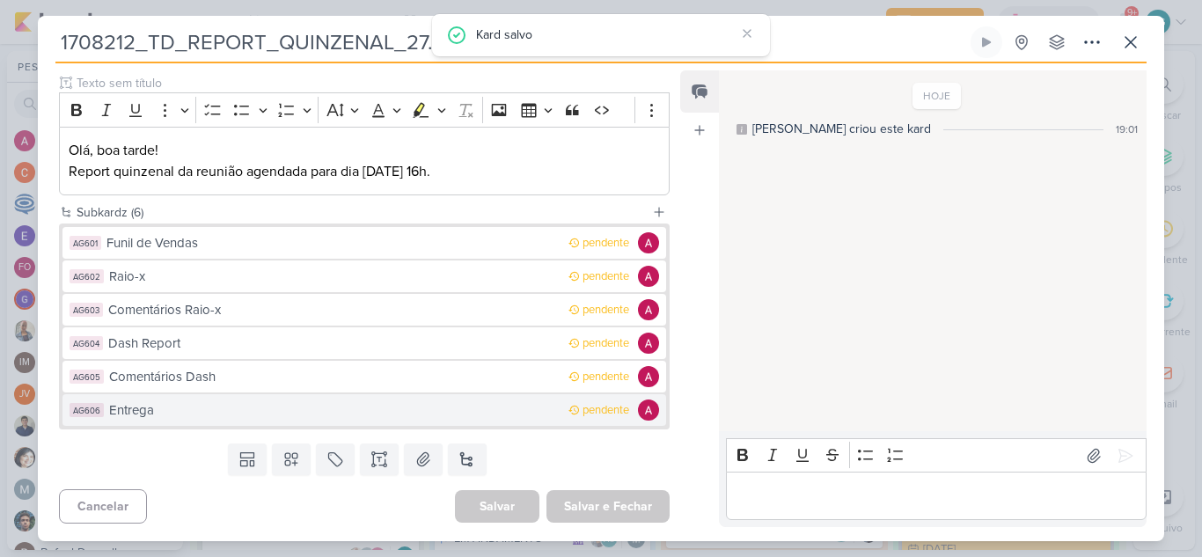
click at [168, 412] on div "Entrega" at bounding box center [334, 410] width 451 height 20
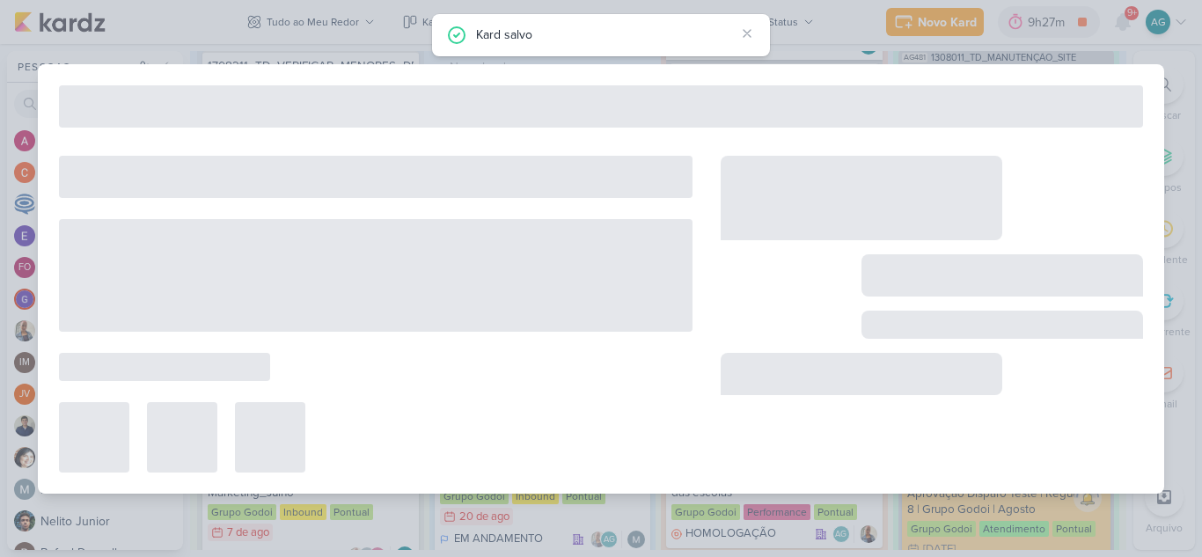
type input "Entrega"
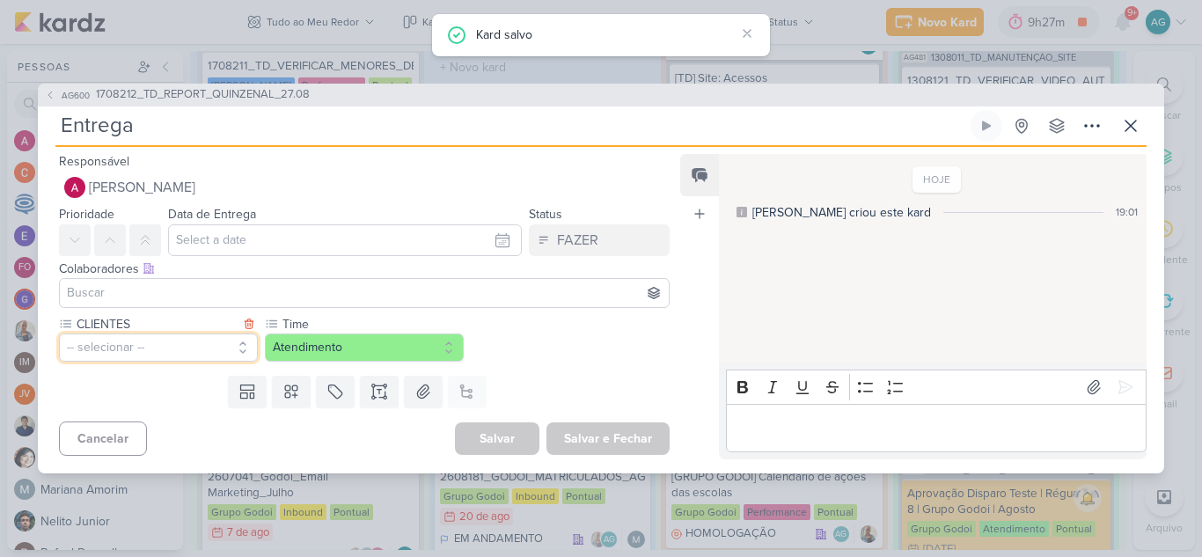
click at [163, 344] on button "-- selecionar --" at bounding box center [158, 348] width 199 height 28
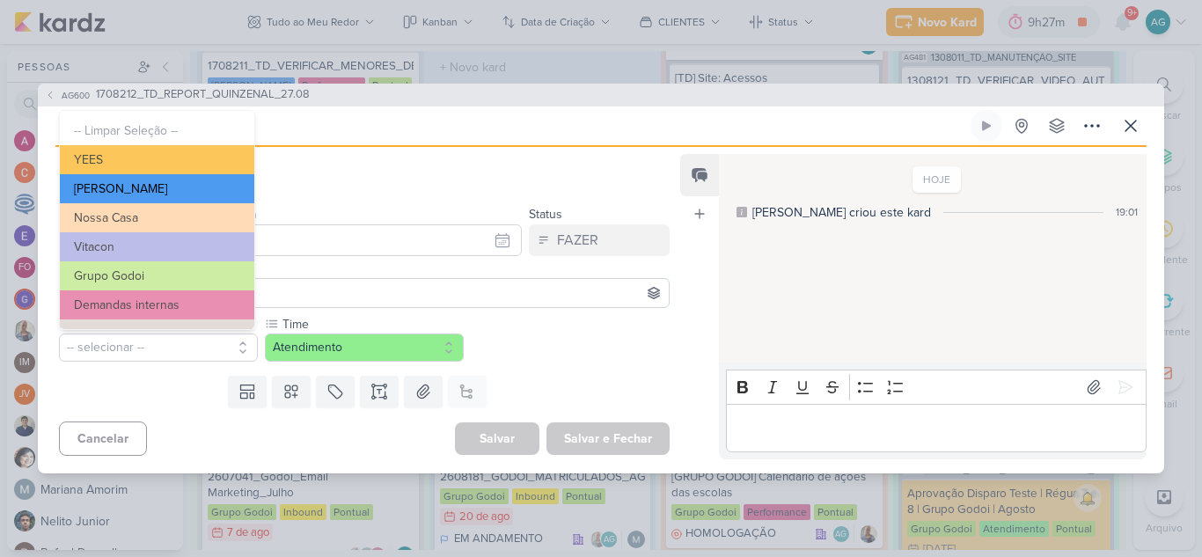
click at [141, 186] on button "[PERSON_NAME]" at bounding box center [157, 188] width 194 height 29
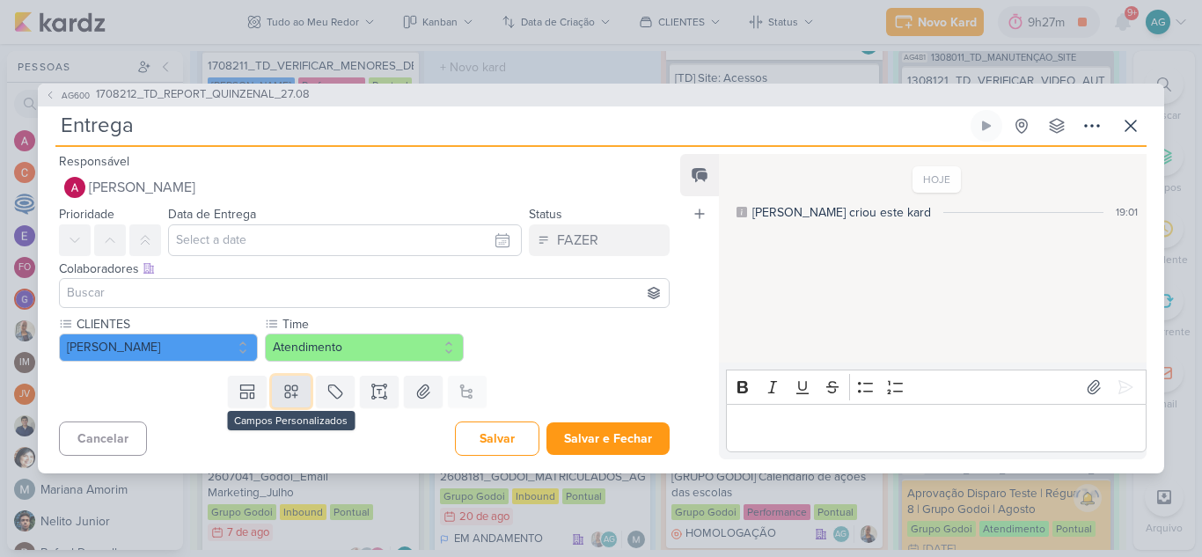
click at [287, 392] on icon at bounding box center [291, 392] width 18 height 18
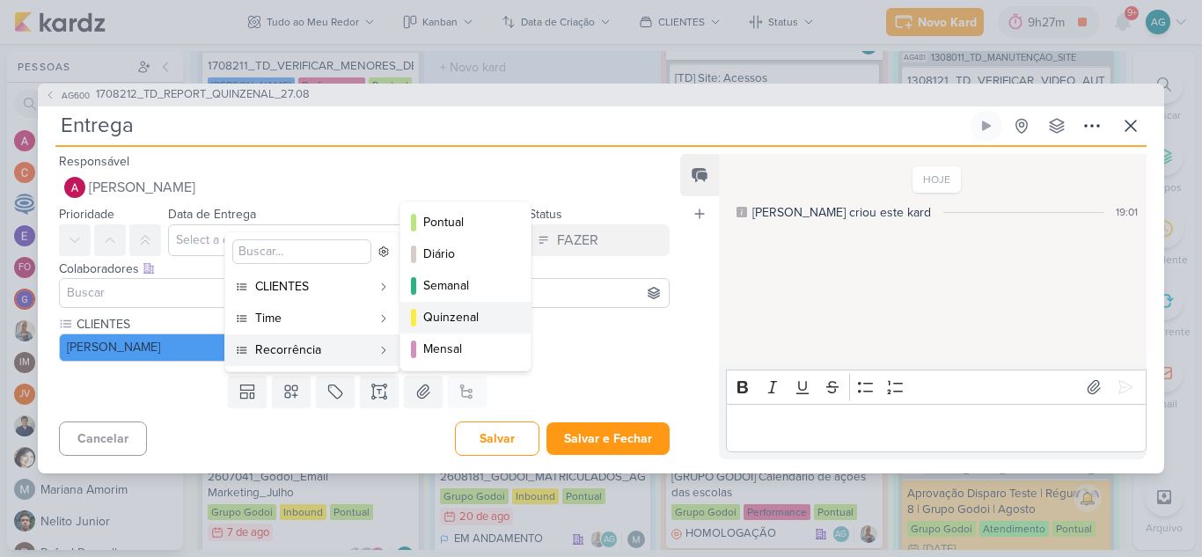
click at [469, 322] on div "Quinzenal" at bounding box center [466, 317] width 86 height 18
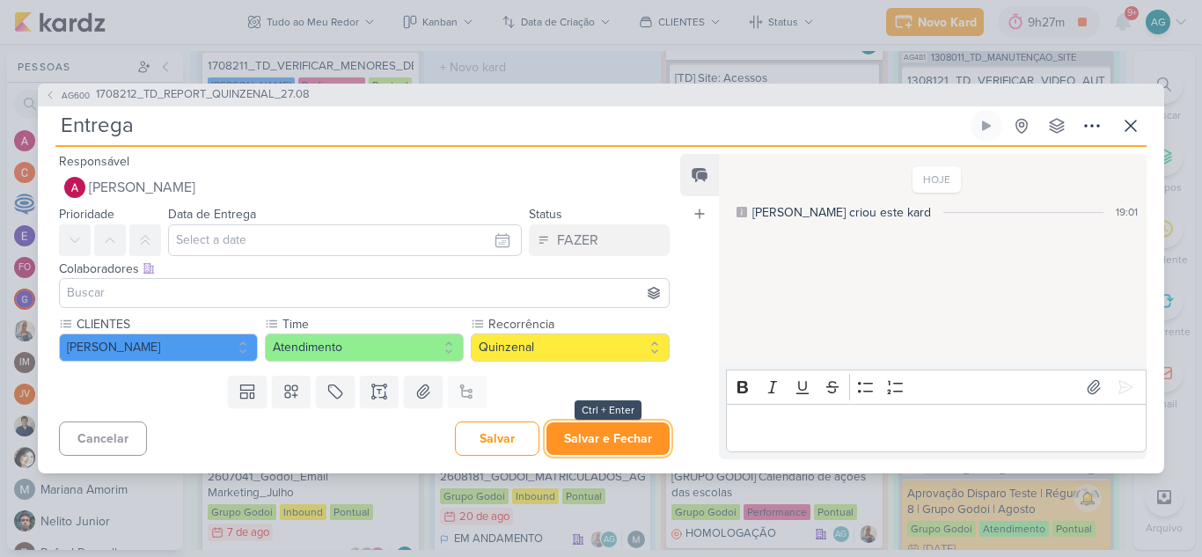
click at [611, 444] on button "Salvar e Fechar" at bounding box center [607, 438] width 123 height 33
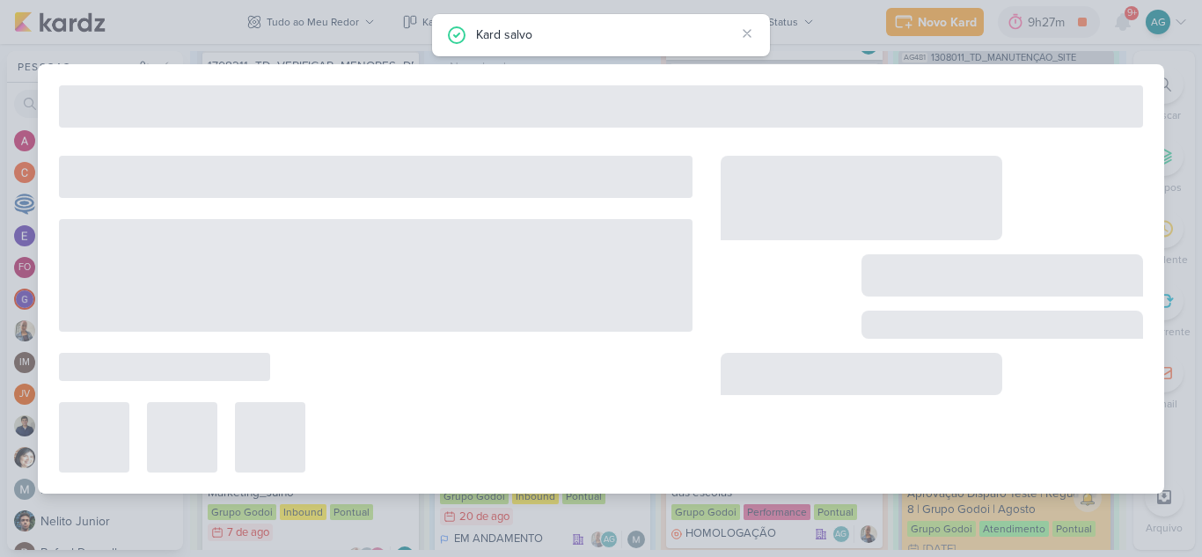
type input "1708212_TD_REPORT_QUINZENAL_27.08"
type input "27 de agosto de 2025 às 16:00"
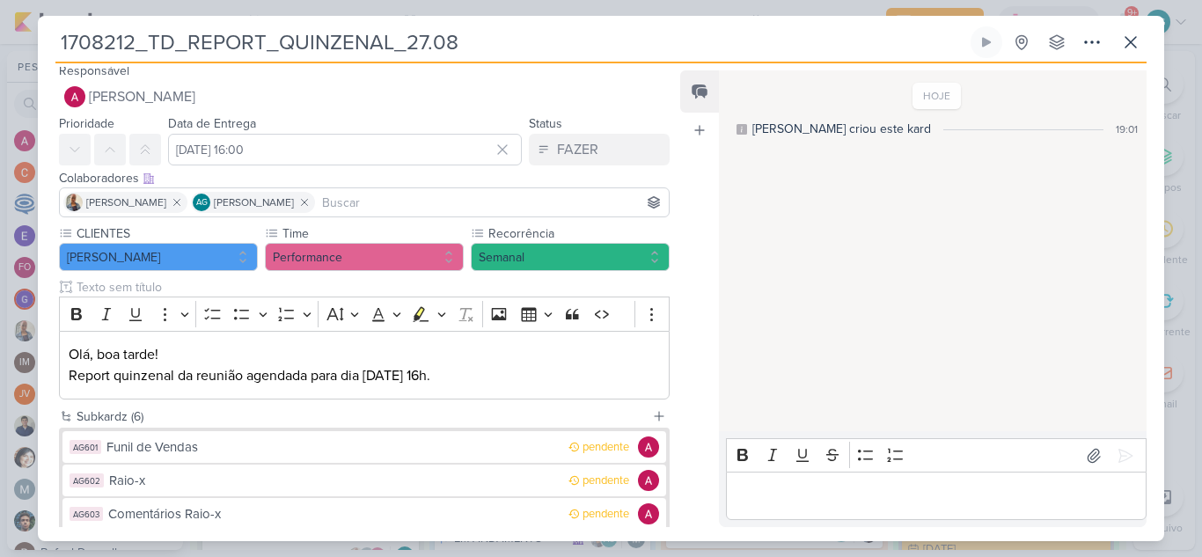
scroll to position [0, 0]
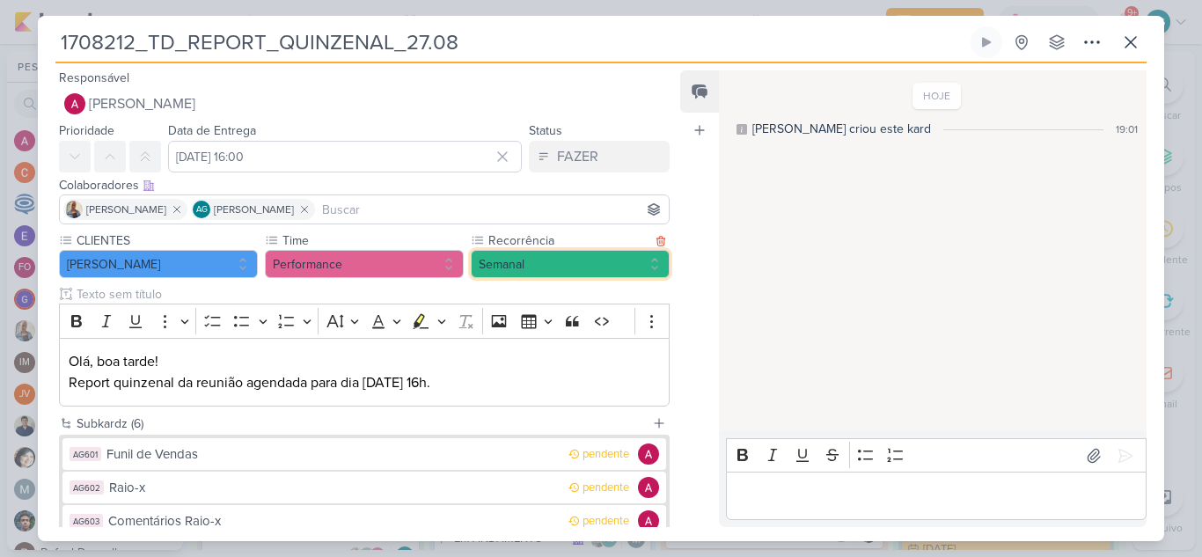
click at [532, 268] on button "Semanal" at bounding box center [570, 264] width 199 height 28
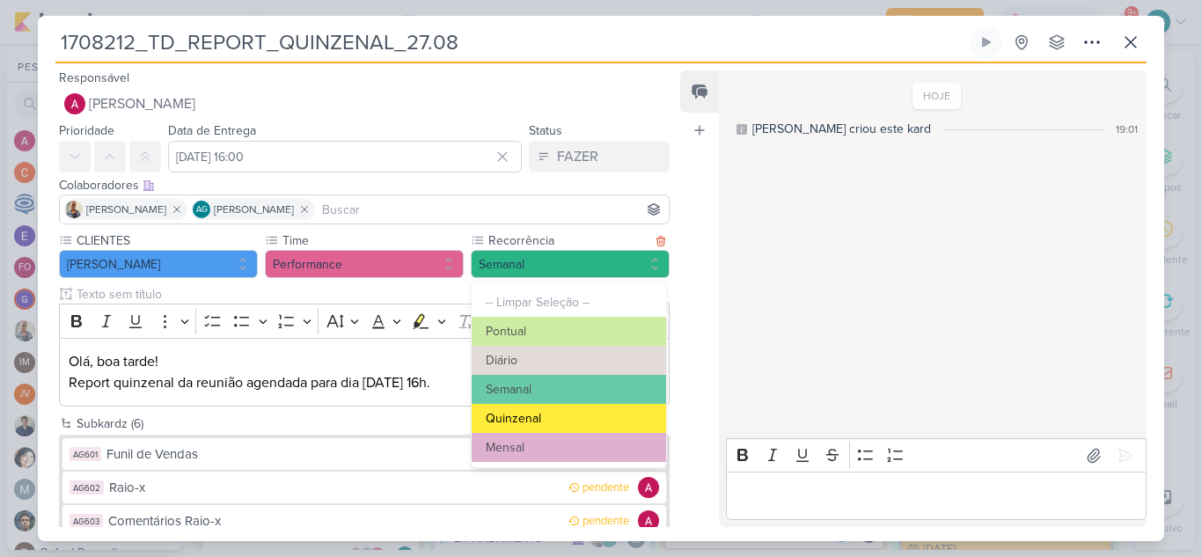
click at [525, 417] on button "Quinzenal" at bounding box center [569, 418] width 194 height 29
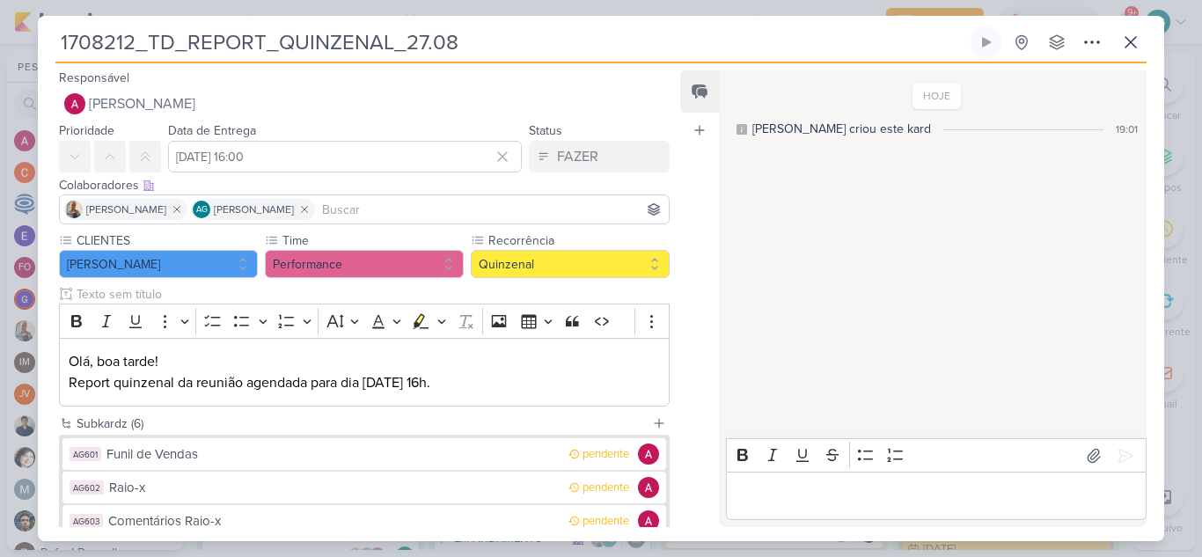
scroll to position [211, 0]
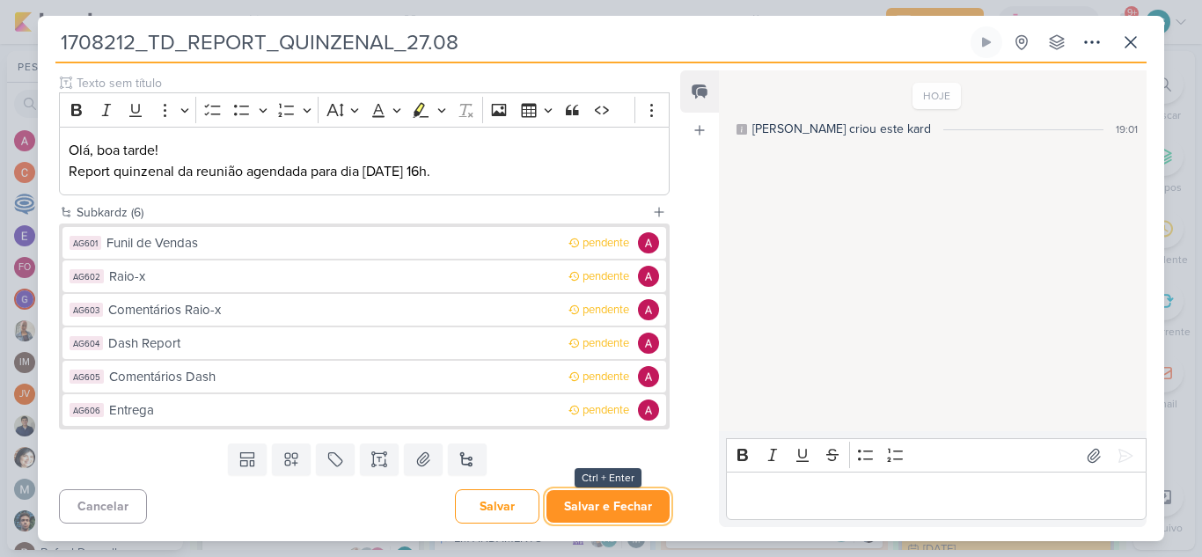
click at [622, 517] on button "Salvar e Fechar" at bounding box center [607, 506] width 123 height 33
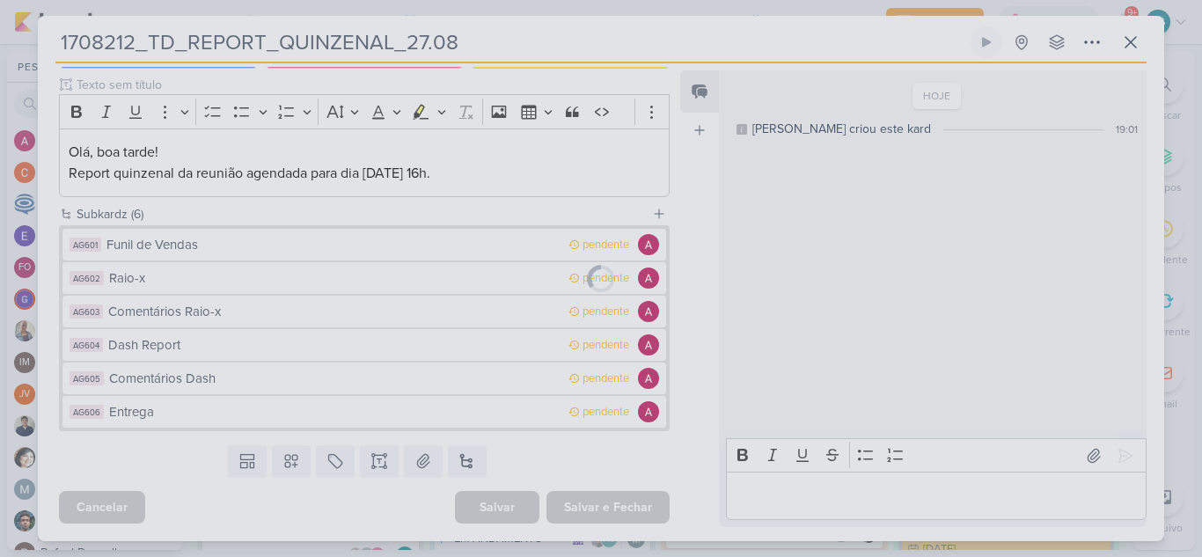
scroll to position [209, 0]
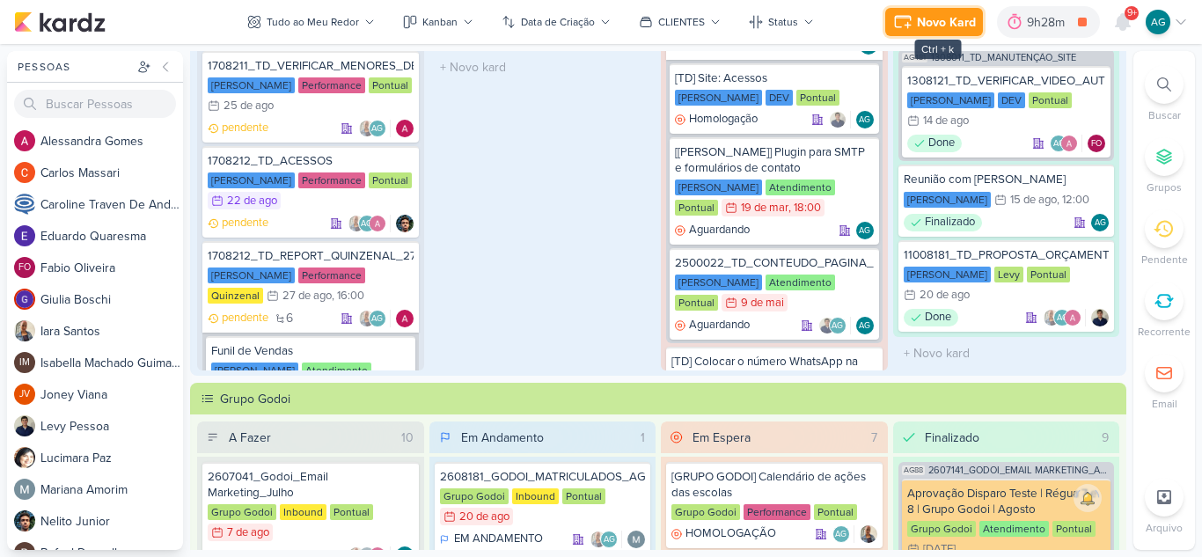
click at [950, 28] on div "Novo Kard" at bounding box center [946, 22] width 59 height 18
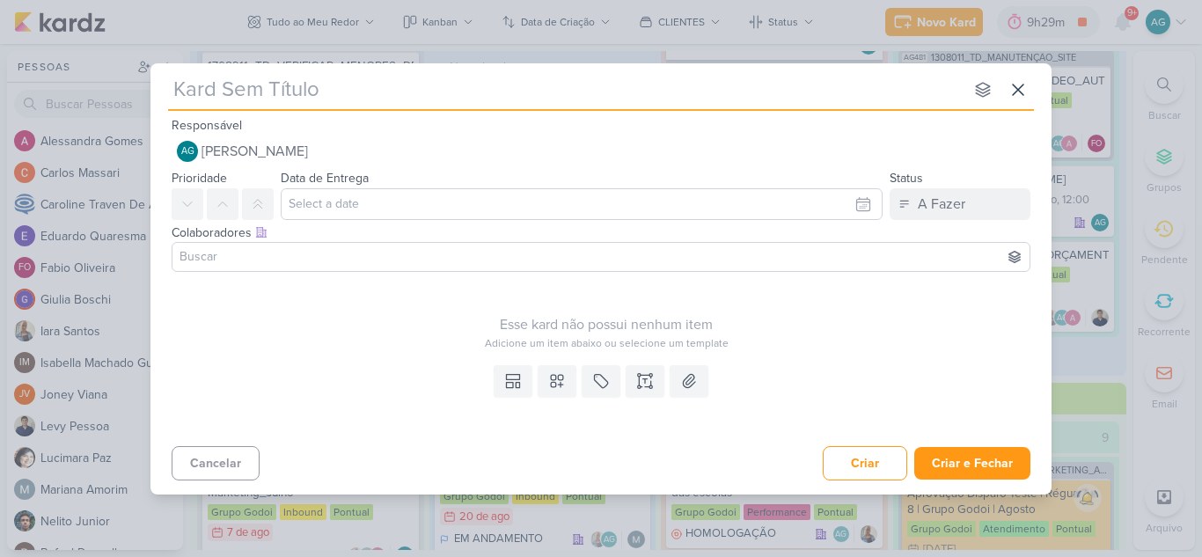
click at [361, 84] on input "text" at bounding box center [566, 90] width 796 height 32
paste input "2708212_GODOI_REPORT_QUINZENAL_28.08"
type input "2708212_GODOI_REPORT_QUINZENAL_28.08"
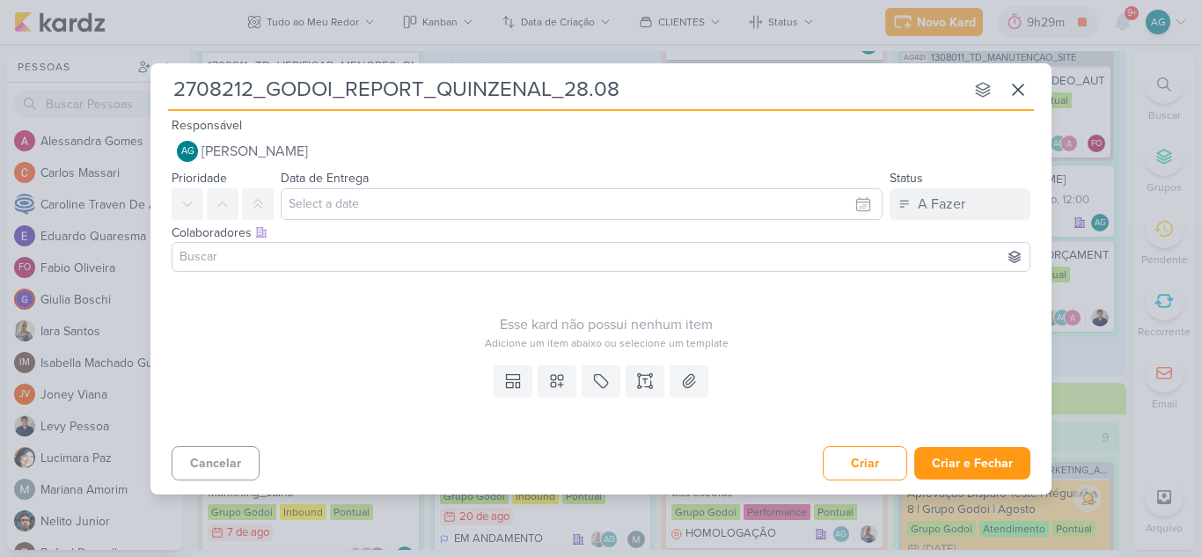
type input "2708212_GODOI_REPORT_QUINZENAL_28.08"
click at [378, 309] on div "Esse kard não possui nenhum item Adicione um item abaixo ou selecione um templa…" at bounding box center [606, 315] width 869 height 72
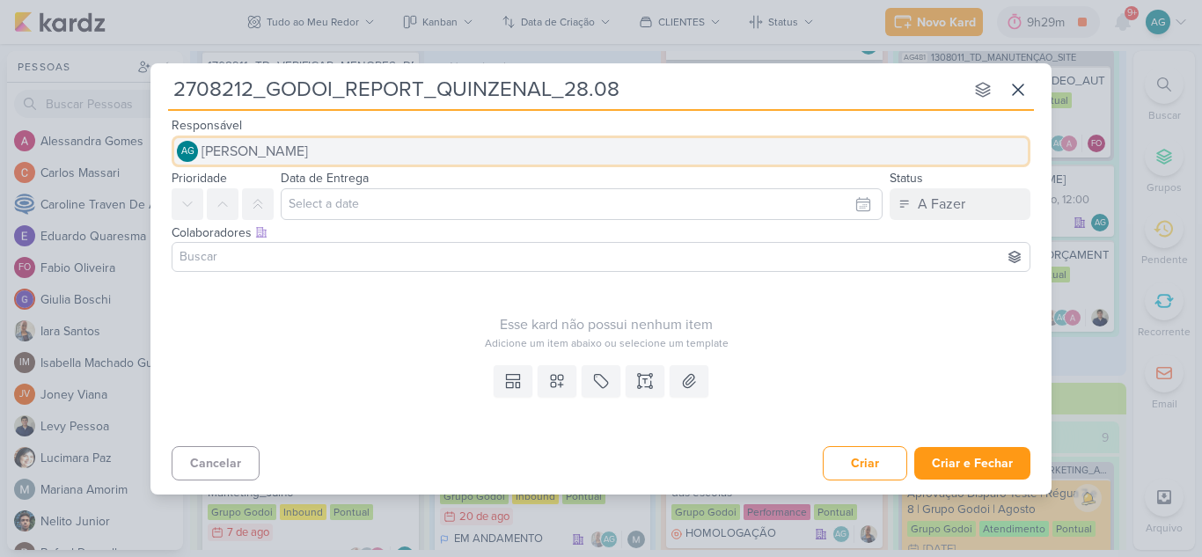
click at [308, 158] on span "[PERSON_NAME]" at bounding box center [255, 151] width 106 height 21
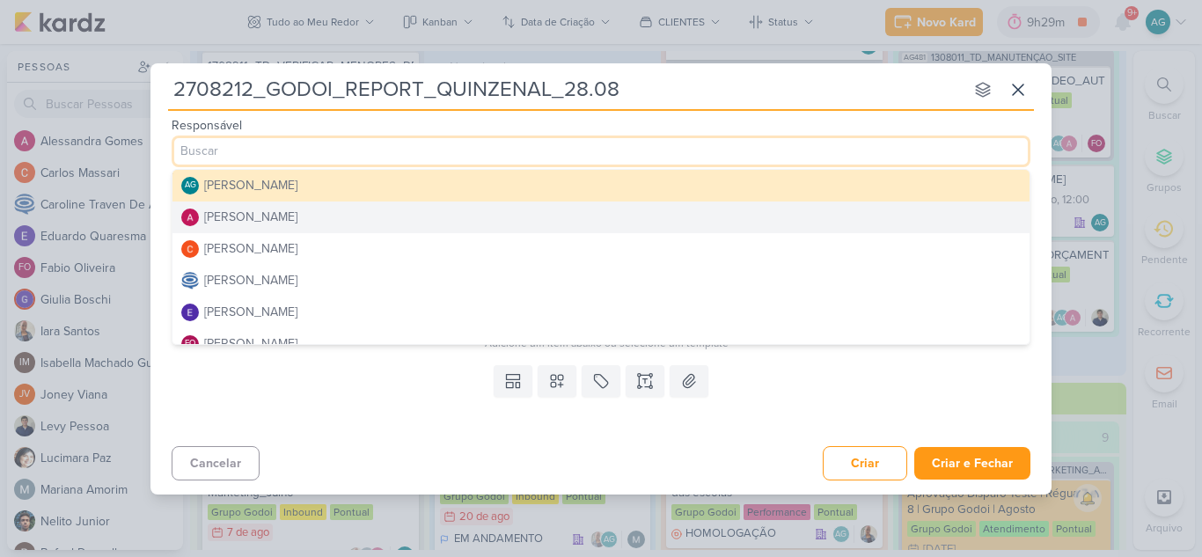
click at [313, 220] on button "[PERSON_NAME]" at bounding box center [600, 218] width 857 height 32
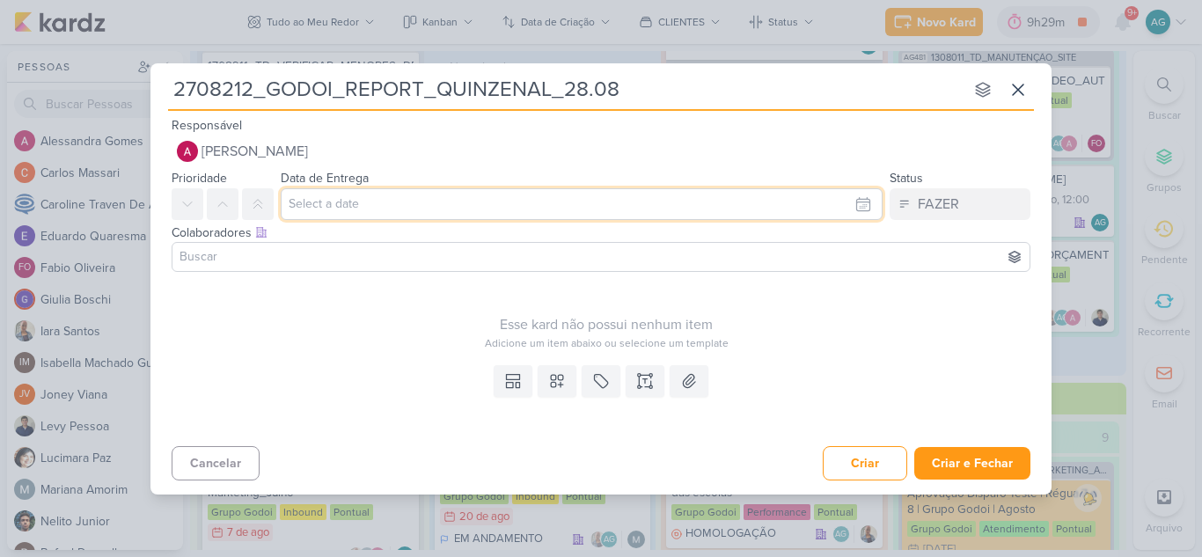
click at [338, 203] on input "text" at bounding box center [582, 204] width 602 height 32
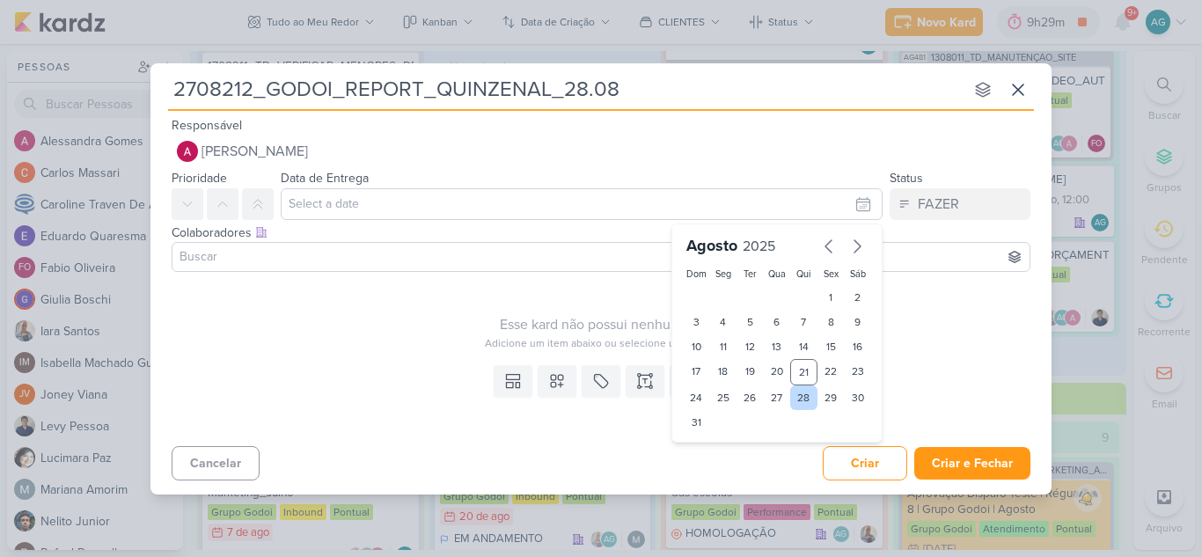
click at [804, 394] on div "28" at bounding box center [803, 397] width 27 height 25
type input "28 de agosto de 2025 às 23:59"
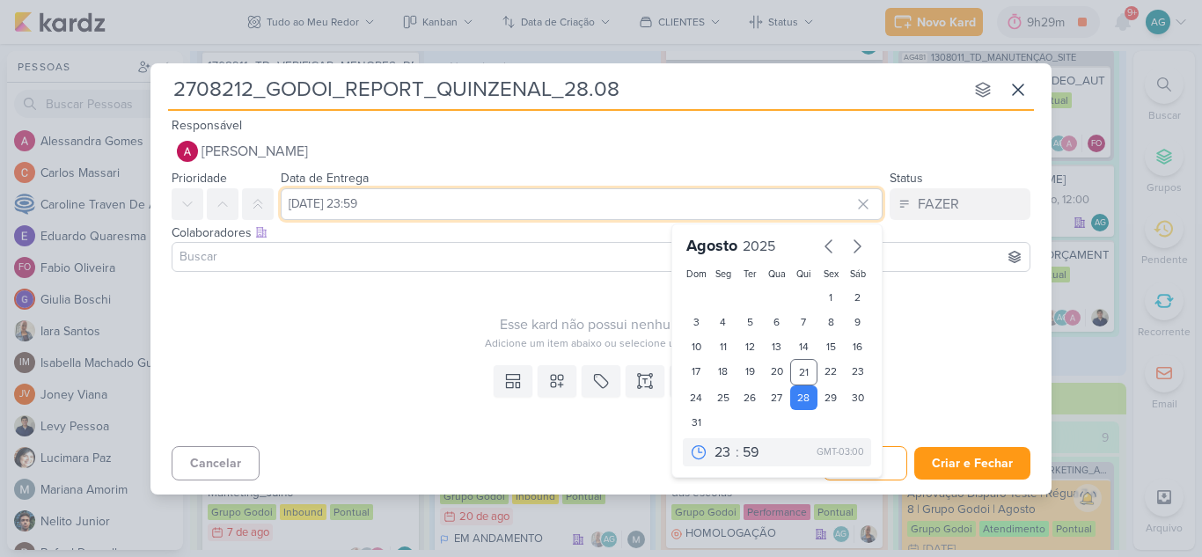
click at [435, 206] on input "28 de agosto de 2025 às 23:59" at bounding box center [582, 204] width 602 height 32
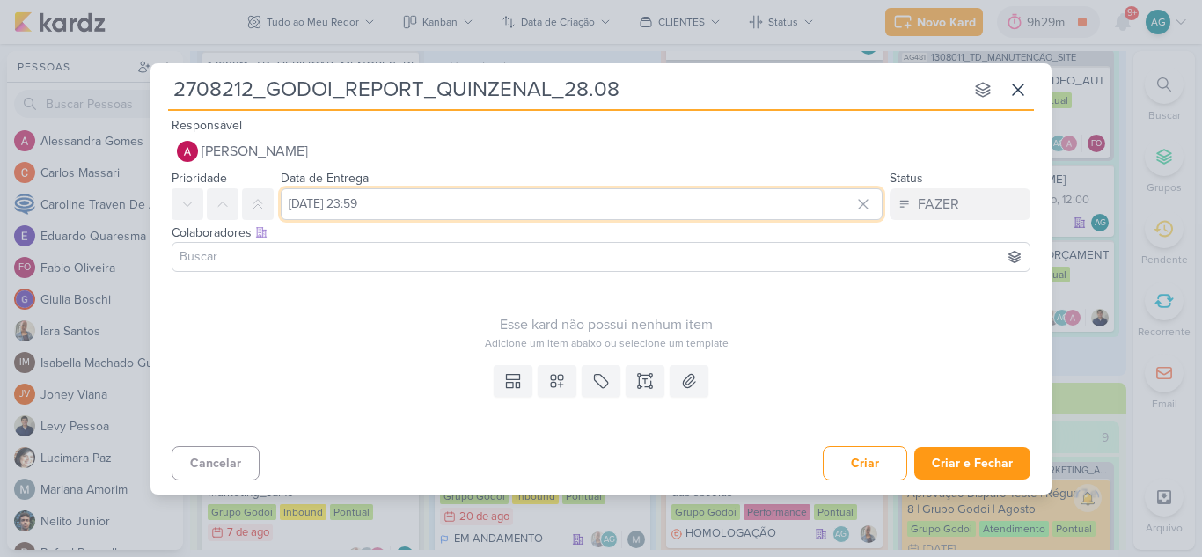
click at [437, 202] on input "28 de agosto de 2025 às 23:59" at bounding box center [582, 204] width 602 height 32
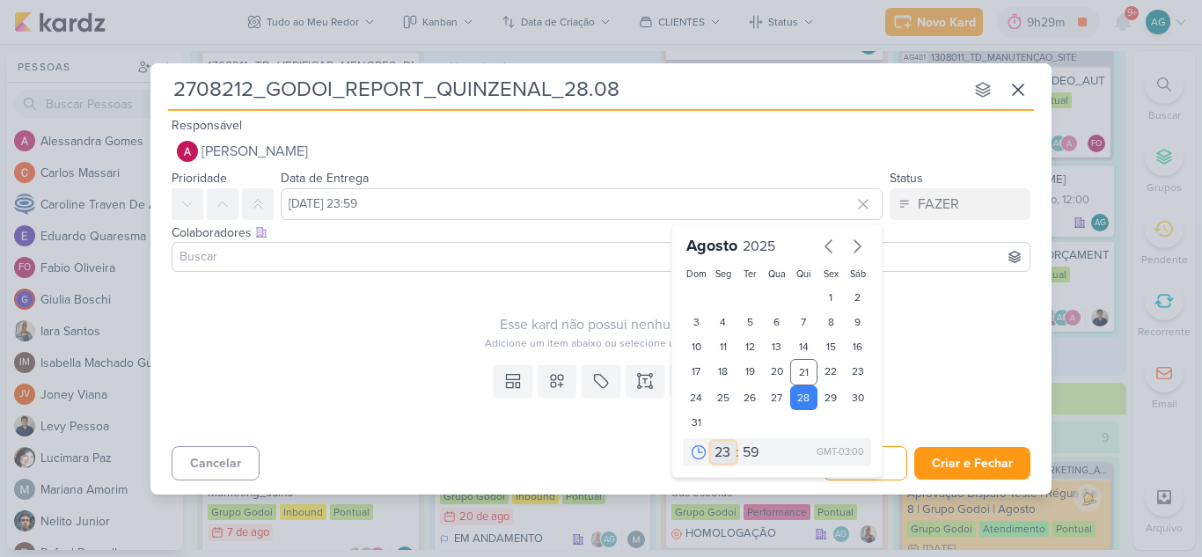
click at [726, 453] on select "00 01 02 03 04 05 06 07 08 09 10 11 12 13 14 15 16 17 18 19 20 21 22 23" at bounding box center [723, 452] width 25 height 21
select select "10"
click at [711, 442] on select "00 01 02 03 04 05 06 07 08 09 10 11 12 13 14 15 16 17 18 19 20 21 22 23" at bounding box center [723, 452] width 25 height 21
type input "28 de agosto de 2025 às 10:59"
click at [754, 451] on select "00 05 10 15 20 25 30 35 40 45 50 55 59" at bounding box center [751, 452] width 25 height 21
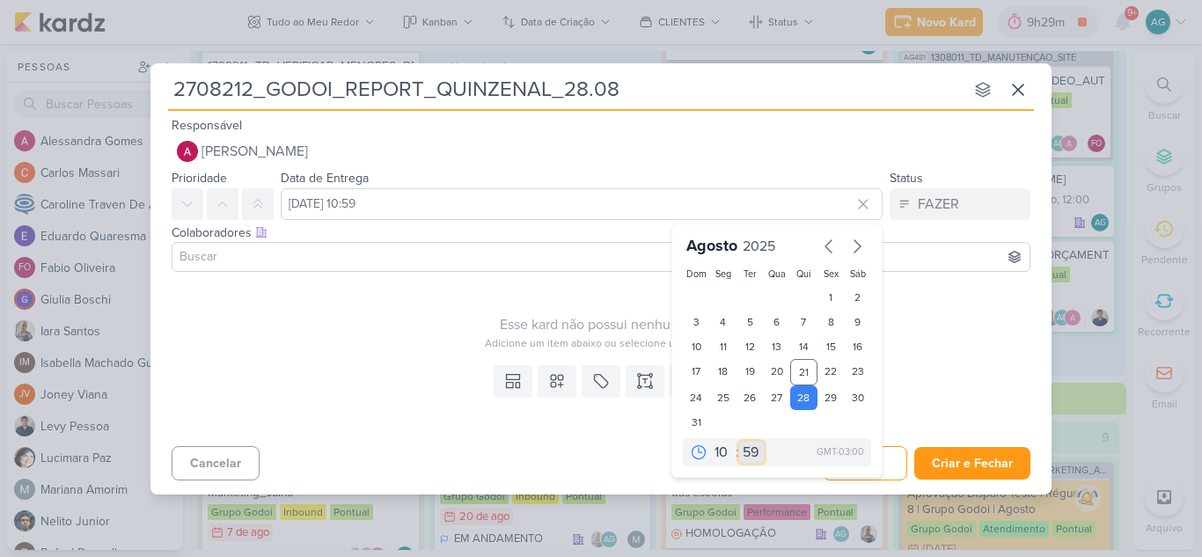
select select "30"
click at [739, 442] on select "00 05 10 15 20 25 30 35 40 45 50 55 59" at bounding box center [751, 452] width 25 height 21
type input "28 de agosto de 2025 às 10:30"
click at [355, 311] on div "Esse kard não possui nenhum item Adicione um item abaixo ou selecione um templa…" at bounding box center [606, 315] width 869 height 72
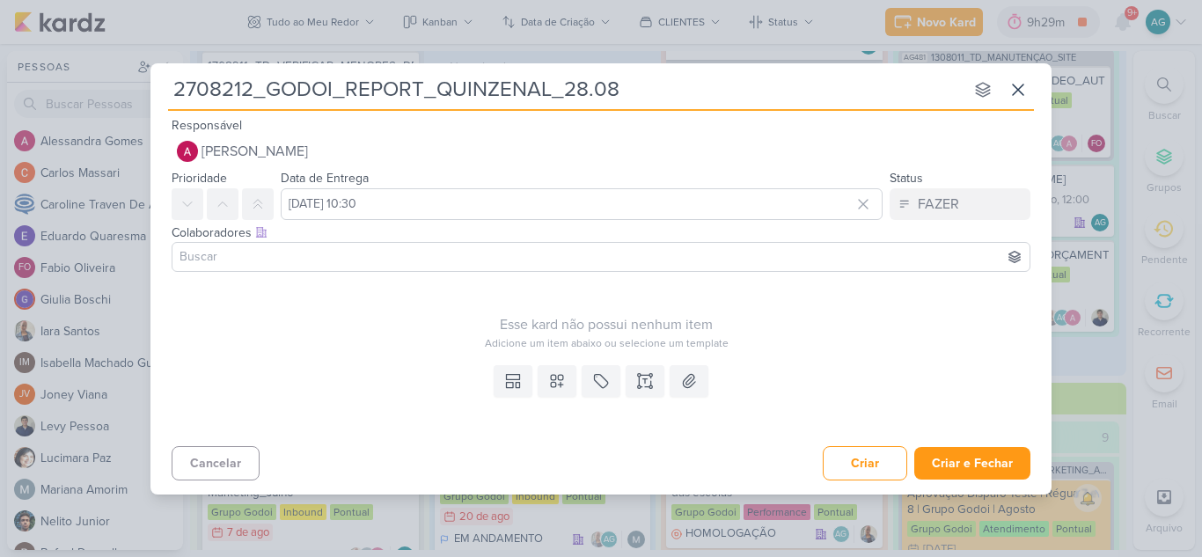
click at [346, 257] on input at bounding box center [601, 256] width 850 height 21
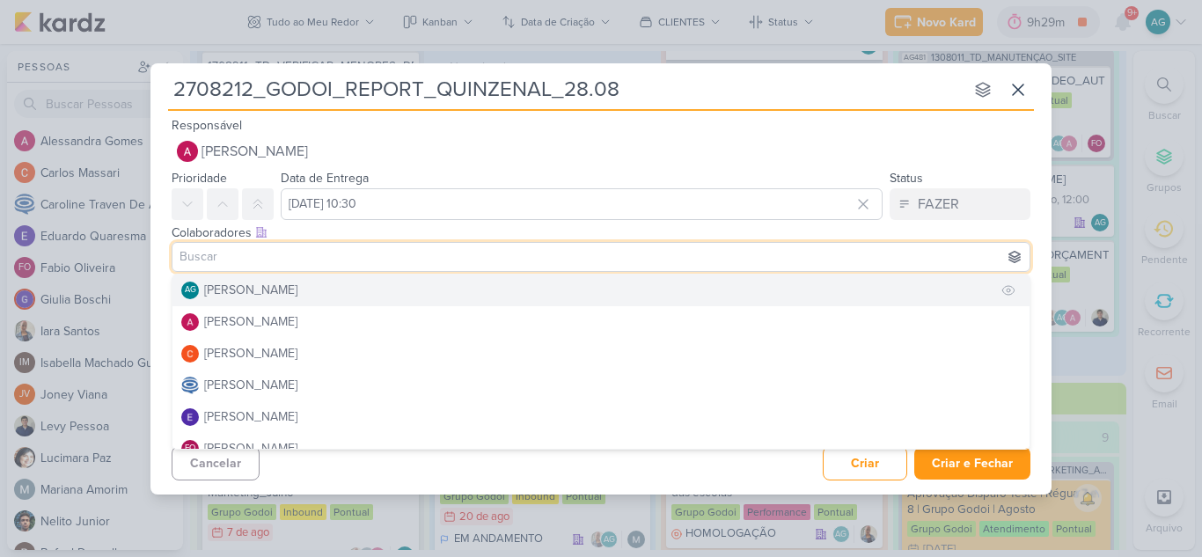
click at [297, 290] on div "[PERSON_NAME]" at bounding box center [250, 290] width 93 height 18
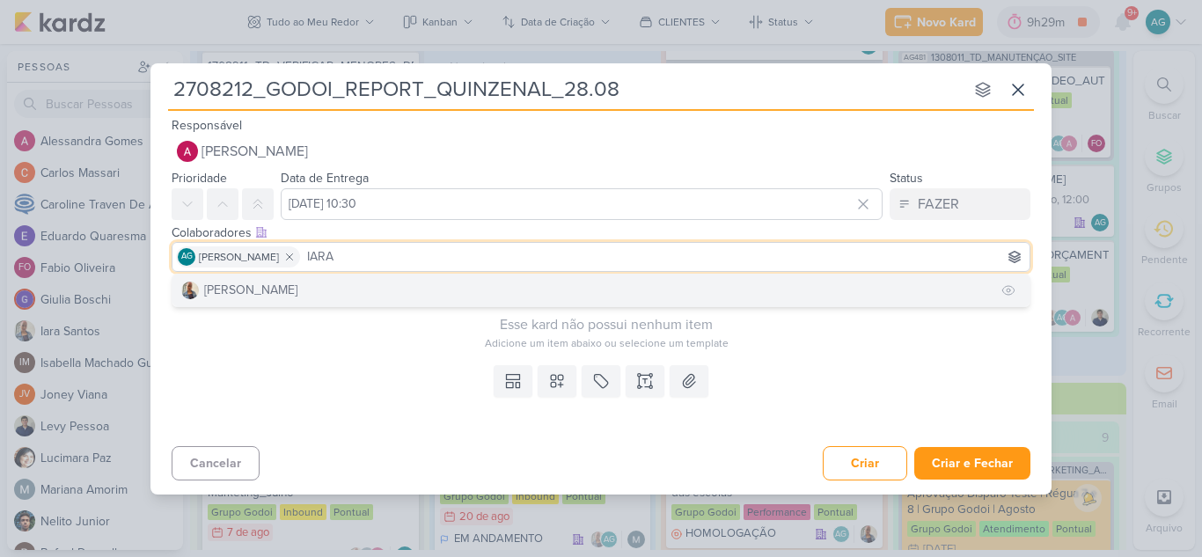
type input "IARA"
click at [371, 292] on button "Iara Santos" at bounding box center [600, 291] width 857 height 32
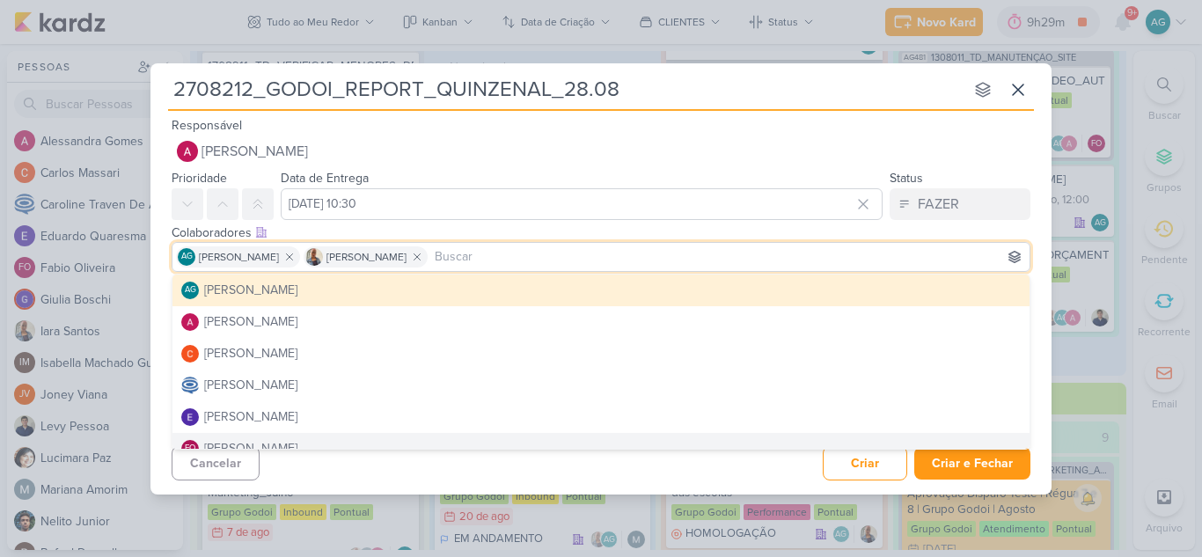
click at [401, 488] on div "2708212_GODOI_REPORT_QUINZENAL_28.08 nenhum grupo disponível esc Responsável Al…" at bounding box center [600, 278] width 901 height 431
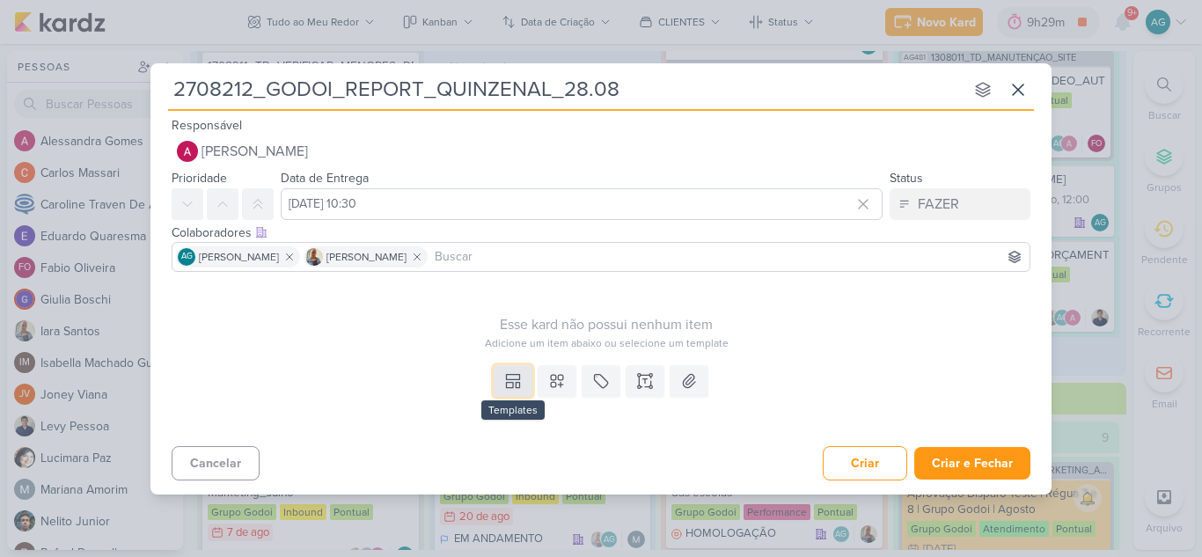
click at [512, 380] on icon at bounding box center [513, 381] width 18 height 18
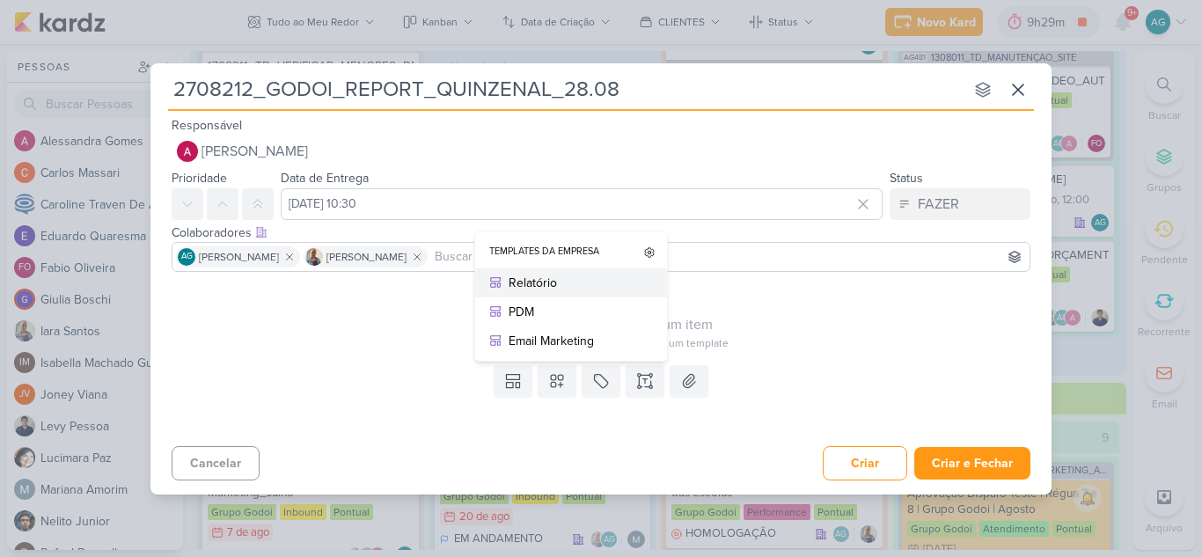
click at [544, 285] on div "Relatório" at bounding box center [577, 283] width 137 height 18
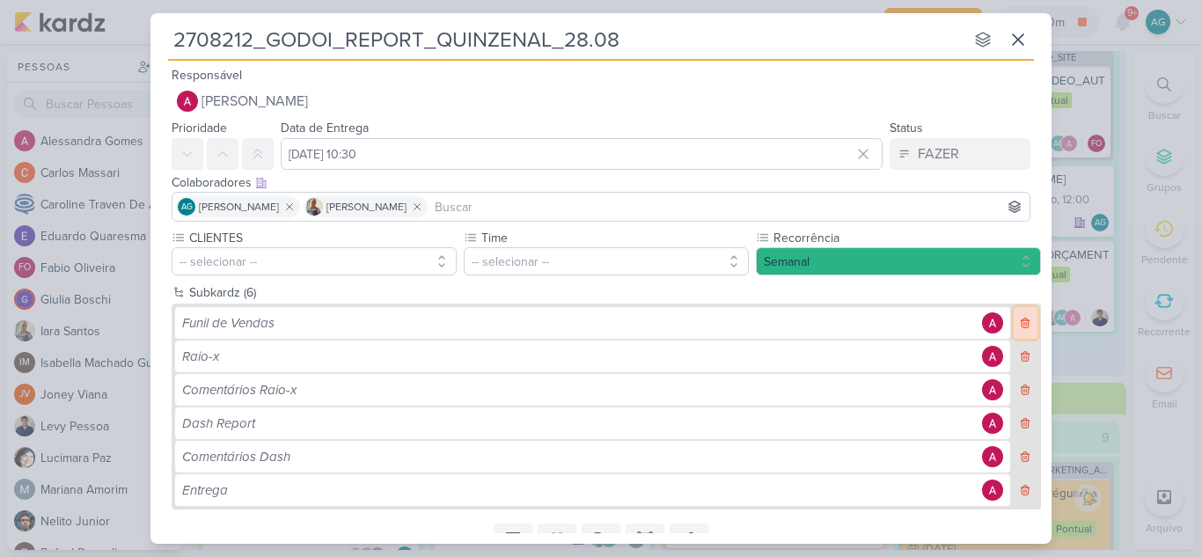
click at [1022, 324] on icon at bounding box center [1026, 324] width 8 height 10
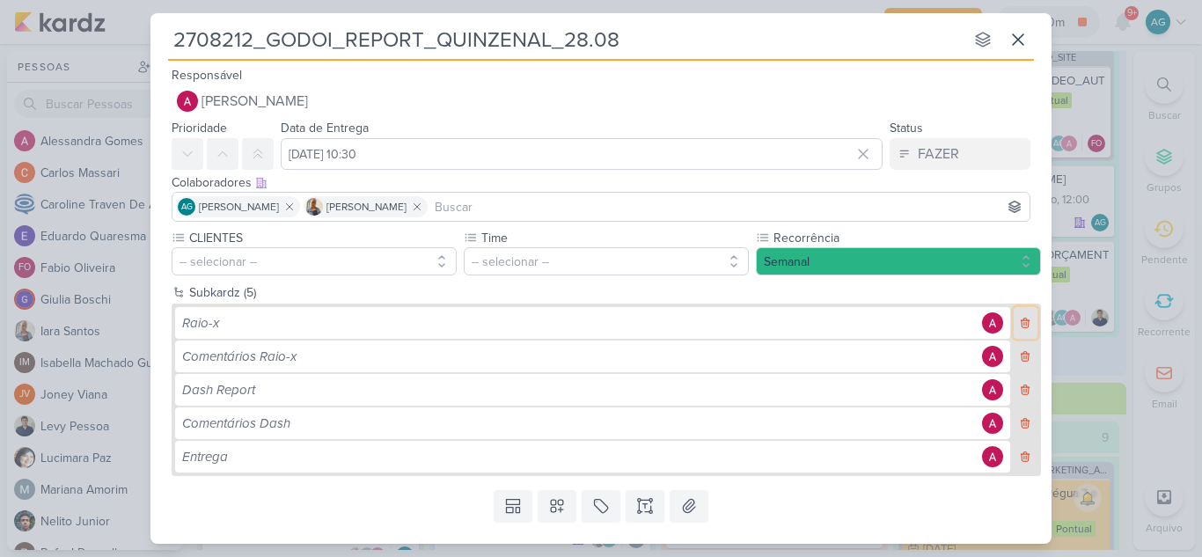
click at [1022, 324] on icon at bounding box center [1026, 324] width 8 height 10
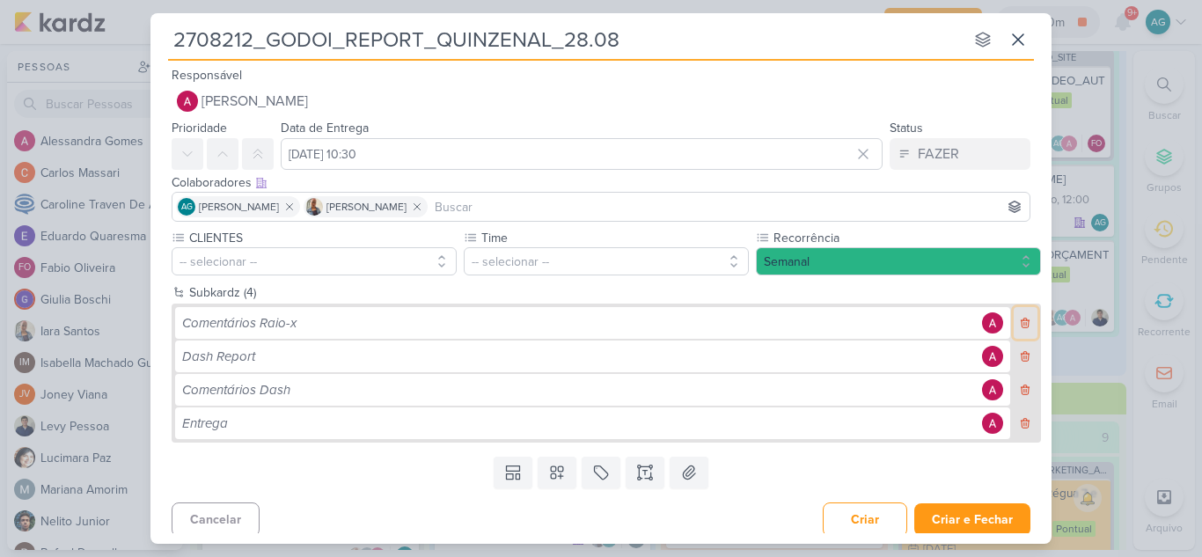
click at [1022, 324] on icon at bounding box center [1026, 324] width 8 height 10
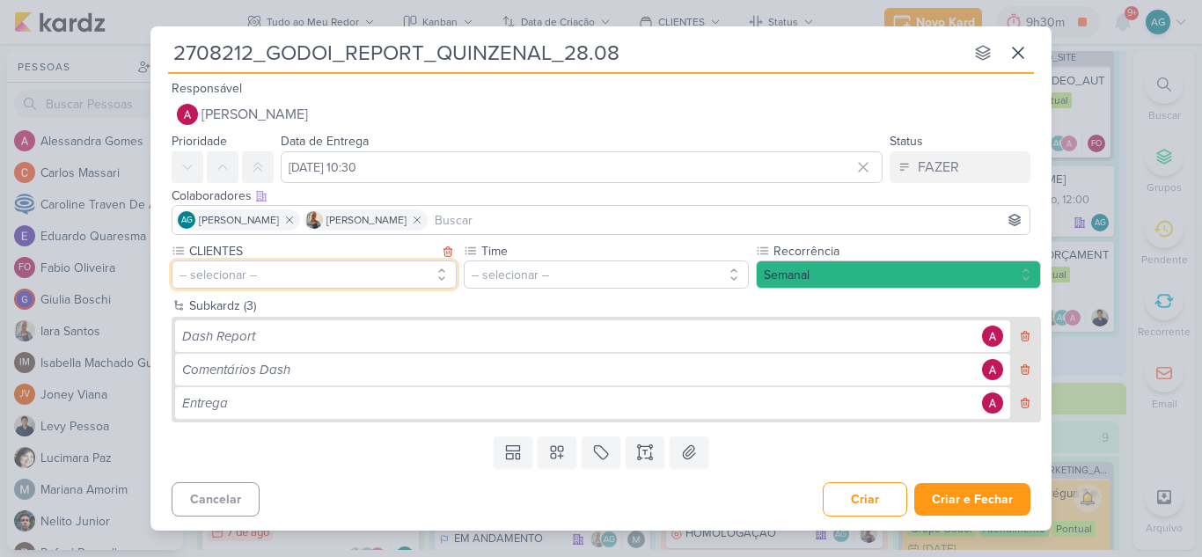
click at [396, 275] on button "-- selecionar --" at bounding box center [314, 274] width 285 height 28
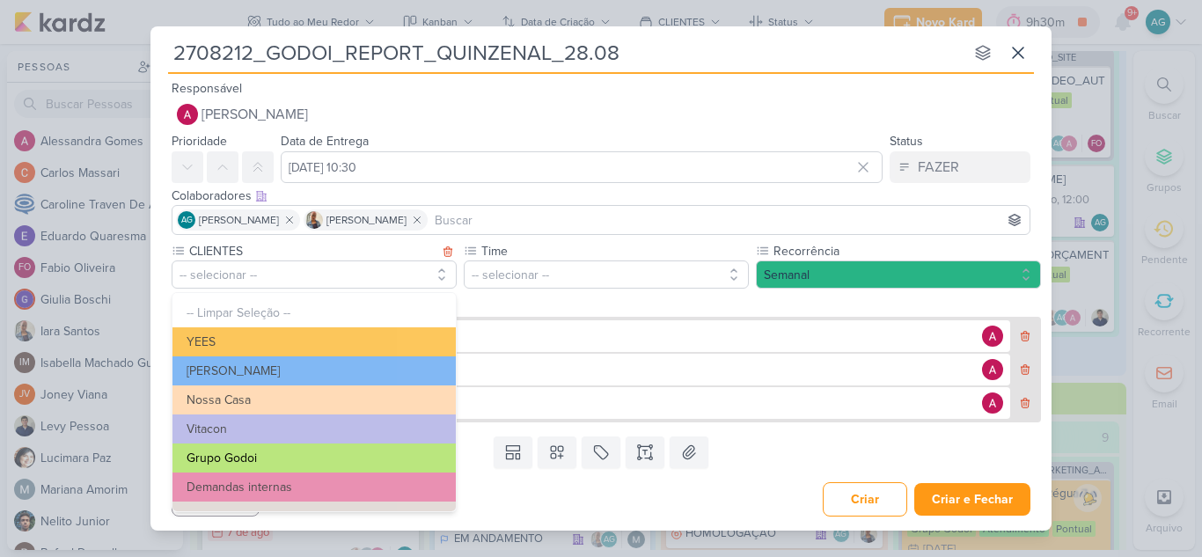
click at [290, 458] on button "Grupo Godoi" at bounding box center [313, 458] width 283 height 29
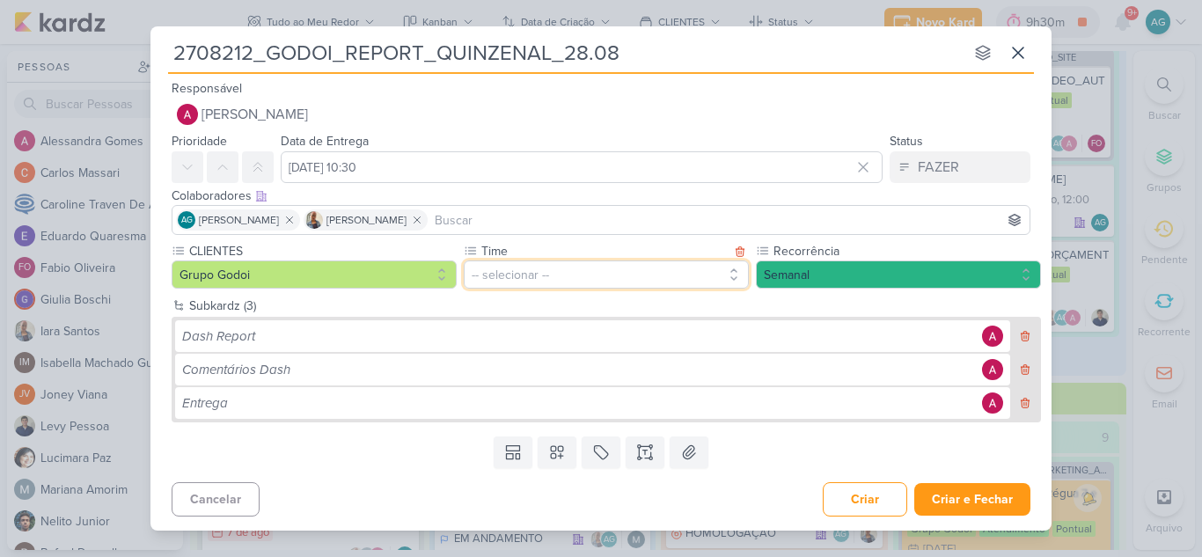
click at [535, 280] on button "-- selecionar --" at bounding box center [606, 274] width 285 height 28
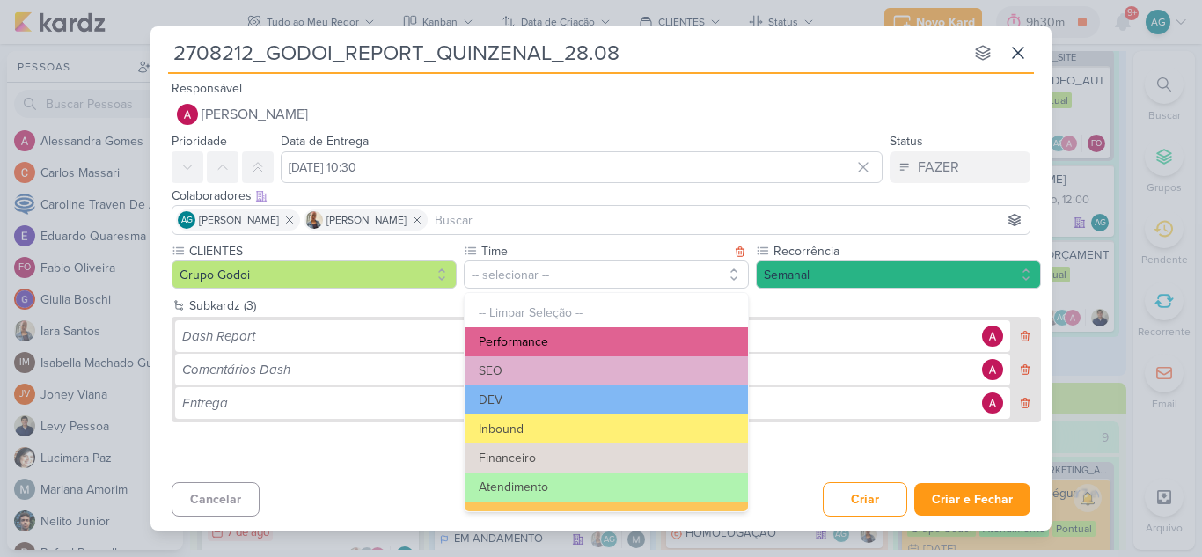
click at [547, 347] on button "Performance" at bounding box center [606, 341] width 283 height 29
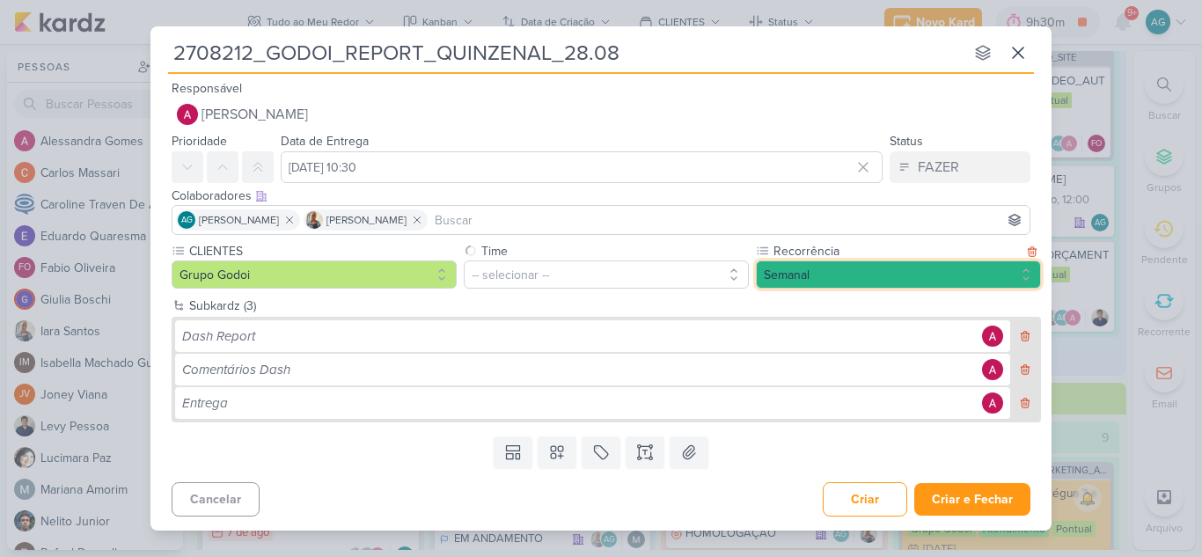
click at [848, 270] on button "Semanal" at bounding box center [898, 274] width 285 height 28
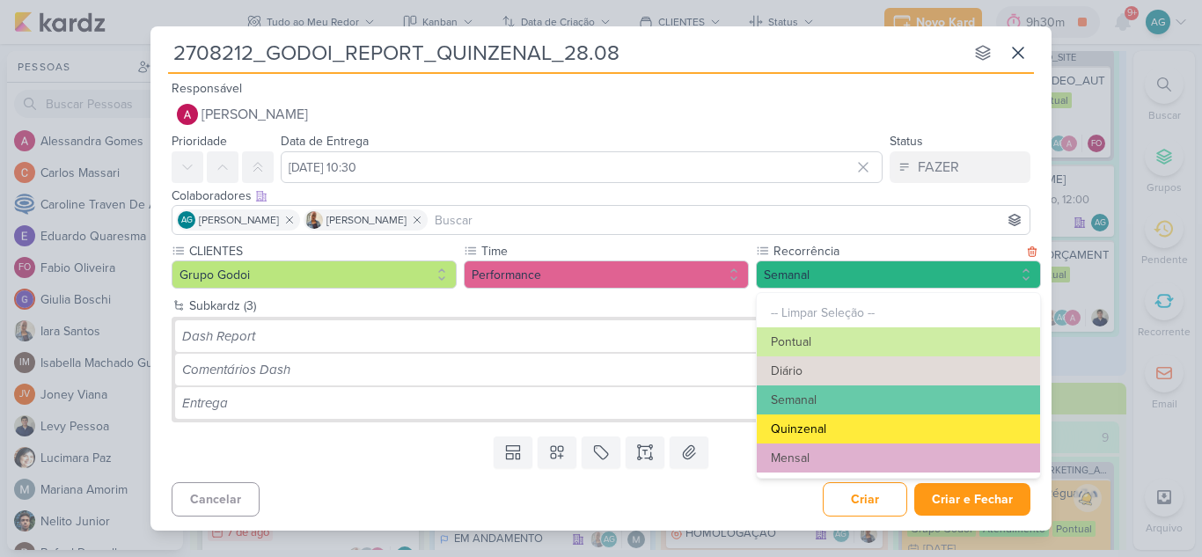
click at [835, 430] on button "Quinzenal" at bounding box center [898, 428] width 283 height 29
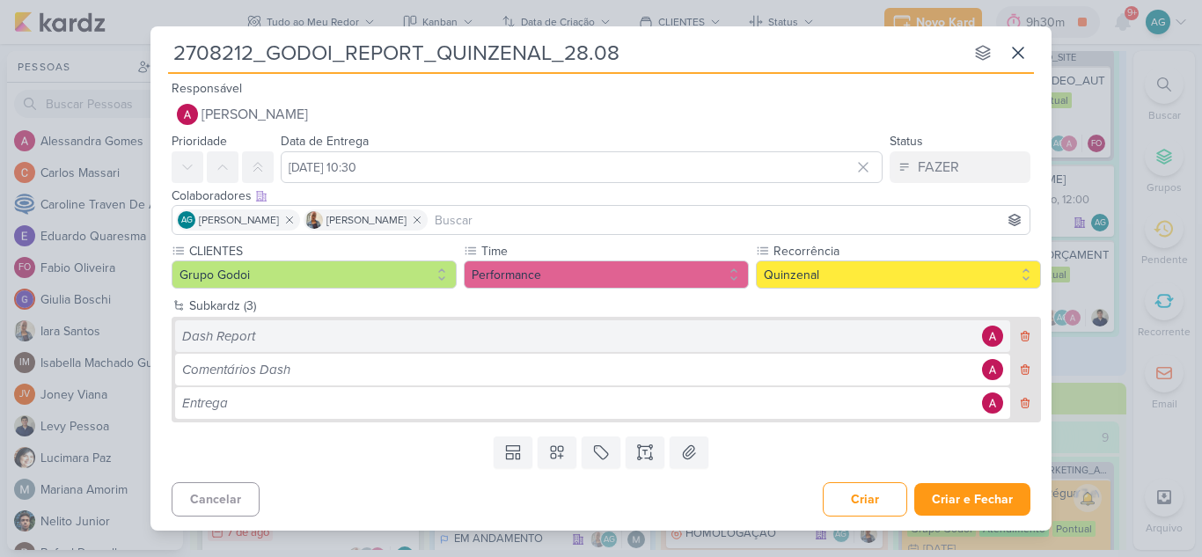
click at [291, 337] on div "Dash Report" at bounding box center [579, 336] width 795 height 20
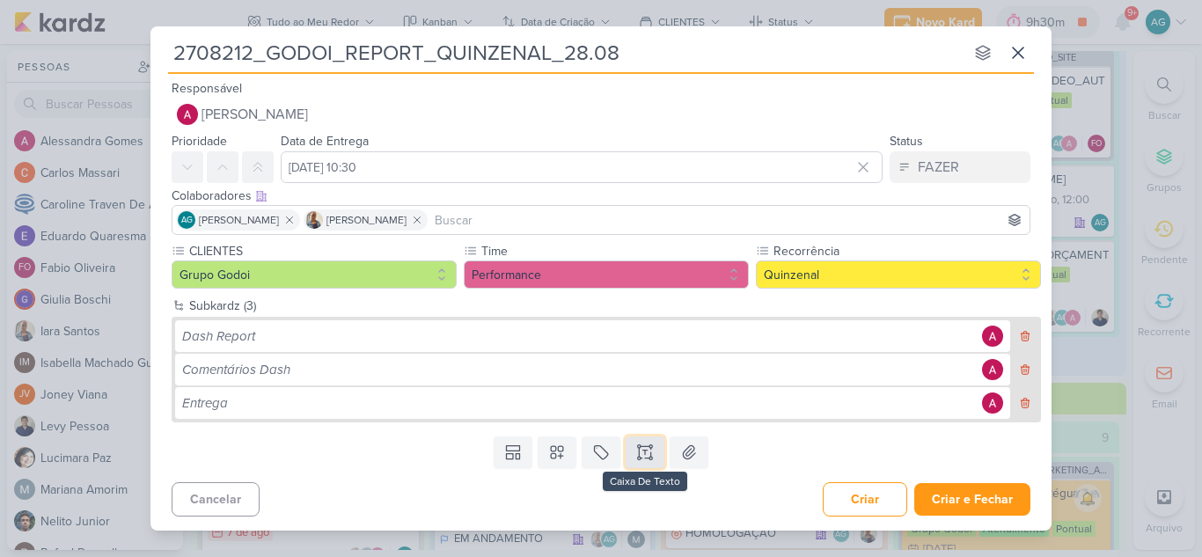
click at [651, 458] on icon at bounding box center [645, 453] width 18 height 18
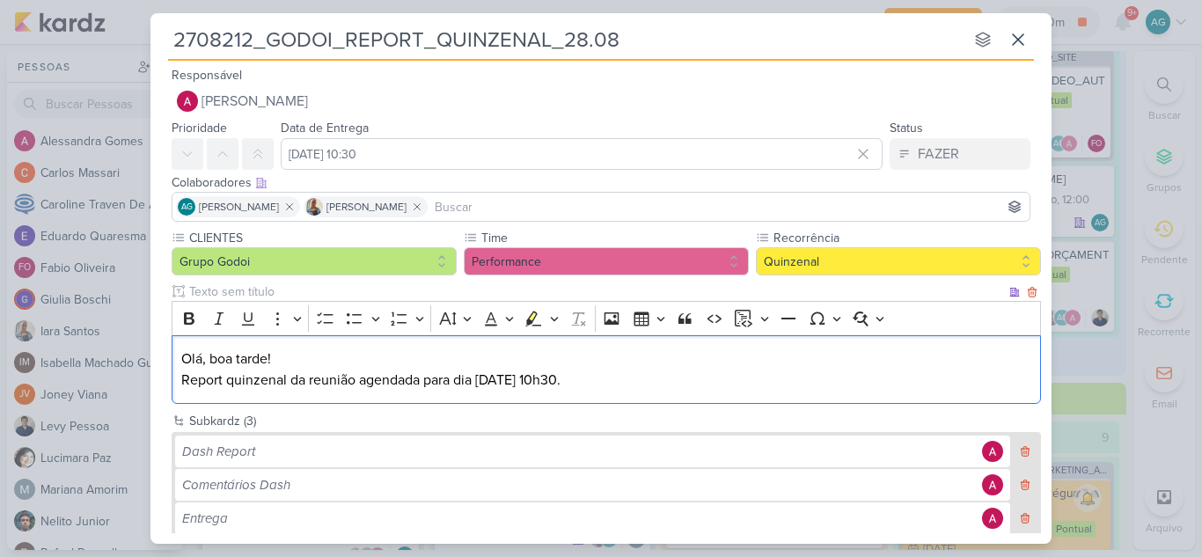
click at [488, 378] on p "Olá, boa tarde! Report quinzenal da reunião agendada para dia 14/08 às 10h30." at bounding box center [606, 369] width 851 height 42
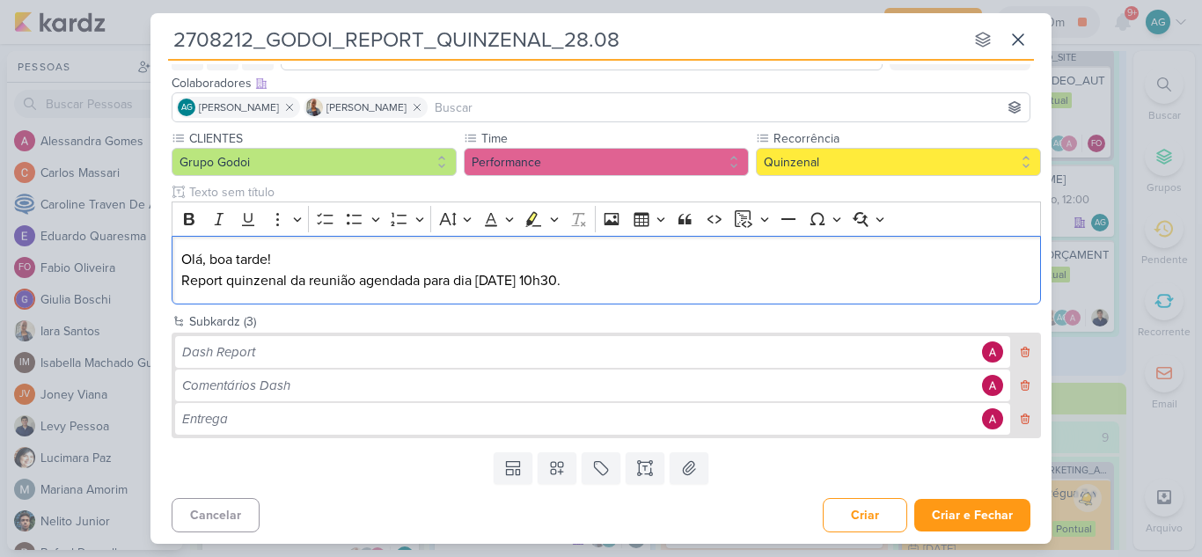
scroll to position [102, 0]
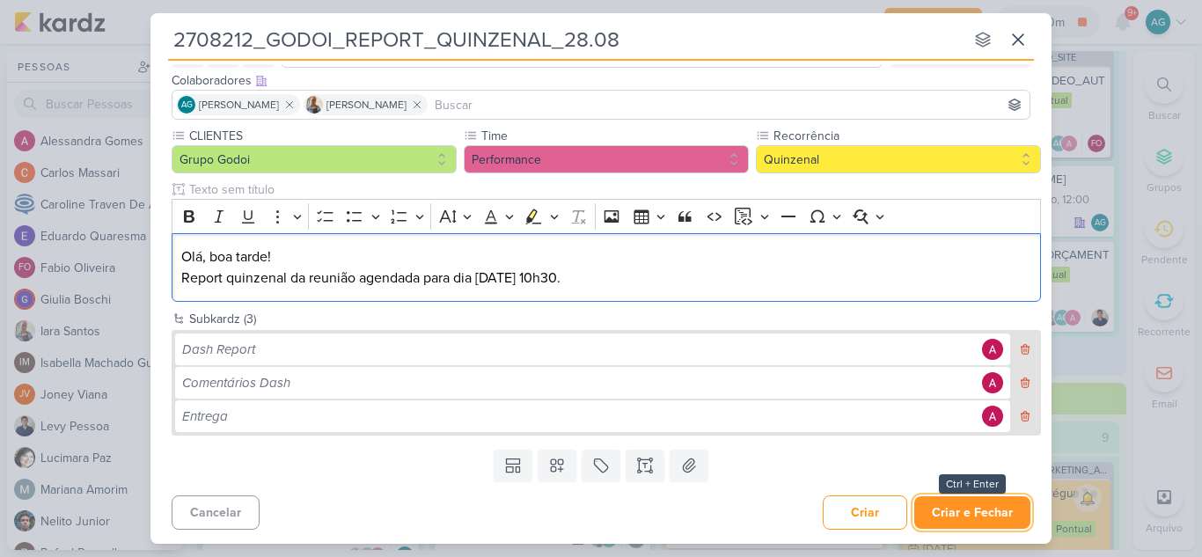
click at [952, 520] on button "Criar e Fechar" at bounding box center [972, 512] width 116 height 33
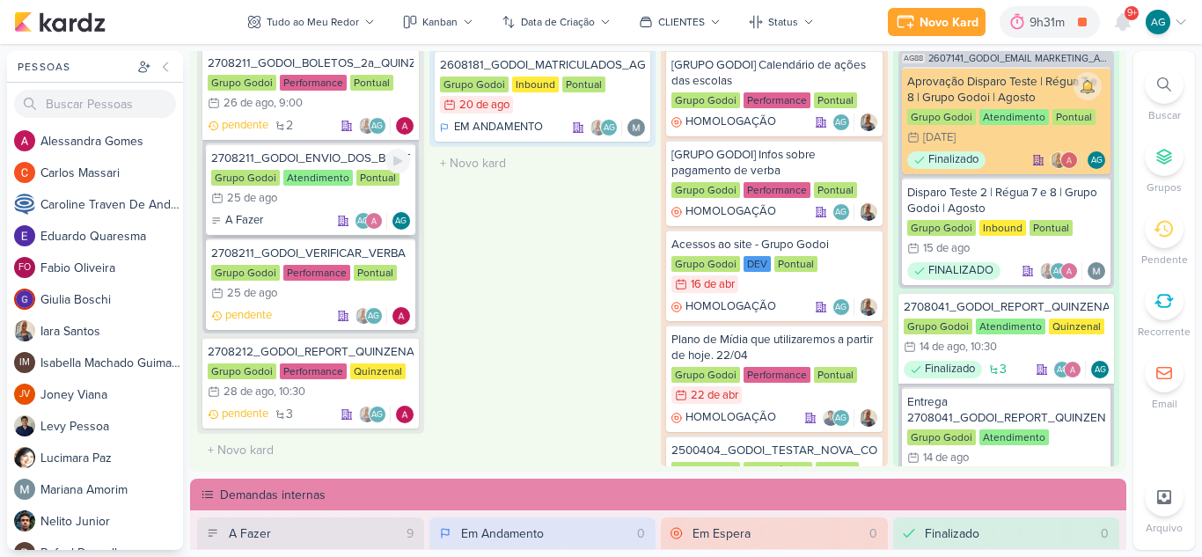
scroll to position [704, 0]
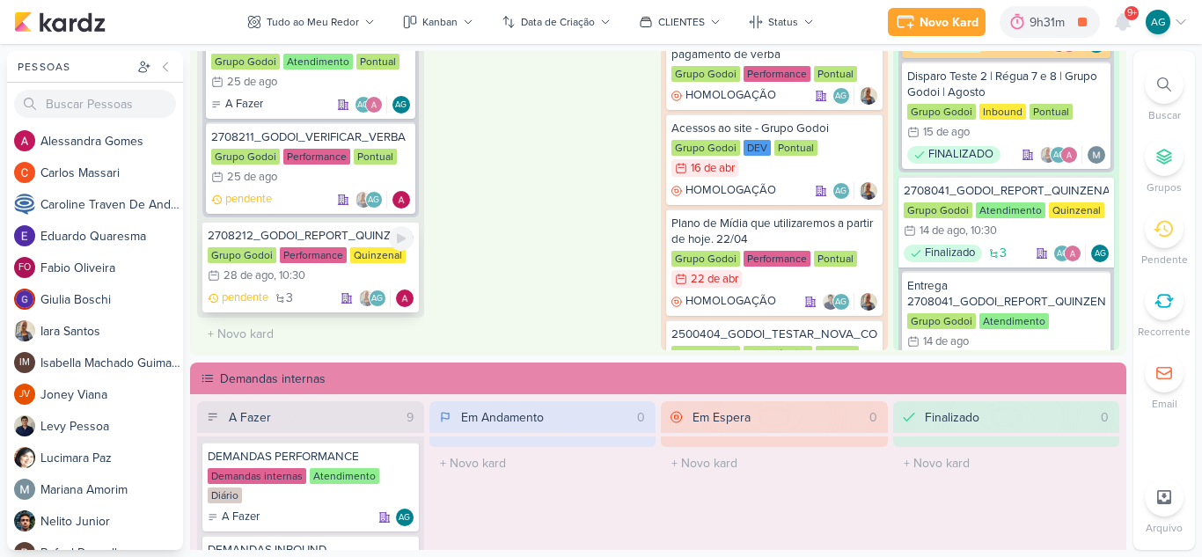
click at [339, 233] on div "2708212_GODOI_REPORT_QUINZENAL_28.08" at bounding box center [311, 236] width 206 height 16
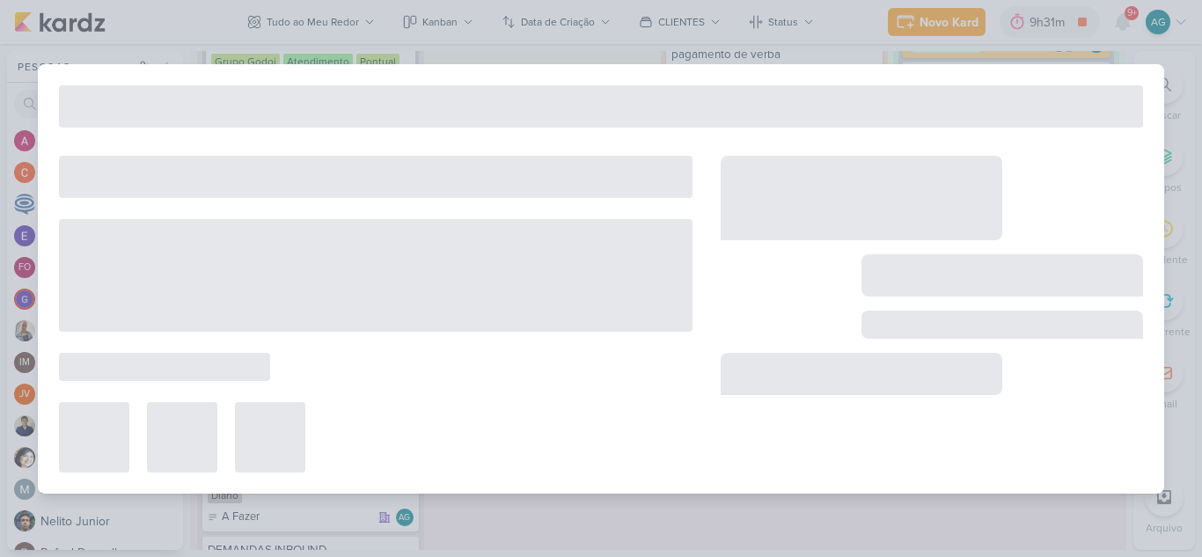
type input "2708212_GODOI_REPORT_QUINZENAL_28.08"
type input "28 de agosto de 2025 às 10:30"
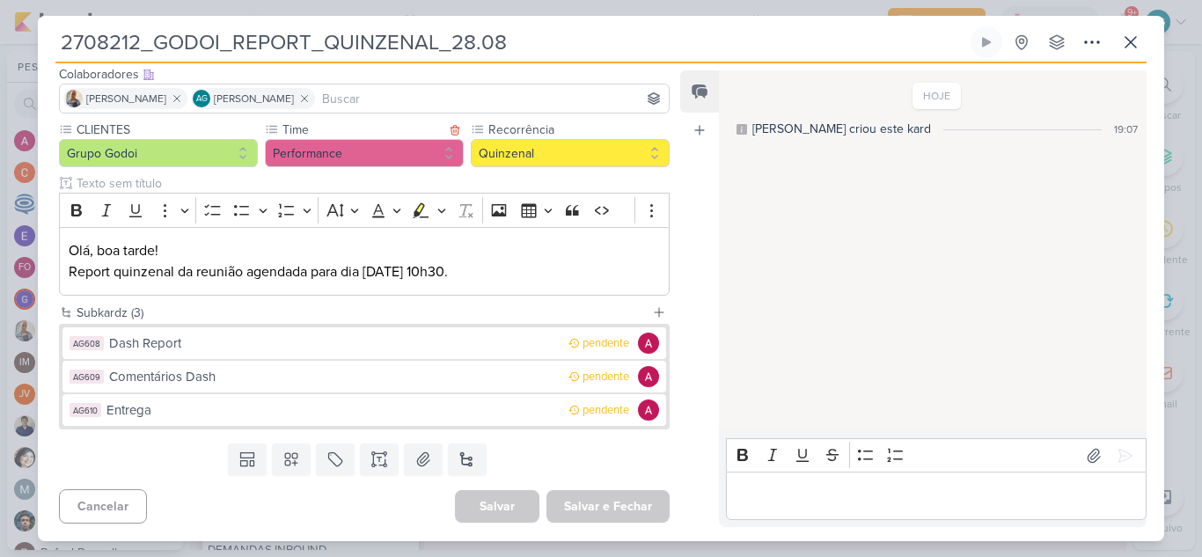
scroll to position [8, 0]
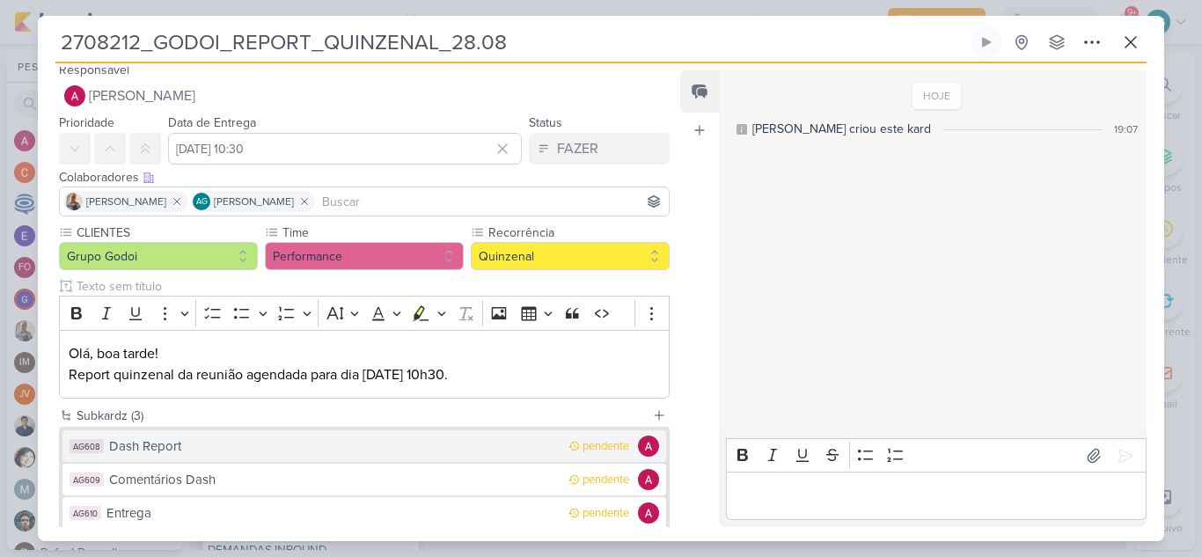
click at [211, 449] on div "Dash Report" at bounding box center [334, 446] width 451 height 20
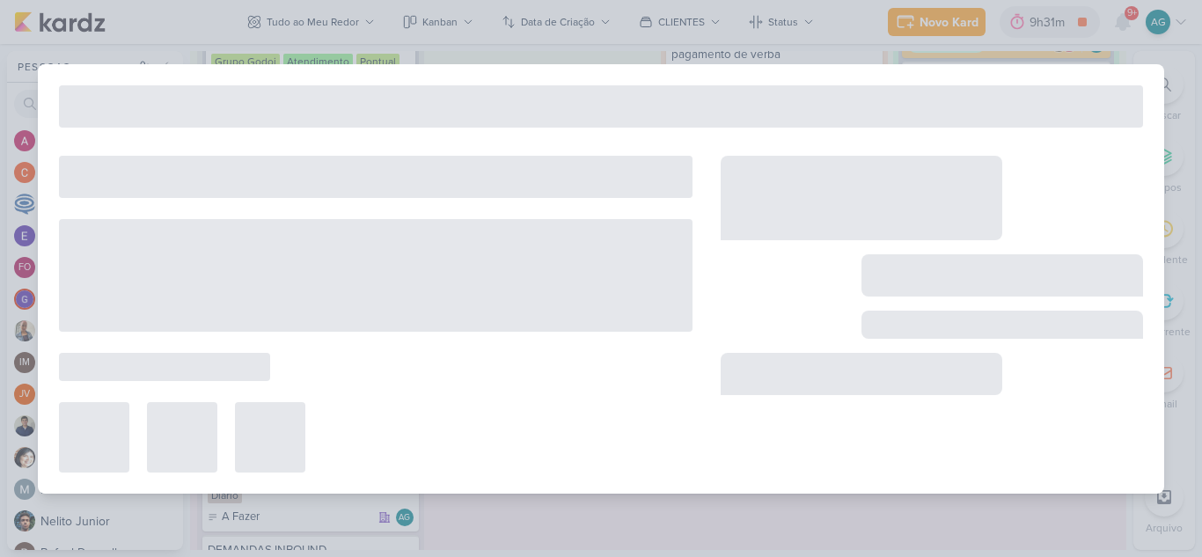
type input "Dash Report"
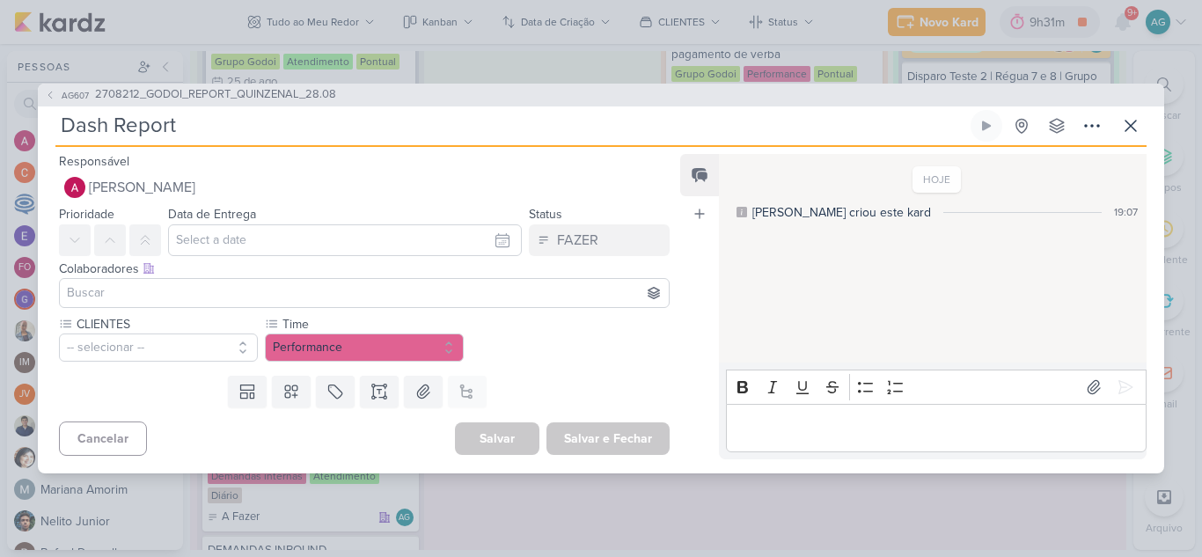
drag, startPoint x: 187, startPoint y: 128, endPoint x: 8, endPoint y: 124, distance: 178.7
click at [8, 124] on div "AG607 2708212_GODOI_REPORT_QUINZENAL_28.08 Dash Report" at bounding box center [601, 278] width 1202 height 557
type input "rELAT"
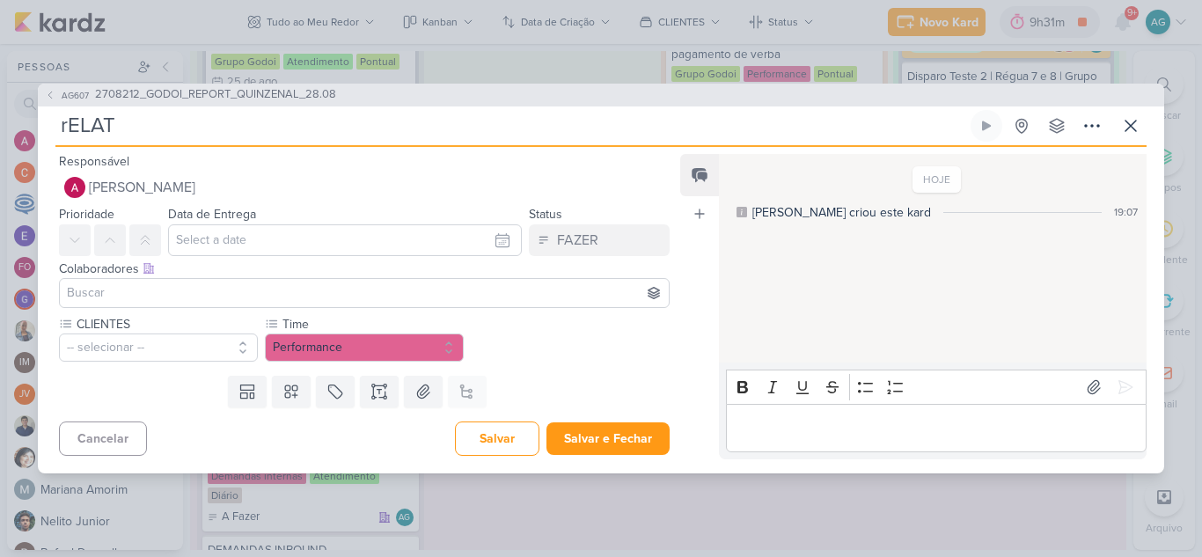
type input "rELATÓ"
type input "rELATÓRI"
type input "rELATÓRIO"
type input "r"
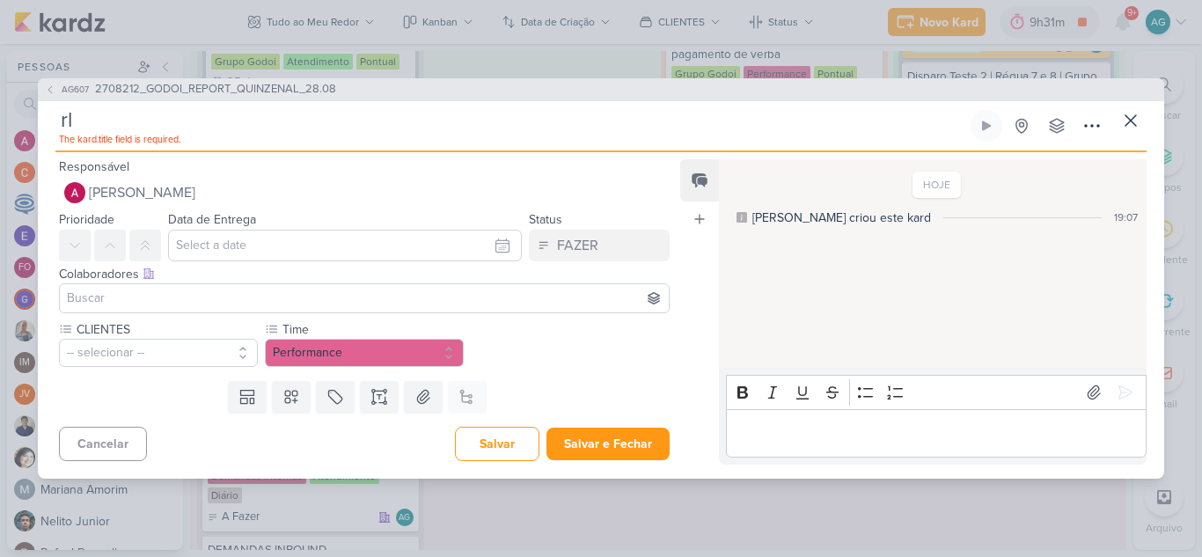
type input "rla"
type input "rlat"
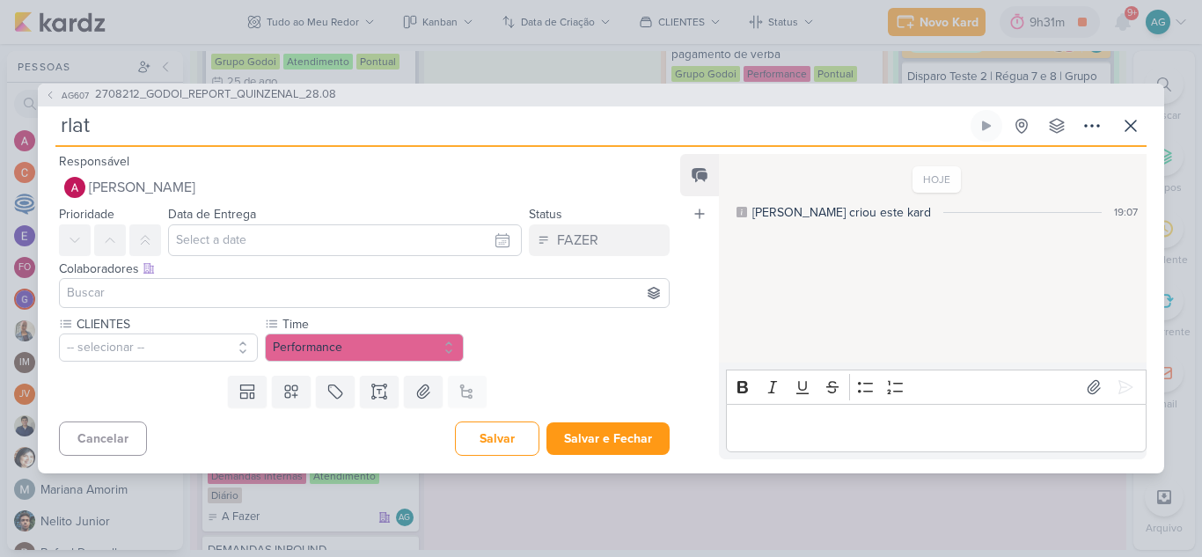
type input "rlató"
type input "rlatório"
type input "r"
type input "R"
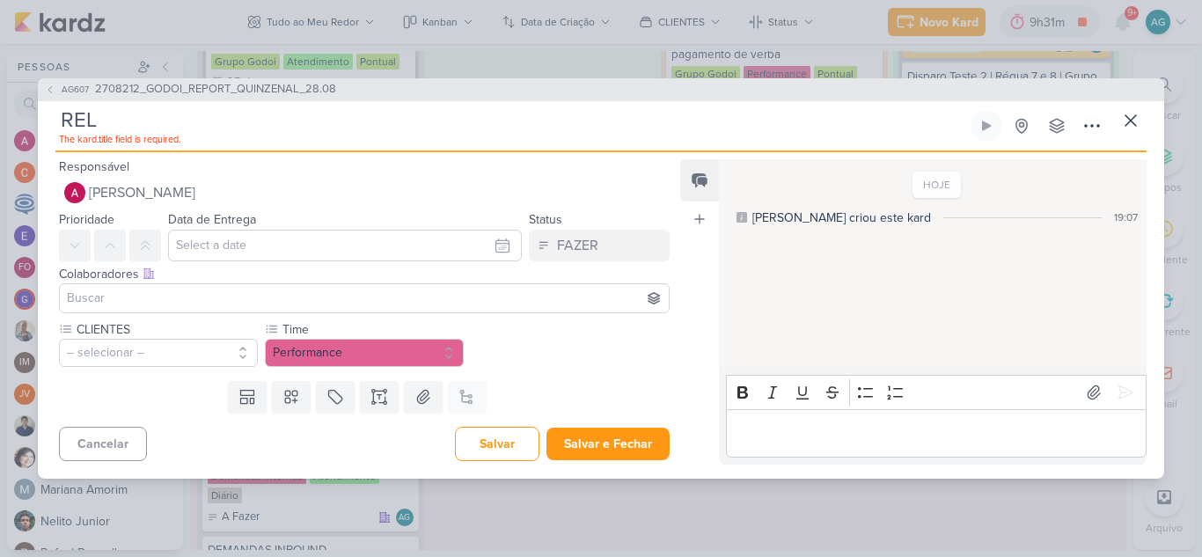
type input "RELA"
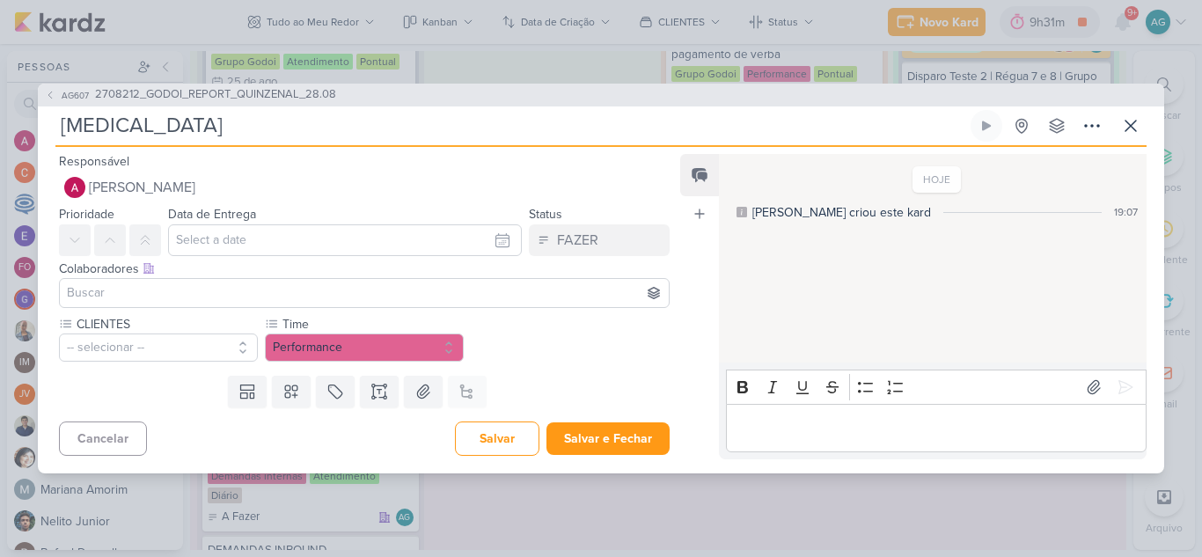
type input "RELAT"
type input "RELATÓRI"
type input "RELATÓRIO"
click at [60, 121] on input "RELATÓRIO" at bounding box center [511, 126] width 912 height 32
type input "27RELATÓRIO"
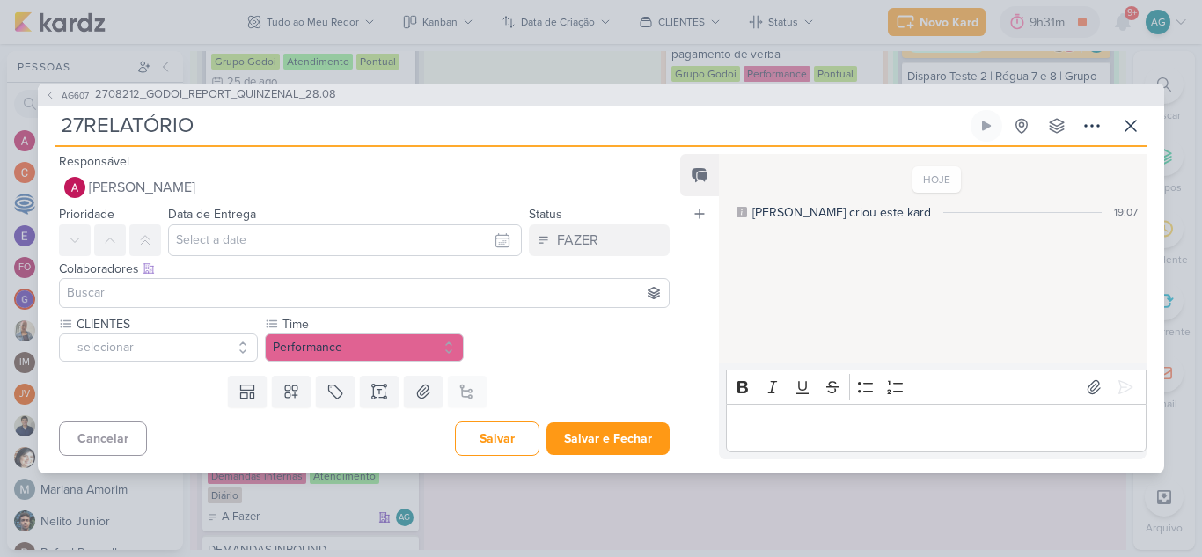
type input "270RELATÓRIO"
type input "2708RELATÓRIO"
type input "2708212RELATÓRIO"
type input "2708212_RELATÓRIO"
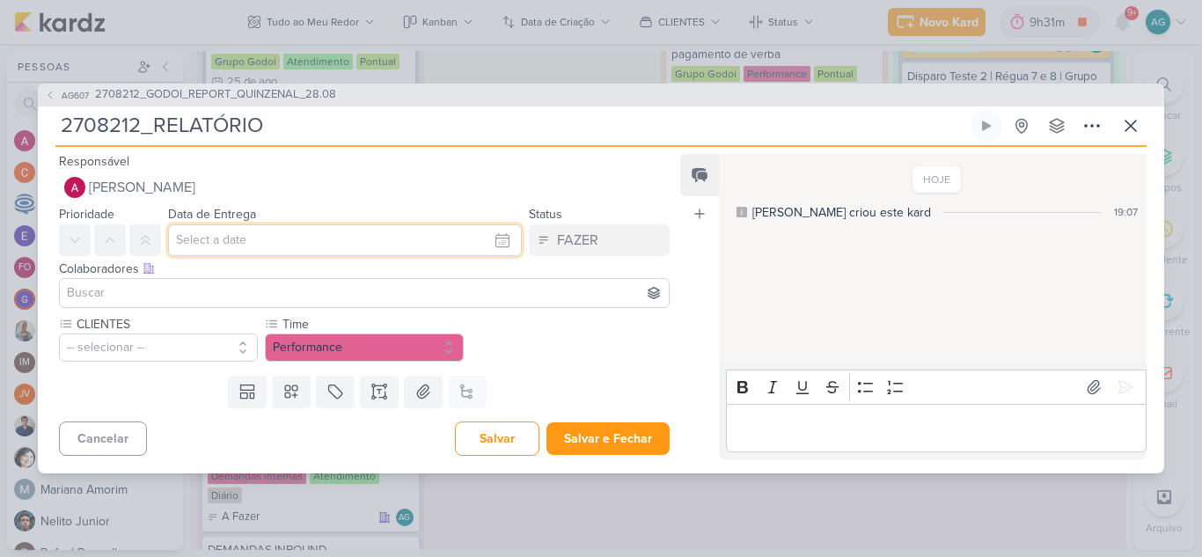
click at [258, 246] on input "text" at bounding box center [345, 240] width 354 height 32
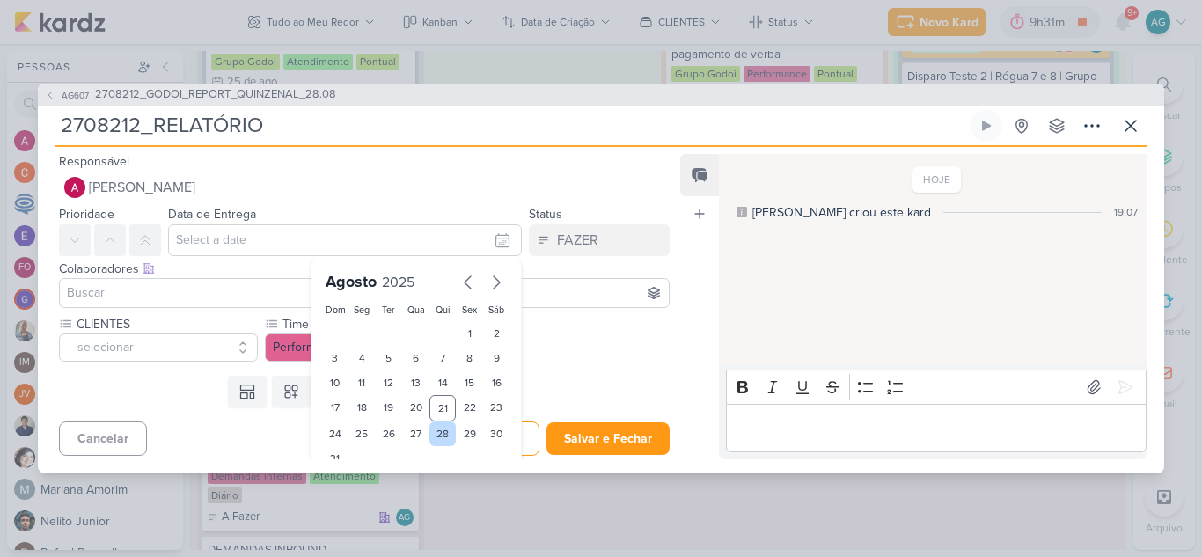
click at [434, 435] on div "28" at bounding box center [442, 434] width 27 height 25
type input "28 de agosto de 2025 às 23:59"
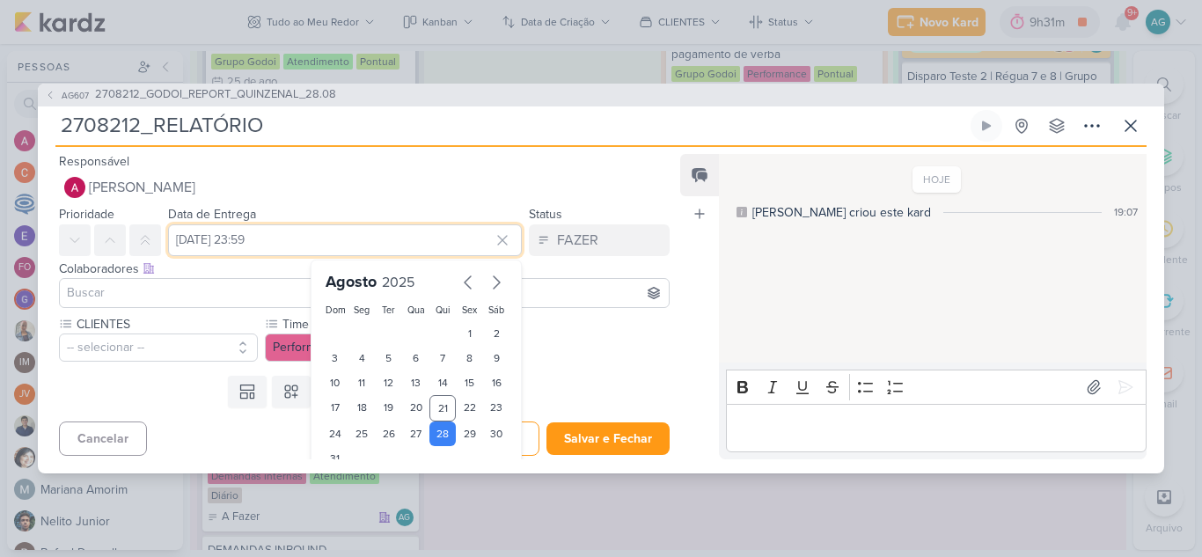
click at [326, 243] on input "28 de agosto de 2025 às 23:59" at bounding box center [345, 240] width 354 height 32
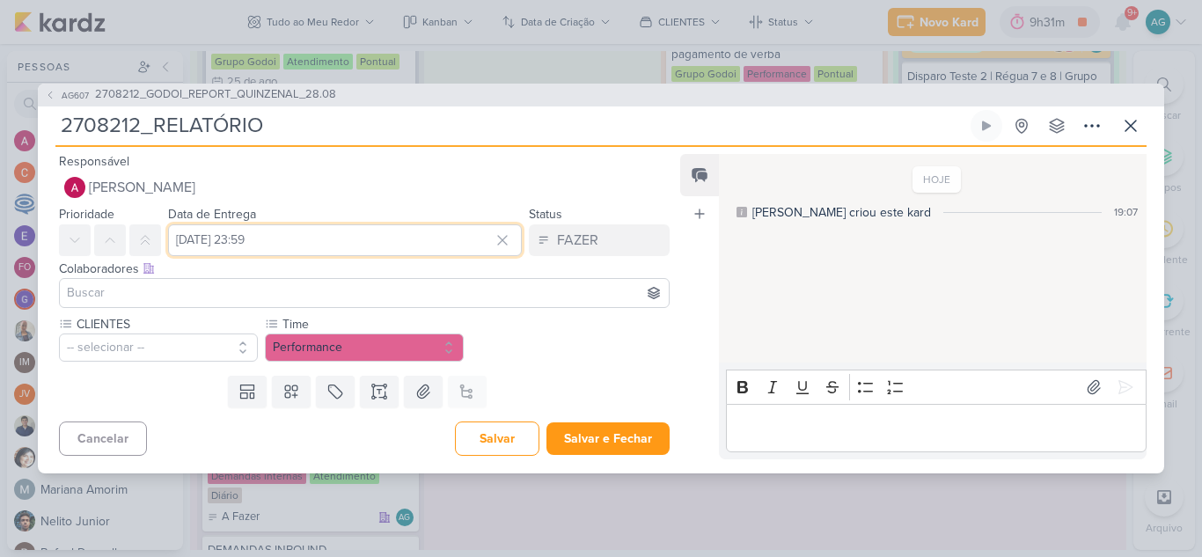
click at [325, 240] on input "28 de agosto de 2025 às 23:59" at bounding box center [345, 240] width 354 height 32
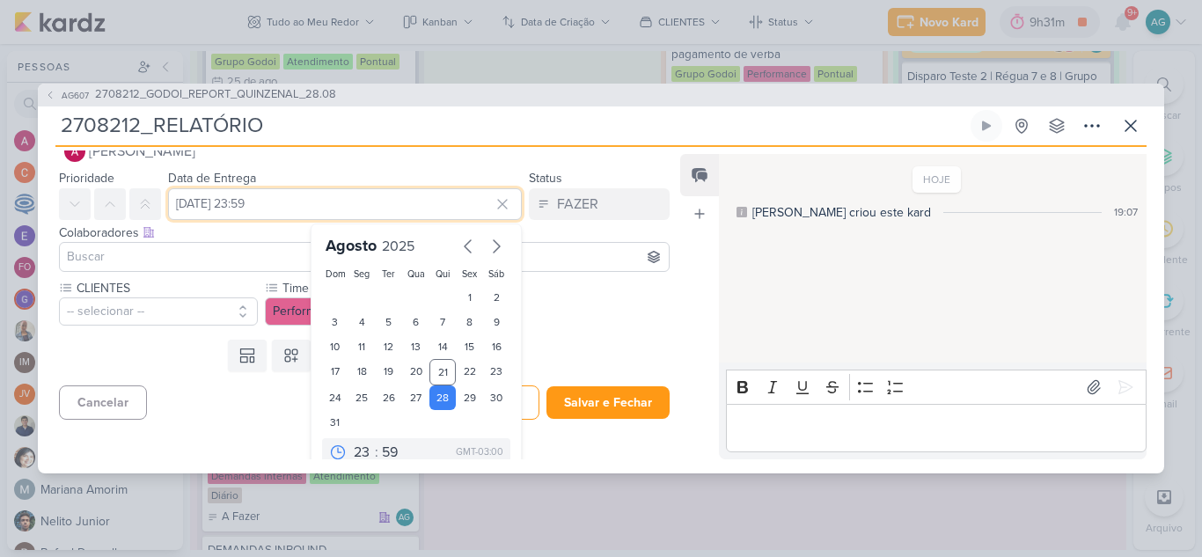
scroll to position [55, 0]
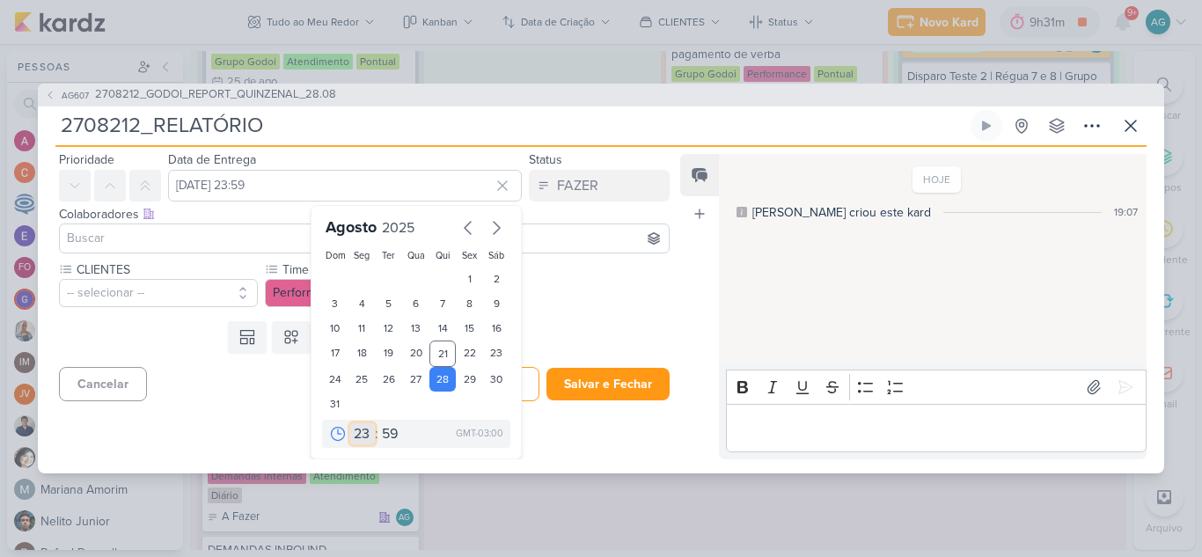
click at [352, 429] on select "00 01 02 03 04 05 06 07 08 09 10 11 12 13 14 15 16 17 18 19 20 21 22 23" at bounding box center [362, 433] width 25 height 21
select select "10"
click at [350, 423] on select "00 01 02 03 04 05 06 07 08 09 10 11 12 13 14 15 16 17 18 19 20 21 22 23" at bounding box center [362, 433] width 25 height 21
type input "28 de agosto de 2025 às 10:59"
drag, startPoint x: 384, startPoint y: 433, endPoint x: 384, endPoint y: 423, distance: 9.7
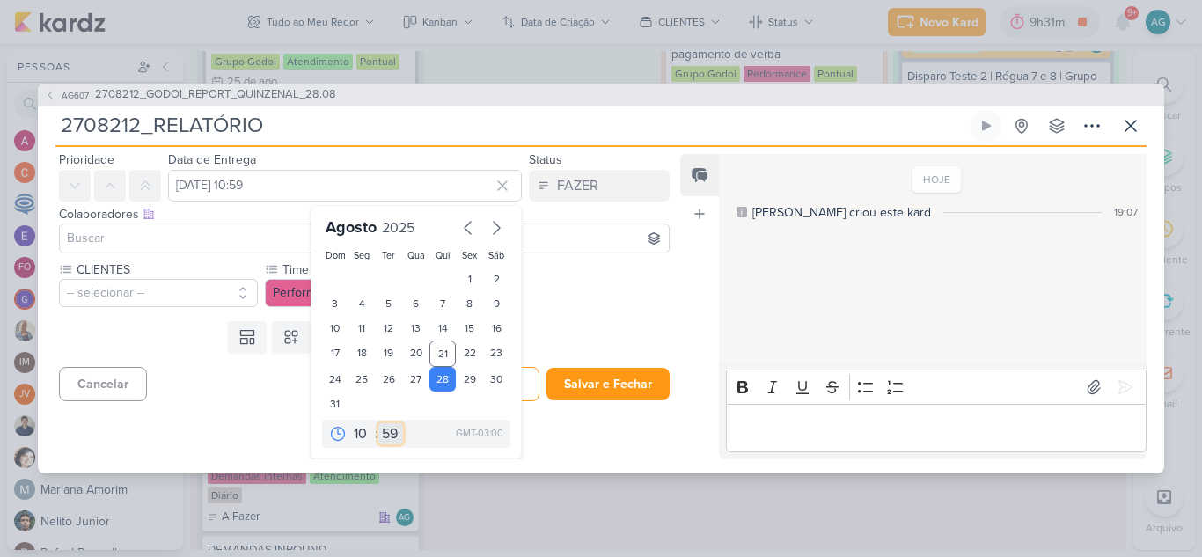
click at [384, 433] on select "00 05 10 15 20 25 30 35 40 45 50 55 59" at bounding box center [390, 433] width 25 height 21
select select "30"
click at [378, 423] on select "00 05 10 15 20 25 30 35 40 45 50 55 59" at bounding box center [390, 433] width 25 height 21
click at [355, 270] on div at bounding box center [361, 279] width 27 height 25
type input "31 de julho de 2025 às 10:30"
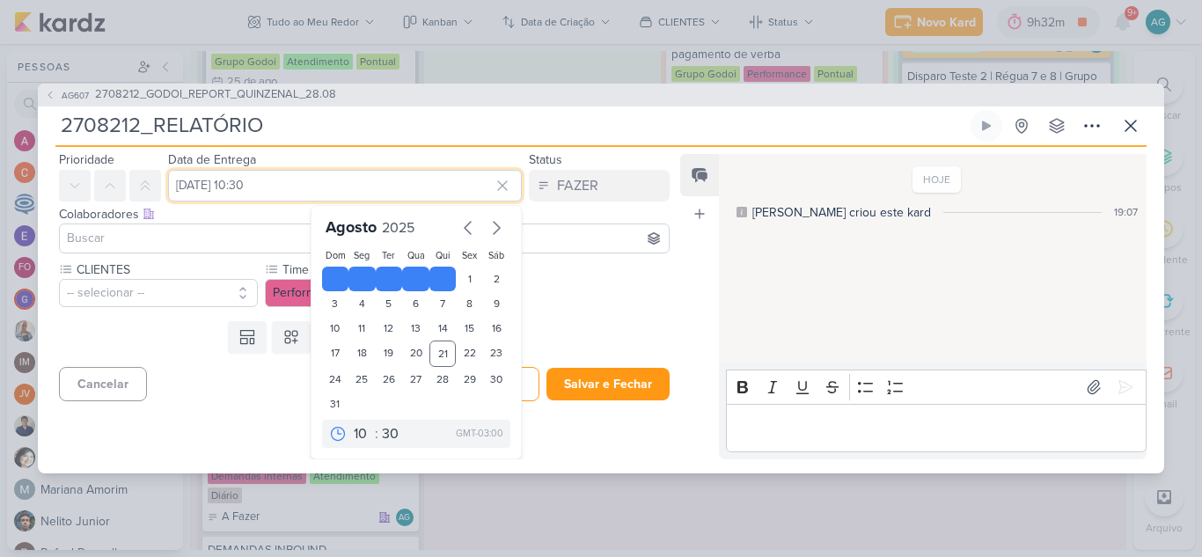
drag, startPoint x: 364, startPoint y: 186, endPoint x: 165, endPoint y: 172, distance: 200.3
click at [151, 180] on div "Prioridade Data de Entrega 31 de julho de 2025 às 10:30 Agosto 2025 Dom Seg Ter…" at bounding box center [357, 175] width 639 height 53
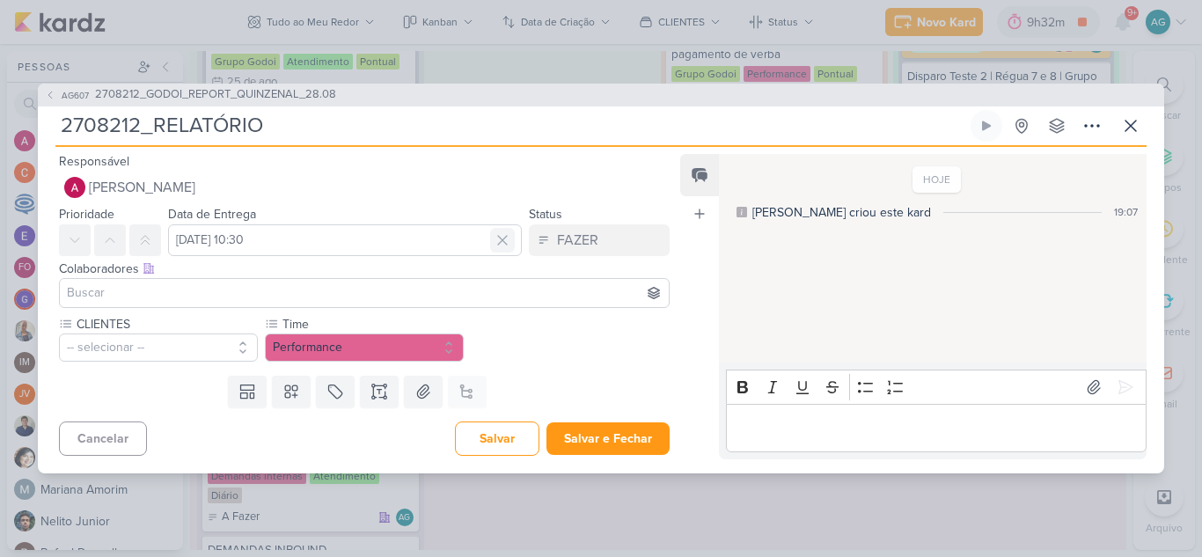
click at [495, 245] on icon at bounding box center [503, 240] width 18 height 18
click at [138, 347] on button "-- selecionar --" at bounding box center [158, 348] width 199 height 28
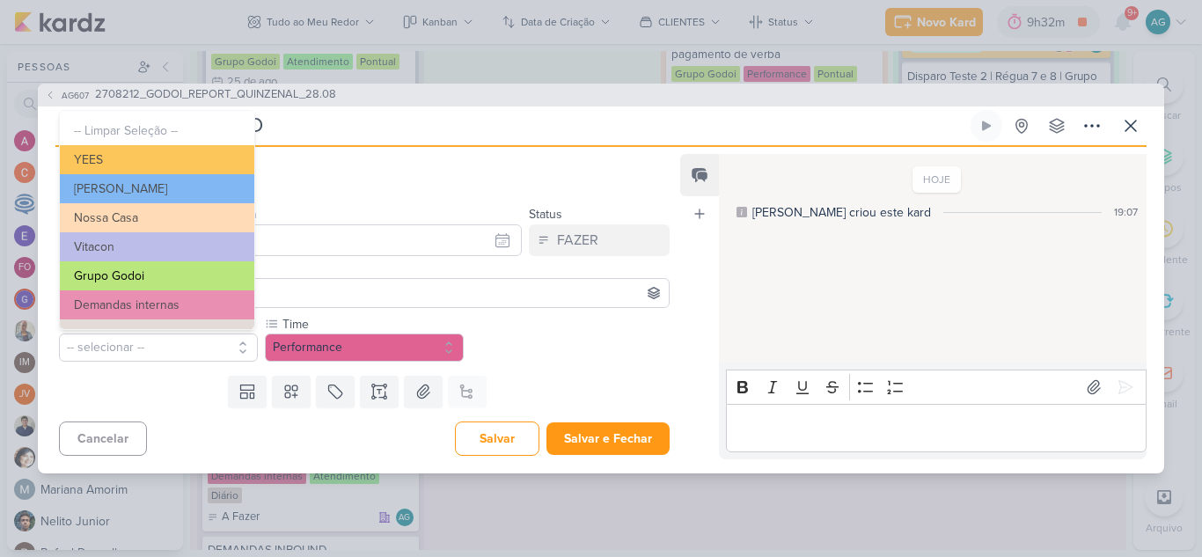
click at [154, 278] on button "Grupo Godoi" at bounding box center [157, 275] width 194 height 29
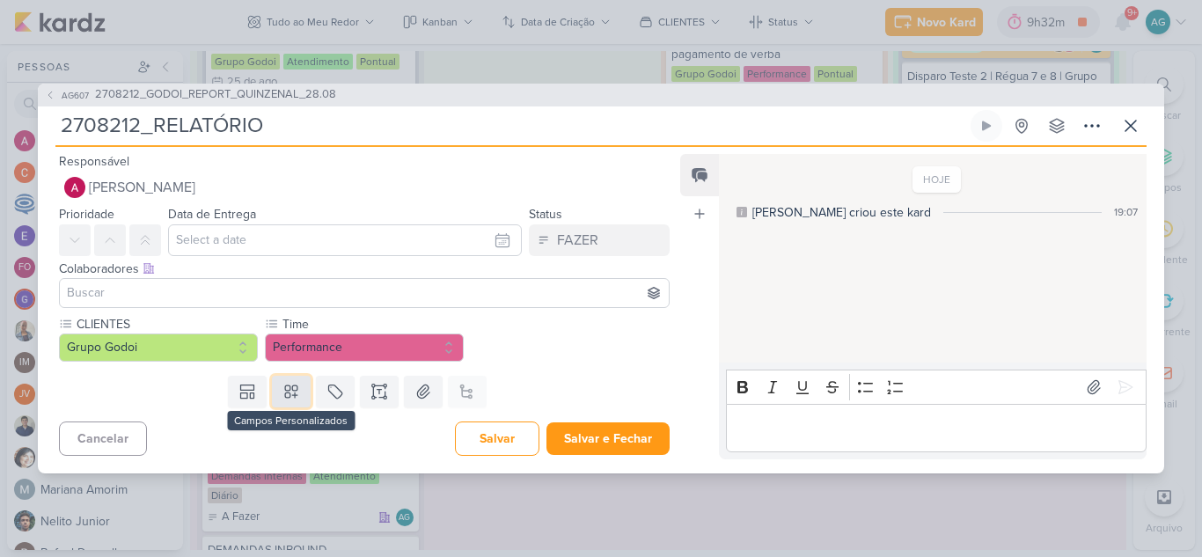
click at [290, 390] on icon at bounding box center [291, 391] width 12 height 12
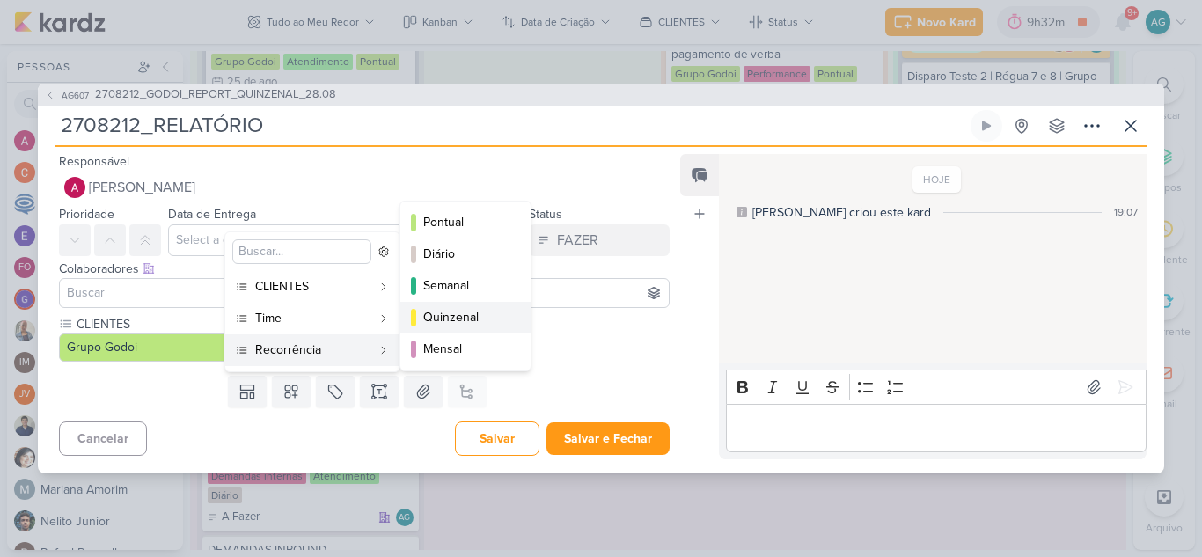
click at [488, 317] on div "Quinzenal" at bounding box center [466, 317] width 86 height 18
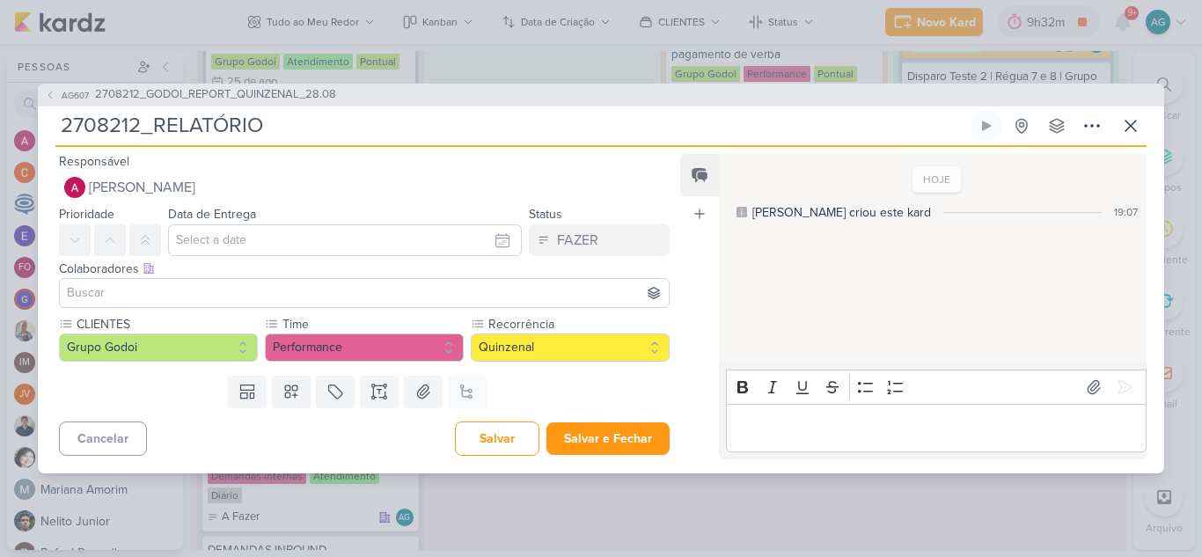
drag, startPoint x: 151, startPoint y: 128, endPoint x: 31, endPoint y: 128, distance: 120.6
click at [31, 128] on div "AG607 2708212_GODOI_REPORT_QUINZENAL_28.08 2708212_RELATÓRIO" at bounding box center [601, 278] width 1202 height 557
click at [604, 444] on button "Salvar e Fechar" at bounding box center [607, 438] width 123 height 33
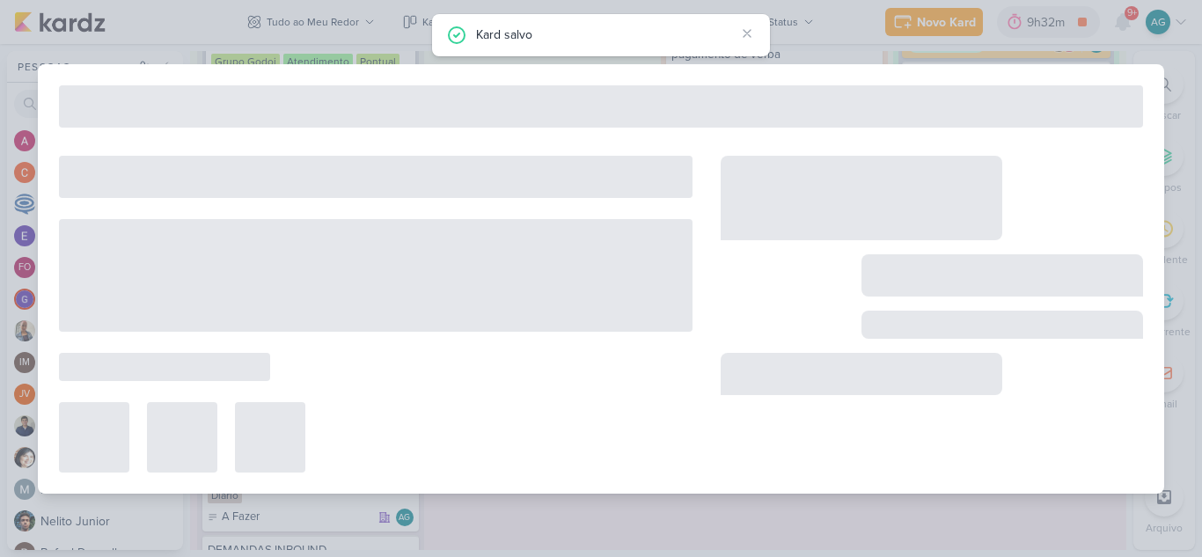
type input "2708212_GODOI_REPORT_QUINZENAL_28.08"
type input "28 de agosto de 2025 às 10:30"
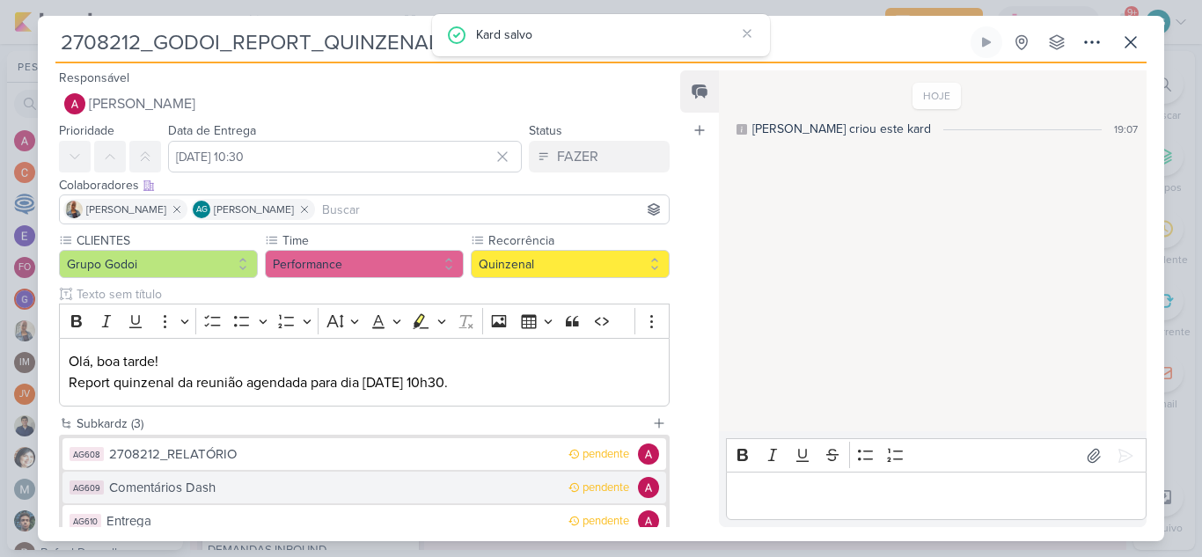
click at [219, 491] on div "Comentários Dash" at bounding box center [334, 488] width 451 height 20
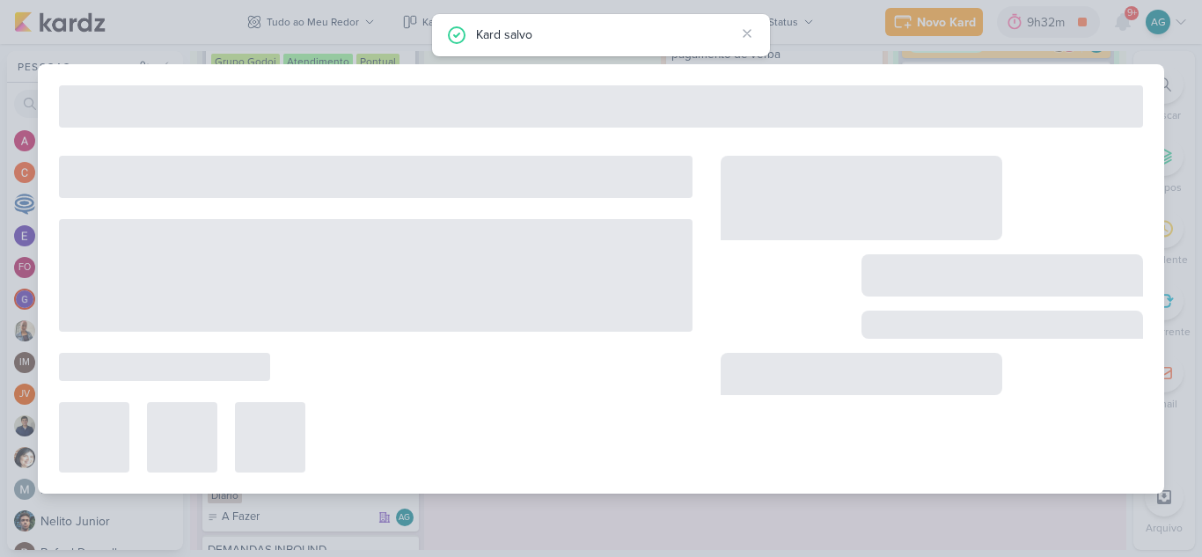
type input "Comentários Dash"
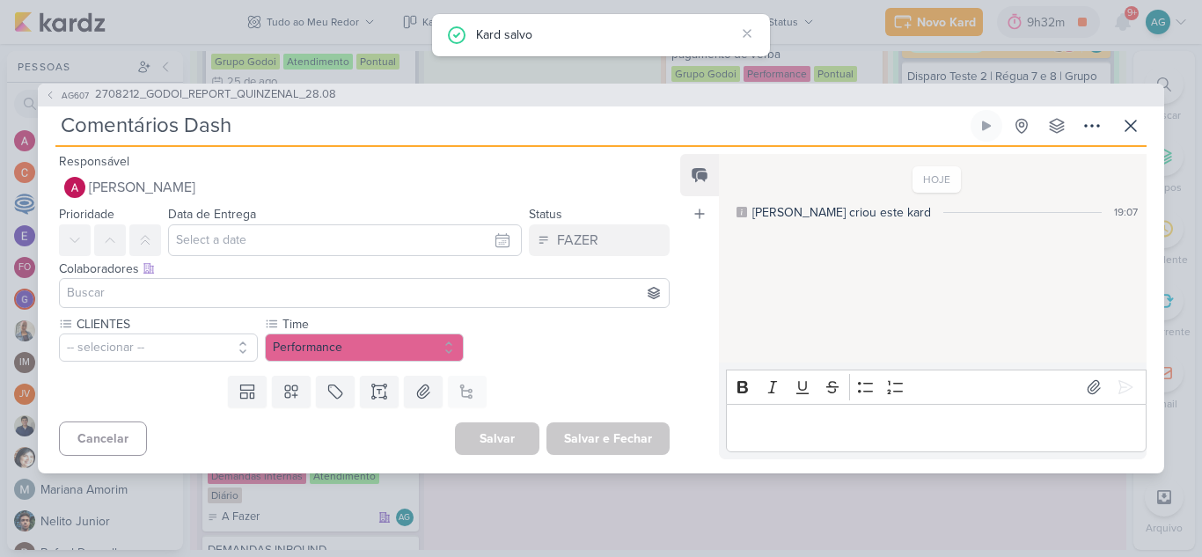
drag, startPoint x: 267, startPoint y: 126, endPoint x: 0, endPoint y: 124, distance: 266.7
click at [0, 124] on div "AG607 2708212_GODOI_REPORT_QUINZENAL_28.08 Comentários Dash" at bounding box center [601, 278] width 1202 height 557
paste input "2708212_"
type input "2708212_"
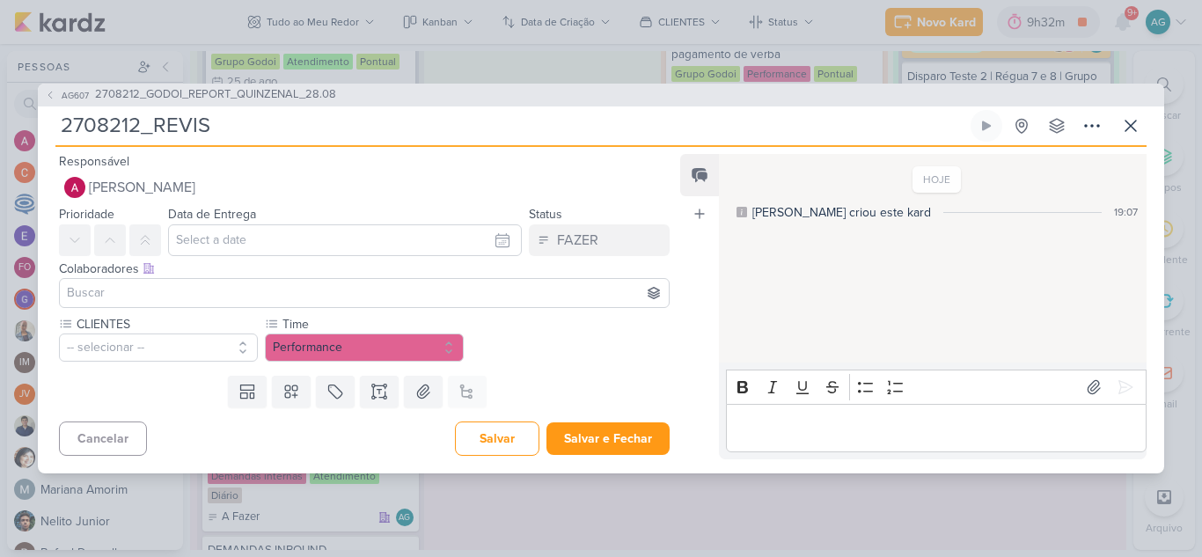
type input "2708212_REVISÃ"
type input "2708212_REVISÃO"
click at [179, 348] on button "-- selecionar --" at bounding box center [158, 348] width 199 height 28
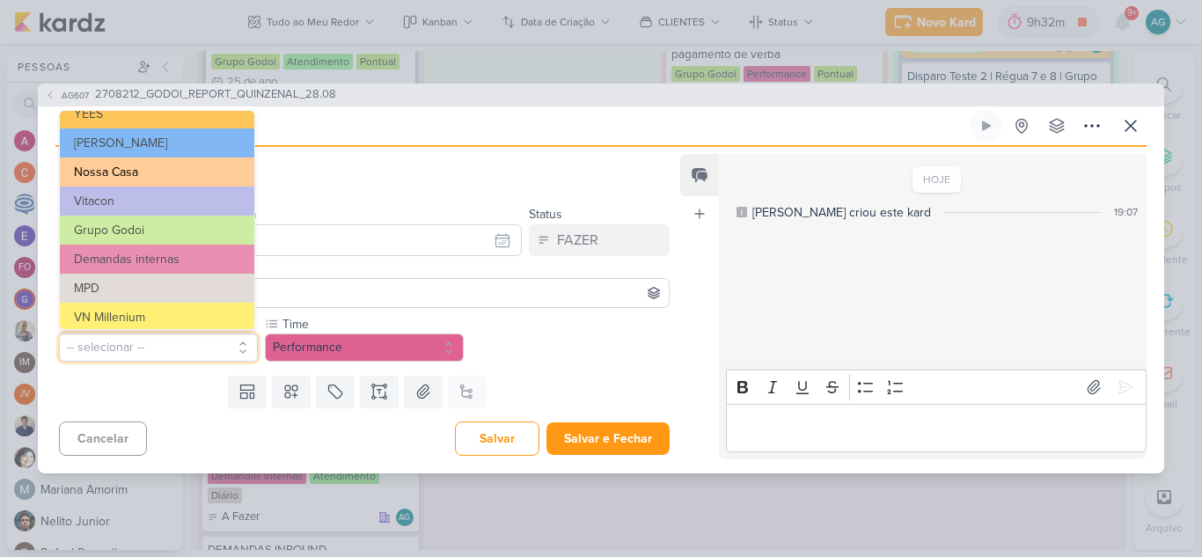
scroll to position [88, 0]
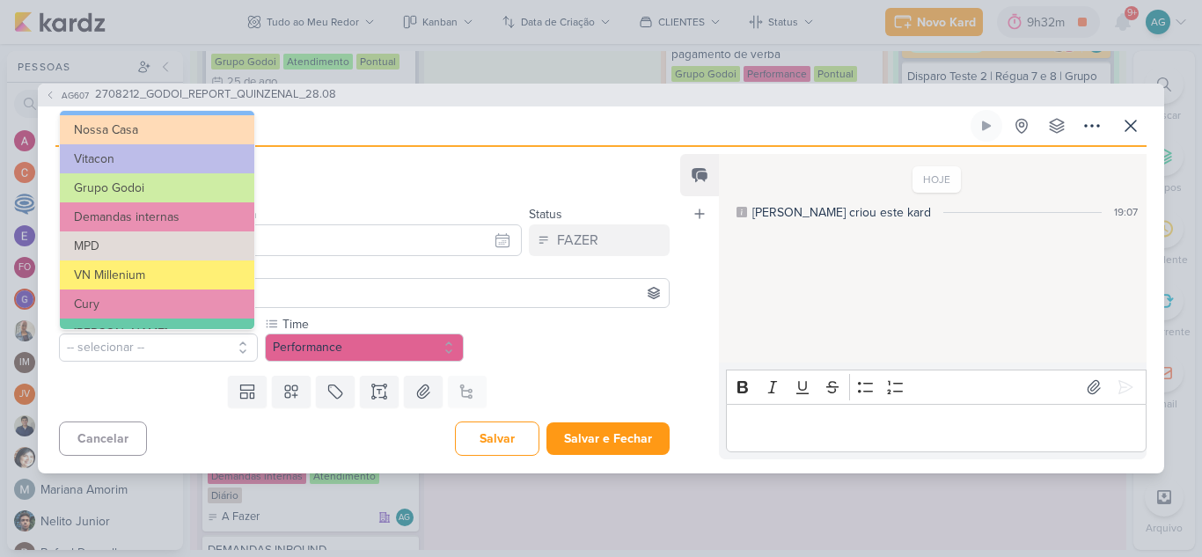
drag, startPoint x: 169, startPoint y: 189, endPoint x: 191, endPoint y: 231, distance: 46.8
click at [168, 189] on button "Grupo Godoi" at bounding box center [157, 187] width 194 height 29
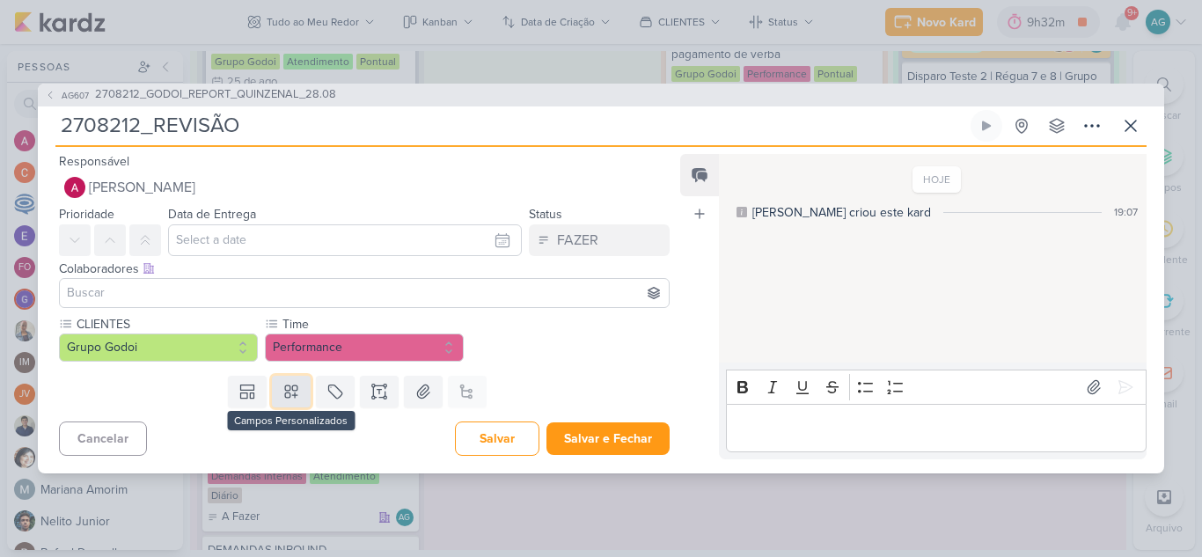
click at [287, 399] on icon at bounding box center [291, 392] width 18 height 18
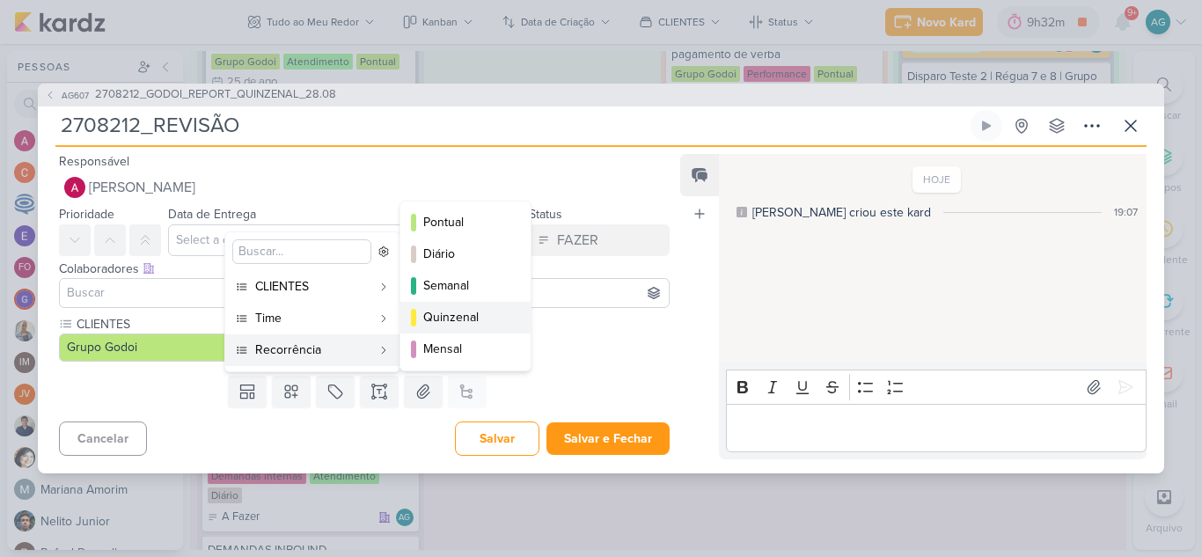
click at [458, 319] on div "Quinzenal" at bounding box center [466, 317] width 86 height 18
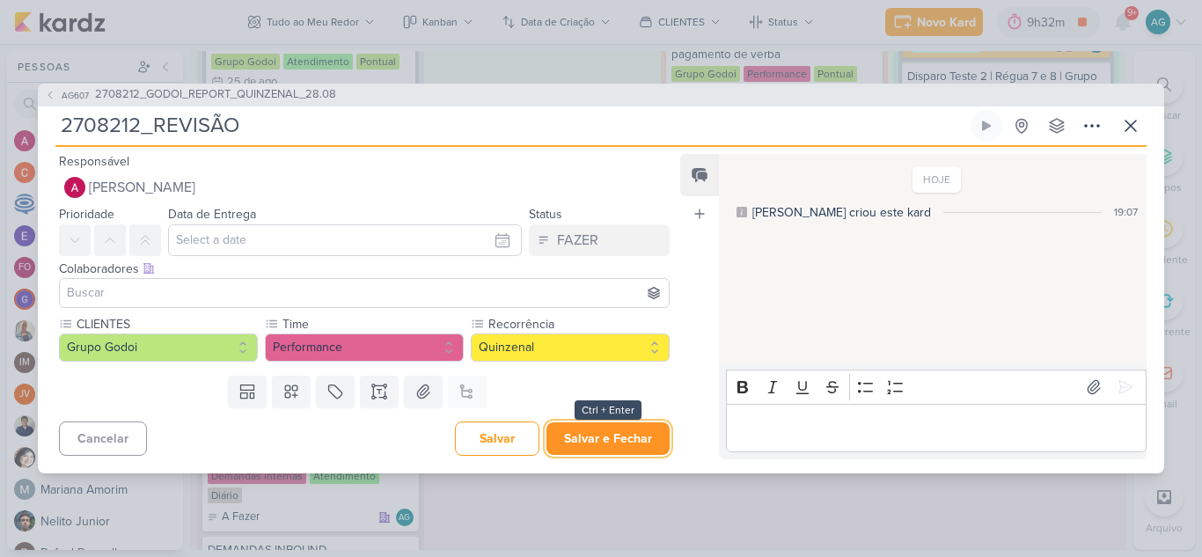
click at [607, 444] on button "Salvar e Fechar" at bounding box center [607, 438] width 123 height 33
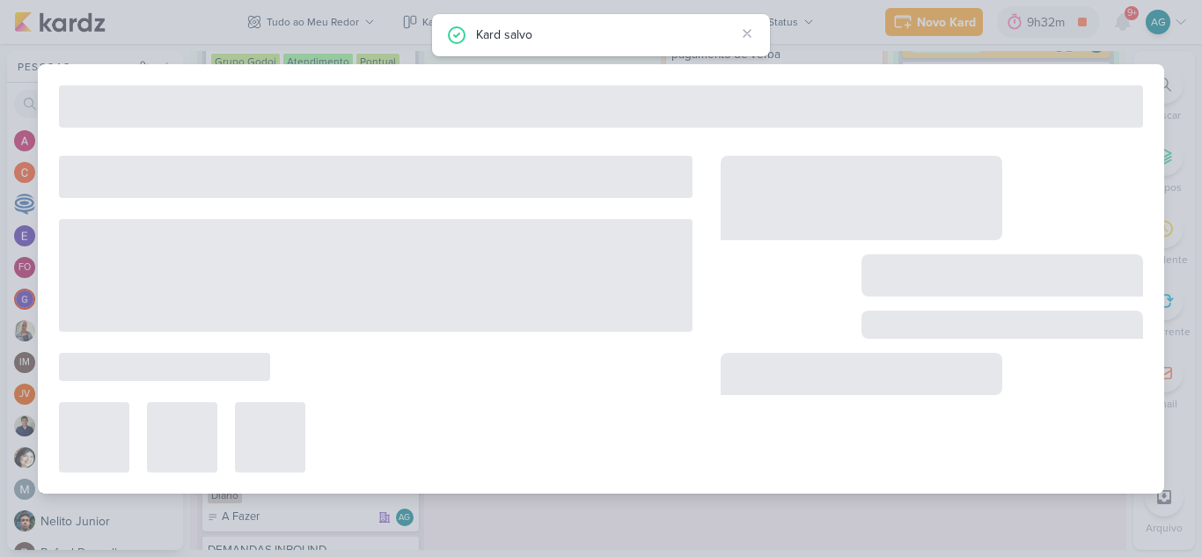
type input "2708212_GODOI_REPORT_QUINZENAL_28.08"
type input "28 de agosto de 2025 às 10:30"
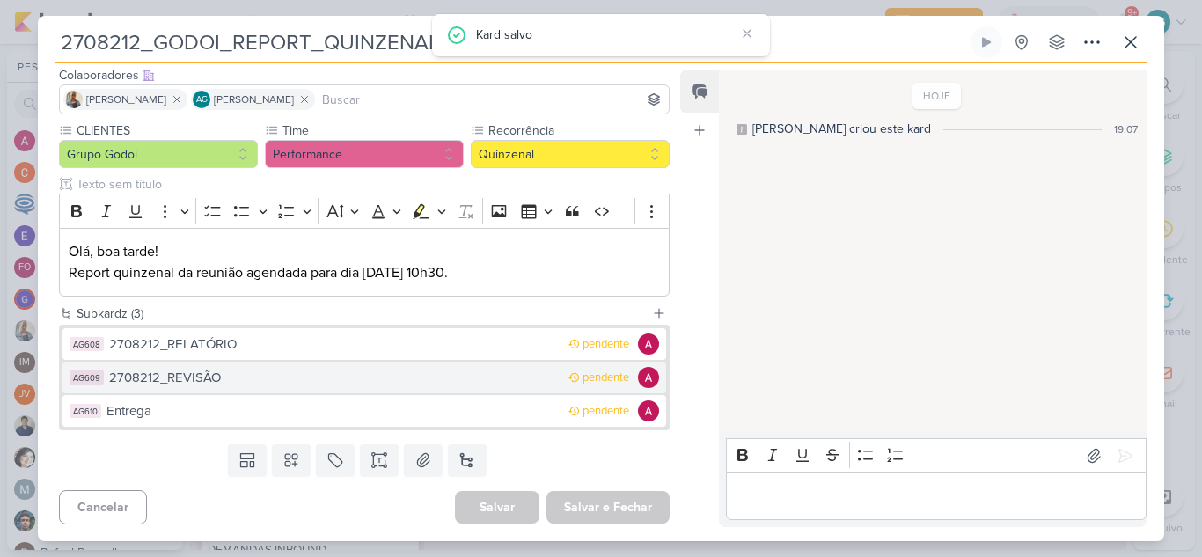
scroll to position [111, 0]
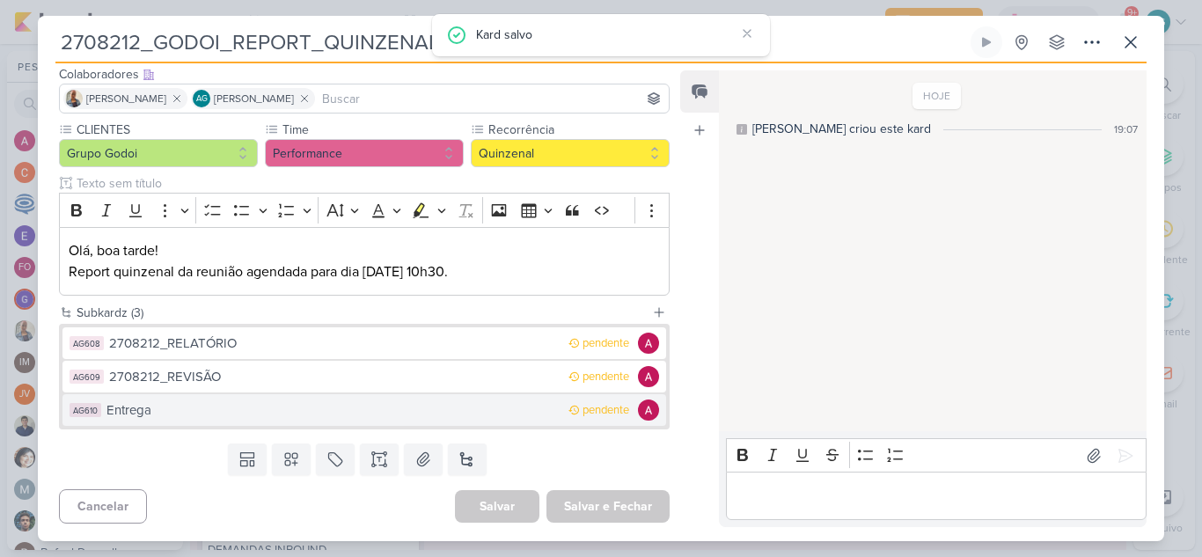
click at [183, 411] on div "Entrega" at bounding box center [332, 410] width 453 height 20
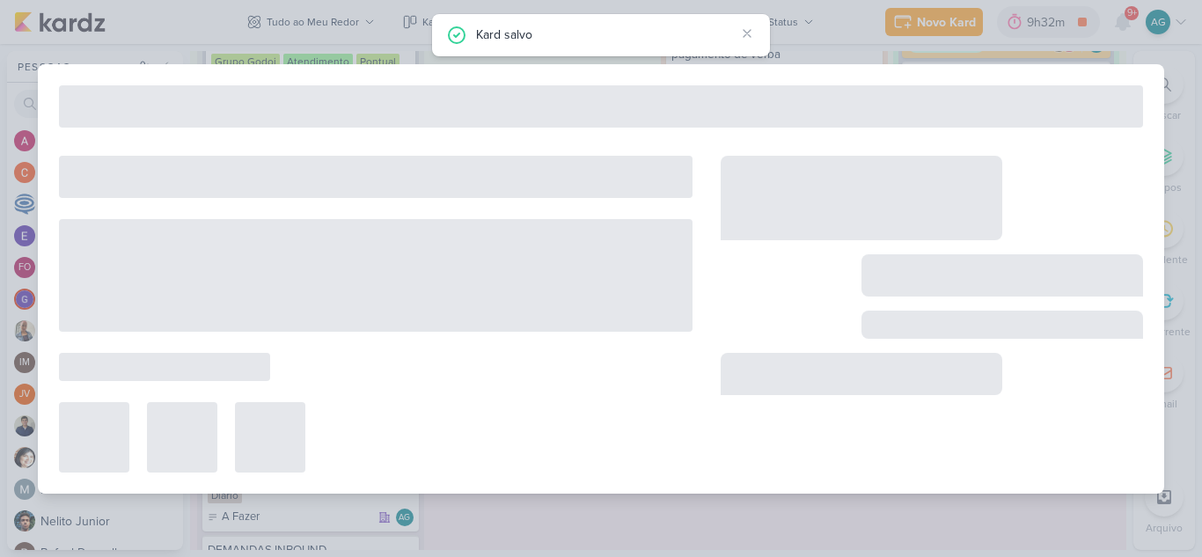
type input "Entrega"
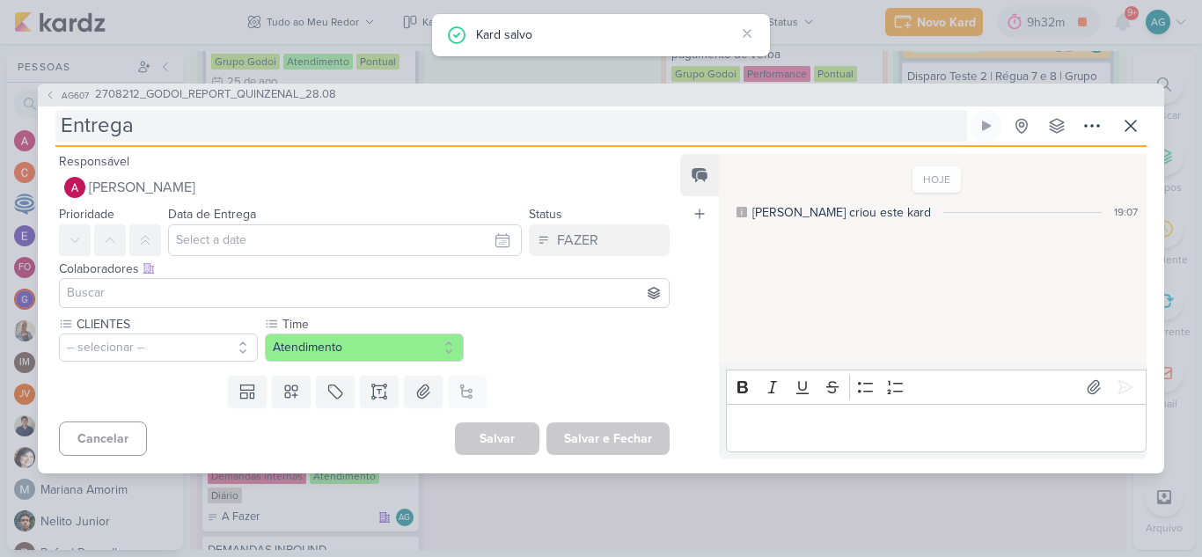
click at [62, 128] on input "Entrega" at bounding box center [511, 126] width 912 height 32
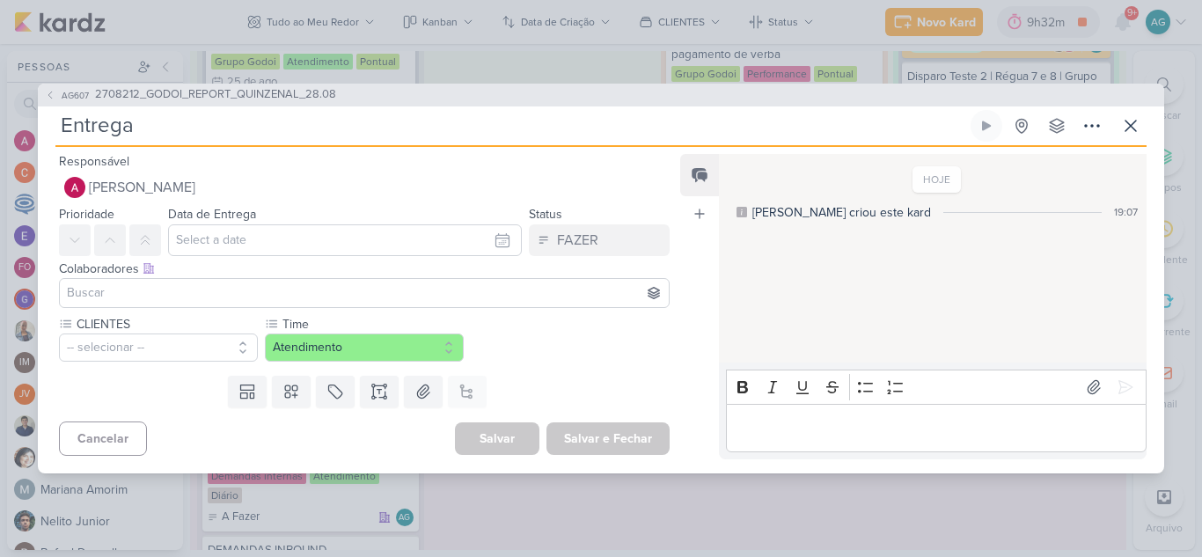
paste input "2708212_"
type input "2708212_Entrega"
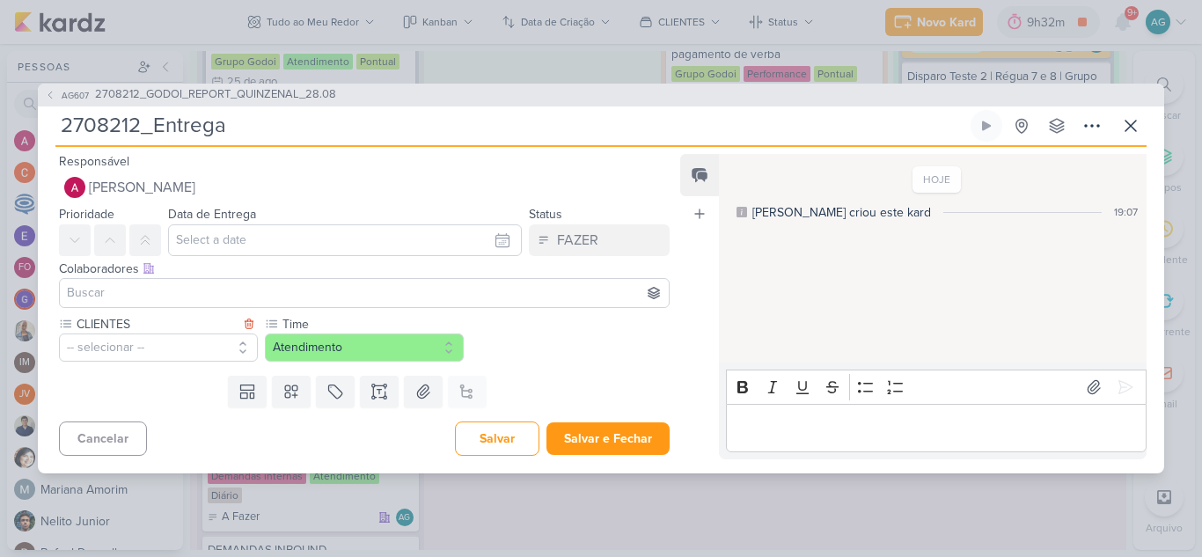
type input "2708212_Entrega"
click at [114, 341] on button "-- selecionar --" at bounding box center [158, 348] width 199 height 28
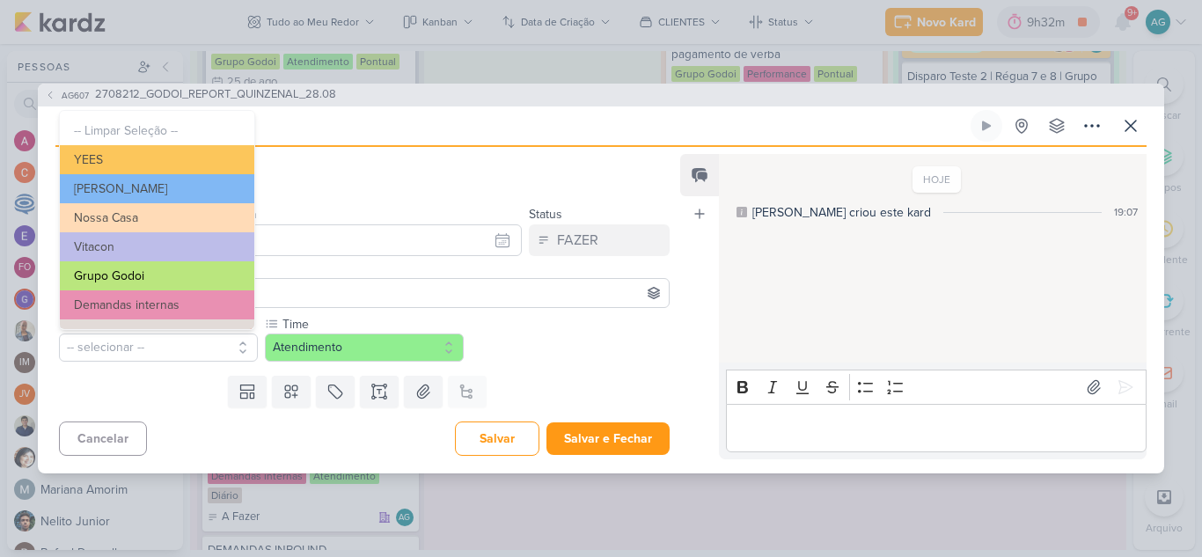
click at [143, 280] on button "Grupo Godoi" at bounding box center [157, 275] width 194 height 29
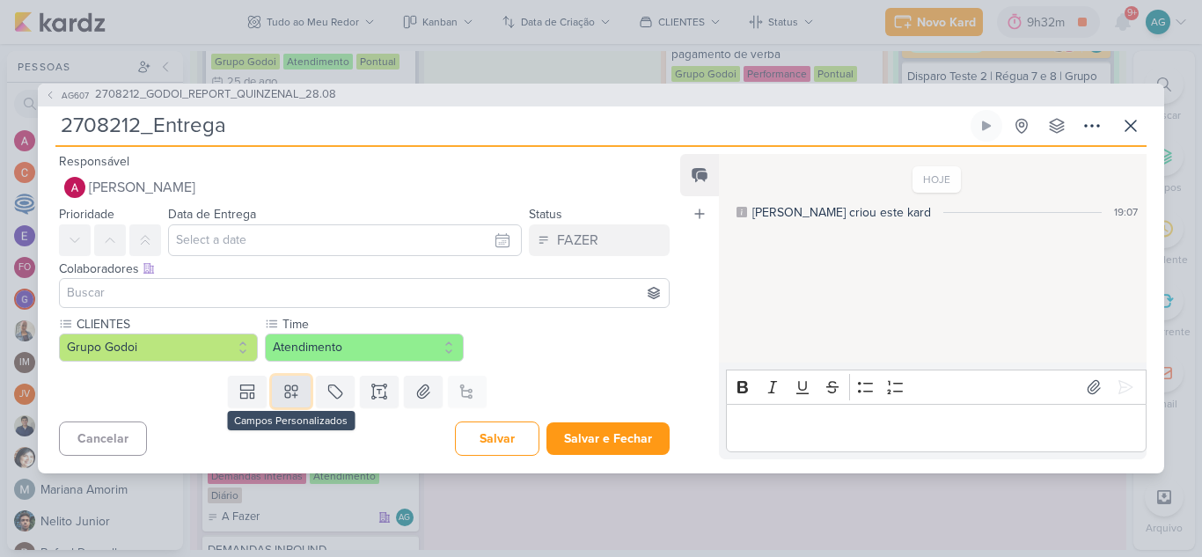
click at [297, 391] on button at bounding box center [291, 392] width 39 height 32
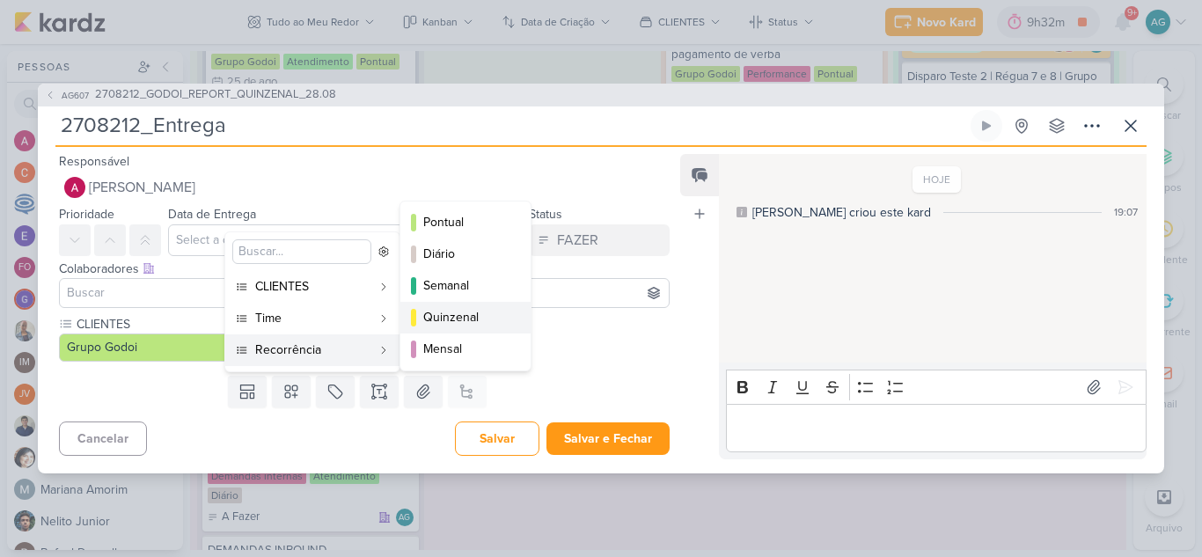
click at [489, 312] on div "Quinzenal" at bounding box center [466, 317] width 86 height 18
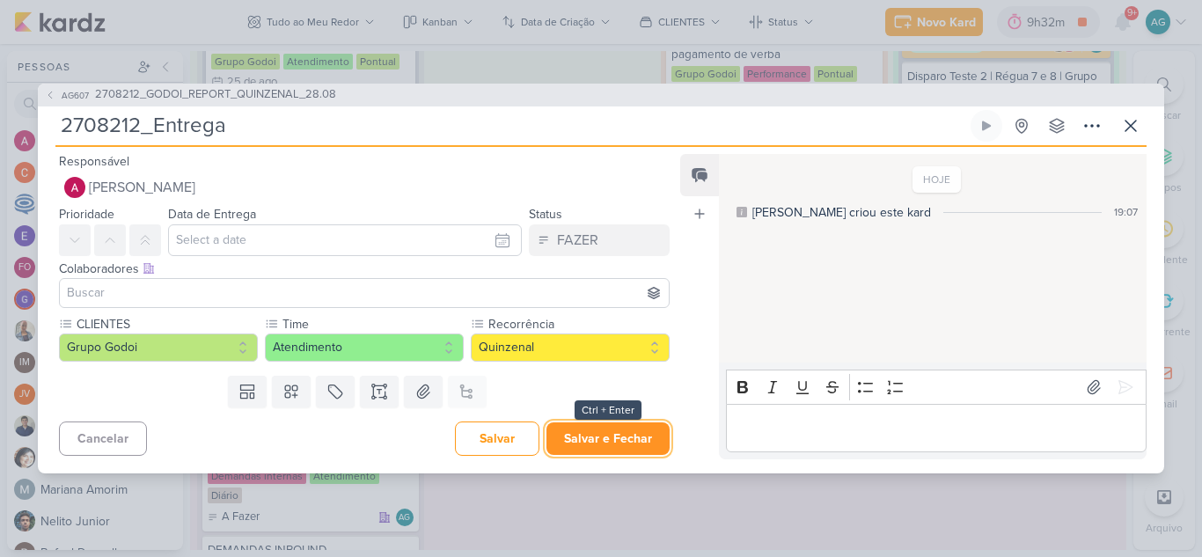
click at [606, 444] on button "Salvar e Fechar" at bounding box center [607, 438] width 123 height 33
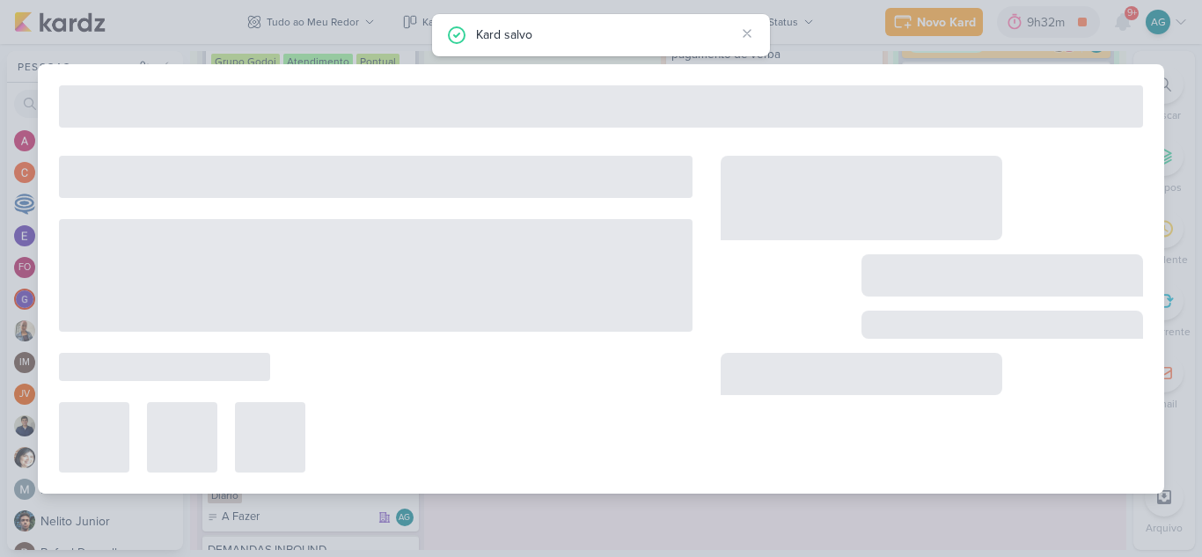
type input "2708212_GODOI_REPORT_QUINZENAL_28.08"
type input "28 de agosto de 2025 às 10:30"
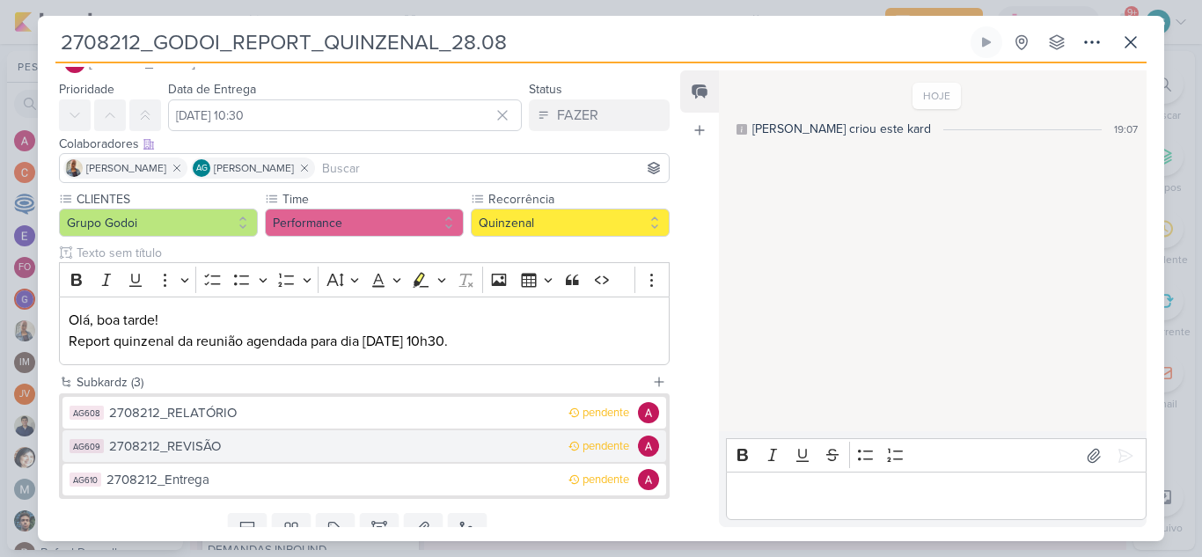
scroll to position [0, 0]
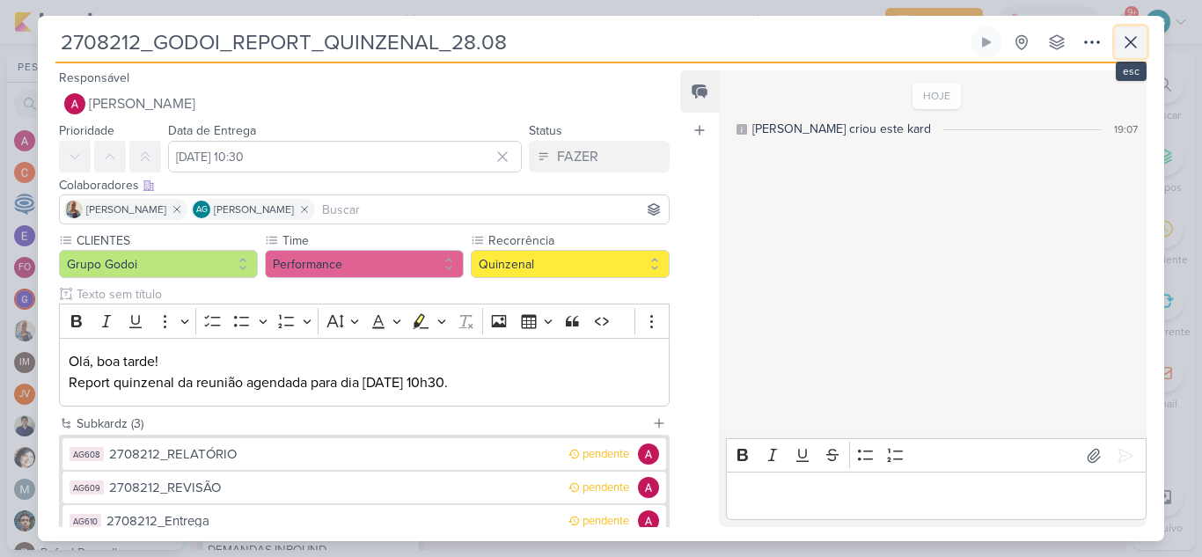
click at [1126, 41] on icon at bounding box center [1130, 42] width 21 height 21
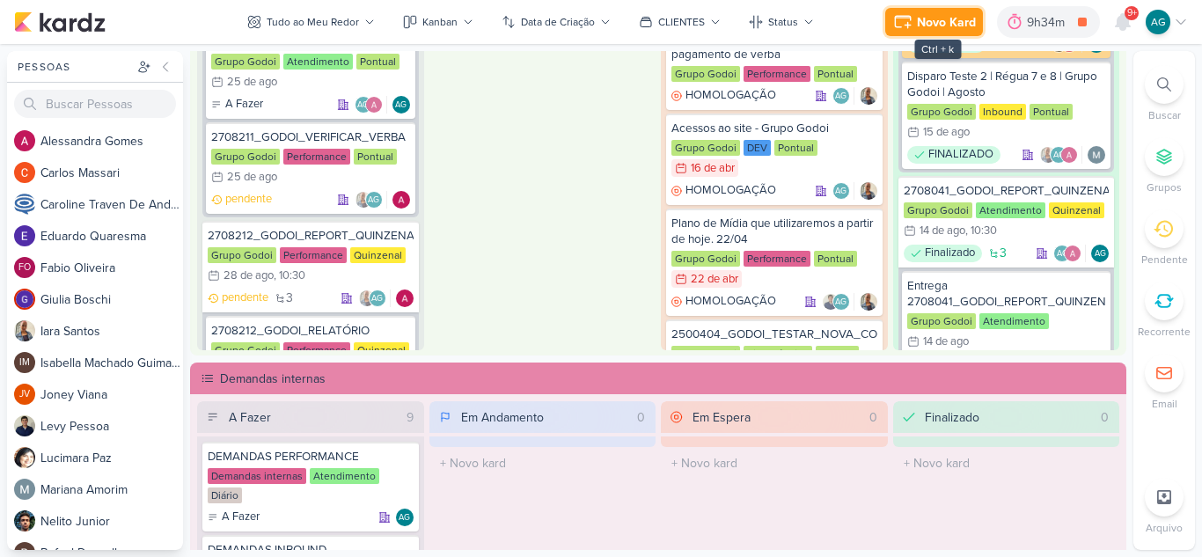
click at [930, 30] on div "Novo Kard" at bounding box center [946, 22] width 59 height 18
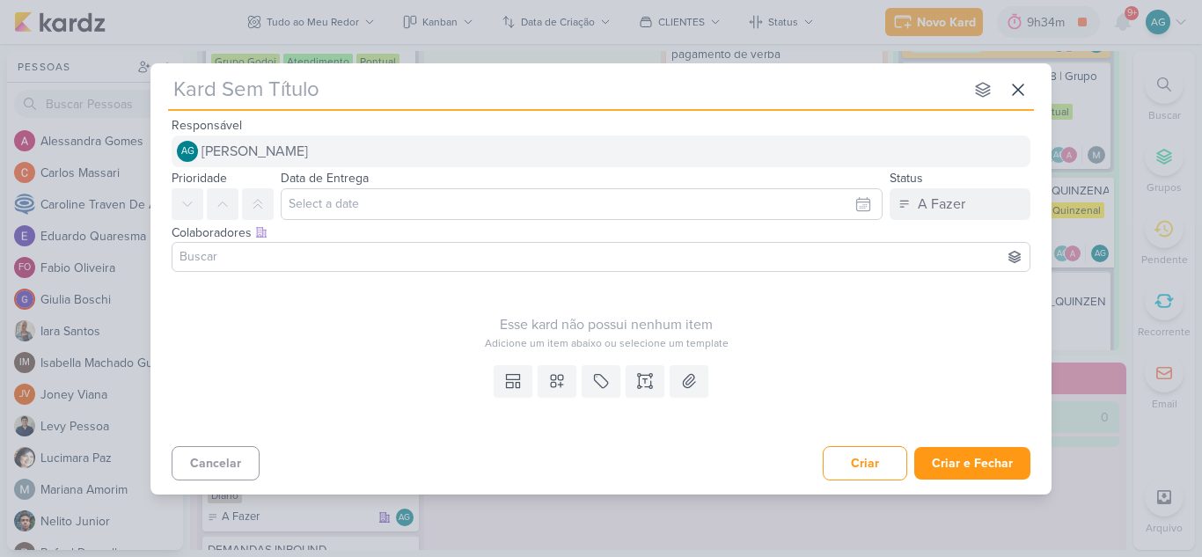
paste input "3708212_CURY_REPORT_QUINZENAL_26.08"
type input "3708212_CURY_REPORT_QUINZENAL_26.08"
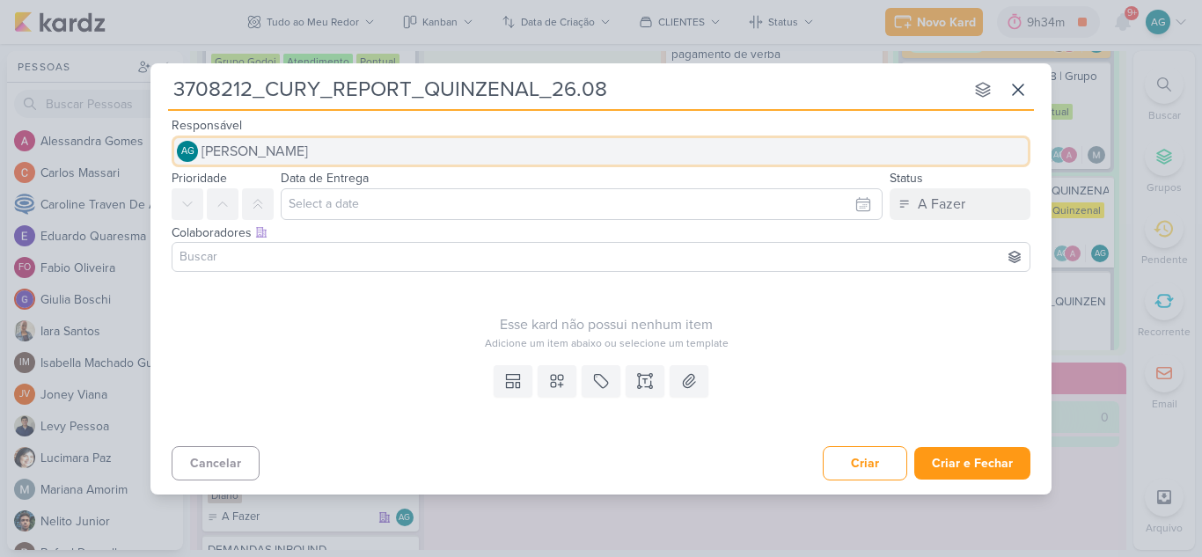
click at [375, 157] on button "AG Aline Gimenez Graciano" at bounding box center [601, 152] width 859 height 32
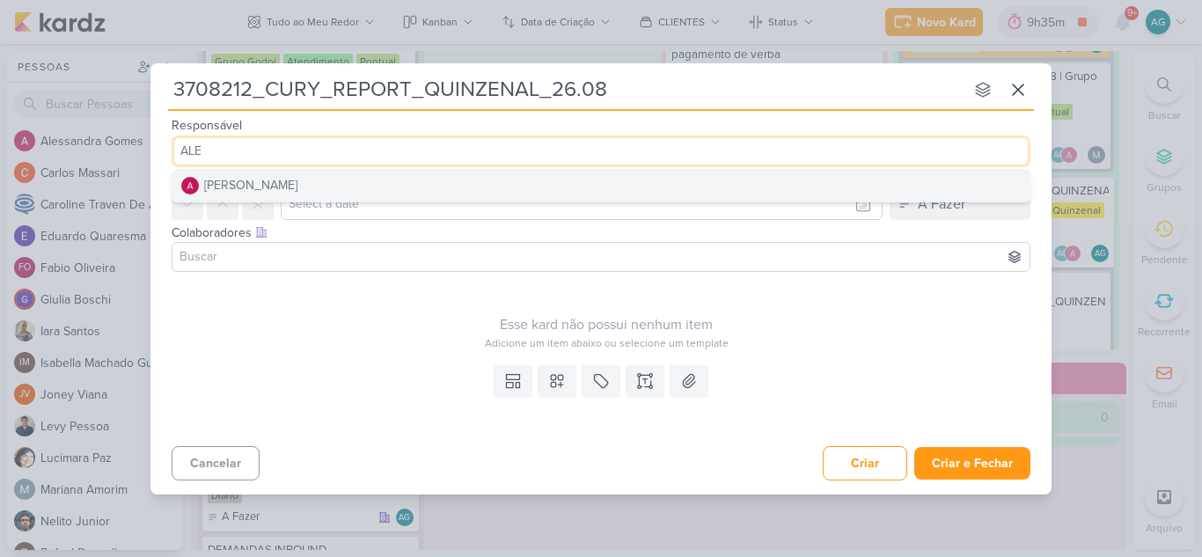
type input "ALE"
click at [385, 178] on button "[PERSON_NAME]" at bounding box center [600, 186] width 857 height 32
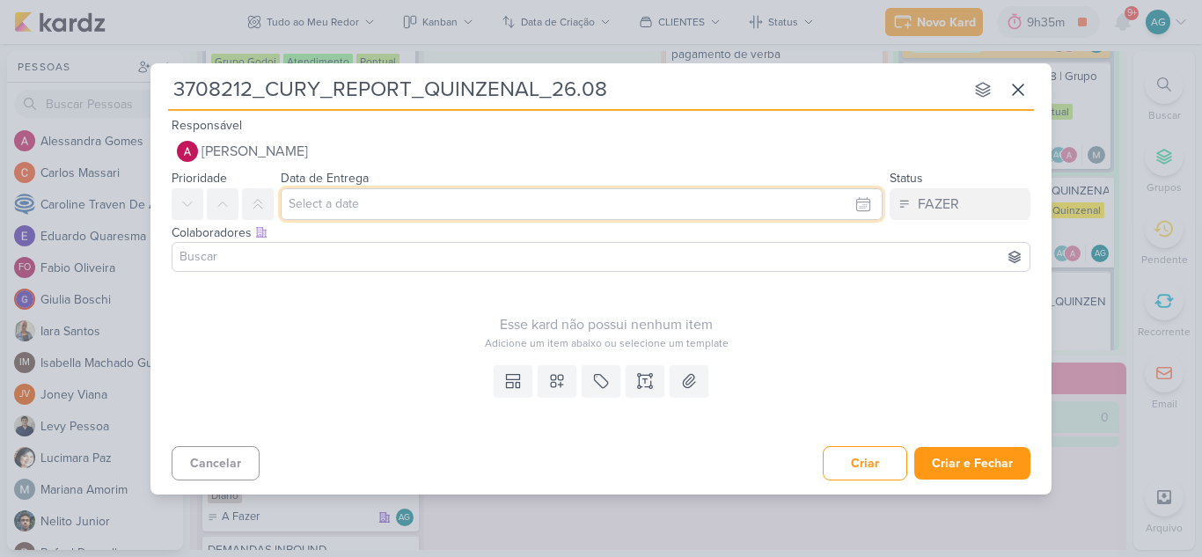
click at [392, 201] on input "text" at bounding box center [582, 204] width 602 height 32
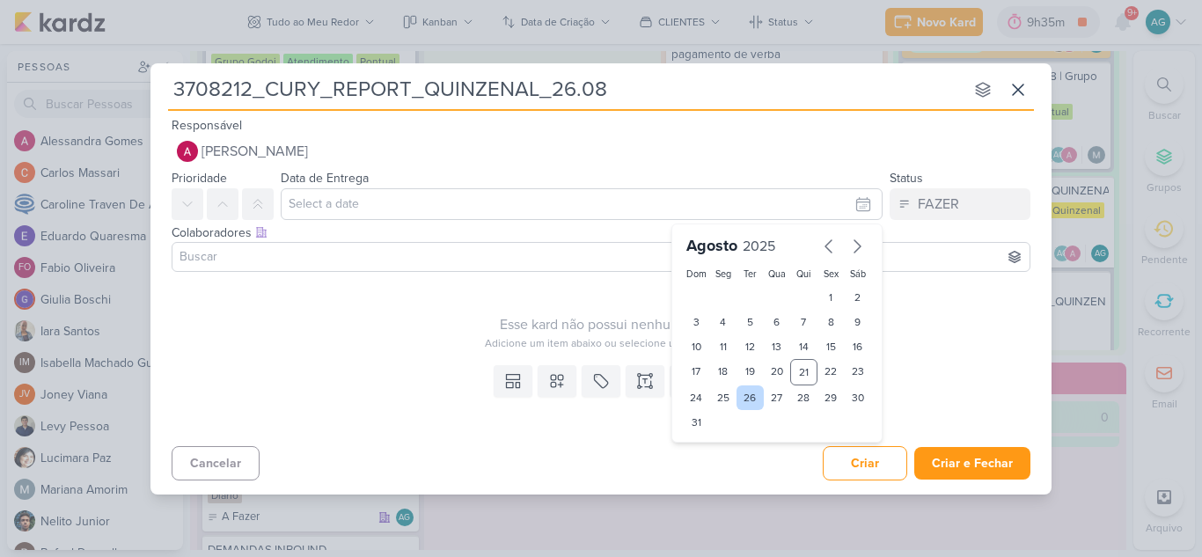
click at [752, 395] on div "26" at bounding box center [750, 397] width 27 height 25
type input "26 de agosto de 2025 às 23:59"
click at [730, 444] on select "00 01 02 03 04 05 06 07 08 09 10 11 12 13 14 15 16 17 18 19 20 21 22 23" at bounding box center [723, 452] width 25 height 21
select select "14"
click at [711, 442] on select "00 01 02 03 04 05 06 07 08 09 10 11 12 13 14 15 16 17 18 19 20 21 22 23" at bounding box center [723, 452] width 25 height 21
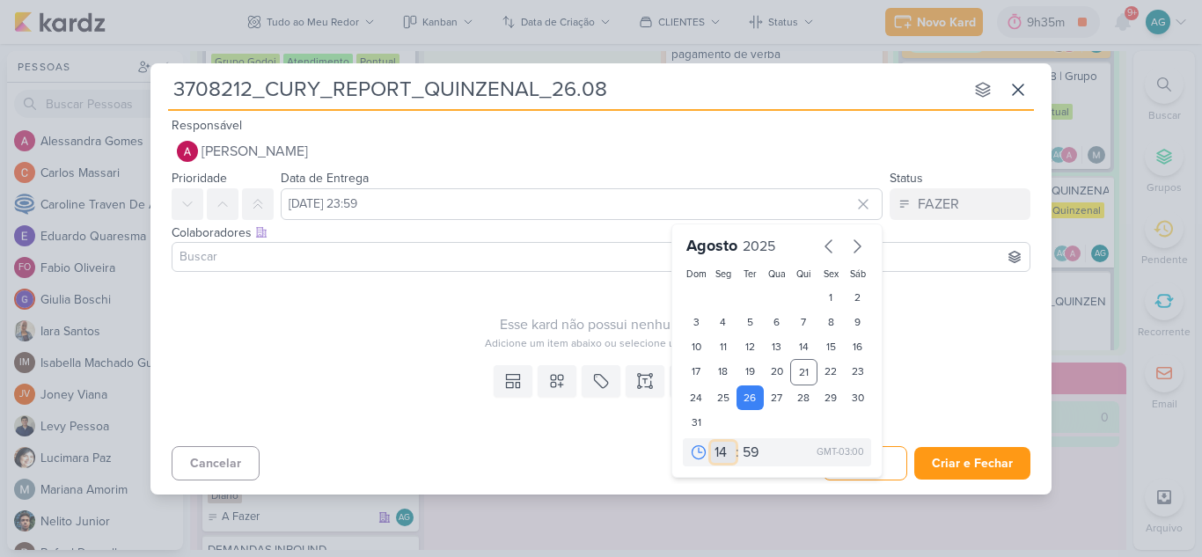
type input "26 de agosto de 2025 às 14:59"
drag, startPoint x: 747, startPoint y: 448, endPoint x: 734, endPoint y: 393, distance: 56.1
click at [747, 448] on select "00 05 10 15 20 25 30 35 40 45 50 55 59" at bounding box center [751, 452] width 25 height 21
select select "0"
click at [739, 442] on select "00 05 10 15 20 25 30 35 40 45 50 55 59" at bounding box center [751, 452] width 25 height 21
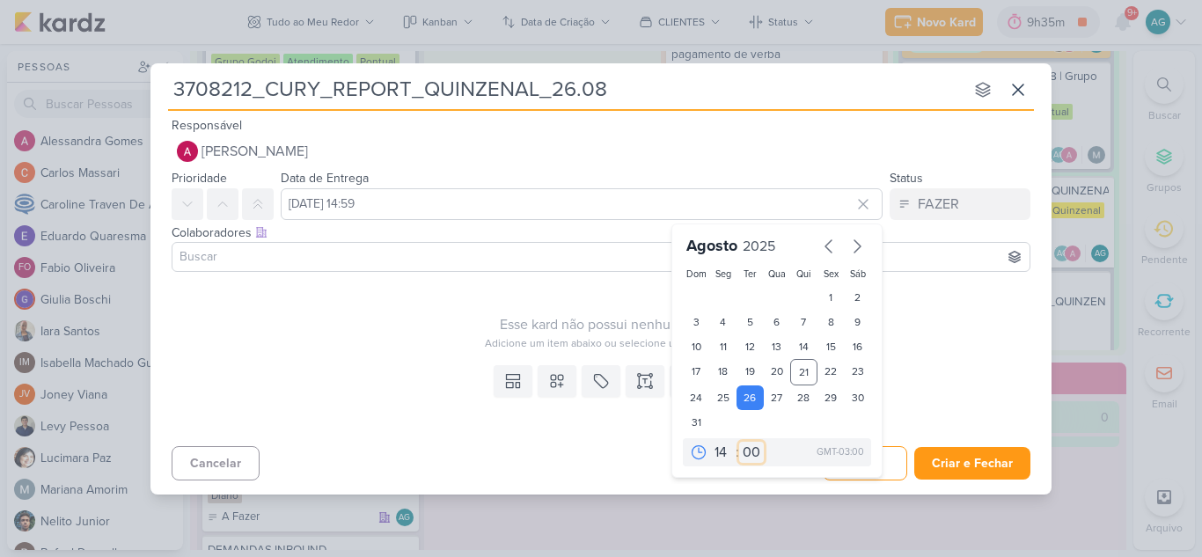
type input "26 de agosto de 2025 às 14:00"
click at [369, 253] on input at bounding box center [601, 256] width 850 height 21
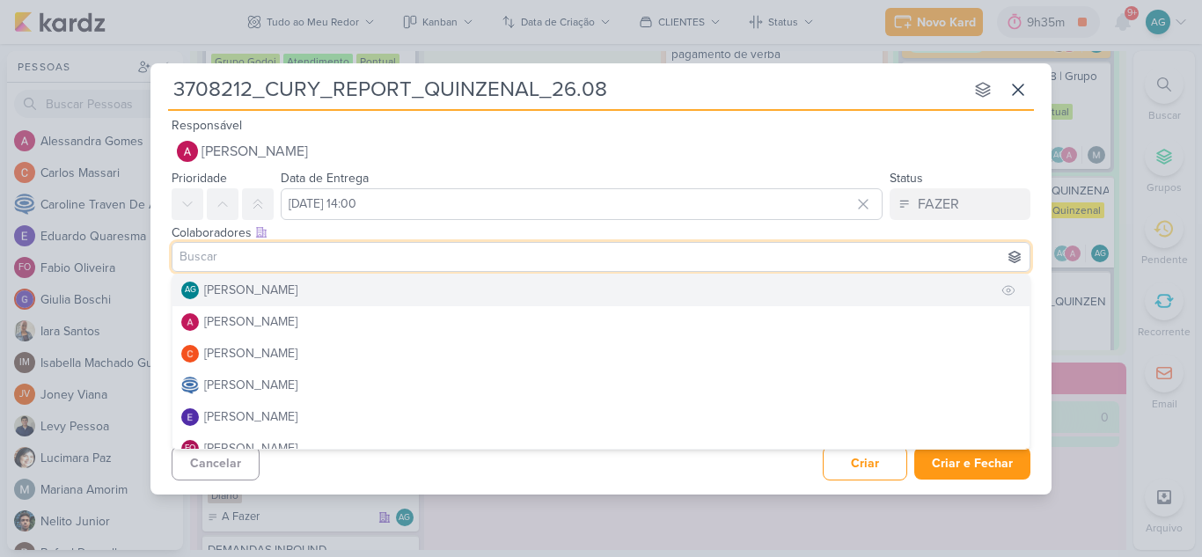
click at [297, 287] on div "[PERSON_NAME]" at bounding box center [250, 290] width 93 height 18
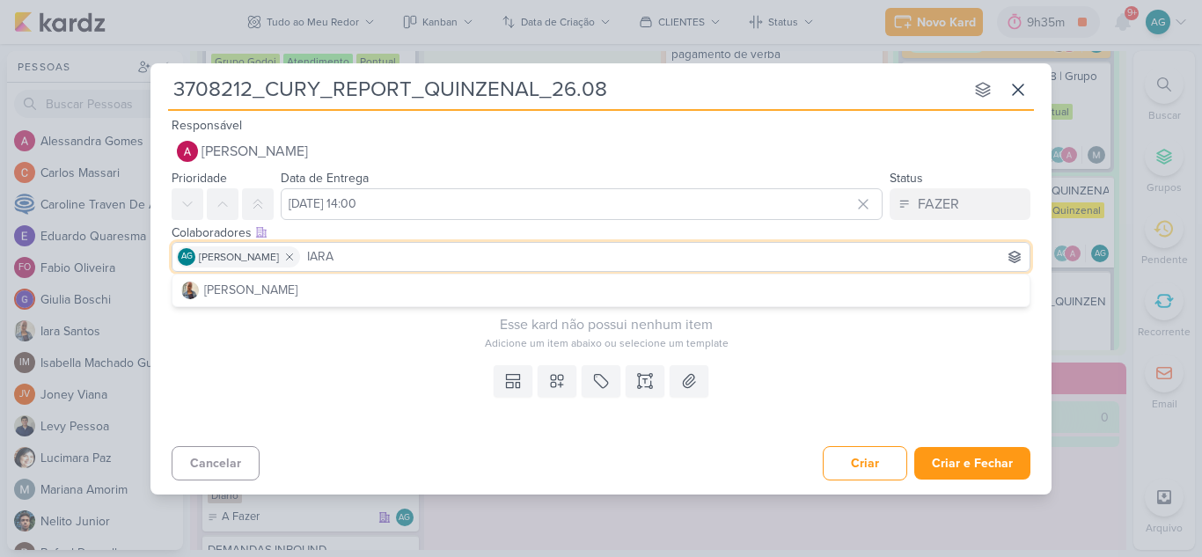
type input "IARA"
click at [419, 283] on button "Iara Santos" at bounding box center [600, 291] width 857 height 32
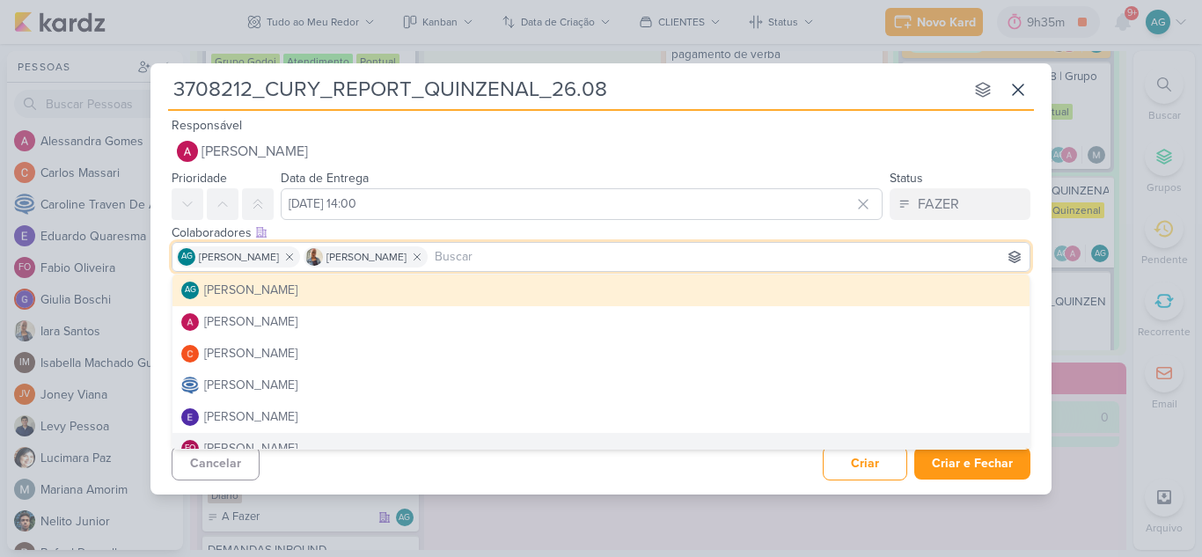
click at [673, 476] on div "Cancelar Criar Criar e Fechar Ctrl + Enter" at bounding box center [600, 461] width 901 height 45
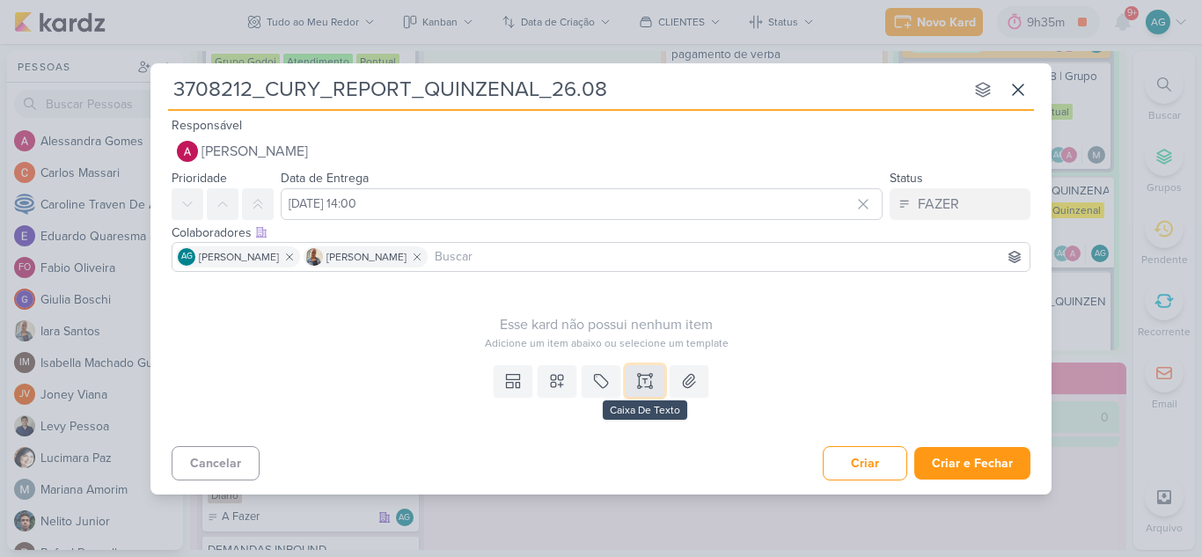
click at [640, 378] on icon at bounding box center [645, 381] width 18 height 18
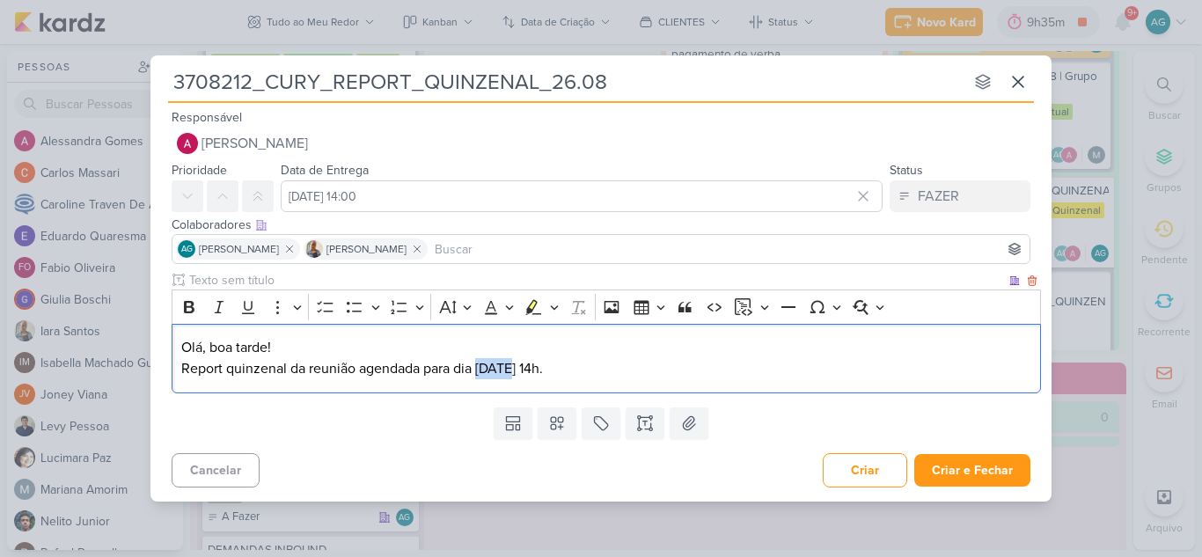
drag, startPoint x: 476, startPoint y: 370, endPoint x: 509, endPoint y: 370, distance: 32.6
click at [509, 370] on p "Olá, boa tarde! Report quinzenal da reunião agendada para dia 12/08 às 14h." at bounding box center [606, 358] width 851 height 42
click at [519, 427] on icon at bounding box center [518, 426] width 4 height 5
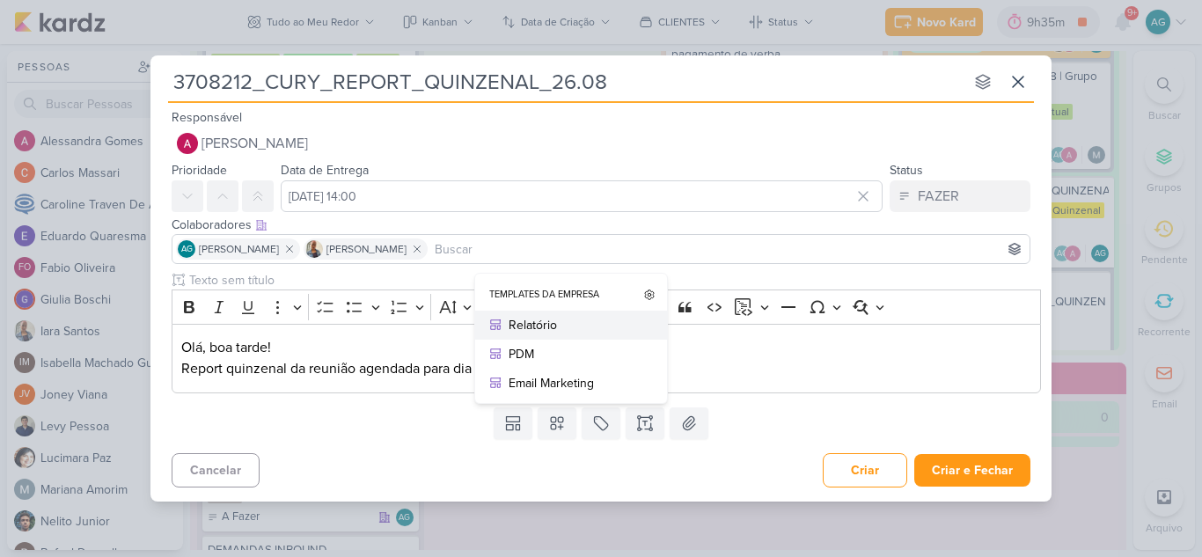
click at [554, 330] on div "Relatório" at bounding box center [577, 325] width 137 height 18
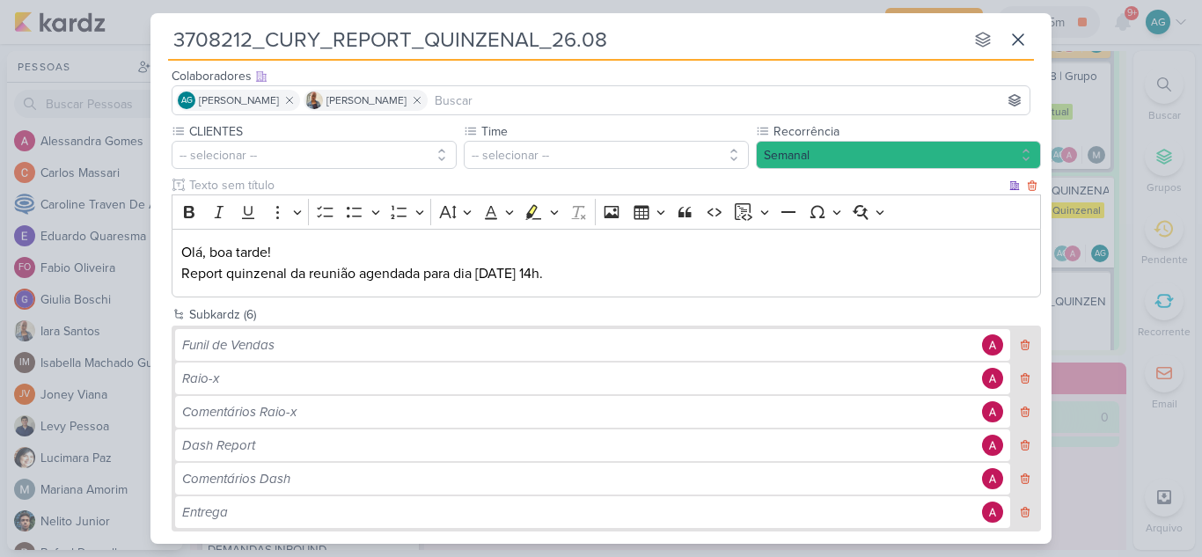
scroll to position [176, 0]
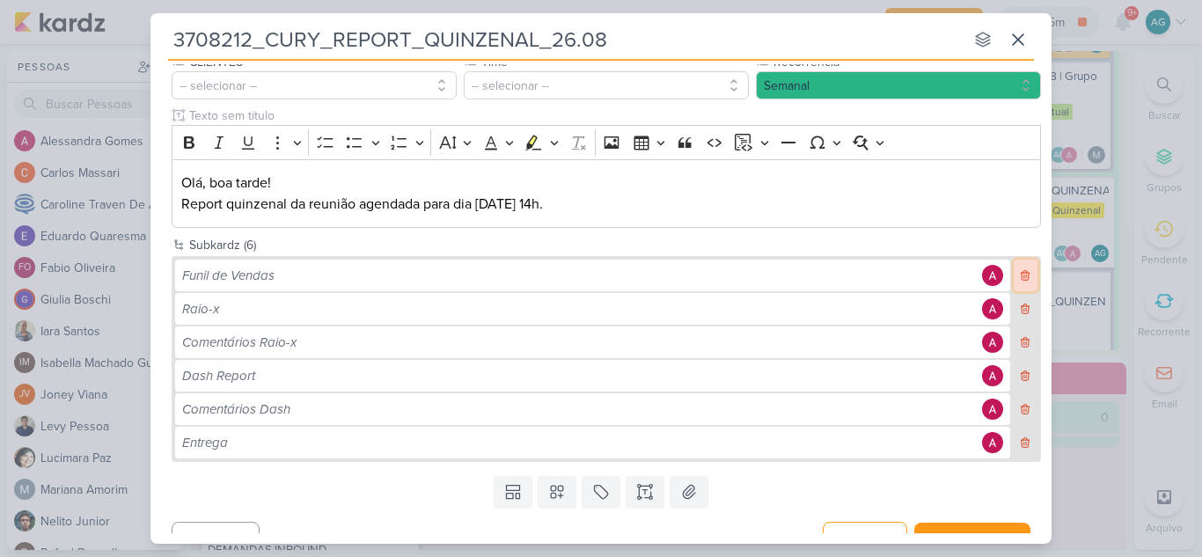
click at [1019, 275] on icon at bounding box center [1025, 275] width 12 height 12
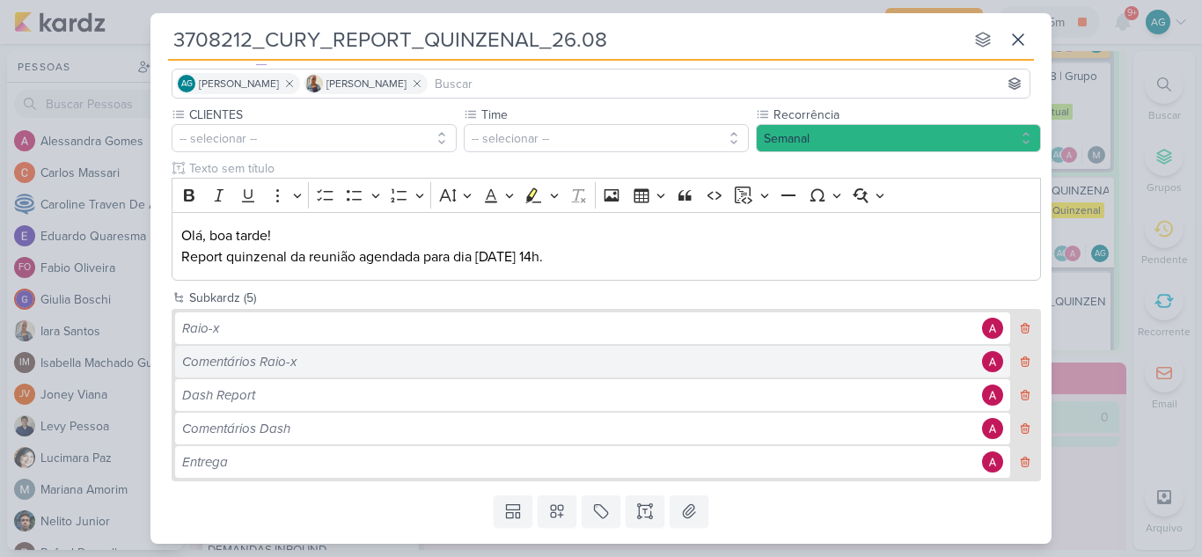
scroll to position [81, 0]
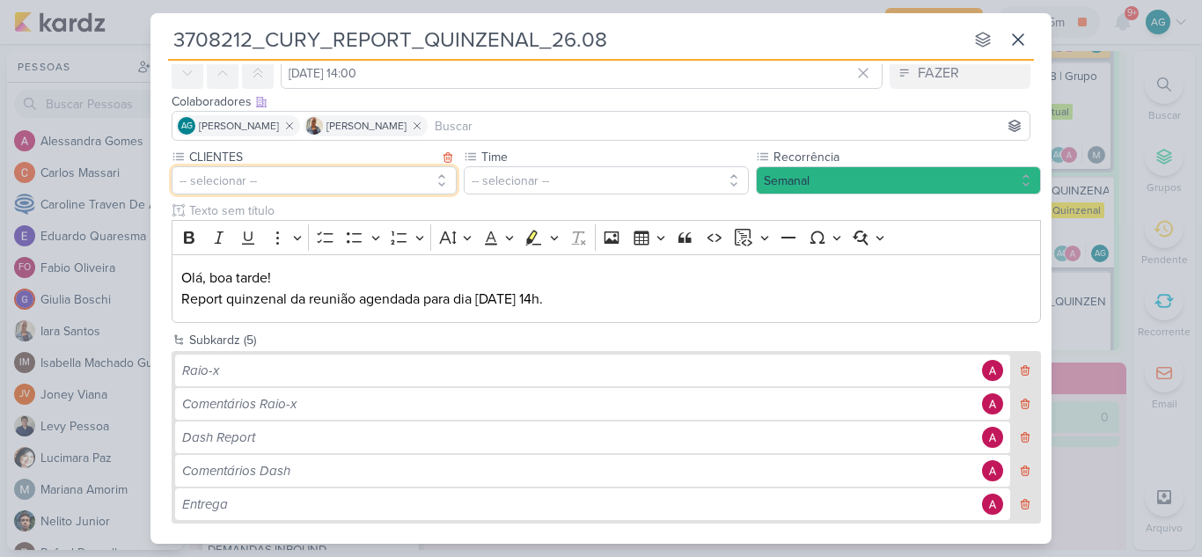
click at [319, 181] on button "-- selecionar --" at bounding box center [314, 180] width 285 height 28
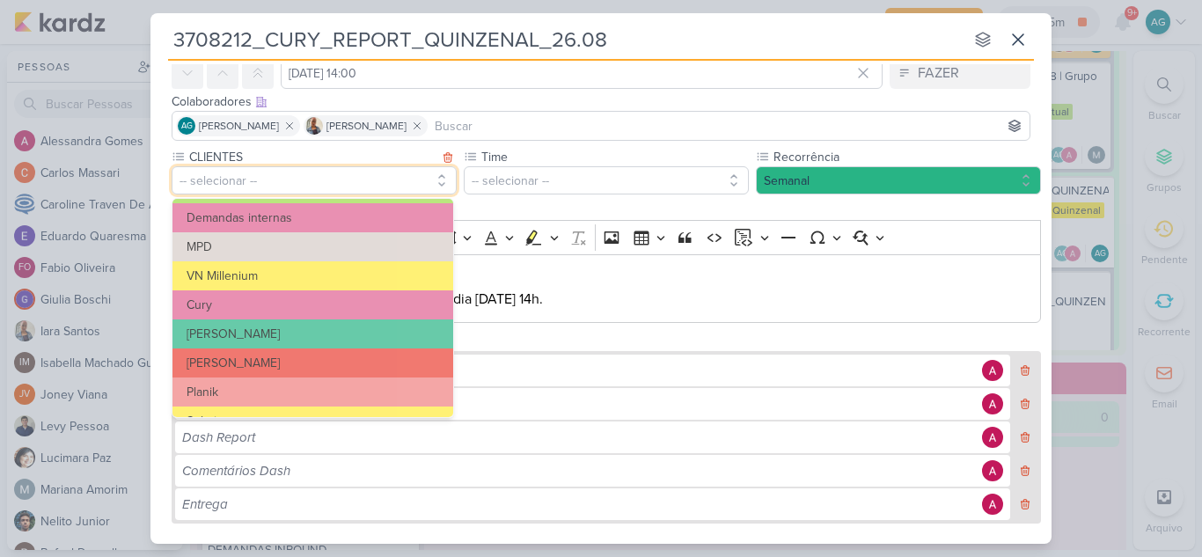
scroll to position [176, 0]
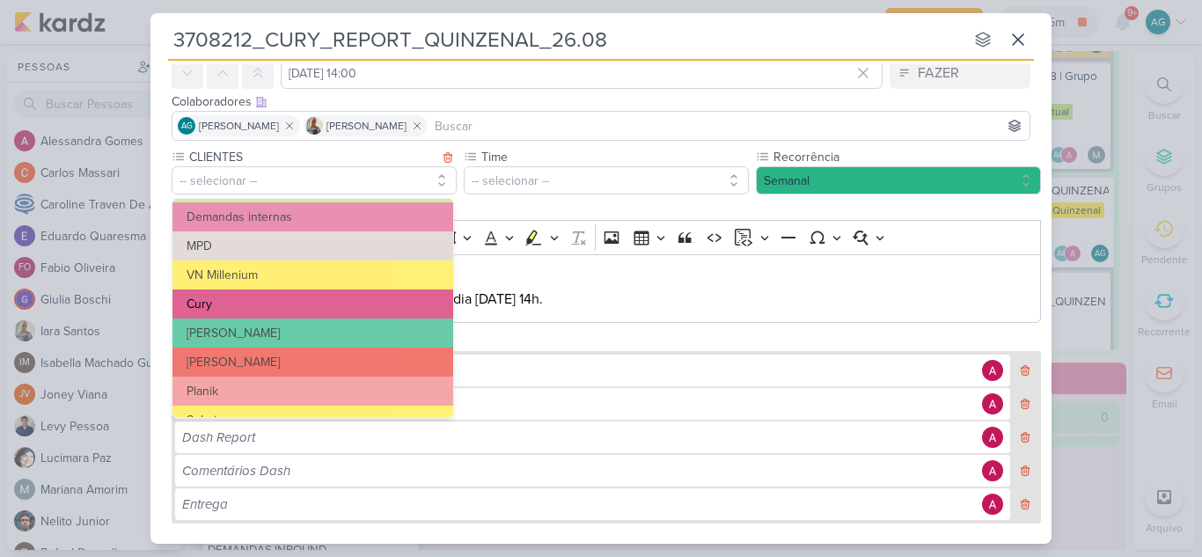
click at [256, 310] on button "Cury" at bounding box center [312, 304] width 281 height 29
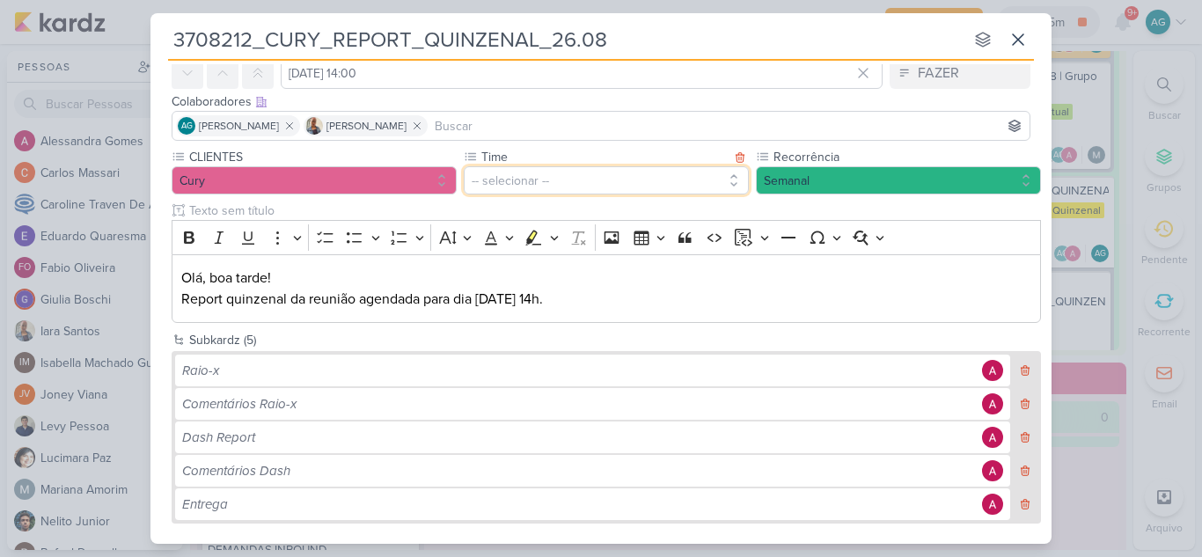
click at [507, 185] on button "-- selecionar --" at bounding box center [606, 180] width 285 height 28
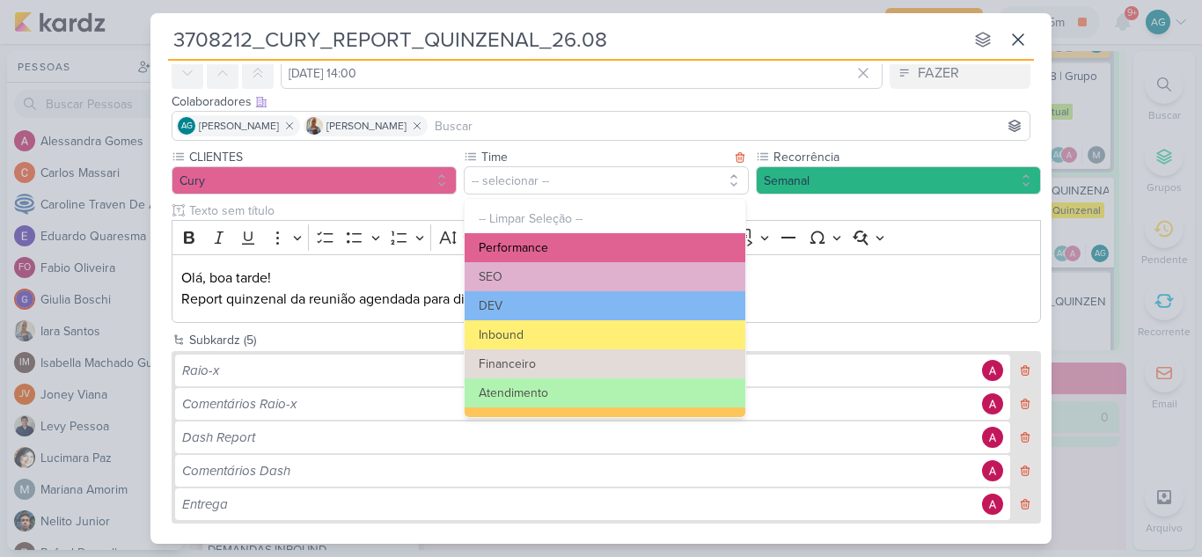
click at [528, 248] on button "Performance" at bounding box center [605, 247] width 281 height 29
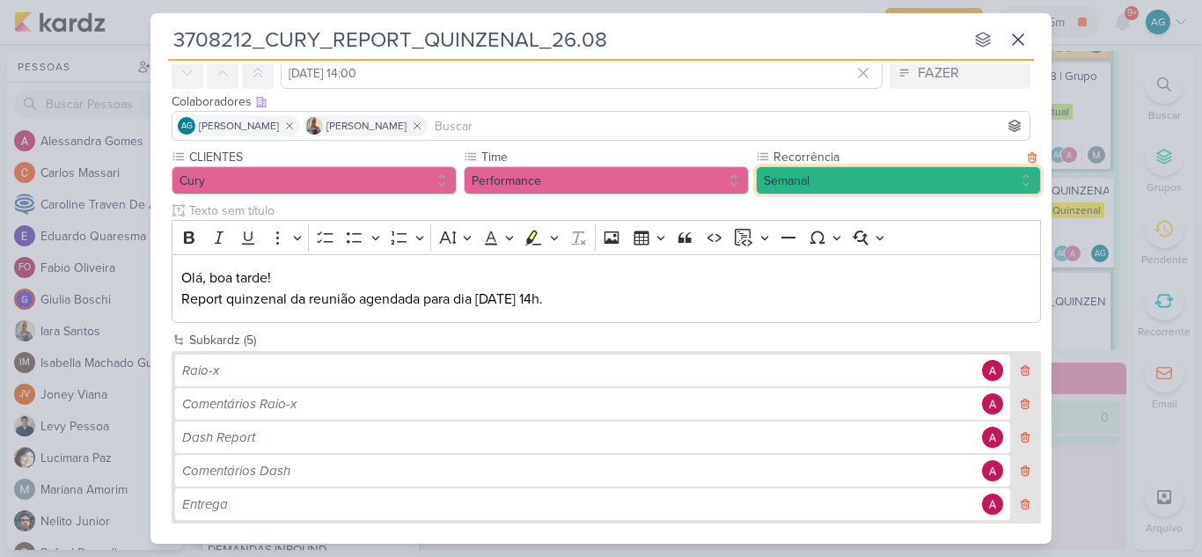
click at [813, 180] on button "Semanal" at bounding box center [898, 180] width 285 height 28
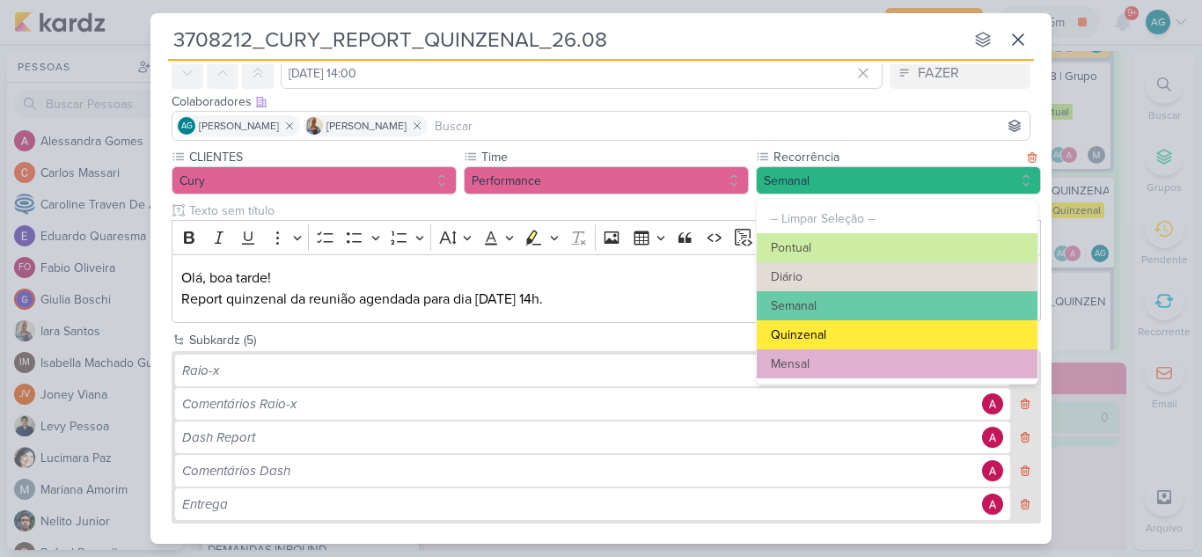
click at [841, 333] on button "Quinzenal" at bounding box center [897, 334] width 281 height 29
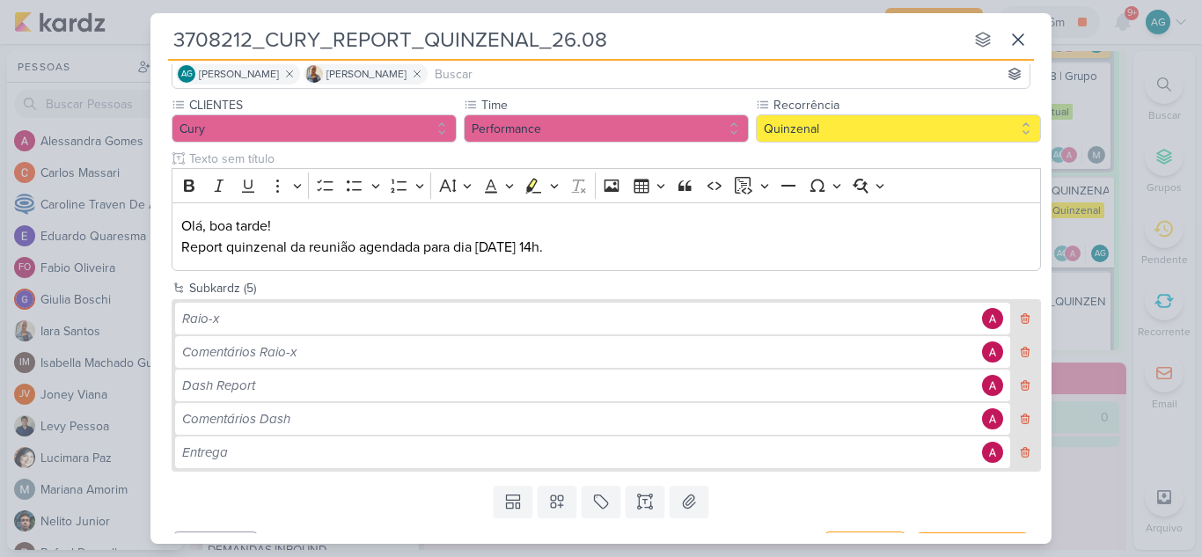
scroll to position [169, 0]
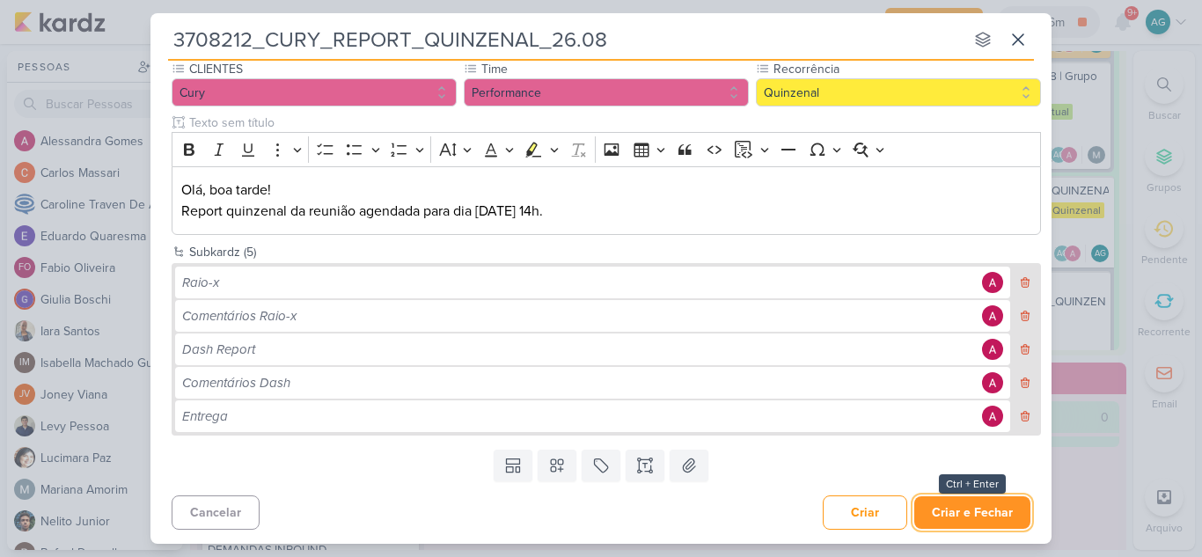
click at [971, 512] on button "Criar e Fechar" at bounding box center [972, 512] width 116 height 33
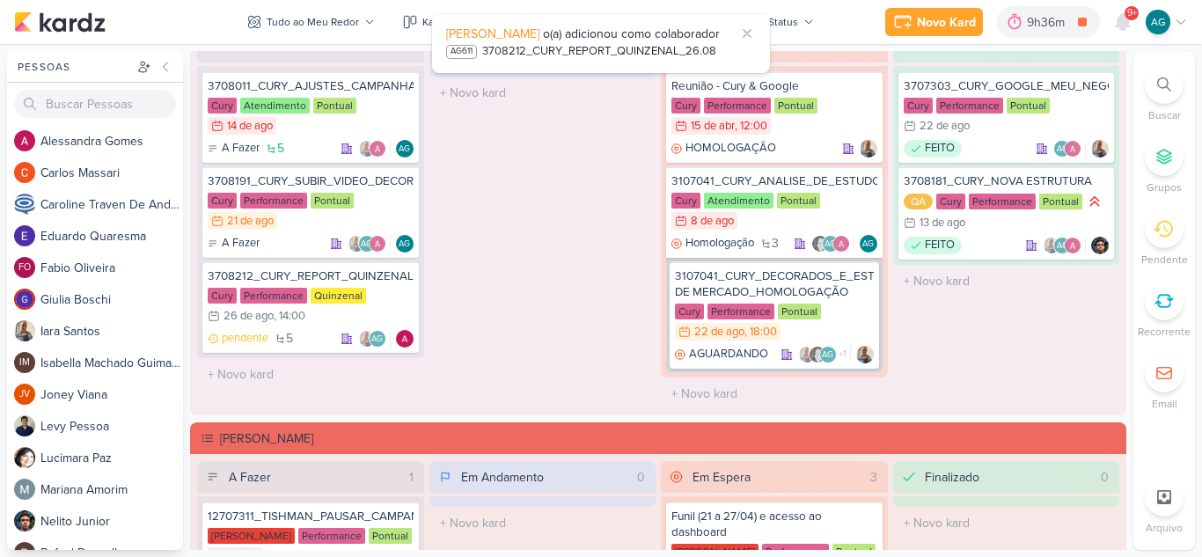
scroll to position [1584, 0]
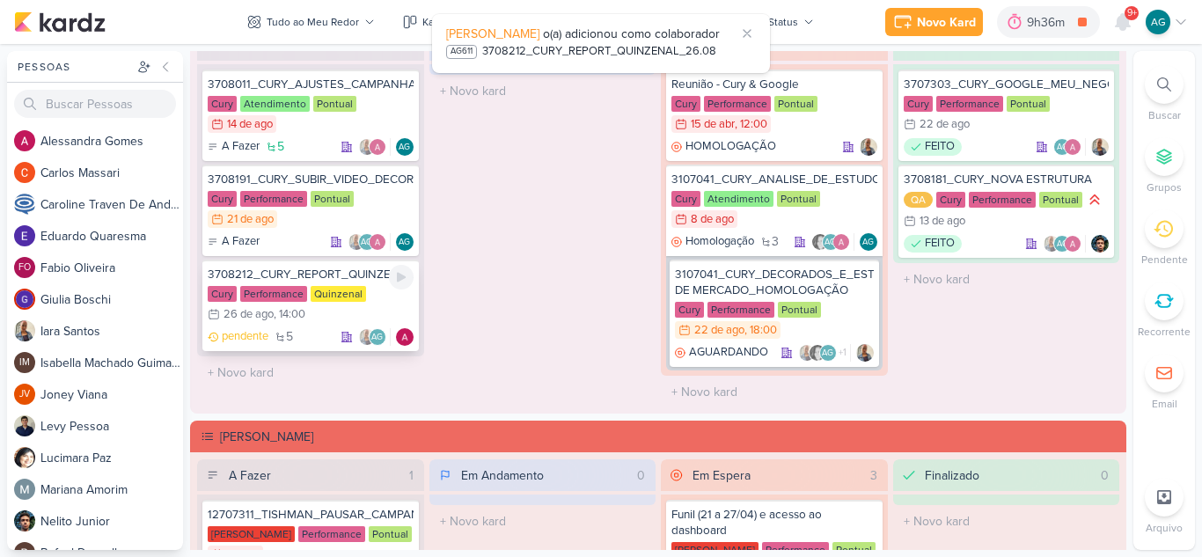
click at [330, 280] on div "3708212_CURY_REPORT_QUINZENAL_26.08" at bounding box center [311, 275] width 206 height 16
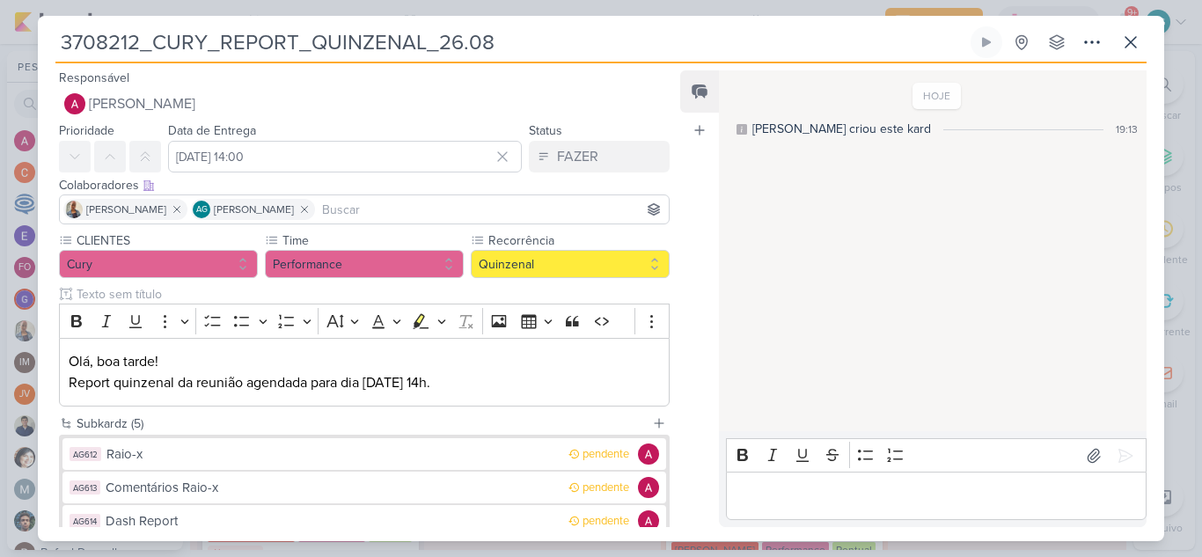
drag, startPoint x: 219, startPoint y: 44, endPoint x: 10, endPoint y: 51, distance: 209.6
click at [10, 51] on div "3708212_CURY_REPORT_QUINZENAL_26.08 Criado por mim" at bounding box center [601, 278] width 1202 height 557
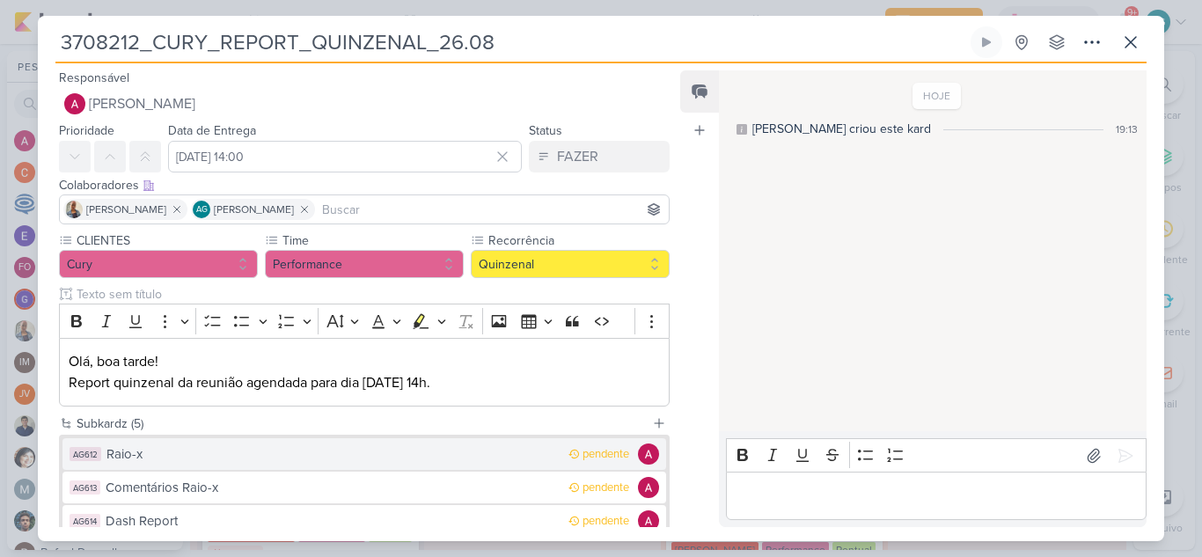
click at [188, 451] on div "Raio-x" at bounding box center [332, 454] width 453 height 20
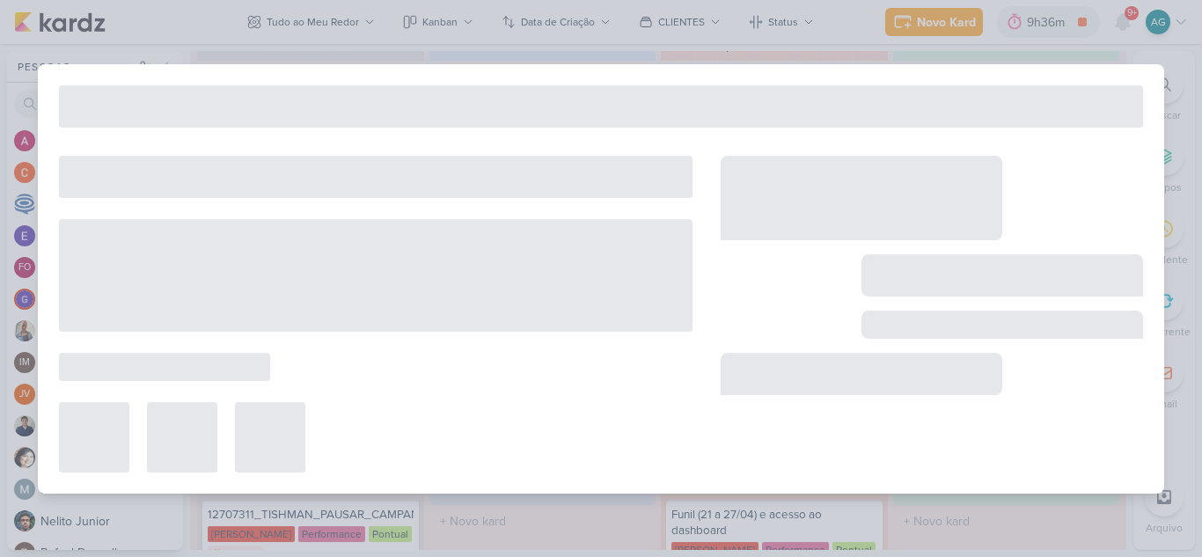
type input "Raio-x"
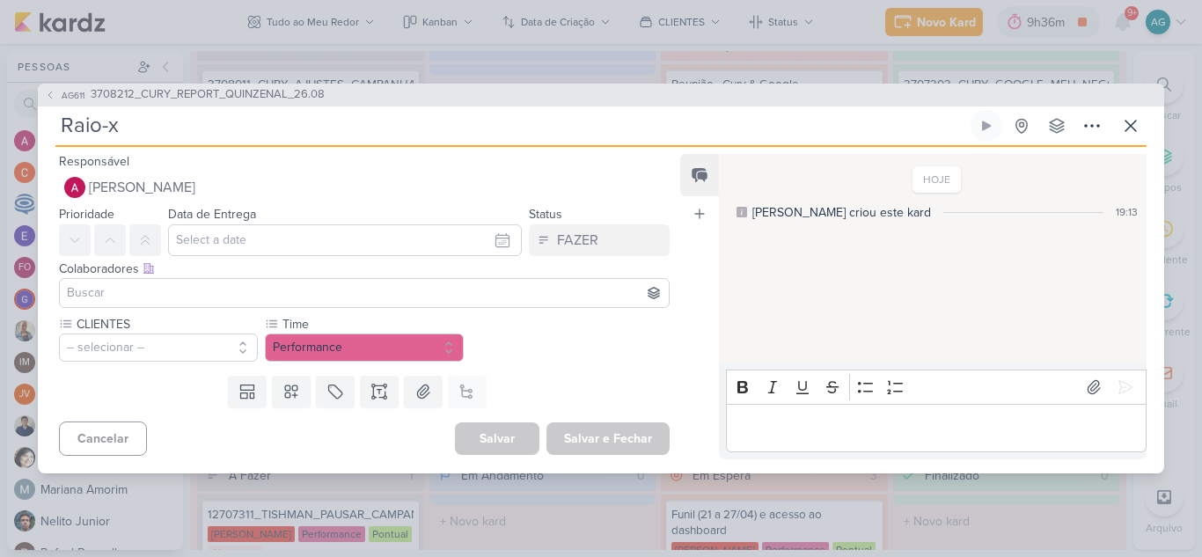
click at [65, 126] on input "Raio-x" at bounding box center [511, 126] width 912 height 32
paste input "3708212_CURY_"
type input "3708212_CURY_Raio-x"
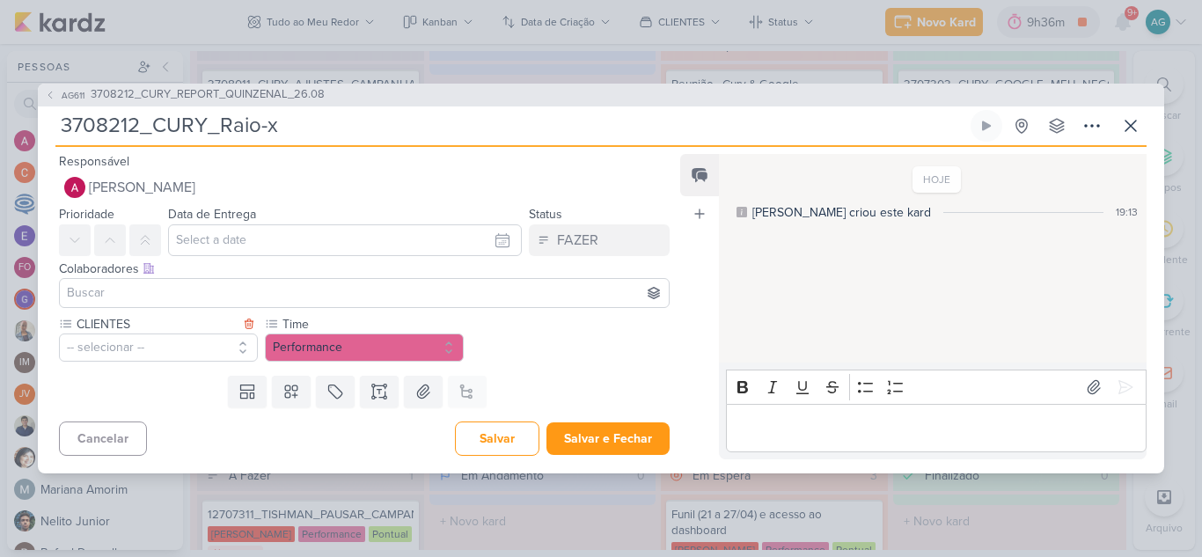
type input "3708212_CURY_Raio-x"
click at [211, 334] on button "-- selecionar --" at bounding box center [158, 348] width 199 height 28
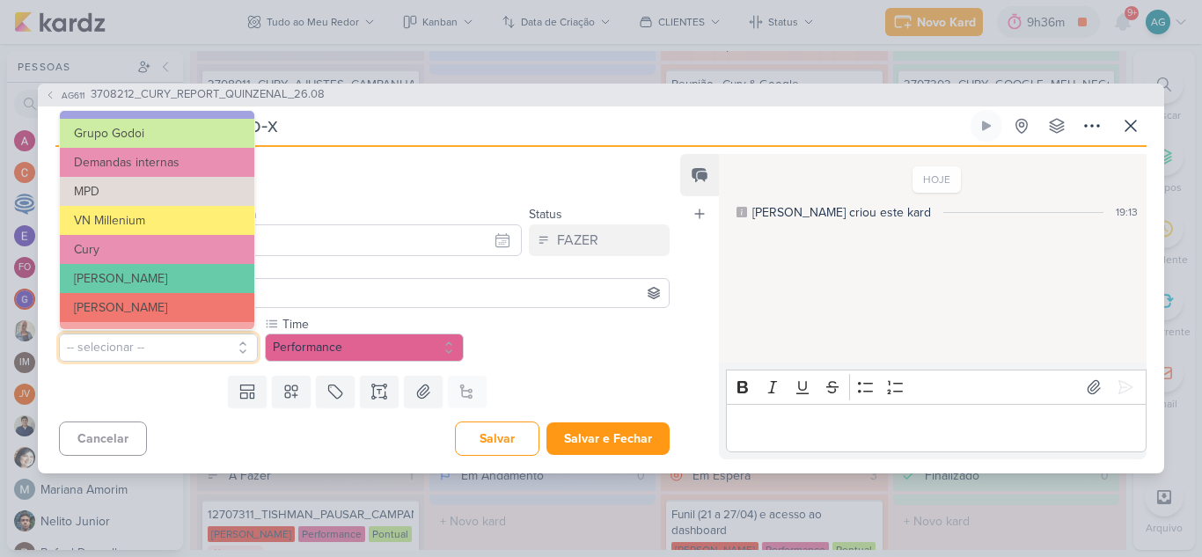
scroll to position [176, 0]
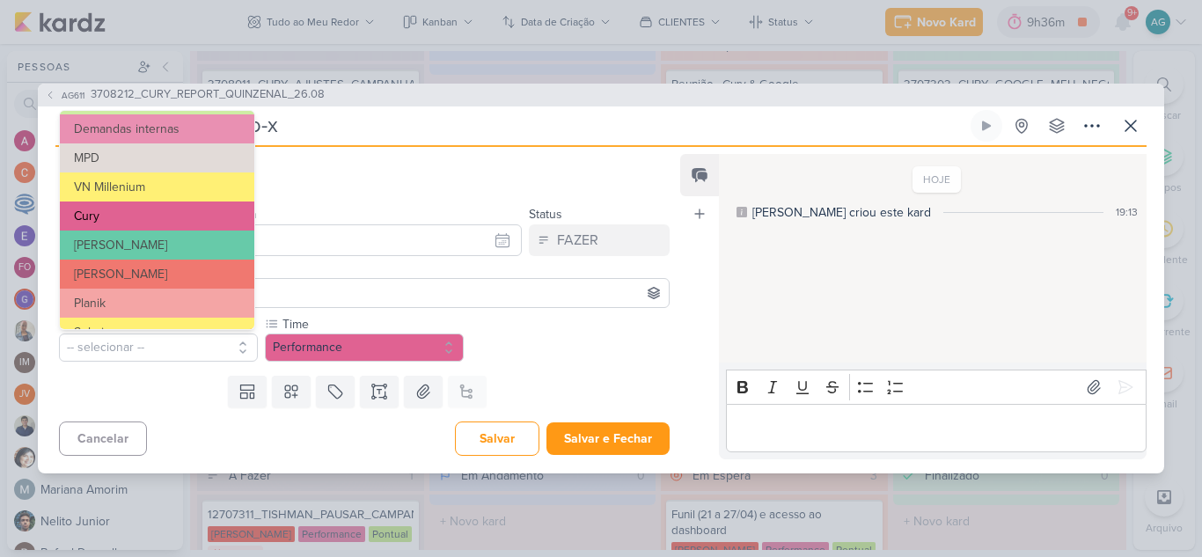
click at [141, 208] on button "Cury" at bounding box center [157, 216] width 194 height 29
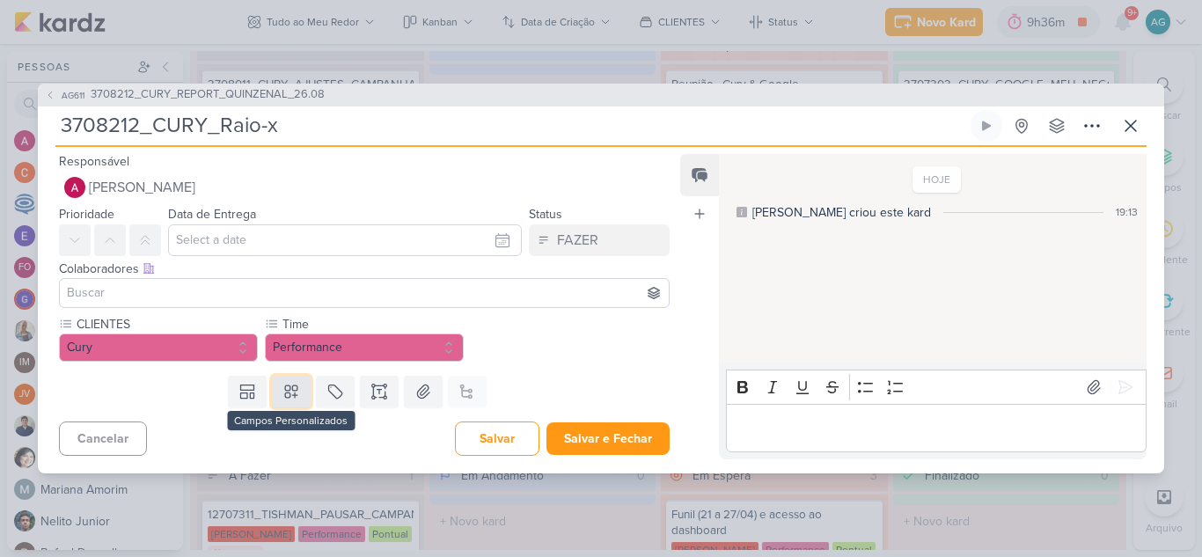
drag, startPoint x: 291, startPoint y: 398, endPoint x: 294, endPoint y: 389, distance: 9.2
click at [292, 397] on icon at bounding box center [291, 392] width 18 height 18
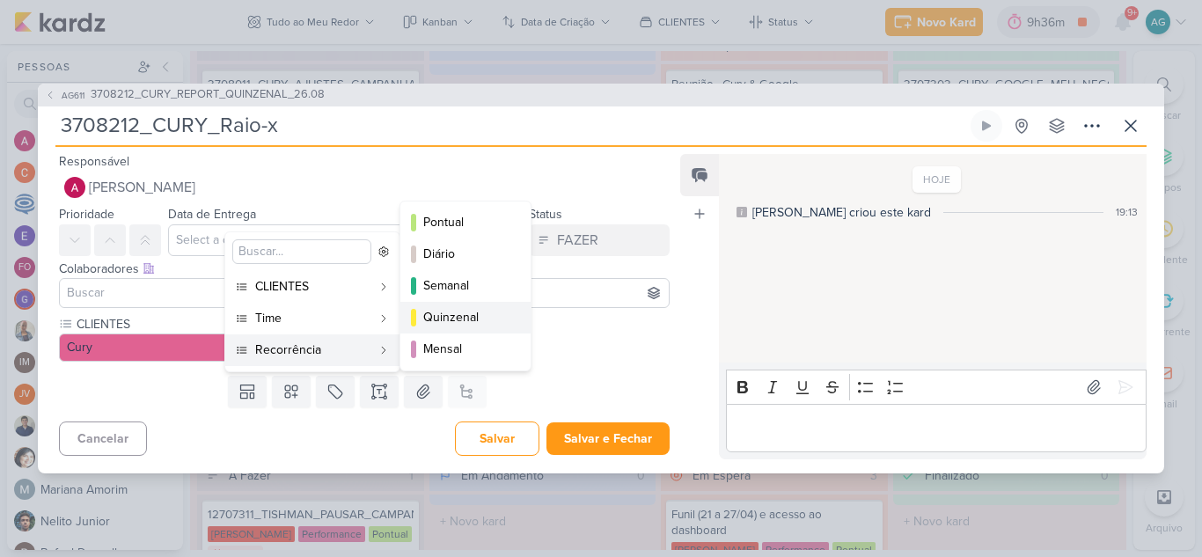
click at [477, 309] on div "Quinzenal" at bounding box center [466, 317] width 86 height 18
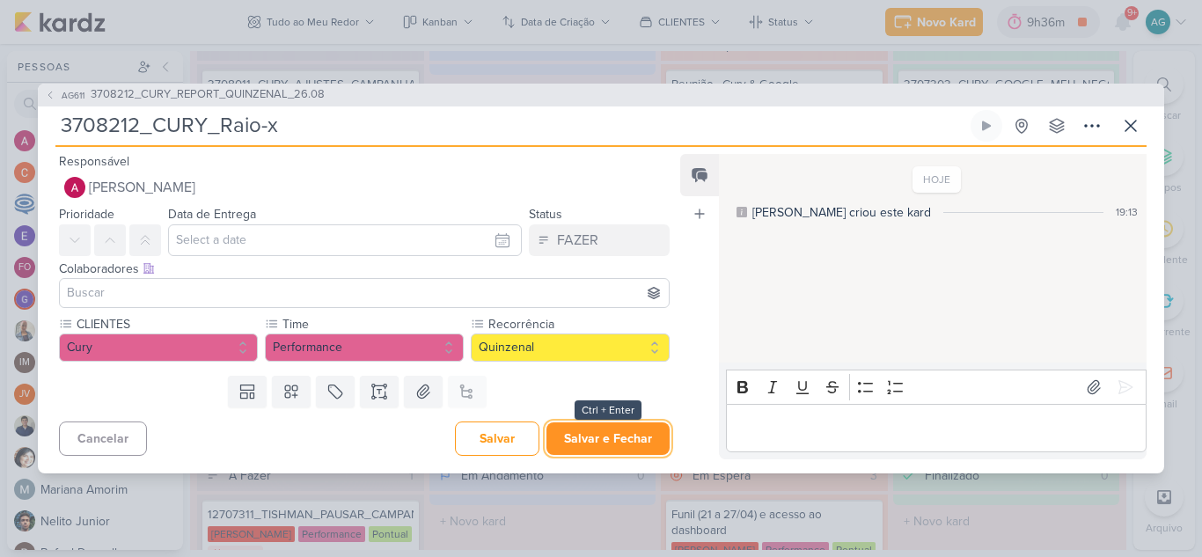
click at [620, 444] on button "Salvar e Fechar" at bounding box center [607, 438] width 123 height 33
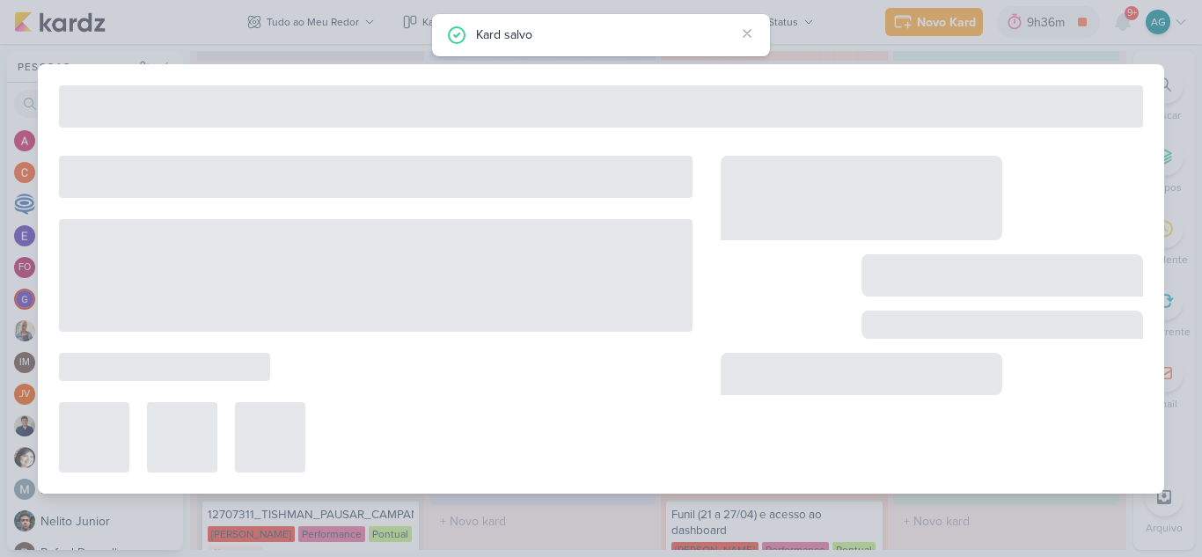
type input "3708212_CURY_REPORT_QUINZENAL_26.08"
type input "26 de agosto de 2025 às 14:00"
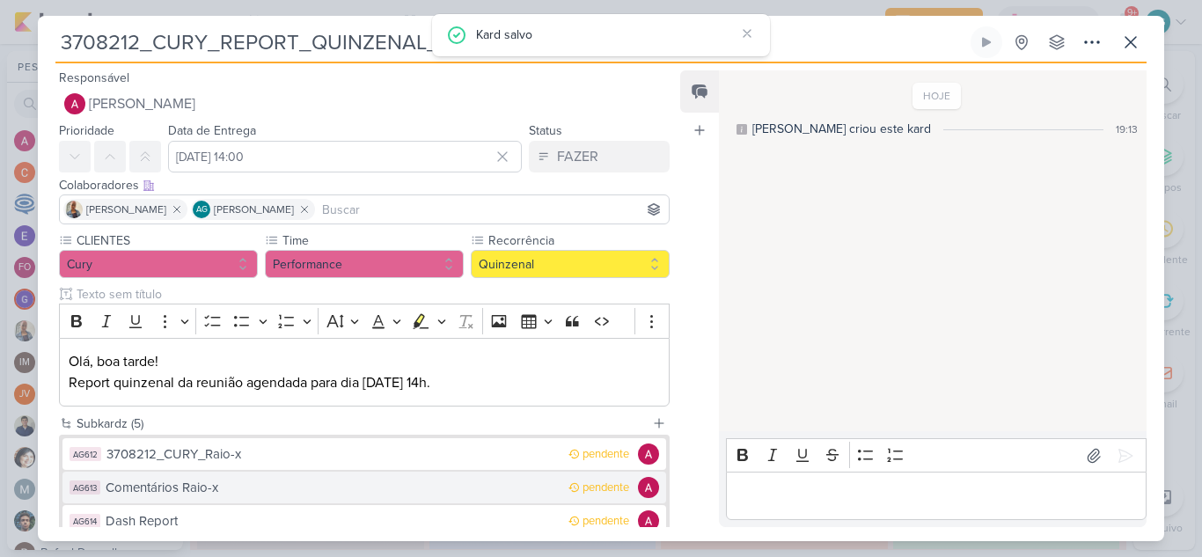
click at [275, 486] on div "Comentários Raio-x" at bounding box center [333, 488] width 454 height 20
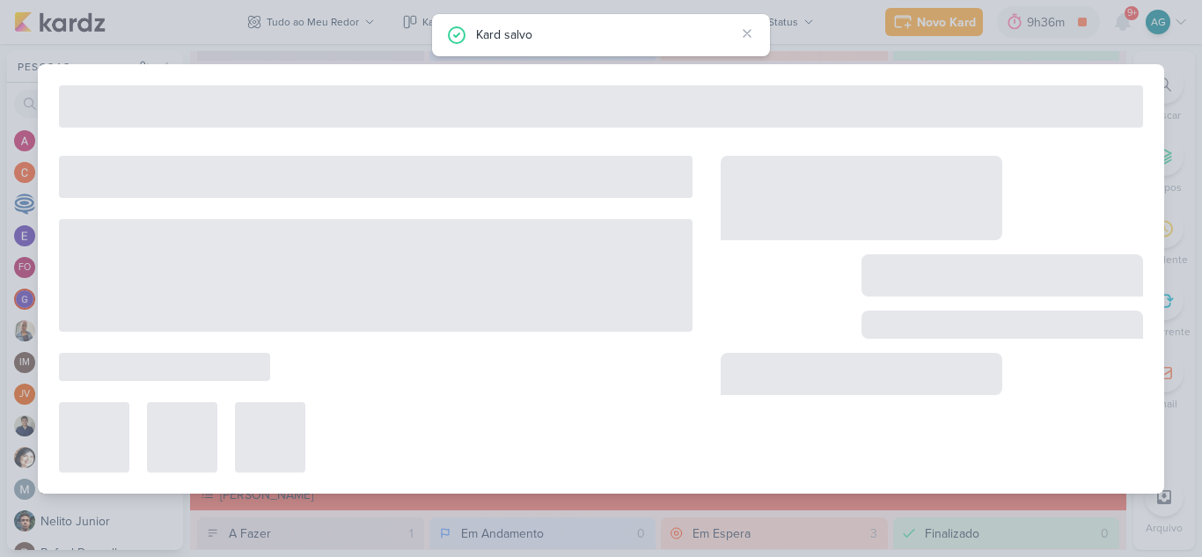
type input "Comentários Raio-x"
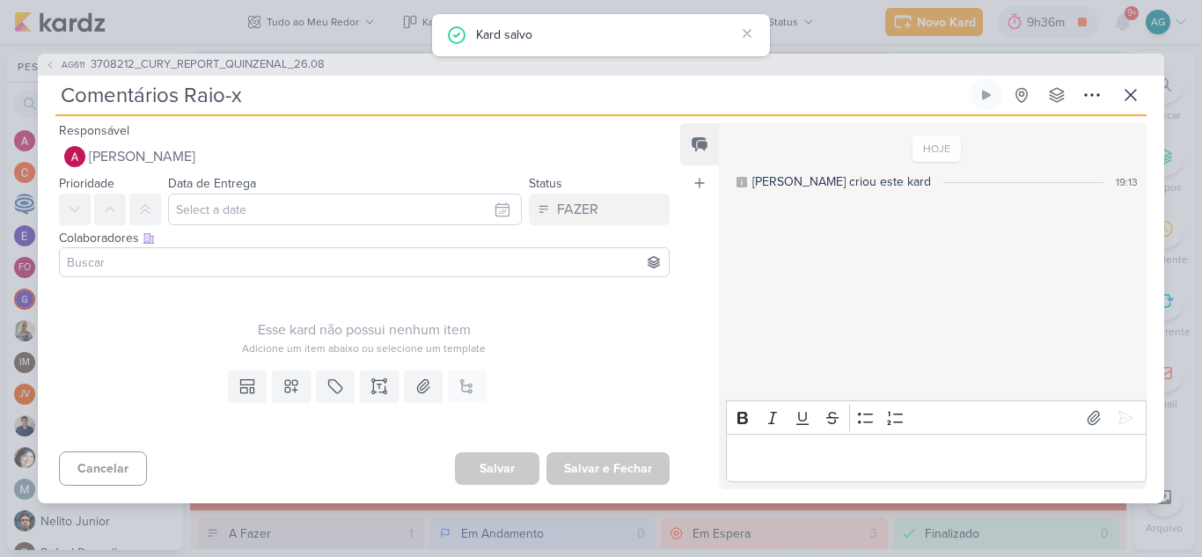
click at [67, 99] on input "Comentários Raio-x" at bounding box center [511, 95] width 912 height 32
paste input "3708212_CURY_"
type input "3708212_CURY_Comentários Raio-x"
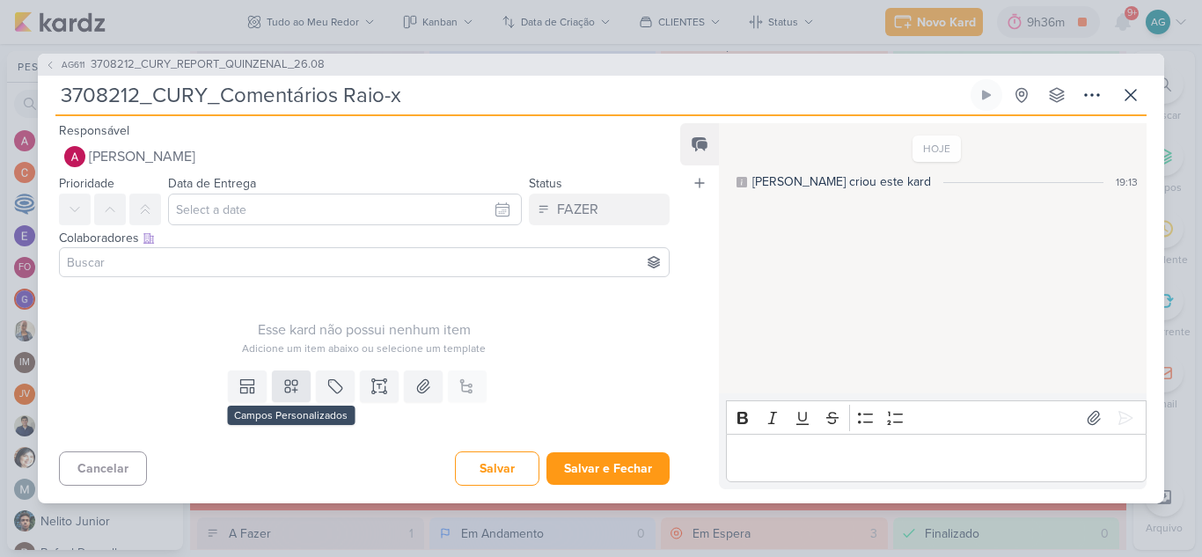
type input "3708212_CURY_Comentários Raio-x"
click at [288, 383] on icon at bounding box center [291, 387] width 18 height 18
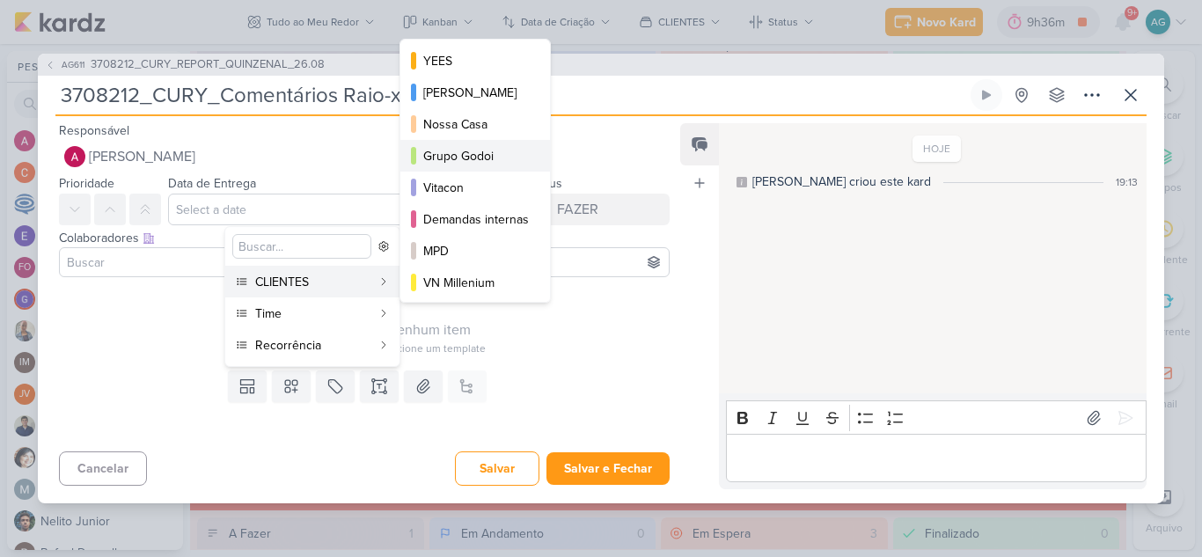
scroll to position [88, 0]
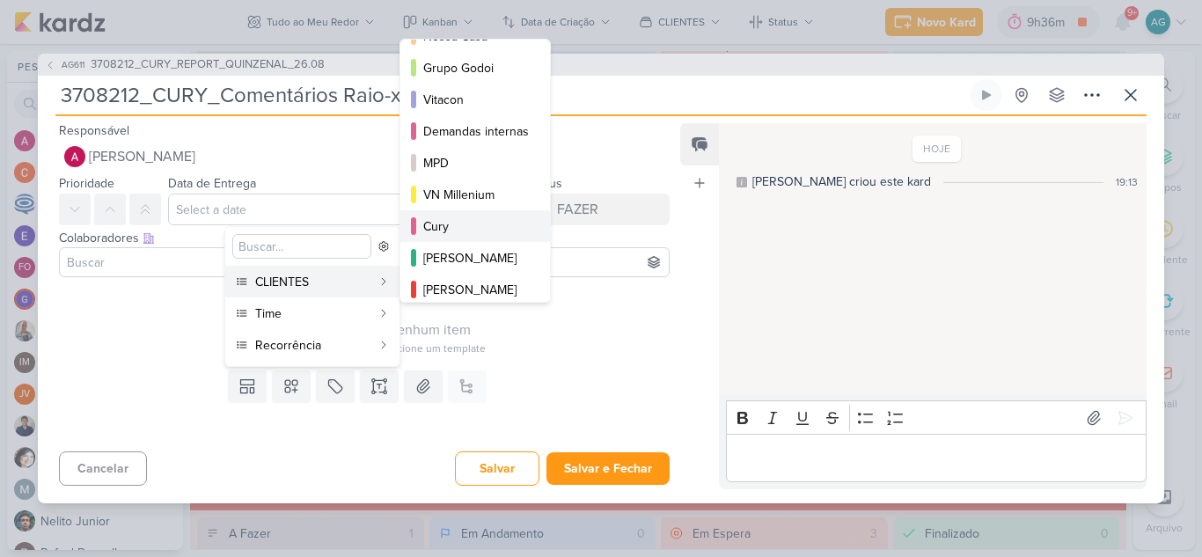
click at [467, 234] on div "Cury" at bounding box center [476, 226] width 106 height 18
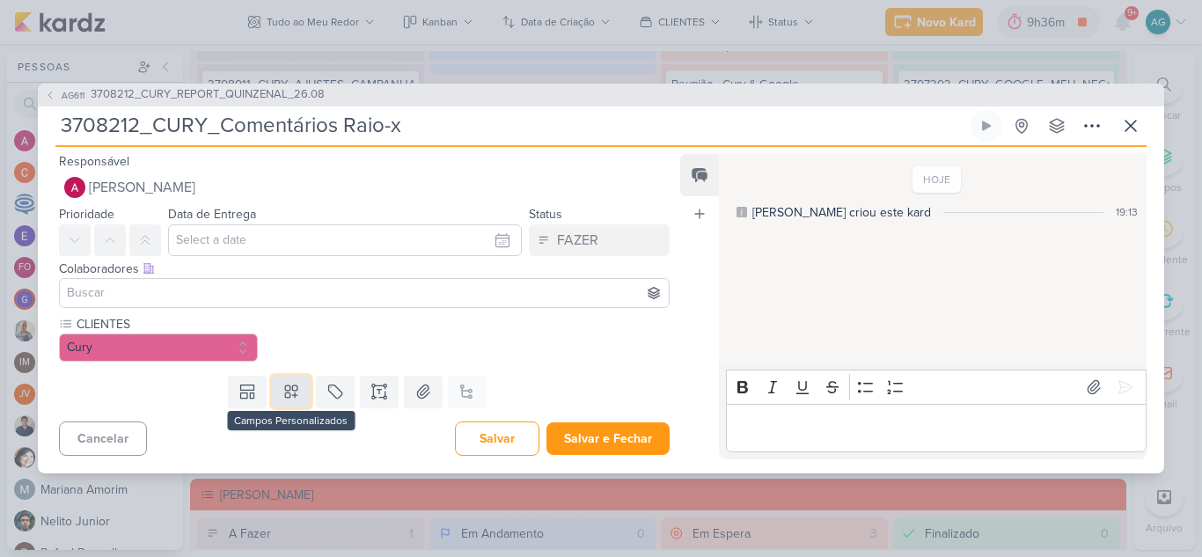
click at [292, 392] on icon at bounding box center [291, 392] width 18 height 18
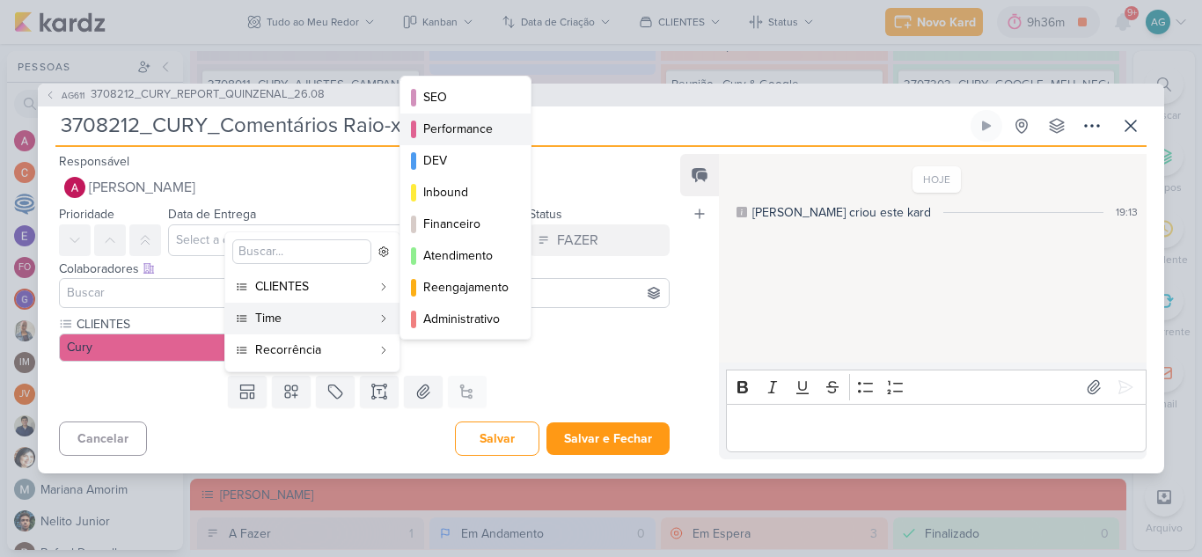
click at [469, 135] on div "Performance" at bounding box center [466, 129] width 86 height 18
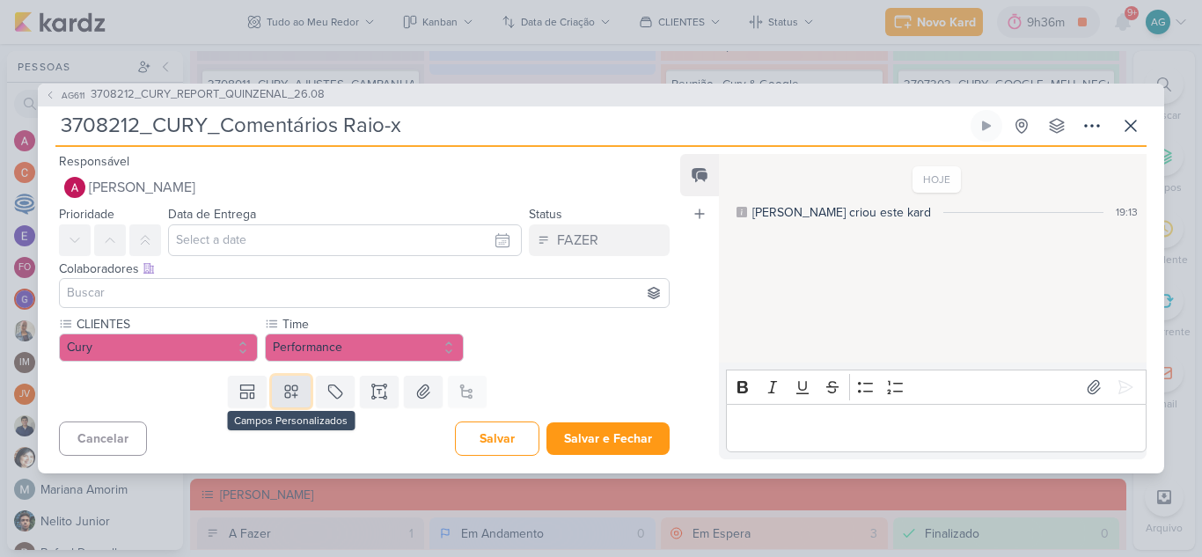
click at [289, 392] on icon at bounding box center [291, 392] width 18 height 18
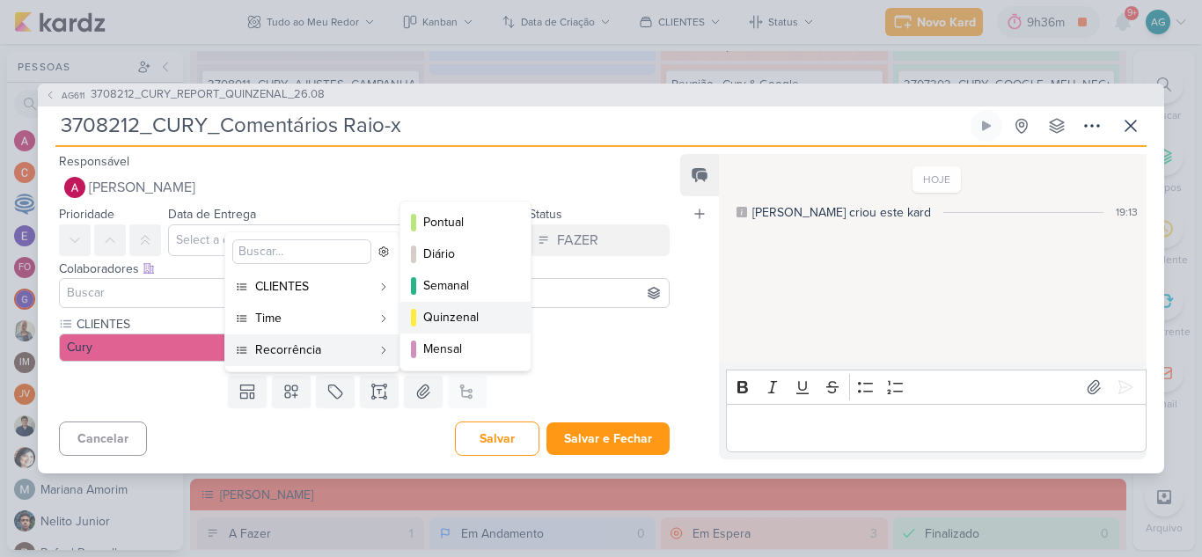
click at [458, 316] on div "Quinzenal" at bounding box center [466, 317] width 86 height 18
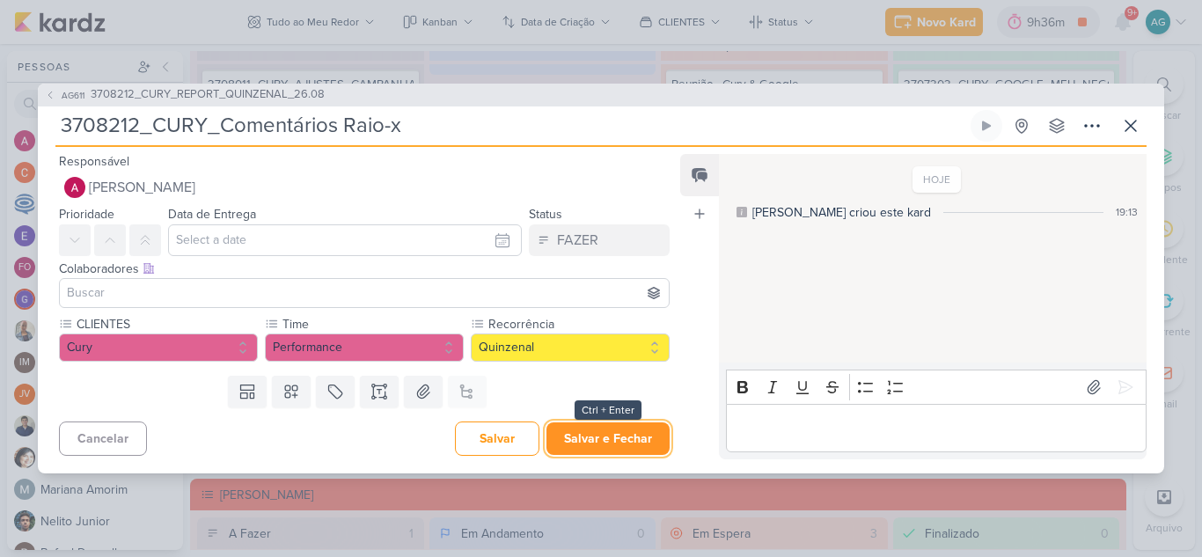
click at [634, 443] on button "Salvar e Fechar" at bounding box center [607, 438] width 123 height 33
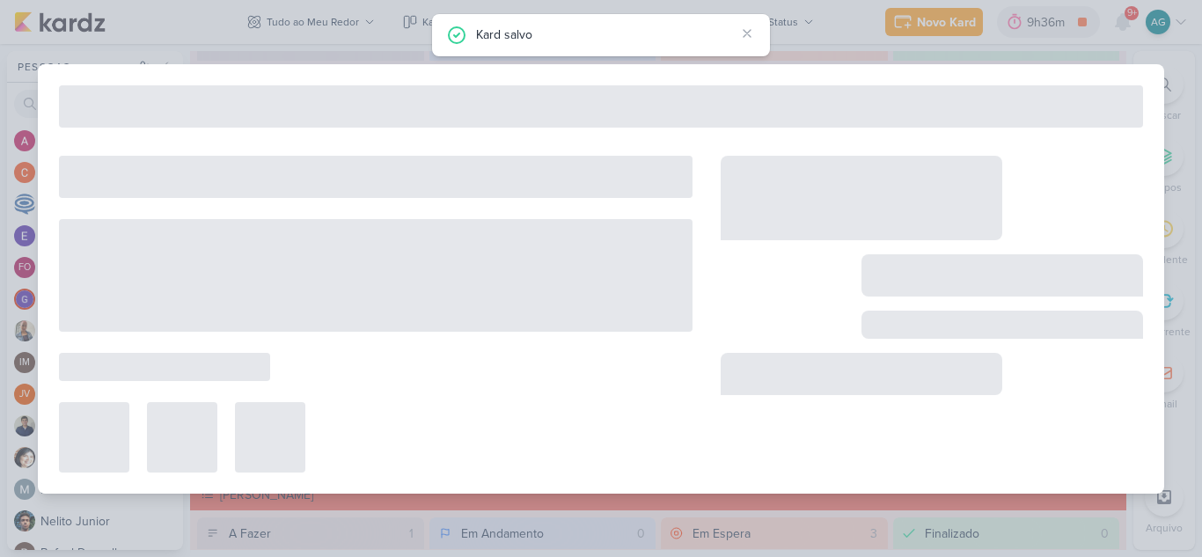
type input "3708212_CURY_REPORT_QUINZENAL_26.08"
type input "26 de agosto de 2025 às 14:00"
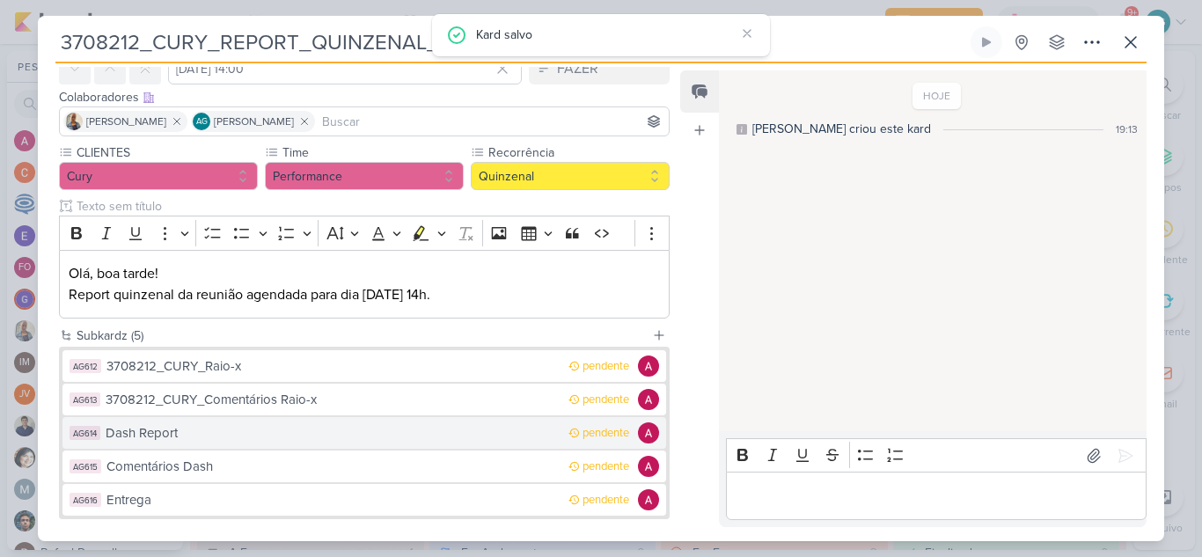
click at [201, 440] on div "Dash Report" at bounding box center [333, 433] width 454 height 20
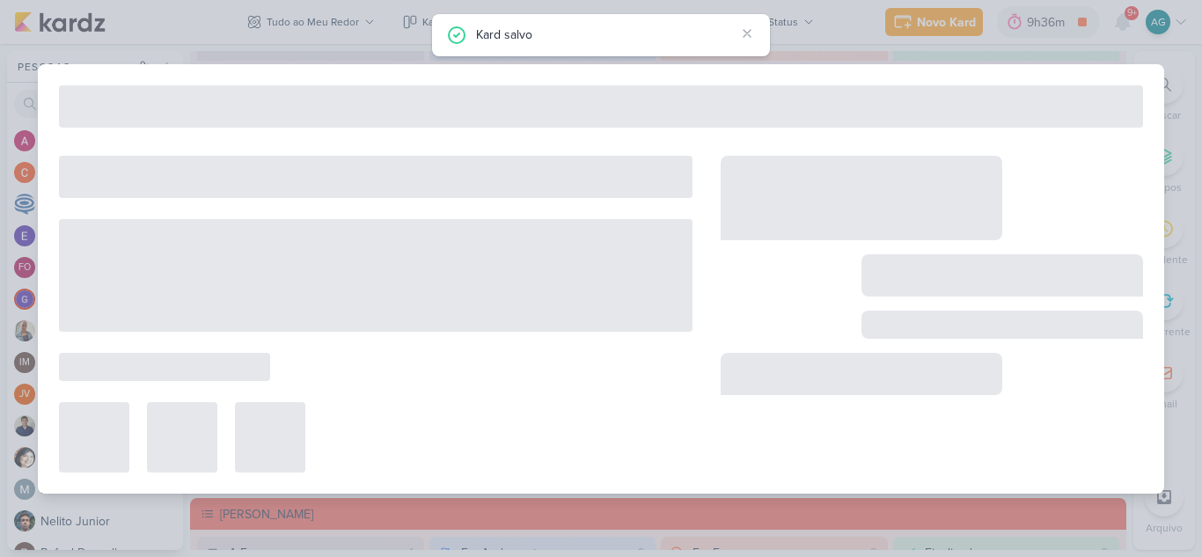
type input "Dash Report"
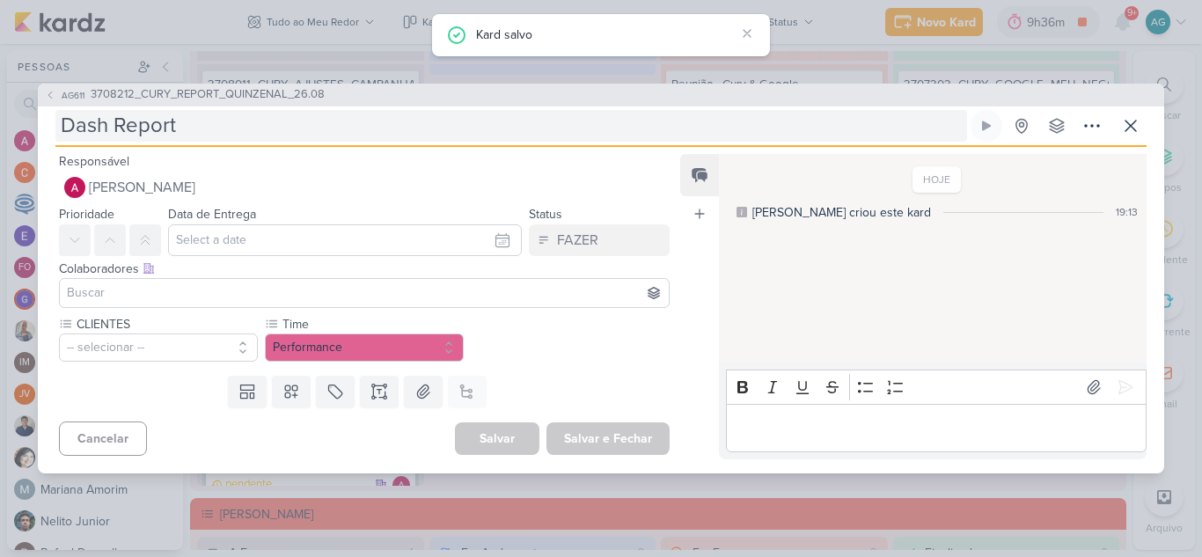
click at [59, 123] on input "Dash Report" at bounding box center [511, 126] width 912 height 32
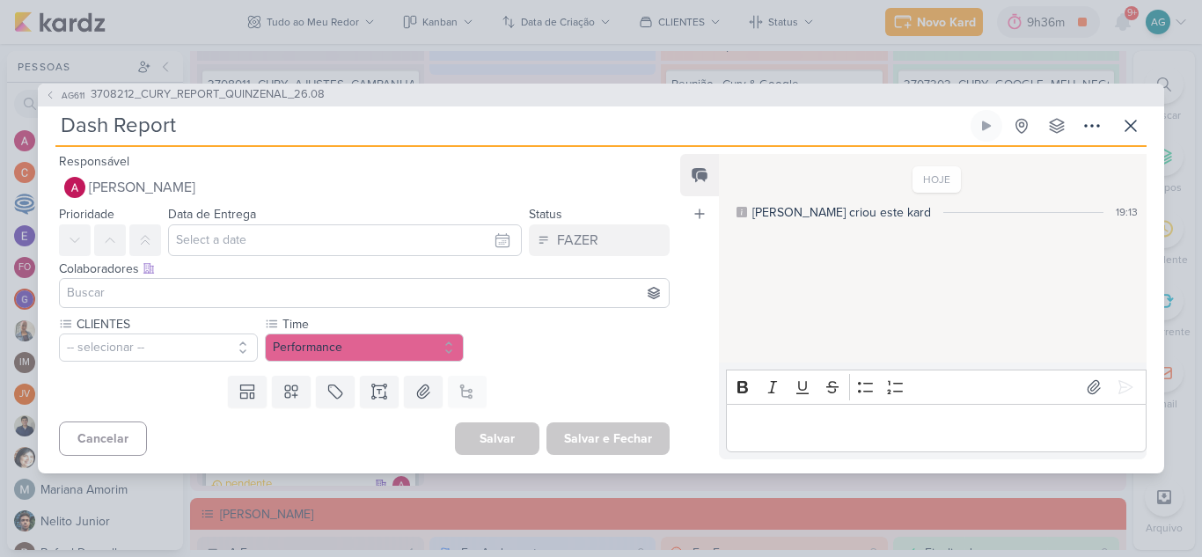
paste input "3708212_CURY_"
type input "3708212_CURY_Dash Report"
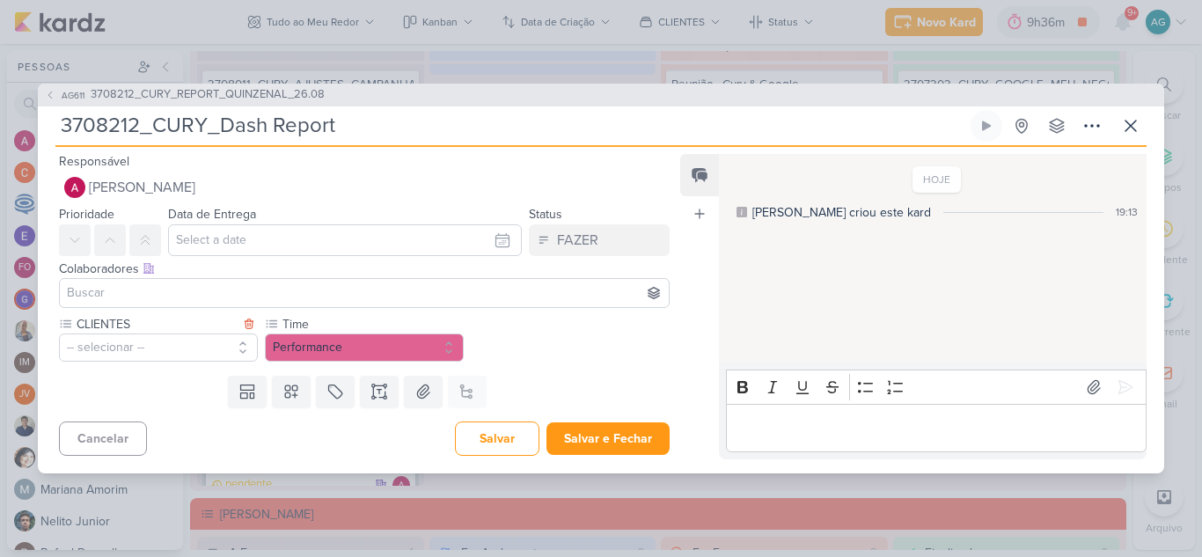
type input "3708212_CURY_Dash Report"
click at [157, 348] on button "-- selecionar --" at bounding box center [158, 348] width 199 height 28
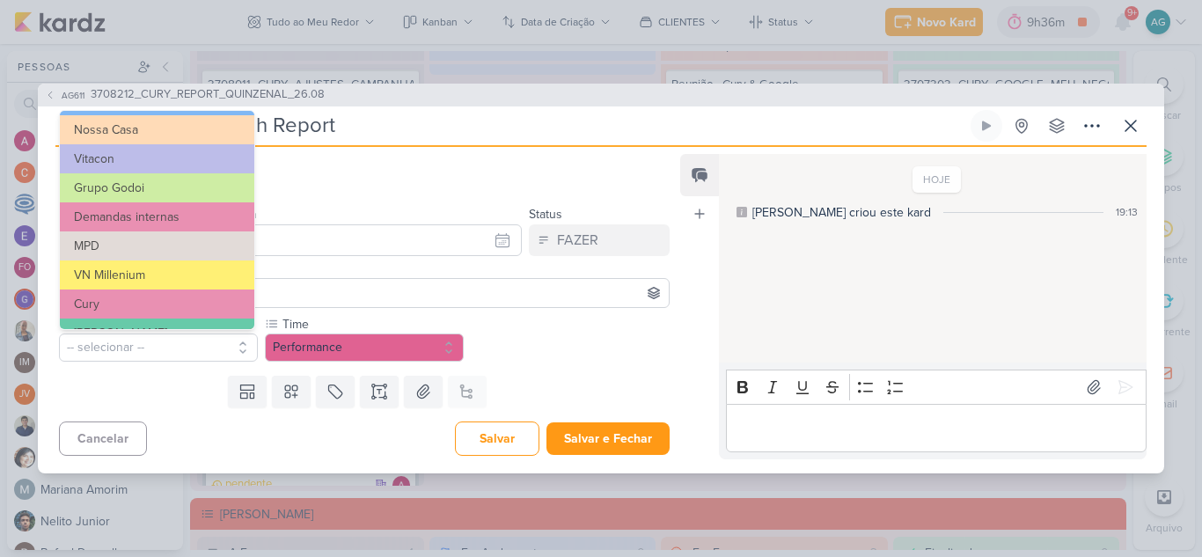
click at [127, 299] on button "Cury" at bounding box center [157, 304] width 194 height 29
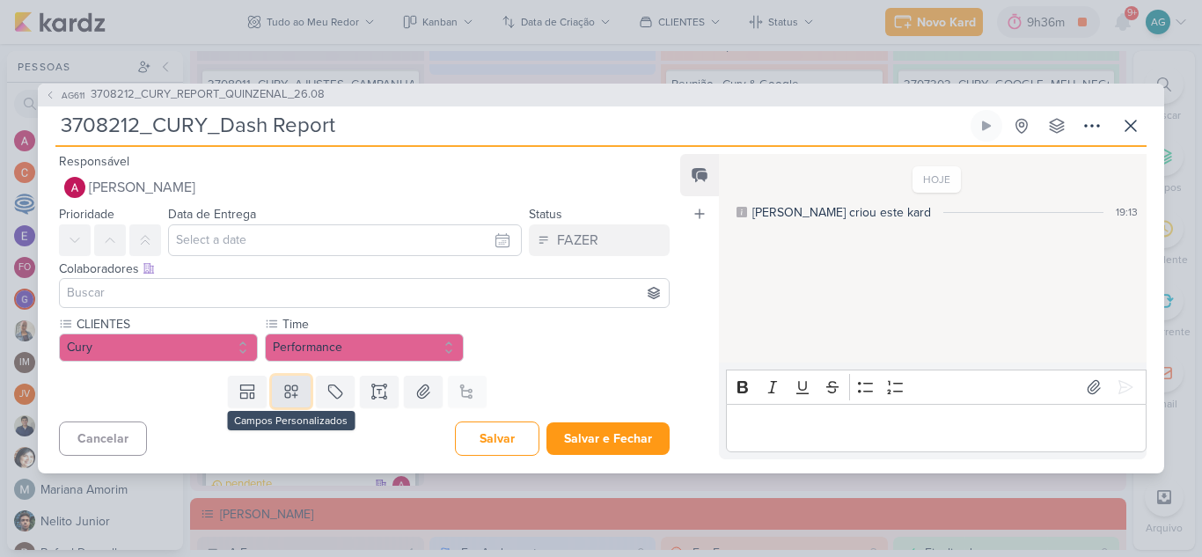
click at [287, 396] on icon at bounding box center [291, 391] width 12 height 12
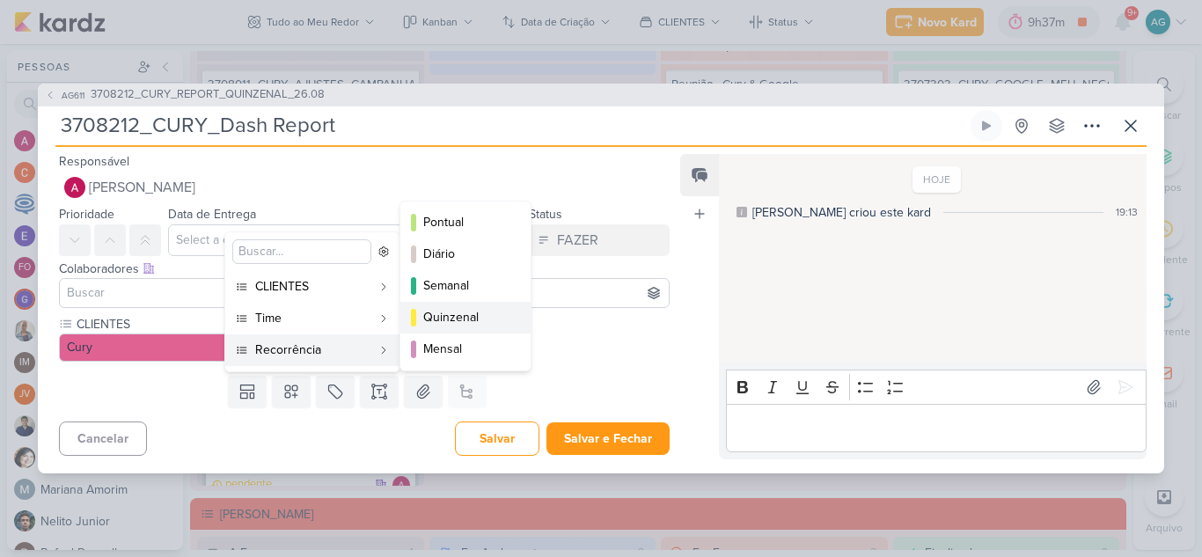
click at [481, 321] on div "Quinzenal" at bounding box center [466, 317] width 86 height 18
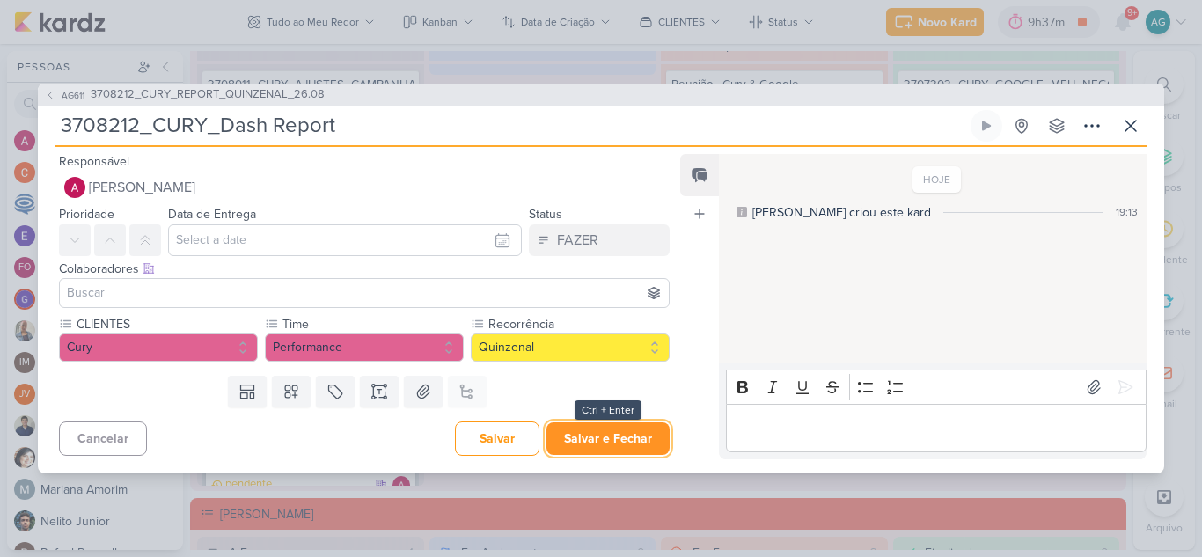
click at [612, 441] on button "Salvar e Fechar" at bounding box center [607, 438] width 123 height 33
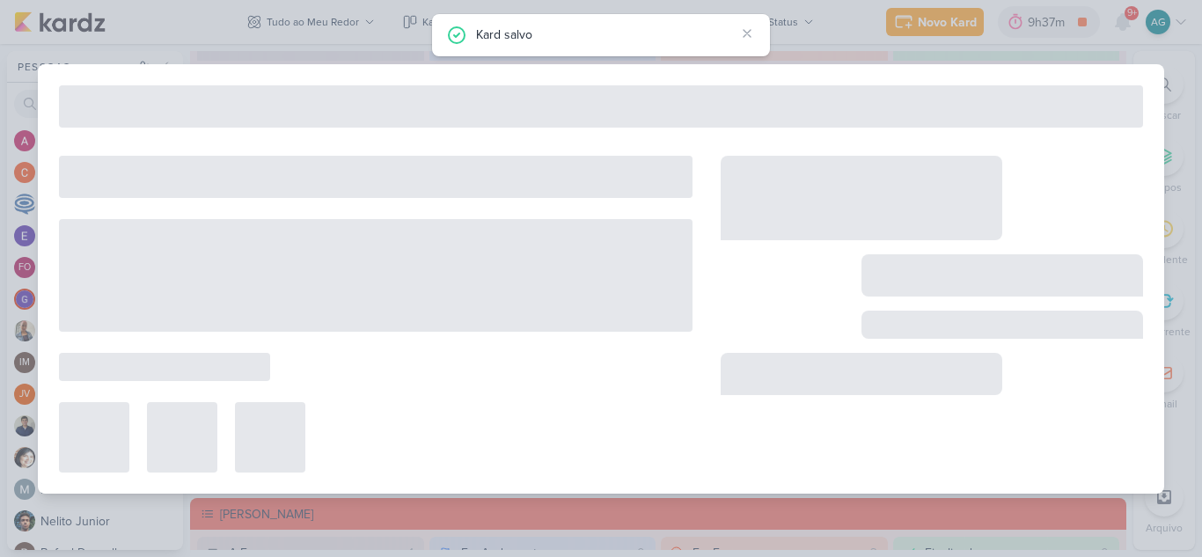
type input "3708212_CURY_REPORT_QUINZENAL_26.08"
type input "26 de agosto de 2025 às 14:00"
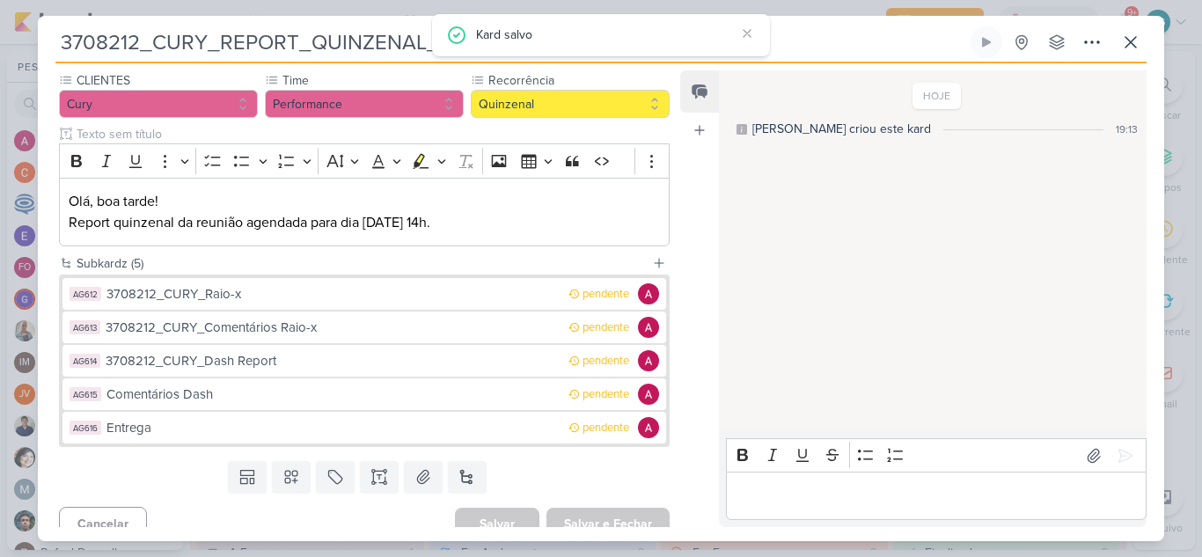
scroll to position [178, 0]
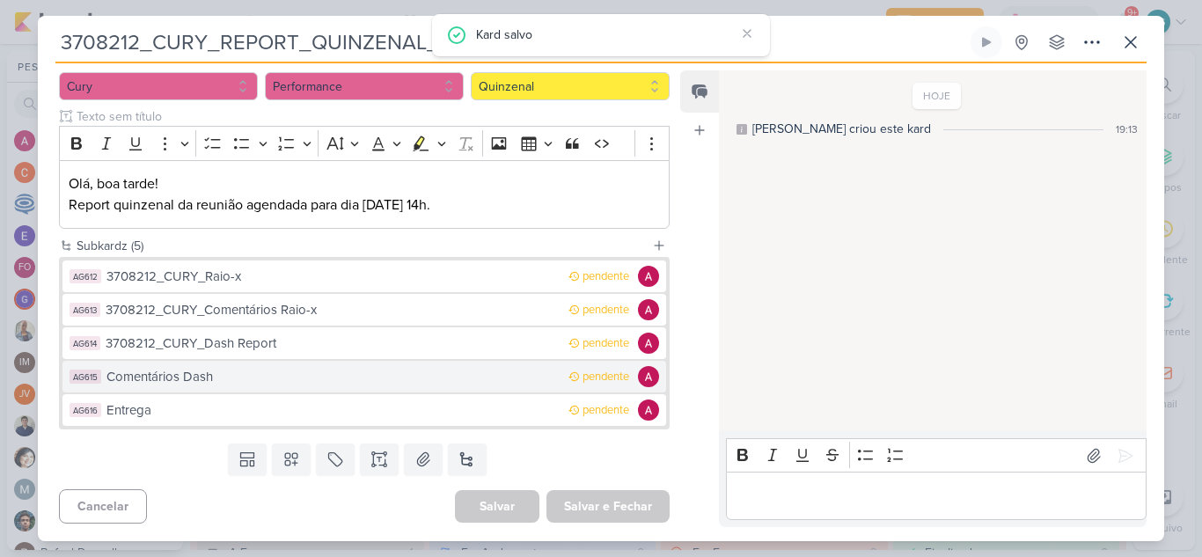
click at [193, 381] on div "Comentários Dash" at bounding box center [332, 377] width 453 height 20
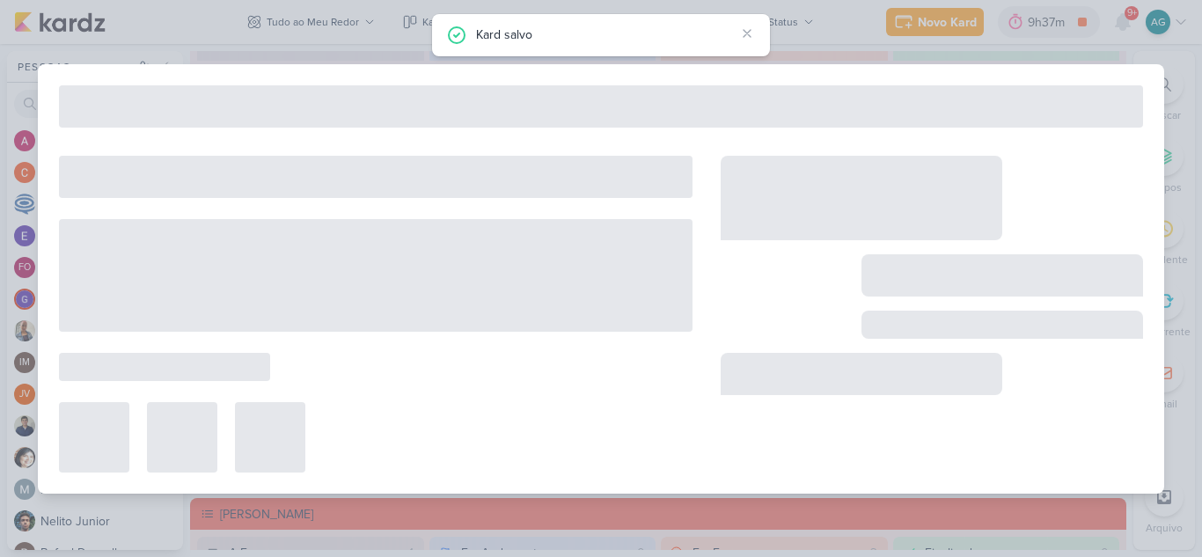
type input "Comentários Dash"
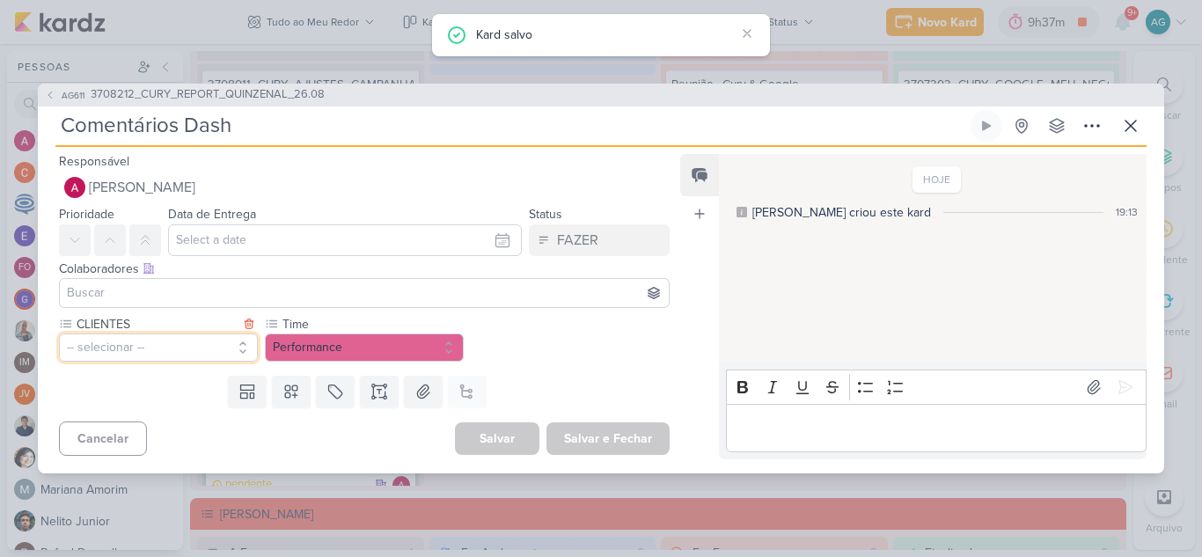
click at [171, 349] on button "-- selecionar --" at bounding box center [158, 348] width 199 height 28
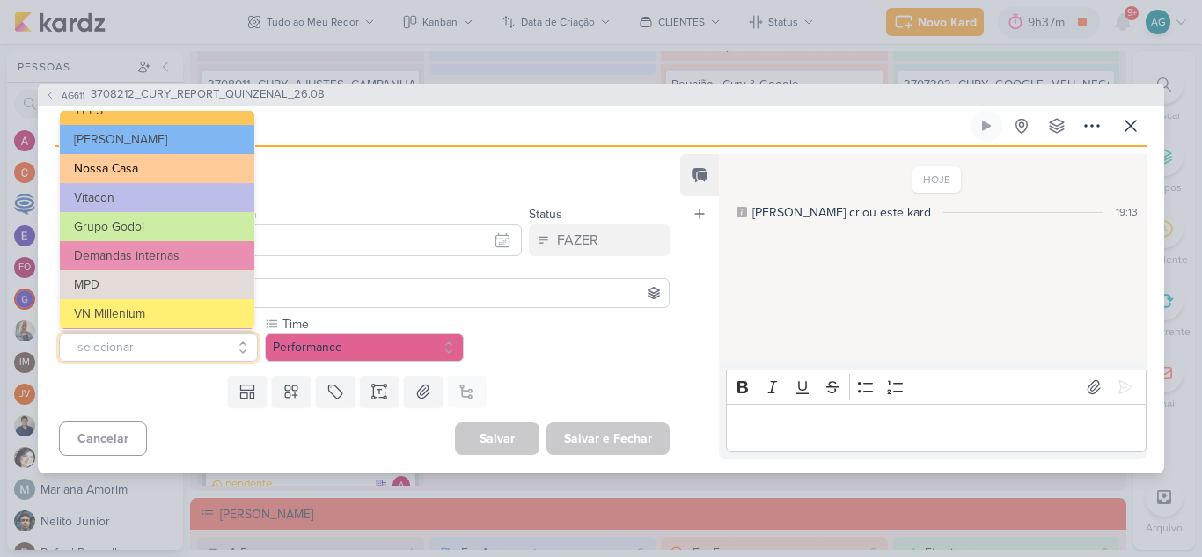
scroll to position [88, 0]
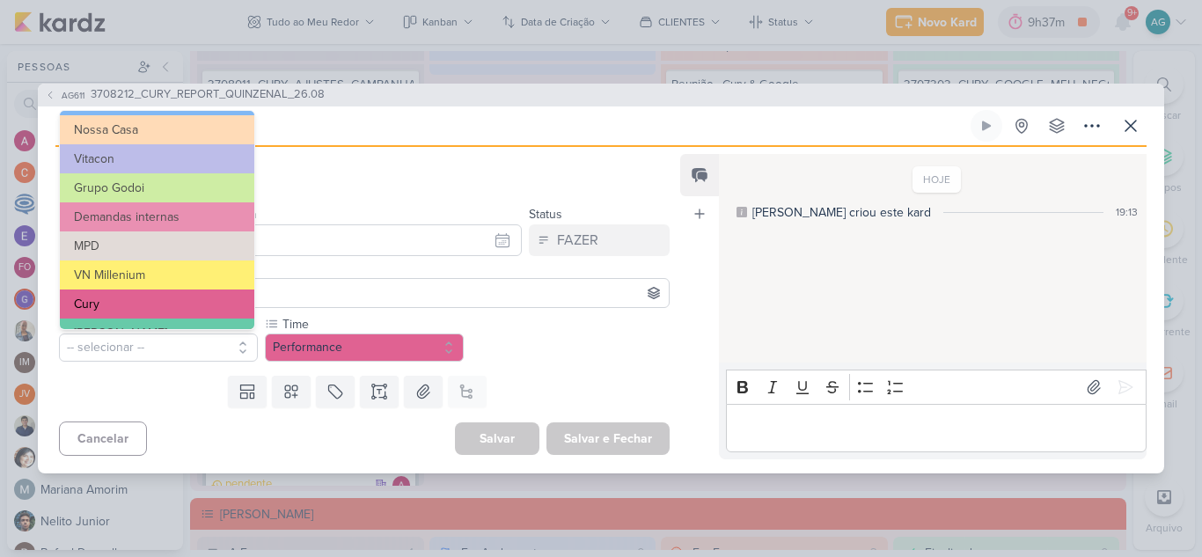
click at [151, 303] on button "Cury" at bounding box center [157, 304] width 194 height 29
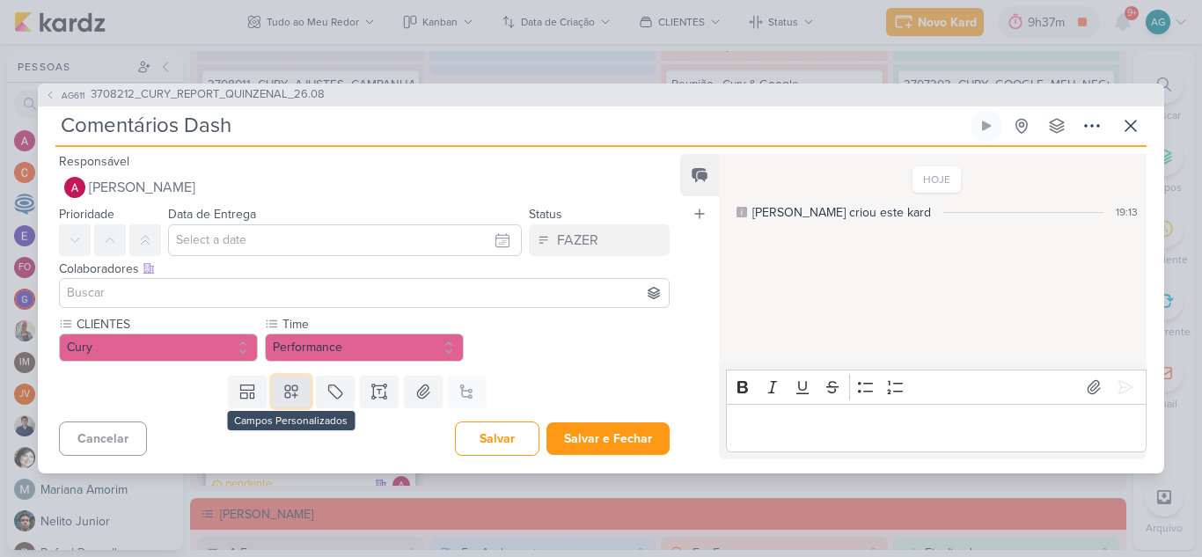
click at [290, 395] on icon at bounding box center [291, 391] width 12 height 12
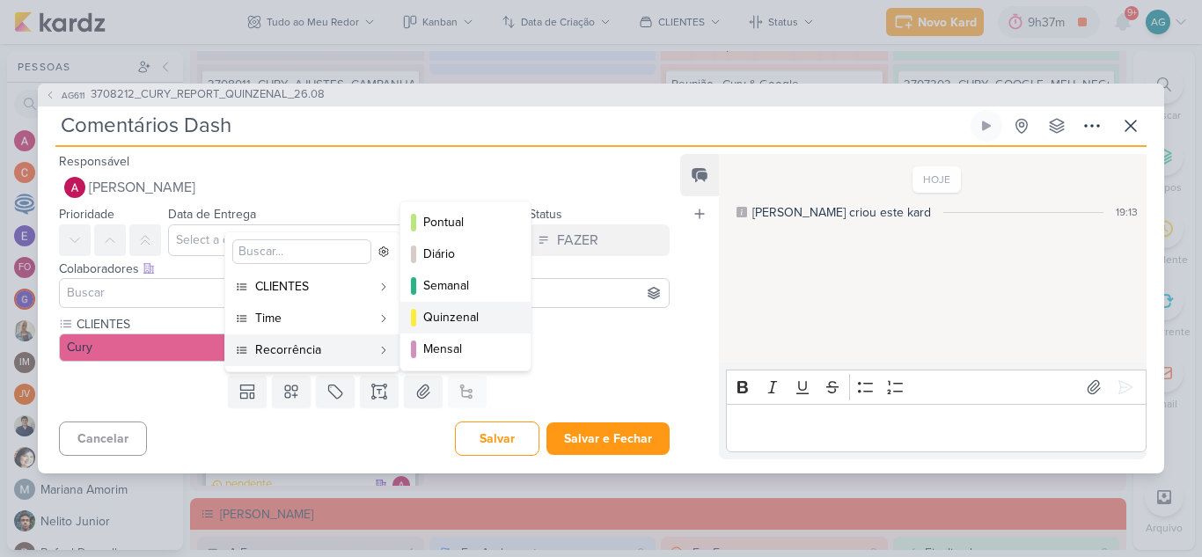
click at [487, 321] on div "Quinzenal" at bounding box center [466, 317] width 86 height 18
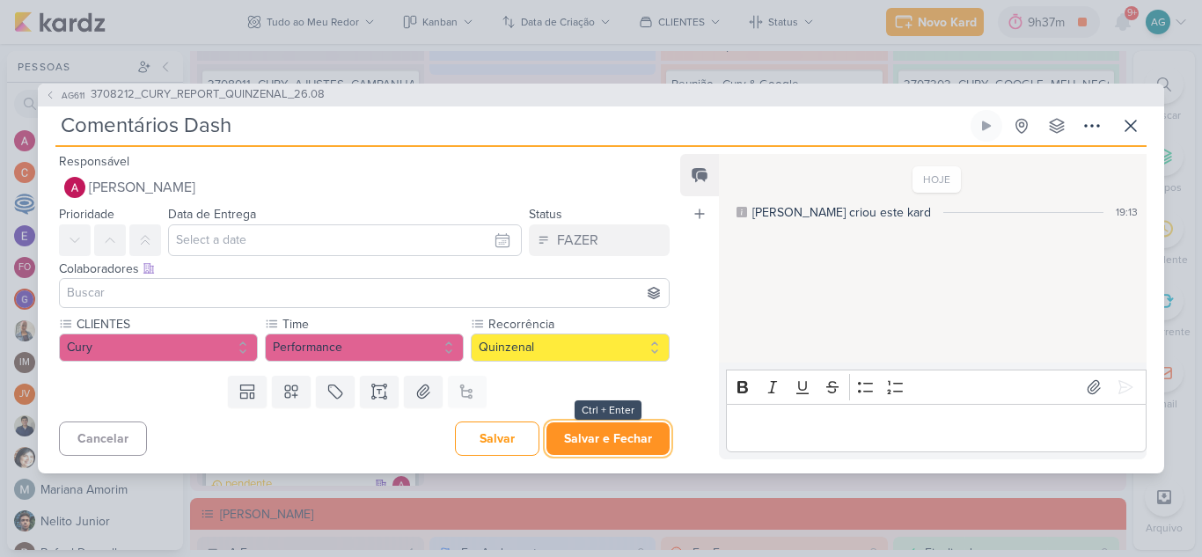
click at [604, 440] on button "Salvar e Fechar" at bounding box center [607, 438] width 123 height 33
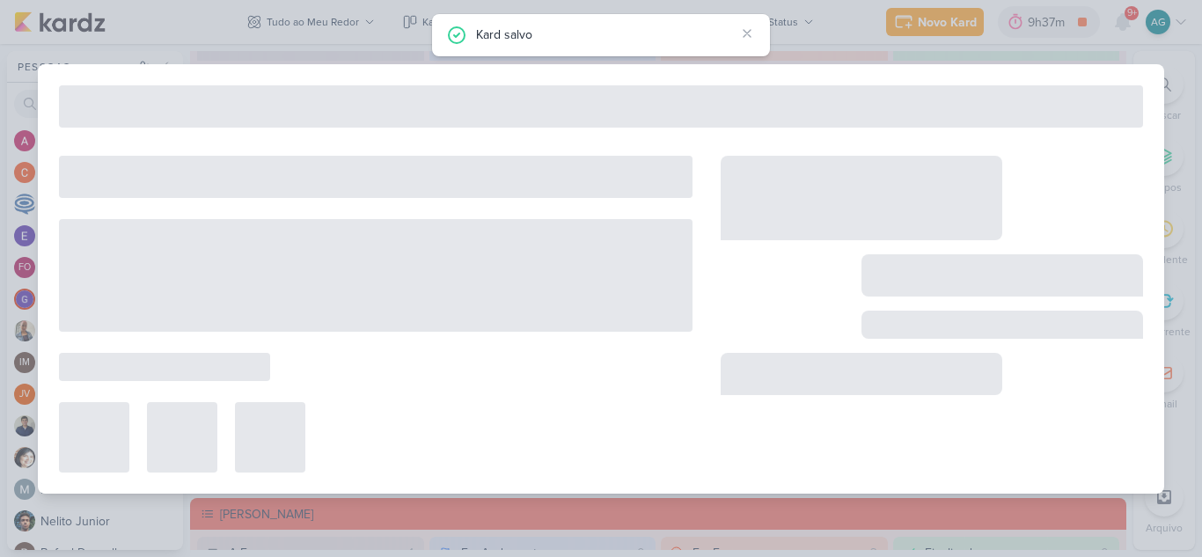
type input "3708212_CURY_REPORT_QUINZENAL_26.08"
type input "26 de agosto de 2025 às 14:00"
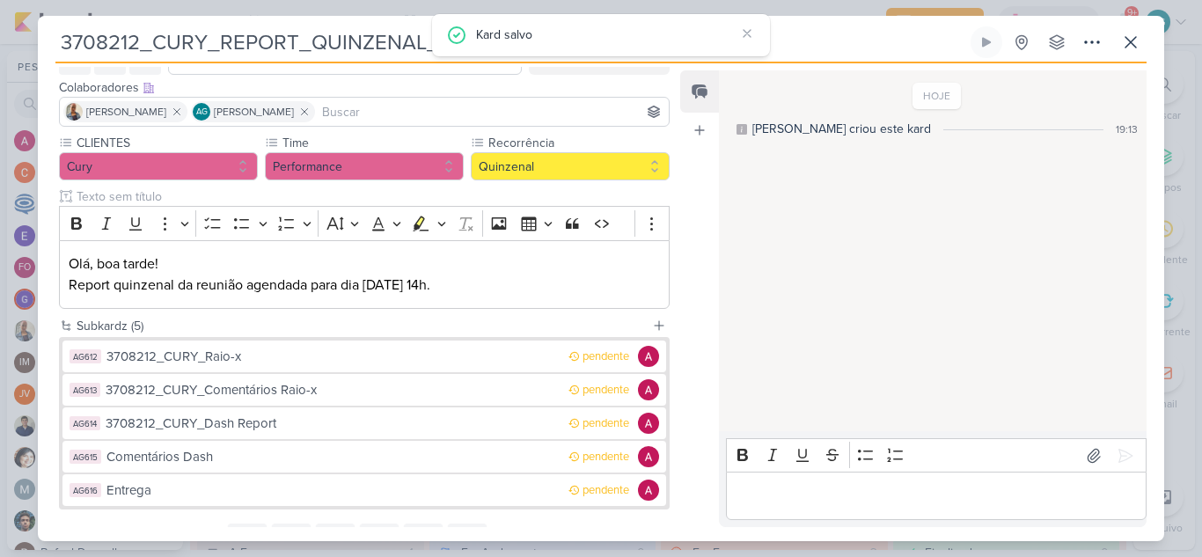
scroll to position [176, 0]
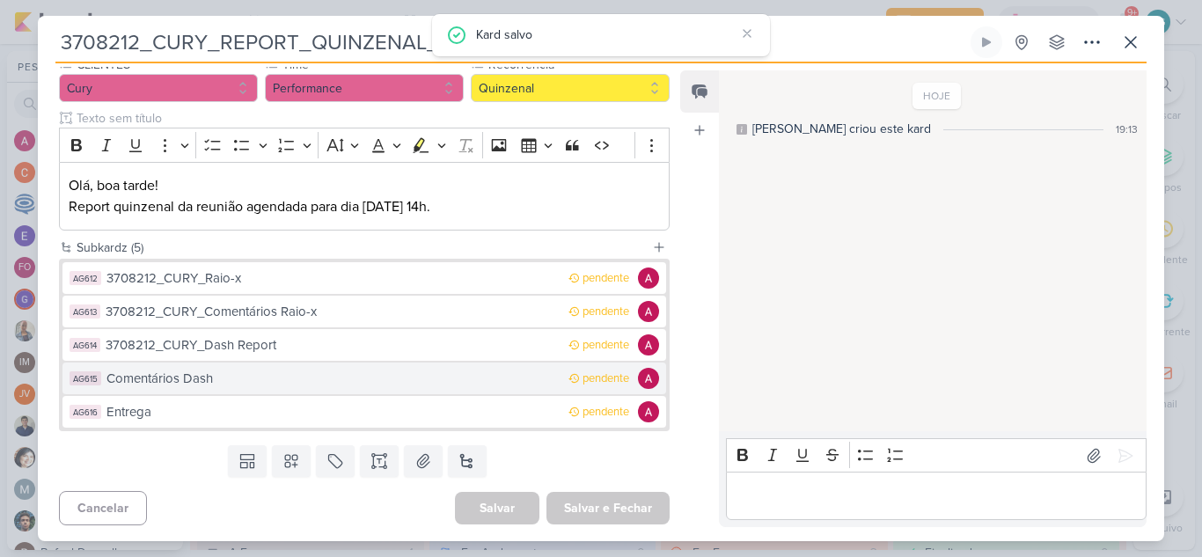
click at [217, 384] on div "Comentários Dash" at bounding box center [332, 379] width 453 height 20
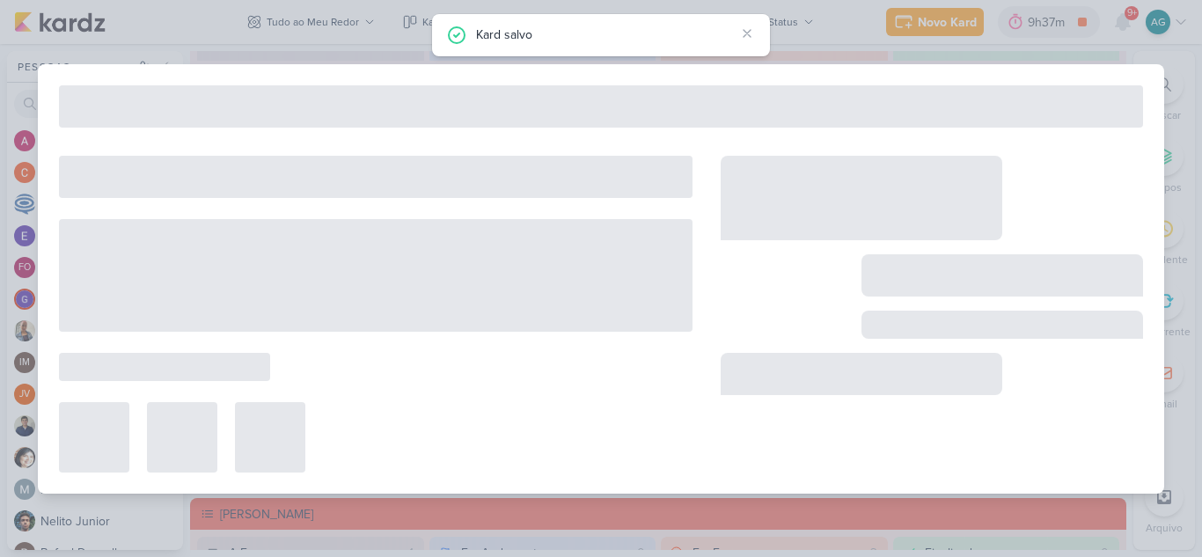
type input "Comentários Dash"
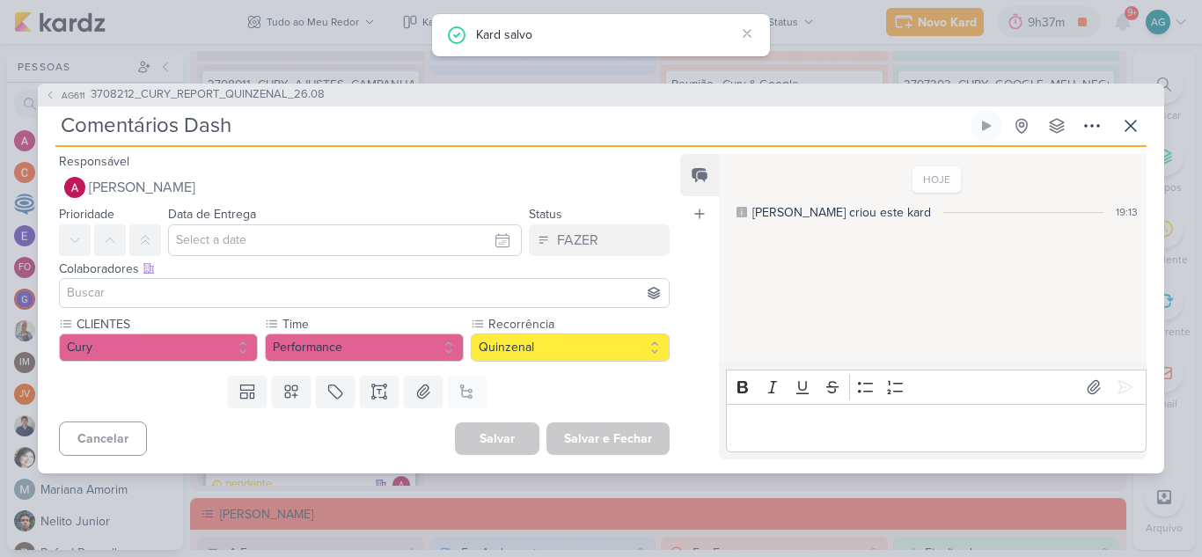
click at [65, 124] on input "Comentários Dash" at bounding box center [511, 126] width 912 height 32
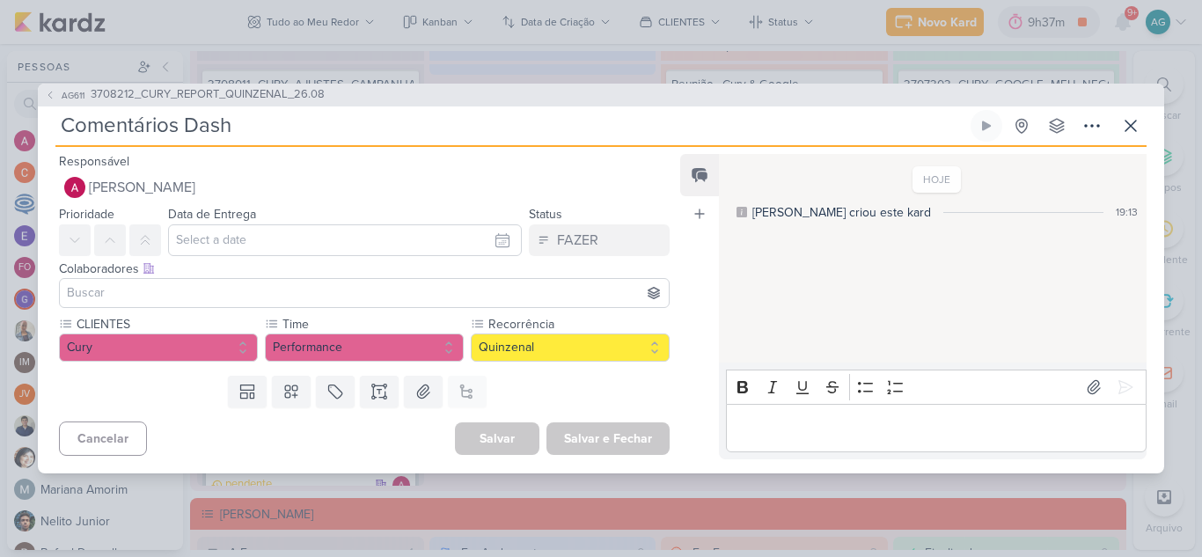
paste input "3708212_CURY_"
type input "3708212_CURY_Comentários Dash"
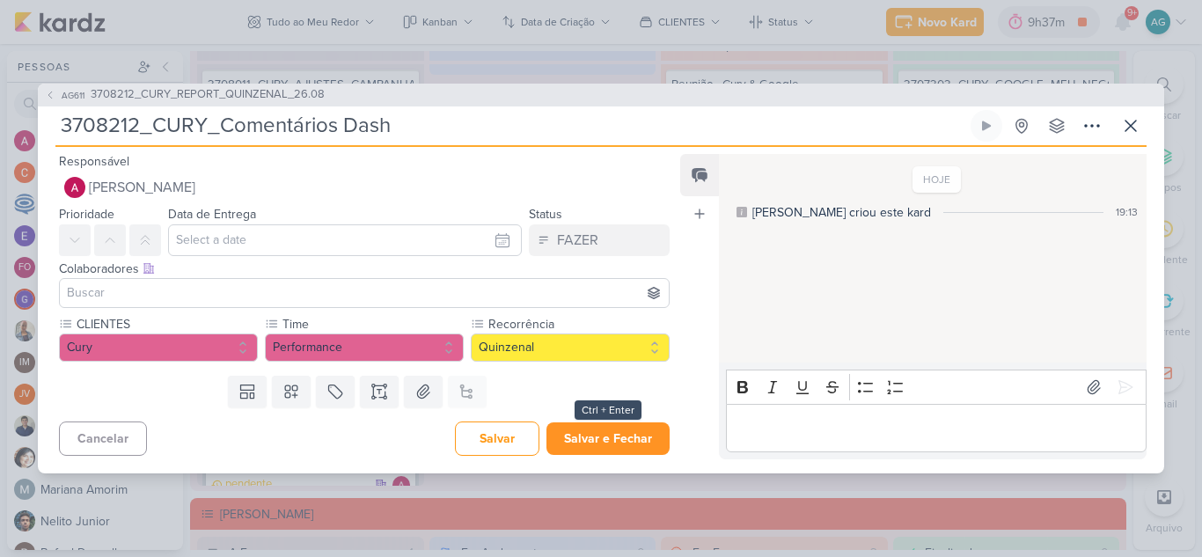
type input "3708212_CURY_Comentários Dash"
click at [609, 447] on button "Salvar e Fechar" at bounding box center [607, 438] width 123 height 33
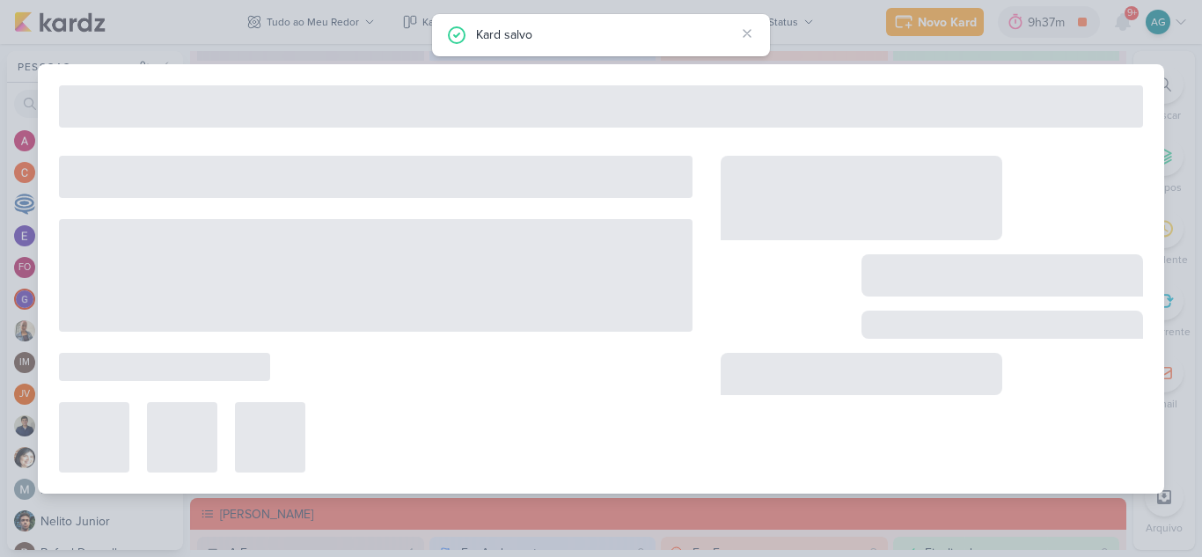
type input "3708212_CURY_REPORT_QUINZENAL_26.08"
type input "26 de agosto de 2025 às 14:00"
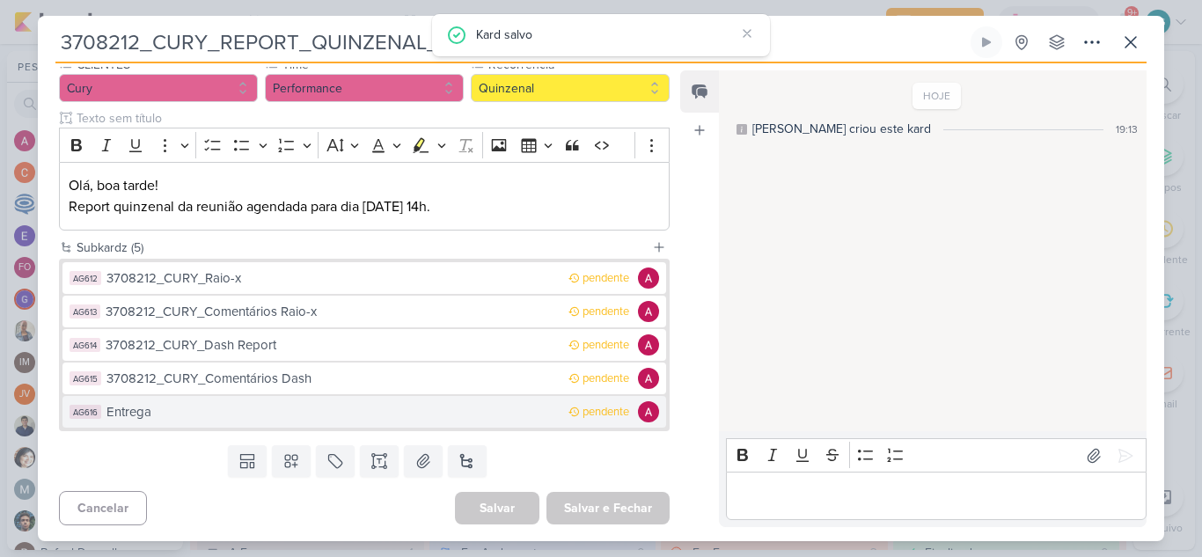
click at [180, 416] on div "Entrega" at bounding box center [332, 412] width 453 height 20
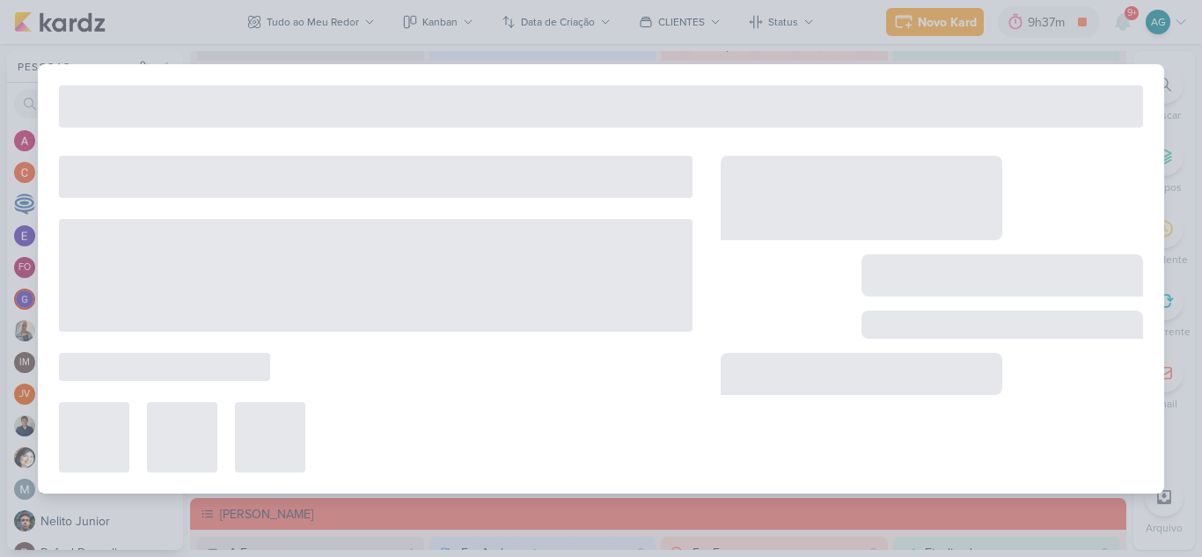
type input "Entrega"
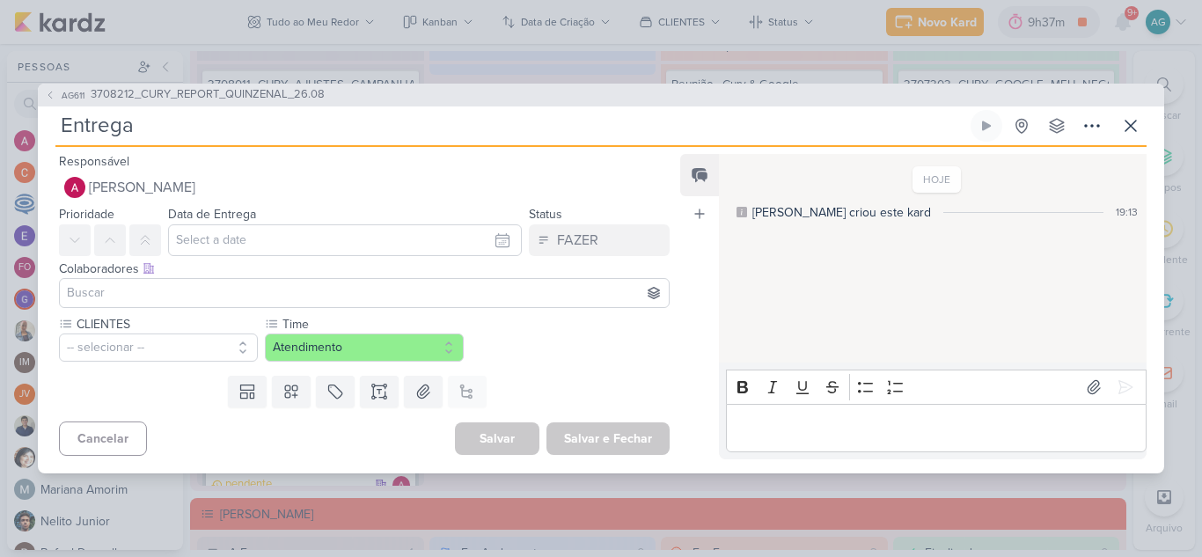
click at [65, 125] on input "Entrega" at bounding box center [511, 126] width 912 height 32
paste input "3708212_CURY_"
type input "3708212_CURY_Entrega"
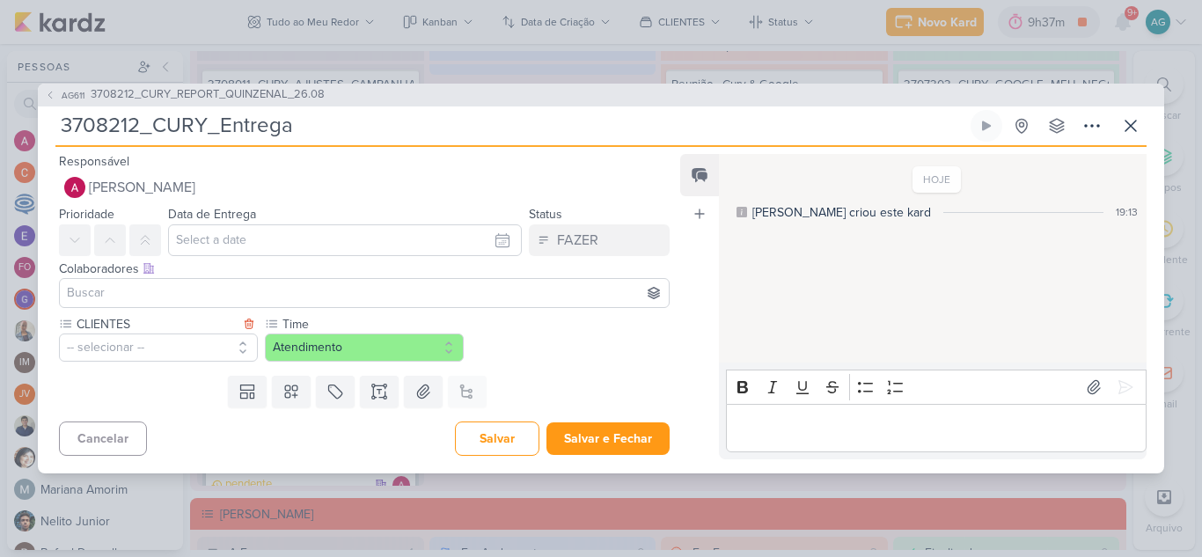
type input "3708212_CURY_Entrega"
click at [194, 352] on button "-- selecionar --" at bounding box center [158, 348] width 199 height 28
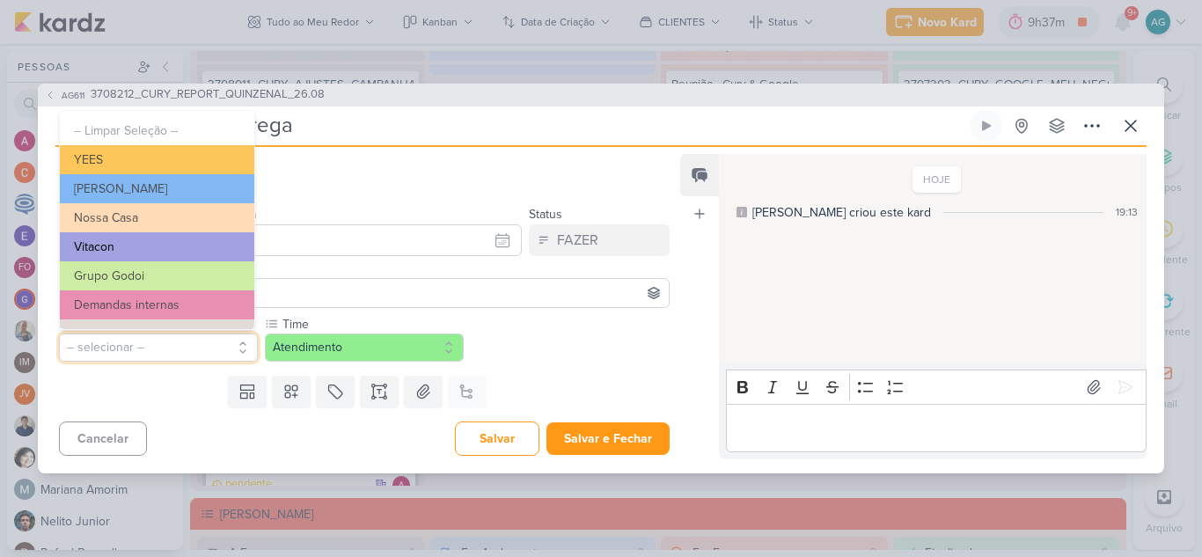
scroll to position [88, 0]
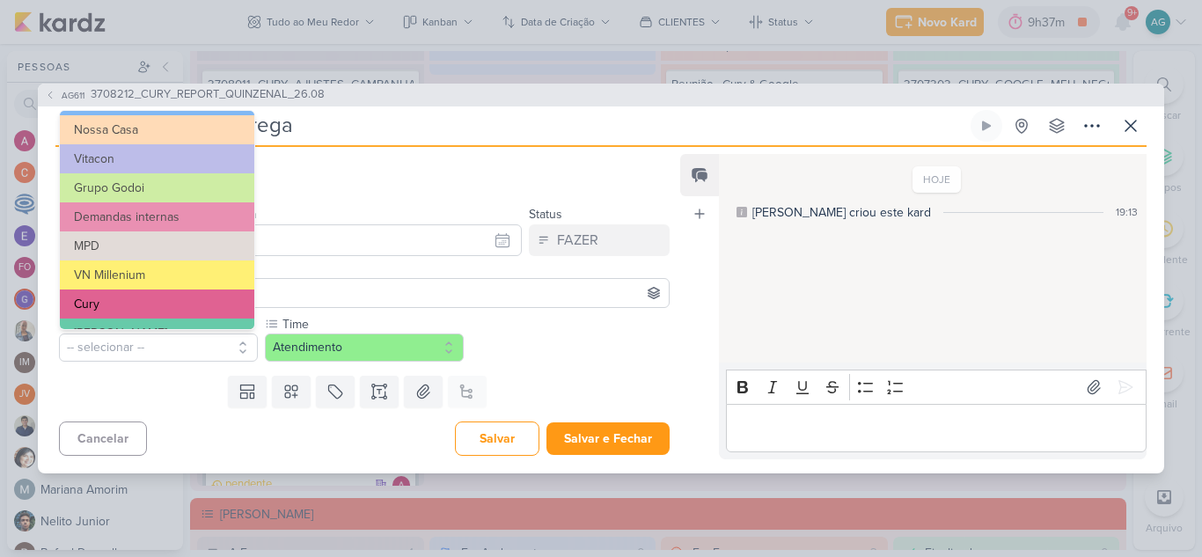
click at [119, 302] on button "Cury" at bounding box center [157, 304] width 194 height 29
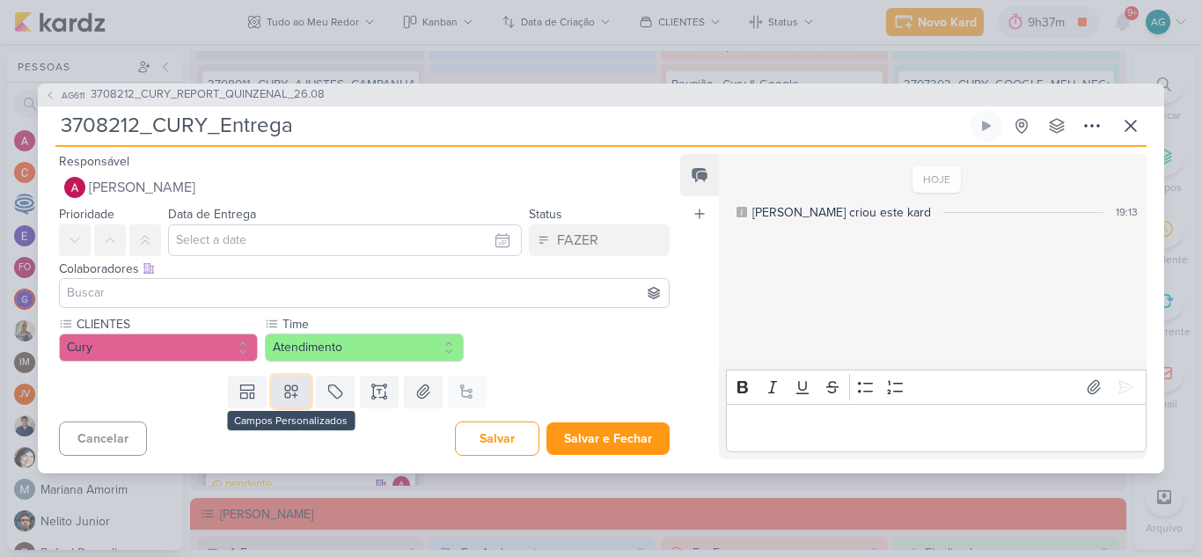
click at [291, 395] on icon at bounding box center [291, 391] width 12 height 12
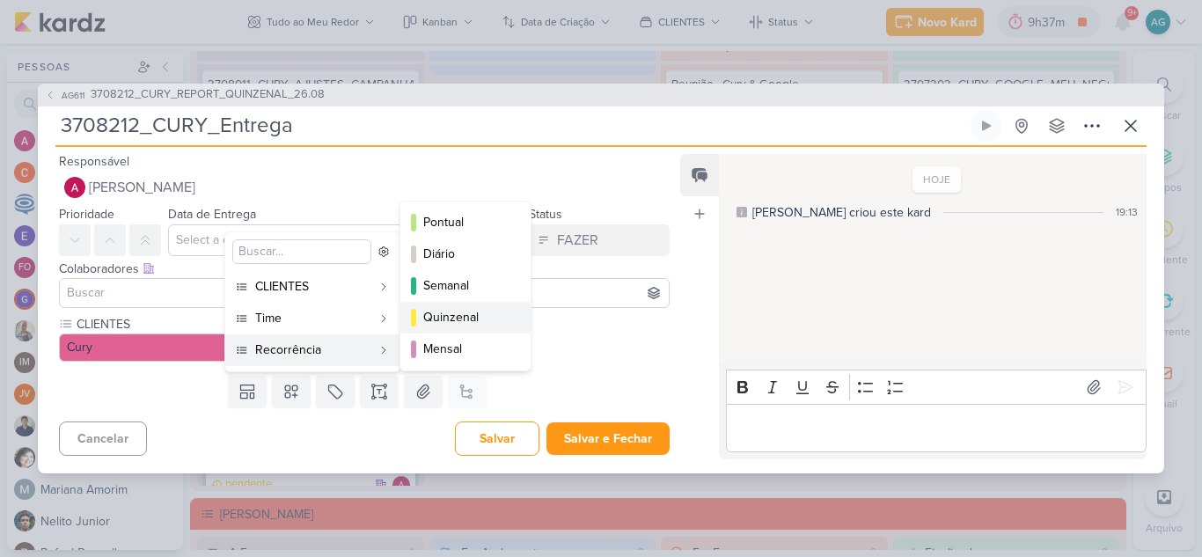
click at [460, 322] on div "Quinzenal" at bounding box center [466, 317] width 86 height 18
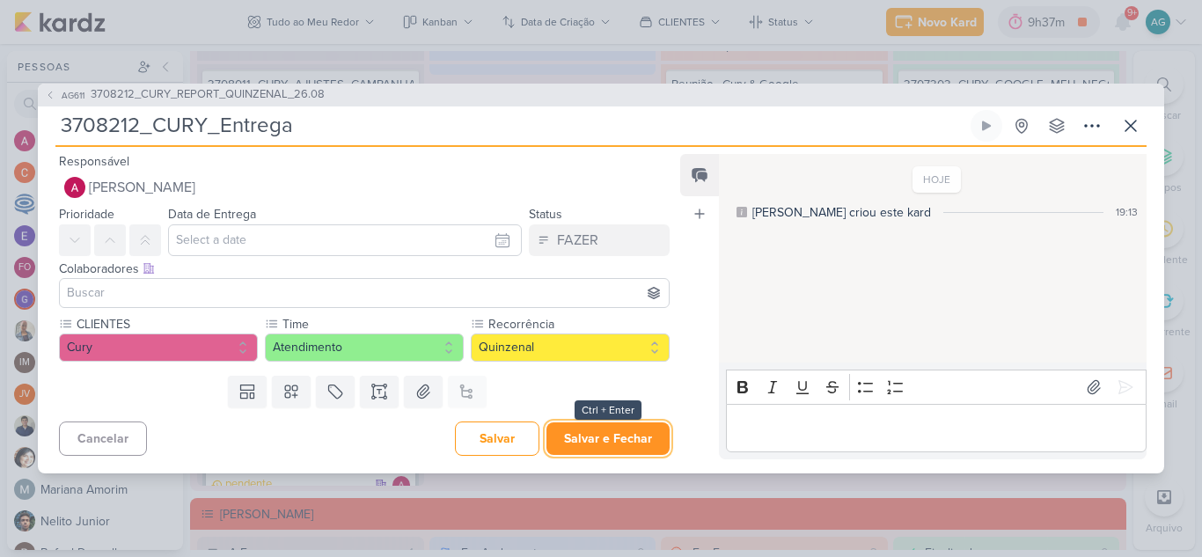
click at [620, 444] on button "Salvar e Fechar" at bounding box center [607, 438] width 123 height 33
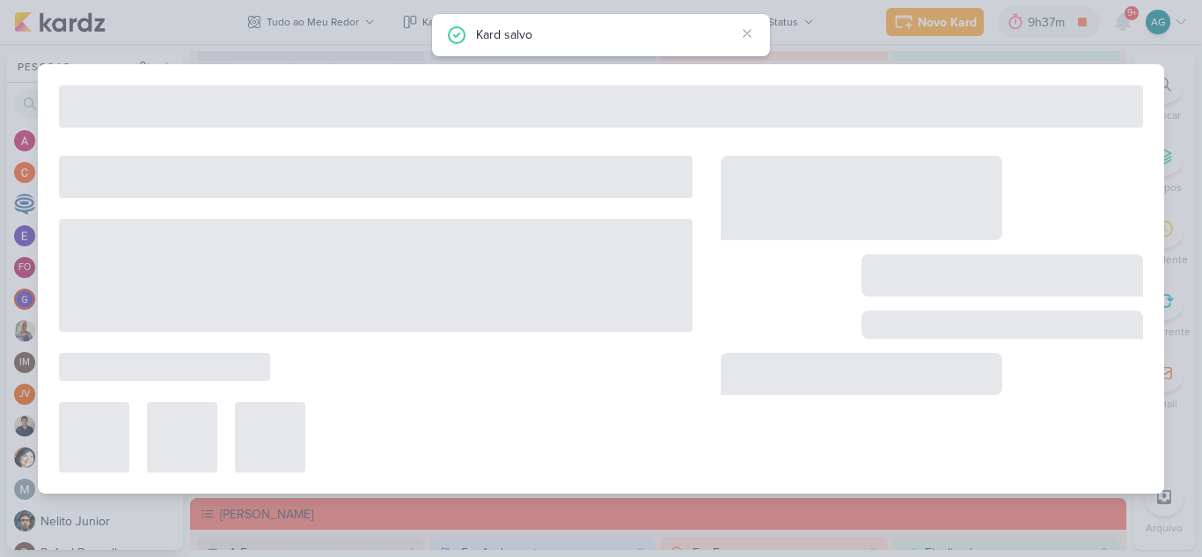
type input "3708212_CURY_REPORT_QUINZENAL_26.08"
type input "26 de agosto de 2025 às 14:00"
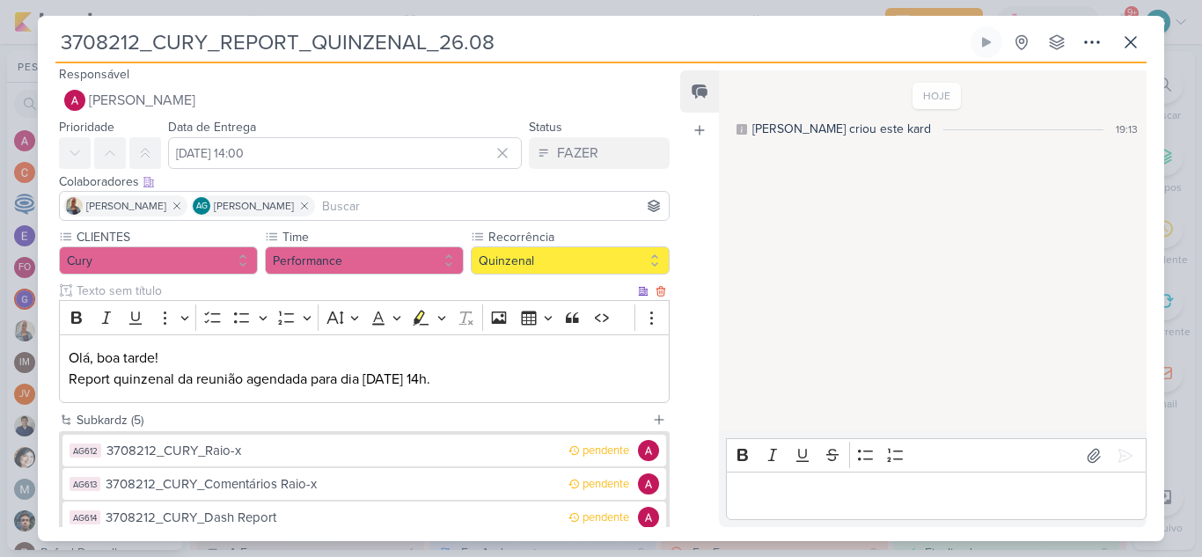
scroll to position [0, 0]
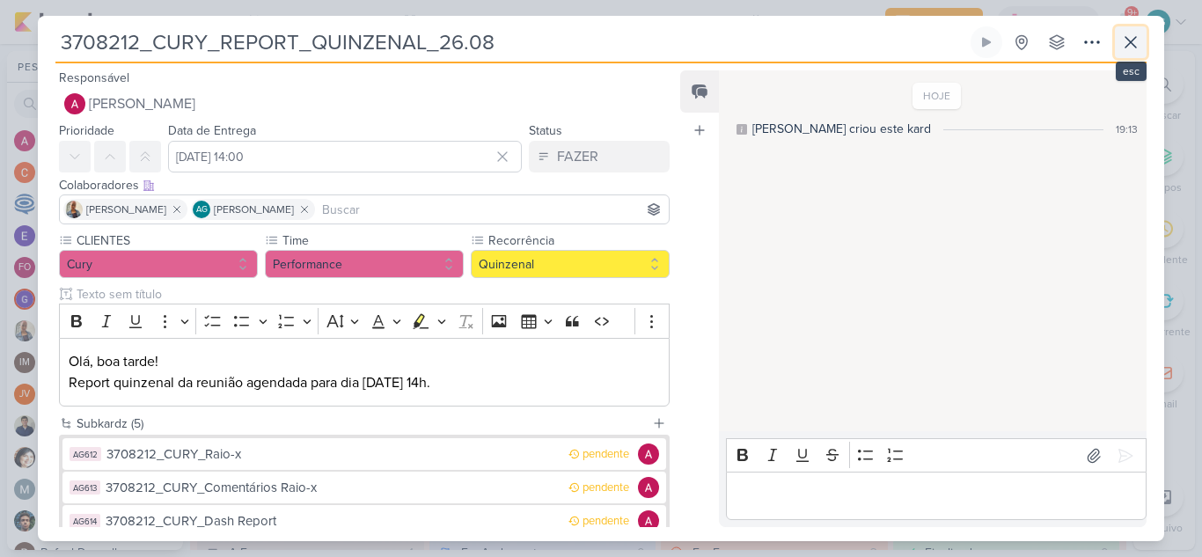
click at [1137, 43] on icon at bounding box center [1130, 42] width 21 height 21
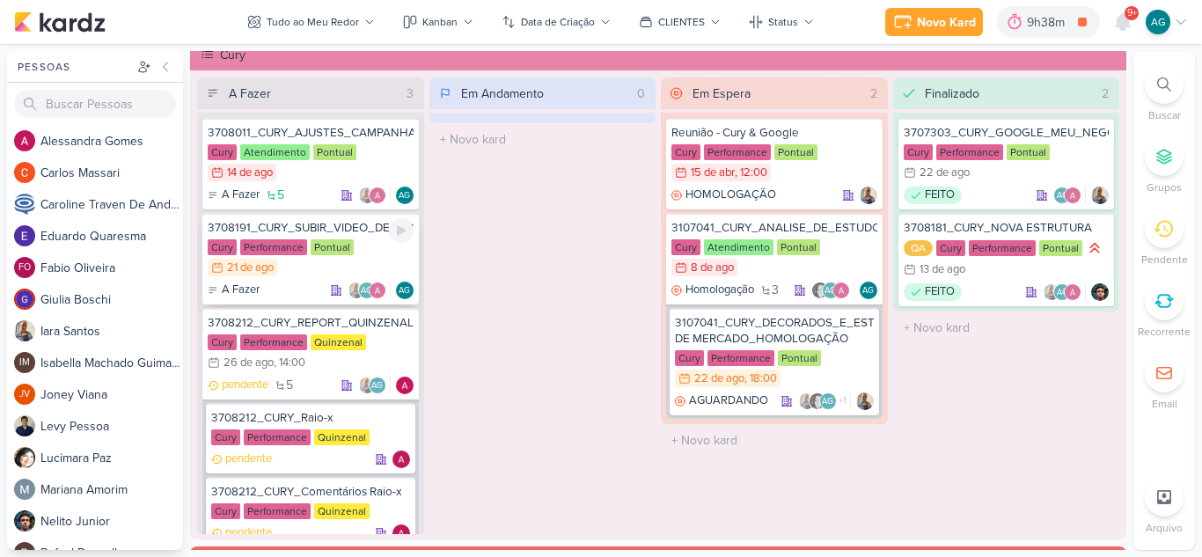
scroll to position [1496, 0]
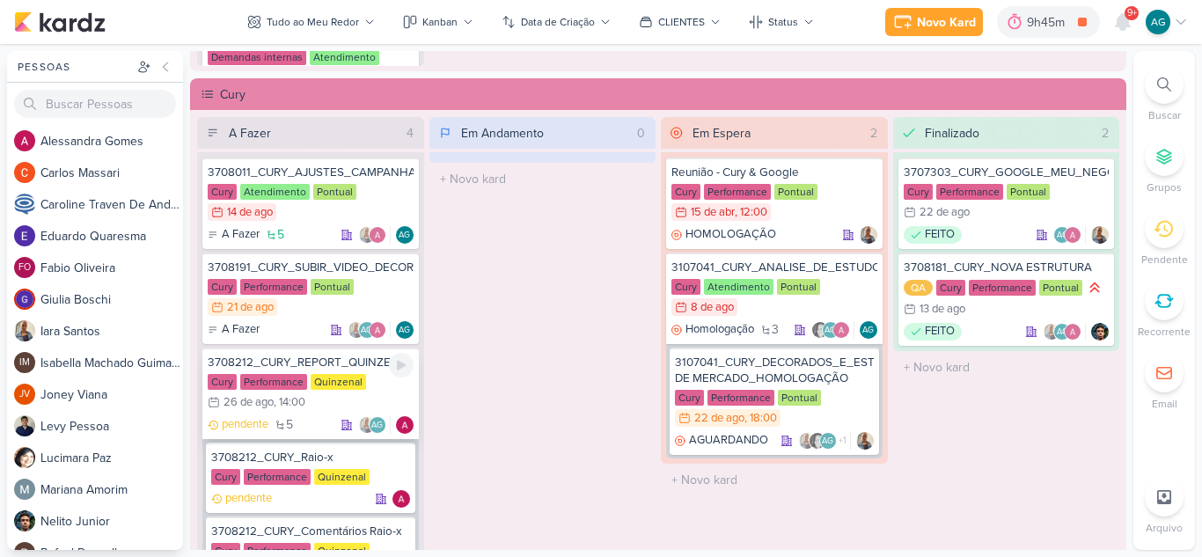
click at [333, 360] on div "3708212_CURY_REPORT_QUINZENAL_26.08" at bounding box center [311, 363] width 206 height 16
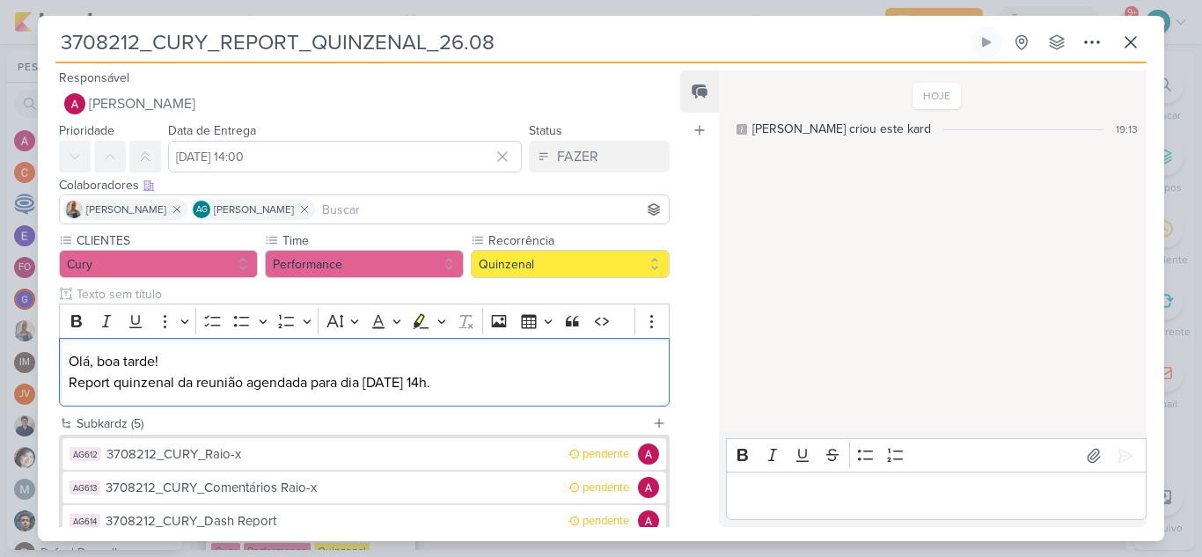
drag, startPoint x: 458, startPoint y: 387, endPoint x: 30, endPoint y: 362, distance: 429.3
click at [30, 362] on div "3708212_CURY_REPORT_QUINZENAL_26.08 Criado por mim" at bounding box center [601, 278] width 1202 height 557
copy p "Olá, boa tarde! Report quinzenal da reunião agendada para dia 26/08 às 14h."
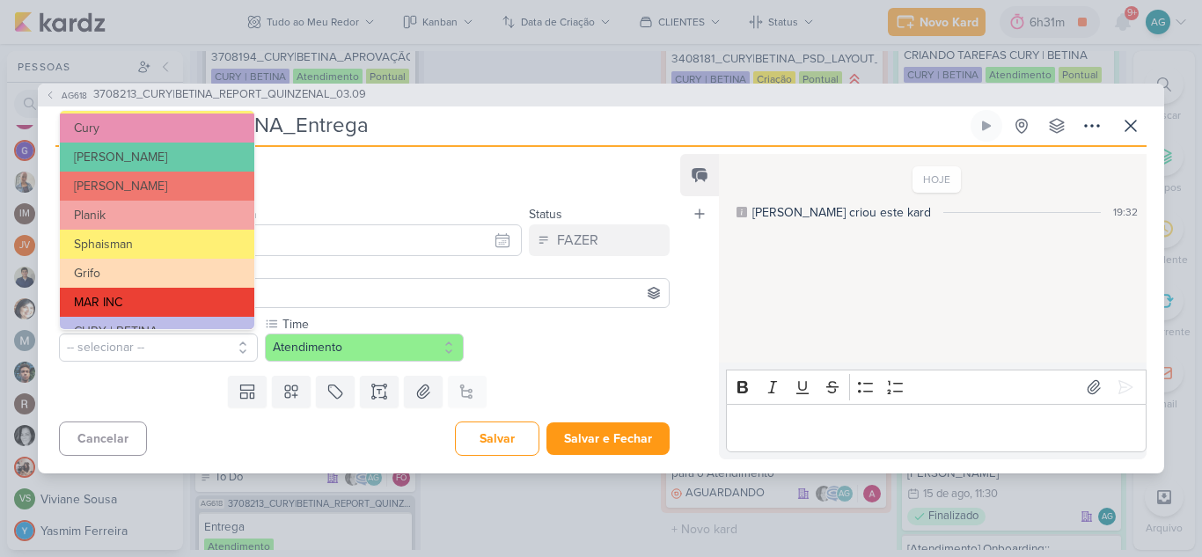
scroll to position [286, 0]
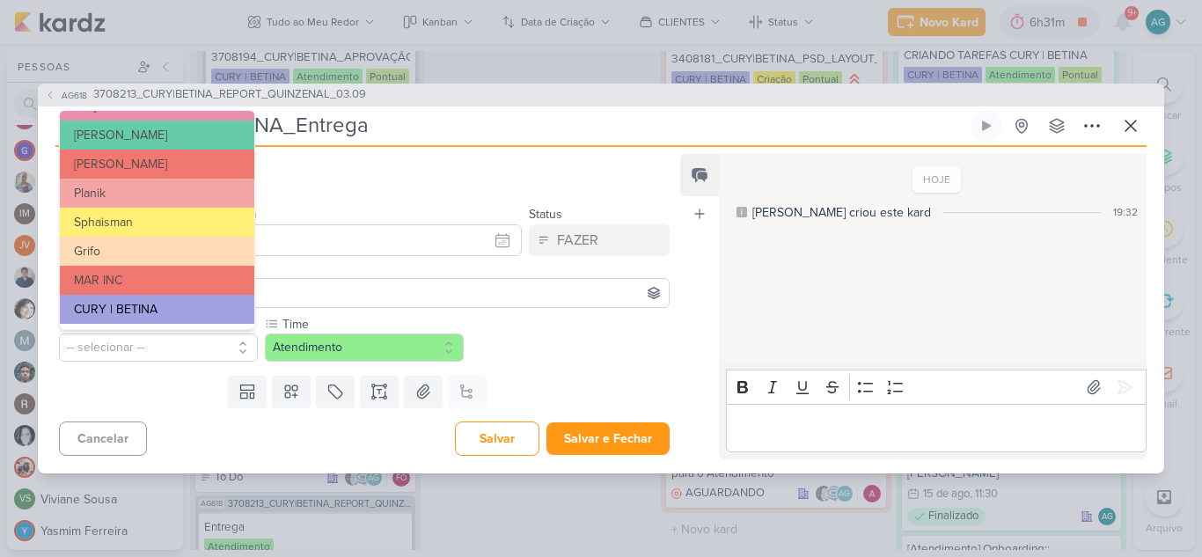
click at [162, 304] on button "CURY | BETINA" at bounding box center [157, 309] width 194 height 29
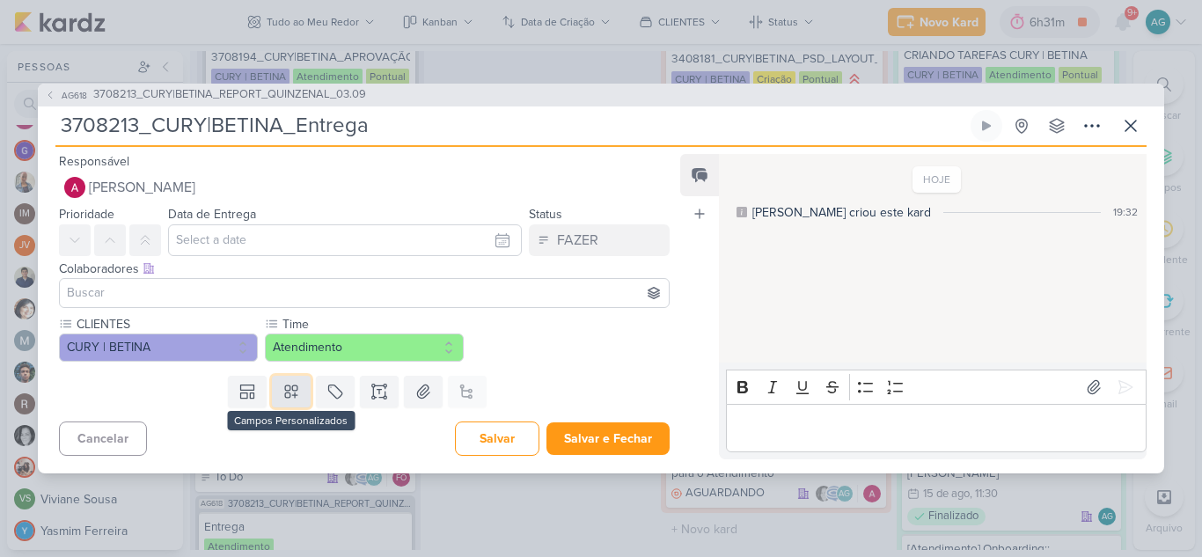
click at [285, 396] on icon at bounding box center [291, 392] width 18 height 18
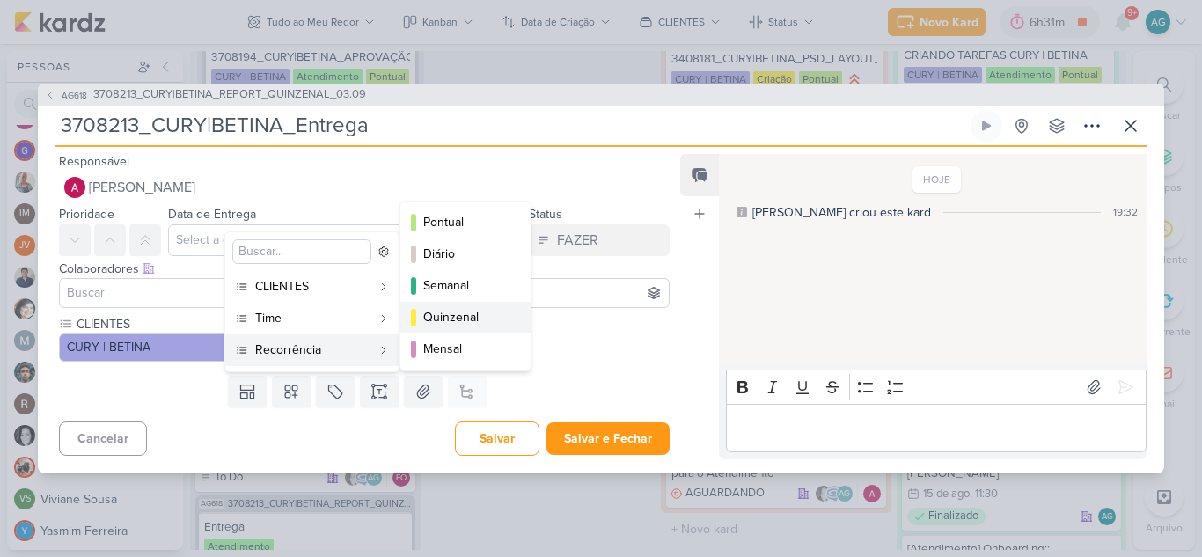
click at [478, 315] on div "Quinzenal" at bounding box center [466, 317] width 86 height 18
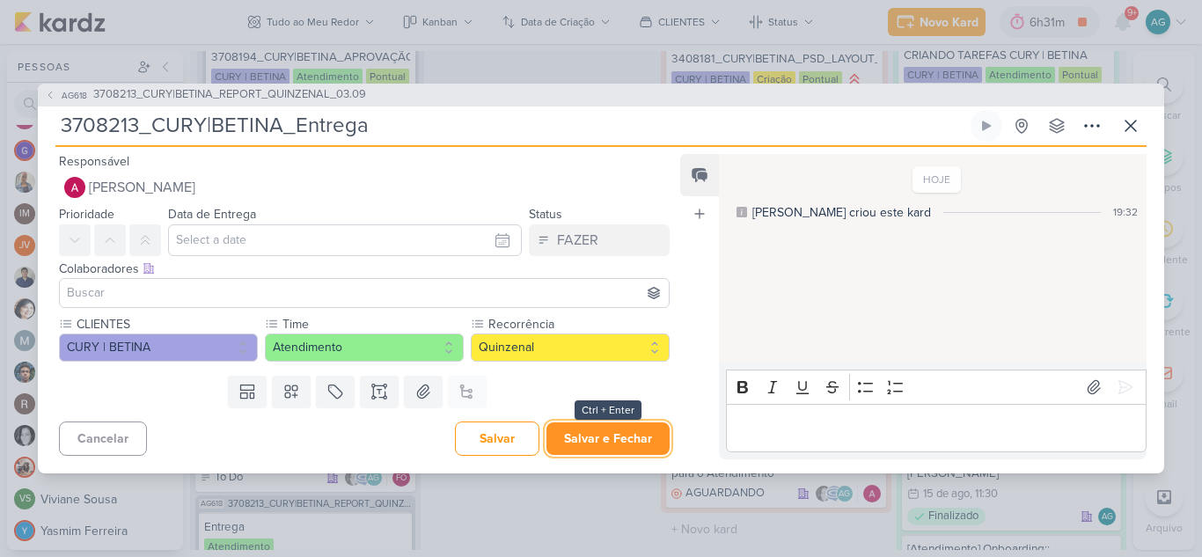
click at [608, 444] on button "Salvar e Fechar" at bounding box center [607, 438] width 123 height 33
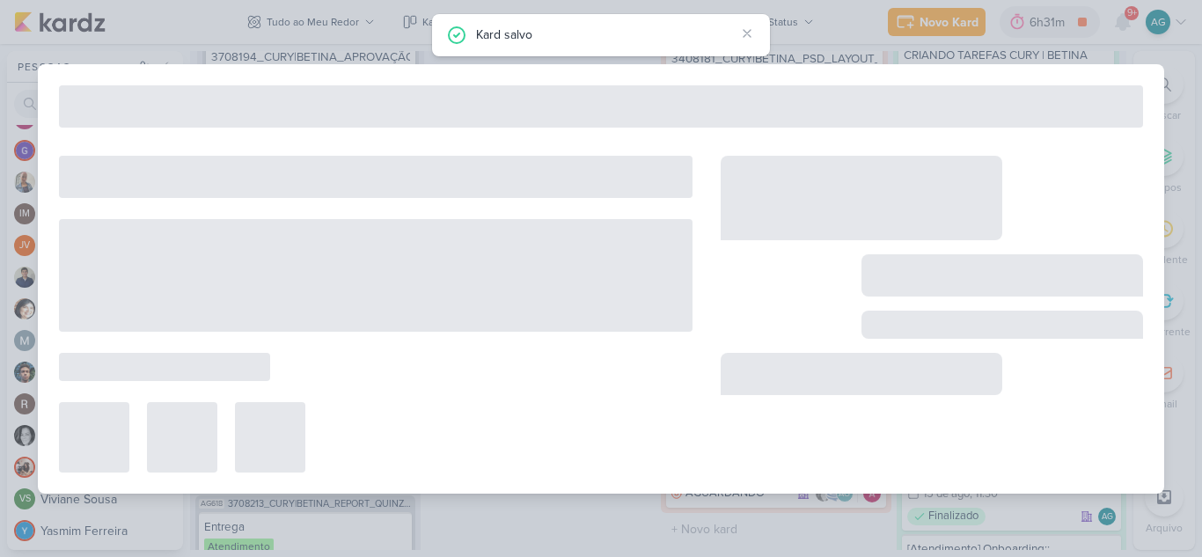
type input "3708213_CURY|BETINA_REPORT_QUINZENAL_03.09"
type input "3 de setembro de 2025 às 11:30"
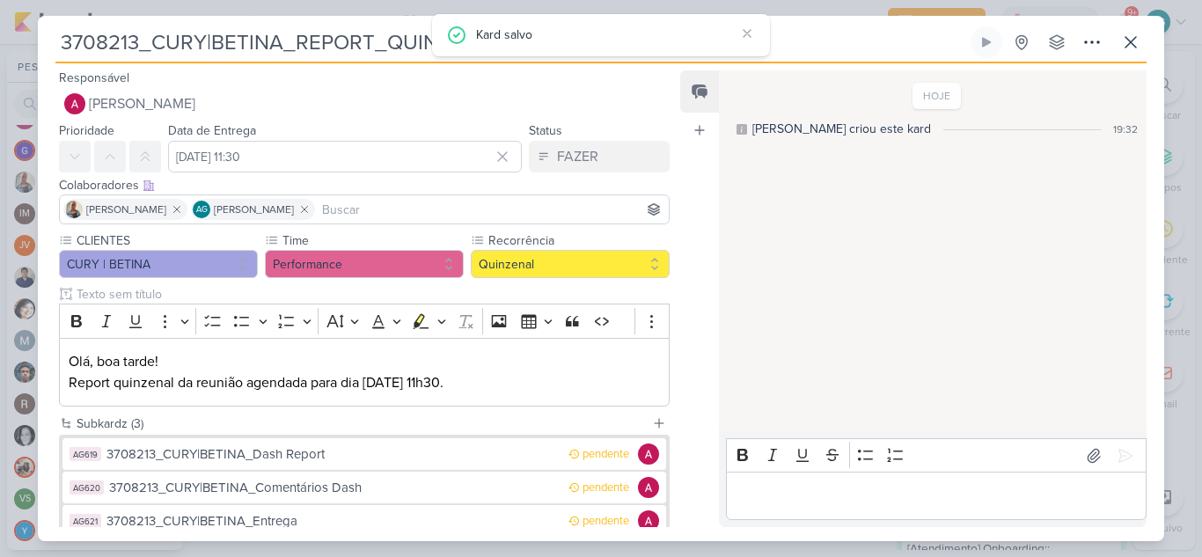
click at [783, 492] on p "Editor editing area: main" at bounding box center [936, 496] width 402 height 21
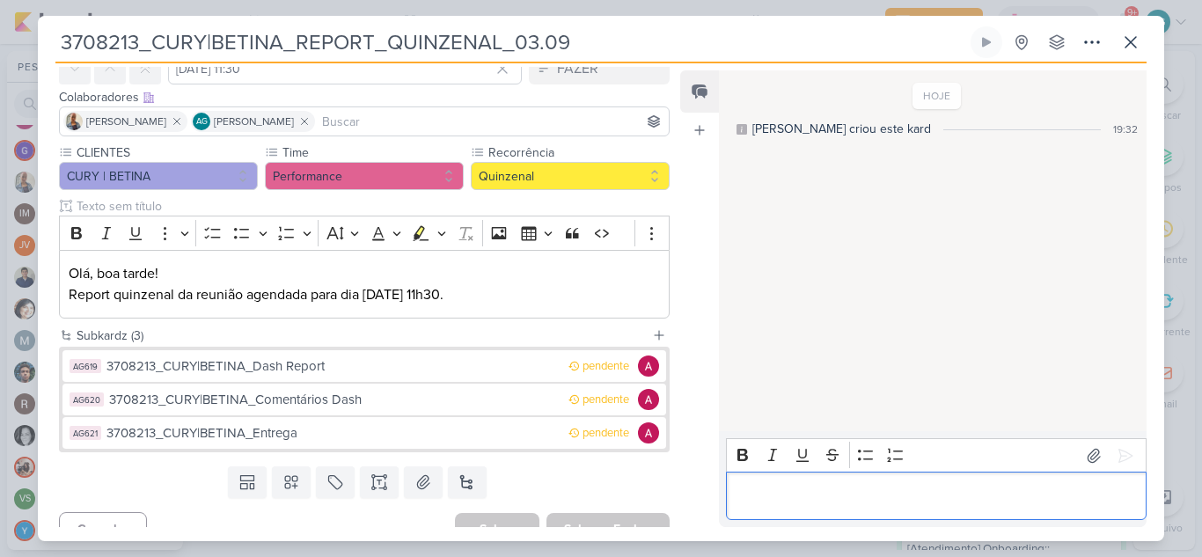
click at [799, 500] on p "Editor editing area: main" at bounding box center [936, 496] width 402 height 21
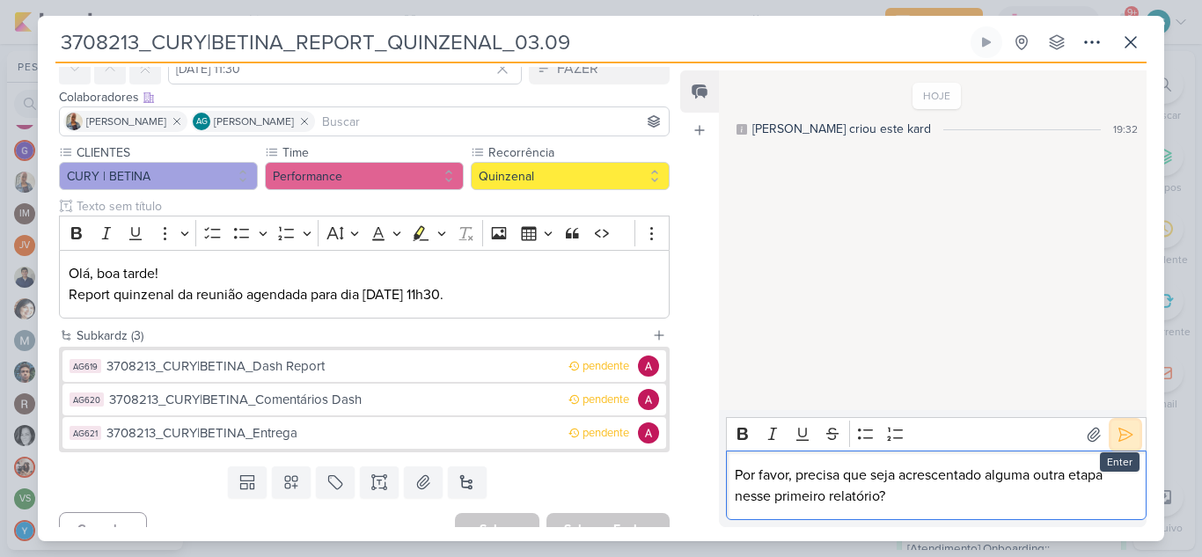
click at [1119, 439] on icon at bounding box center [1126, 435] width 18 height 18
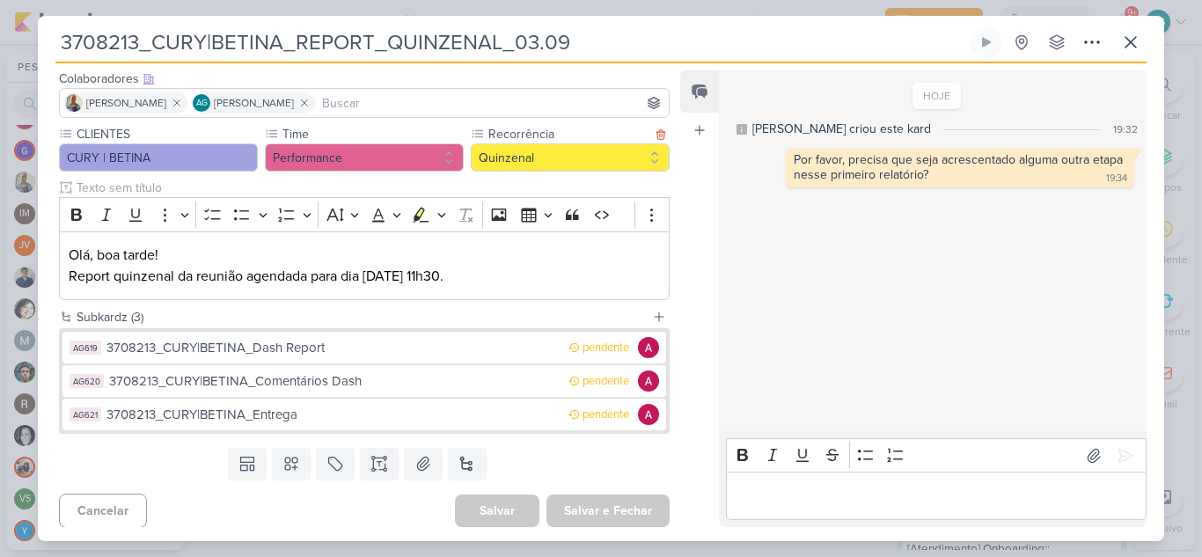
scroll to position [111, 0]
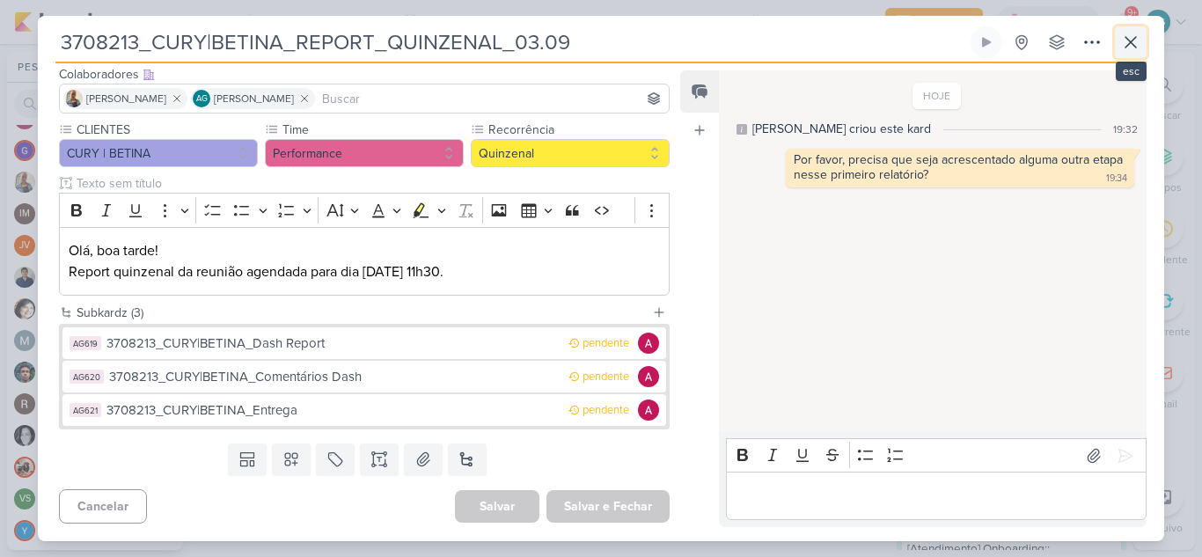
click at [1131, 47] on icon at bounding box center [1130, 42] width 21 height 21
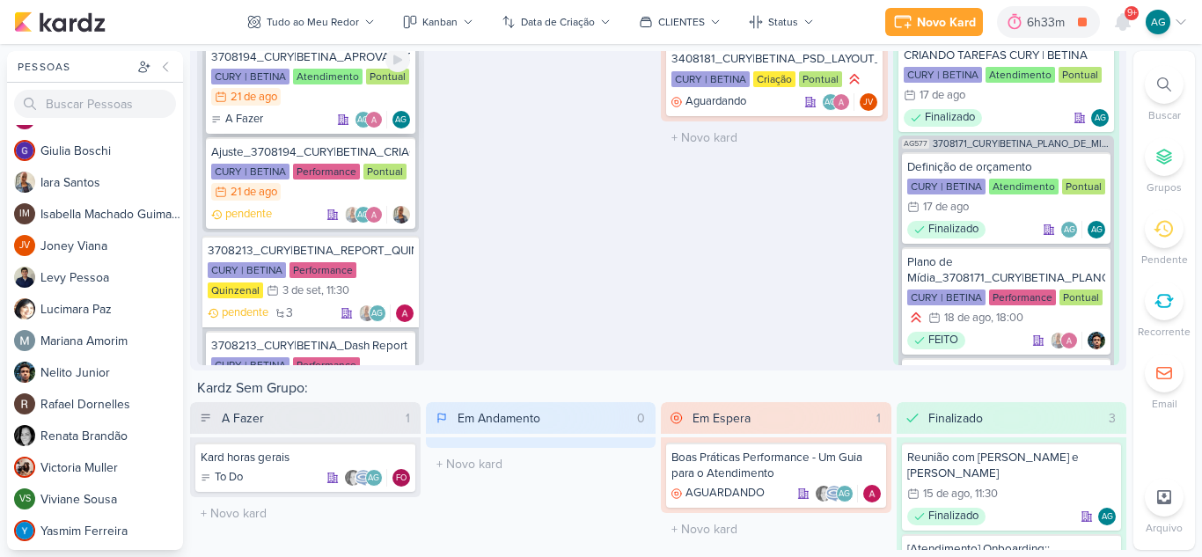
click at [279, 64] on div "3708194_CURY|BETINA_APROVAÇÃO_META_V2" at bounding box center [310, 57] width 199 height 16
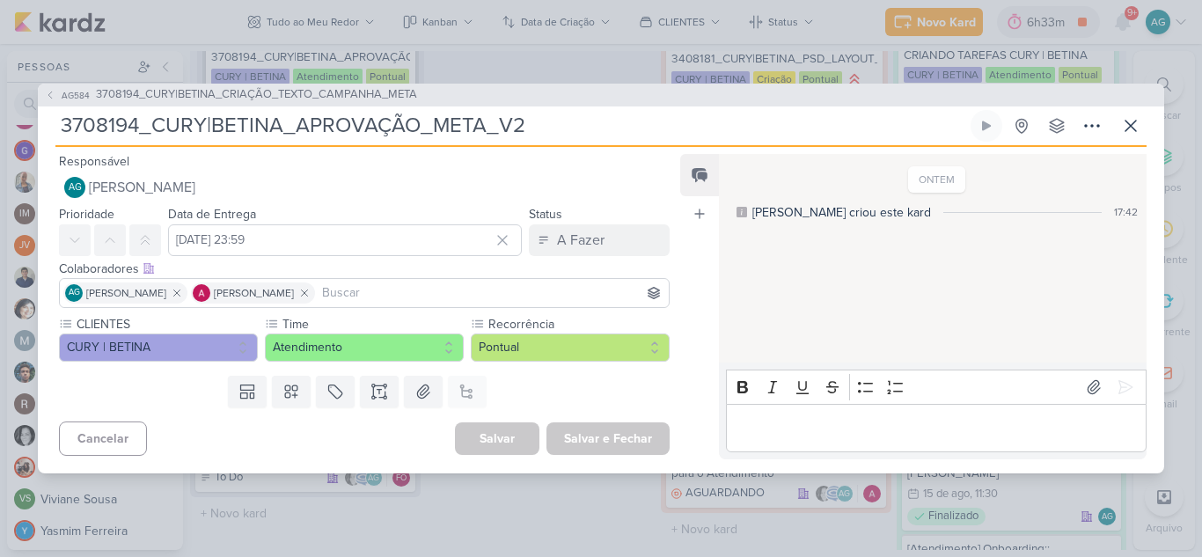
drag, startPoint x: 153, startPoint y: 123, endPoint x: 286, endPoint y: 128, distance: 133.0
click at [286, 128] on input "3708194_CURY|BETINA_APROVAÇÃO_META_V2" at bounding box center [511, 126] width 912 height 32
click at [1133, 131] on icon at bounding box center [1130, 125] width 21 height 21
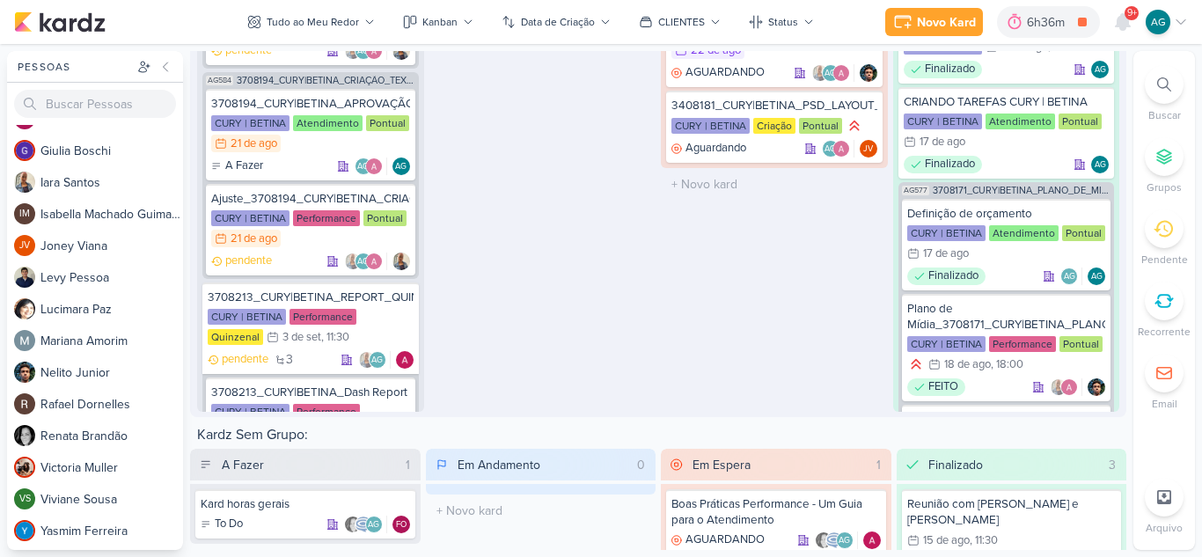
scroll to position [2552, 0]
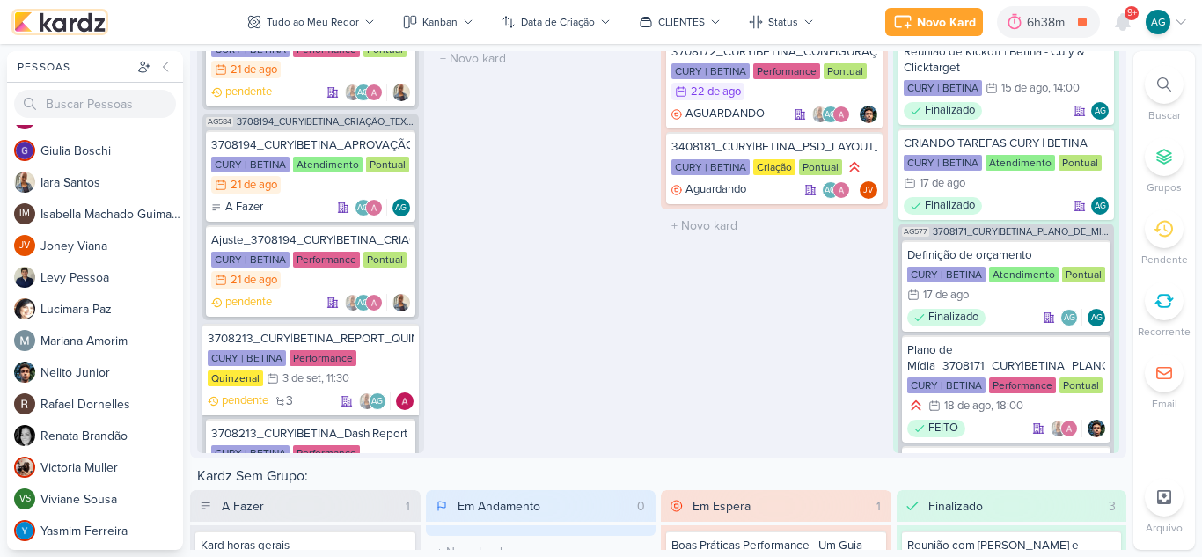
click at [85, 23] on img at bounding box center [60, 21] width 92 height 21
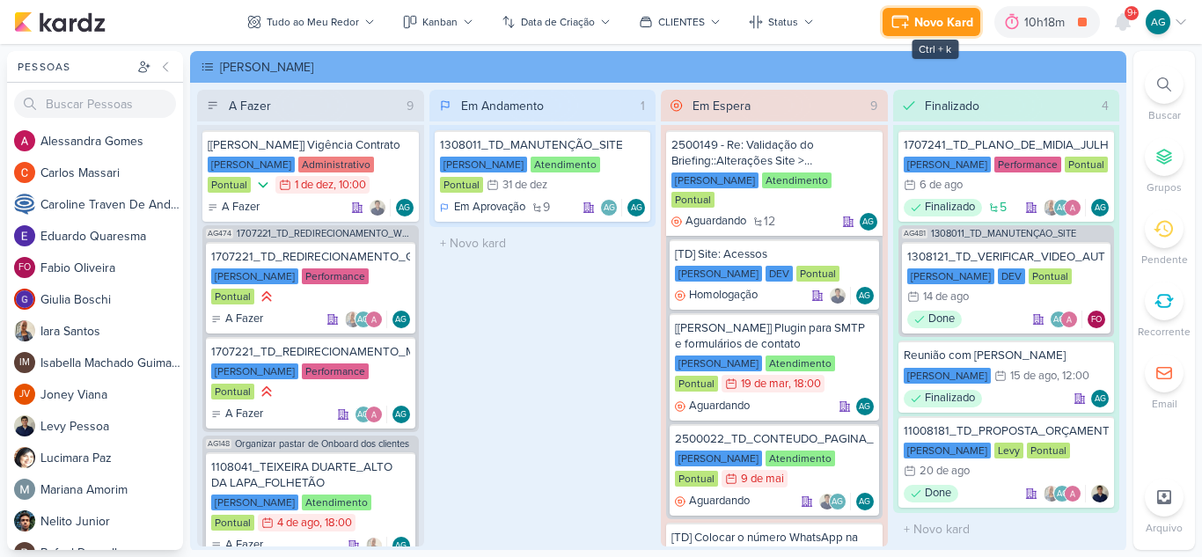
click at [938, 19] on div "Novo Kard" at bounding box center [943, 22] width 59 height 18
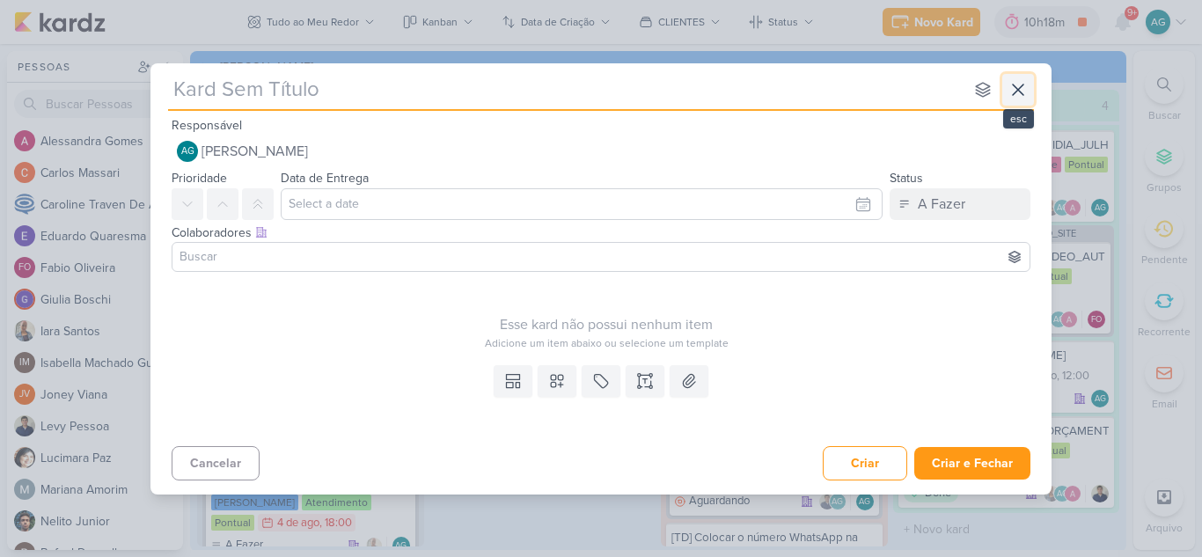
click at [1026, 86] on icon at bounding box center [1018, 89] width 21 height 21
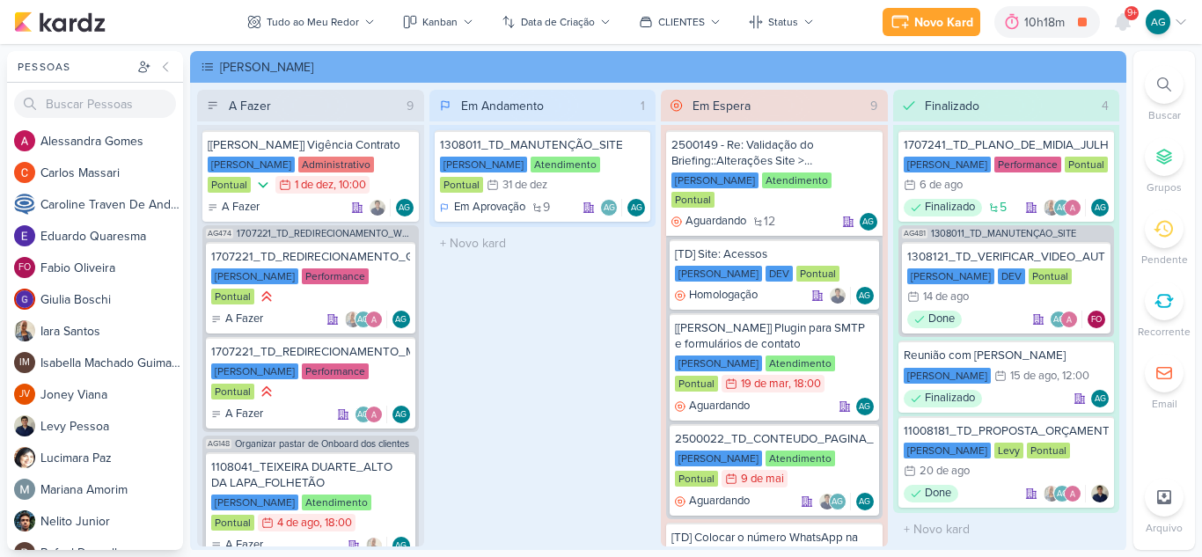
click at [1169, 86] on icon at bounding box center [1164, 84] width 14 height 14
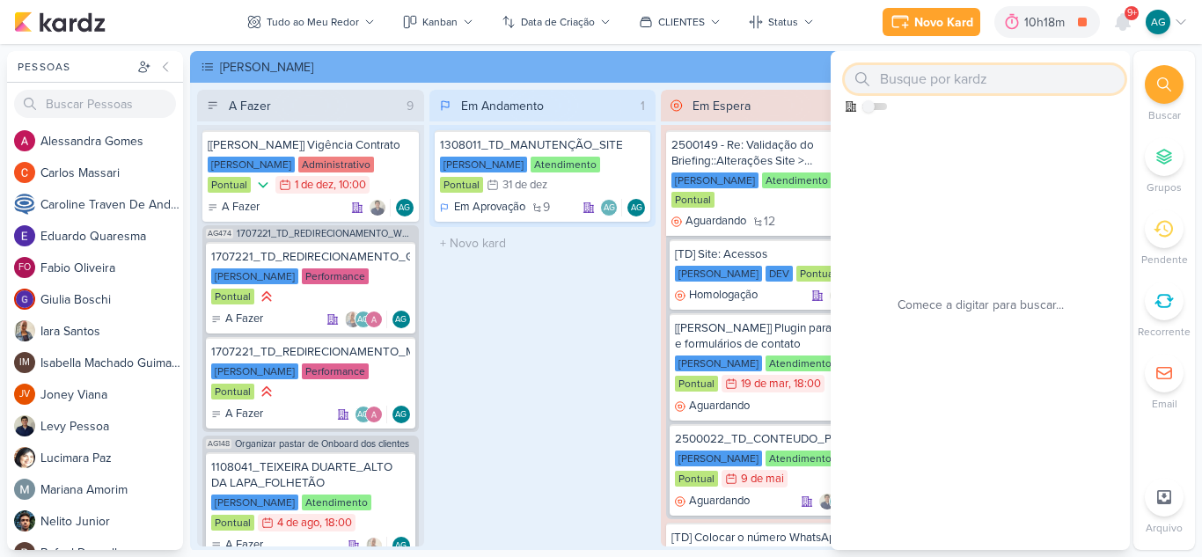
paste input "11008181"
type input "11008181"
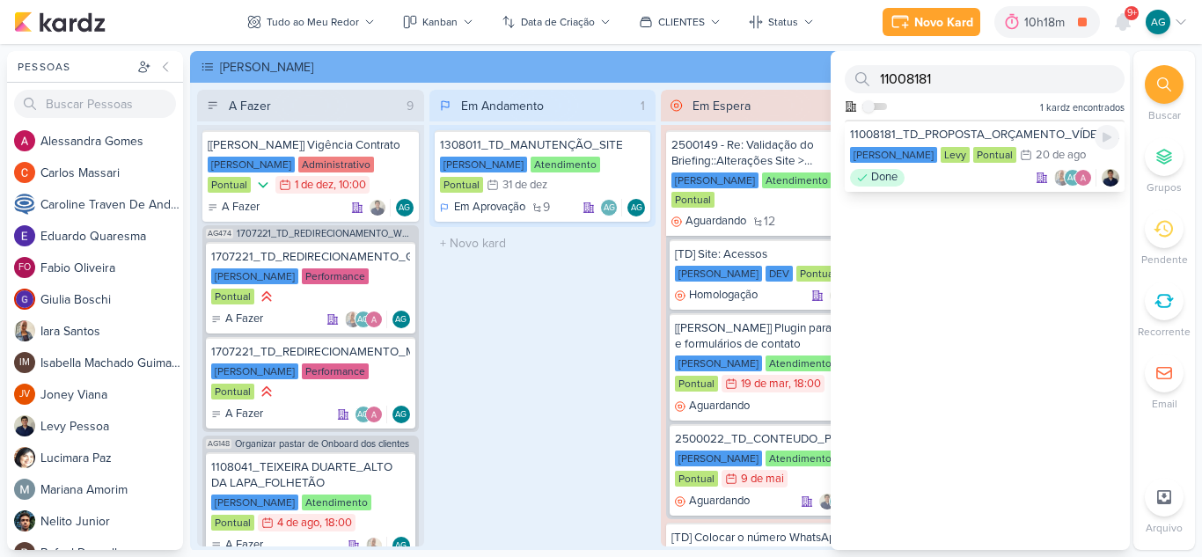
click at [979, 181] on div "Done AG" at bounding box center [984, 178] width 269 height 18
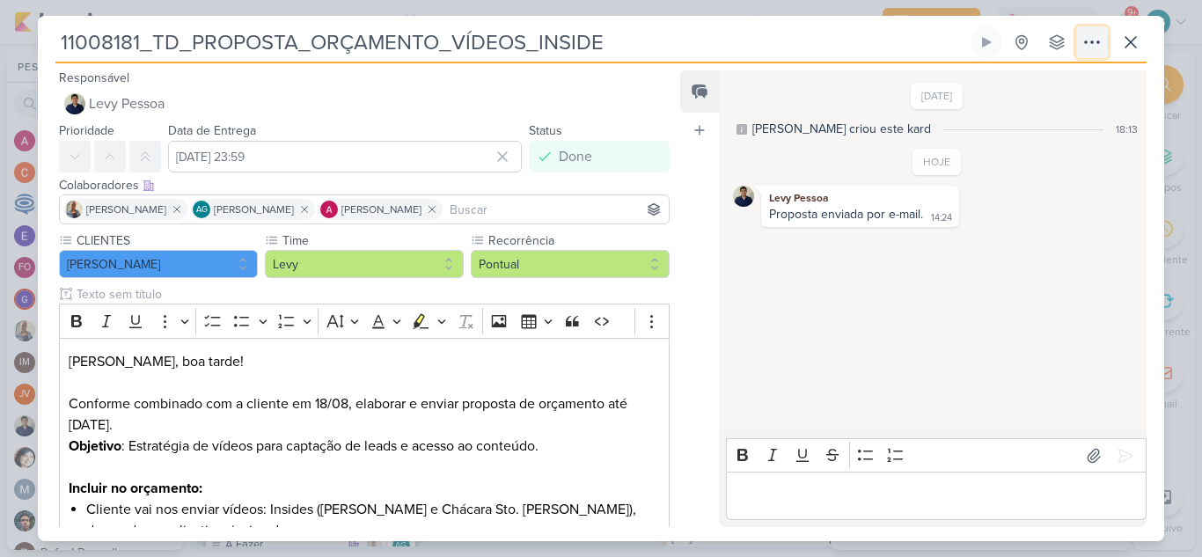
click at [1095, 48] on icon at bounding box center [1092, 42] width 21 height 21
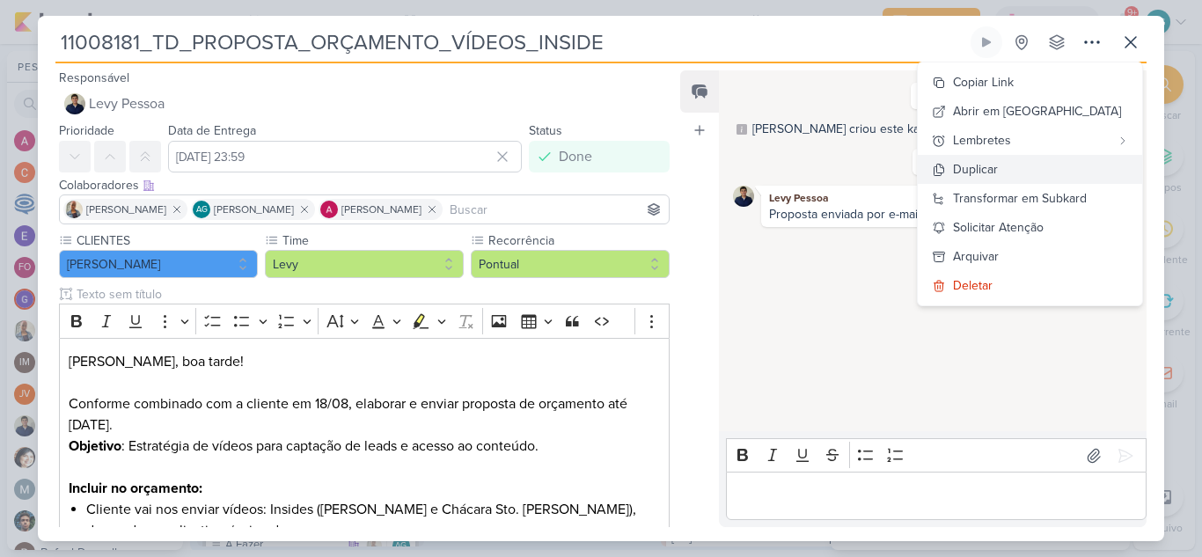
click at [1048, 165] on button "Duplicar" at bounding box center [1030, 169] width 224 height 29
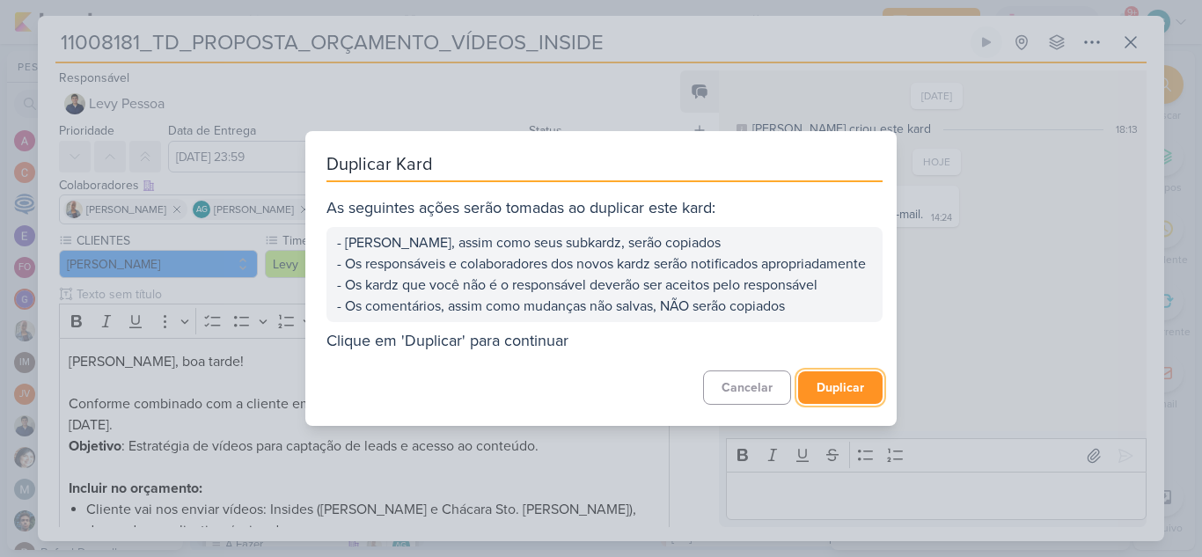
click at [844, 398] on button "Duplicar" at bounding box center [840, 387] width 84 height 33
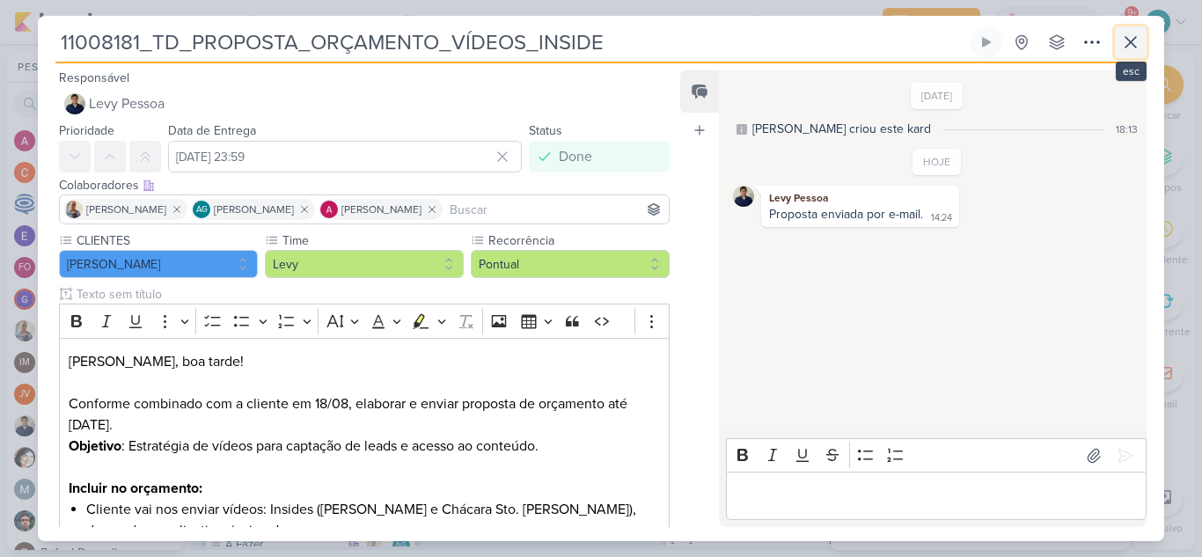
click at [1133, 46] on icon at bounding box center [1131, 42] width 11 height 11
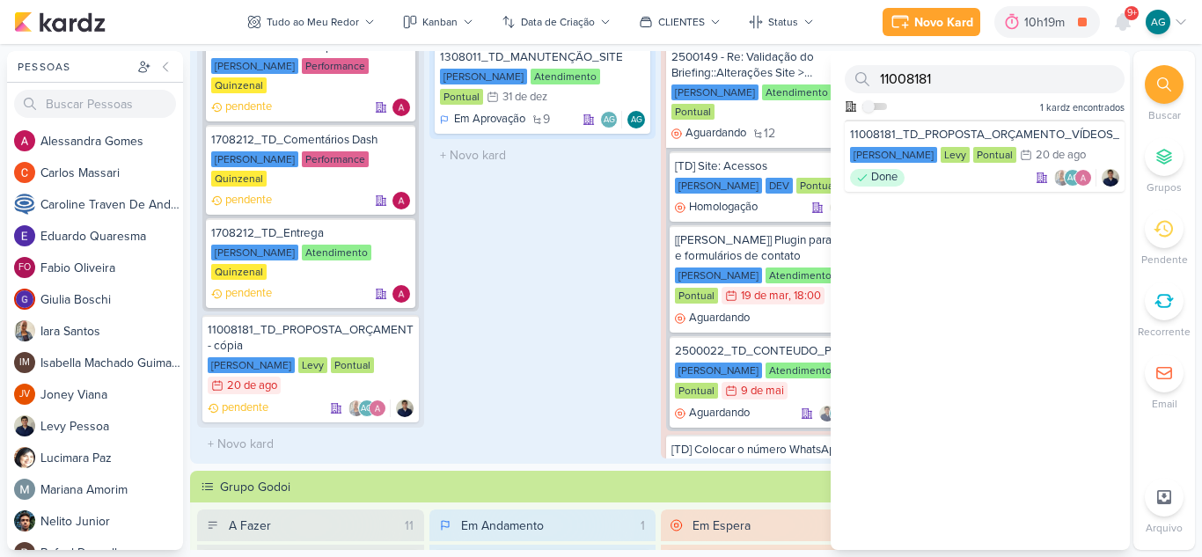
scroll to position [1414, 0]
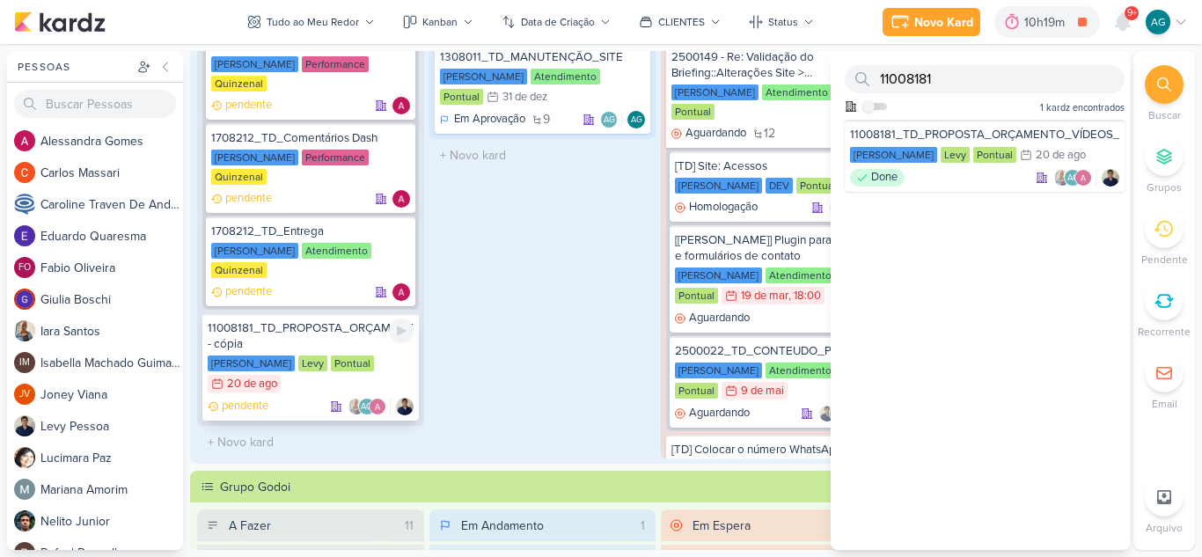
click at [295, 335] on div "11008181_TD_PROPOSTA_ORÇAMENTO_VÍDEOS_INSIDE - cópia" at bounding box center [311, 336] width 206 height 32
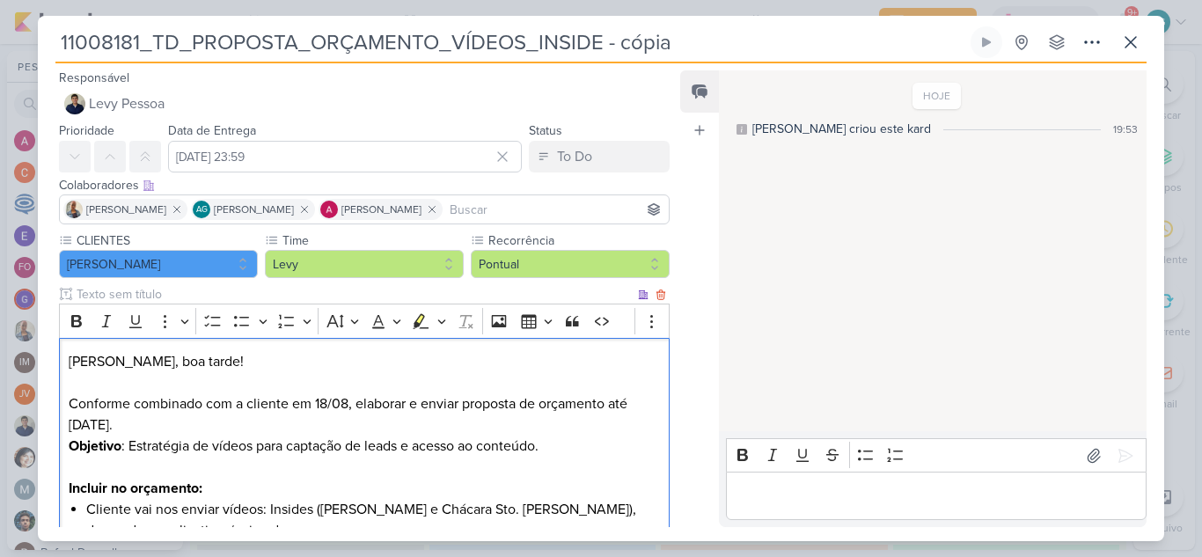
drag, startPoint x: 136, startPoint y: 405, endPoint x: 326, endPoint y: 423, distance: 191.0
click at [326, 423] on p "Levy, boa tarde! Conforme combinado com a cliente em 18/08, elaborar e enviar p…" at bounding box center [364, 404] width 591 height 106
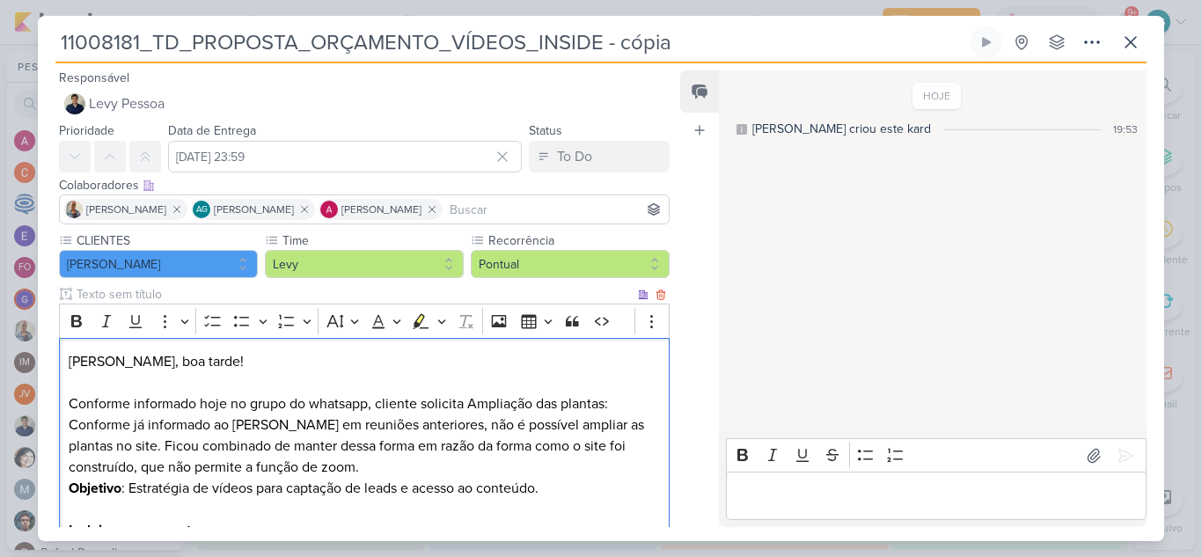
click at [468, 400] on p "Levy, boa tarde! Conforme informado hoje no grupo do whatsapp, cliente solicita…" at bounding box center [364, 425] width 591 height 148
click at [613, 407] on p "Levy, boa tarde! Conforme informado hoje no grupo do whatsapp, cliente solicita…" at bounding box center [364, 425] width 591 height 148
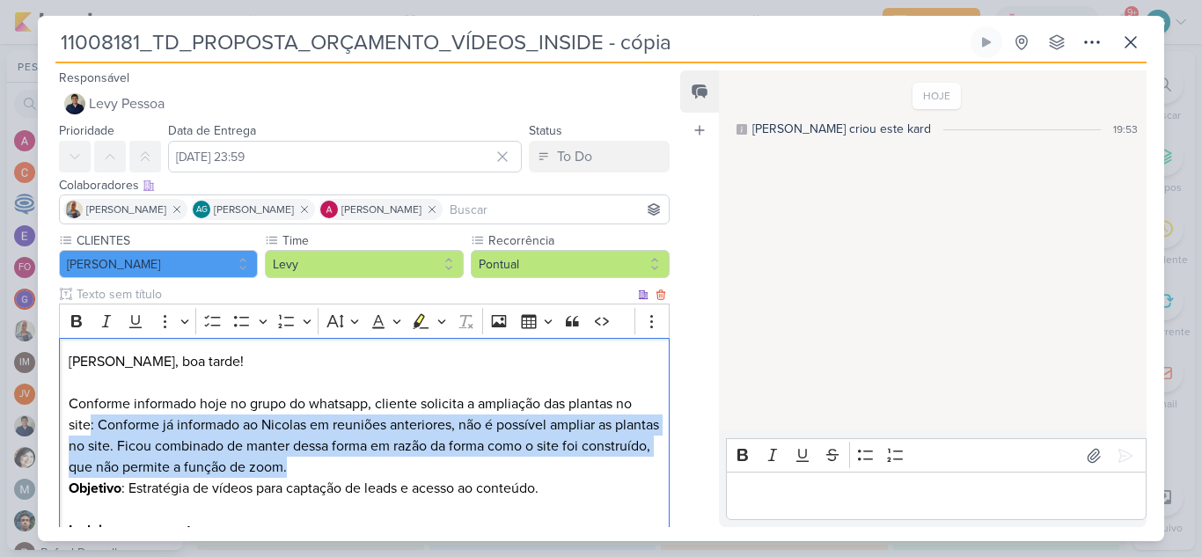
drag, startPoint x: 87, startPoint y: 424, endPoint x: 378, endPoint y: 467, distance: 293.6
click at [378, 467] on p "Levy, boa tarde! Conforme informado hoje no grupo do whatsapp, cliente solicita…" at bounding box center [364, 425] width 591 height 148
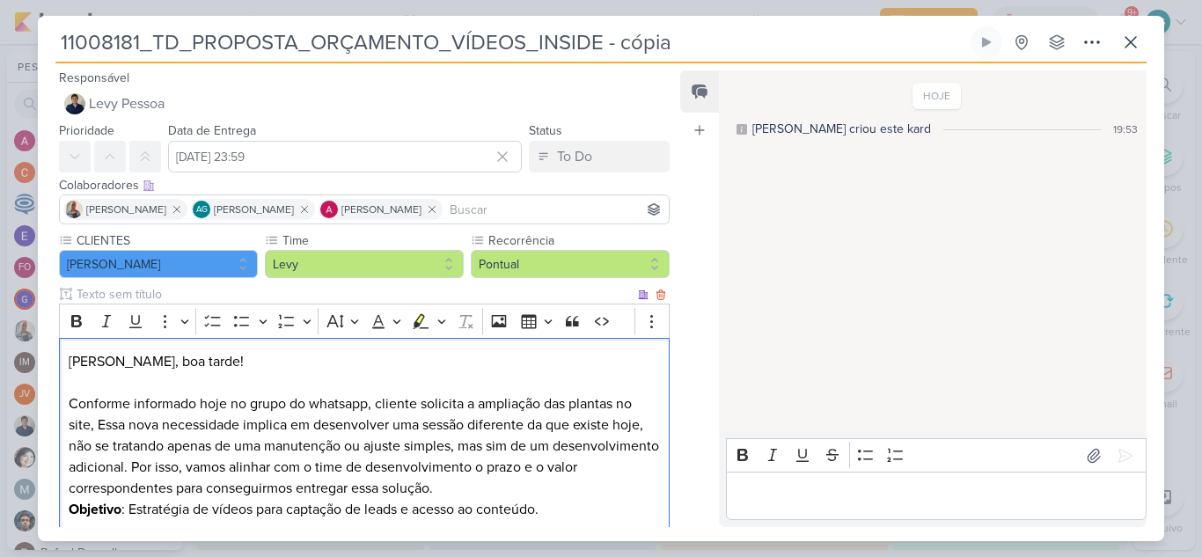
click at [103, 421] on p "Levy, boa tarde! Conforme informado hoje no grupo do whatsapp, cliente solicita…" at bounding box center [364, 435] width 591 height 169
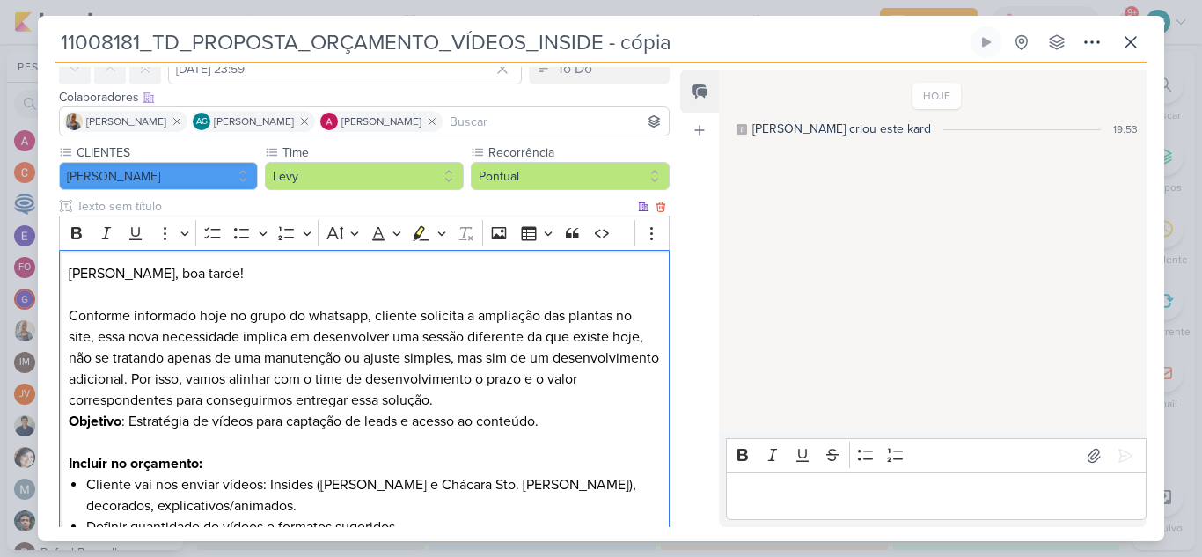
click at [272, 379] on p "Levy, boa tarde! Conforme informado hoje no grupo do whatsapp, cliente solicita…" at bounding box center [364, 347] width 591 height 169
click at [511, 373] on p "Levy, boa tarde! Conforme informado hoje no grupo do whatsapp, cliente solicita…" at bounding box center [364, 347] width 591 height 169
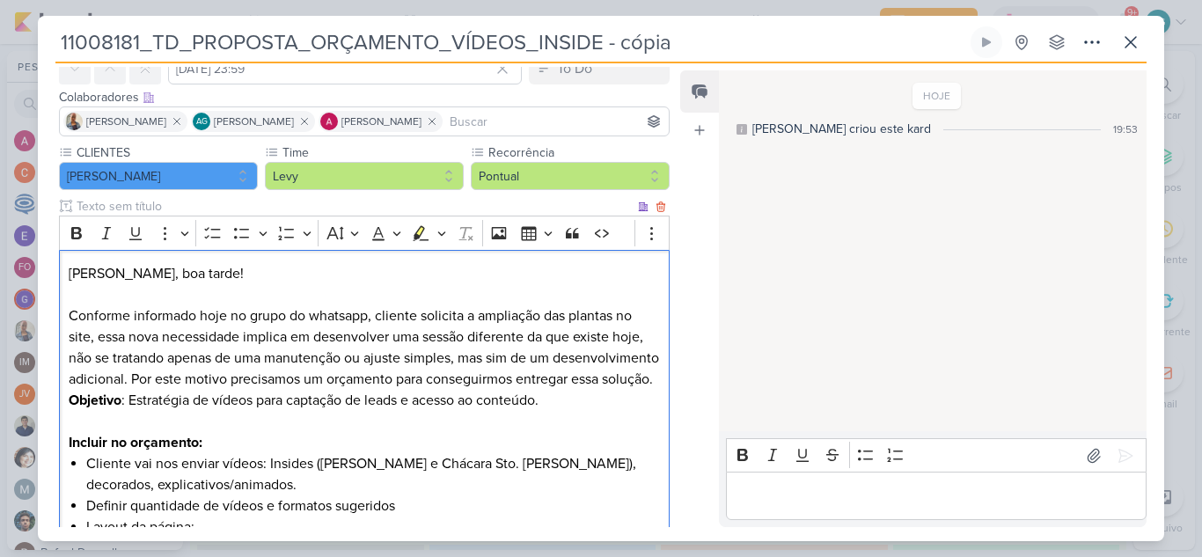
click at [216, 400] on p "Levy, boa tarde! Conforme informado hoje no grupo do whatsapp, cliente solicita…" at bounding box center [364, 337] width 591 height 148
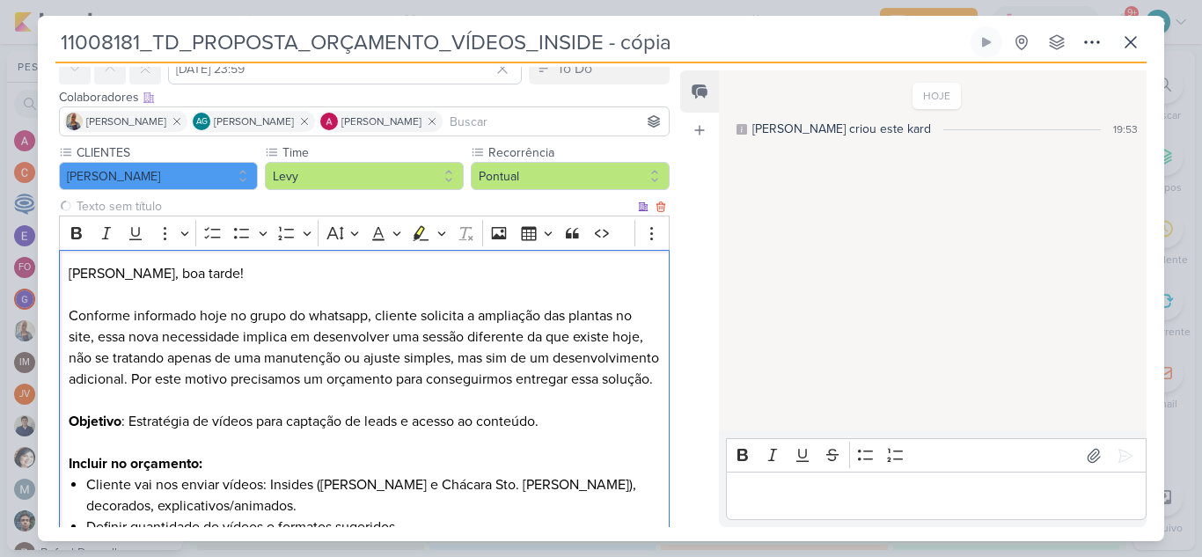
scroll to position [176, 0]
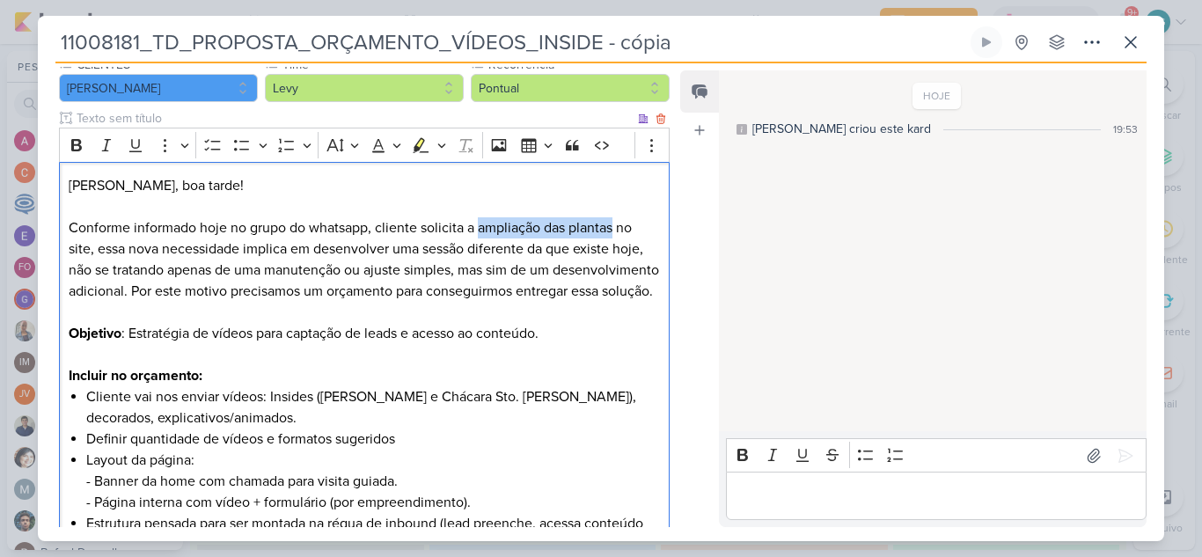
drag, startPoint x: 477, startPoint y: 225, endPoint x: 613, endPoint y: 224, distance: 136.4
click at [613, 224] on p "Levy, boa tarde! Conforme informado hoje no grupo do whatsapp, cliente solicita…" at bounding box center [364, 259] width 591 height 169
click at [76, 149] on icon "Editor toolbar" at bounding box center [77, 145] width 18 height 18
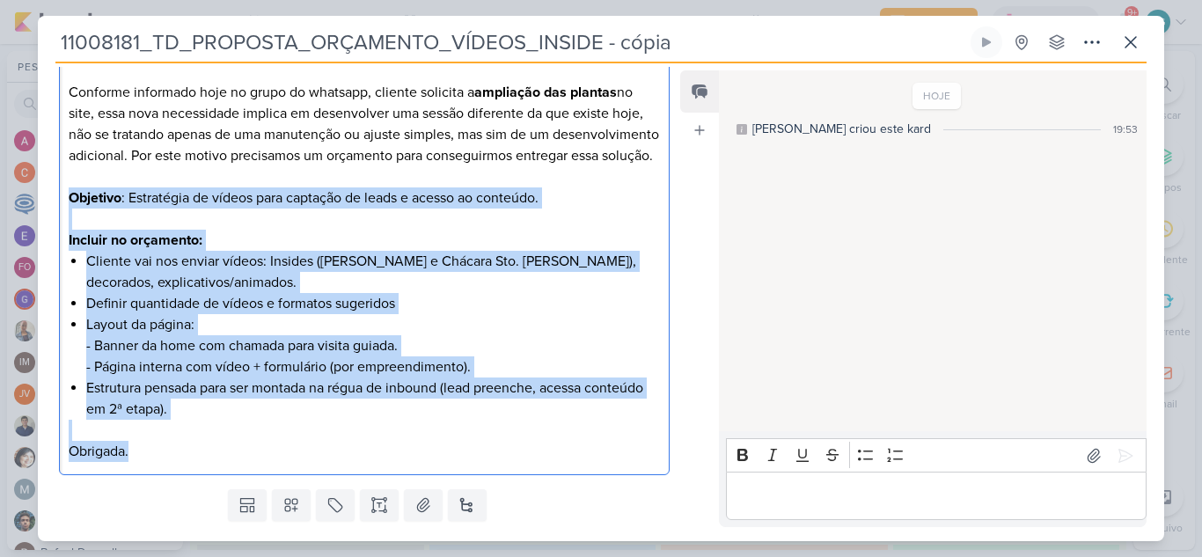
scroll to position [378, 0]
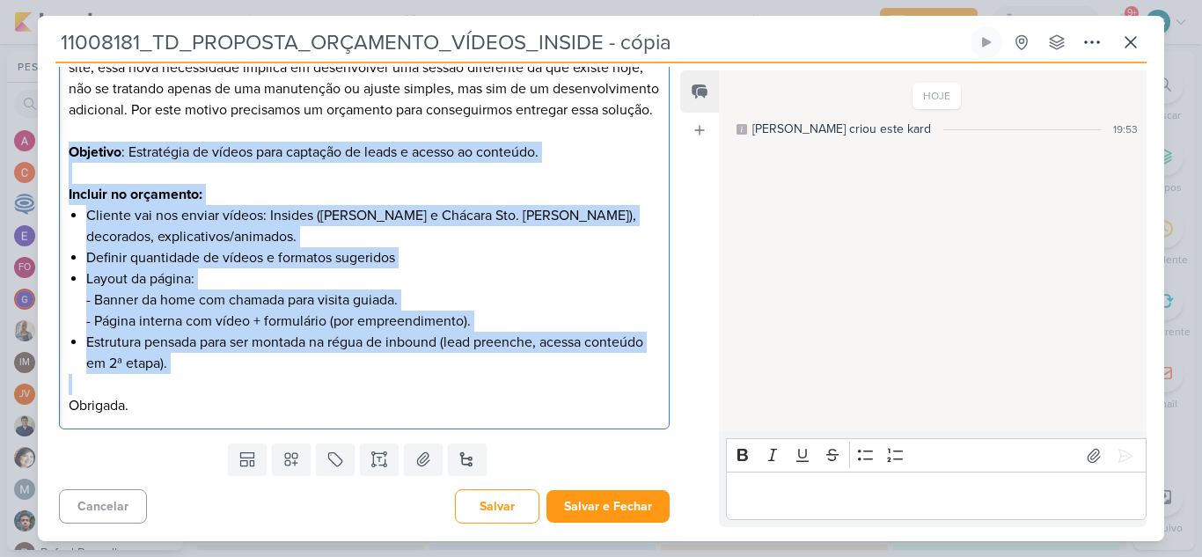
drag, startPoint x: 69, startPoint y: 348, endPoint x: 330, endPoint y: 380, distance: 263.3
click at [330, 380] on div "Levy, boa tarde! Conforme informado hoje no grupo do whatsapp, cliente solicita…" at bounding box center [364, 206] width 611 height 450
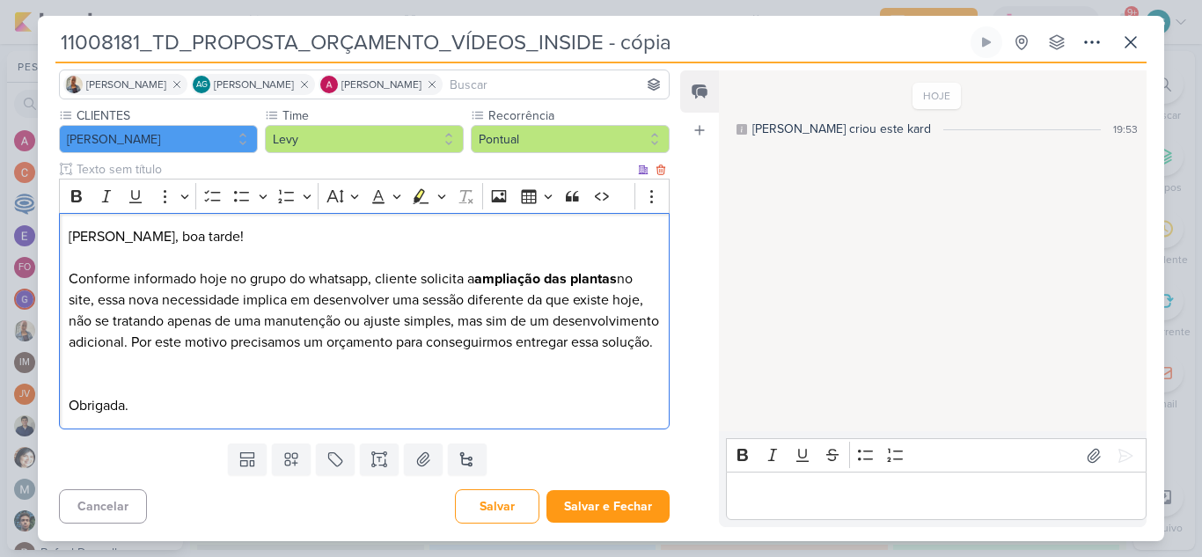
scroll to position [125, 0]
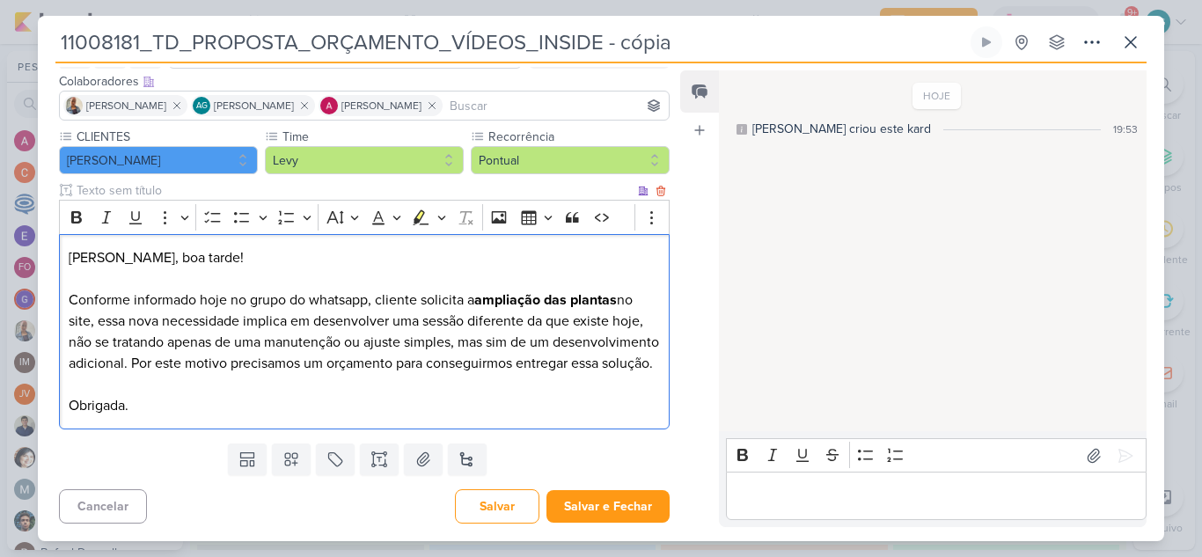
click at [94, 304] on p "Levy, boa tarde! Conforme informado hoje no grupo do whatsapp, cliente solicita…" at bounding box center [364, 331] width 591 height 169
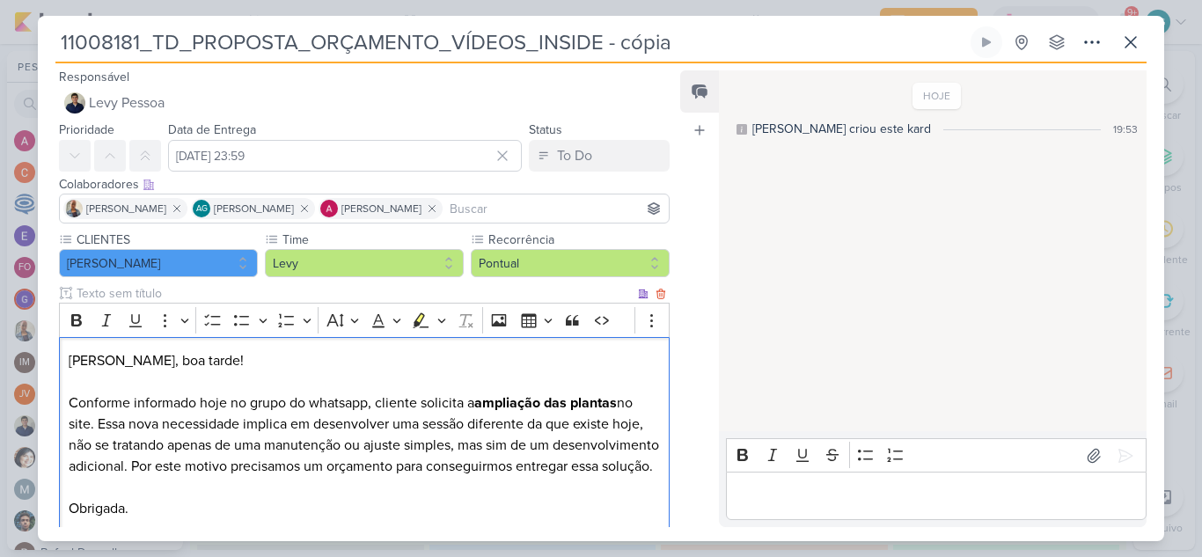
scroll to position [0, 0]
click at [171, 212] on icon at bounding box center [177, 209] width 12 height 12
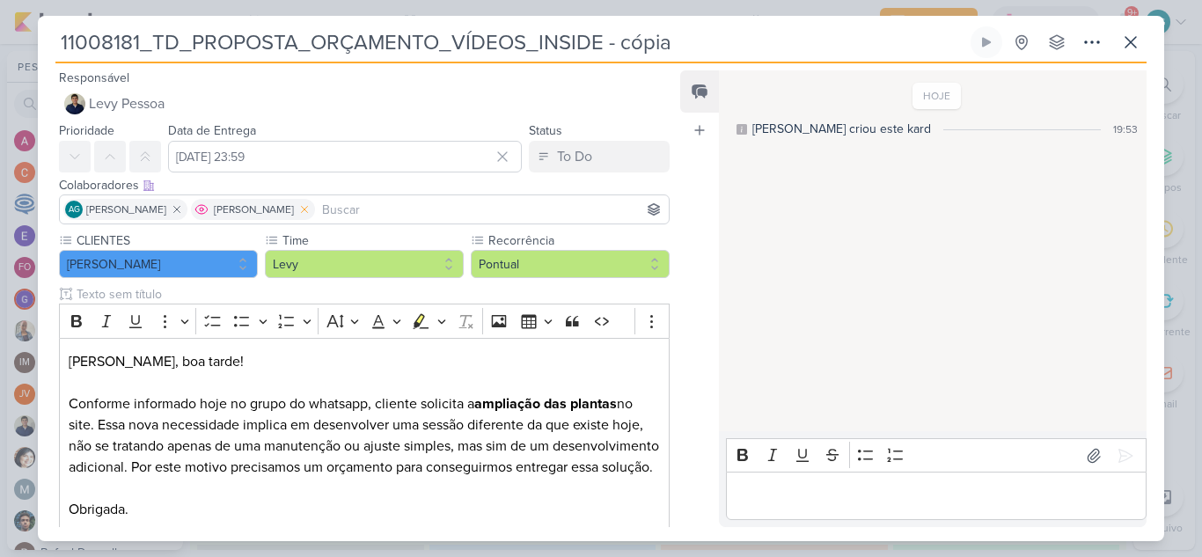
click at [308, 212] on icon at bounding box center [305, 210] width 6 height 6
drag, startPoint x: 434, startPoint y: 42, endPoint x: 142, endPoint y: 44, distance: 292.2
click at [142, 44] on input "11008181_TD_PROPOSTA_ORÇAMENTO_VÍDEOS_INSIDE - cópia" at bounding box center [511, 42] width 912 height 32
drag, startPoint x: 700, startPoint y: 43, endPoint x: 0, endPoint y: 44, distance: 699.6
click at [0, 44] on div "11008181_TD_PROPOSTA_ORÇAMENTO_VÍDEOS_INSIDE - cópia" at bounding box center [601, 278] width 1202 height 557
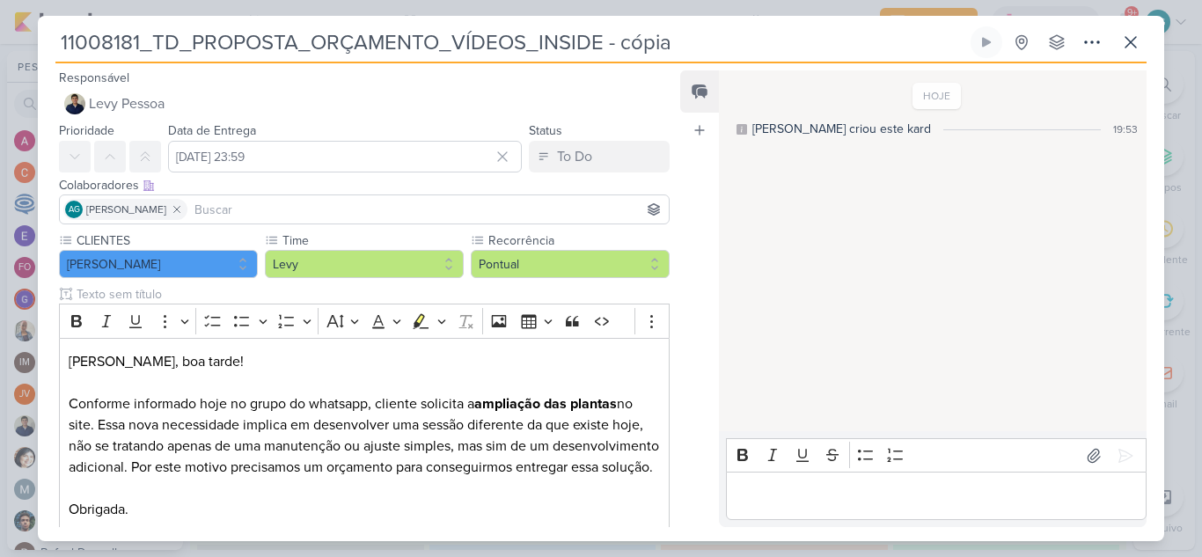
paste input "211_TD_PROPOSTA_ORÇAMENTO_AMPLIAÇÃO_DAS_PLANTAS"
type input "11008211_TD_PROPOSTA_ORÇAMENTO_AMPLIAÇÃO_DAS_PLANTAS"
click at [335, 156] on input "20 de agosto de 2025 às 23:59" at bounding box center [345, 157] width 354 height 32
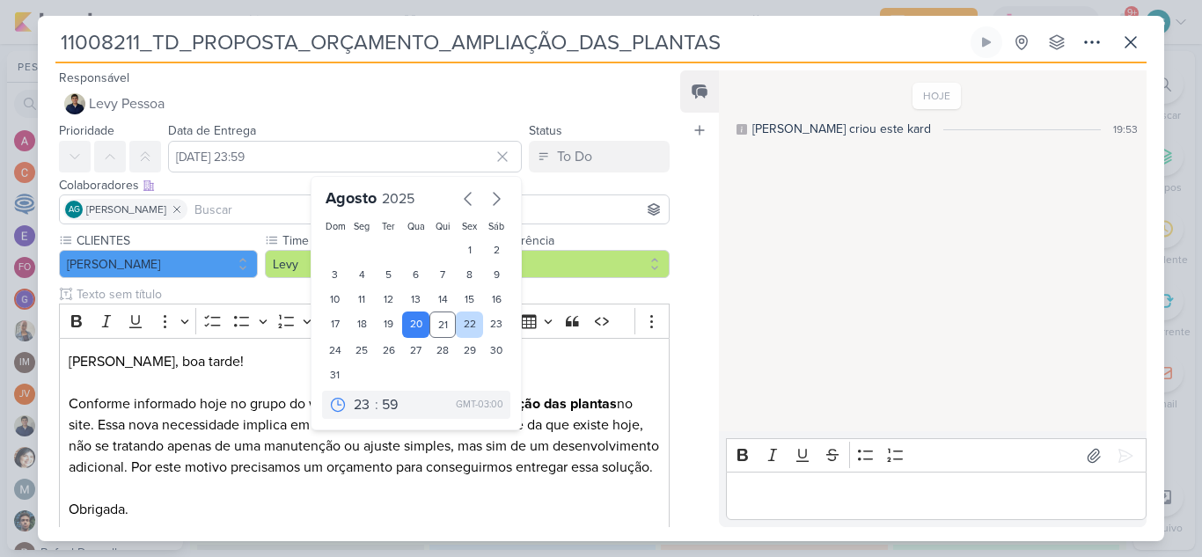
click at [456, 324] on div "22" at bounding box center [469, 325] width 27 height 26
type input "22 de agosto de 2025 às 23:59"
click at [766, 54] on input "11008211_TD_PROPOSTA_ORÇAMENTO_AMPLIAÇÃO_DAS_PLANTAS" at bounding box center [511, 42] width 912 height 32
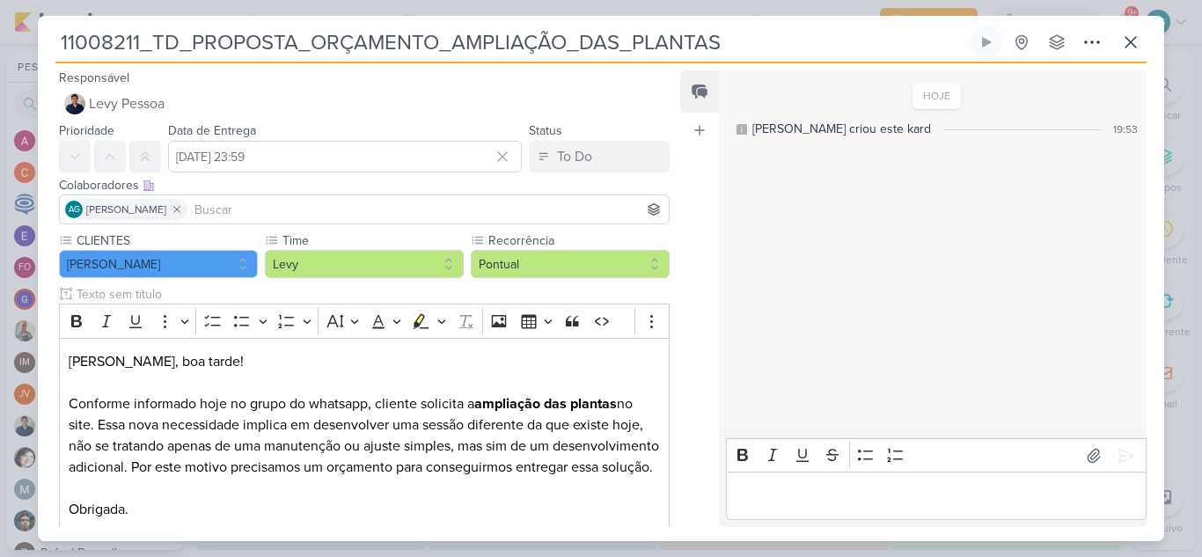
click at [254, 204] on input at bounding box center [428, 209] width 474 height 21
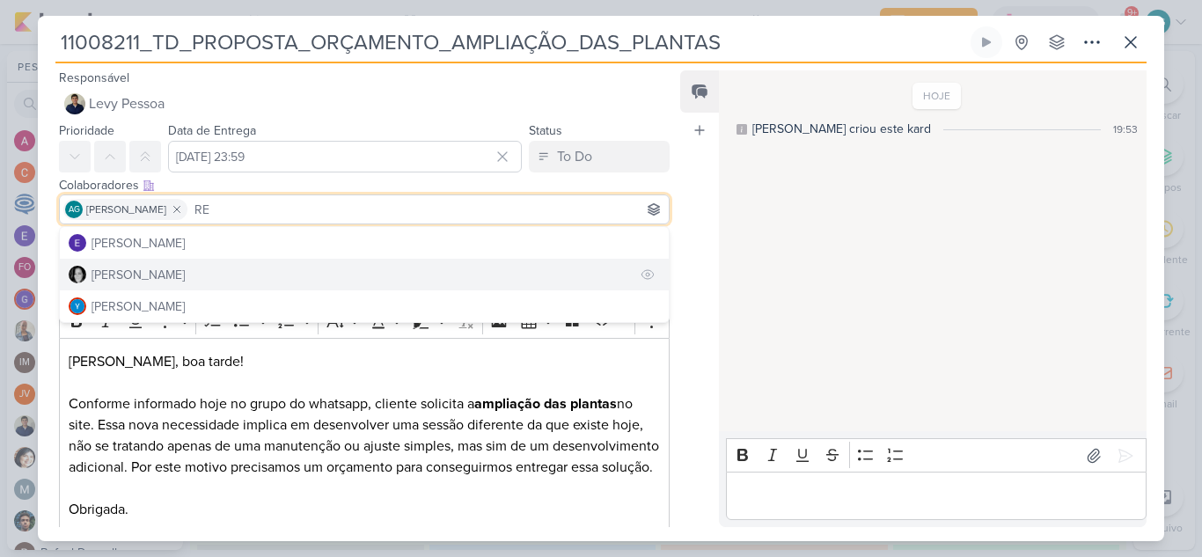
type input "RE"
click at [195, 275] on button "Renata Brandão" at bounding box center [364, 275] width 609 height 32
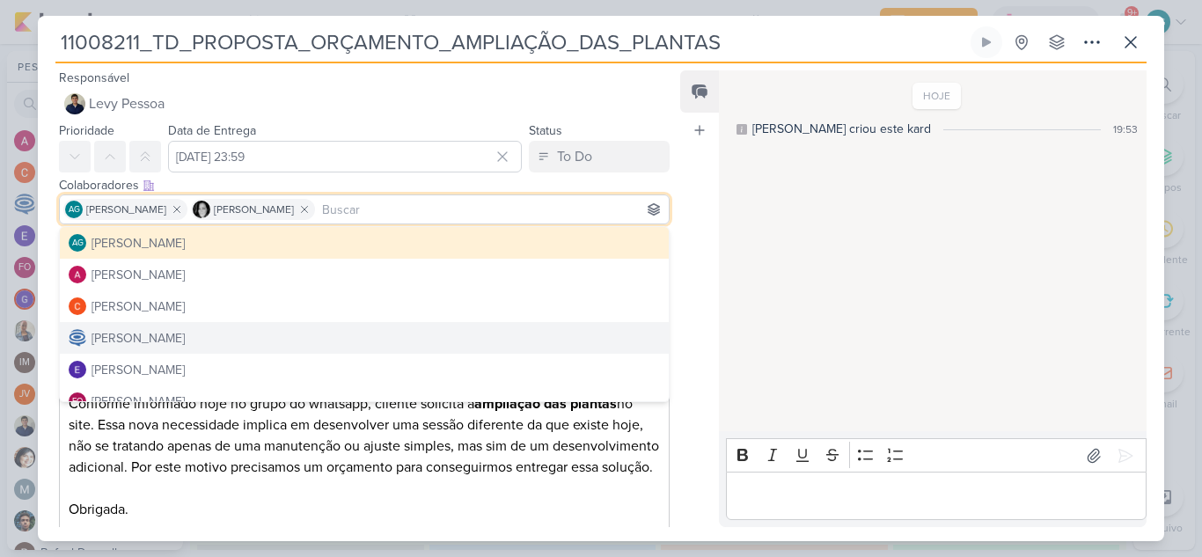
click at [776, 321] on div "HOJE Aline criou este kard 19:53" at bounding box center [932, 251] width 426 height 359
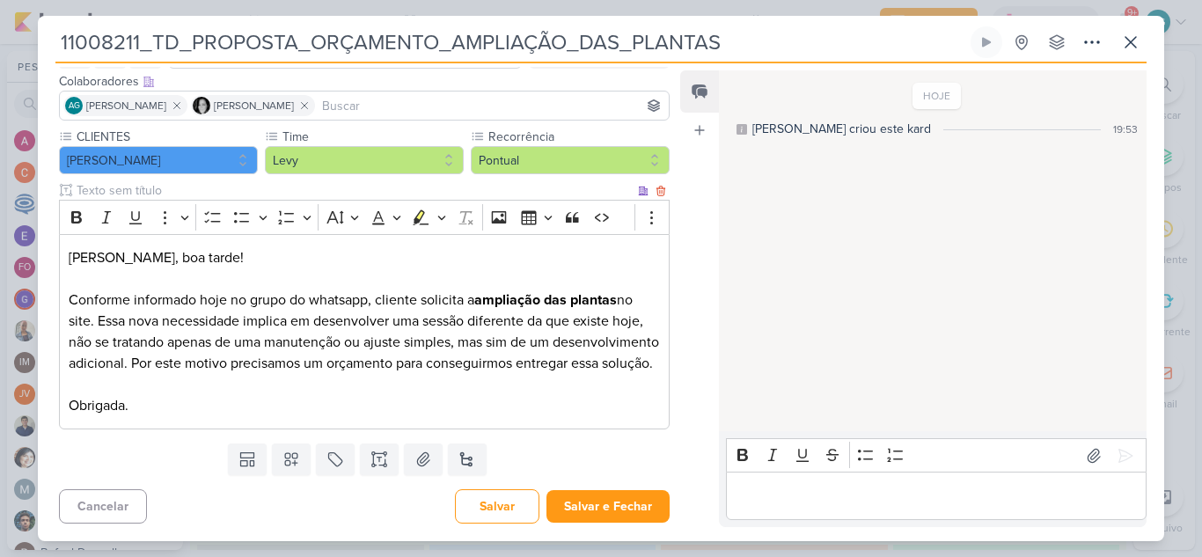
scroll to position [125, 0]
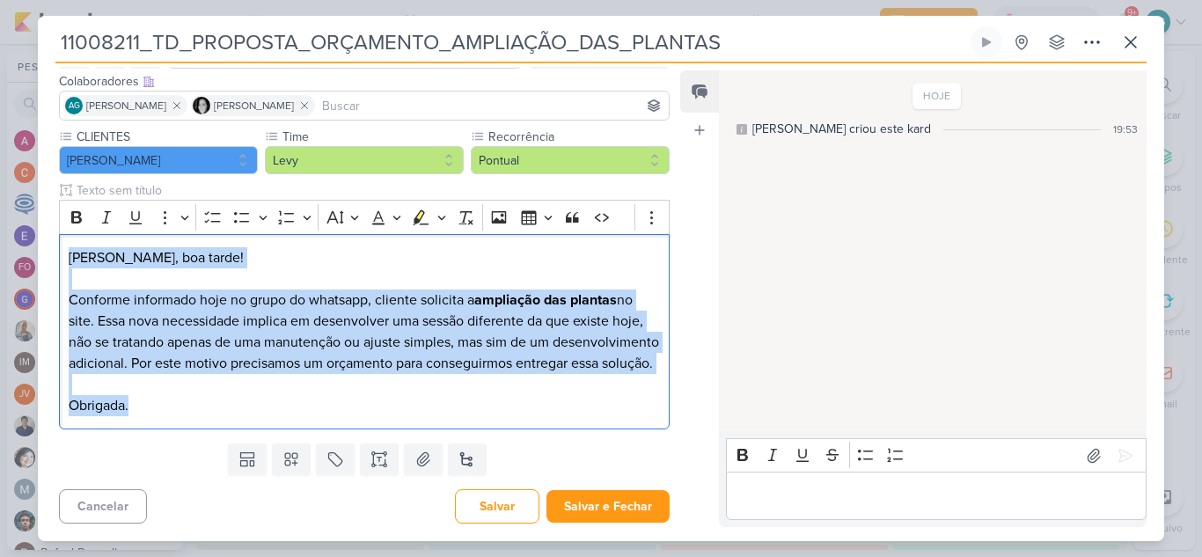
drag, startPoint x: 157, startPoint y: 411, endPoint x: 55, endPoint y: 233, distance: 204.6
click at [55, 233] on div "CLIENTES Teixeira Duarte Time" at bounding box center [357, 282] width 639 height 309
copy p "Levy, boa tarde! Conforme informado hoje no grupo do whatsapp, cliente solicita…"
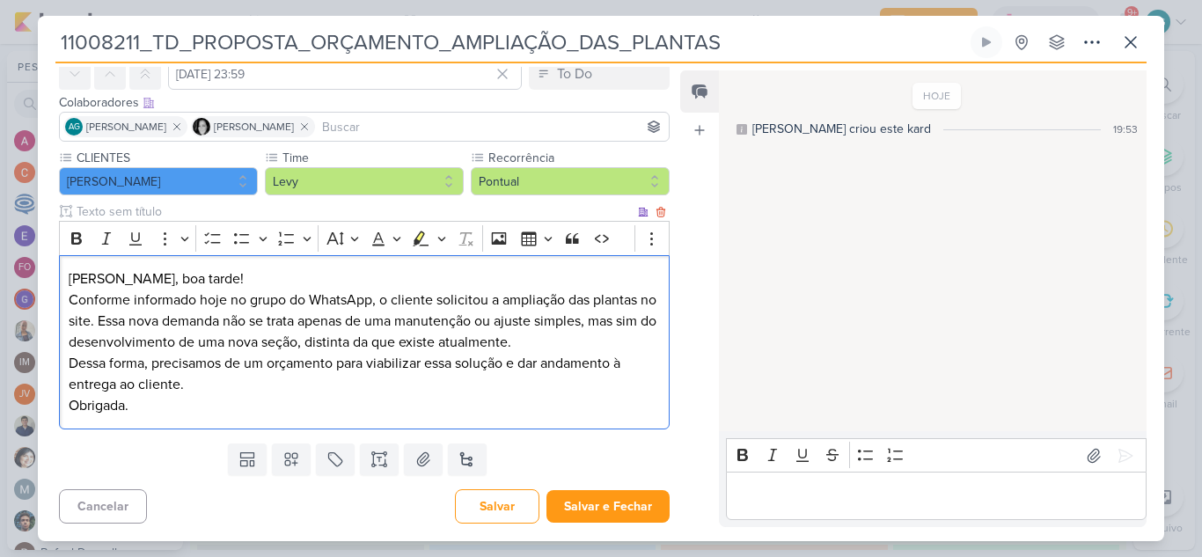
scroll to position [83, 0]
drag, startPoint x: 177, startPoint y: 279, endPoint x: 131, endPoint y: 279, distance: 45.8
click at [131, 279] on p "Levy, boa tarde!" at bounding box center [364, 278] width 591 height 21
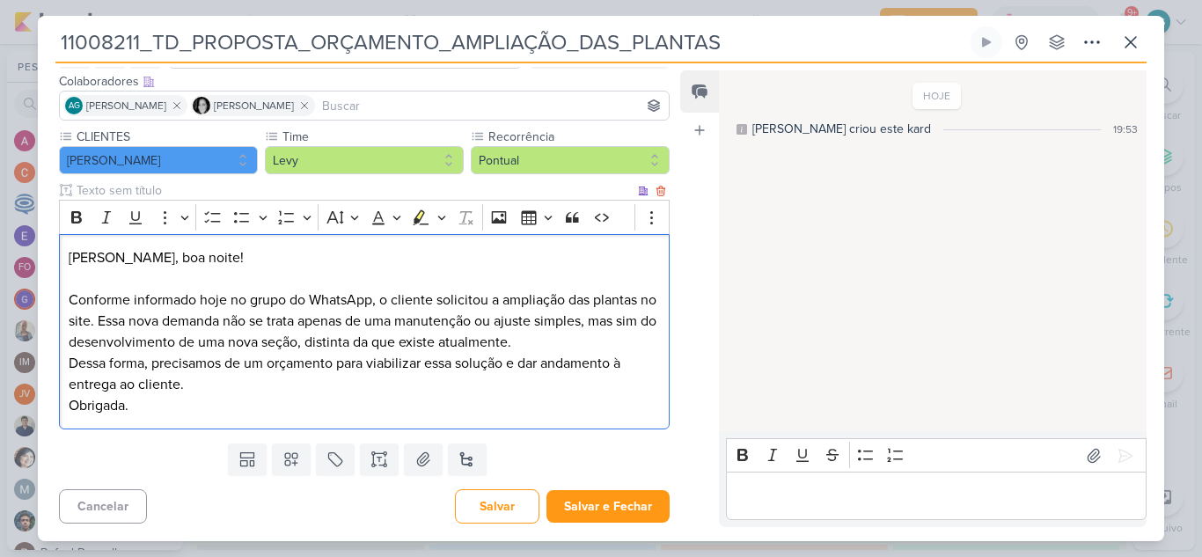
click at [254, 385] on p "Dessa forma, precisamos de um orçamento para viabilizar essa solução e dar anda…" at bounding box center [364, 374] width 591 height 42
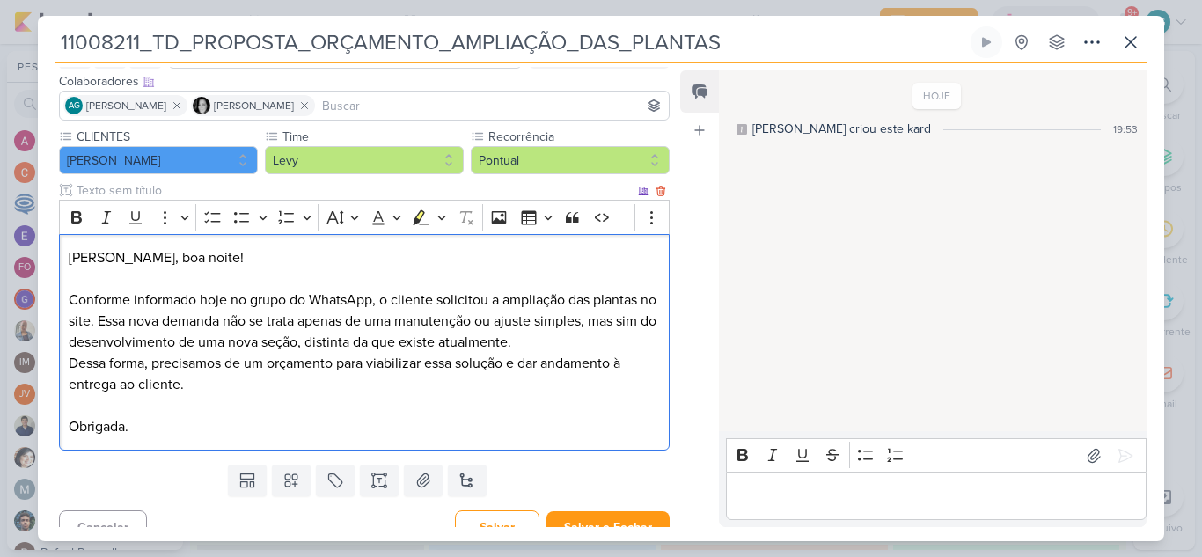
scroll to position [125, 0]
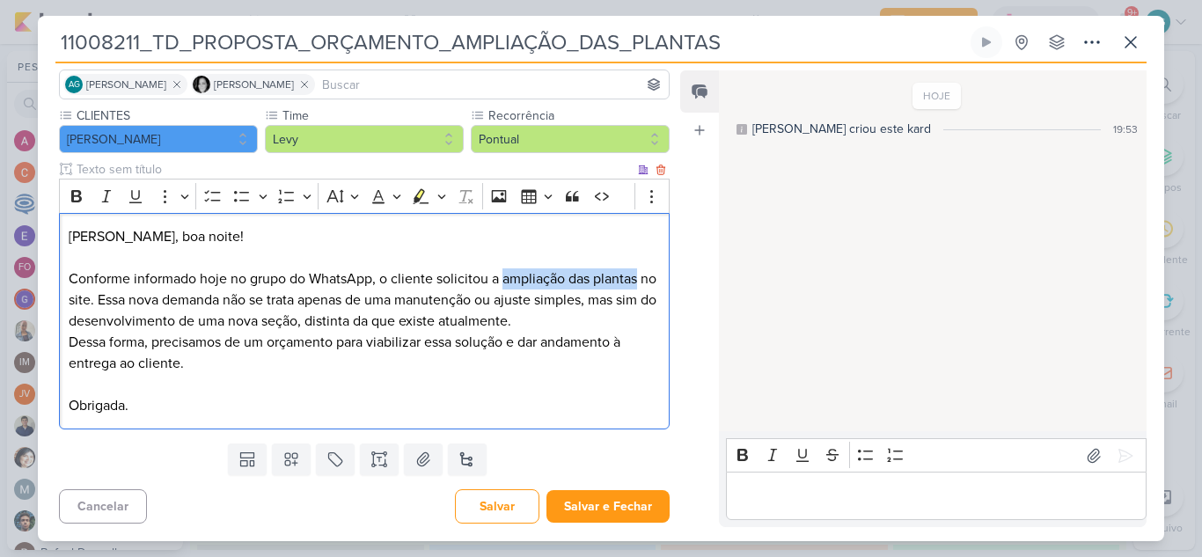
drag, startPoint x: 501, startPoint y: 283, endPoint x: 640, endPoint y: 277, distance: 139.2
click at [640, 277] on p "Conforme informado hoje no grupo do WhatsApp, o cliente solicitou a ampliação d…" at bounding box center [364, 299] width 591 height 63
click at [77, 199] on icon "Editor toolbar" at bounding box center [77, 196] width 18 height 18
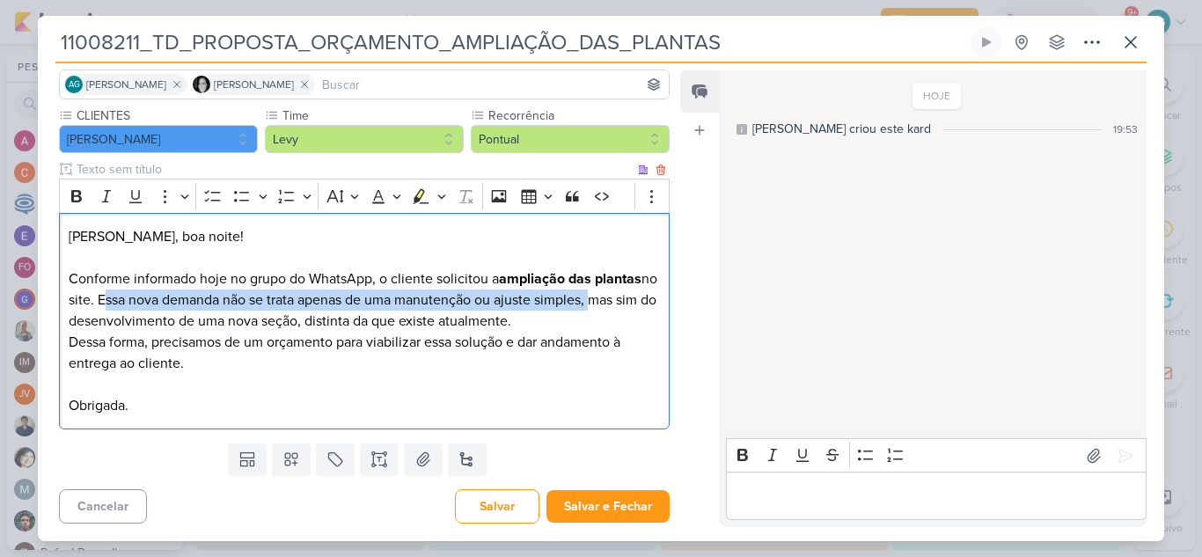
drag, startPoint x: 117, startPoint y: 298, endPoint x: 610, endPoint y: 298, distance: 492.8
click at [610, 298] on p "Conforme informado hoje no grupo do WhatsApp, o cliente solicitou a ampliação d…" at bounding box center [364, 299] width 591 height 63
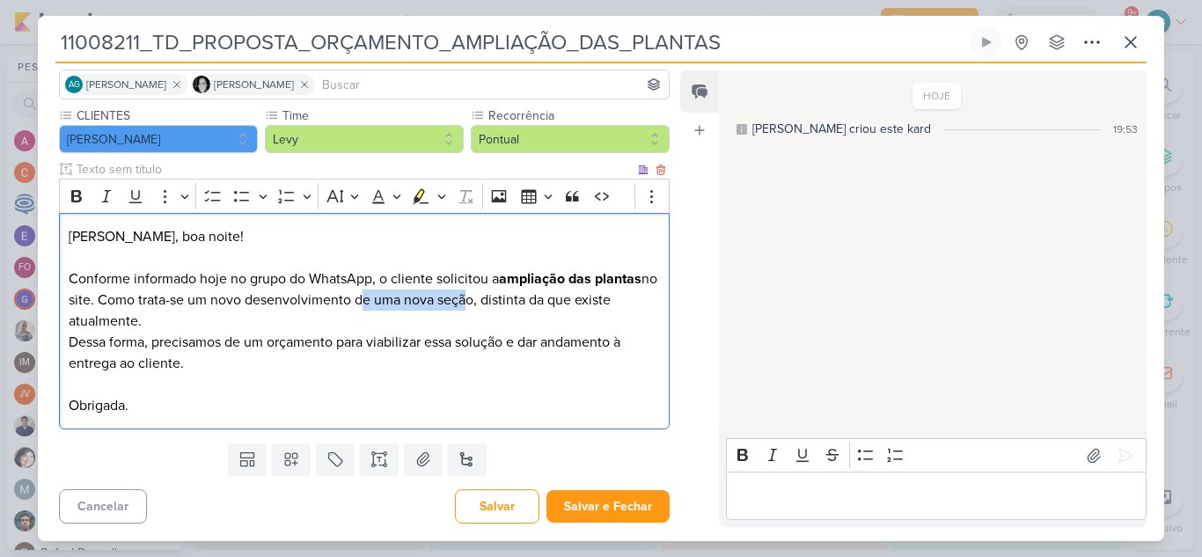
drag, startPoint x: 375, startPoint y: 300, endPoint x: 477, endPoint y: 301, distance: 102.1
click at [477, 301] on p "Conforme informado hoje no grupo do WhatsApp, o cliente solicitou a ampliação d…" at bounding box center [364, 299] width 591 height 63
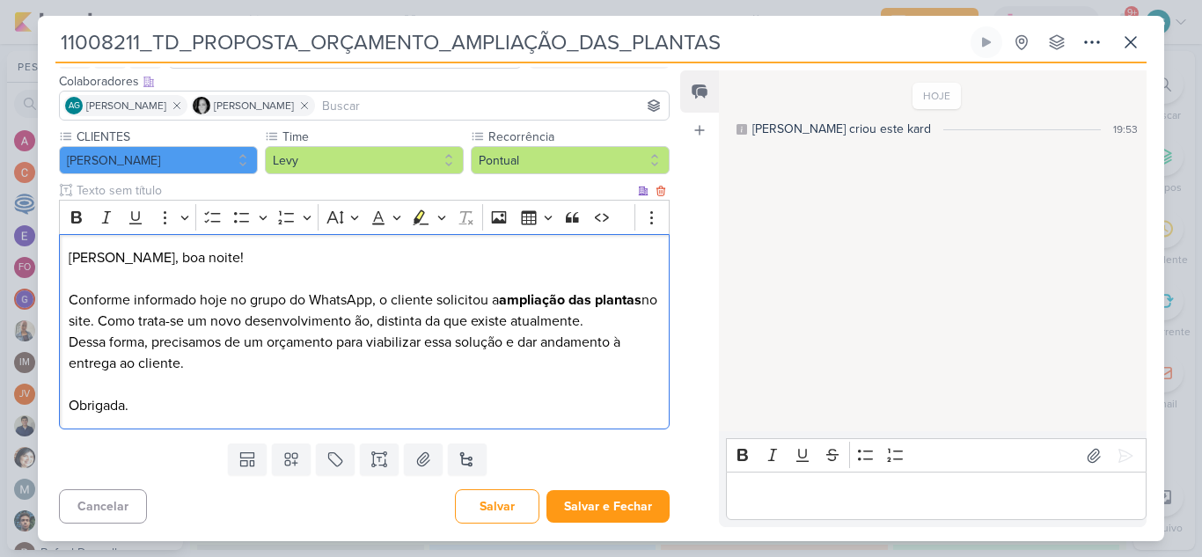
scroll to position [104, 0]
click at [610, 317] on p "Conforme informado hoje no grupo do WhatsApp, o cliente solicitou a ampliação d…" at bounding box center [364, 311] width 591 height 42
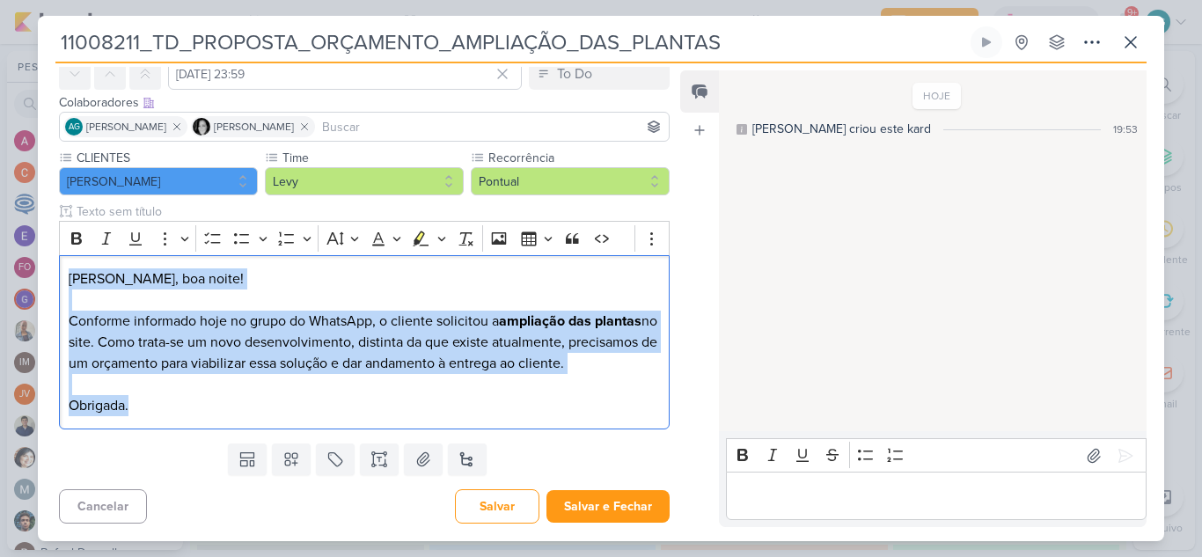
drag, startPoint x: 97, startPoint y: 368, endPoint x: 51, endPoint y: 258, distance: 119.1
click at [51, 258] on div "CLIENTES Teixeira Duarte Time" at bounding box center [357, 293] width 639 height 288
copy div "Levy, boa noite! Conforme informado hoje no grupo do WhatsApp, o cliente solici…"
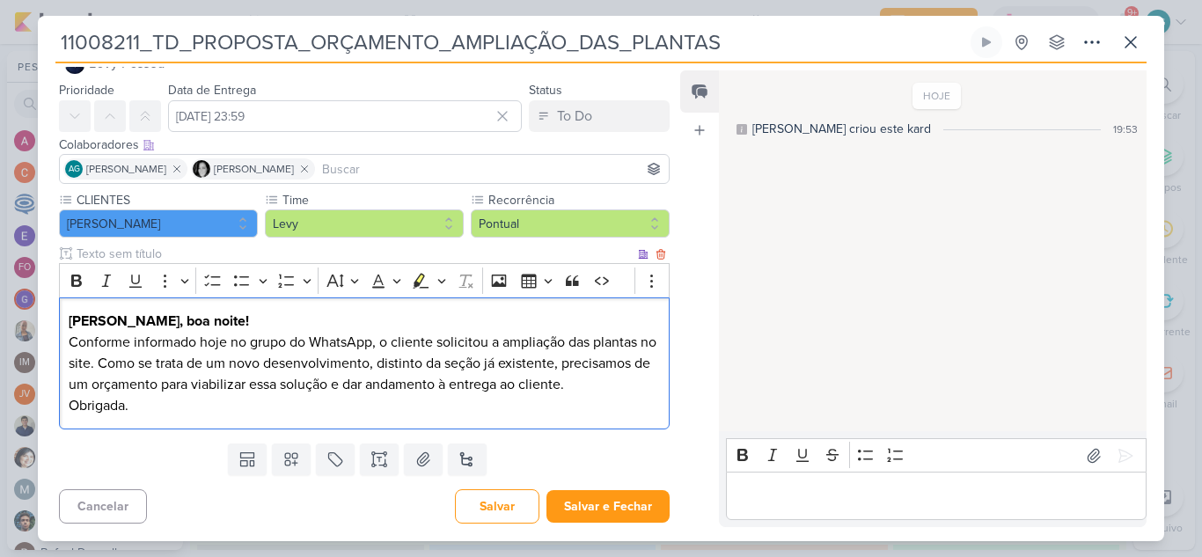
scroll to position [40, 0]
drag, startPoint x: 180, startPoint y: 320, endPoint x: 52, endPoint y: 317, distance: 127.7
click at [52, 317] on div "CLIENTES Teixeira Duarte Time" at bounding box center [357, 314] width 639 height 246
click at [73, 277] on icon "Editor toolbar" at bounding box center [76, 281] width 11 height 12
click at [214, 324] on p "Levy, boa noite!" at bounding box center [364, 321] width 591 height 21
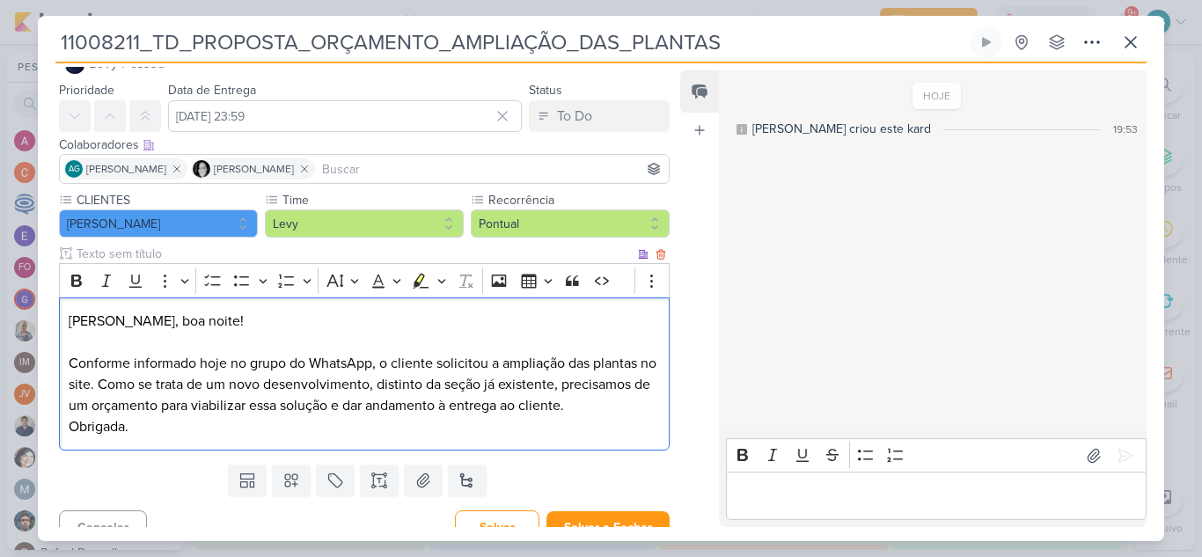
click at [606, 410] on p "Conforme informado hoje no grupo do WhatsApp, o cliente solicitou a ampliação d…" at bounding box center [364, 384] width 591 height 63
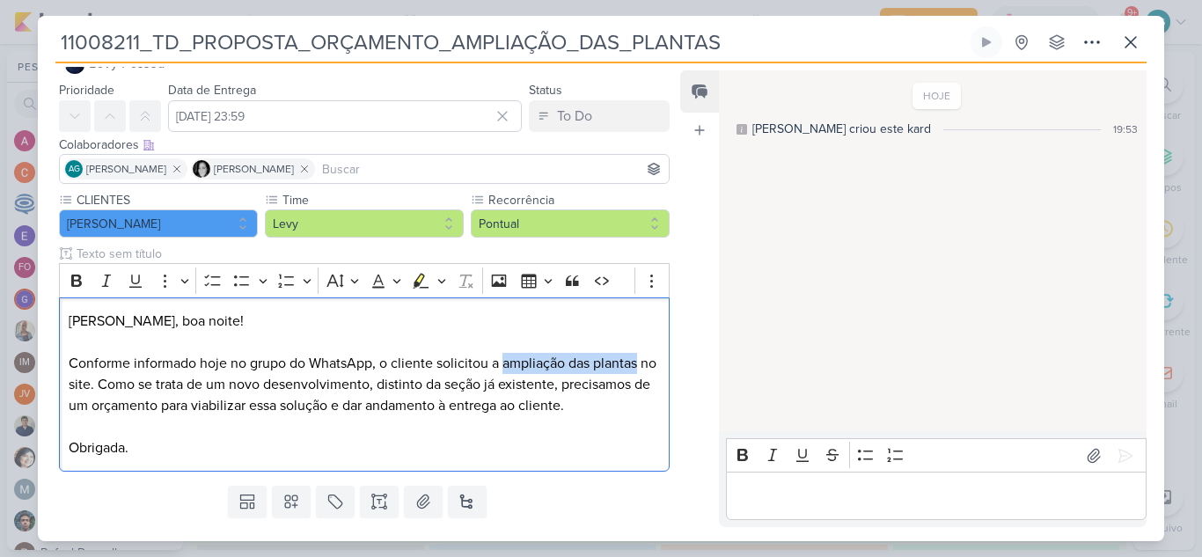
drag, startPoint x: 502, startPoint y: 365, endPoint x: 665, endPoint y: 360, distance: 163.8
click at [665, 360] on div "CLIENTES Teixeira Duarte Time" at bounding box center [357, 335] width 639 height 288
click at [72, 287] on icon "Editor toolbar" at bounding box center [77, 281] width 18 height 18
click at [378, 403] on p "Conforme informado hoje no grupo do WhatsApp, o cliente solicitou a ampliação d…" at bounding box center [364, 395] width 591 height 84
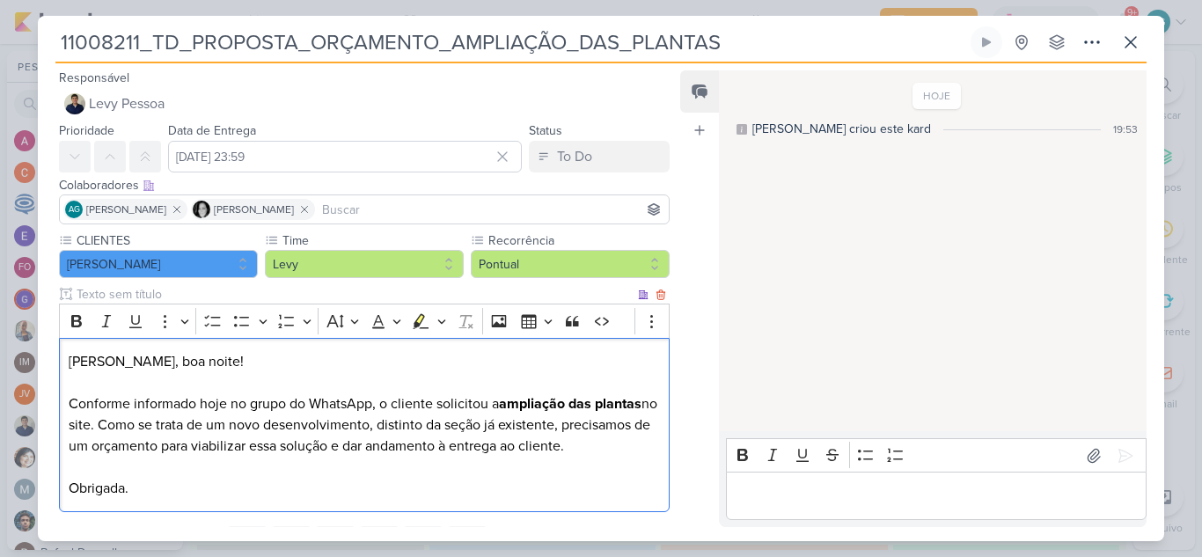
scroll to position [83, 0]
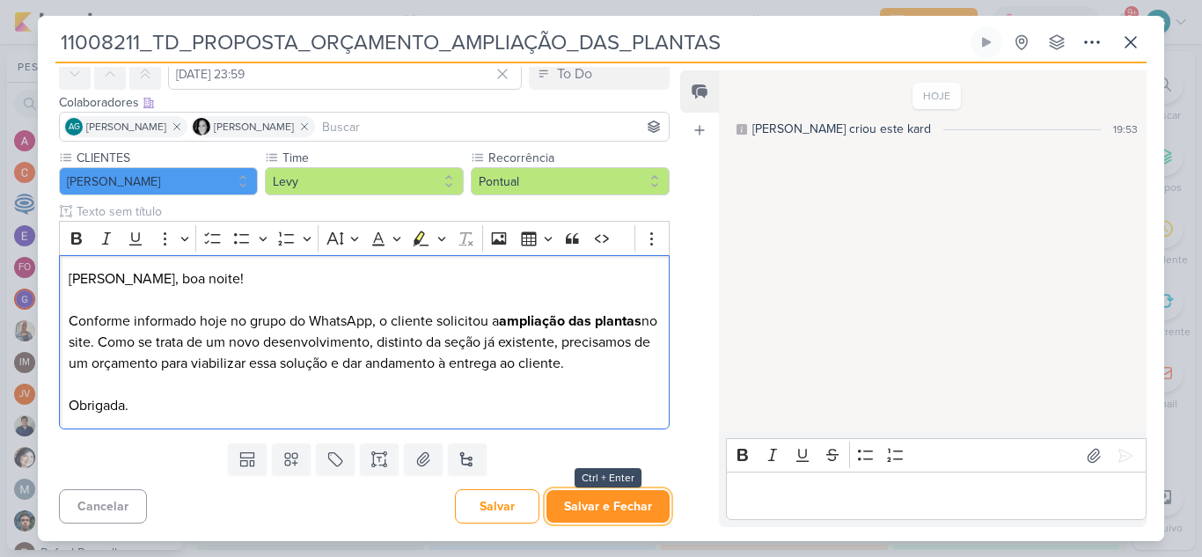
click at [624, 510] on button "Salvar e Fechar" at bounding box center [607, 506] width 123 height 33
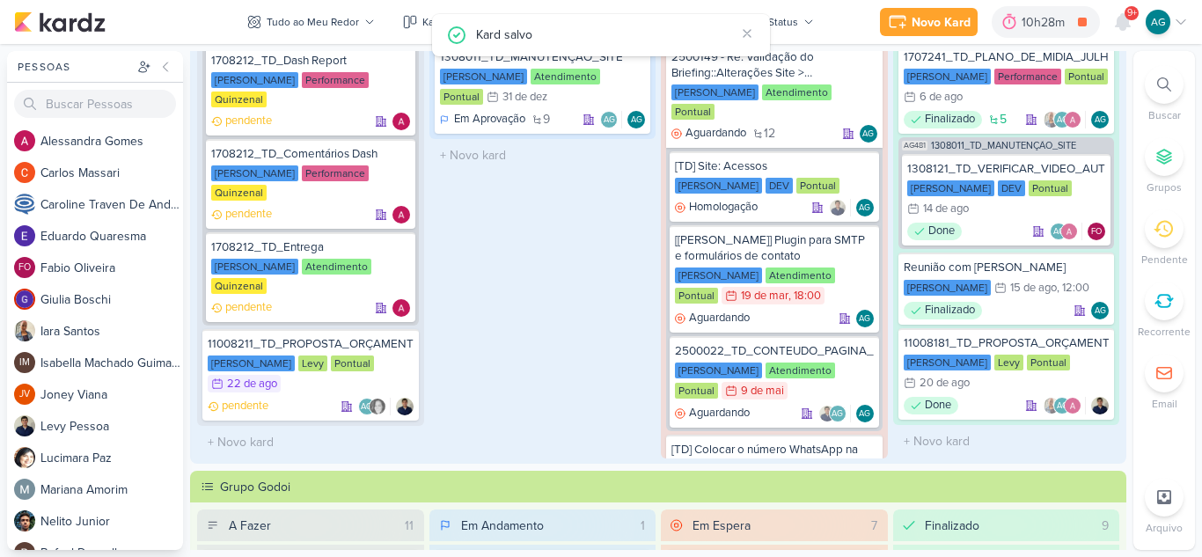
scroll to position [104, 0]
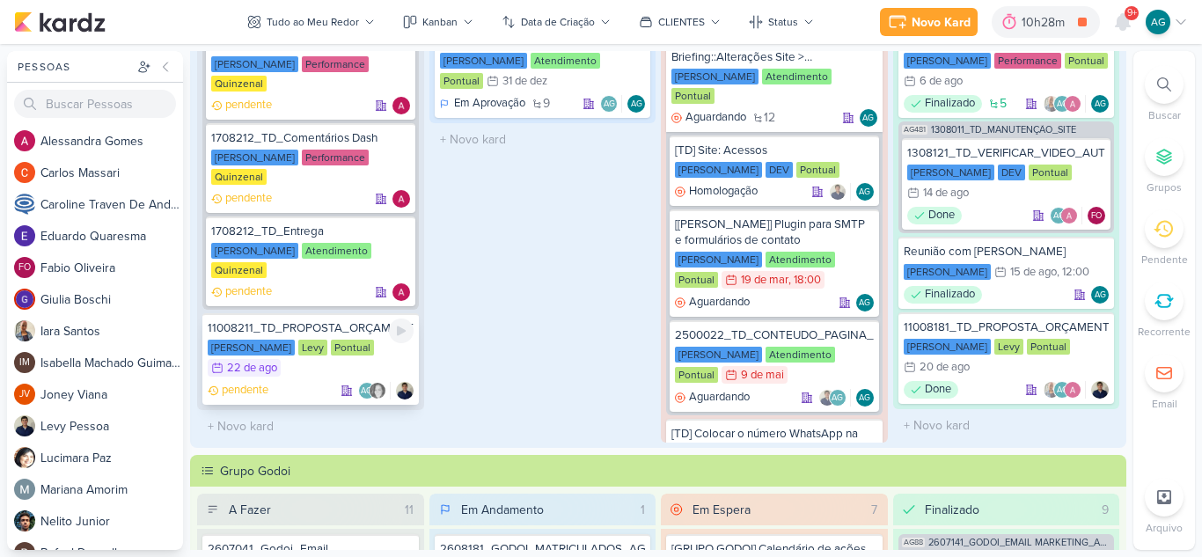
click at [314, 328] on div "11008211_TD_PROPOSTA_ORÇAMENTO_AMPLIAÇÃO_DAS_PLANTAS" at bounding box center [311, 328] width 206 height 16
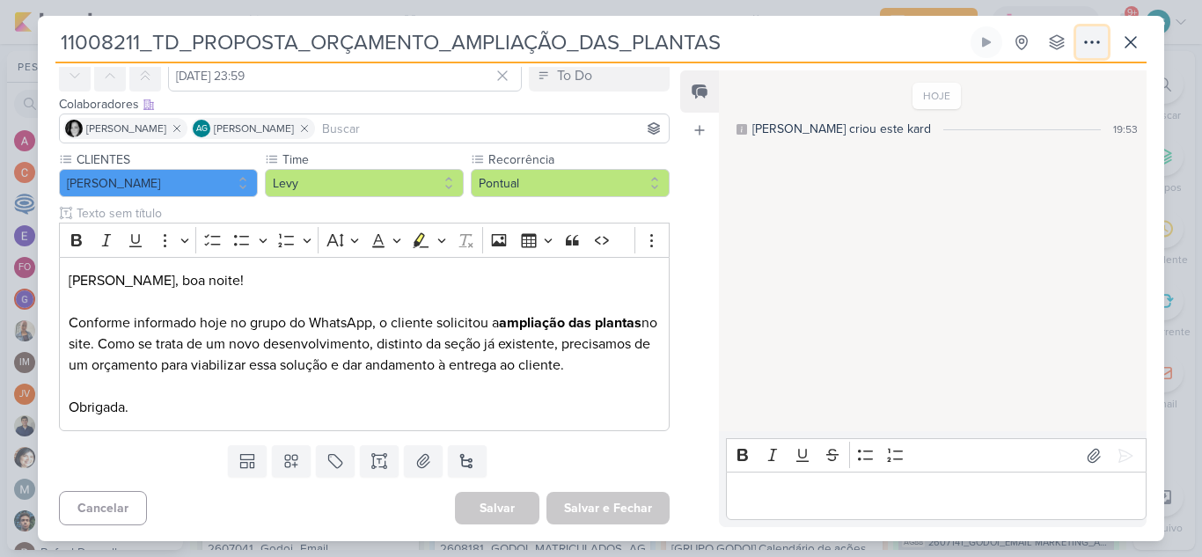
click at [1092, 37] on icon at bounding box center [1092, 42] width 21 height 21
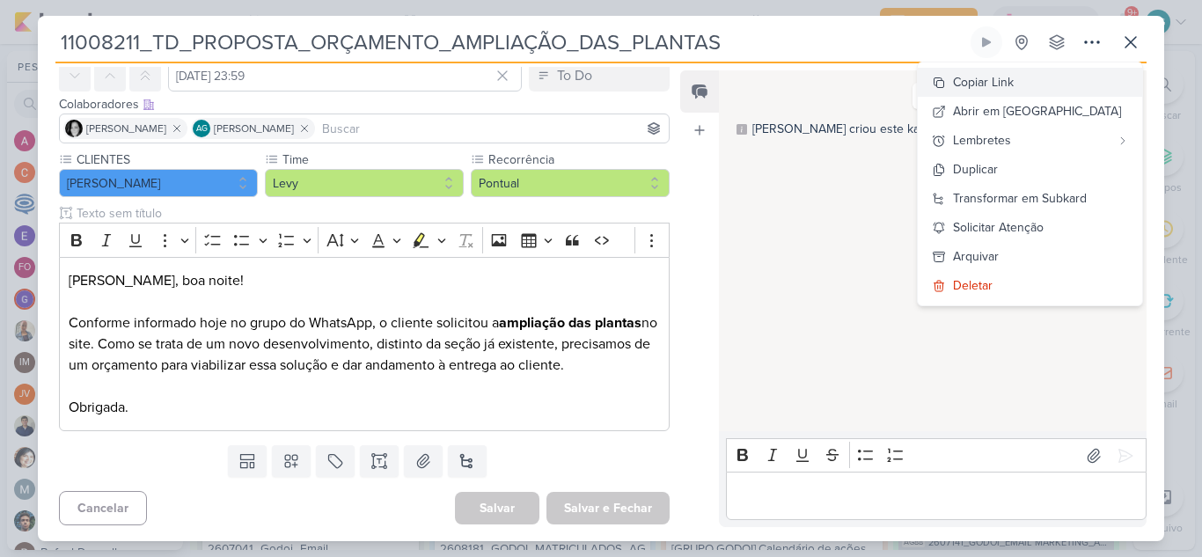
click at [1014, 82] on div "Copiar Link" at bounding box center [983, 82] width 61 height 18
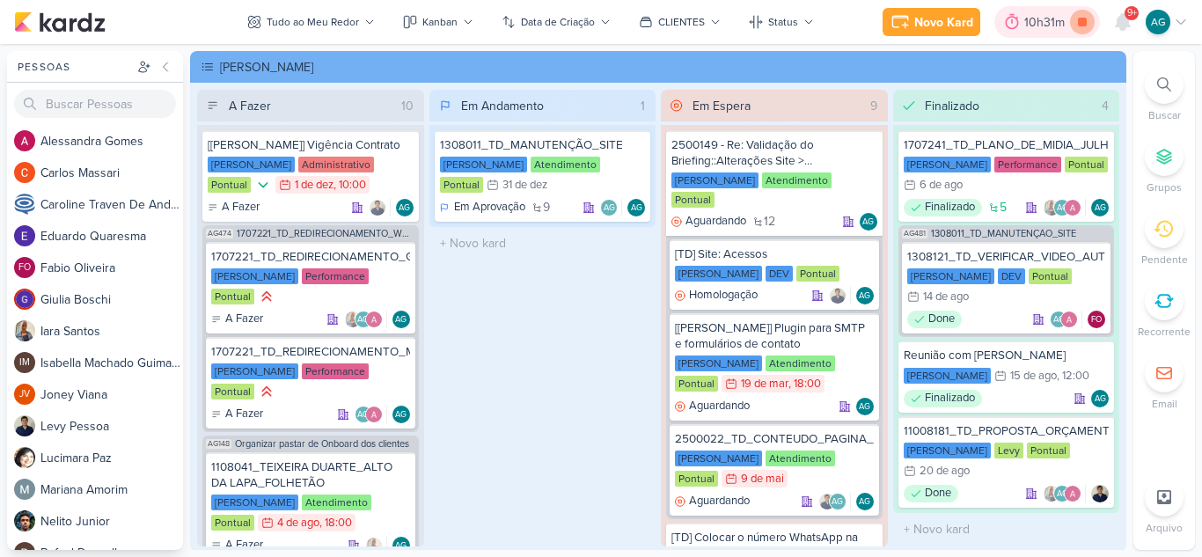
click at [1081, 25] on icon at bounding box center [1082, 22] width 9 height 9
click at [1123, 22] on icon at bounding box center [1123, 22] width 14 height 16
